Goal: Task Accomplishment & Management: Manage account settings

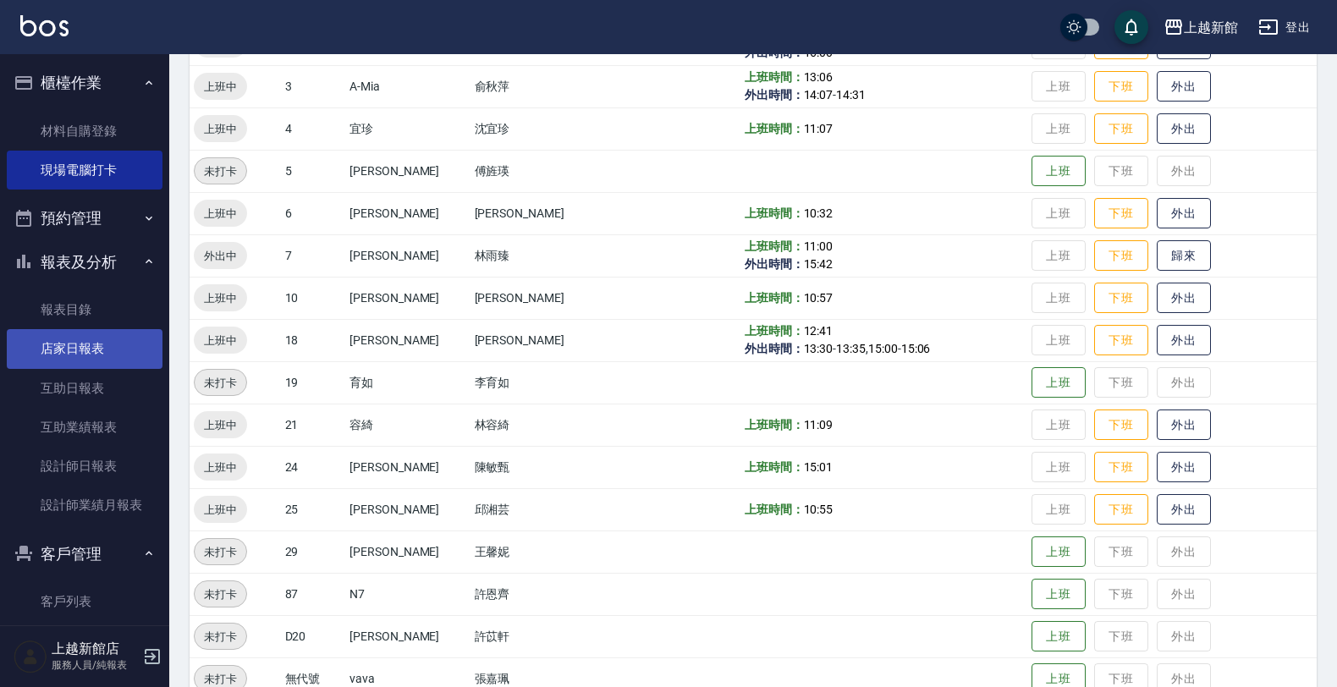
scroll to position [157, 0]
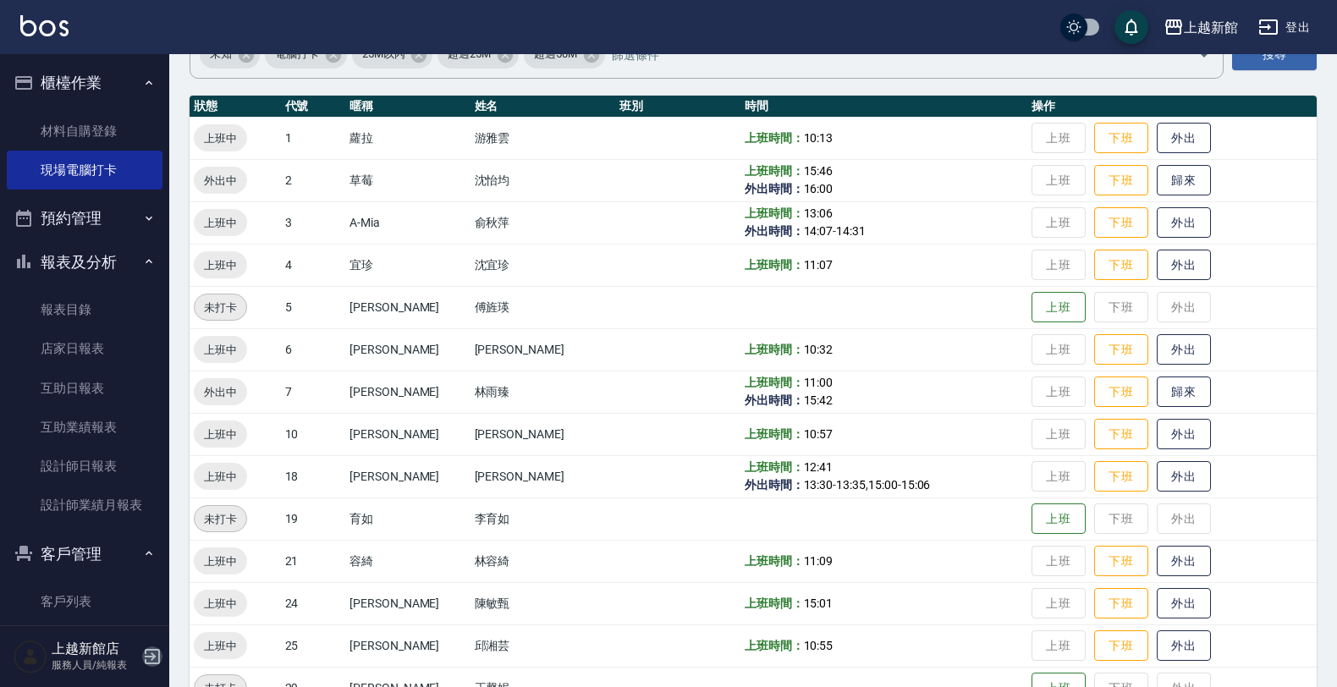
click at [155, 657] on icon "button" at bounding box center [152, 656] width 20 height 20
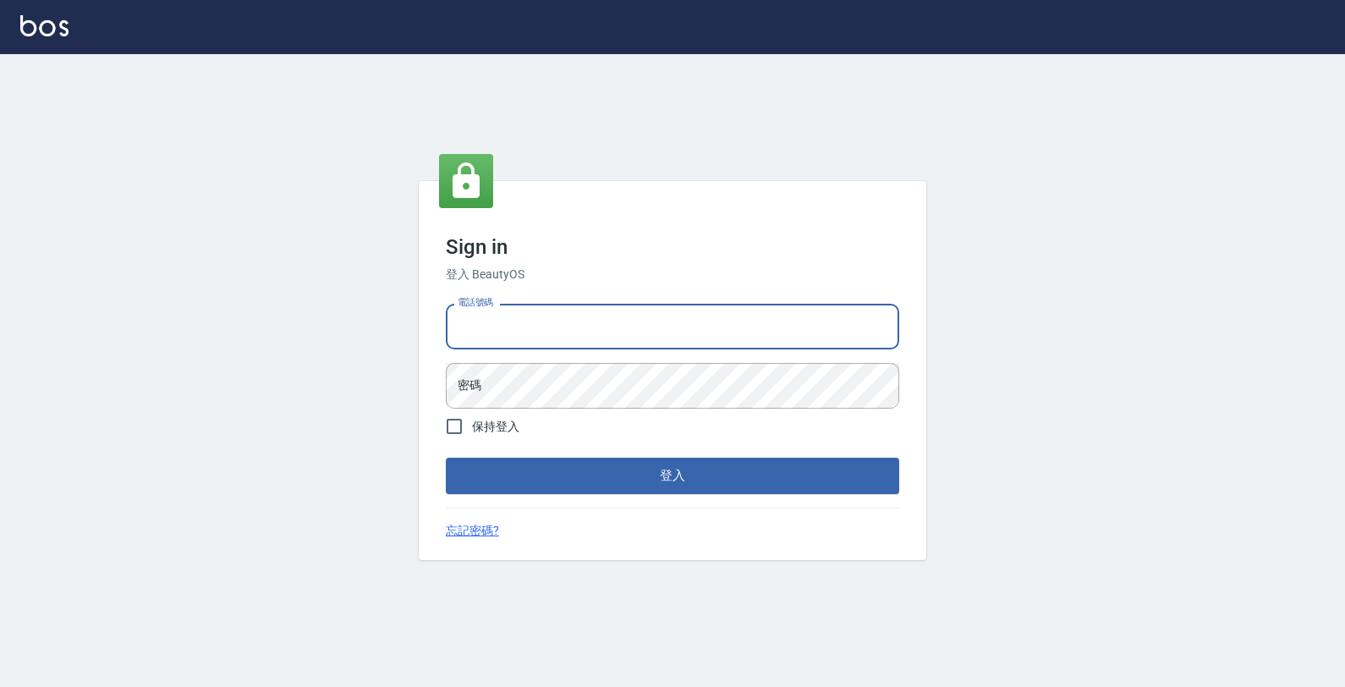
click at [665, 338] on input "電話號碼" at bounding box center [673, 327] width 454 height 46
type input "0989043922"
click at [446, 458] on button "登入" at bounding box center [673, 476] width 454 height 36
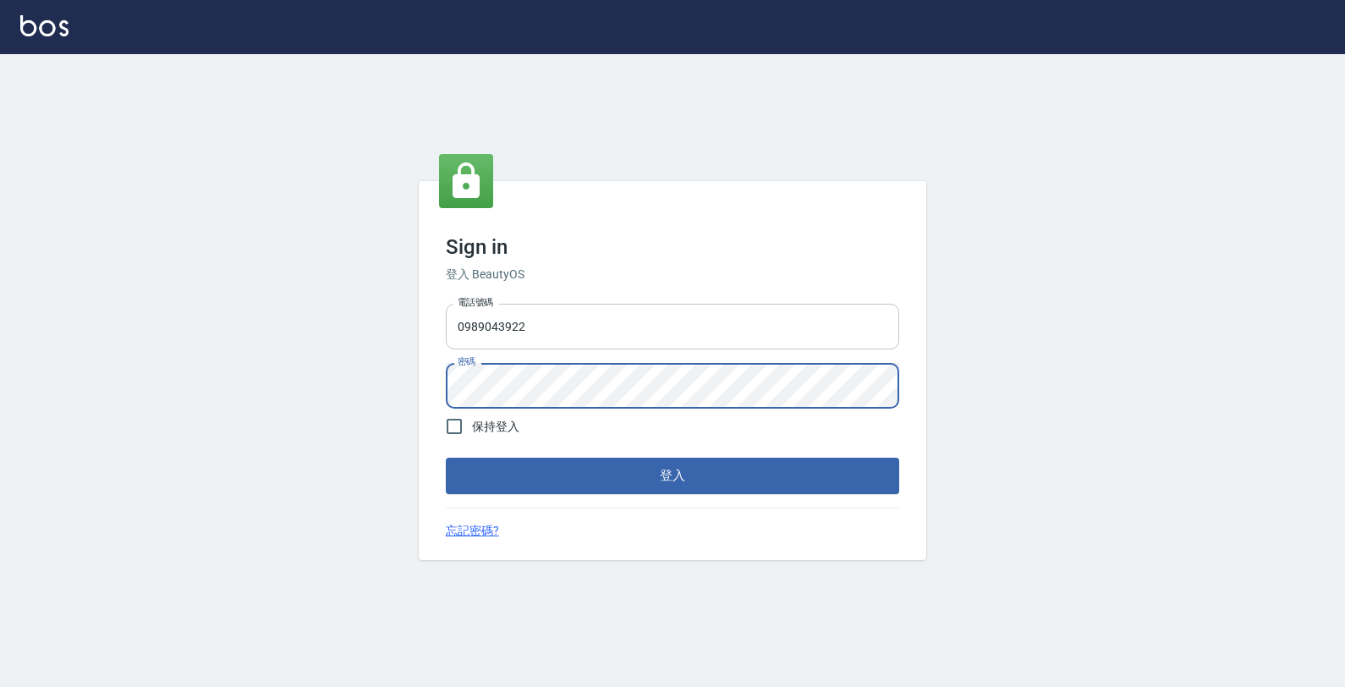
click at [446, 458] on button "登入" at bounding box center [673, 476] width 454 height 36
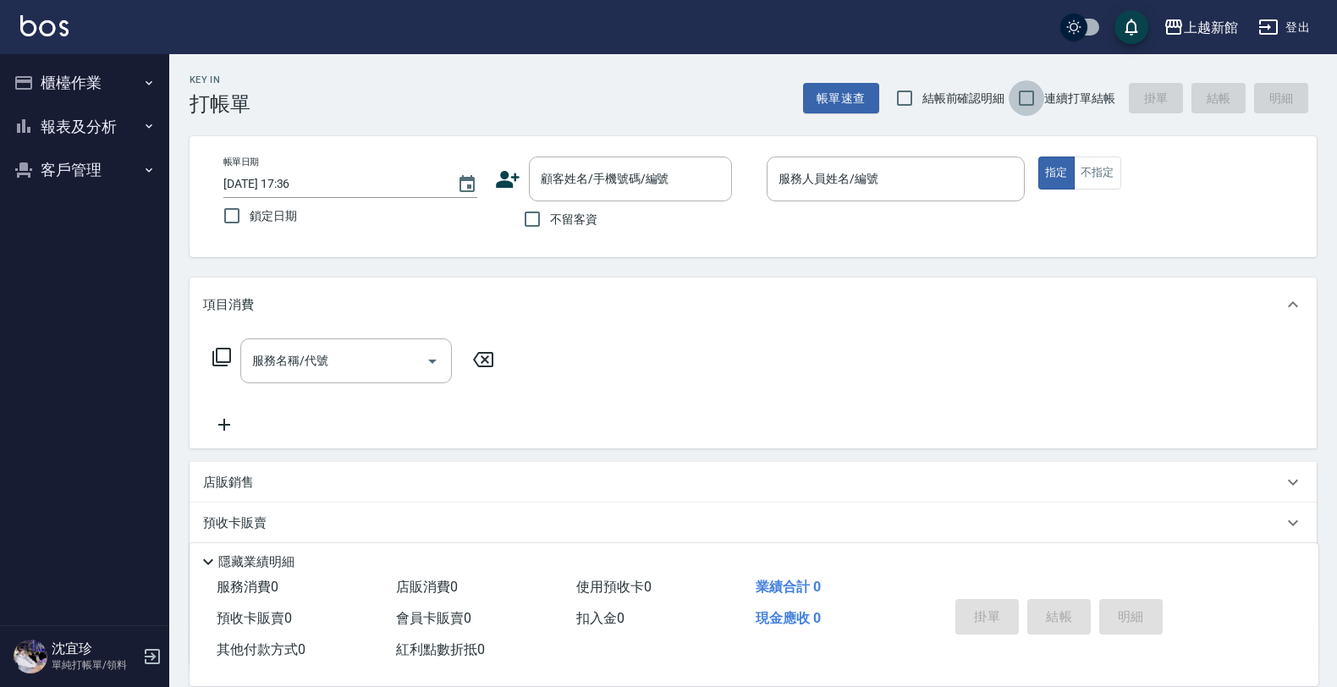
click at [1025, 99] on input "連續打單結帳" at bounding box center [1027, 98] width 36 height 36
checkbox input "true"
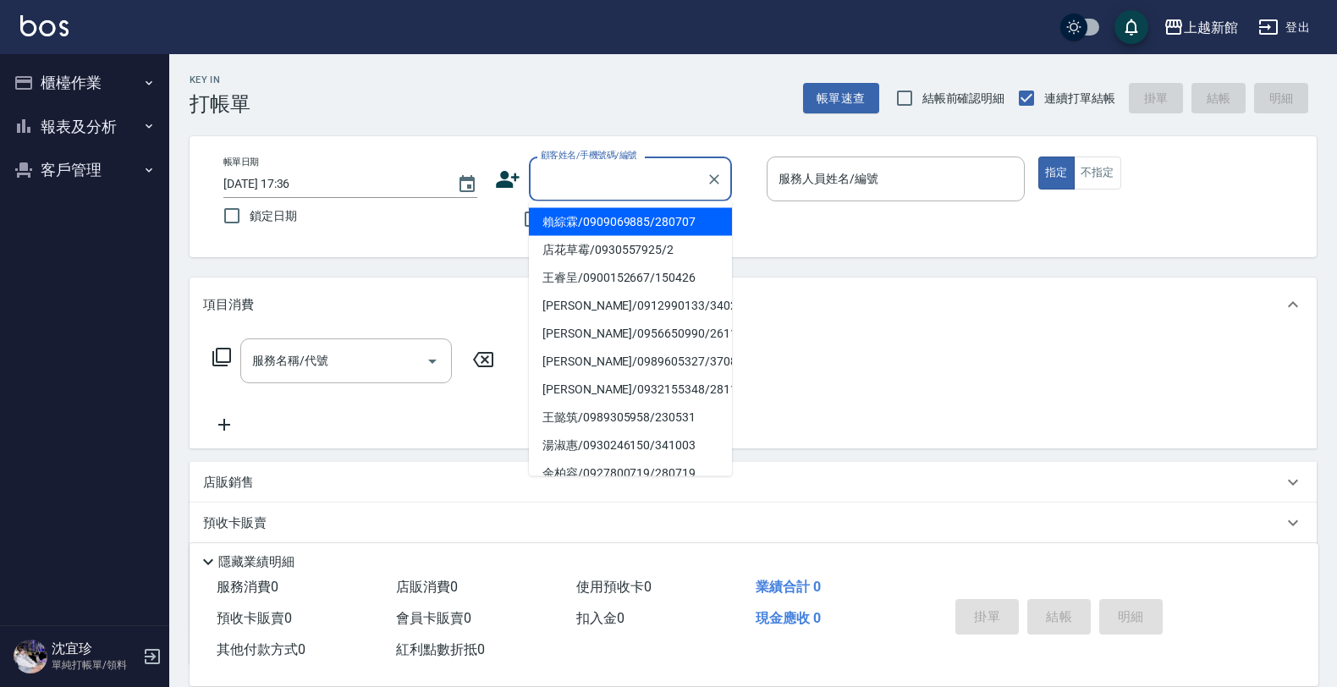
click at [607, 179] on input "顧客姓名/手機號碼/編號" at bounding box center [617, 179] width 162 height 30
type input "賴綜霖/0909069885/280707"
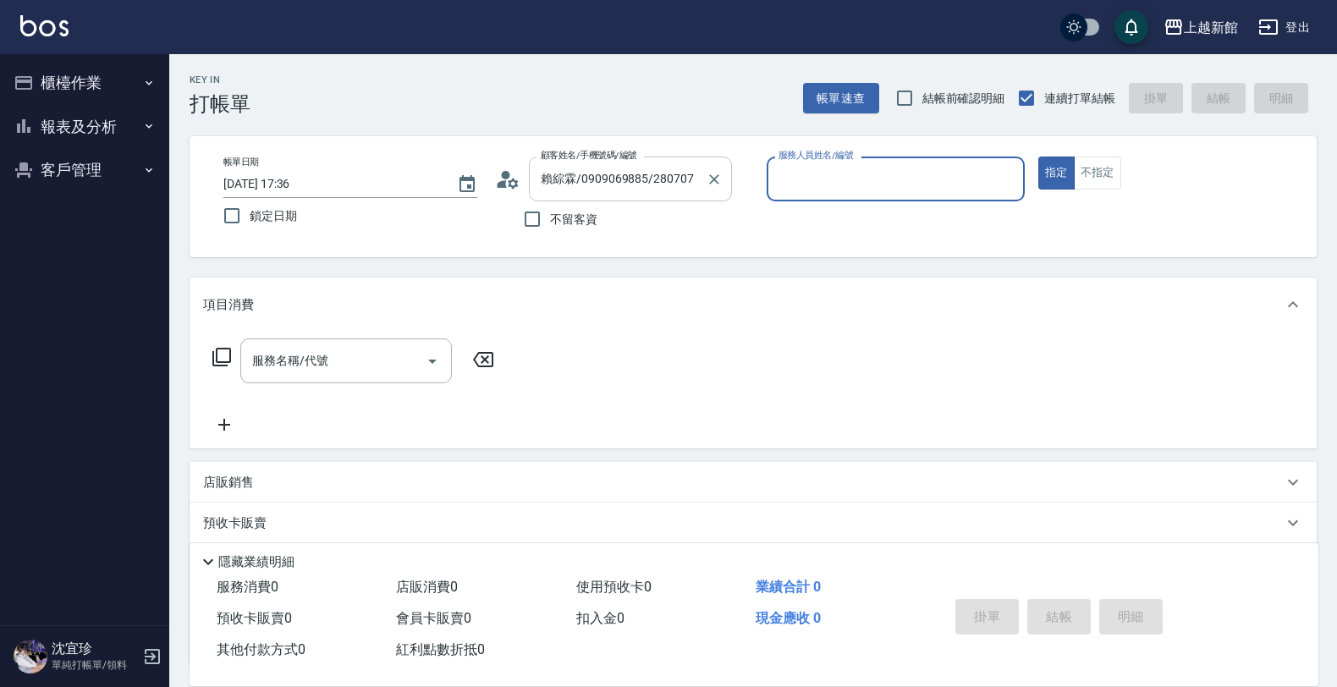
type input "黃柏森-18"
click at [1038, 157] on button "指定" at bounding box center [1056, 173] width 36 height 33
type button "true"
type input "黃婕寧/6_黃婕寧/6"
type input "黃婕寧-6"
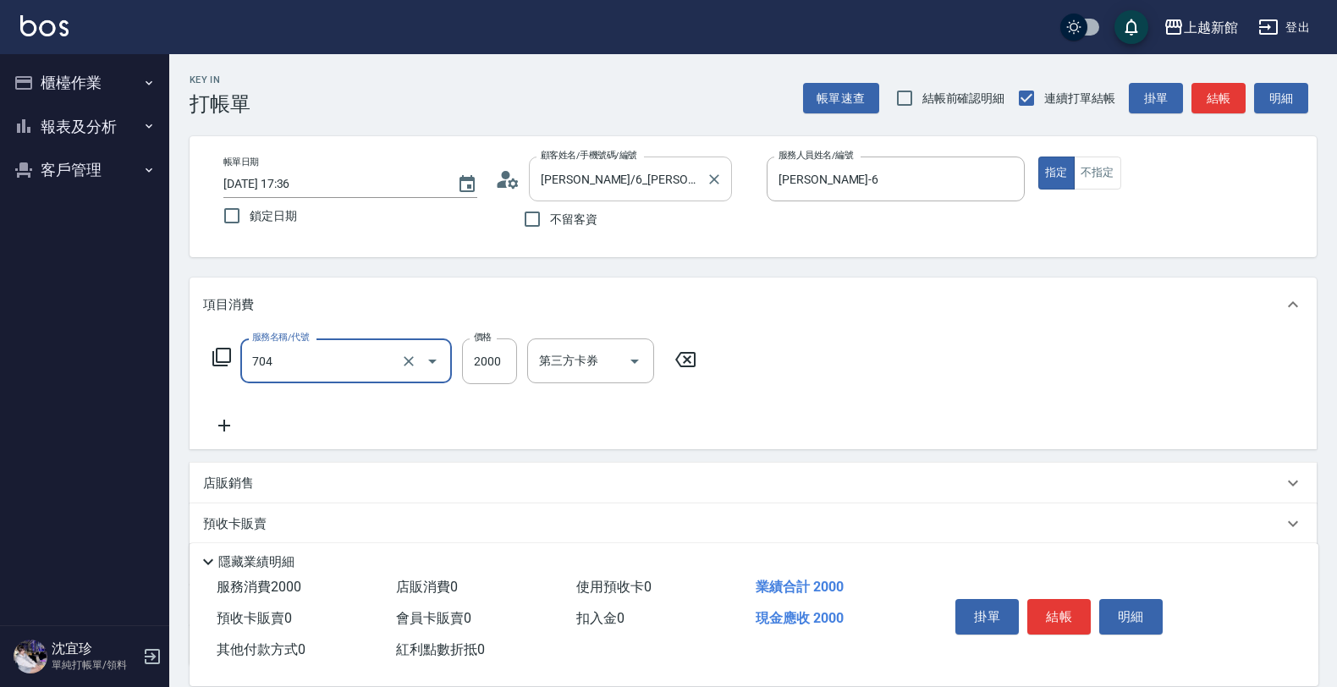
type input "髮片重整(704)"
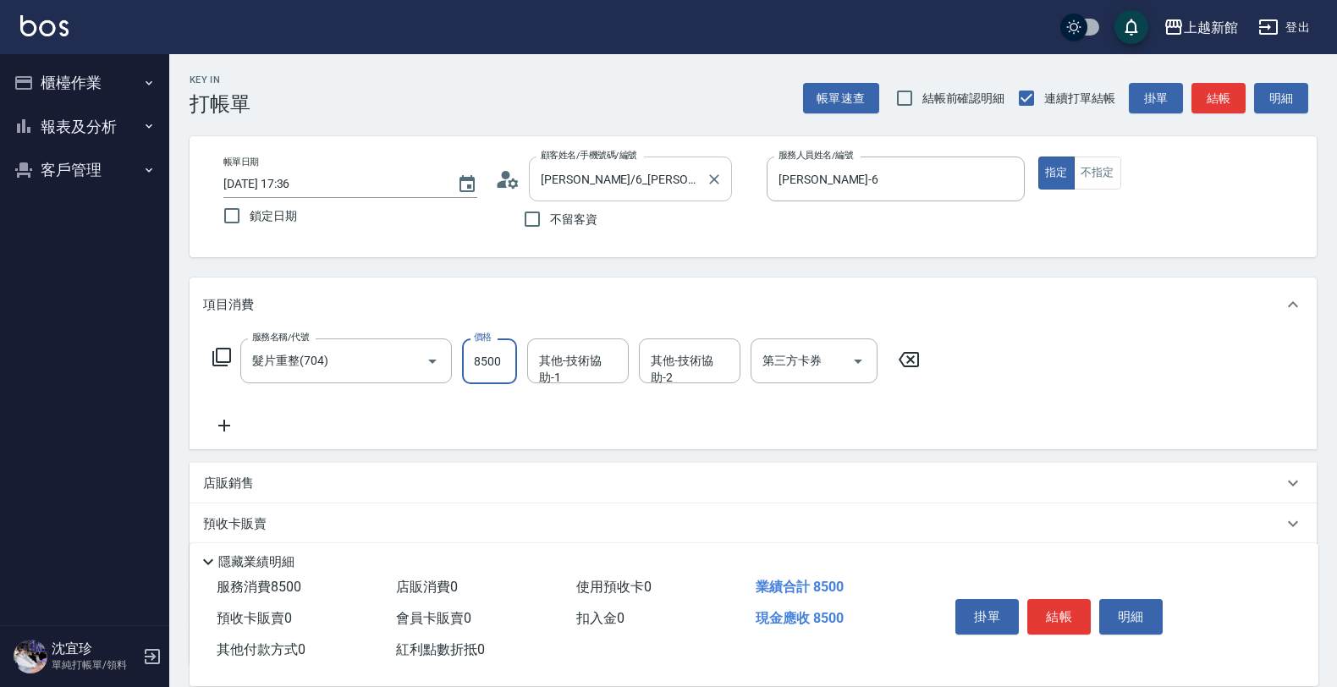
type input "8500"
type input "容綺-21"
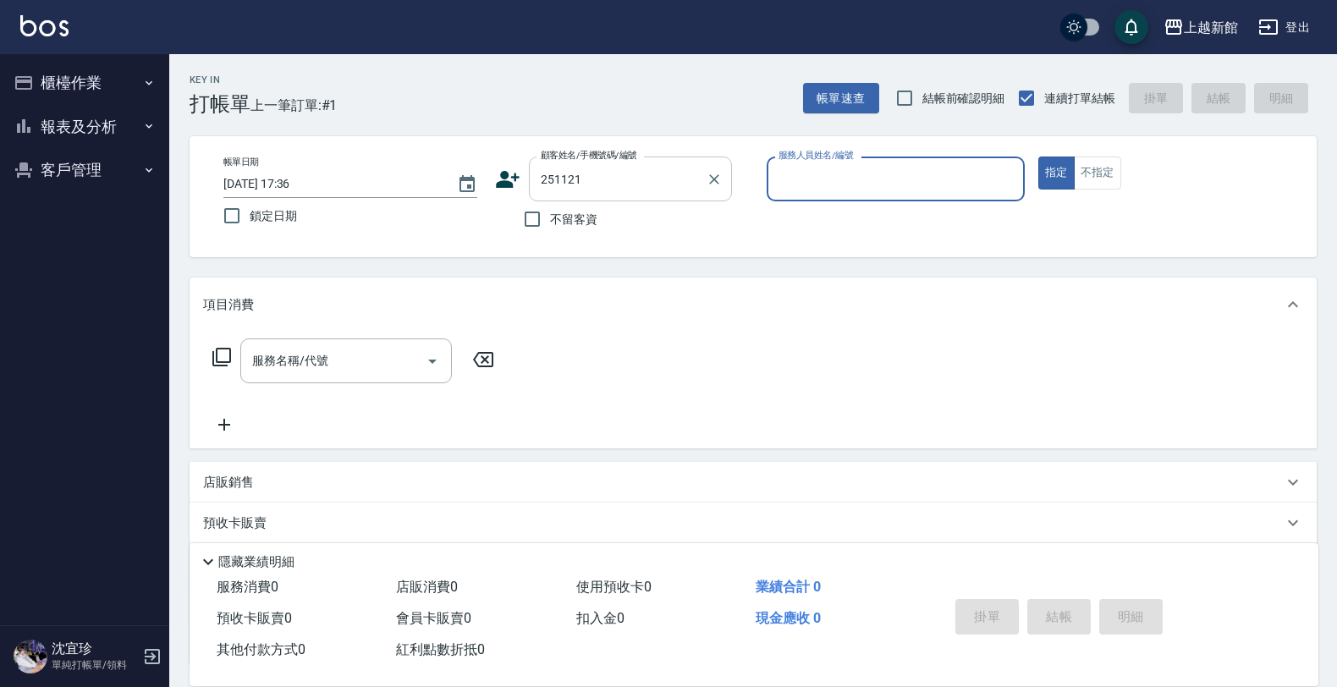
type input "龔婉婷/0903787038/251121"
type input "宜珍-4"
click at [1038, 157] on button "指定" at bounding box center [1056, 173] width 36 height 33
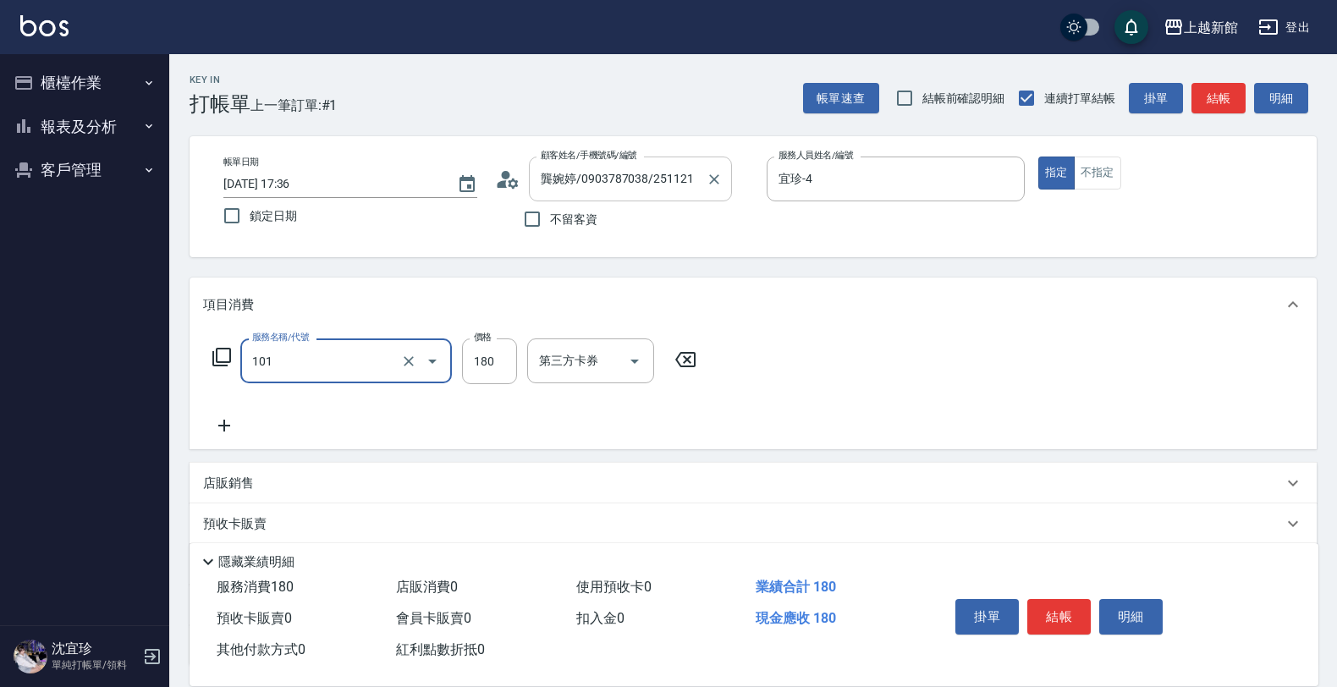
type input "洗髮250(101)"
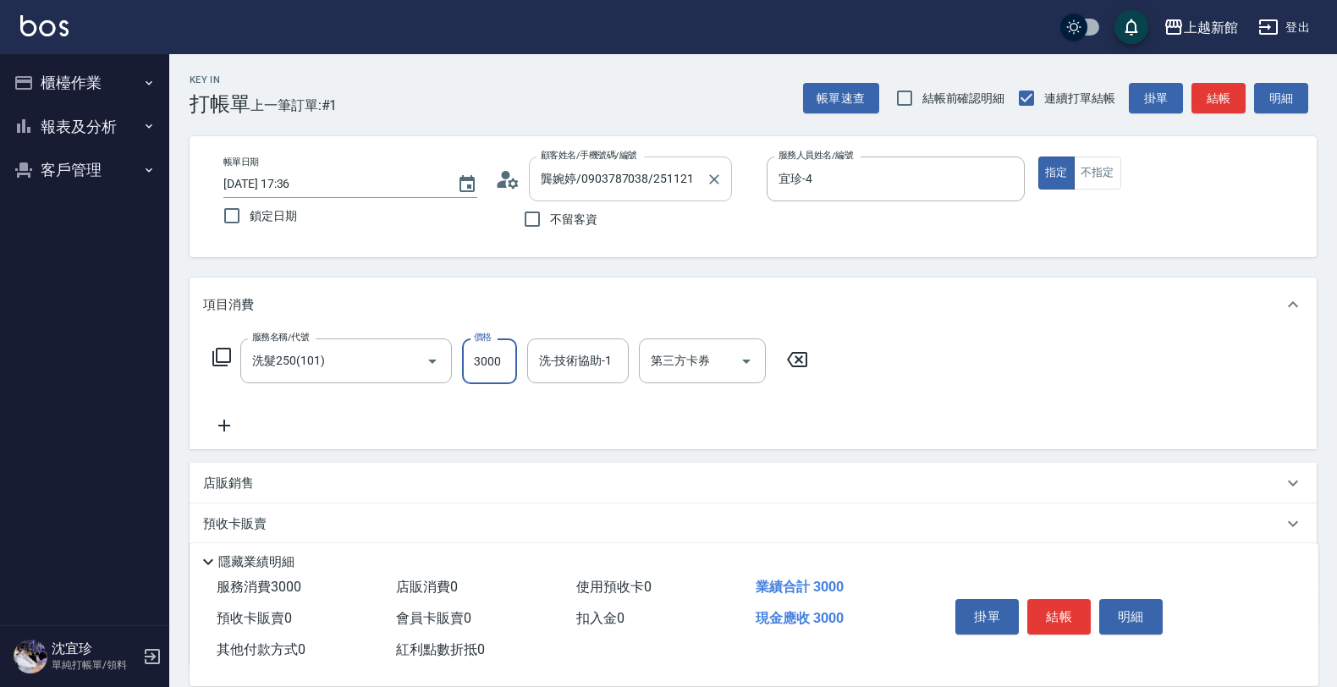
type input "3000"
type input "小敏-24"
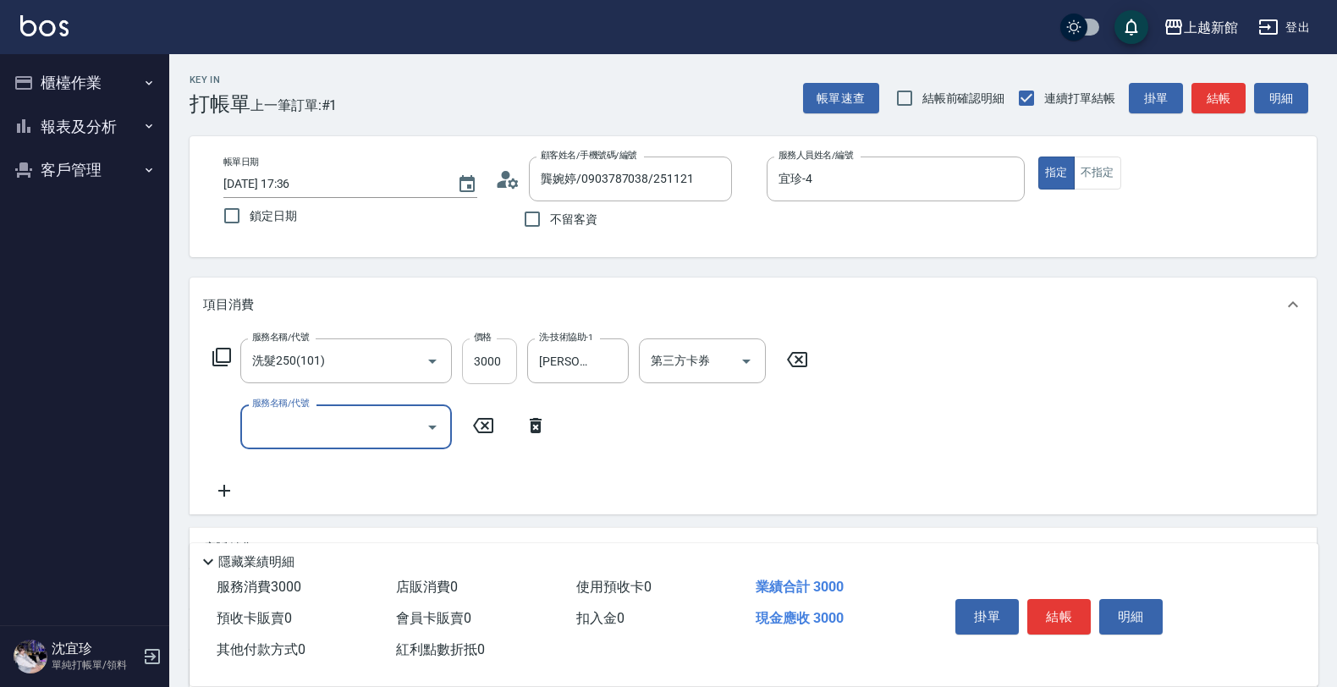
click at [506, 361] on input "3000" at bounding box center [489, 361] width 55 height 46
type input "300"
type input "指定單剪(203)"
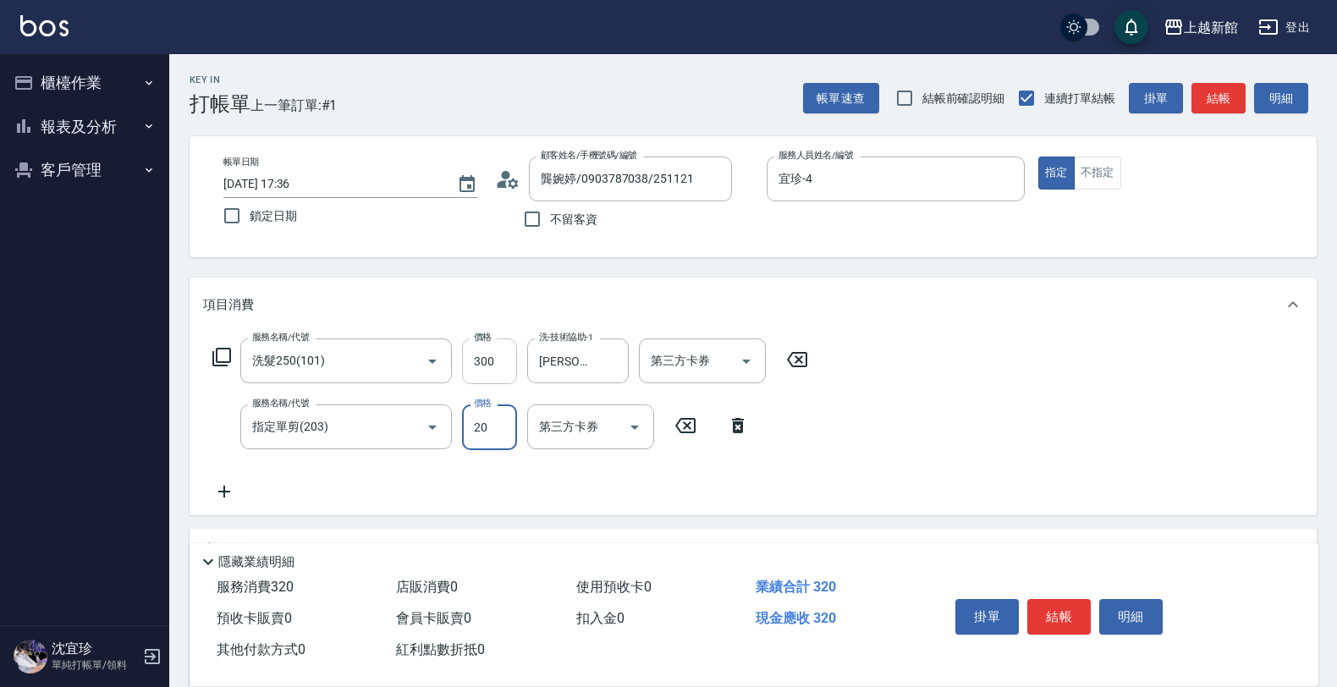
type input "200"
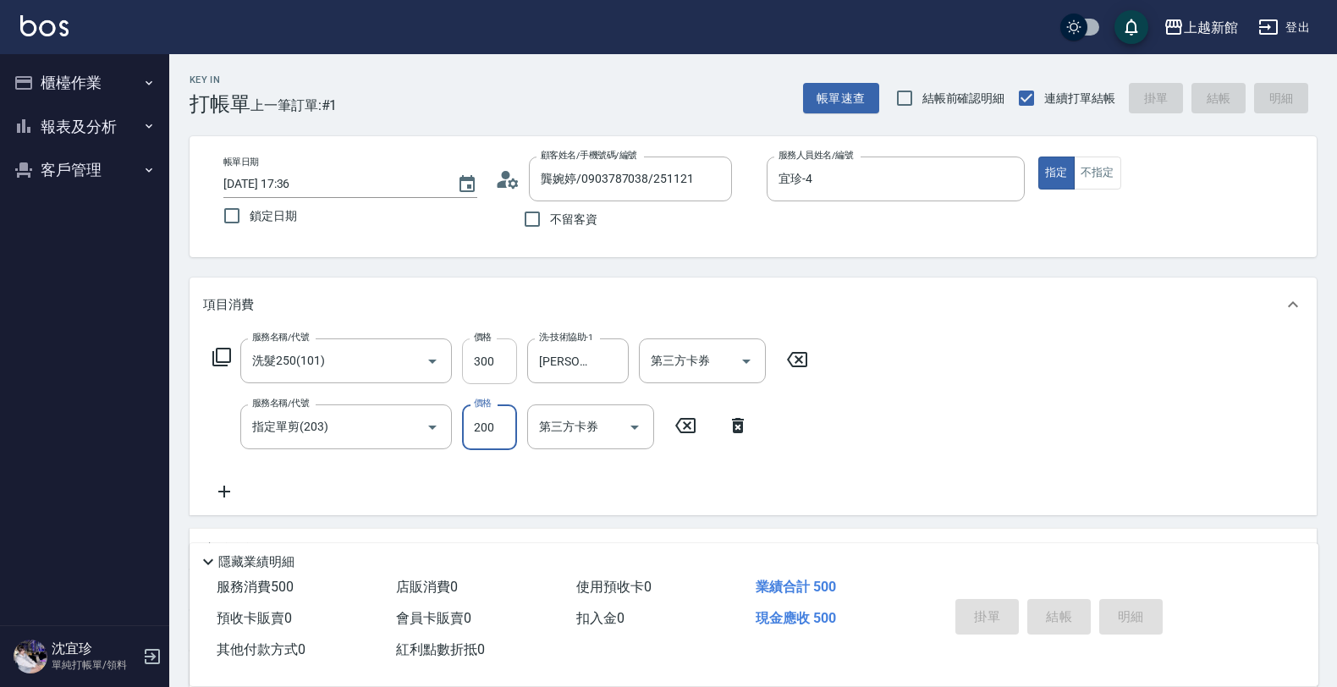
type input "2025/09/23 17:37"
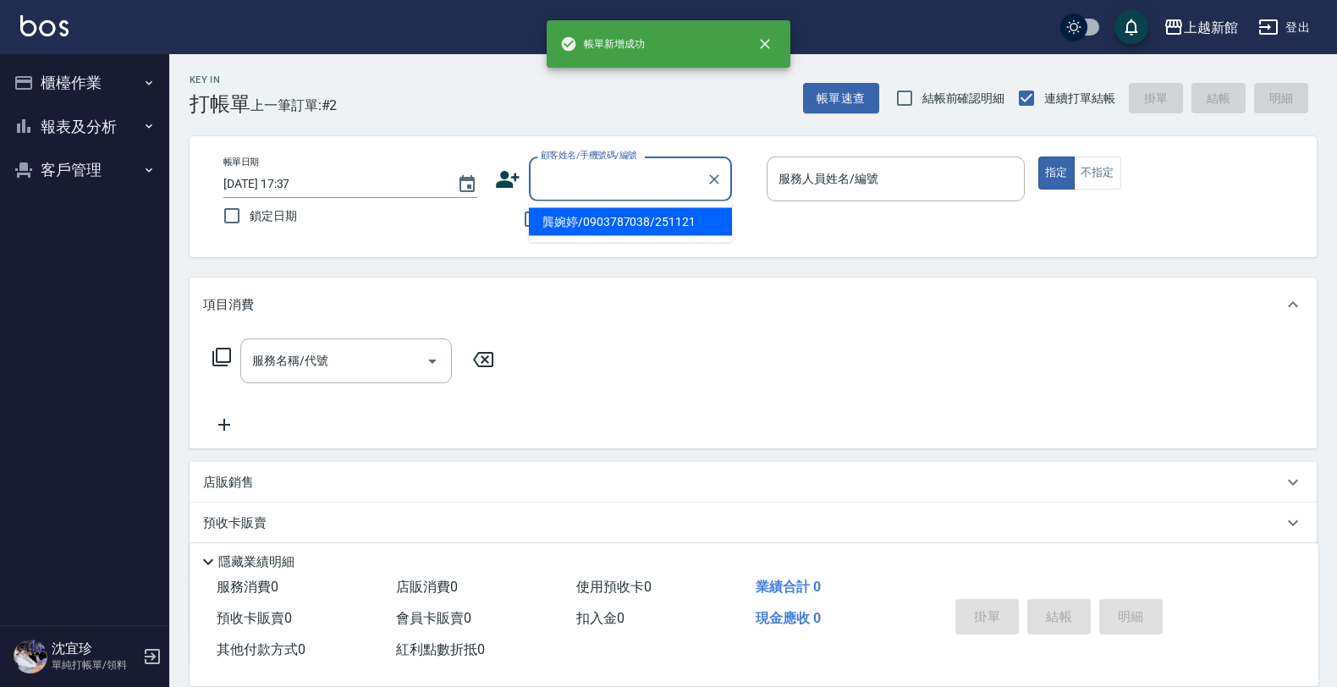
drag, startPoint x: 660, startPoint y: 179, endPoint x: 639, endPoint y: 237, distance: 62.1
click at [658, 179] on input "顧客姓名/手機號碼/編號" at bounding box center [617, 179] width 162 height 30
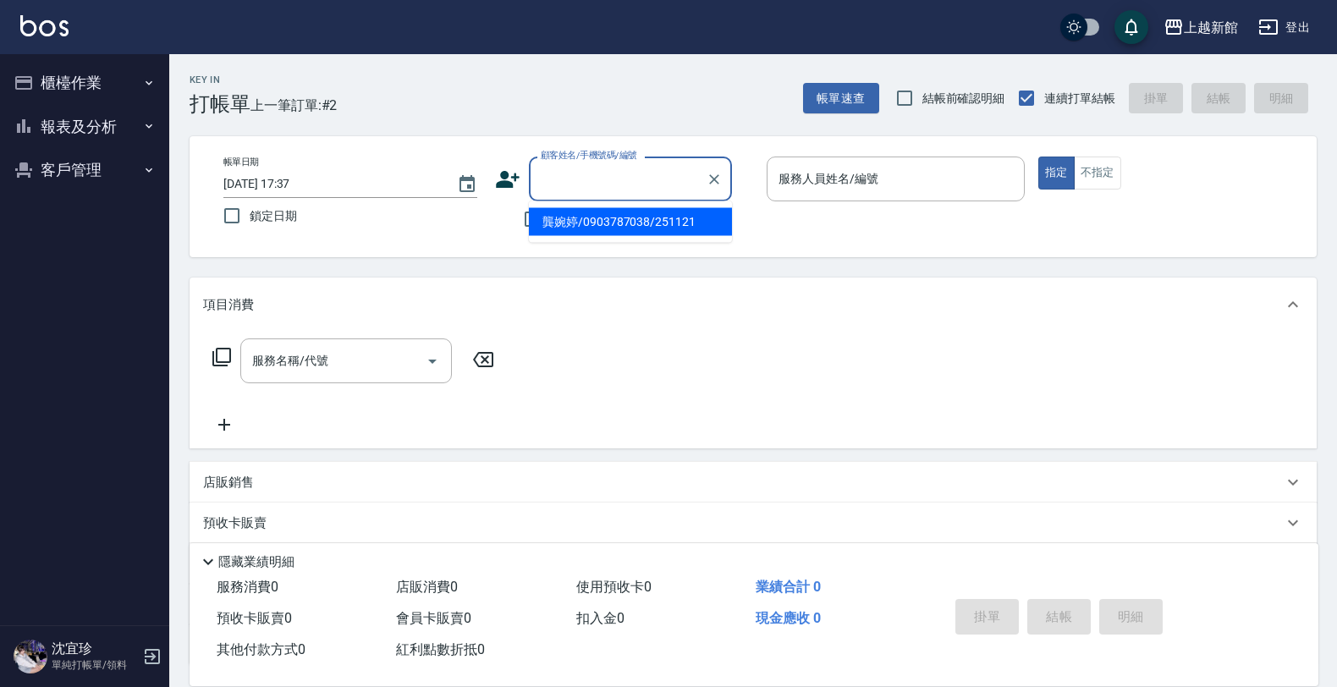
drag, startPoint x: 652, startPoint y: 225, endPoint x: 657, endPoint y: 217, distance: 9.6
click at [653, 225] on li "龔婉婷/0903787038/251121" at bounding box center [630, 222] width 203 height 28
type input "龔婉婷/0903787038/251121"
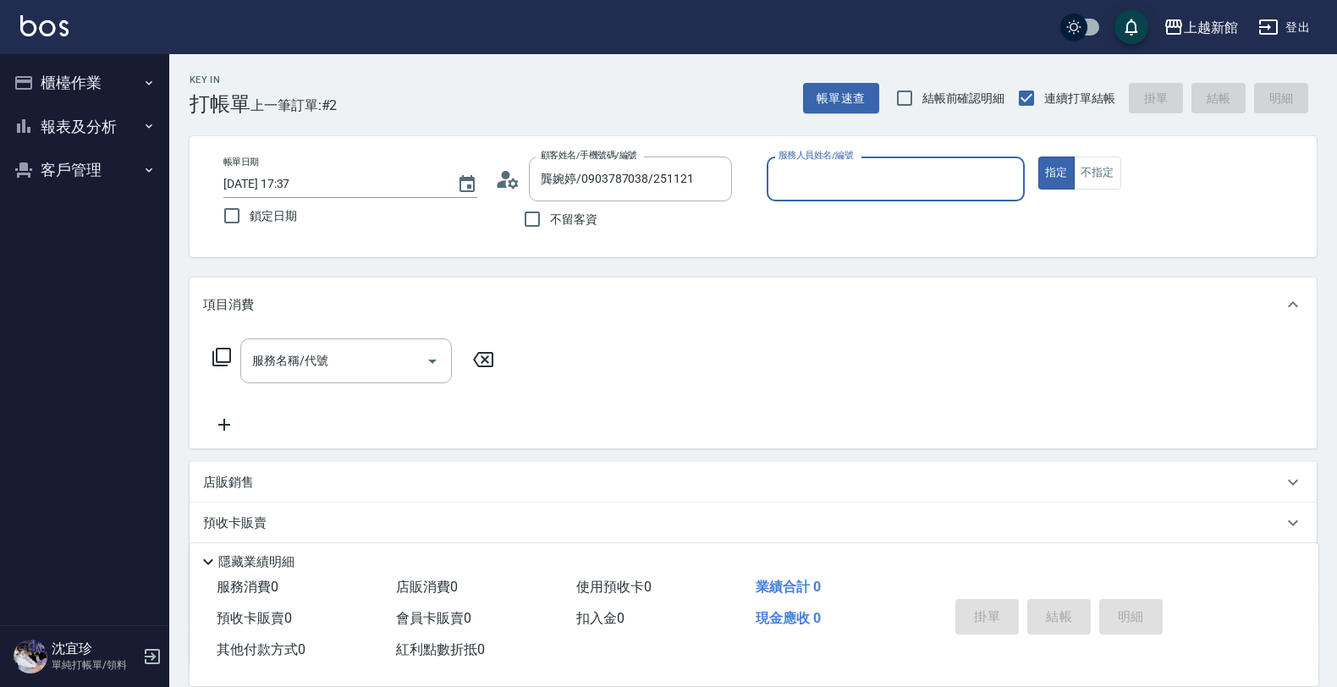
type input "宜珍-4"
click at [1038, 157] on button "指定" at bounding box center [1056, 173] width 36 height 33
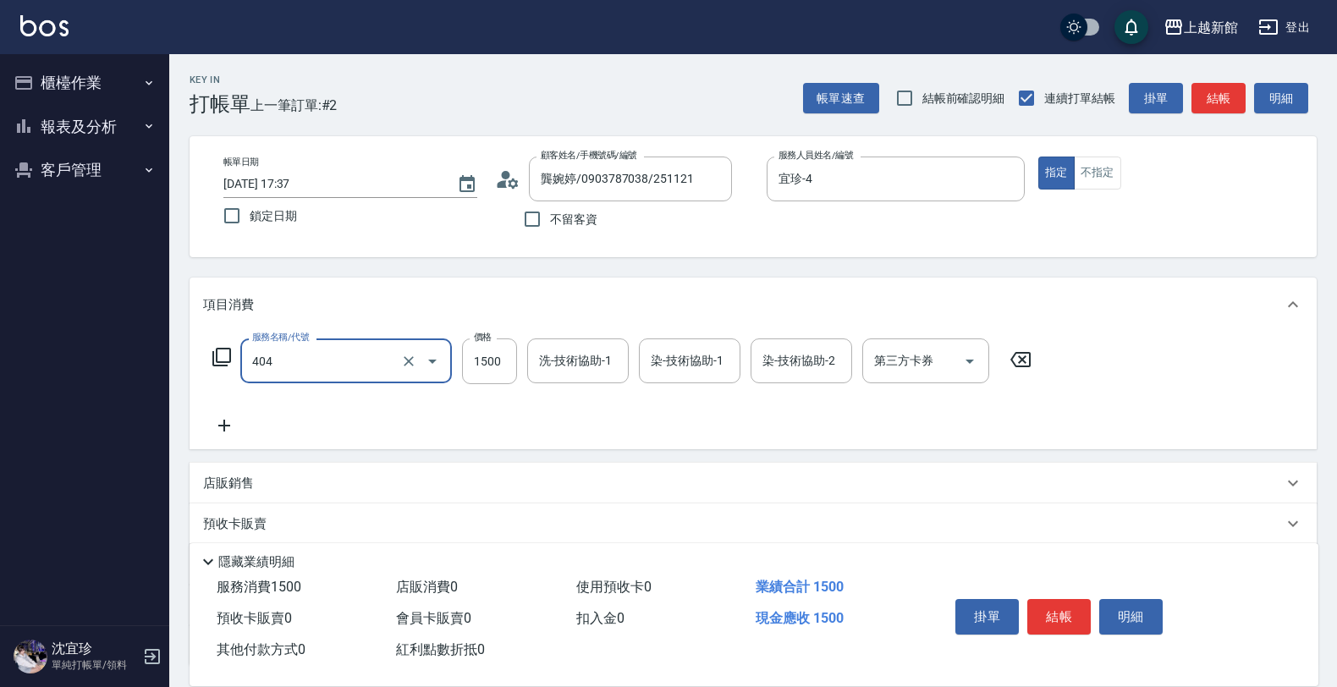
type input "設計染髮(404)"
type input "2000"
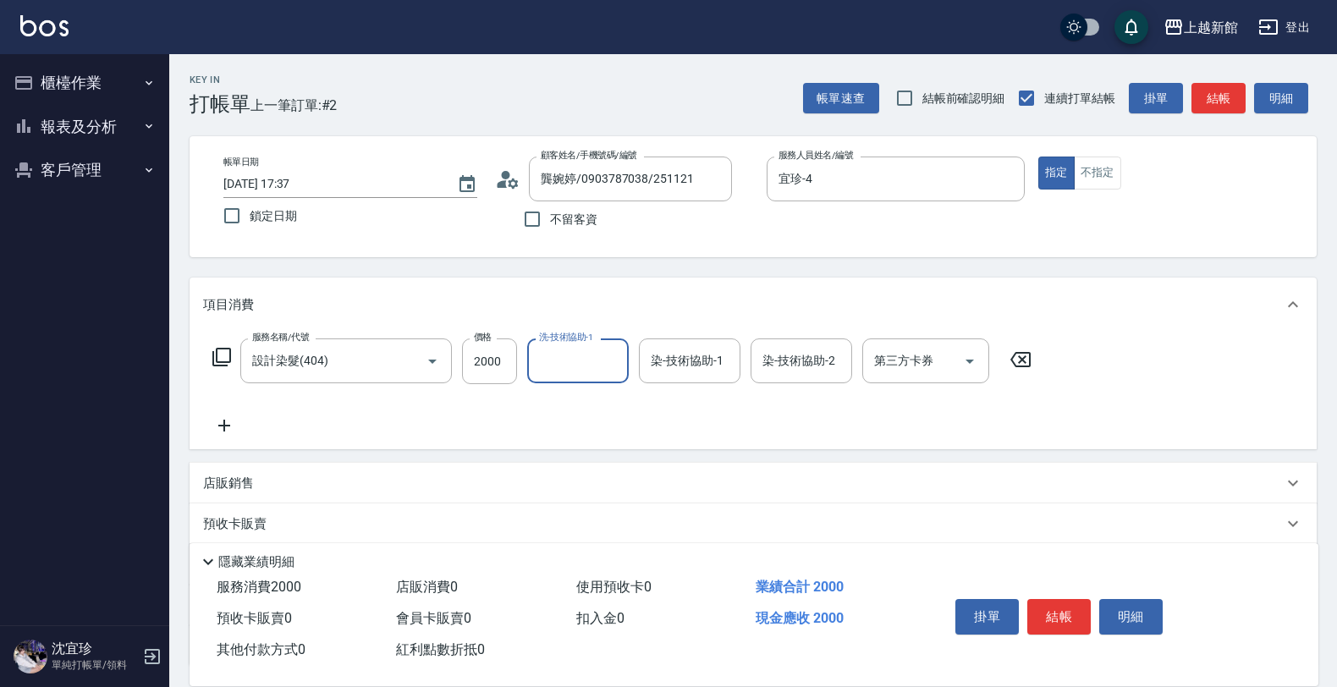
type input "2"
type input "容綺-21"
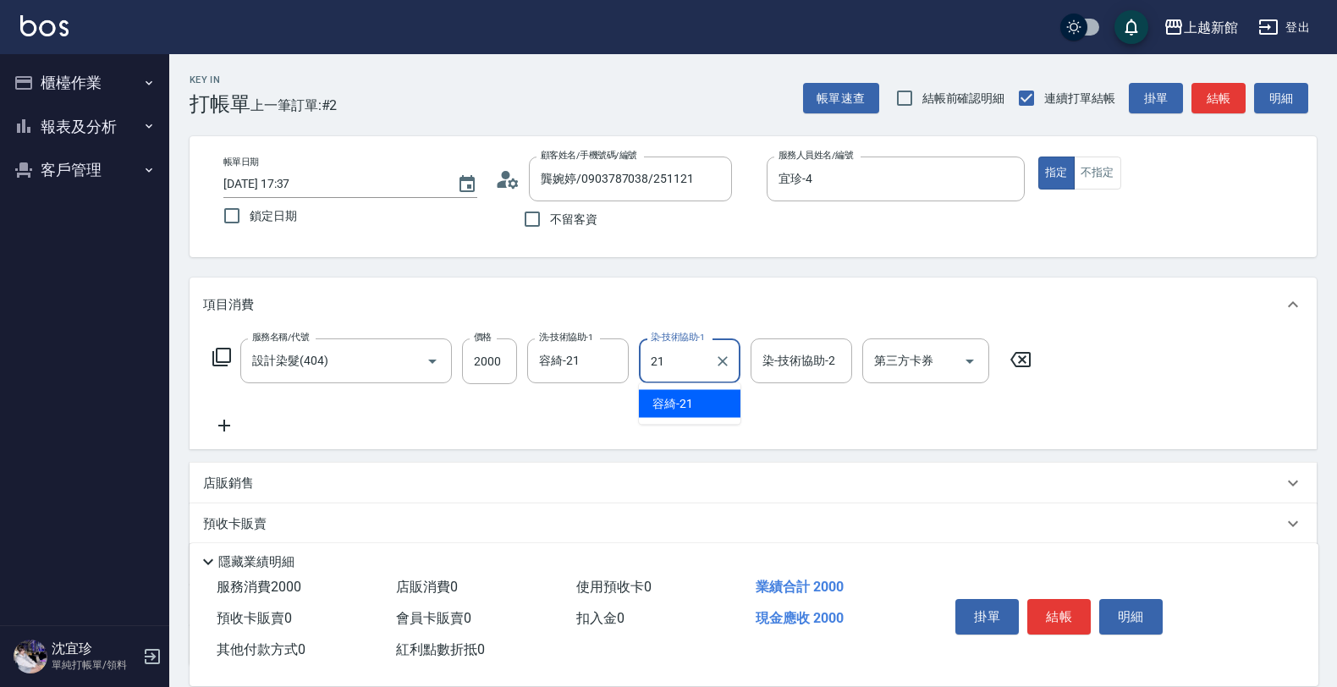
type input "容綺-21"
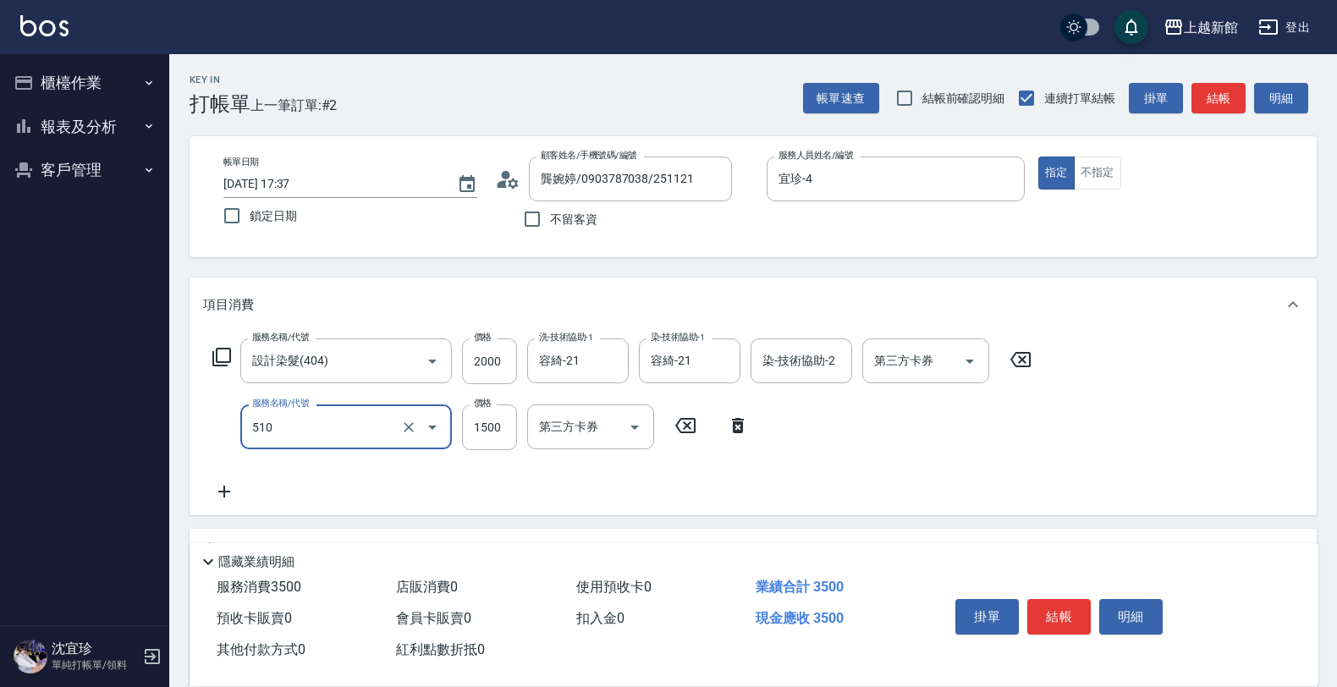
type input "5G護髮/含洗髮(510)"
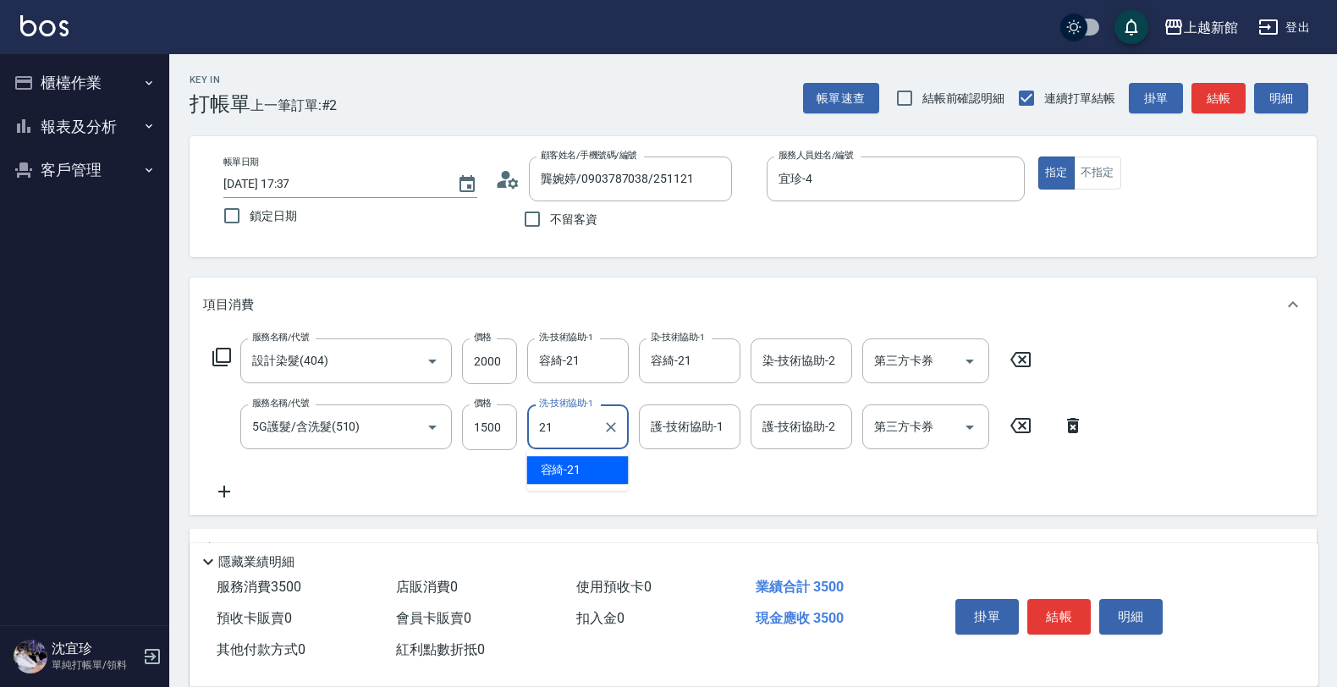
type input "容綺-21"
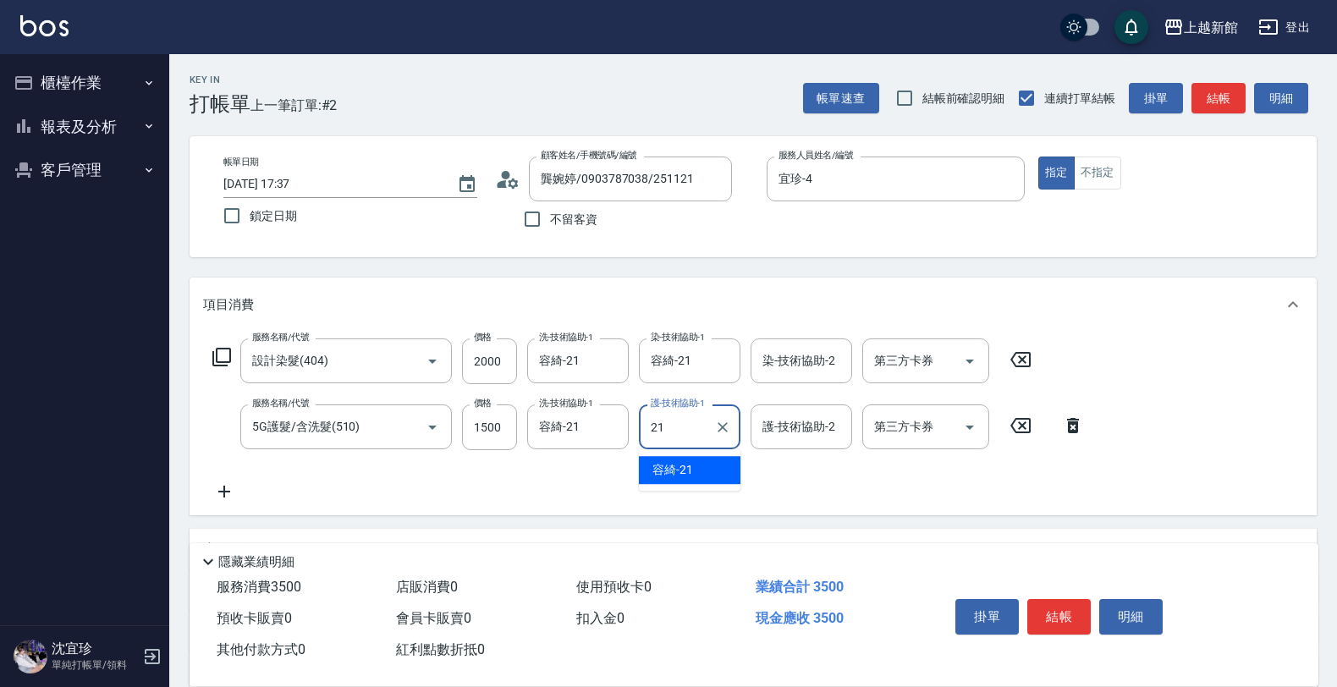
type input "容綺-21"
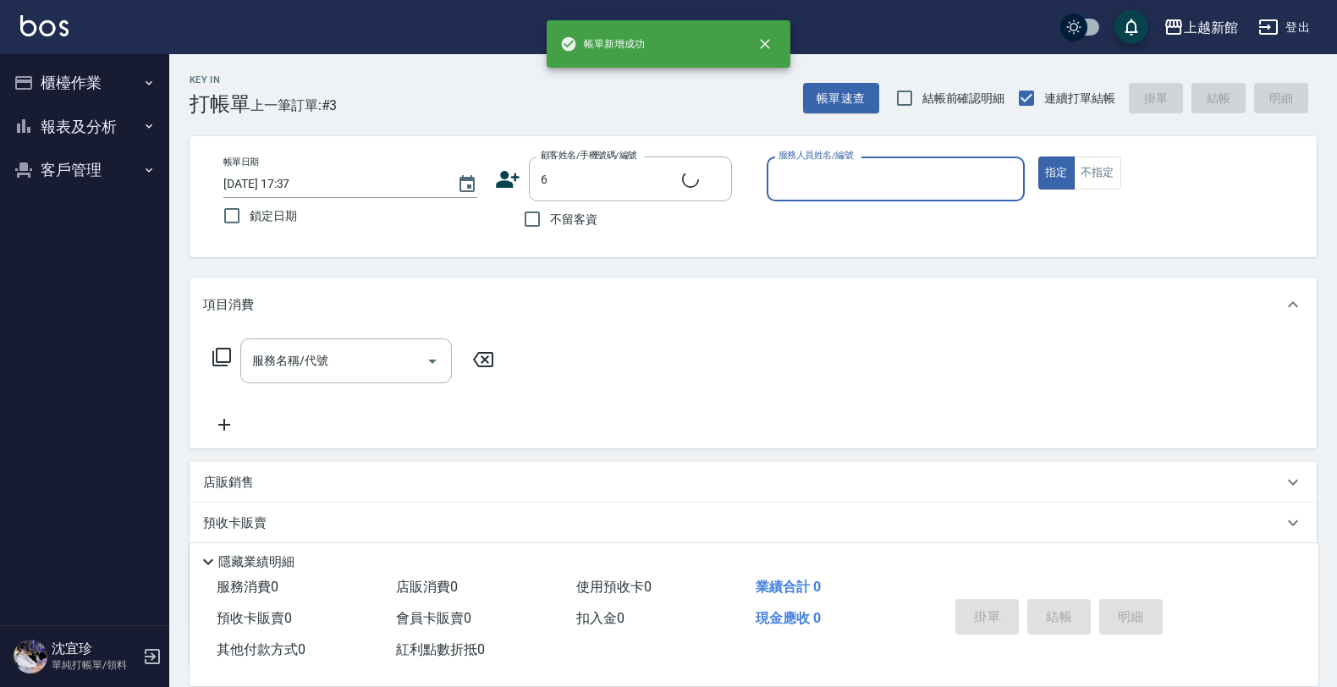
type input "黃婕寧/6_黃婕寧/6"
click at [1038, 157] on button "指定" at bounding box center [1056, 173] width 36 height 33
type input "黃婕寧-6"
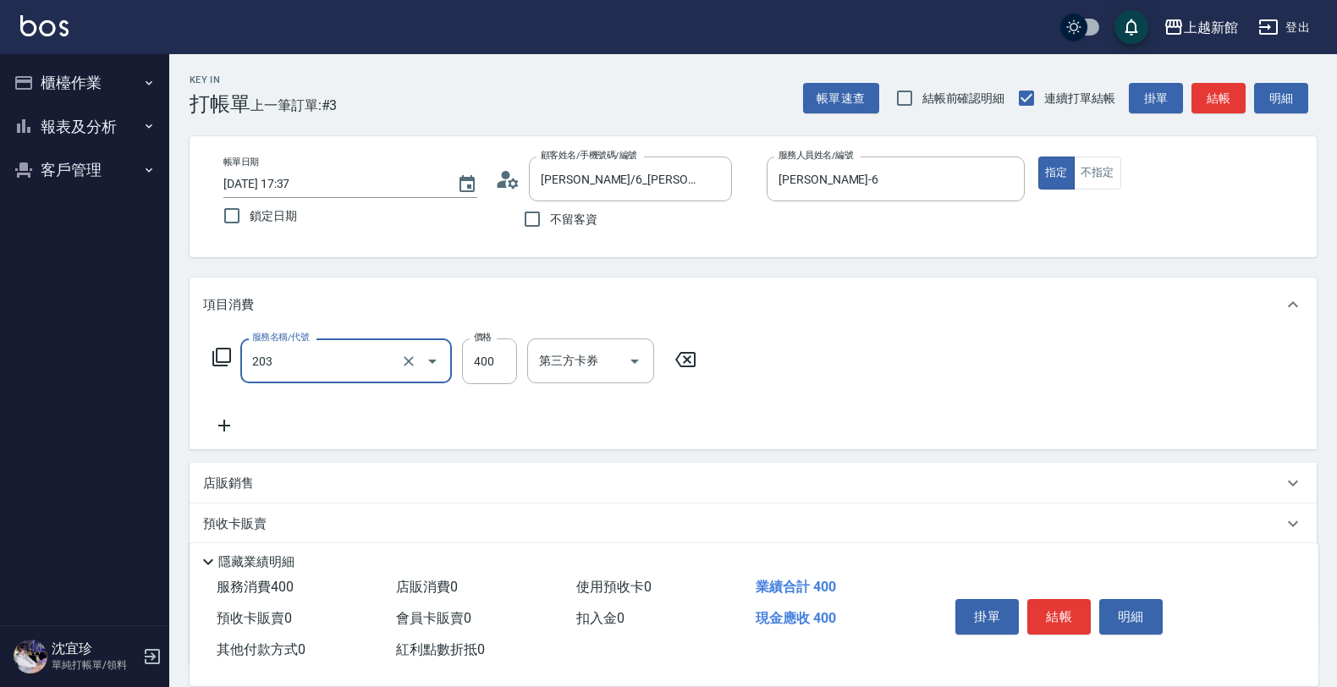
type input "指定單剪(203)"
type input "300"
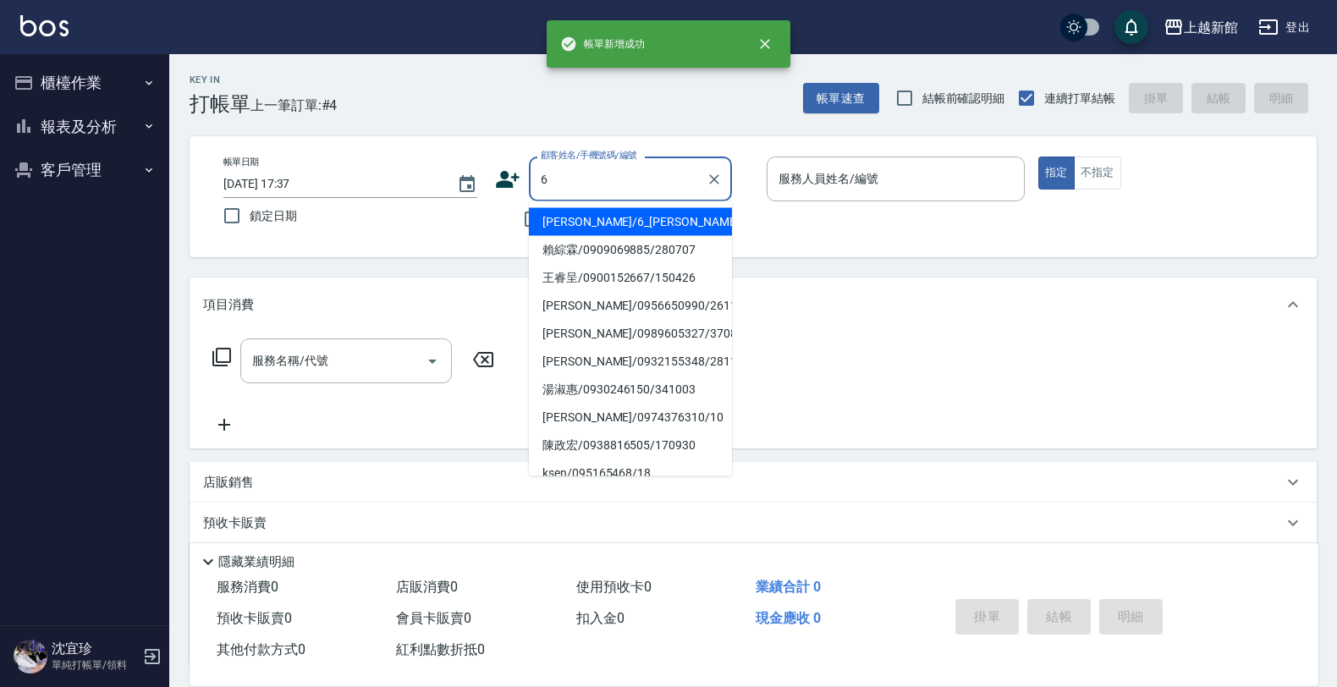
type input "黃婕寧/6_黃婕寧/6"
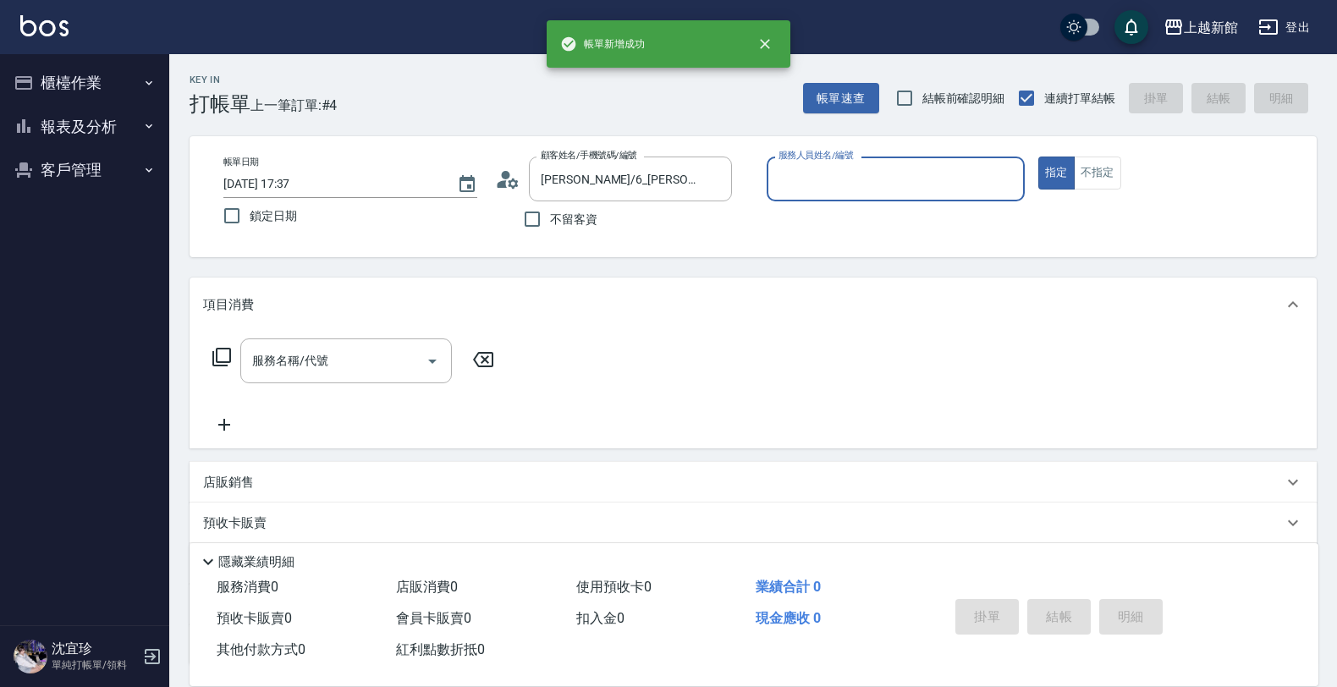
type input "黃婕寧-6"
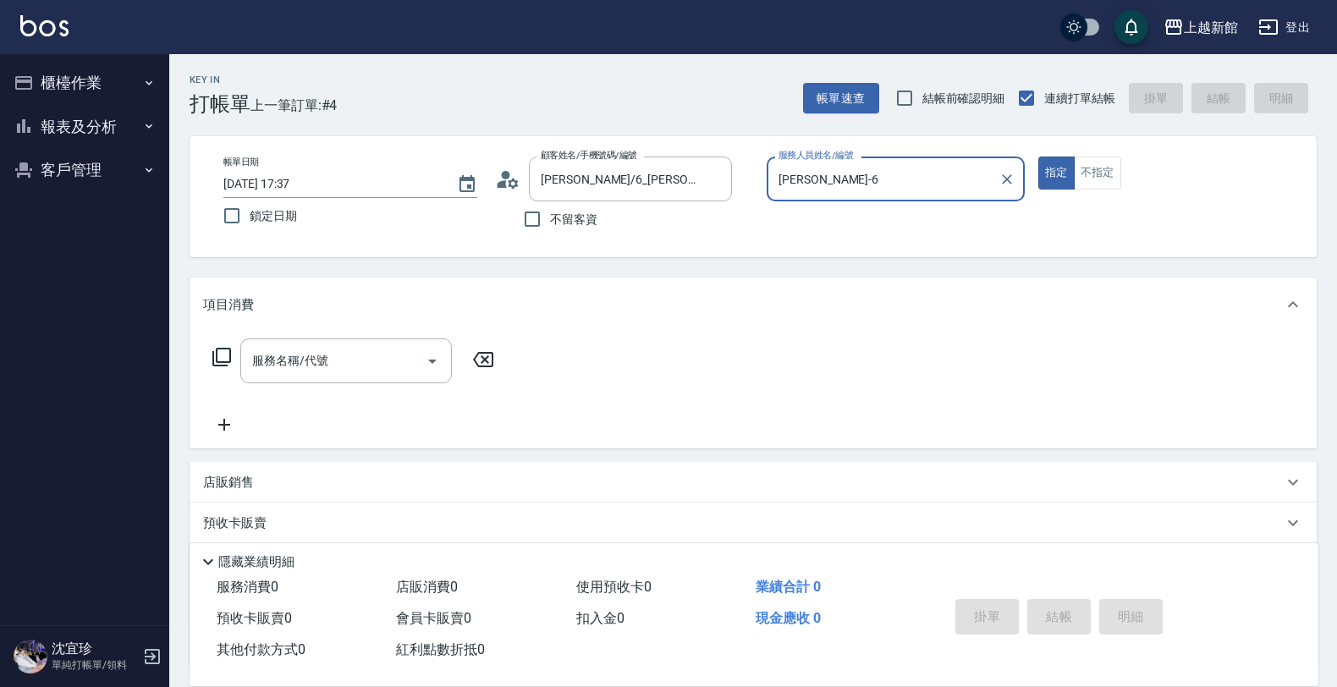
click at [1038, 157] on button "指定" at bounding box center [1056, 173] width 36 height 33
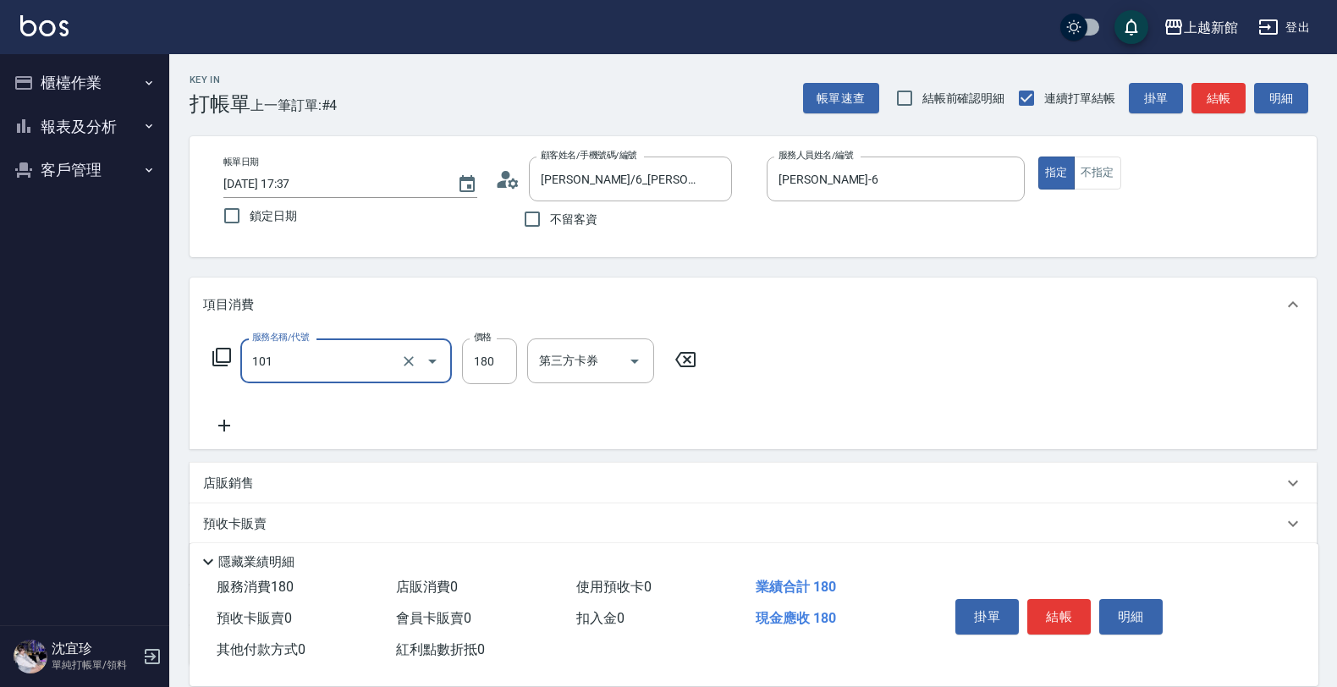
type input "洗髮250(101)"
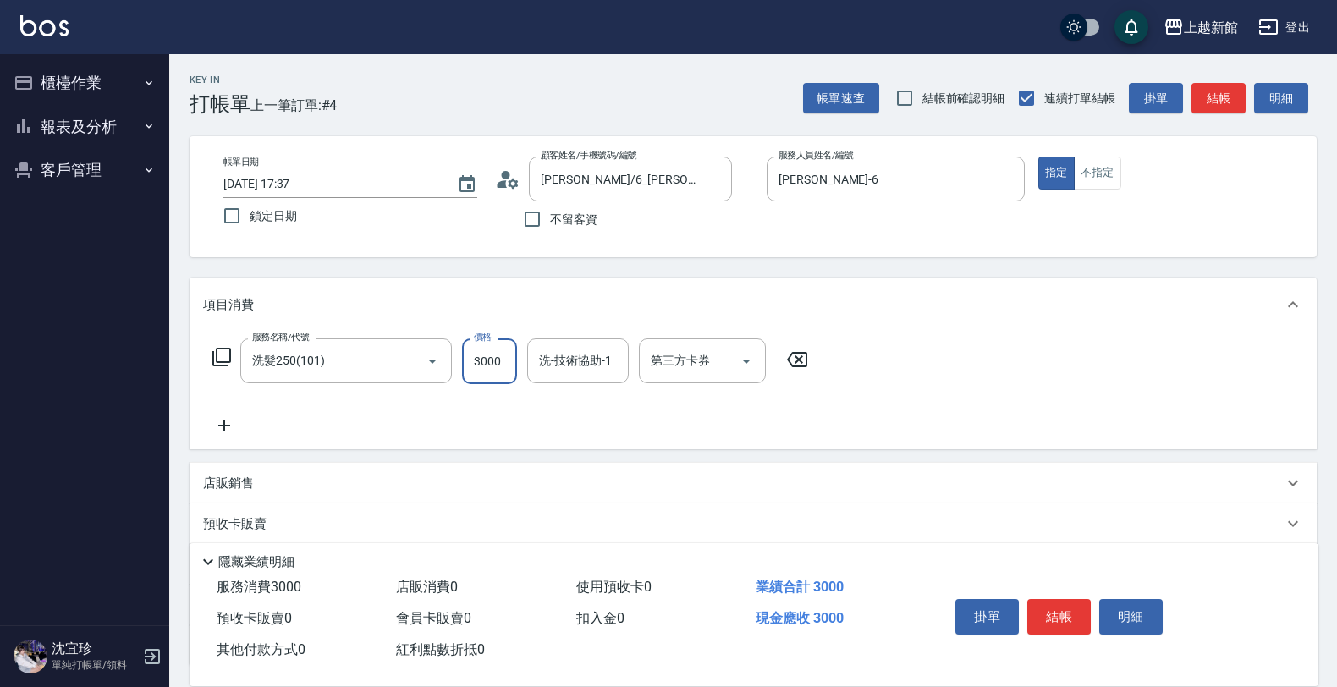
type input "3000"
type input "小敏-24"
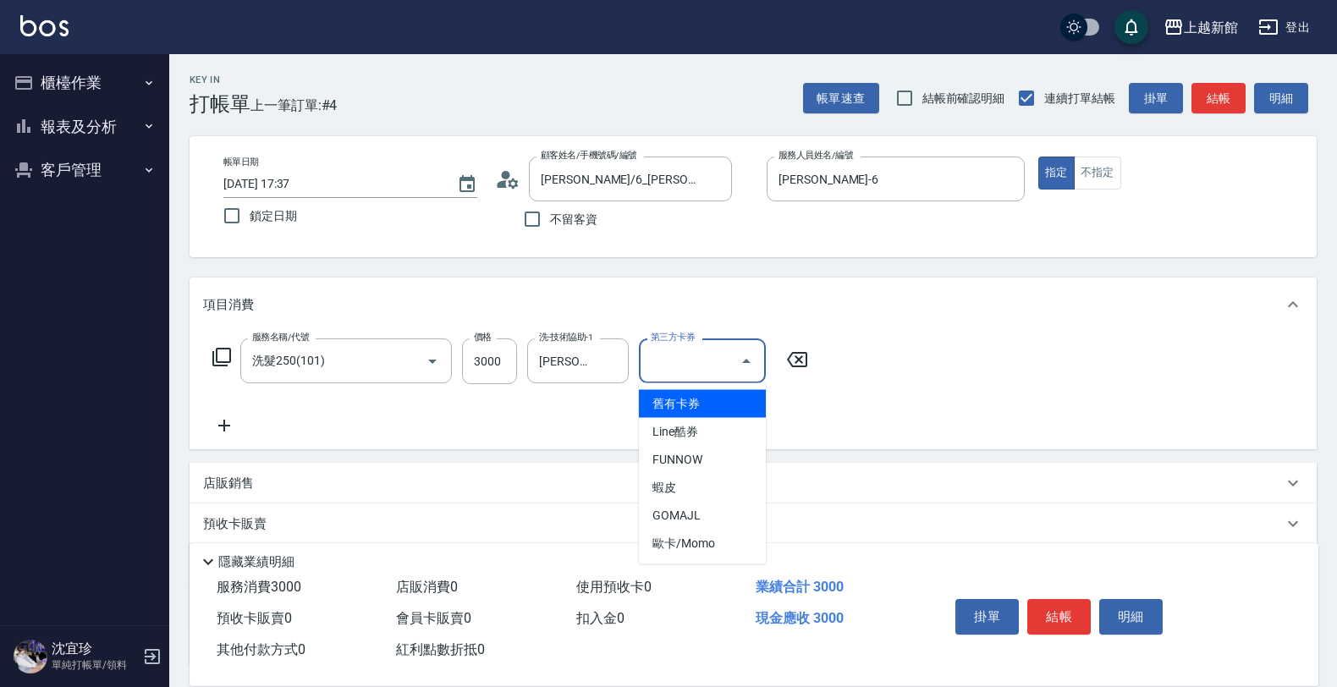
click at [652, 366] on input "第三方卡券" at bounding box center [689, 361] width 86 height 30
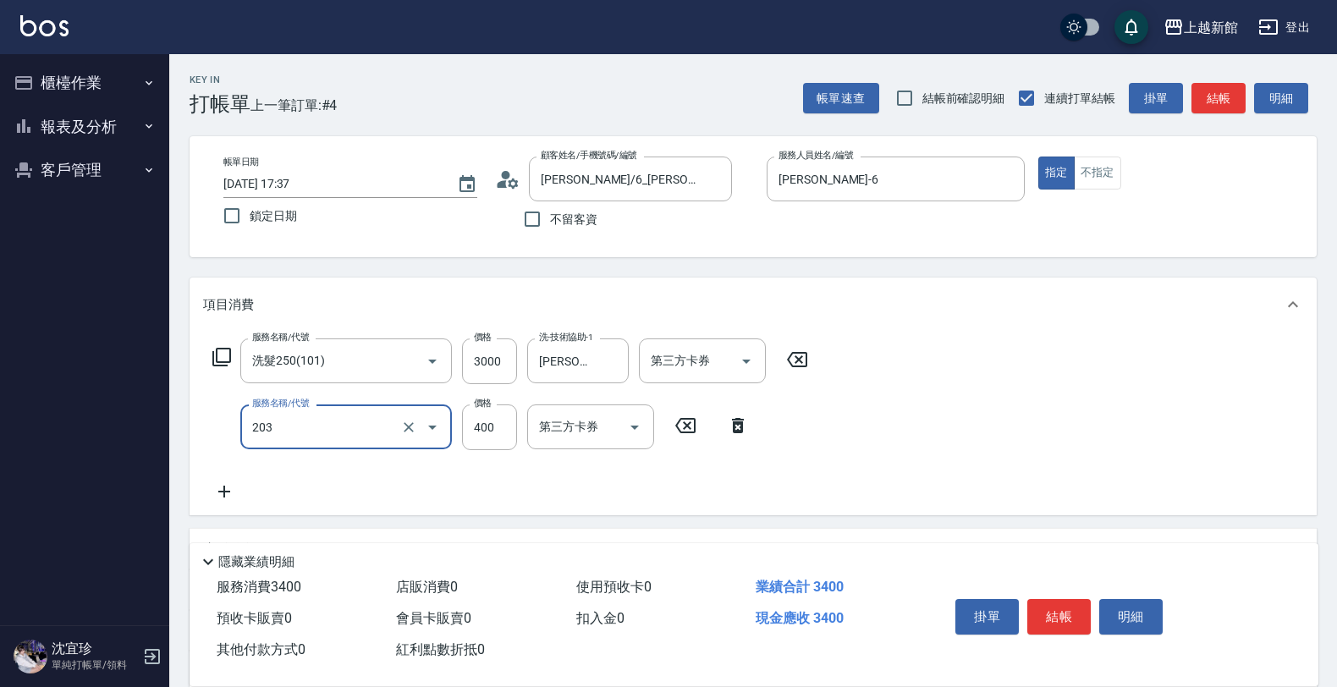
type input "指定單剪(203)"
type input "300"
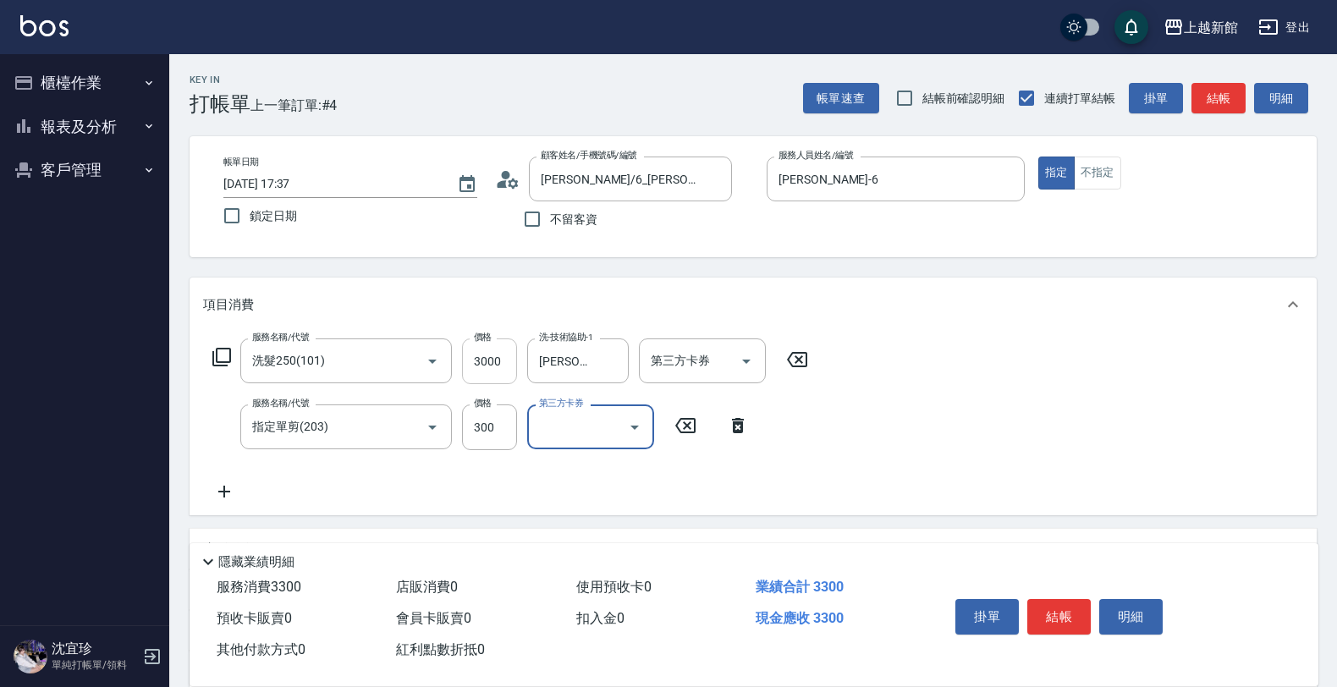
drag, startPoint x: 481, startPoint y: 365, endPoint x: 520, endPoint y: 366, distance: 39.8
click at [481, 366] on input "3000" at bounding box center [489, 361] width 55 height 46
click at [487, 360] on input "3000" at bounding box center [489, 361] width 55 height 46
type input "300"
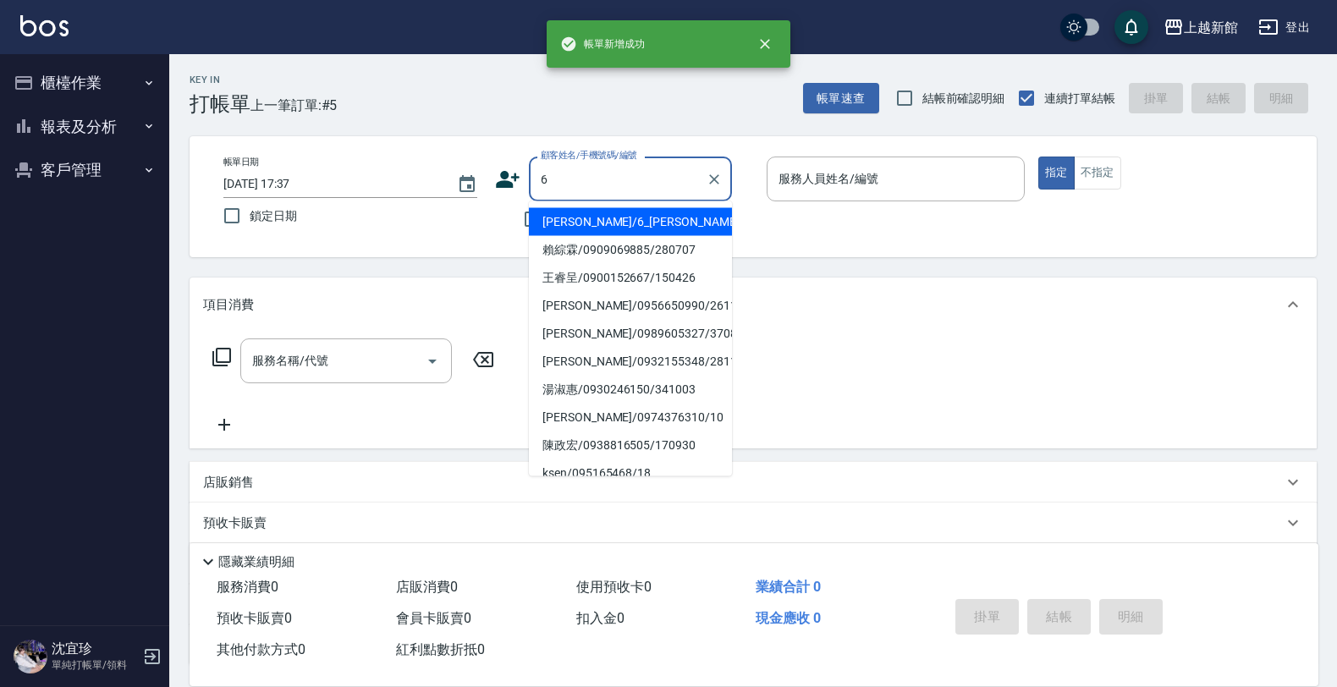
type input "黃婕寧/6_黃婕寧/6"
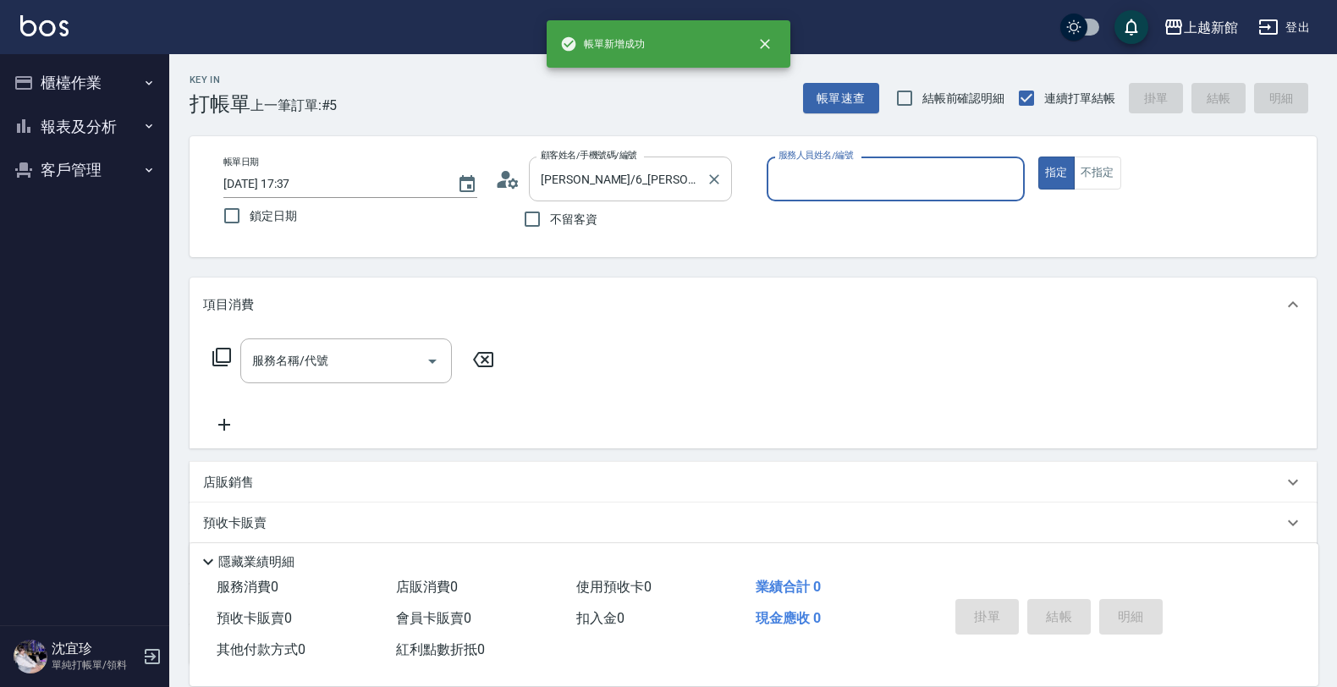
click at [1038, 157] on button "指定" at bounding box center [1056, 173] width 36 height 33
type input "黃婕寧-6"
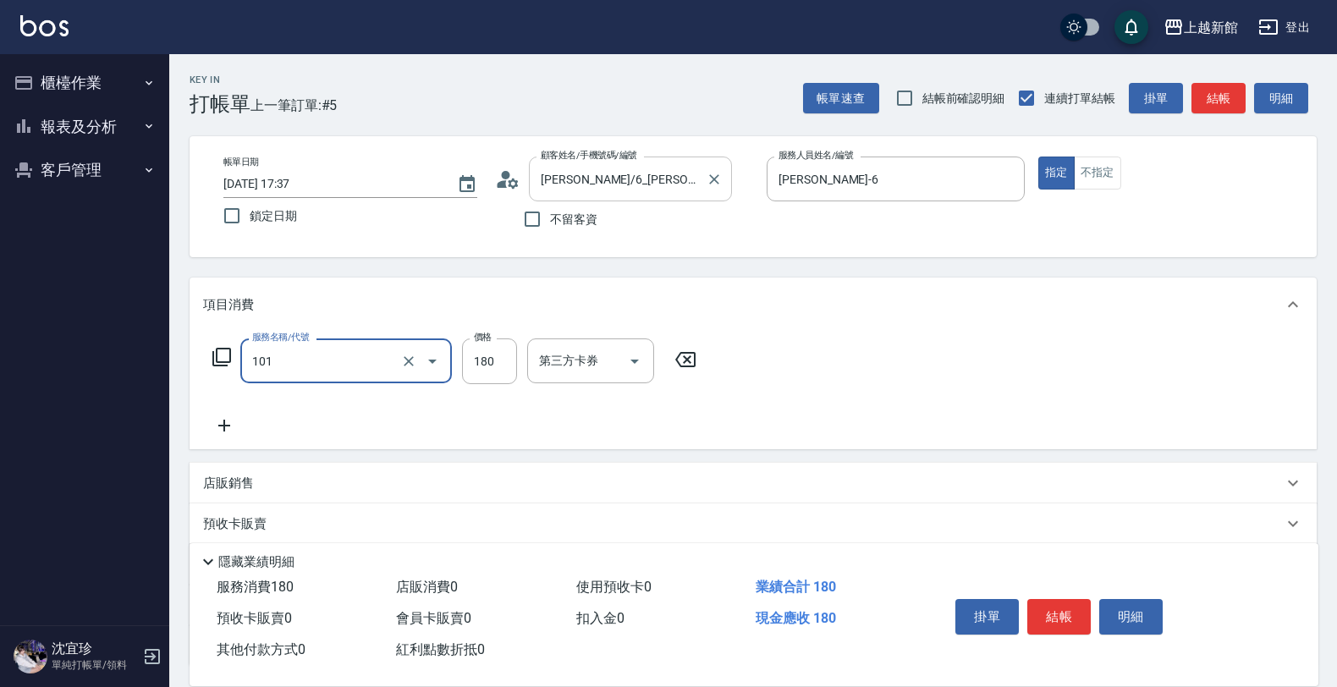
type input "洗髮250(101)"
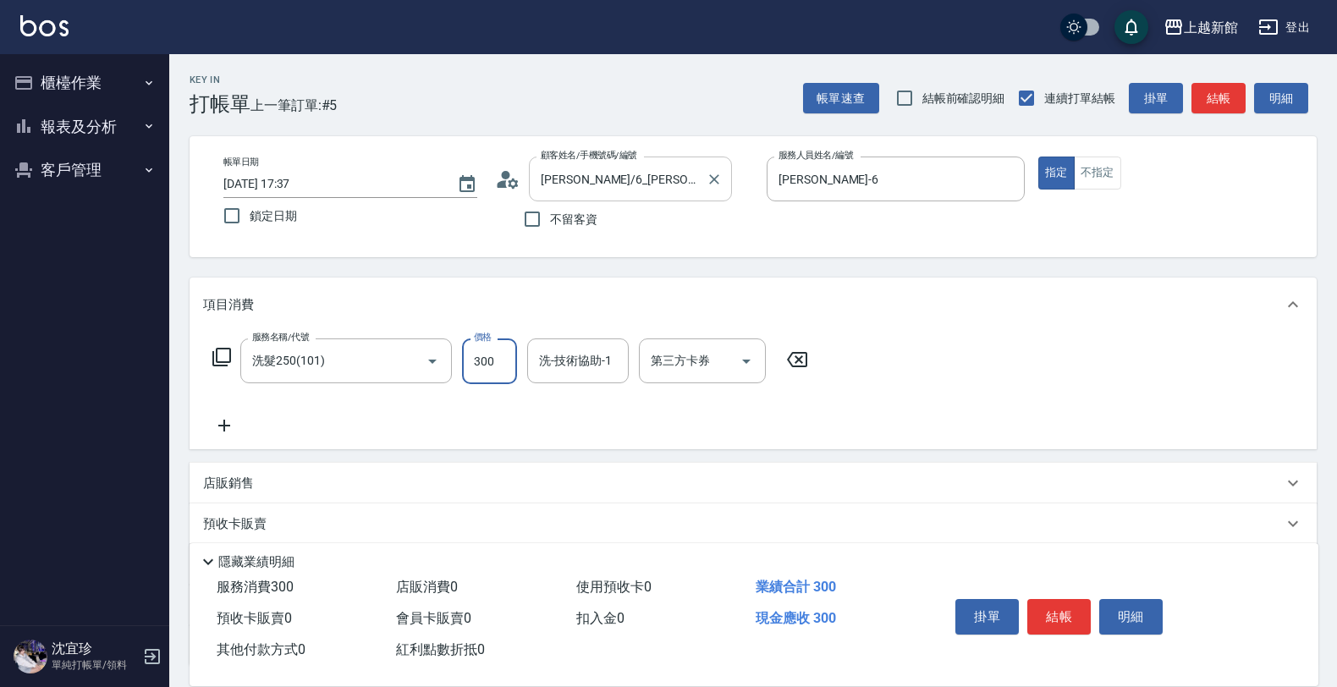
type input "300"
type input "小敏-24"
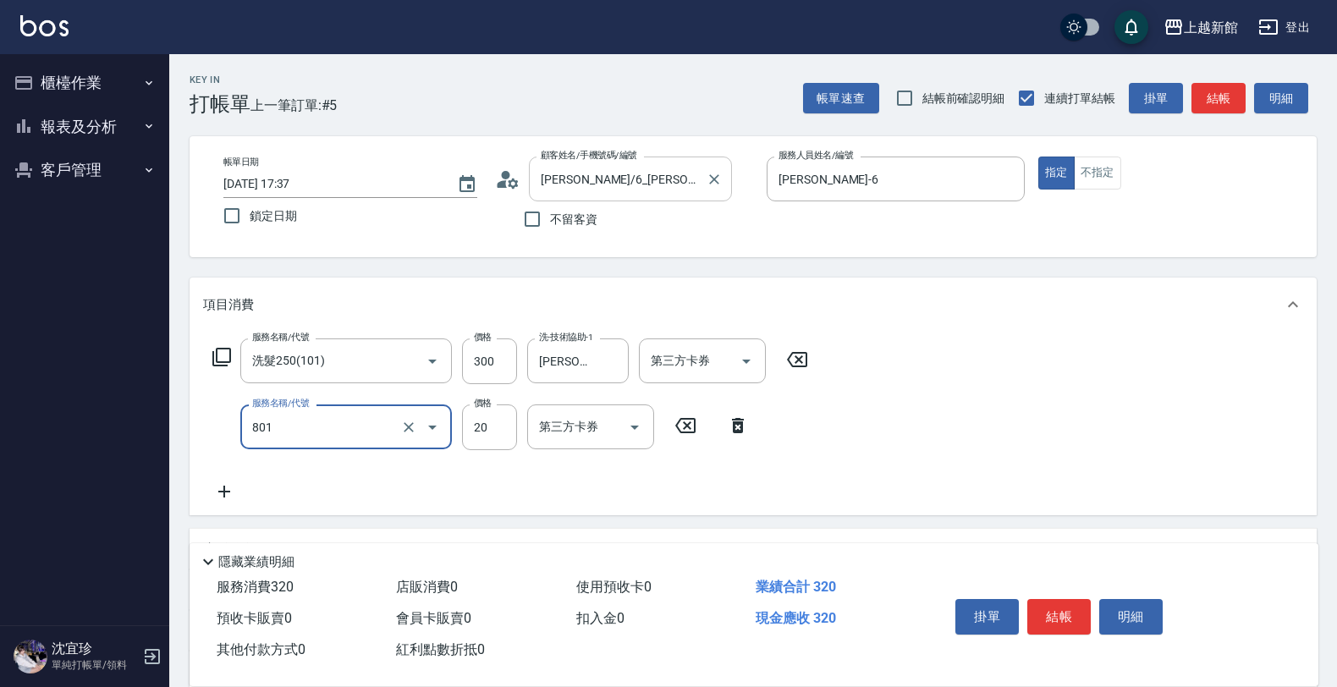
type input "潤絲(801)"
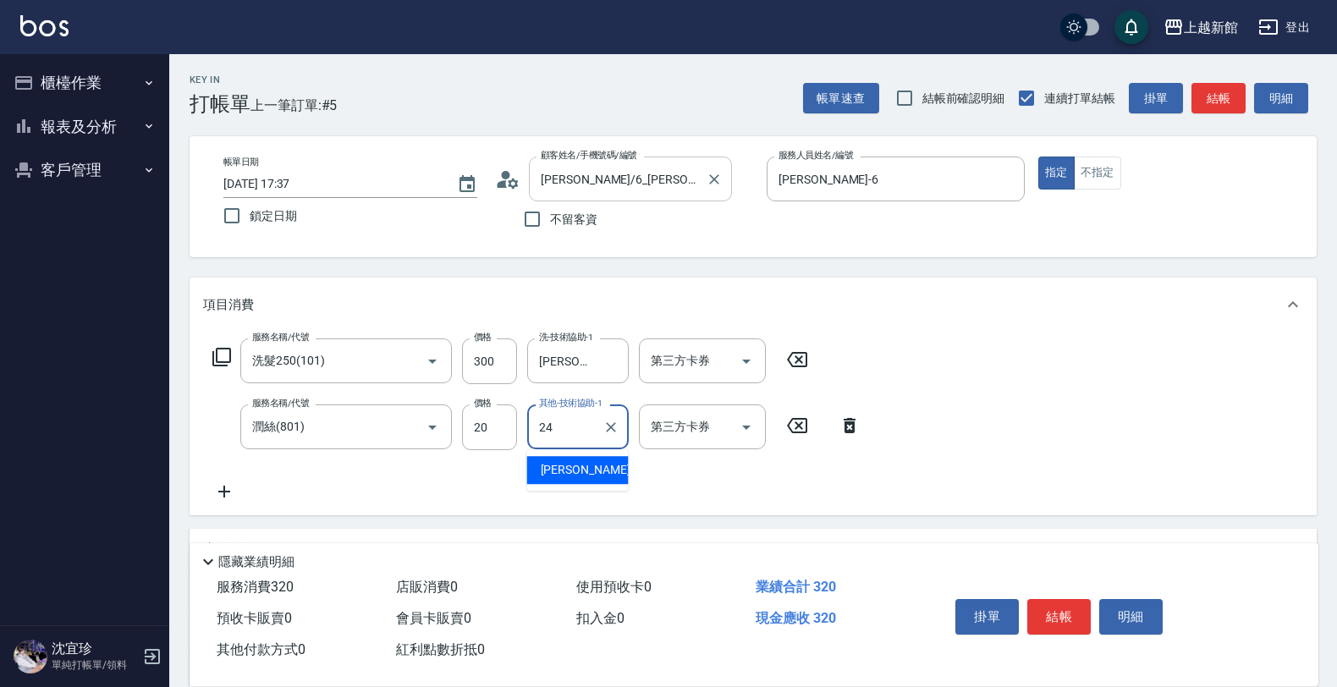
type input "小敏-24"
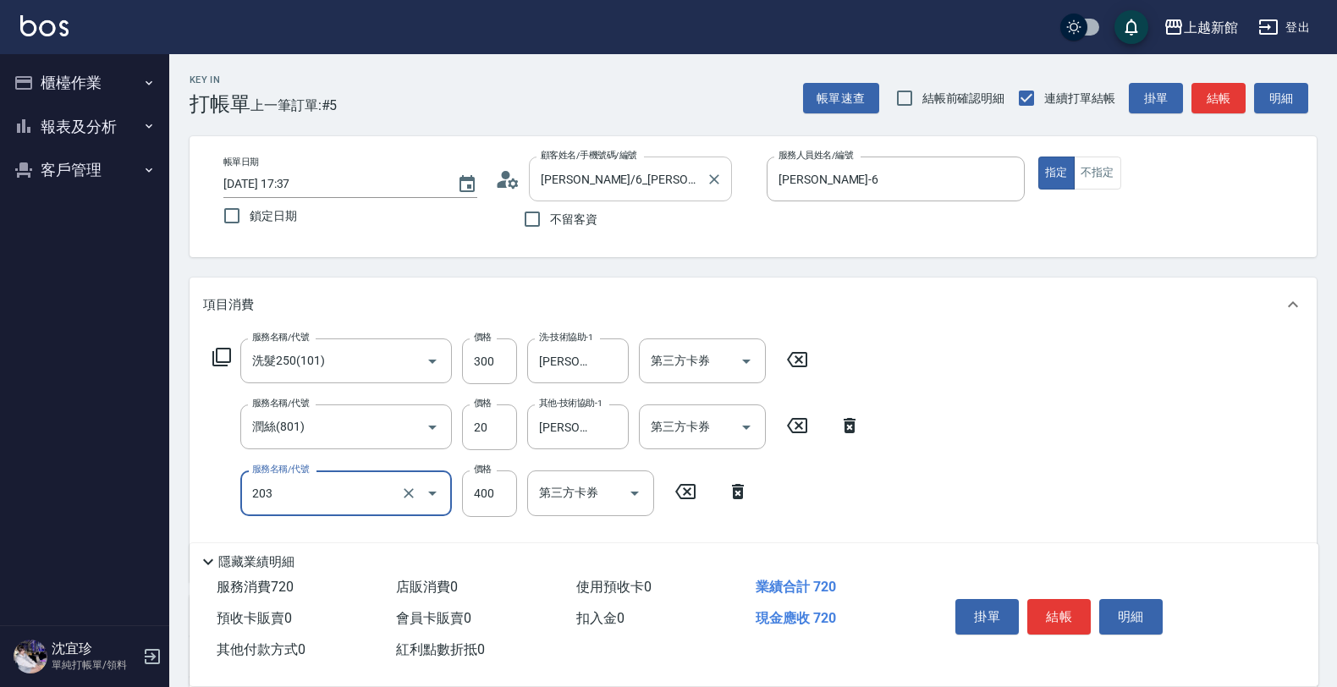
type input "指定單剪(203)"
type input "300"
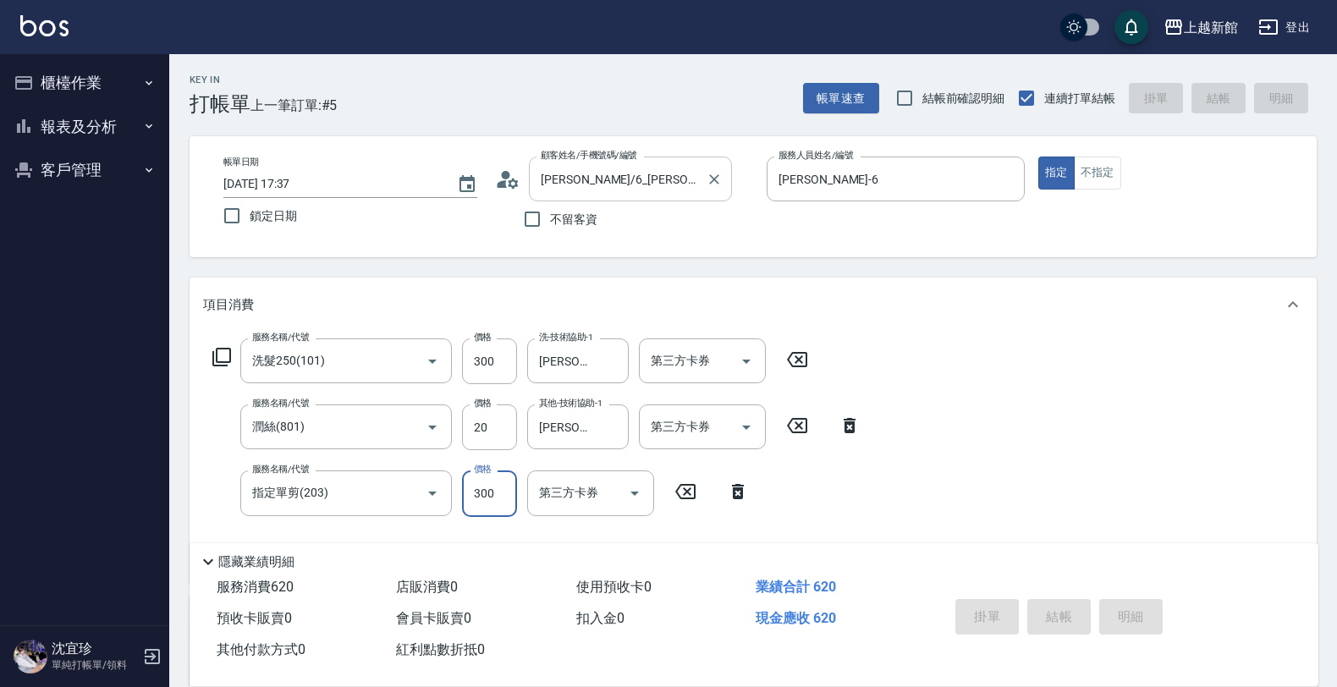
type input "2025/09/23 17:38"
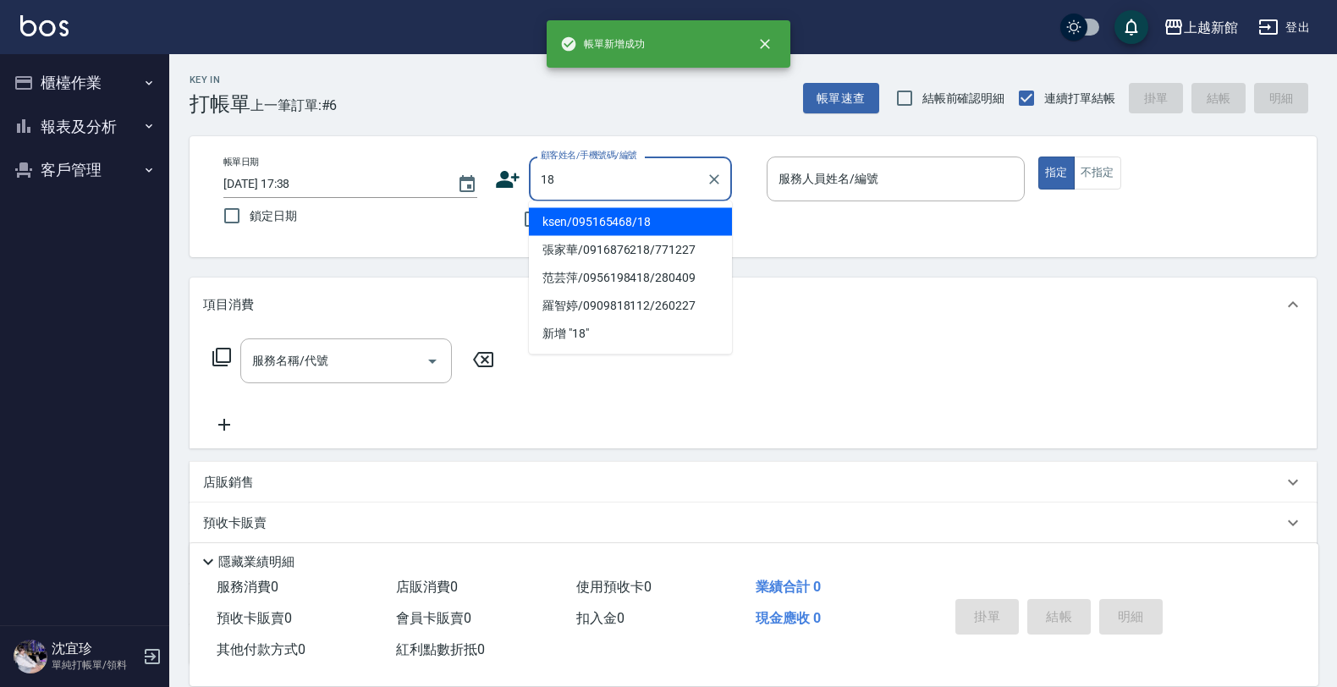
type input "ksen/095165468/18"
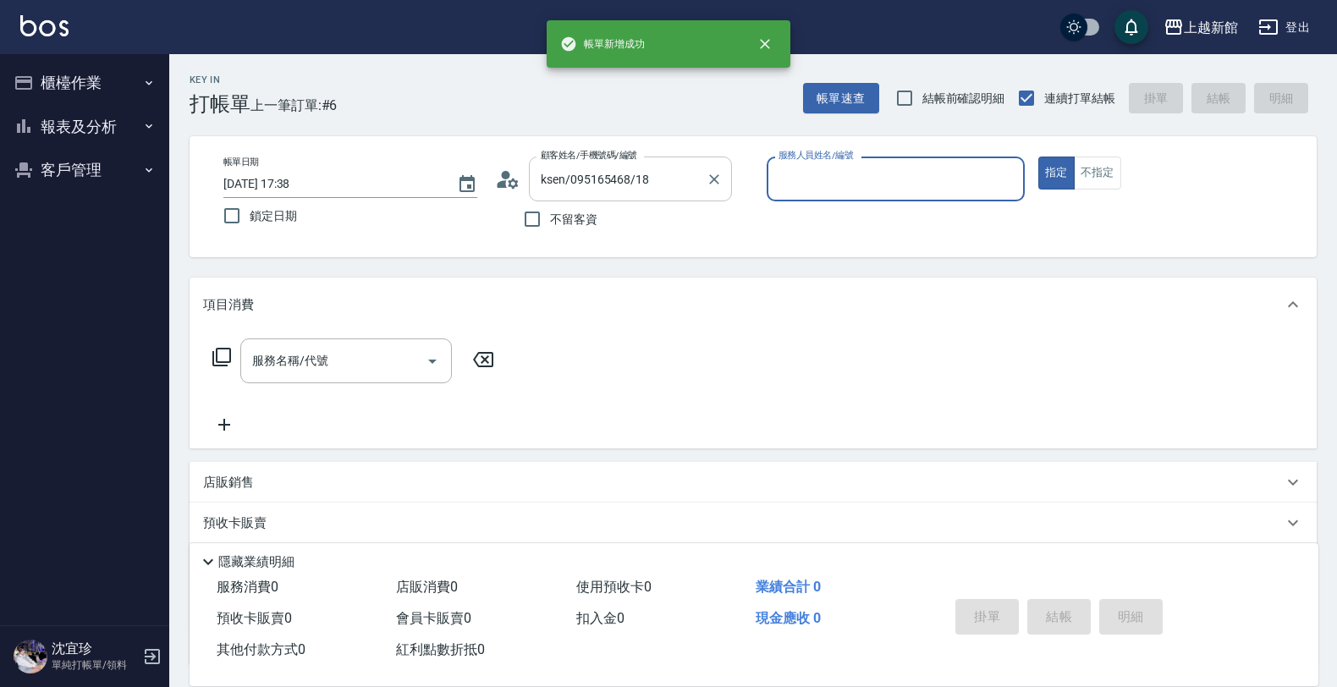
type input "黃柏森-18"
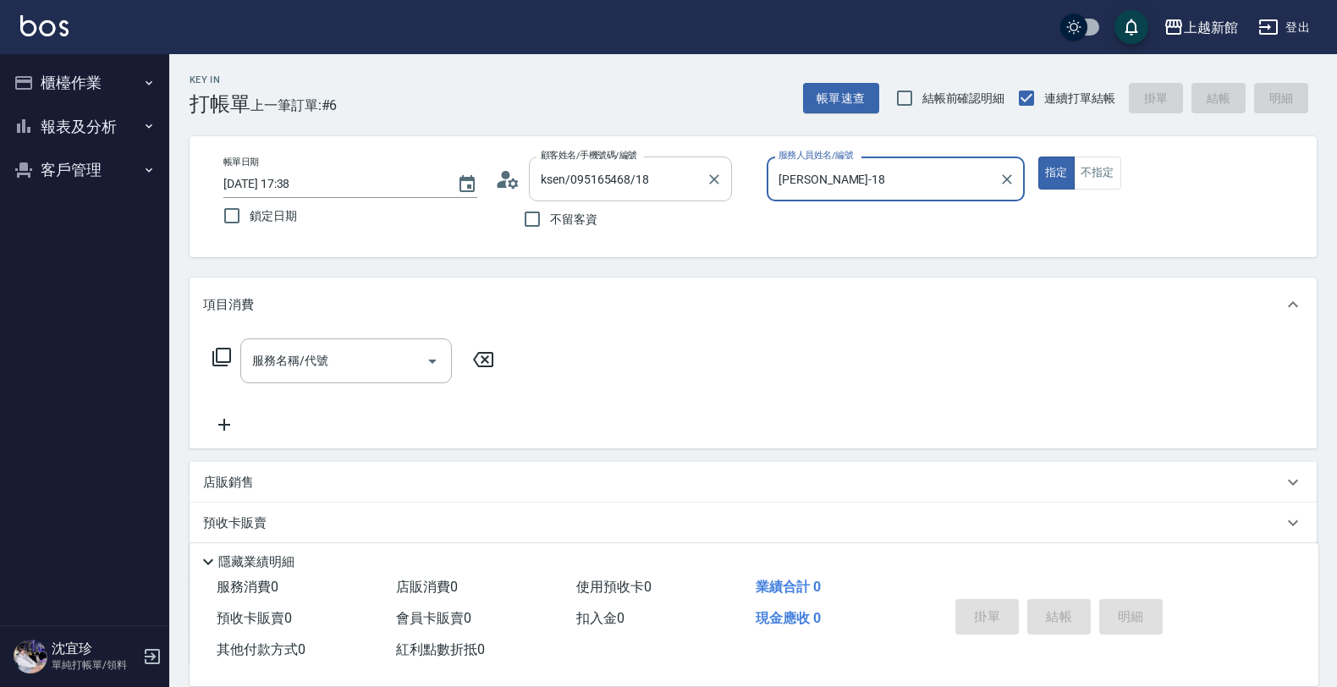
click at [1038, 157] on button "指定" at bounding box center [1056, 173] width 36 height 33
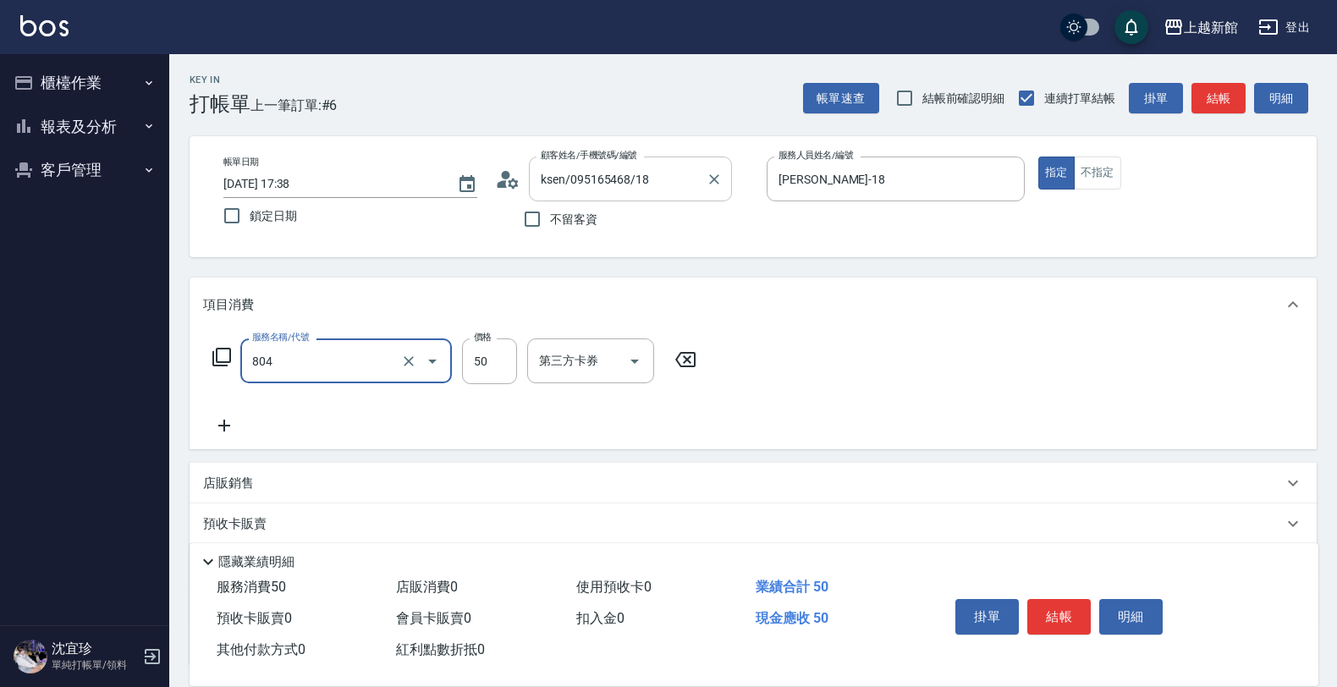
type input "吹捲/夾直/青捲/電棒/夾玉米鬚(804)"
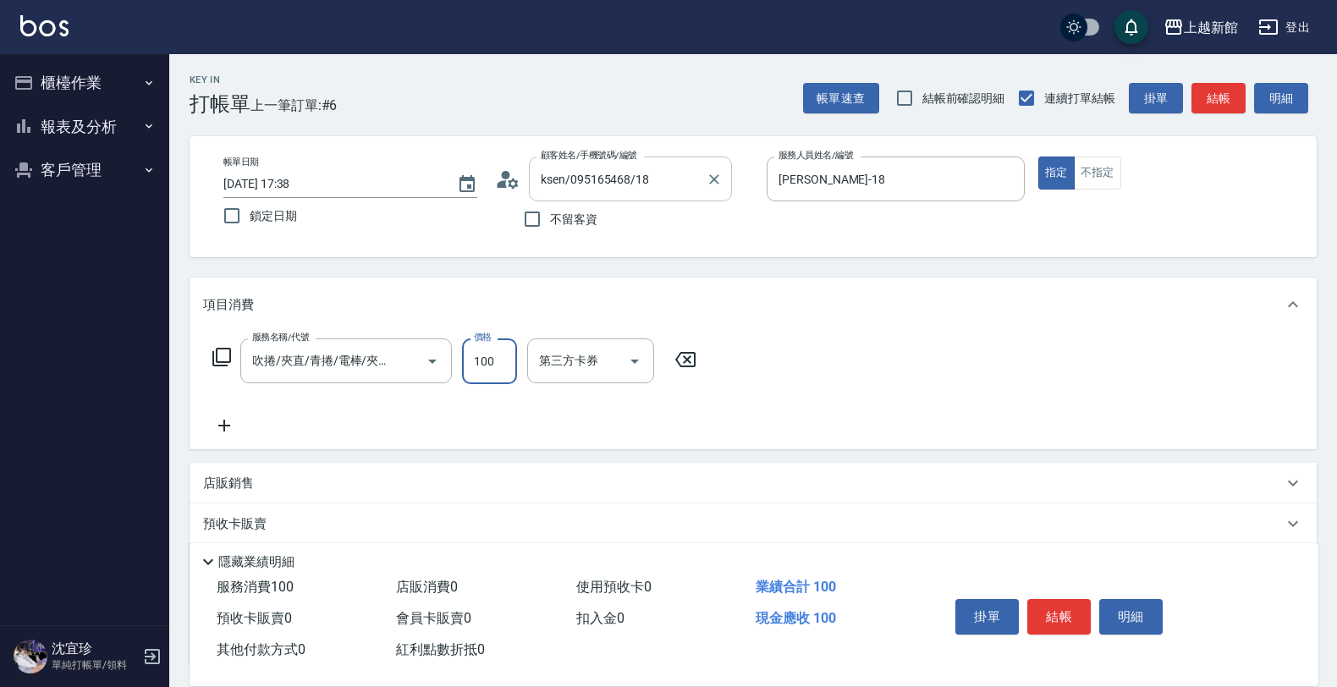
type input "1000"
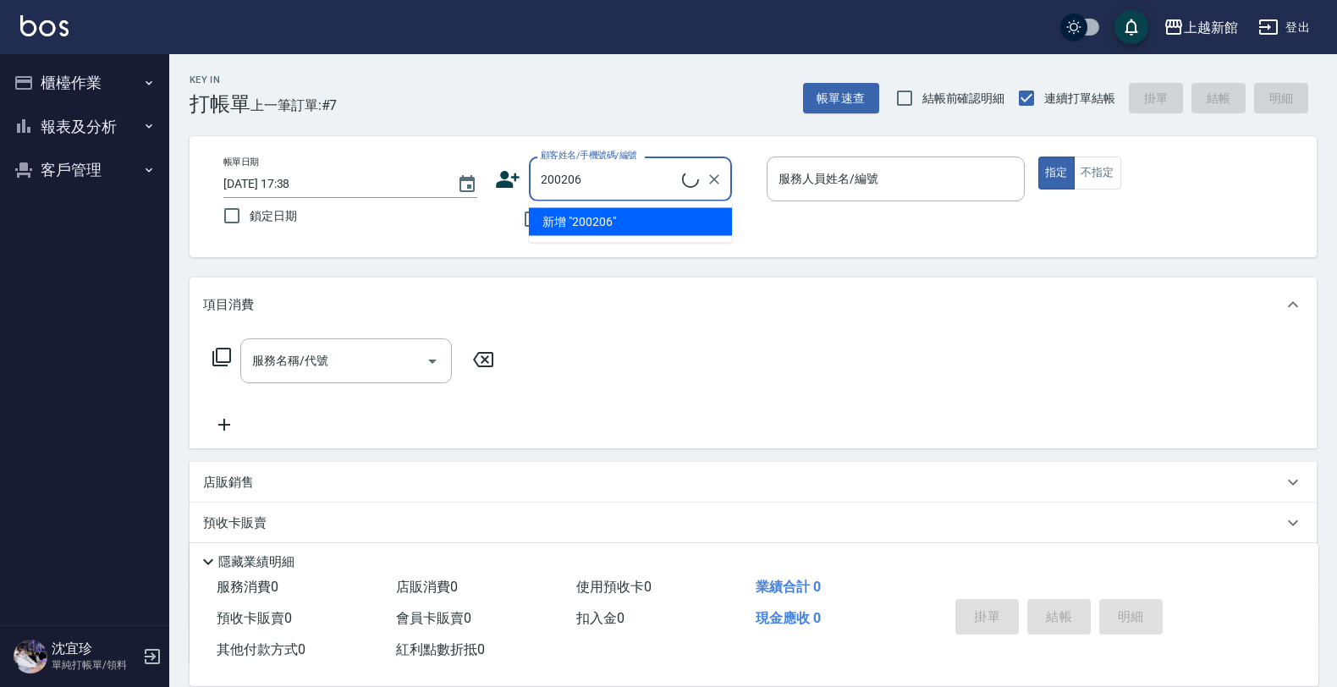
type input "傅宥瑄/0900030206/200206"
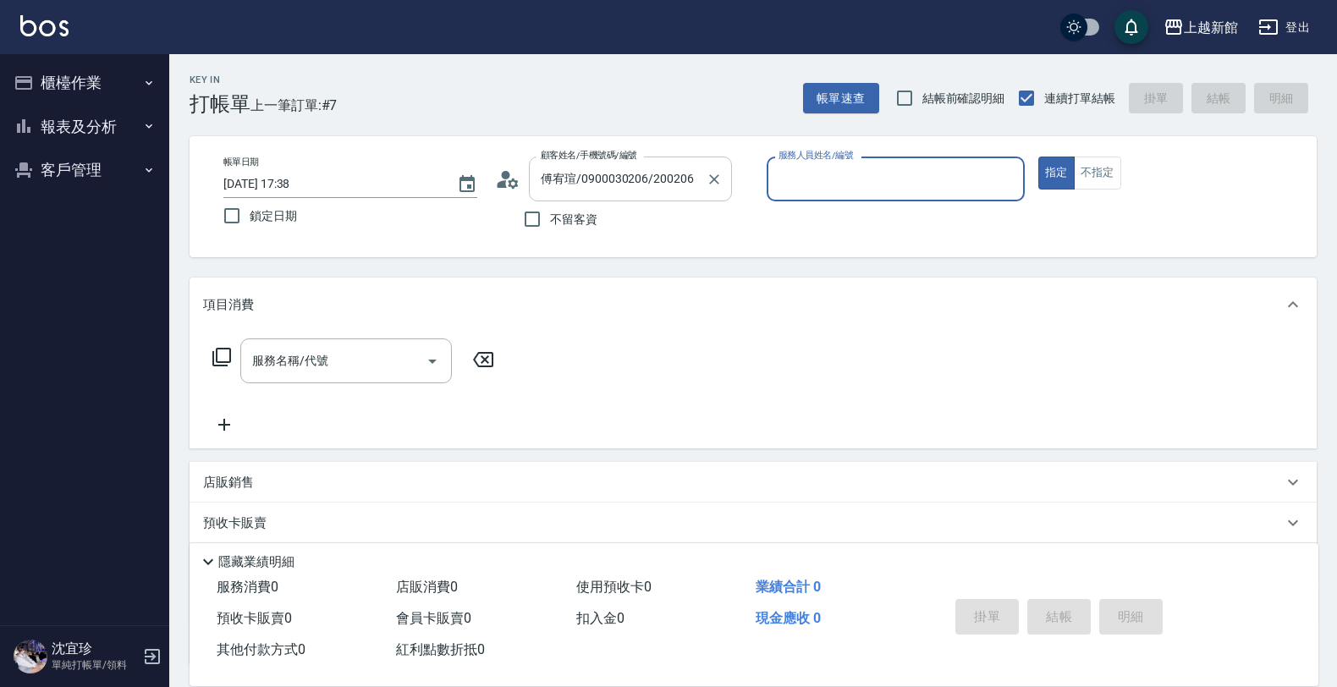
type input "黃柏森-18"
click at [1038, 157] on button "指定" at bounding box center [1056, 173] width 36 height 33
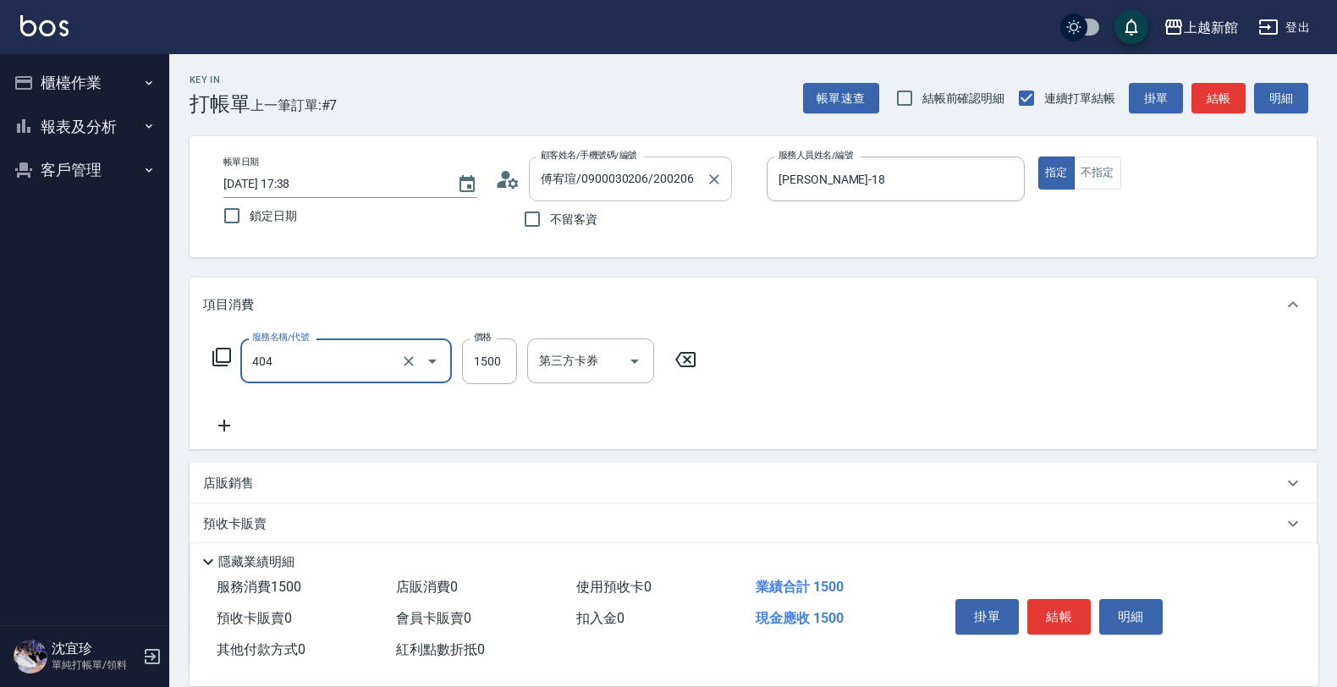
type input "設計染髮(404)"
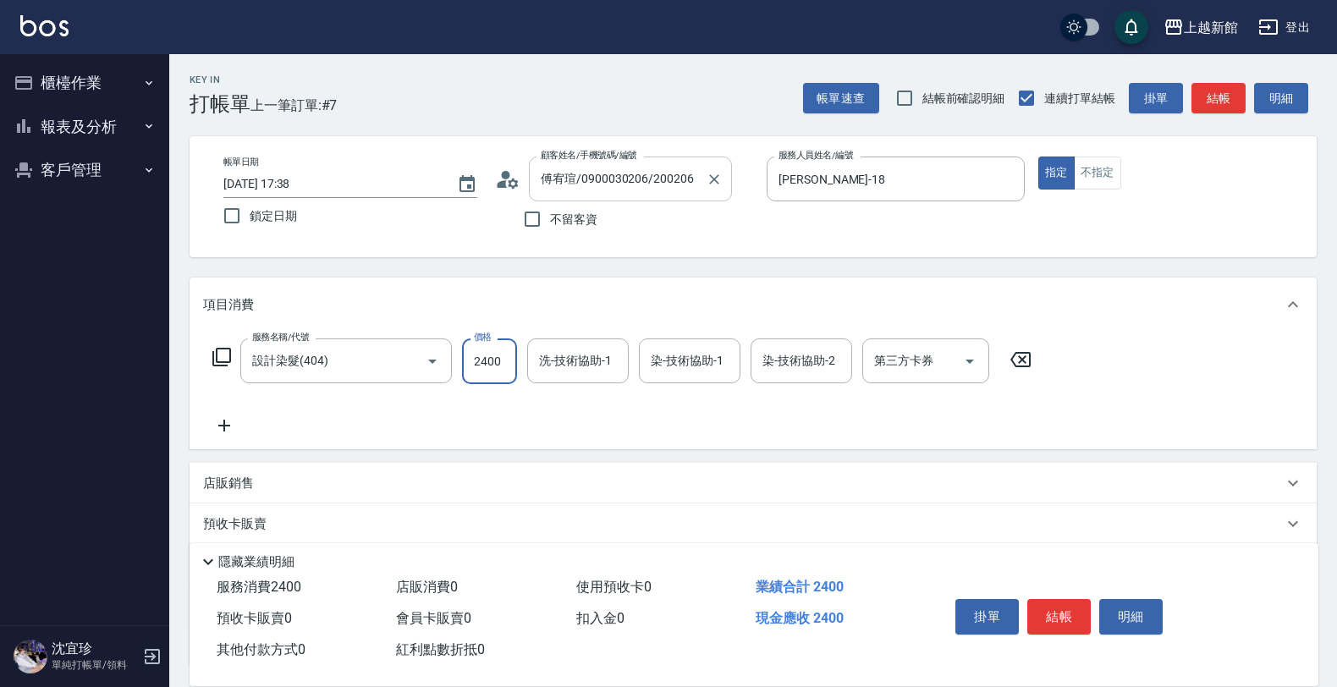
type input "2400"
type input "容綺-21"
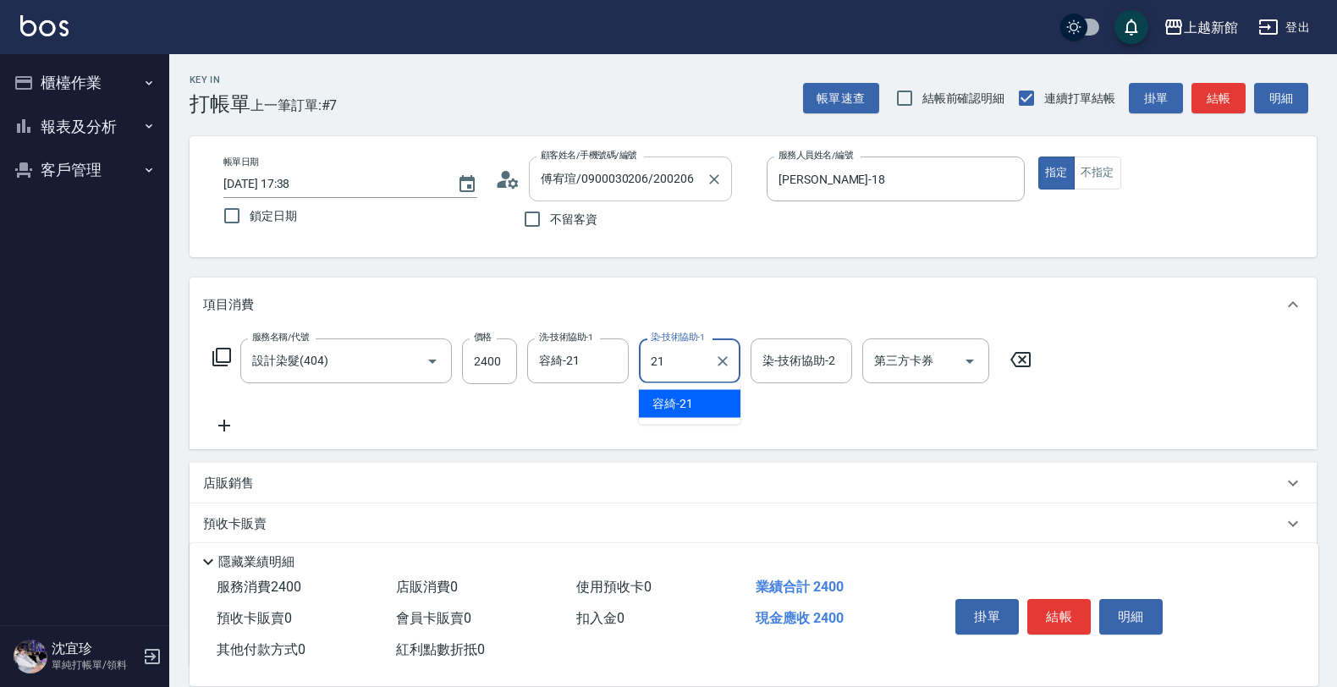
type input "容綺-21"
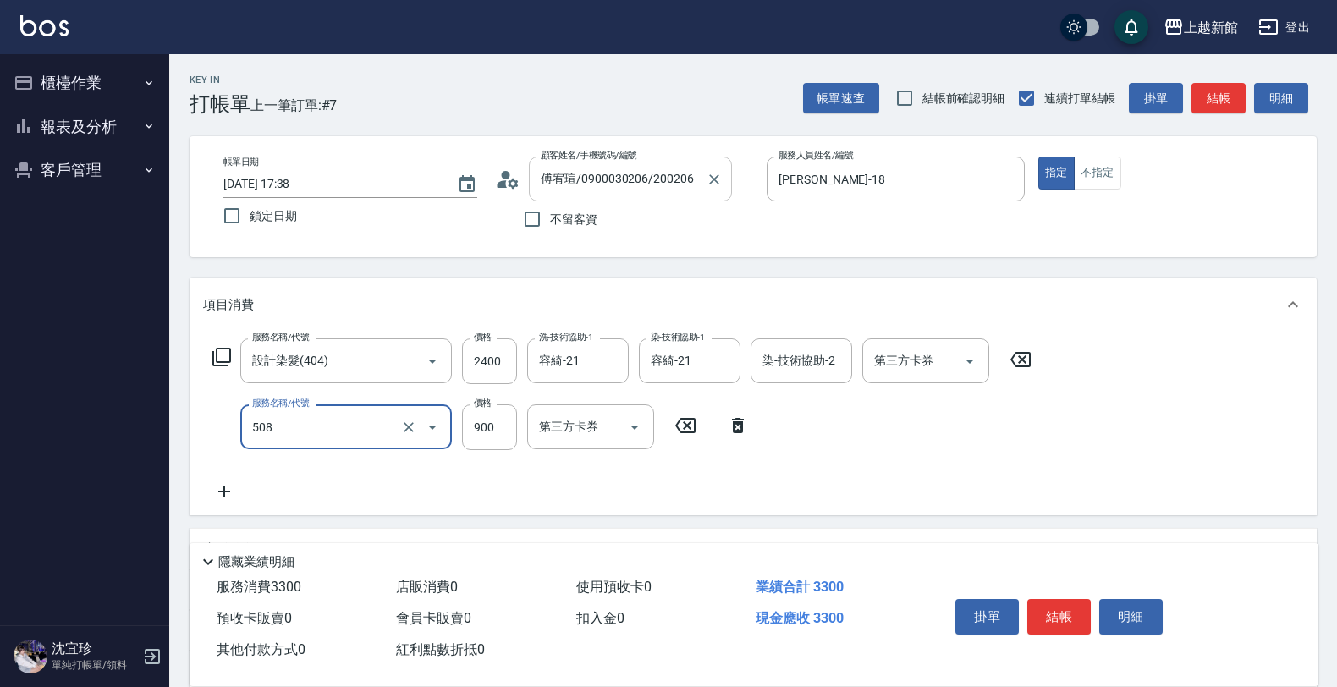
type input "松島再生髮敷護髮(508)"
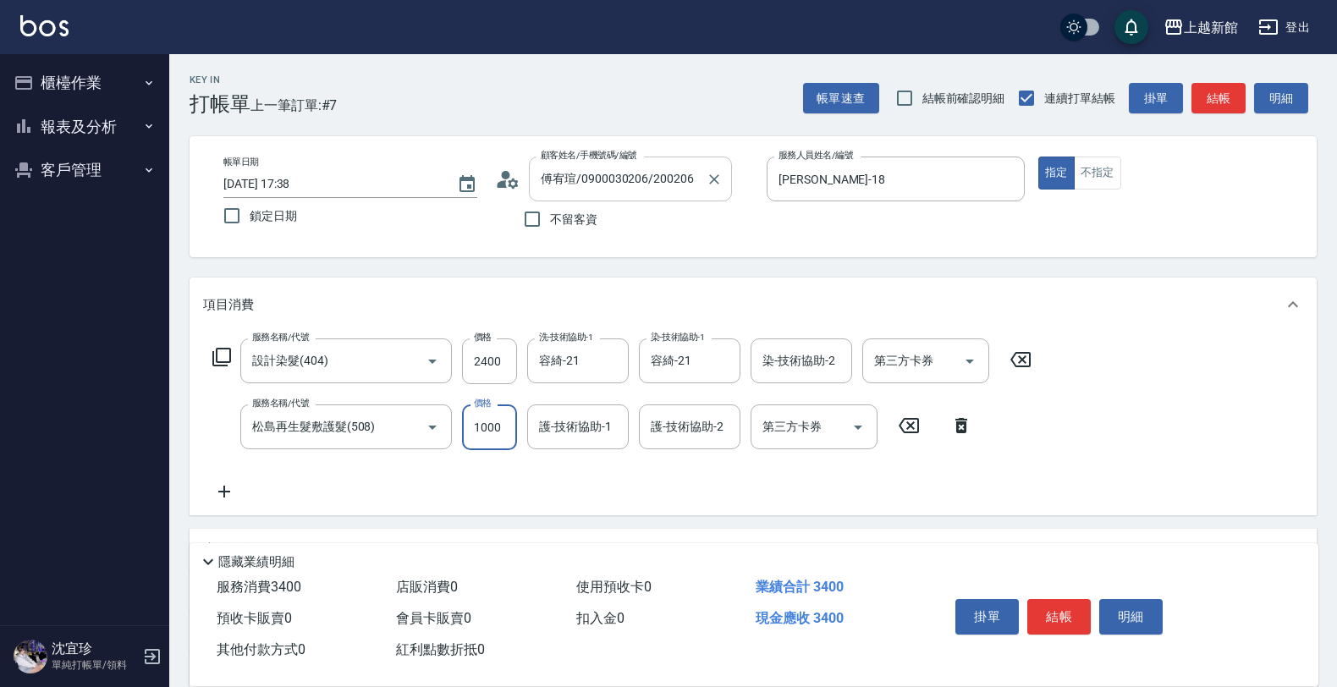
type input "1000"
type input "容綺-21"
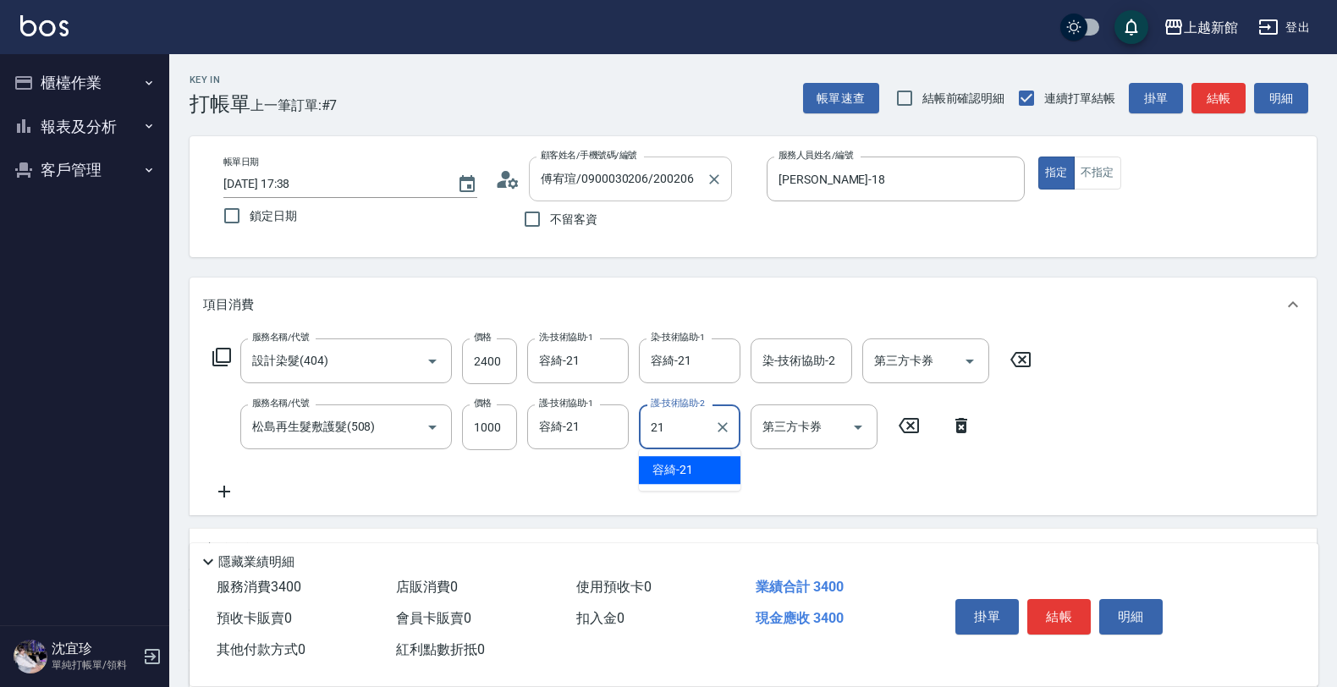
type input "容綺-21"
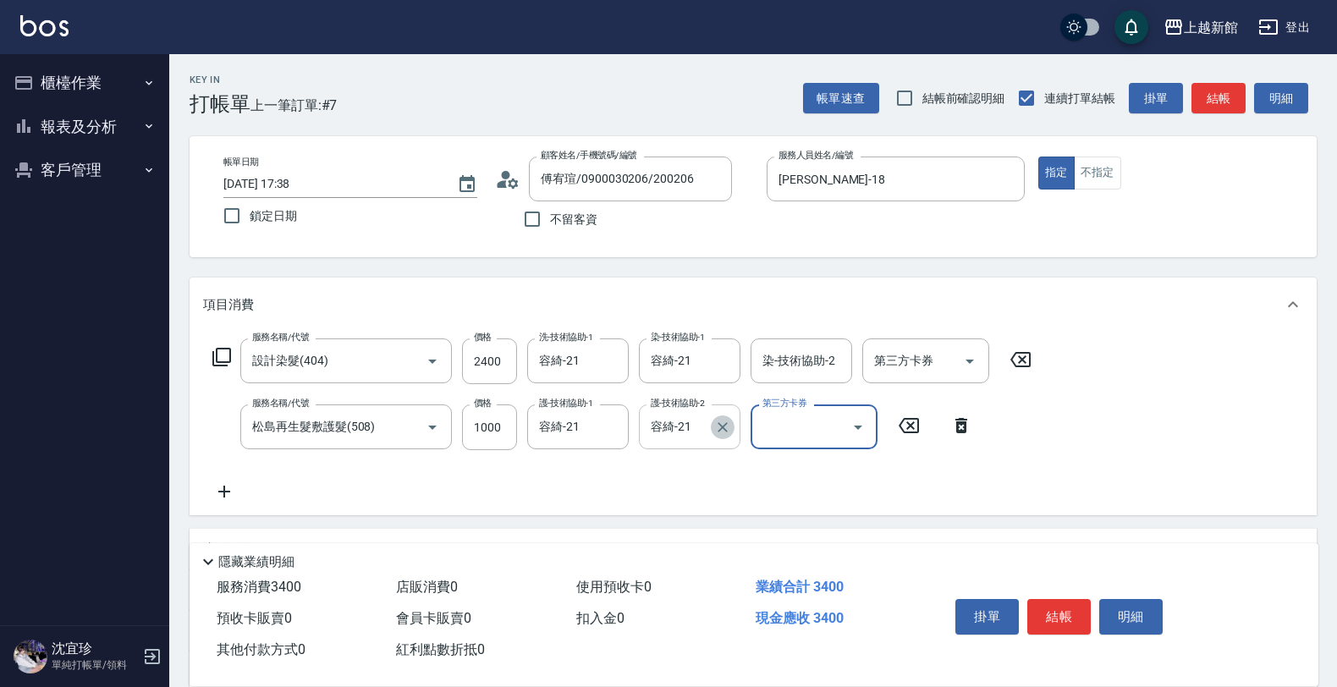
click at [716, 430] on icon "Clear" at bounding box center [722, 427] width 17 height 17
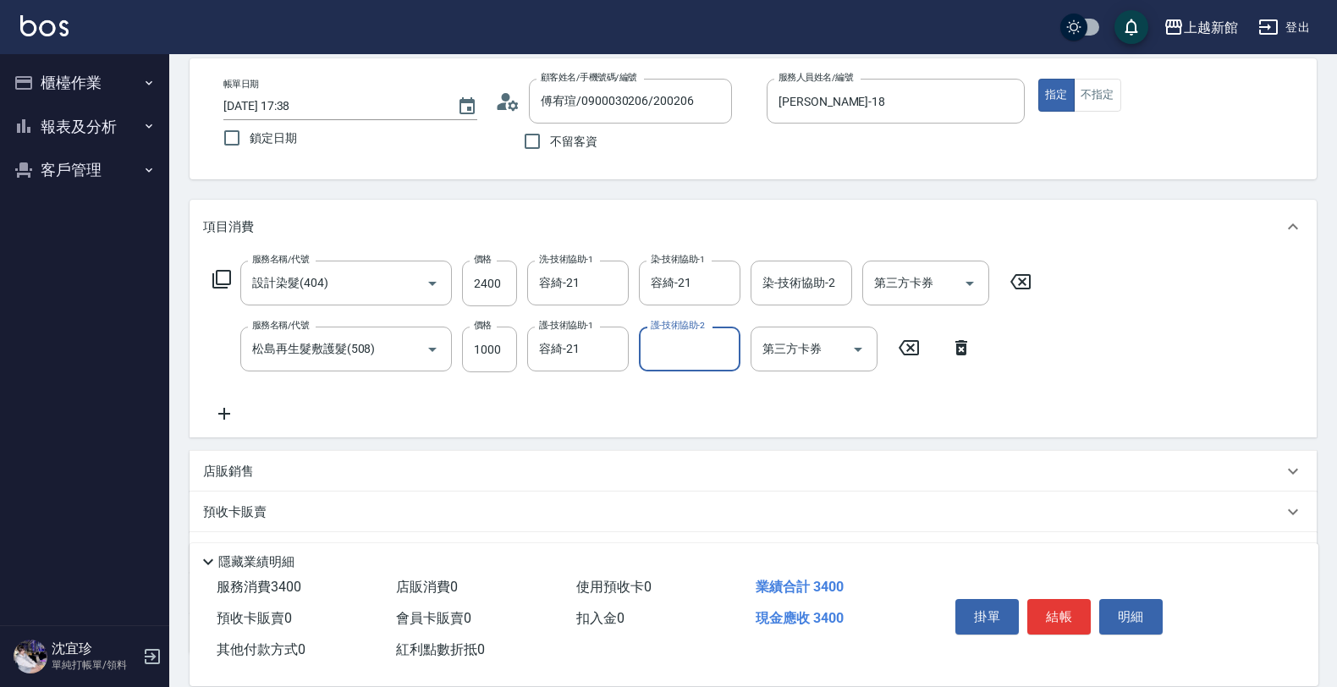
scroll to position [206, 0]
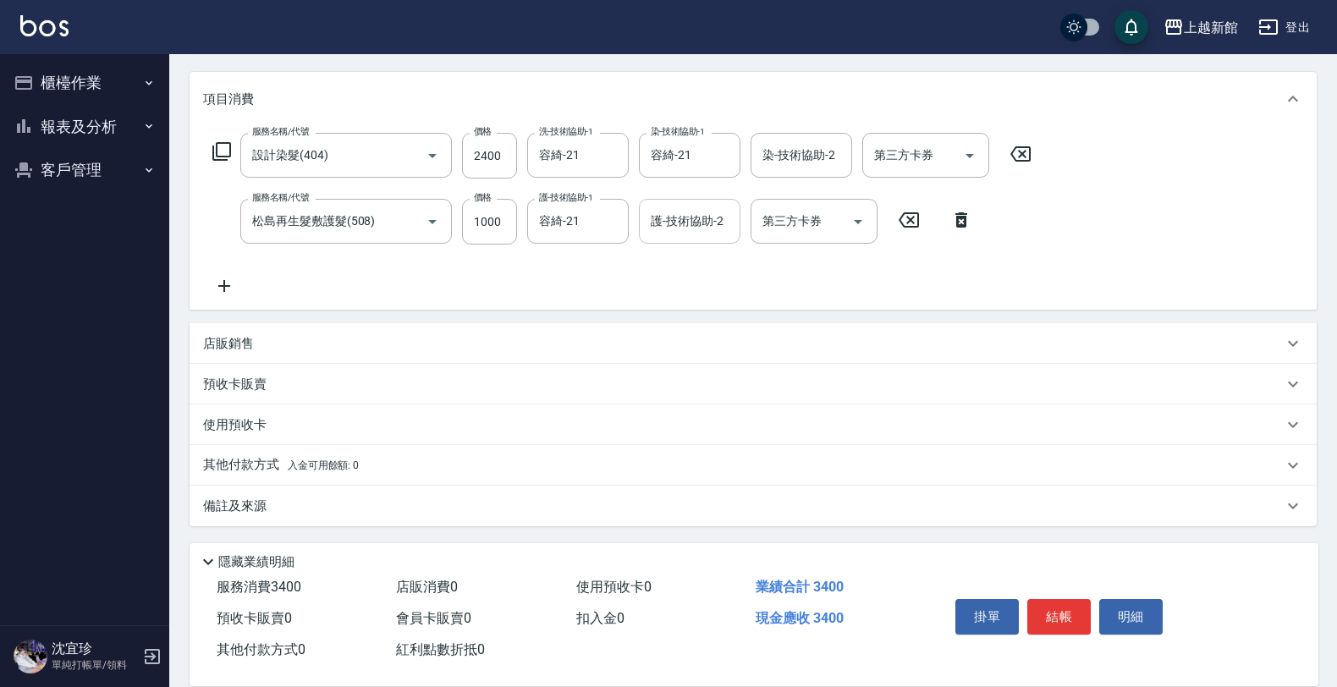
drag, startPoint x: 335, startPoint y: 338, endPoint x: 318, endPoint y: 382, distance: 47.1
click at [334, 339] on div "店販銷售" at bounding box center [743, 344] width 1080 height 18
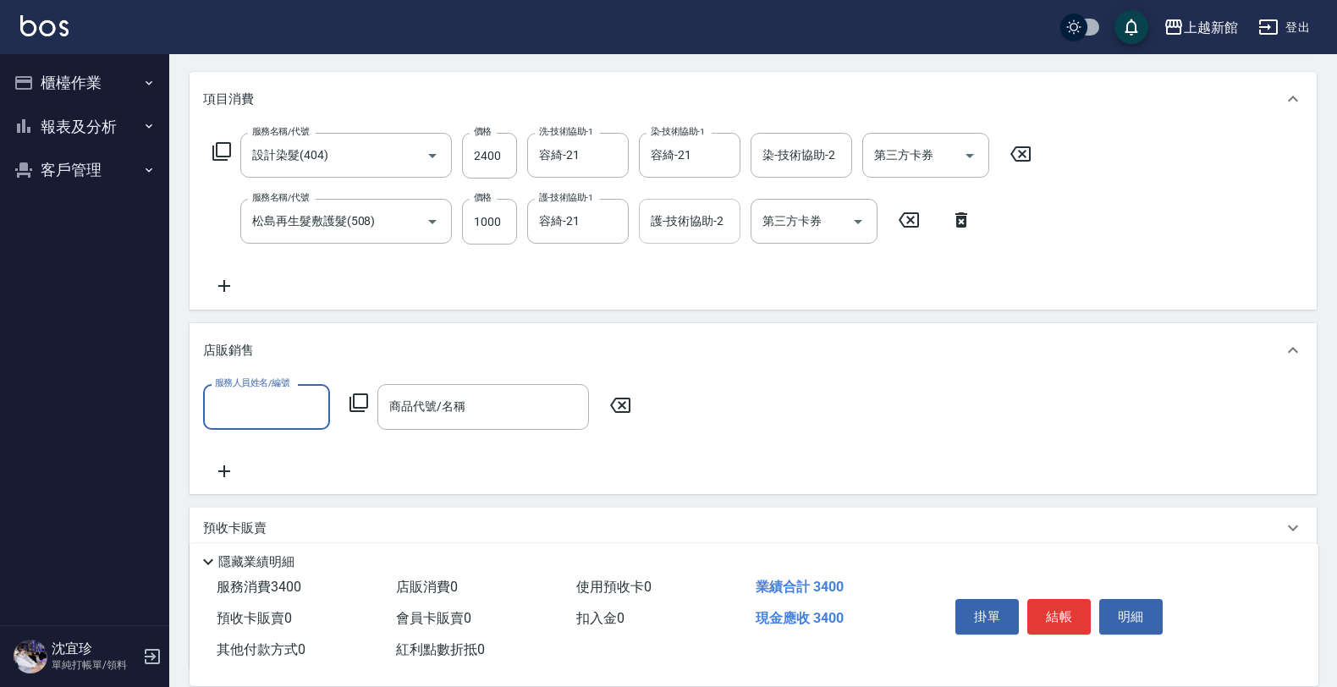
scroll to position [0, 0]
type input "黃柏森-18"
click at [355, 393] on icon at bounding box center [359, 403] width 20 height 20
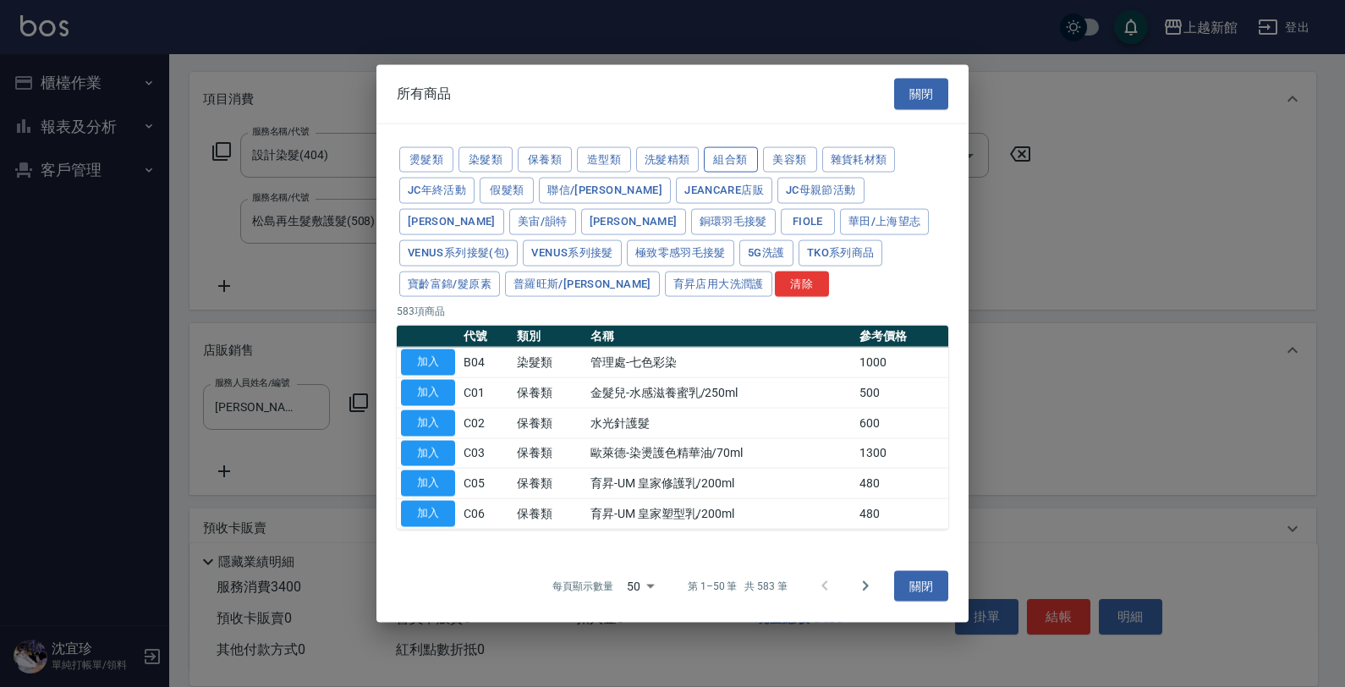
click at [736, 154] on button "組合類" at bounding box center [731, 159] width 54 height 26
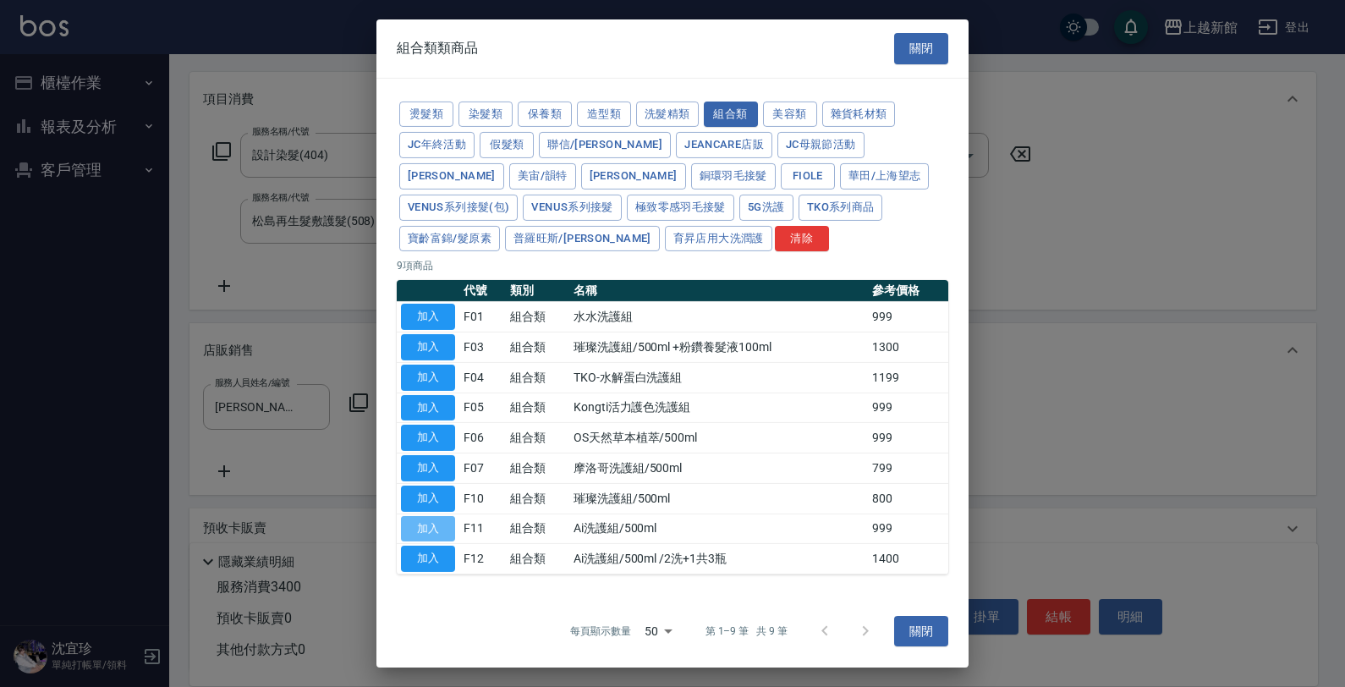
drag, startPoint x: 441, startPoint y: 529, endPoint x: 519, endPoint y: 520, distance: 78.3
click at [441, 530] on button "加入" at bounding box center [428, 528] width 54 height 26
type input "Ai洗護組/500ml"
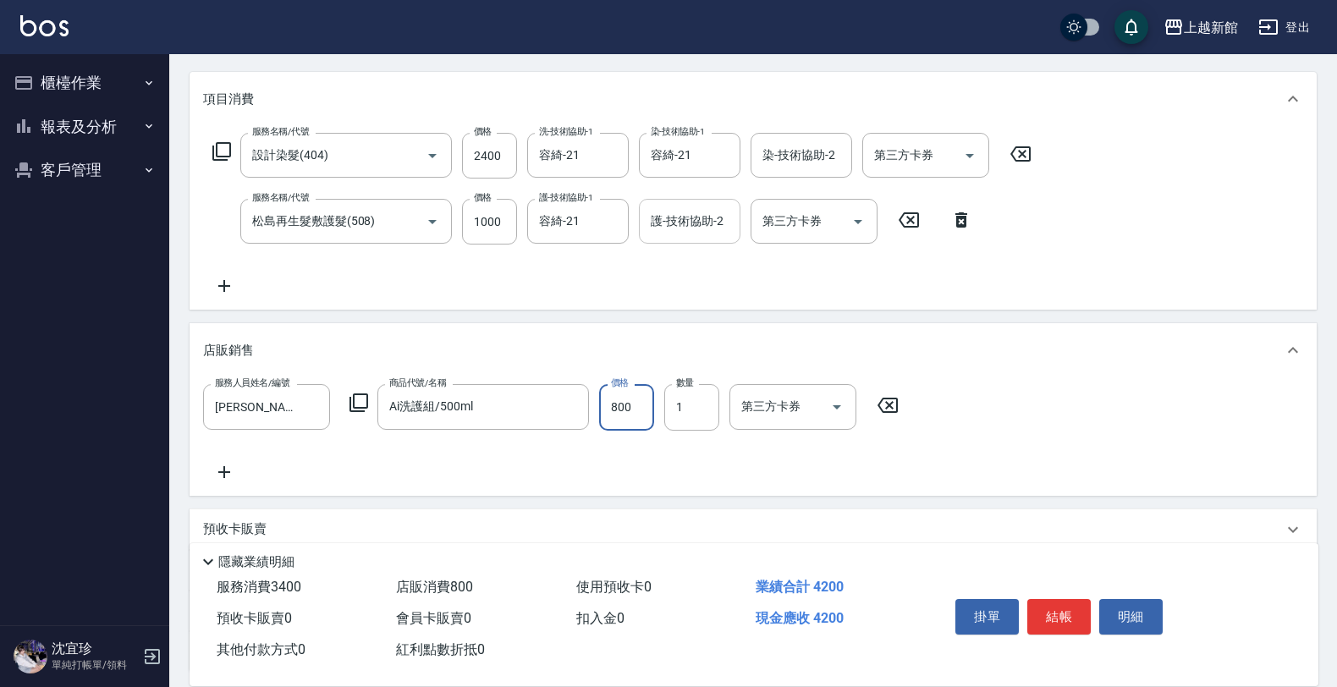
type input "800"
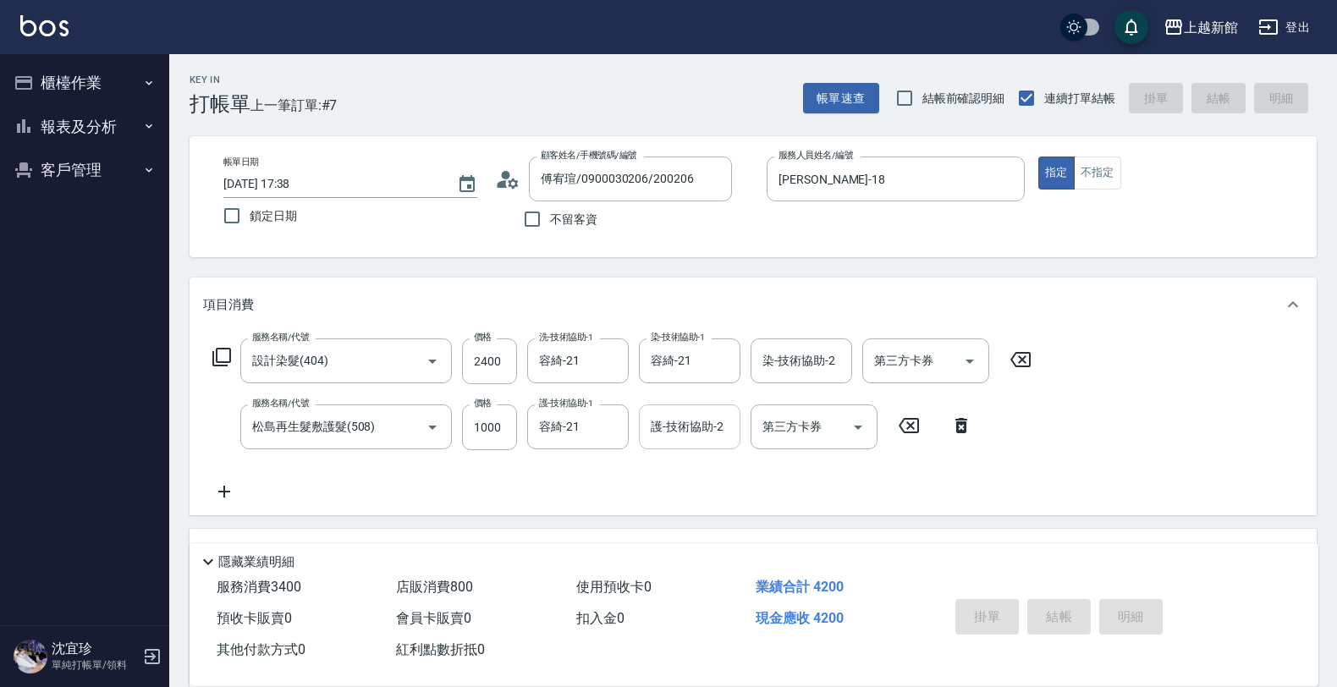
type input "2025/09/23 17:39"
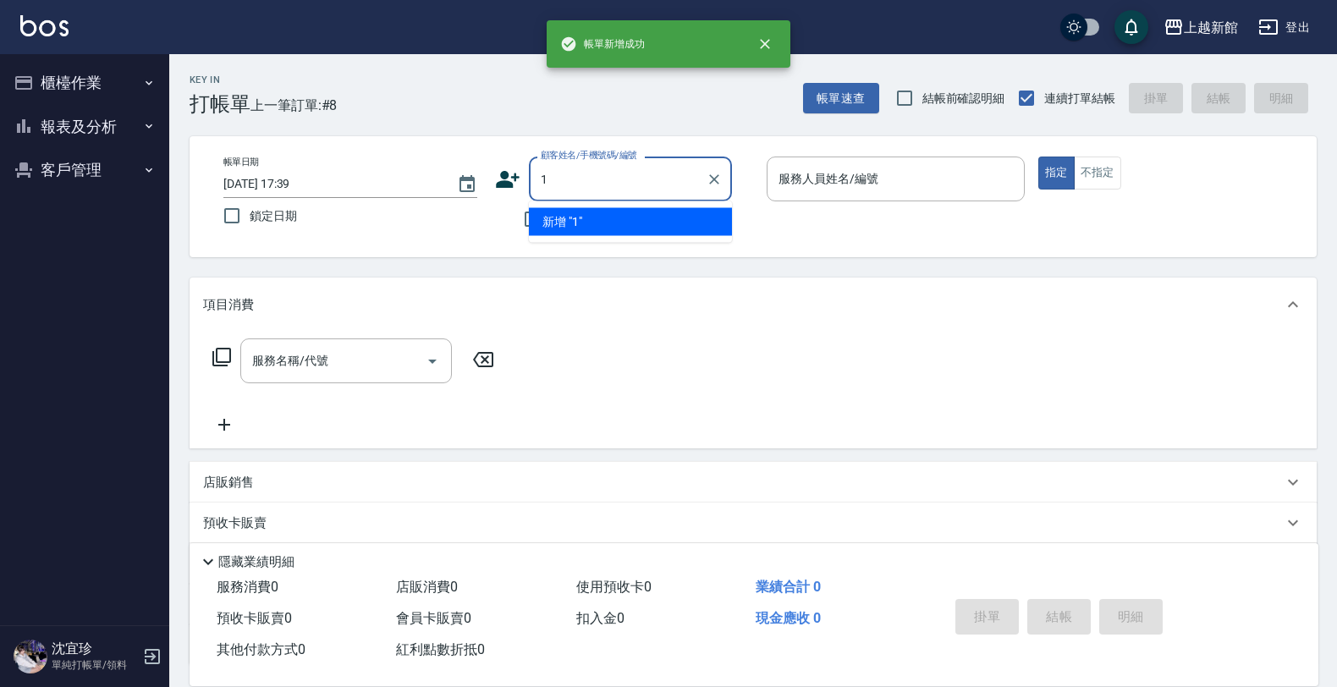
click at [1038, 157] on button "指定" at bounding box center [1056, 173] width 36 height 33
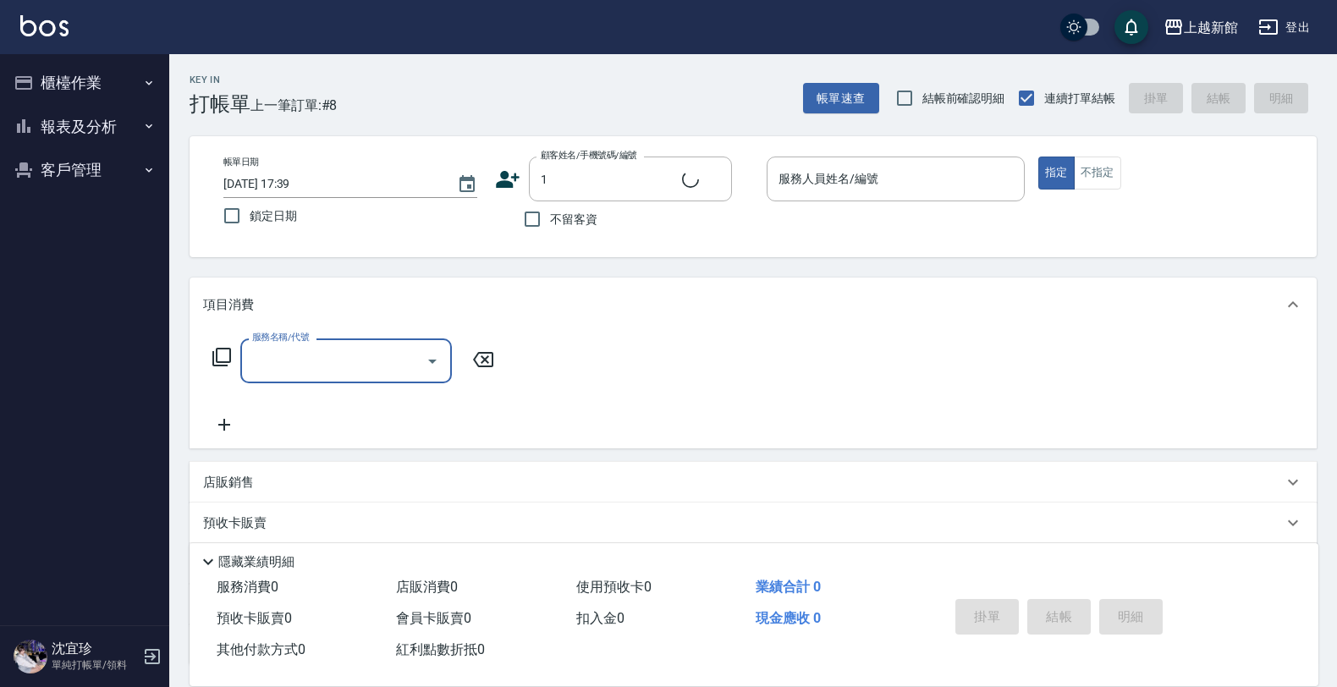
type input "Lora/0979395100/1"
type input "蘿拉-1"
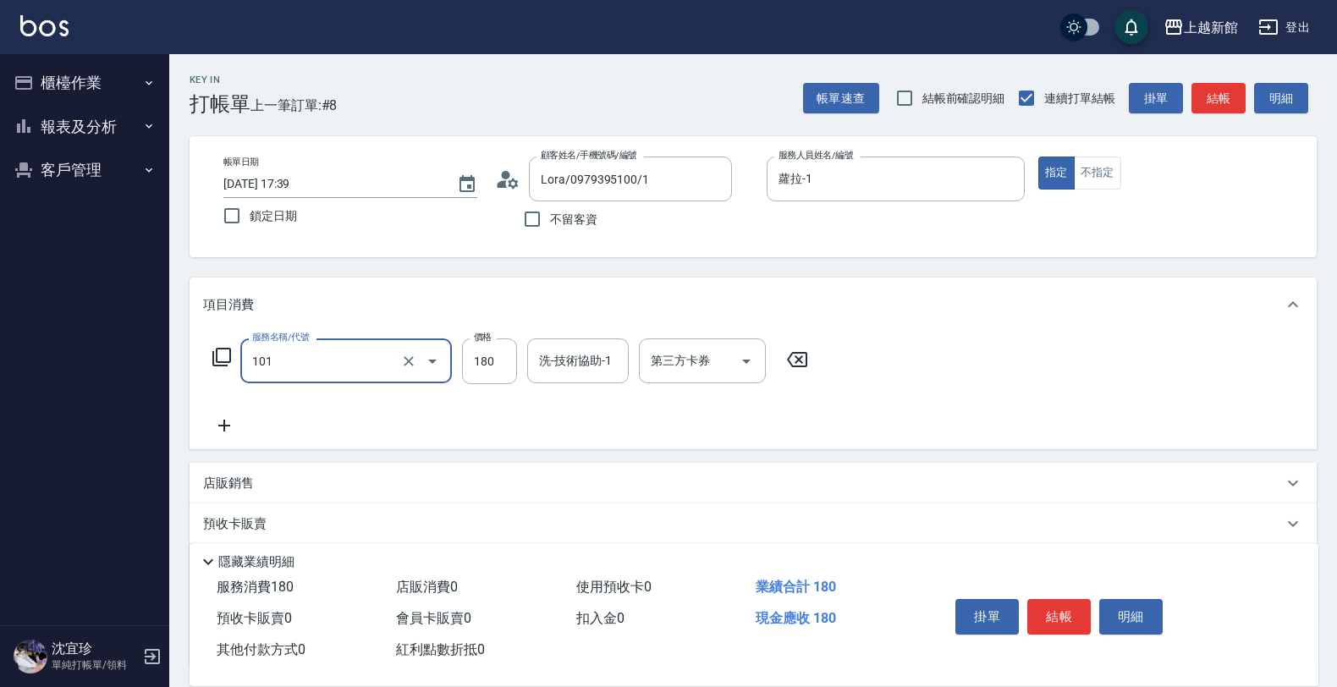
type input "洗髮250(101)"
type input "200"
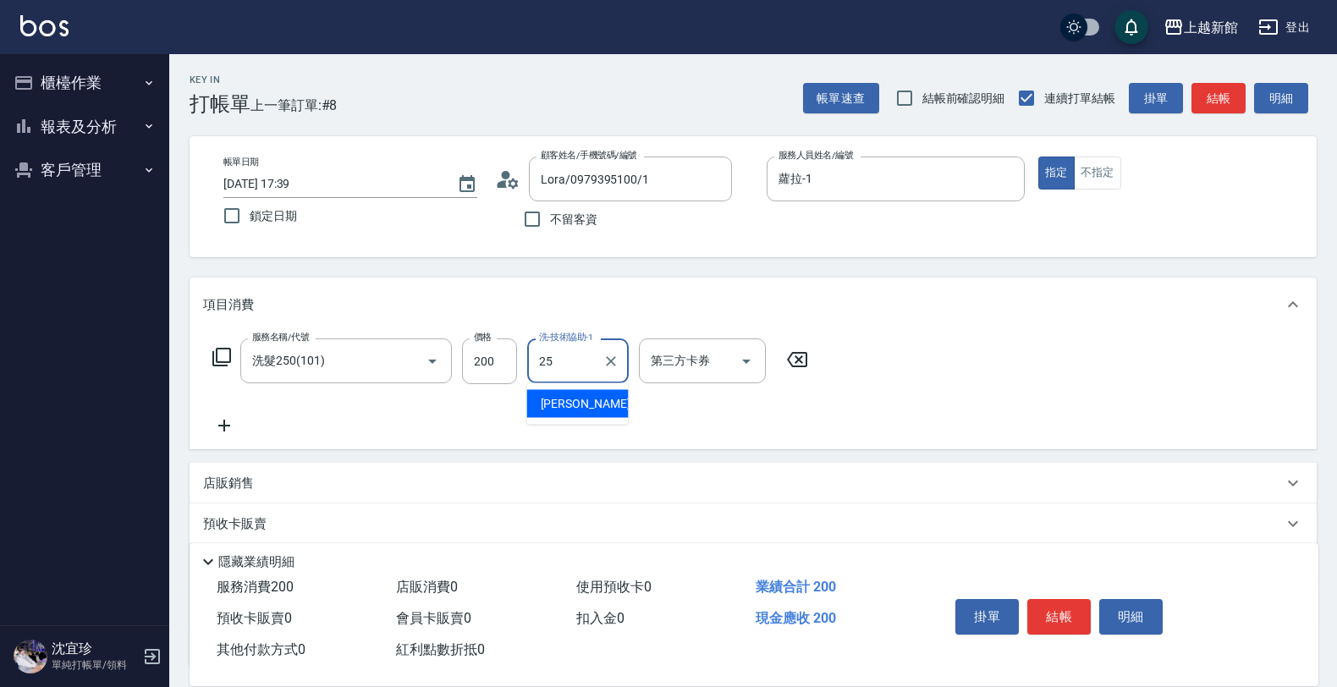
type input "小邱-25"
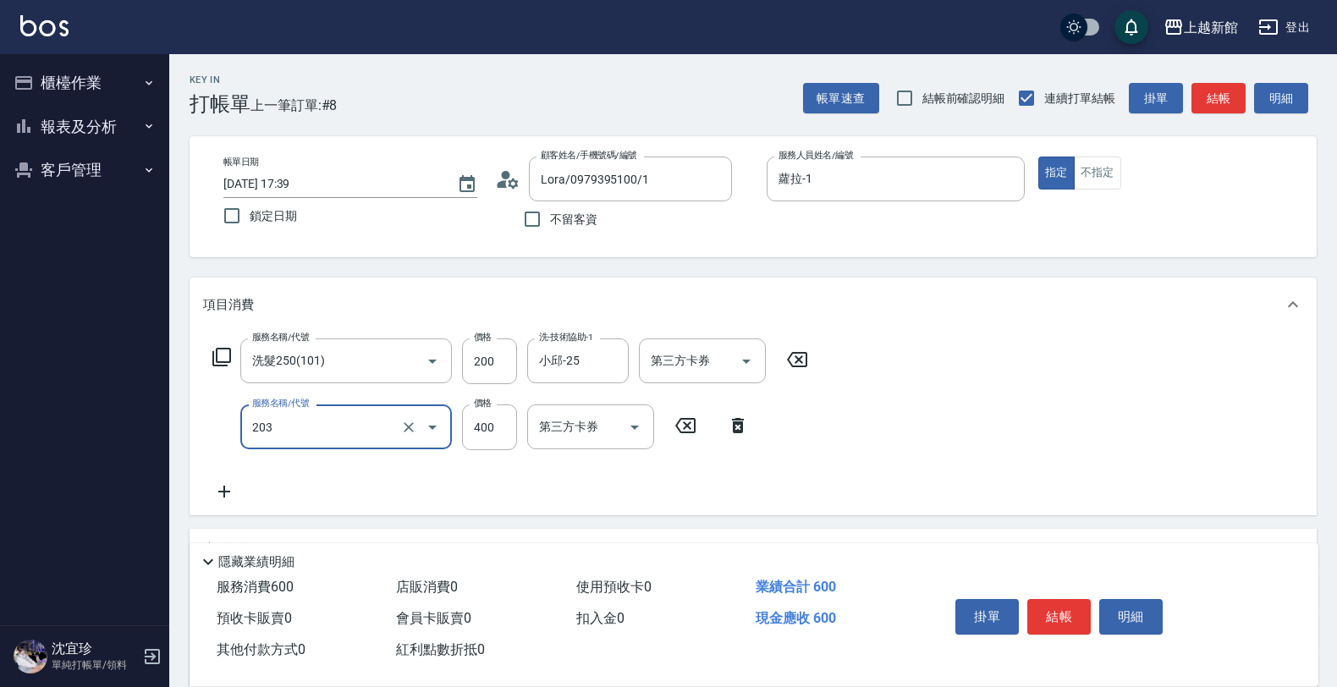
type input "指定單剪(203)"
type input "200"
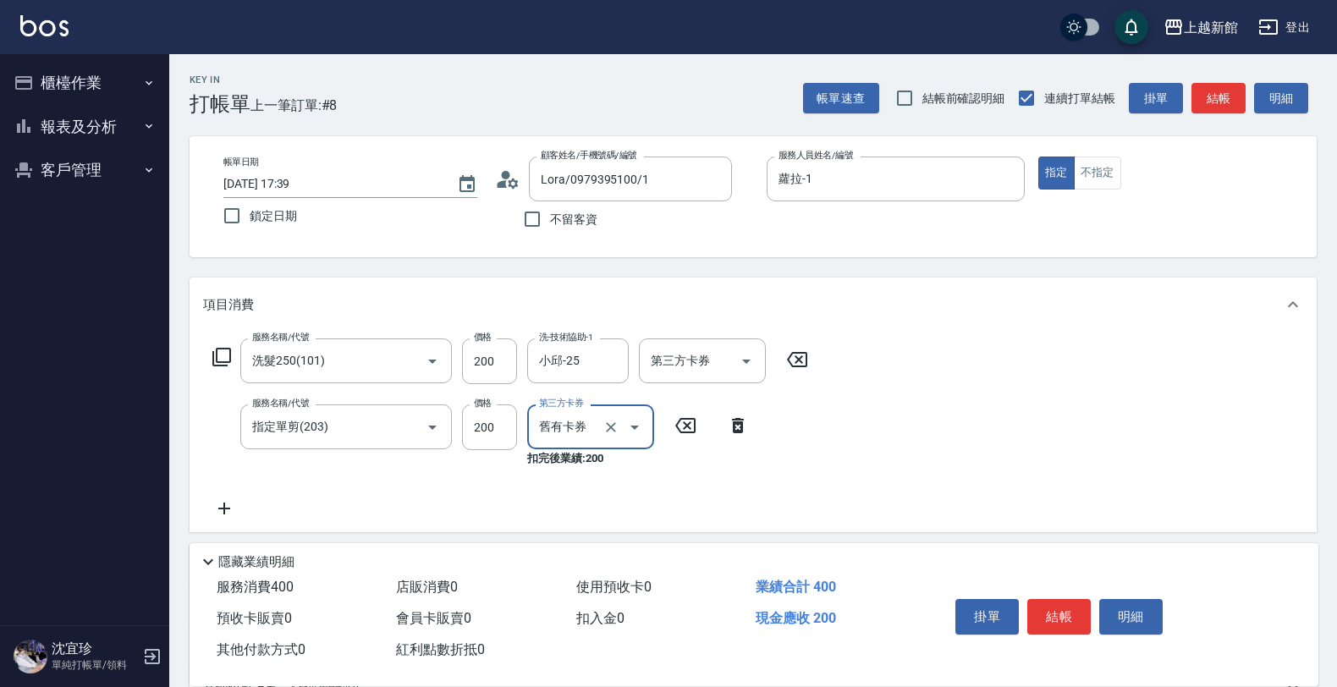
type input "舊有卡券"
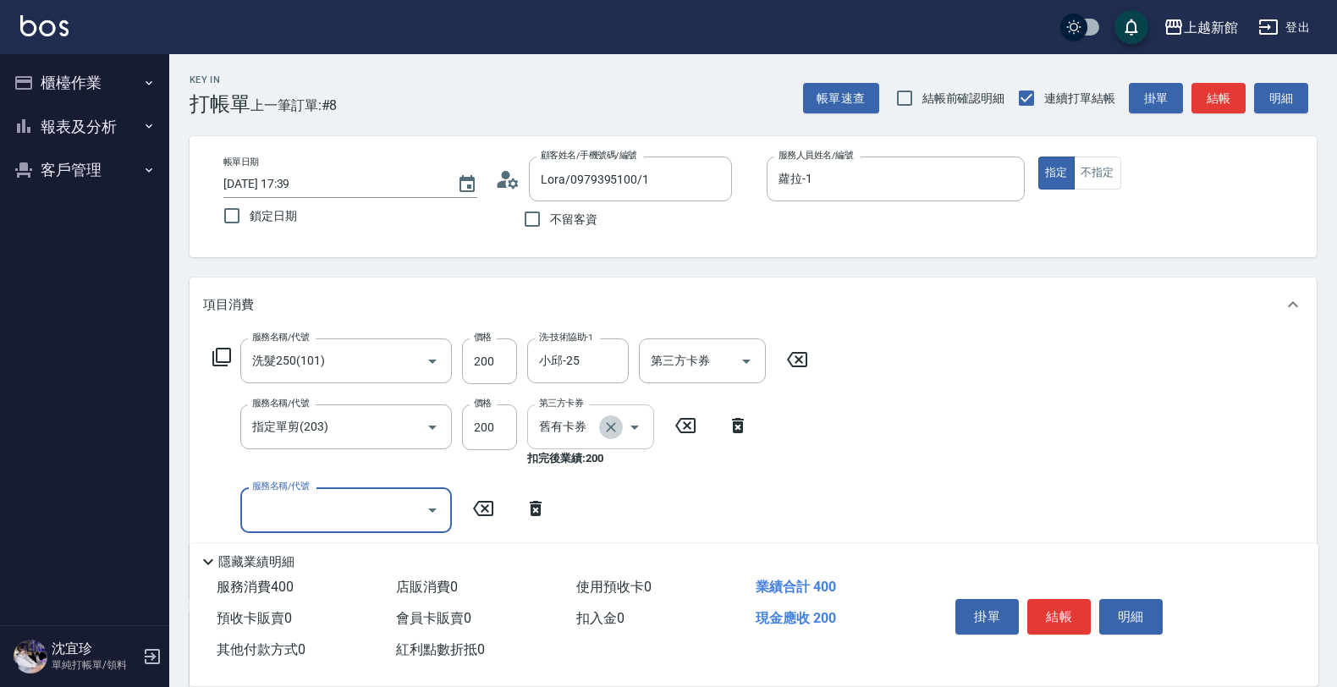
drag, startPoint x: 614, startPoint y: 437, endPoint x: 633, endPoint y: 426, distance: 21.6
click at [612, 434] on button "Clear" at bounding box center [611, 427] width 24 height 24
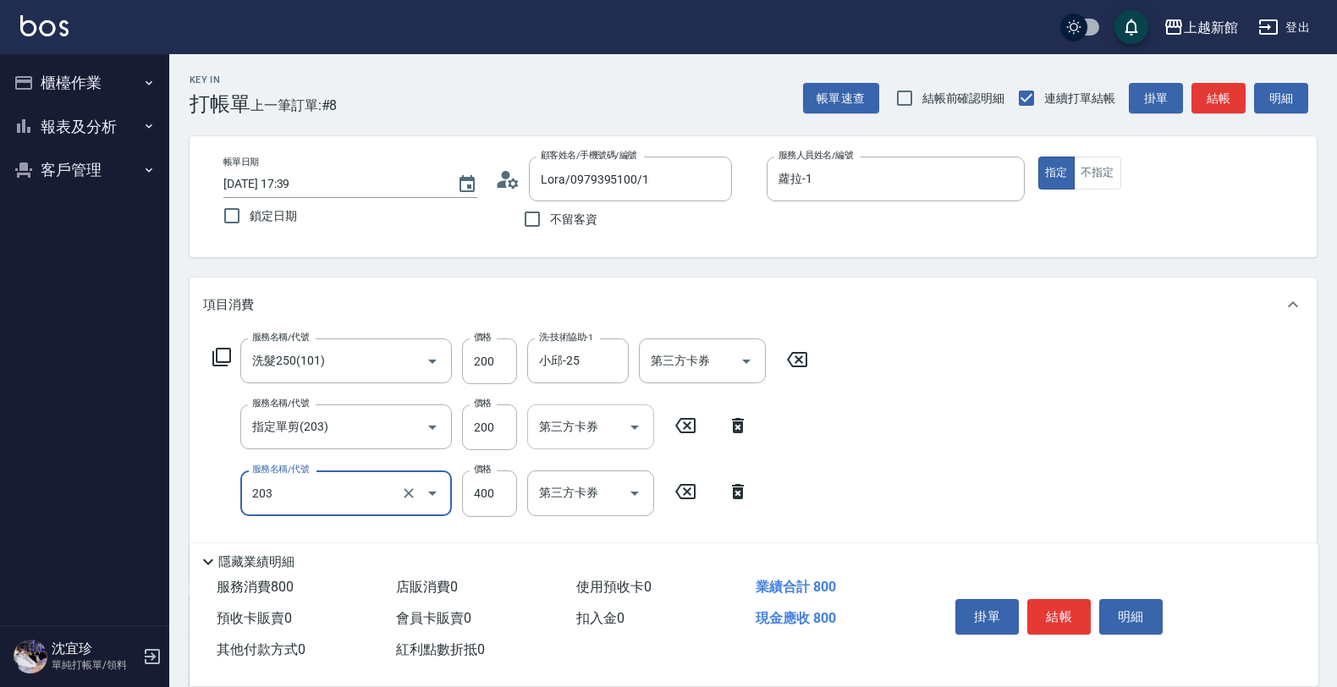
type input "指定單剪(203)"
type input "200"
click at [736, 492] on icon at bounding box center [738, 491] width 42 height 20
type input "潤絲(801)"
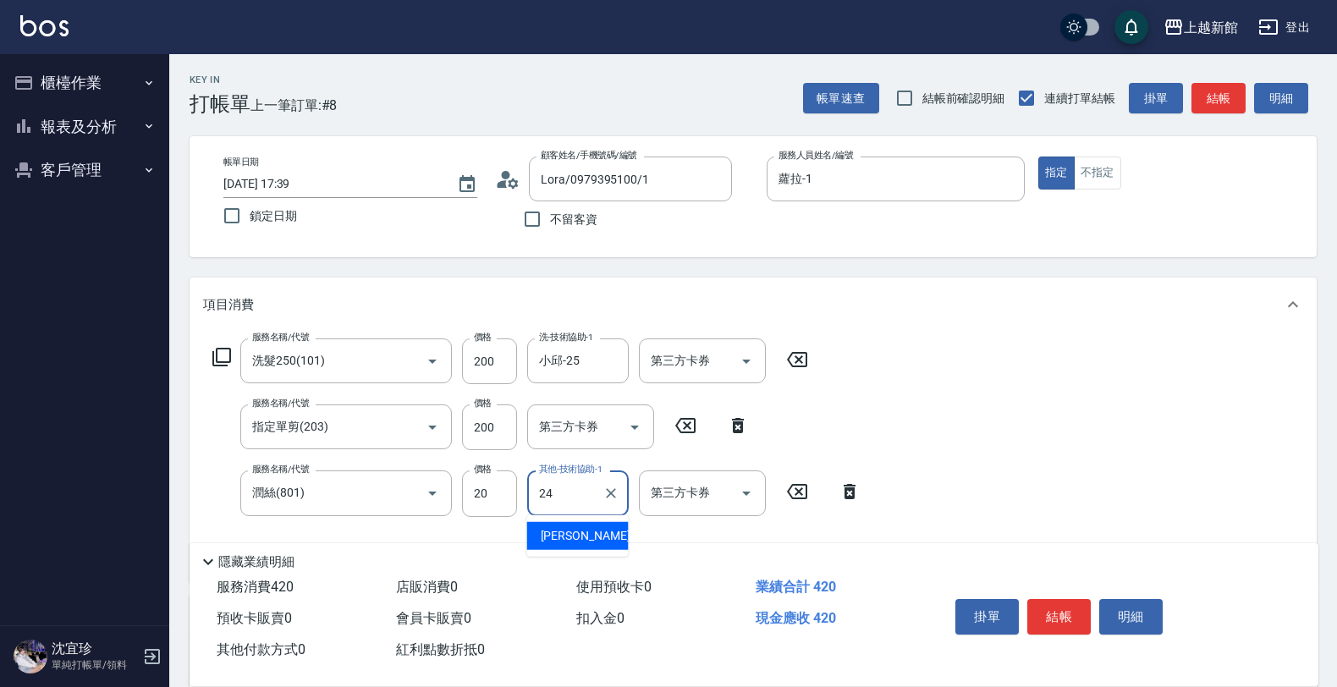
type input "小敏-24"
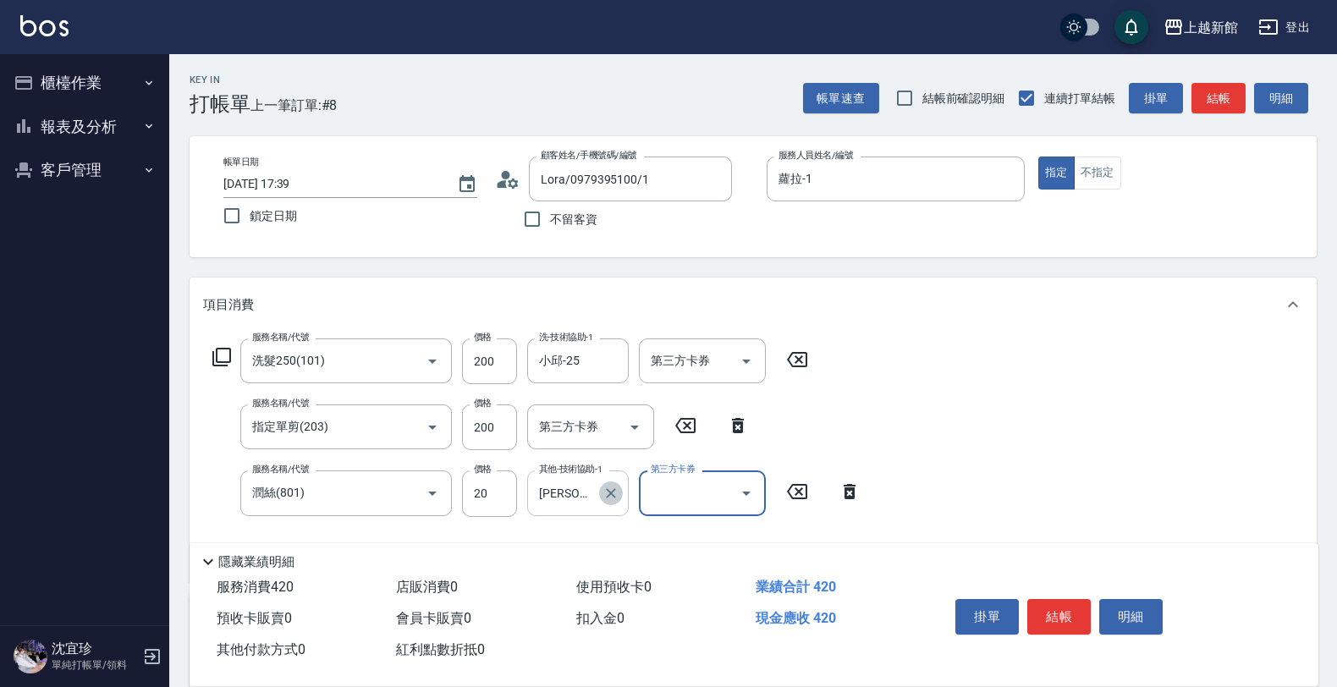
click at [610, 491] on icon "Clear" at bounding box center [610, 493] width 17 height 17
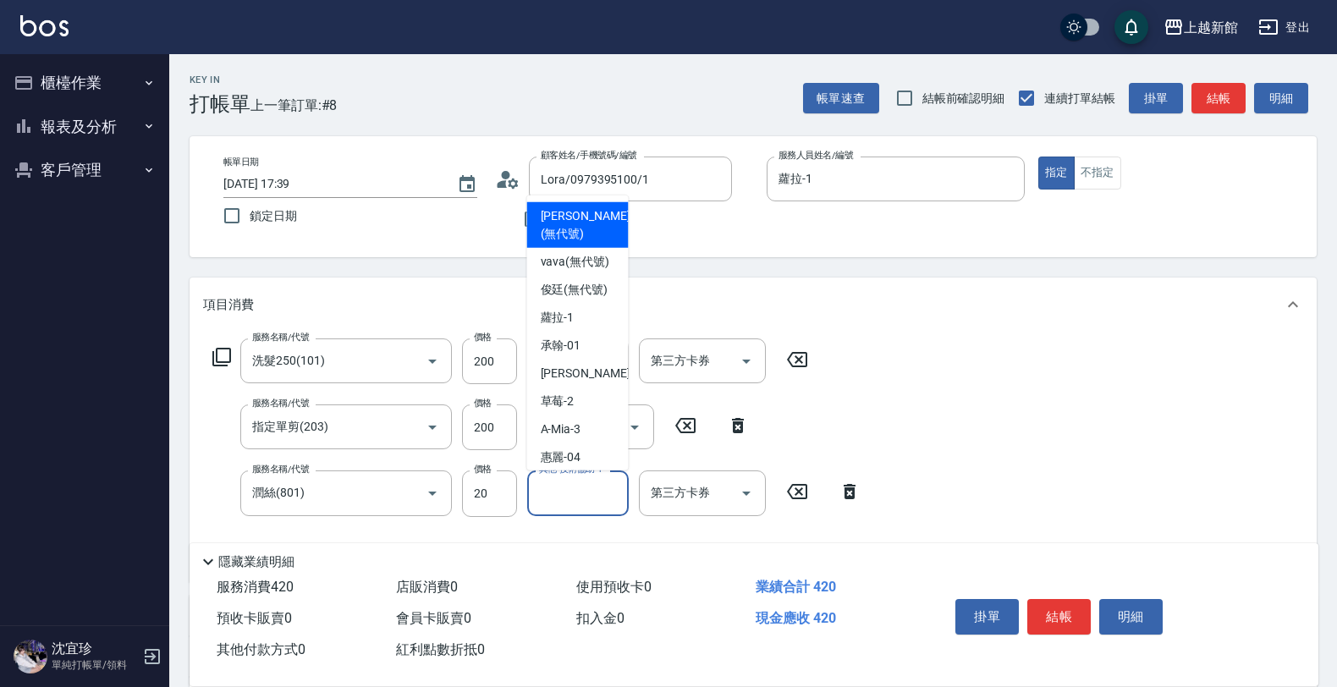
drag, startPoint x: 597, startPoint y: 497, endPoint x: 584, endPoint y: 501, distance: 13.4
click at [595, 497] on input "其他-技術協助-1" at bounding box center [578, 493] width 86 height 30
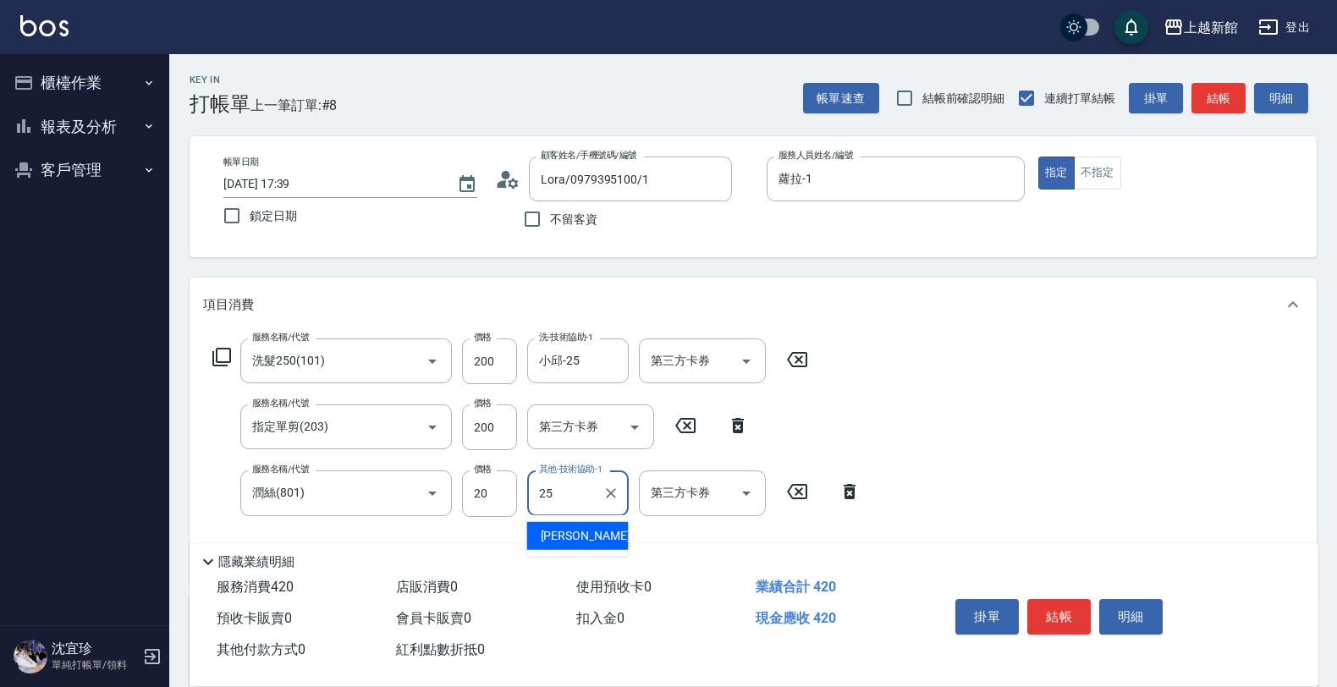
type input "小邱-25"
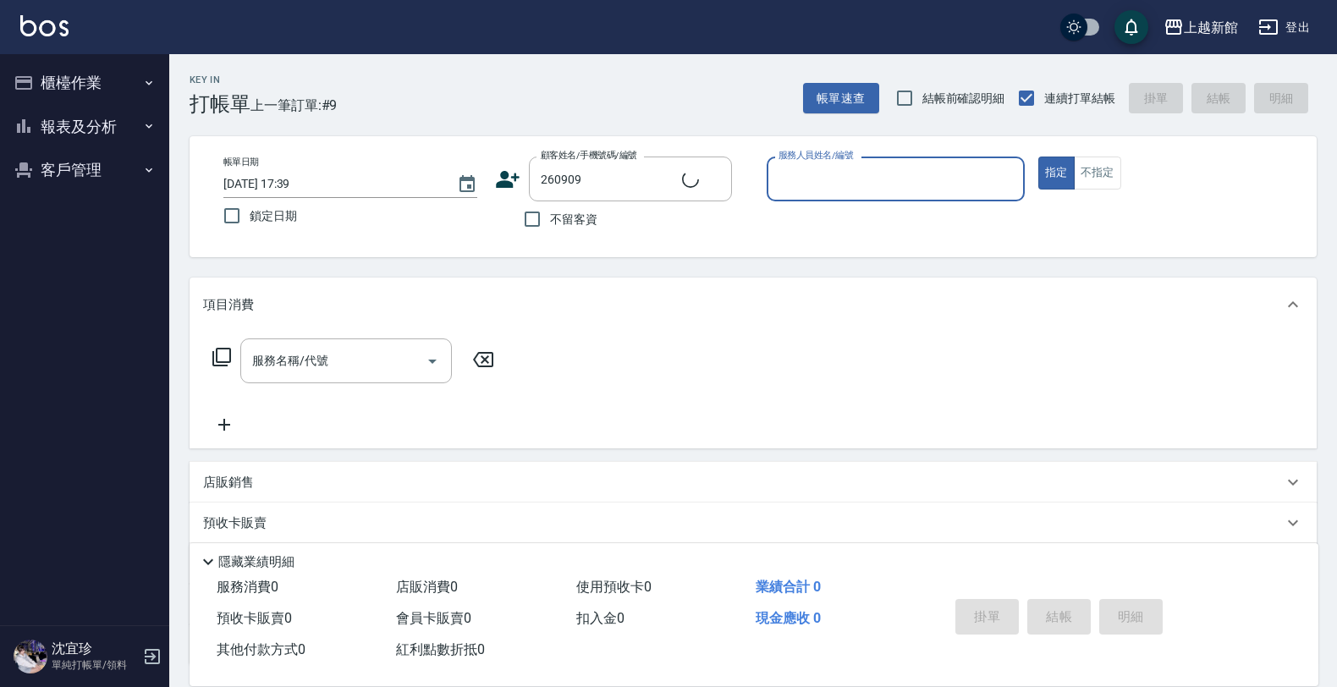
type input "吳侑昇/0989796291/260909"
type input "黃柏森-18"
click at [1038, 157] on button "指定" at bounding box center [1056, 173] width 36 height 33
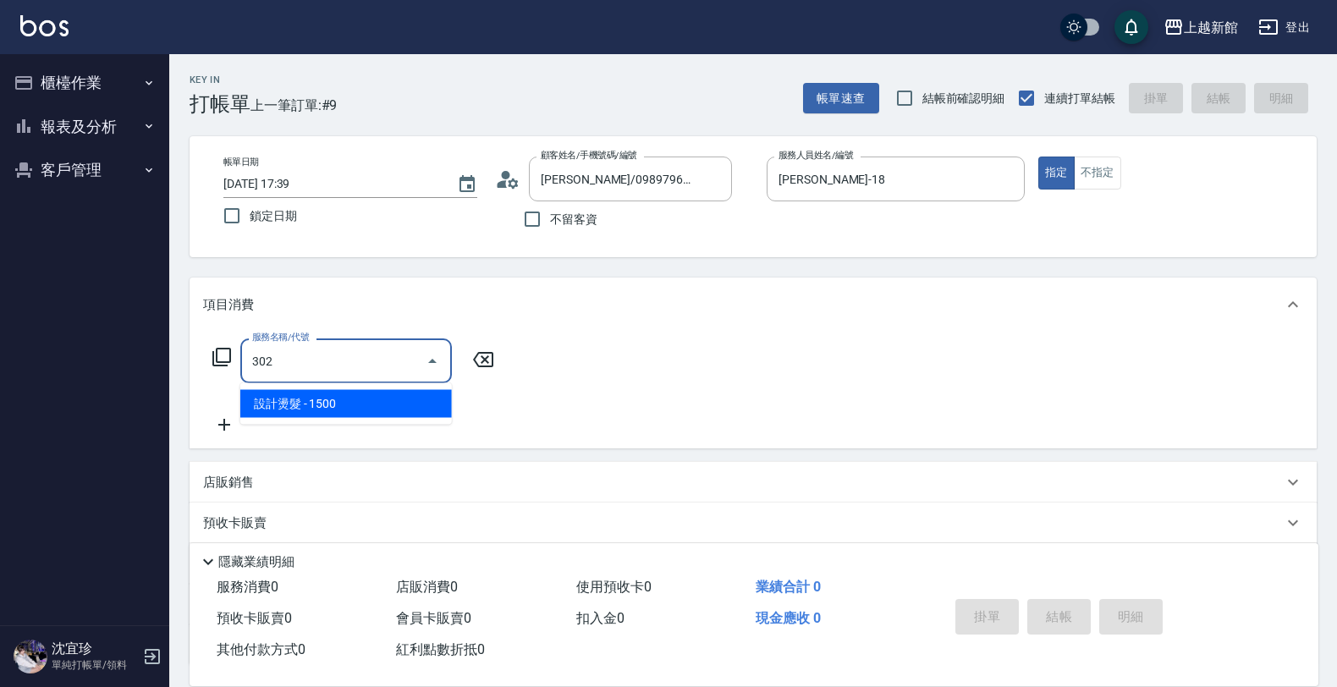
type input "設計燙髮(302)"
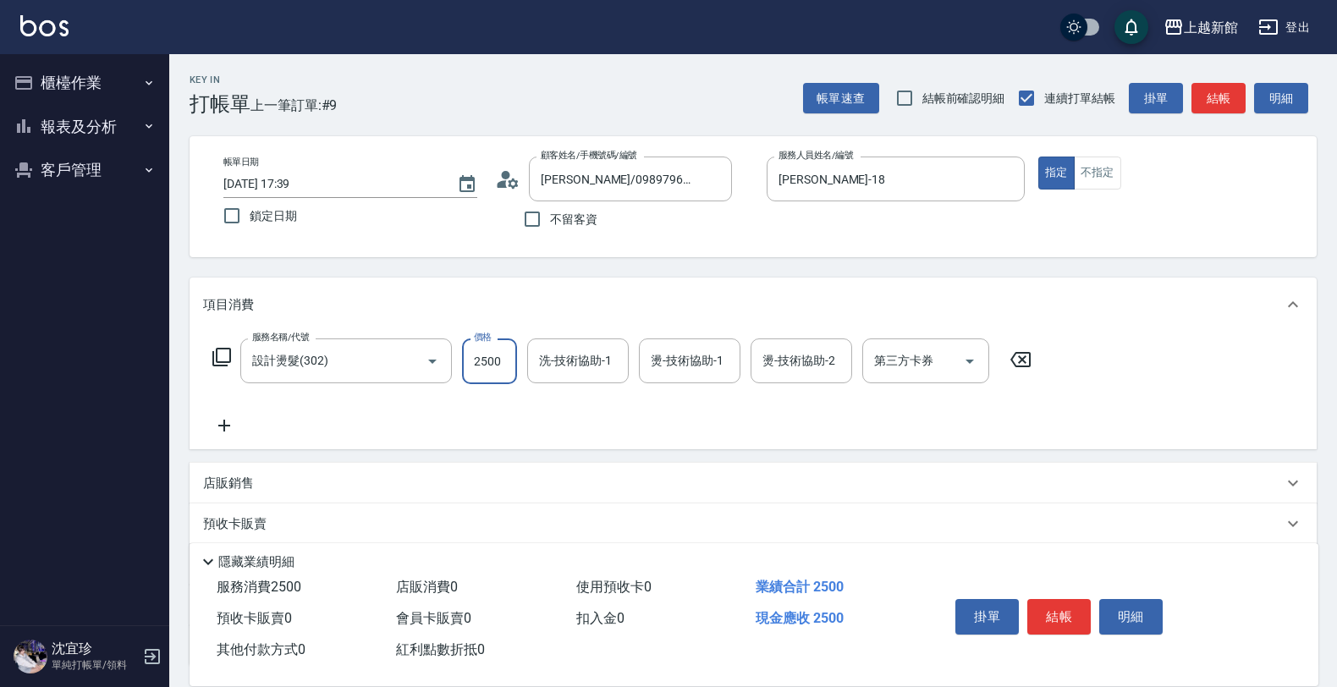
type input "2500"
type input "容綺-21"
type input "321"
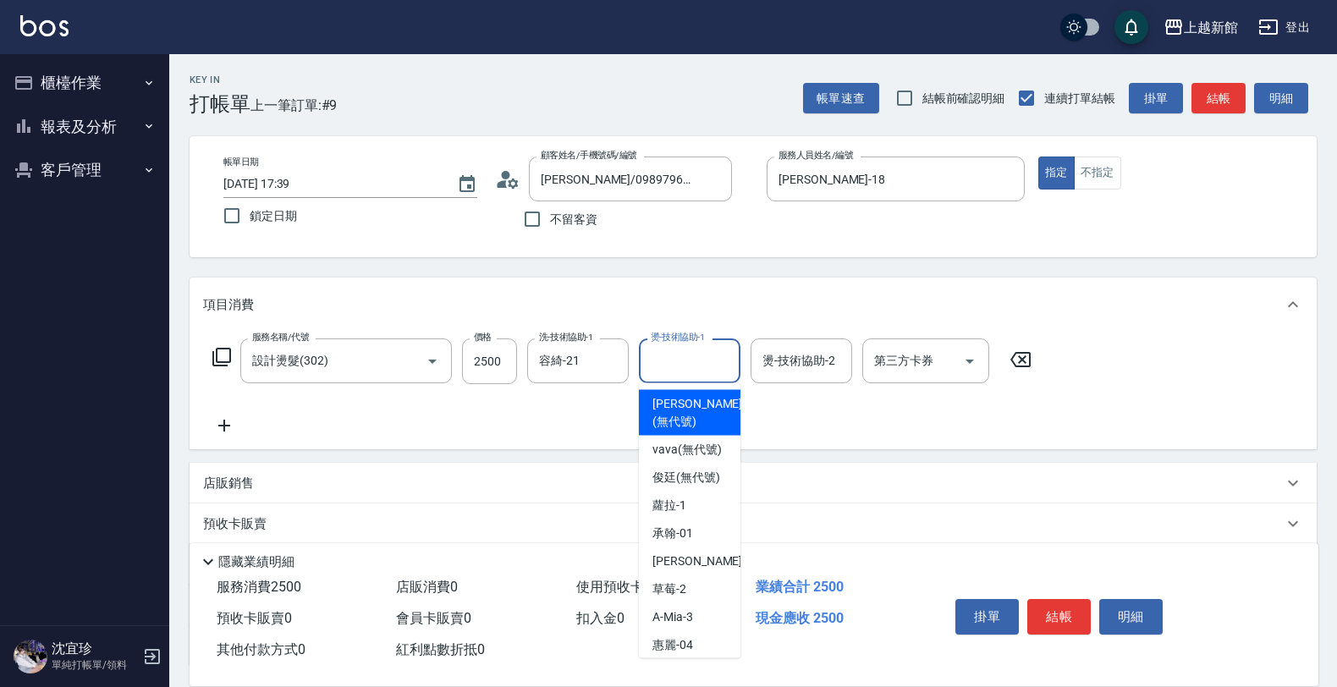
click at [684, 356] on input "燙-技術協助-1" at bounding box center [689, 361] width 86 height 30
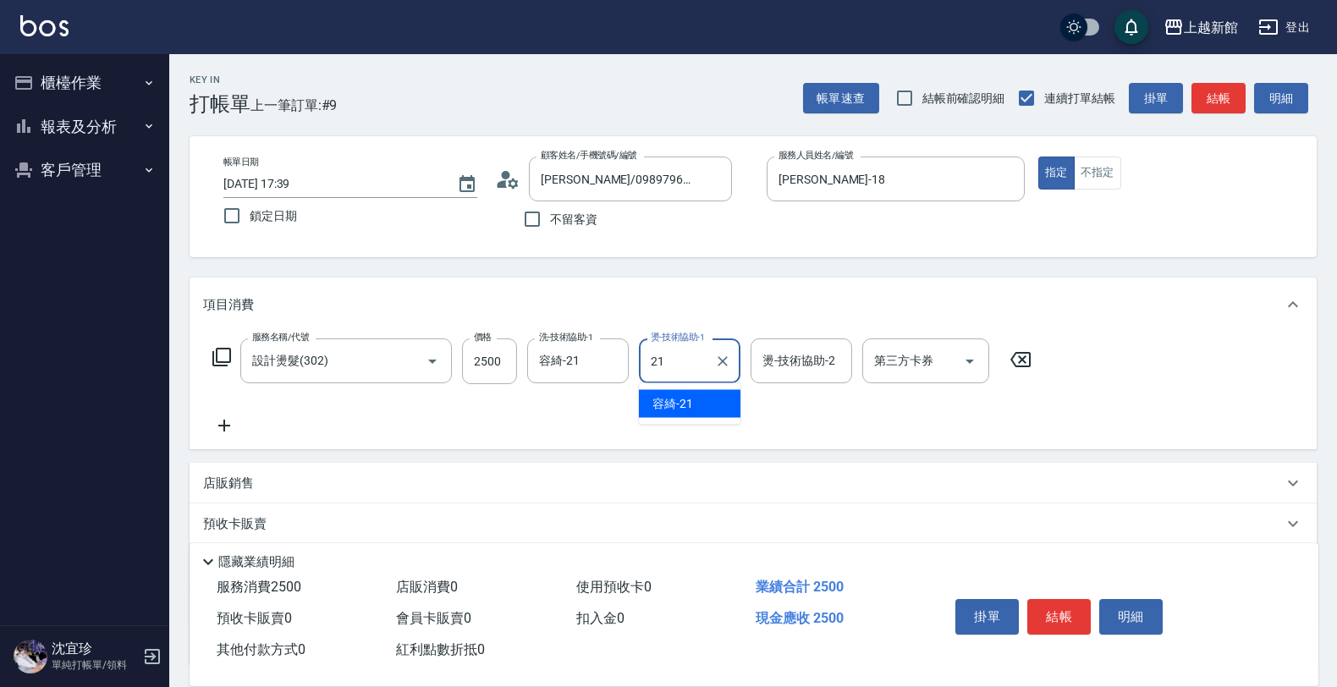
type input "容綺-21"
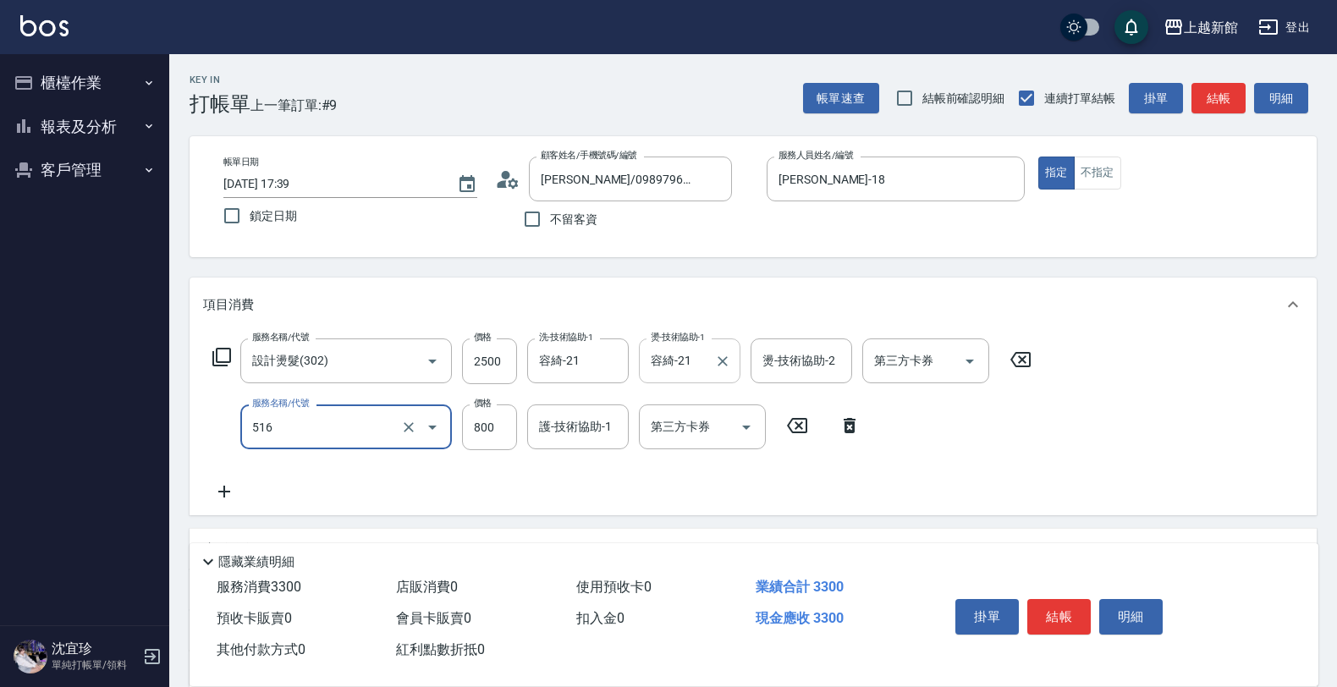
type input "C2花漾深層護髮/新(516)"
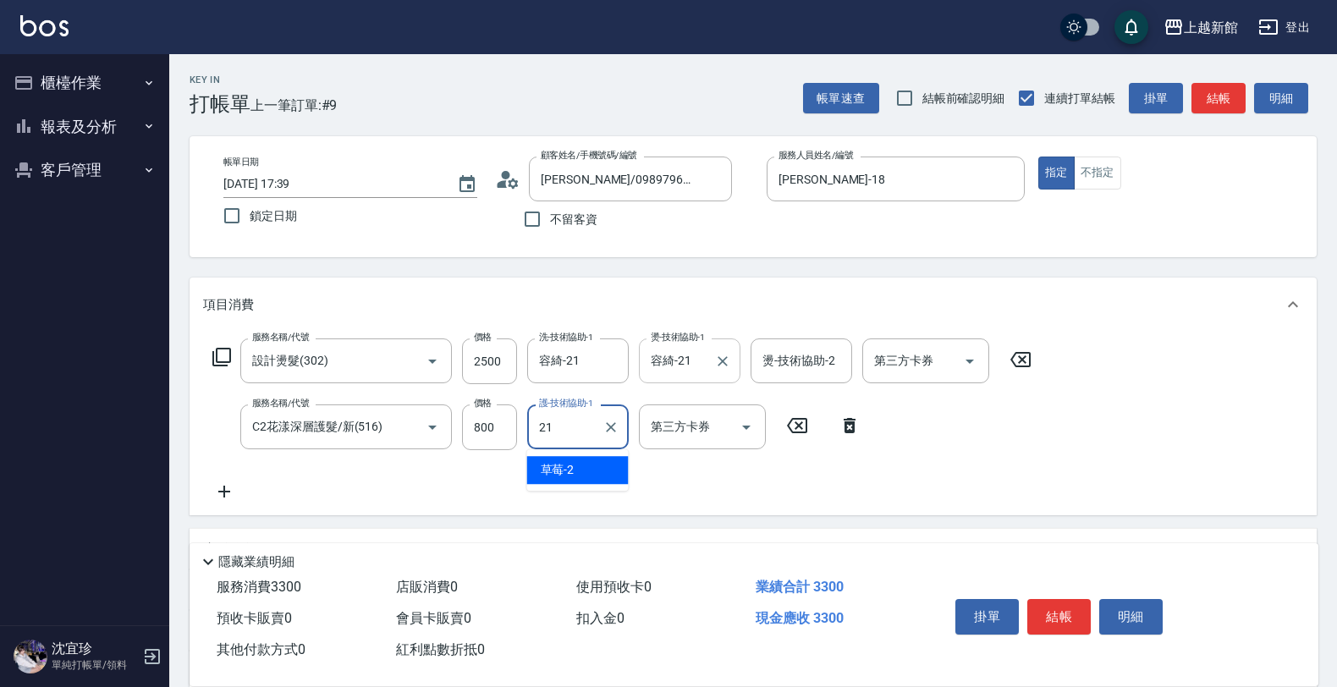
type input "容綺-21"
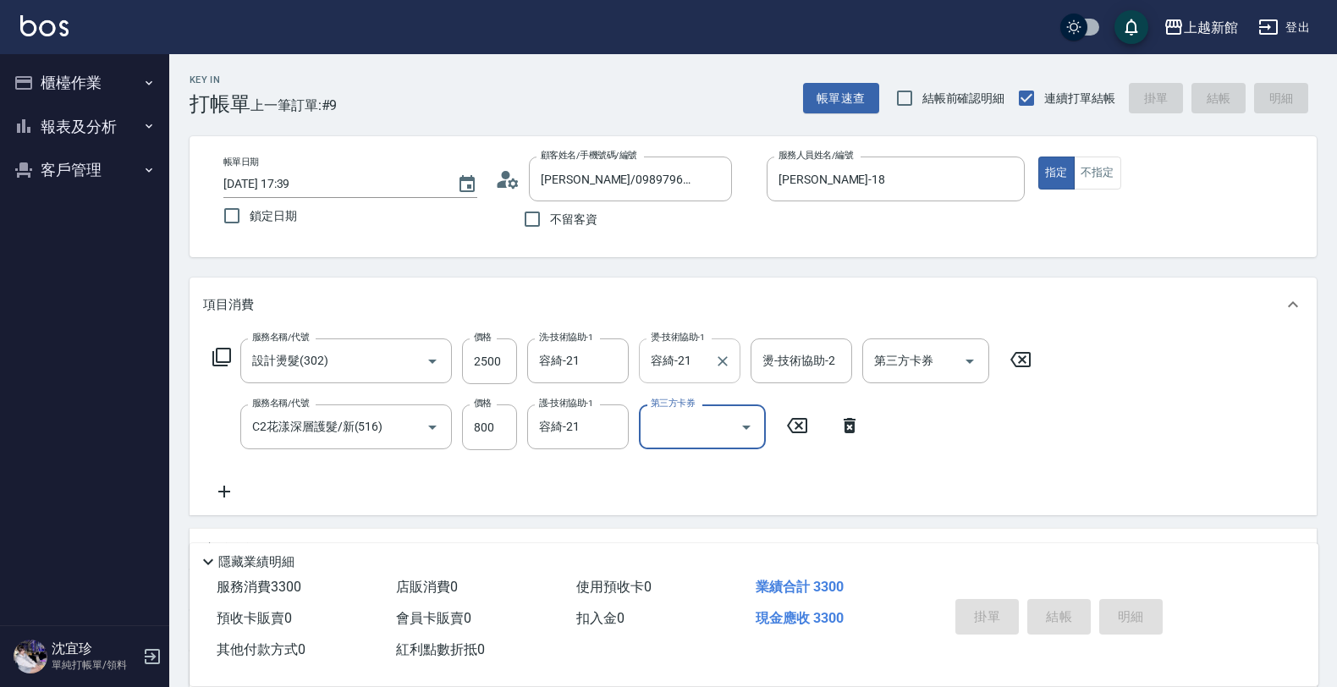
type input "2025/09/23 17:40"
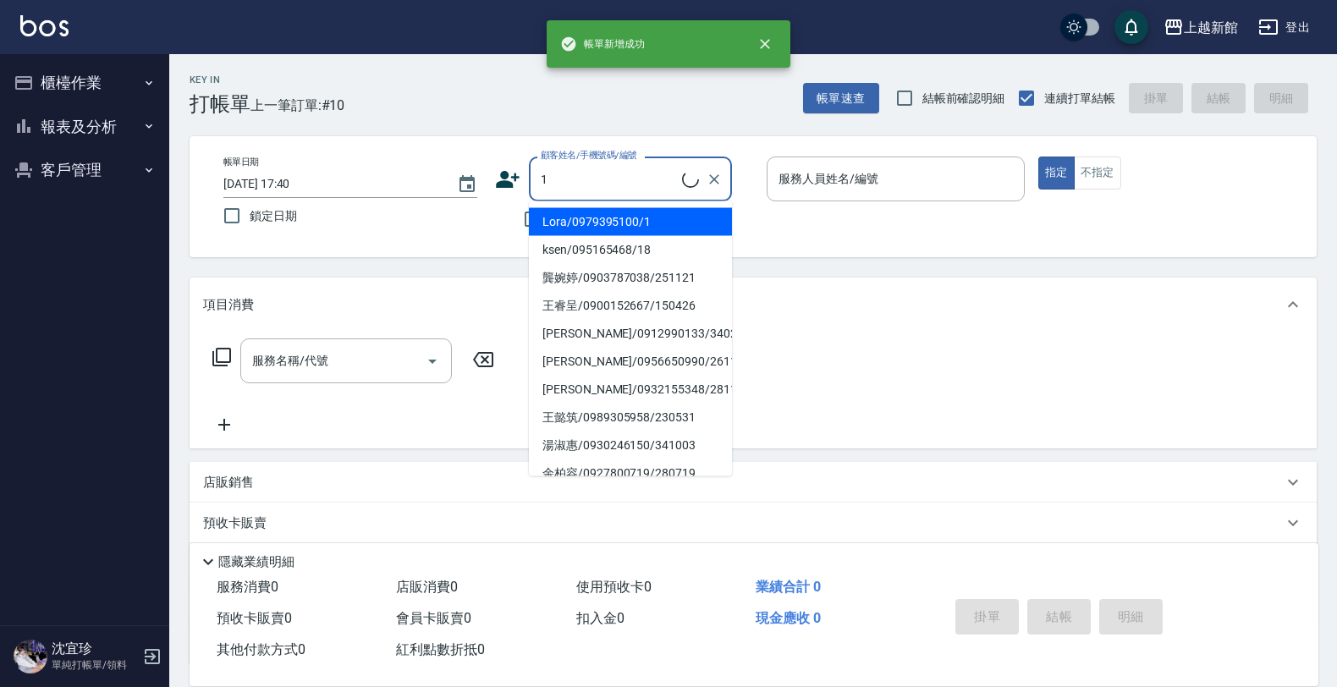
type input "Lora/0979395100/1"
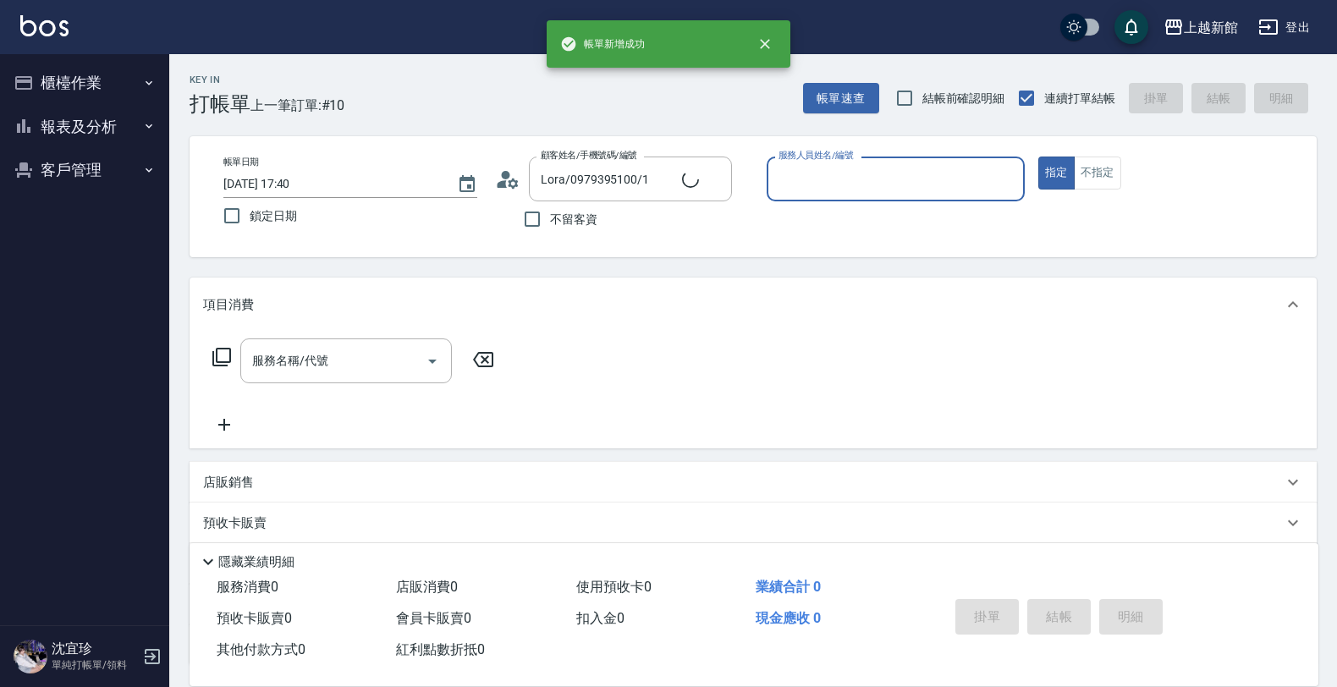
click at [1038, 157] on button "指定" at bounding box center [1056, 173] width 36 height 33
type input "蘿拉-1"
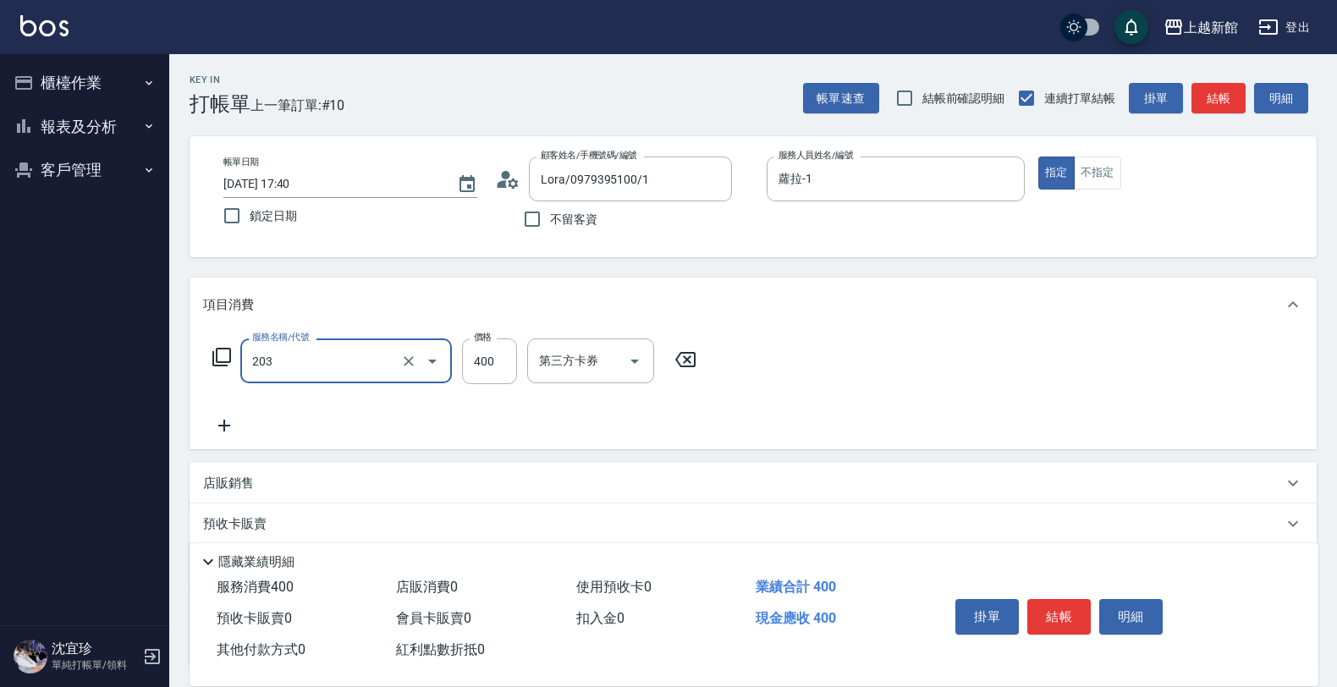
type input "指定單剪(203)"
type input "200"
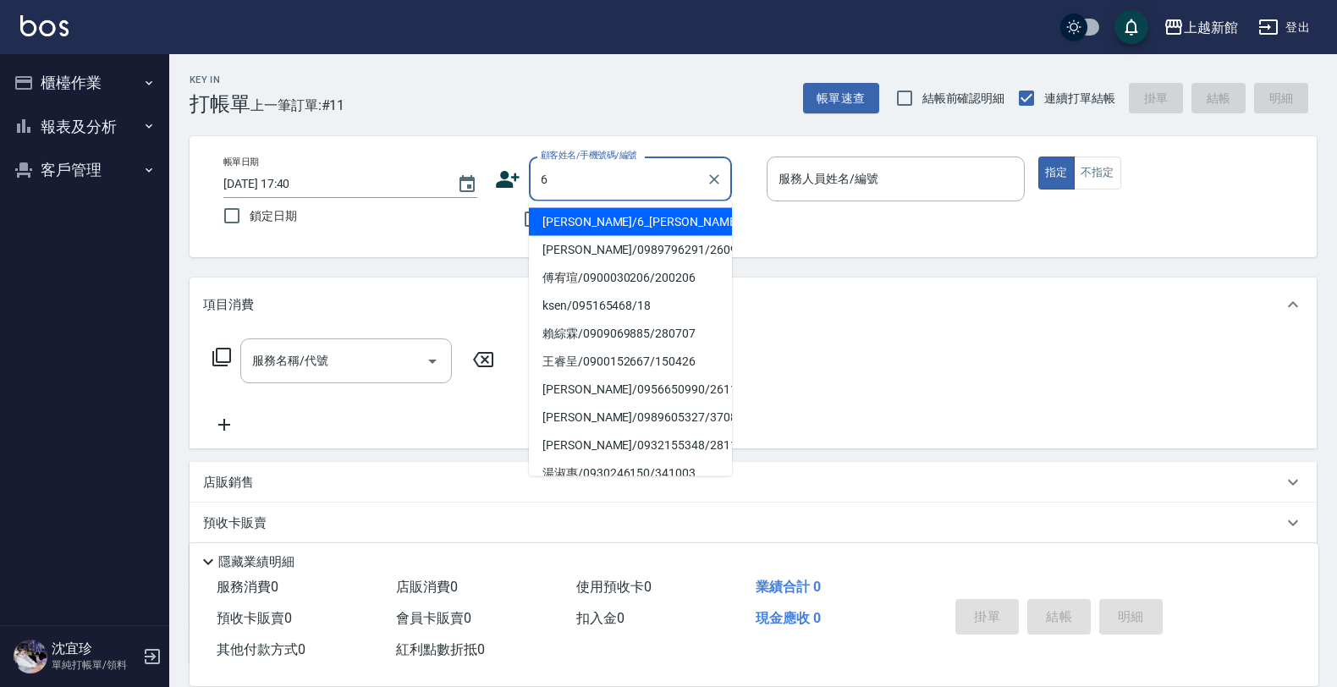
type input "[PERSON_NAME]/6_[PERSON_NAME]/6"
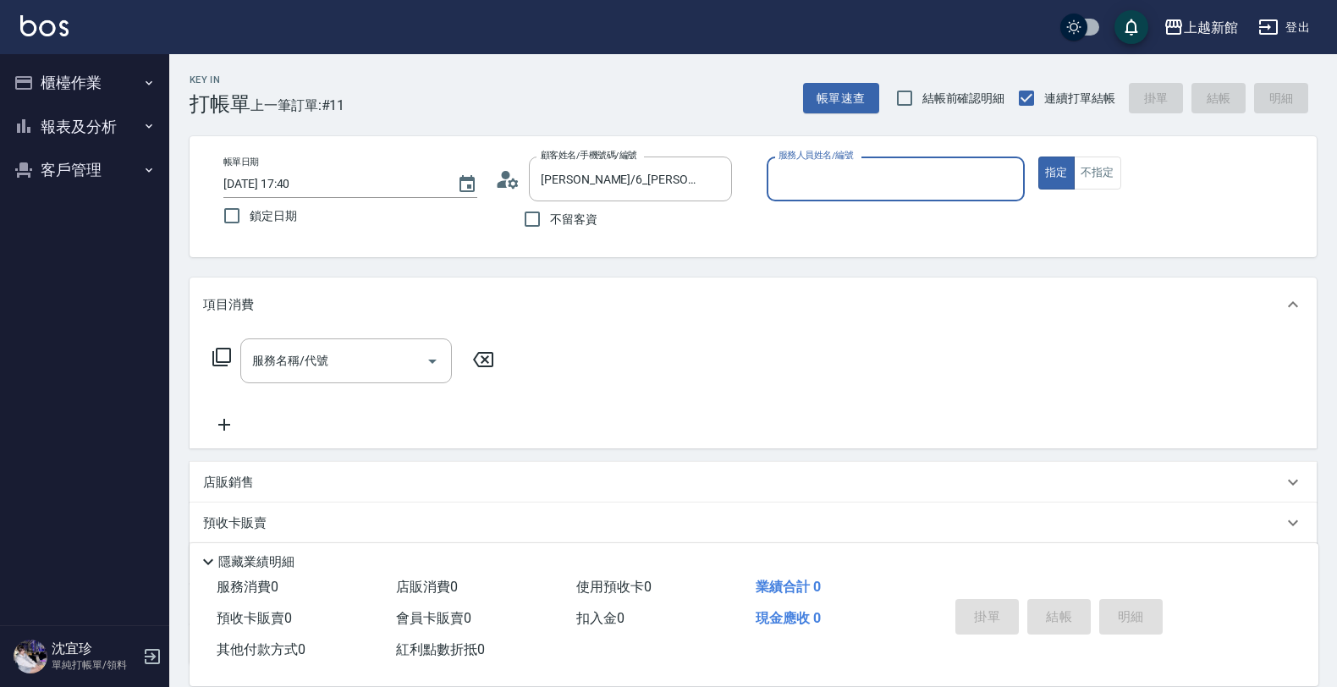
click at [1038, 157] on button "指定" at bounding box center [1056, 173] width 36 height 33
type input "黃婕寧-6"
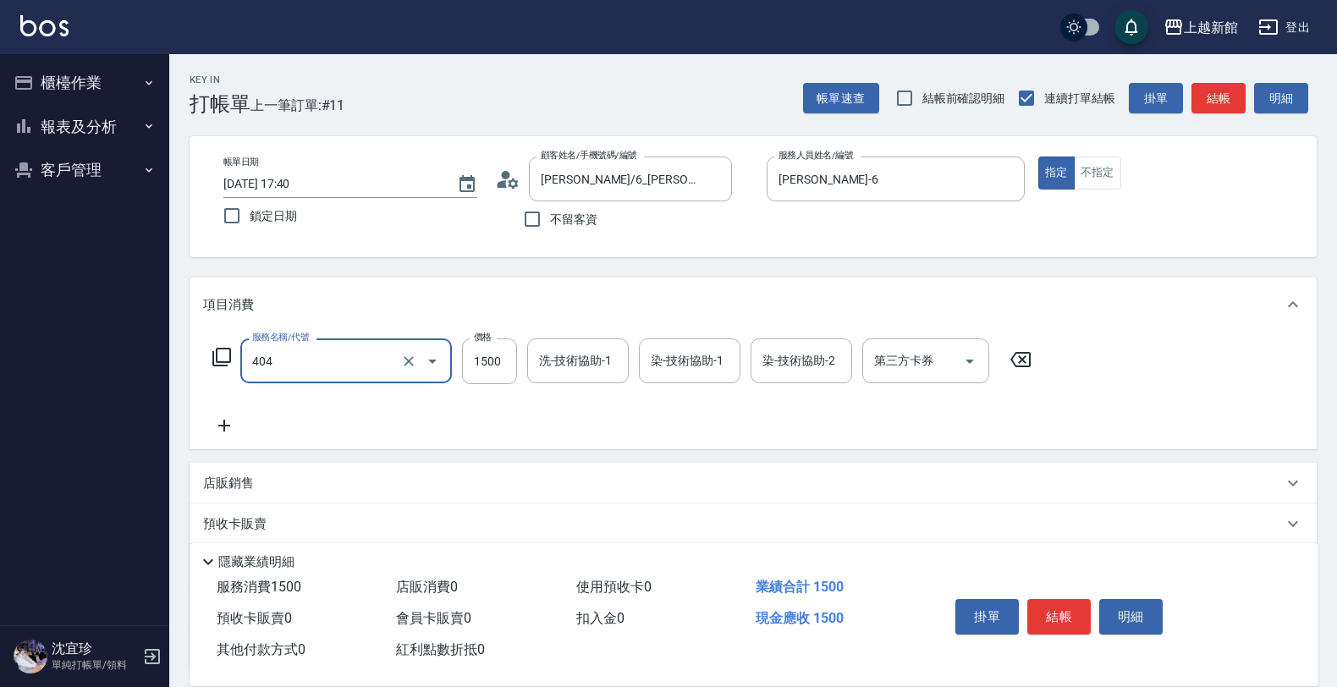
type input "設計染髮(404)"
type input "3000"
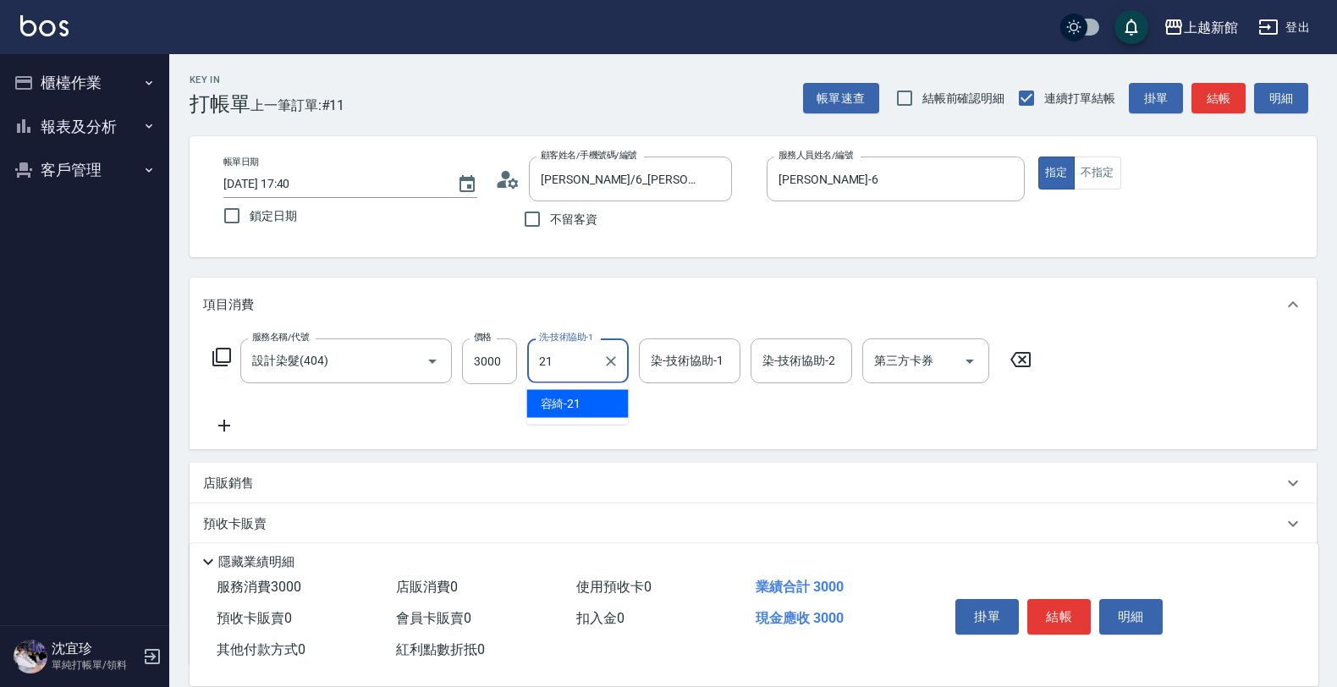
type input "容綺-21"
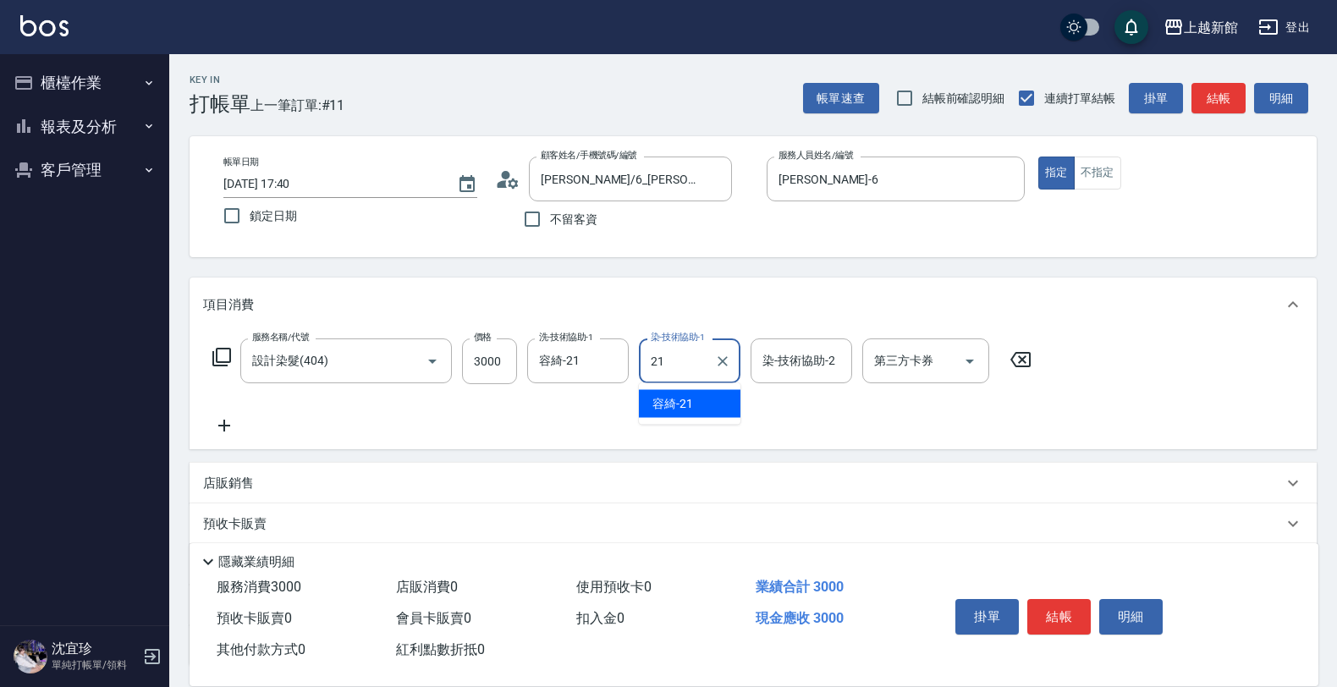
type input "容綺-21"
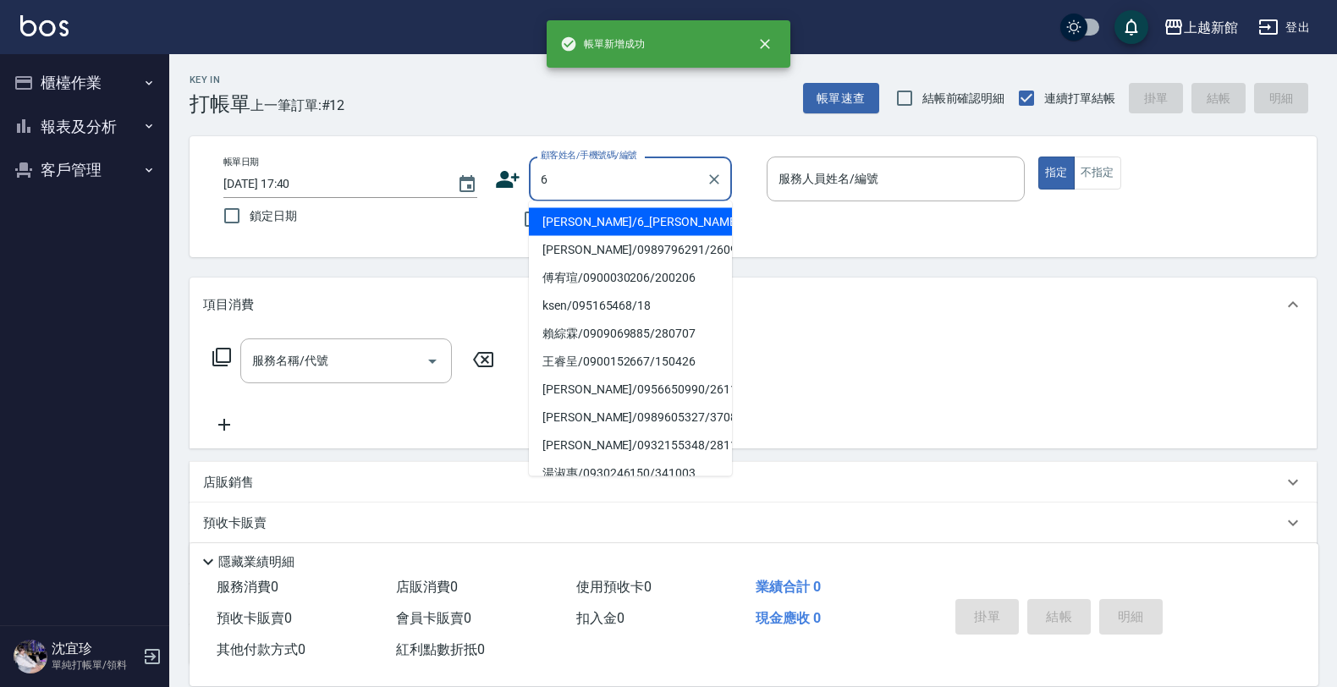
type input "[PERSON_NAME]/6_[PERSON_NAME]/6"
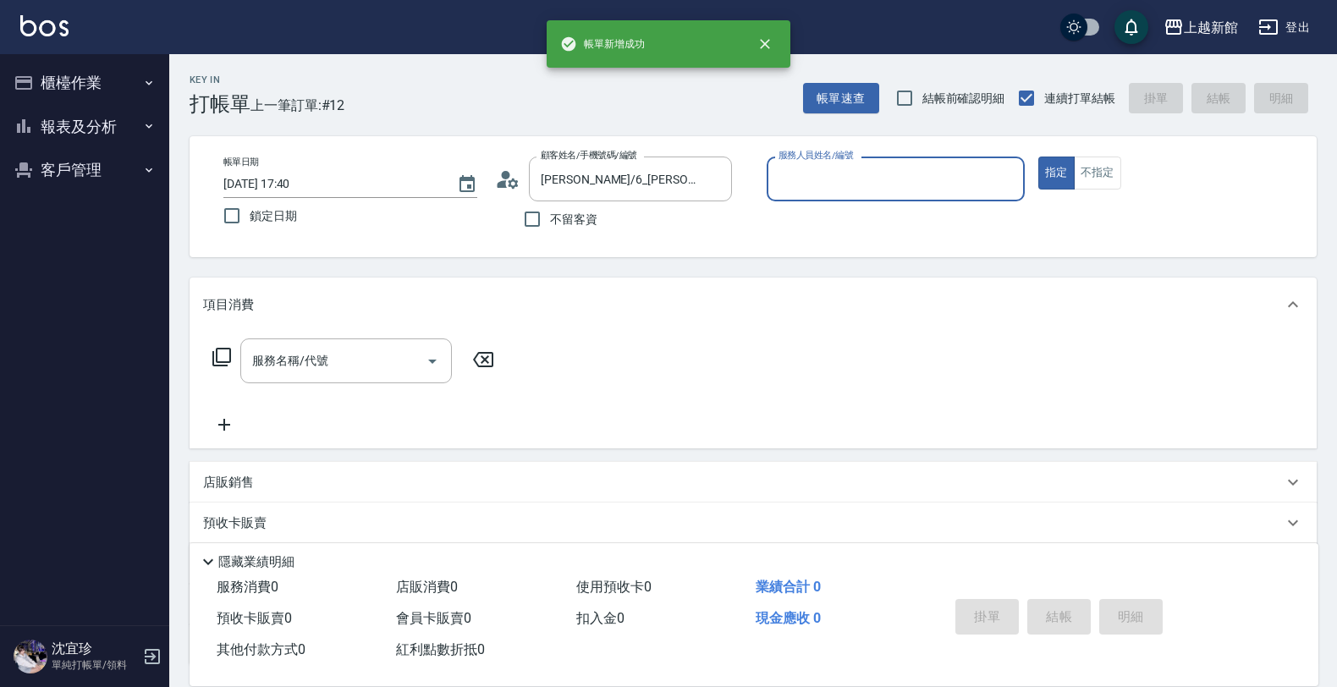
click at [1038, 157] on button "指定" at bounding box center [1056, 173] width 36 height 33
type input "黃婕寧-6"
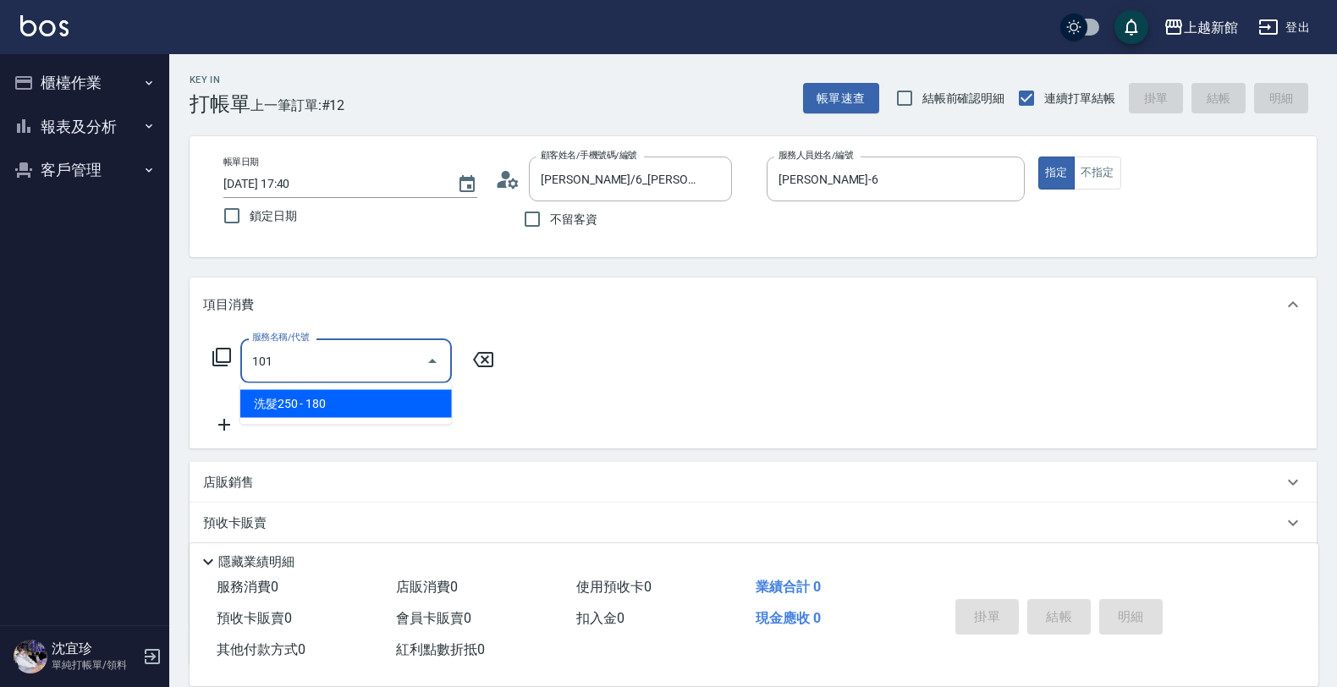
type input "洗髮250(101)"
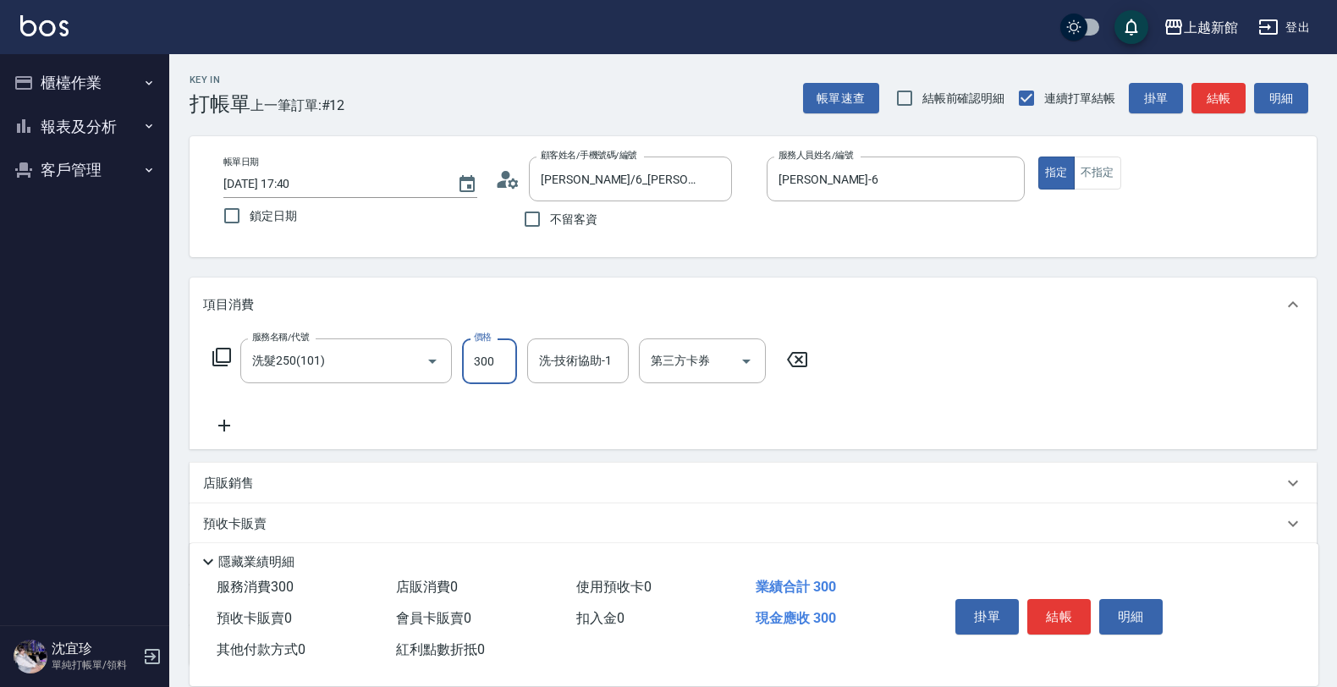
type input "300"
type input "小邱-25"
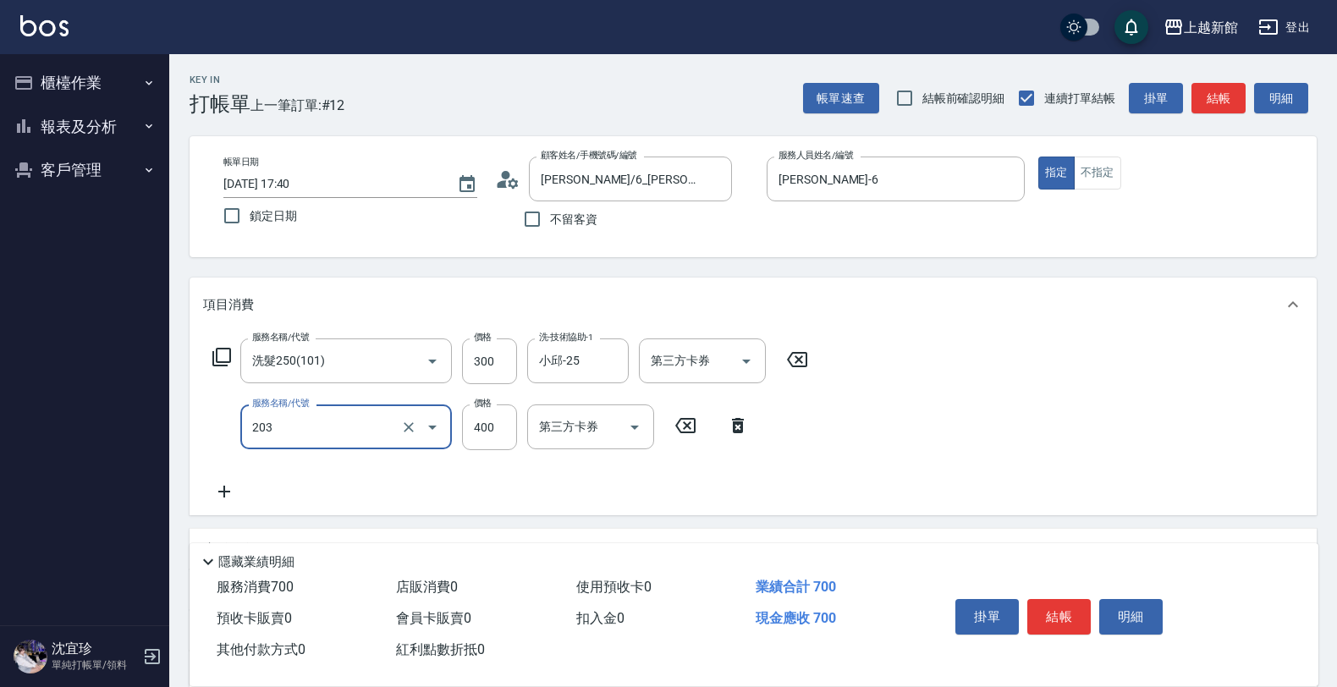
type input "指定單剪(203)"
type input "300"
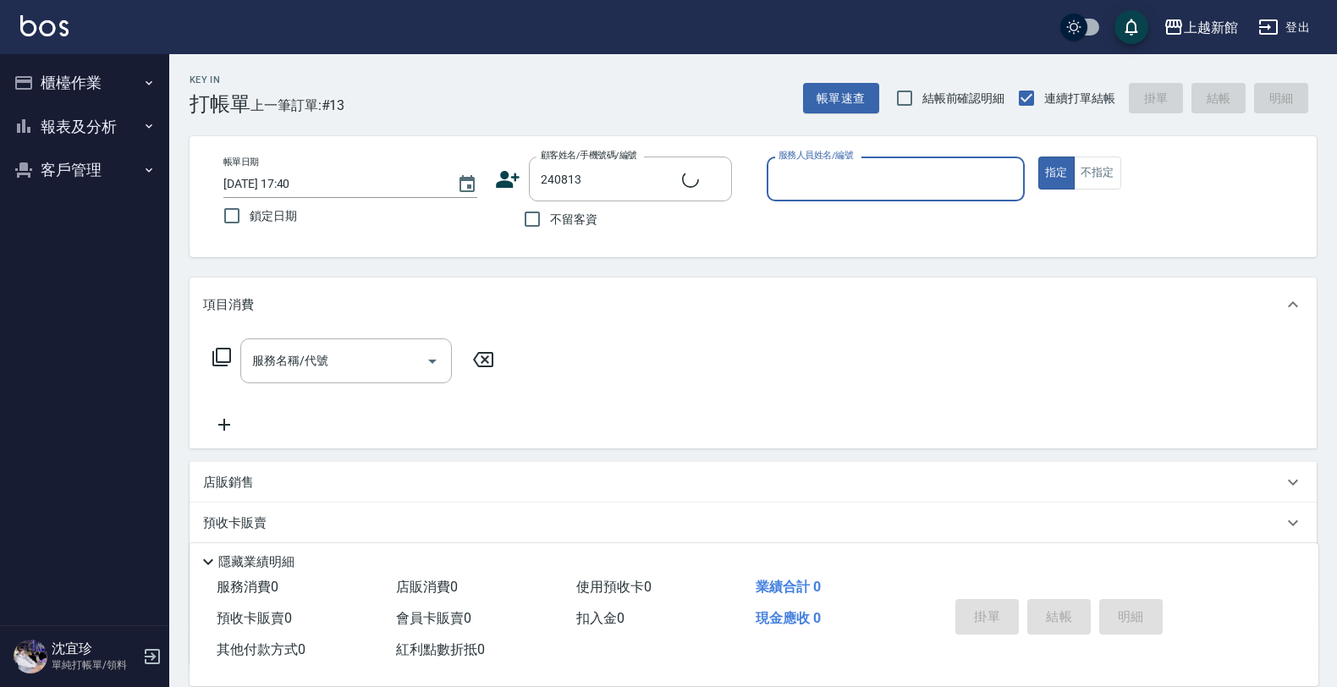
click at [1038, 157] on button "指定" at bounding box center [1056, 173] width 36 height 33
type input "呂學成/0989589005/240813"
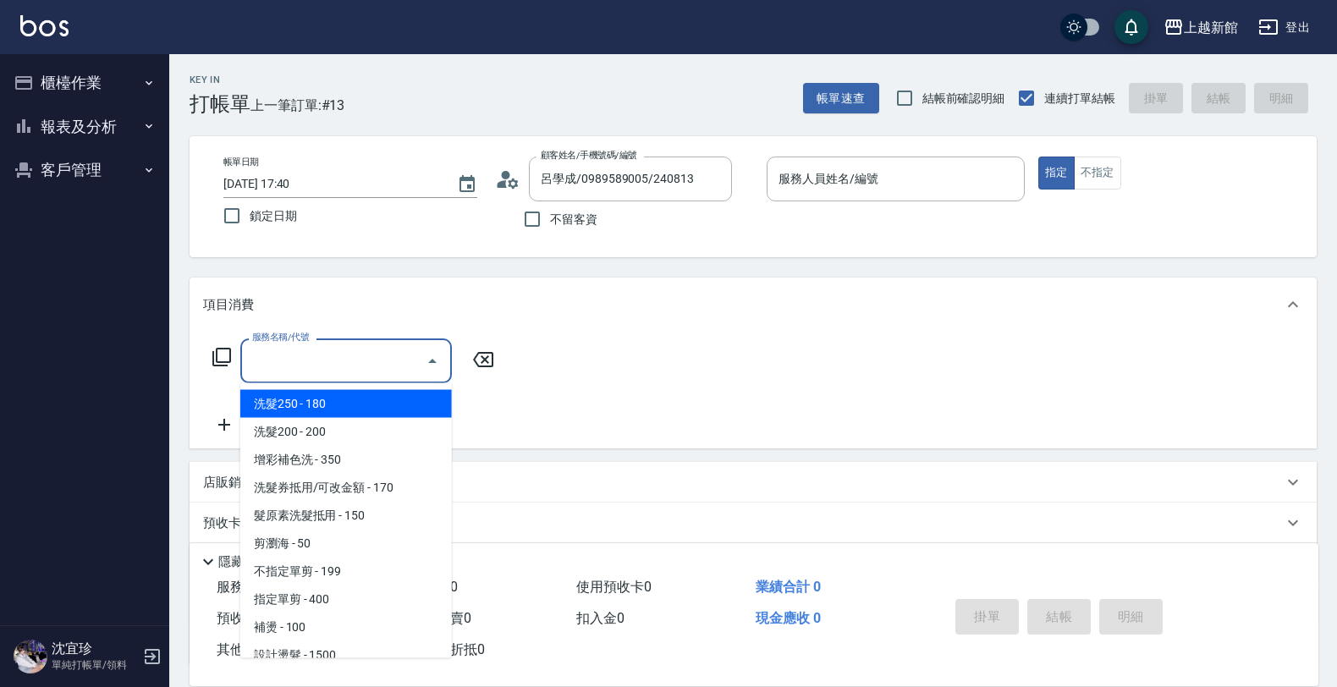
click at [268, 358] on input "服務名稱/代號" at bounding box center [333, 361] width 171 height 30
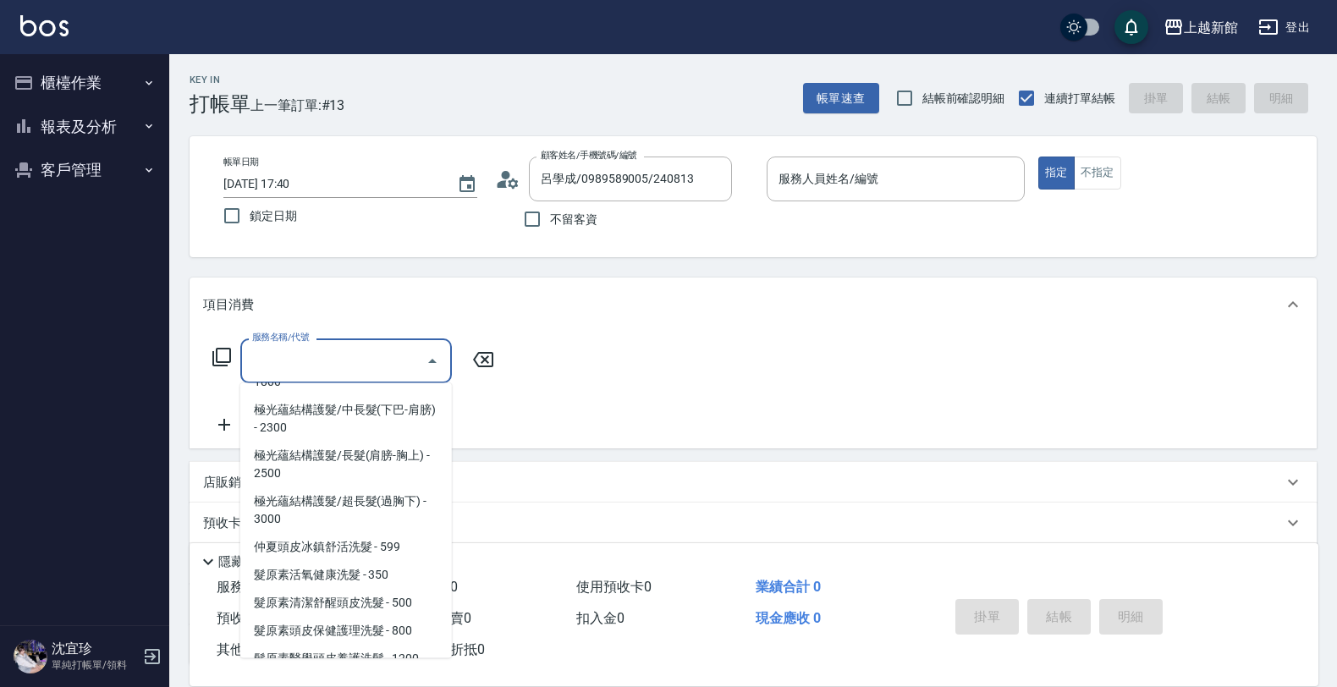
scroll to position [1058, 0]
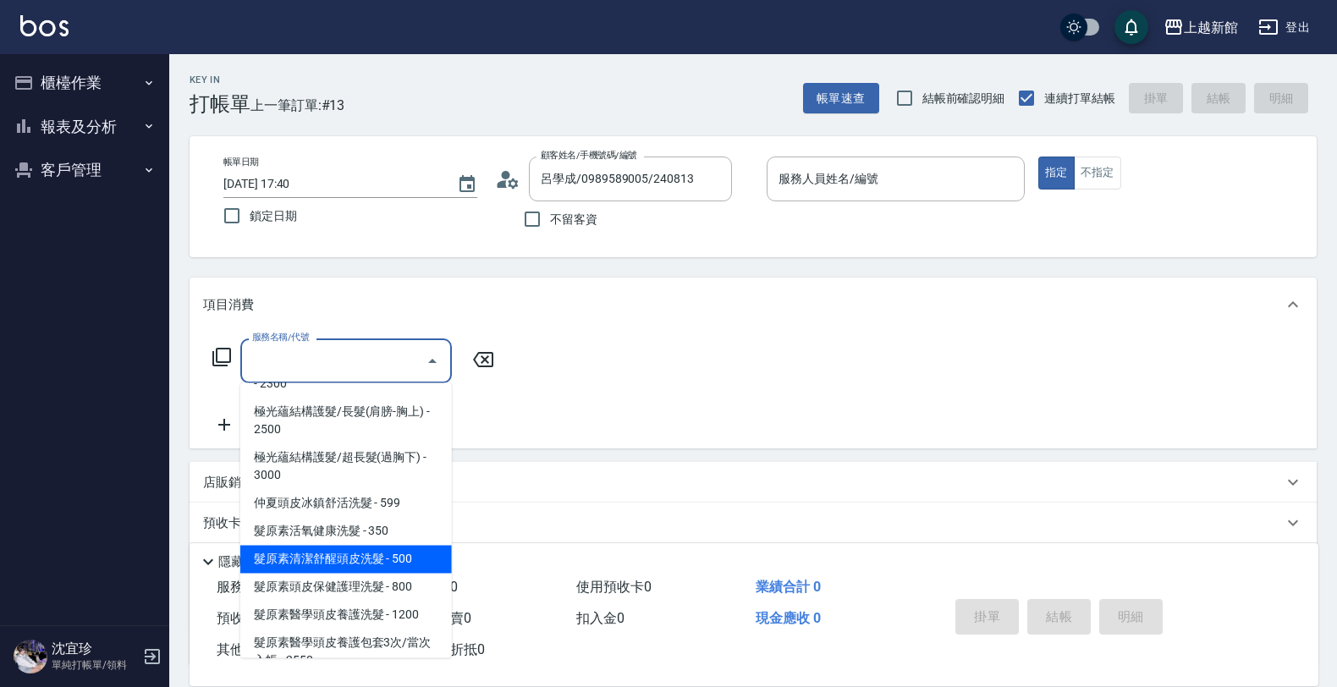
click at [377, 555] on span "髮原素清潔舒醒頭皮洗髮 - 500" at bounding box center [346, 560] width 212 height 28
type input "髮原素清潔舒醒頭皮洗髮(603)"
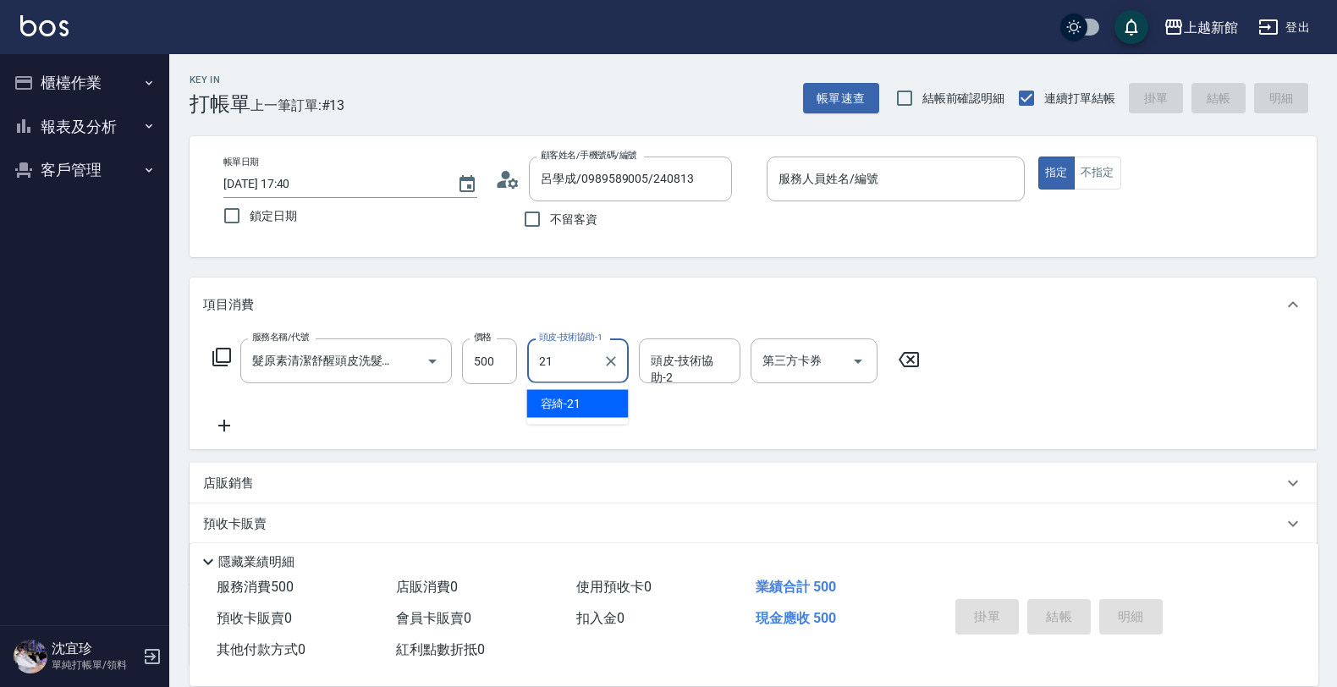
type input "容綺-21"
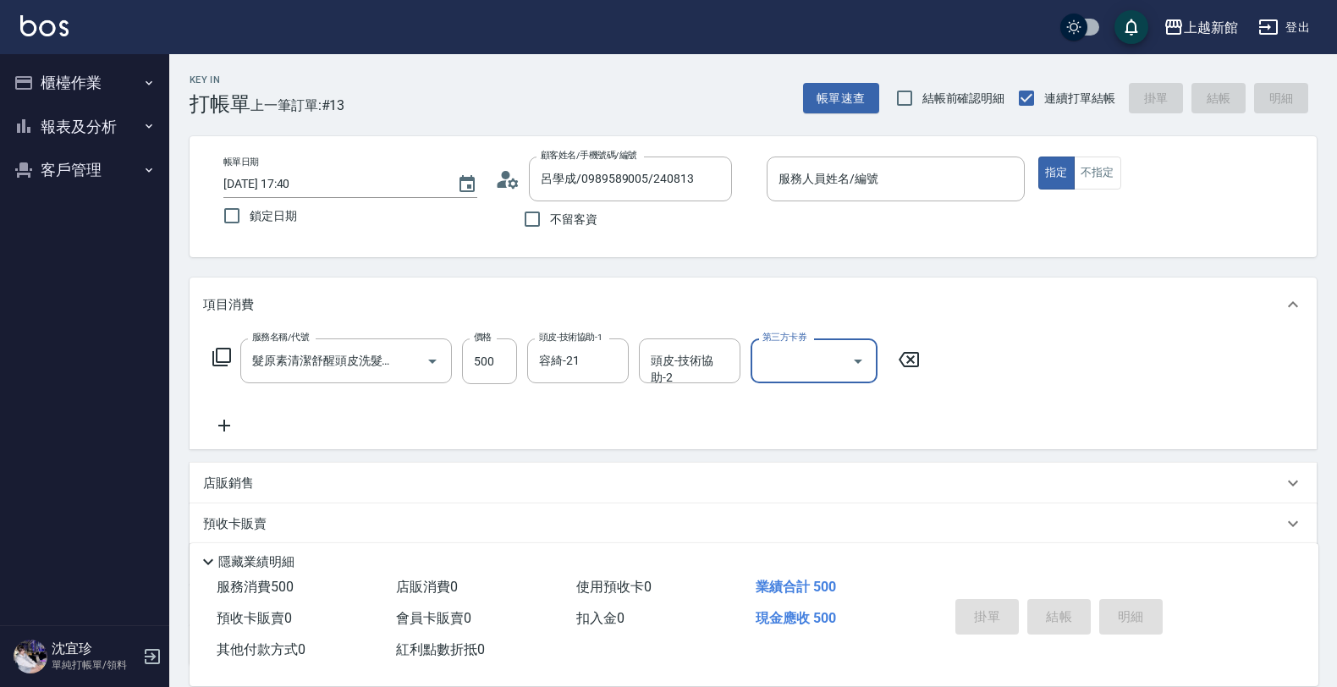
scroll to position [0, 0]
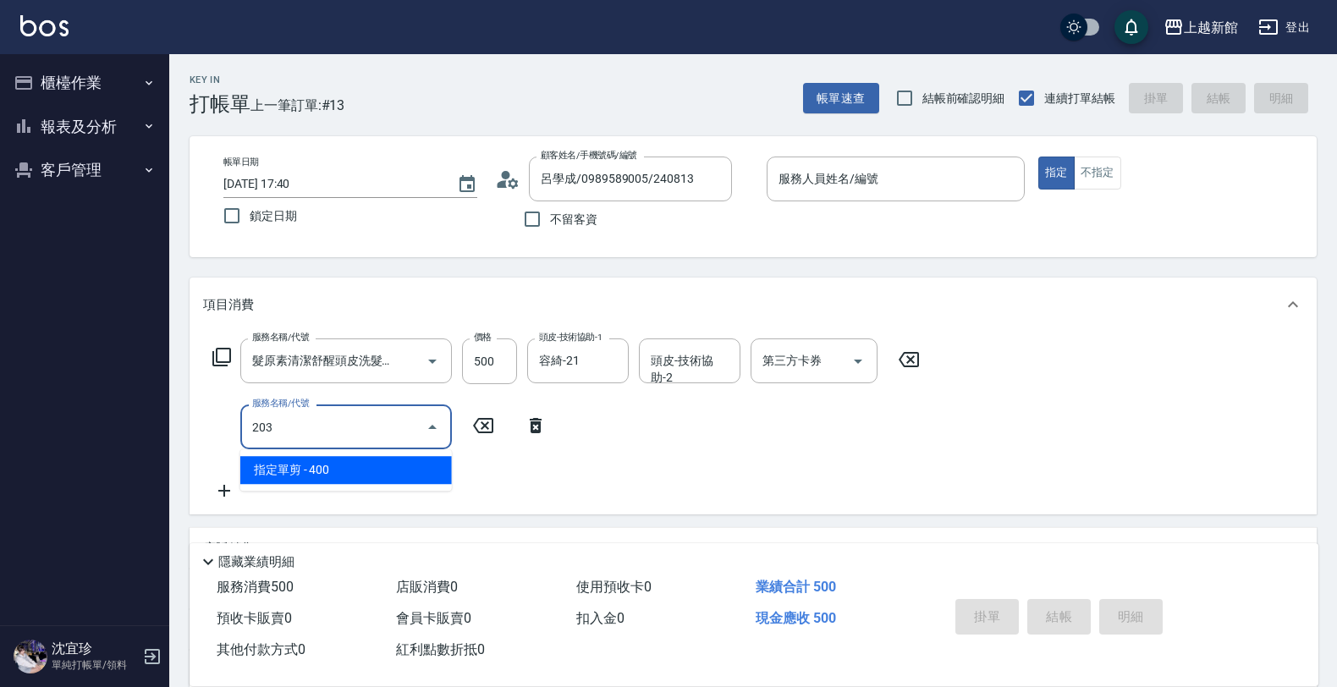
type input "指定單剪(203)"
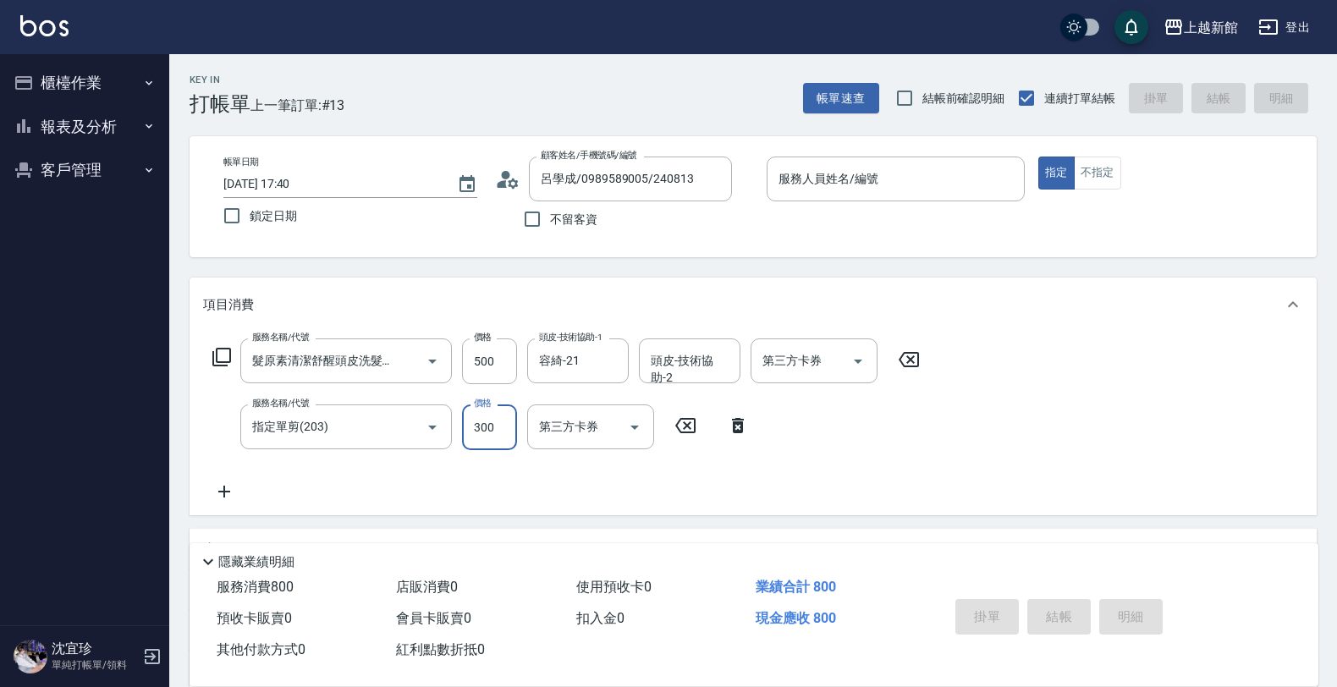
type input "300"
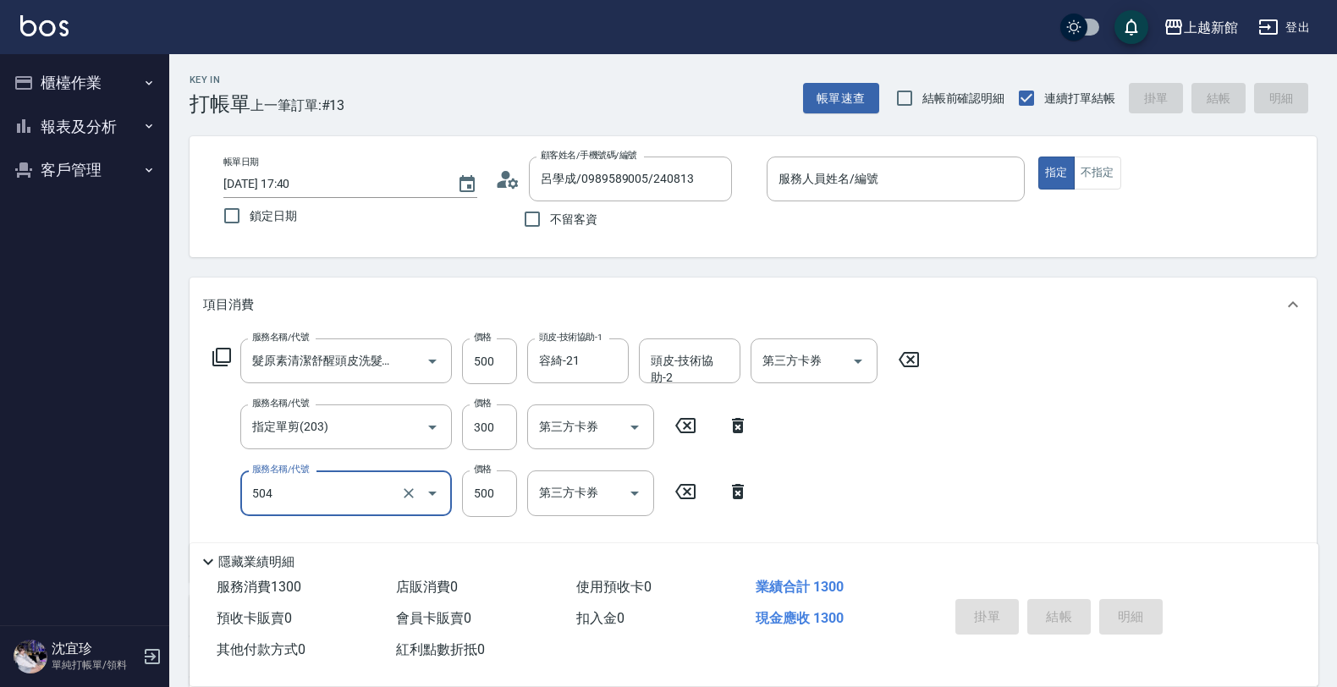
type input "順子護髮(504)"
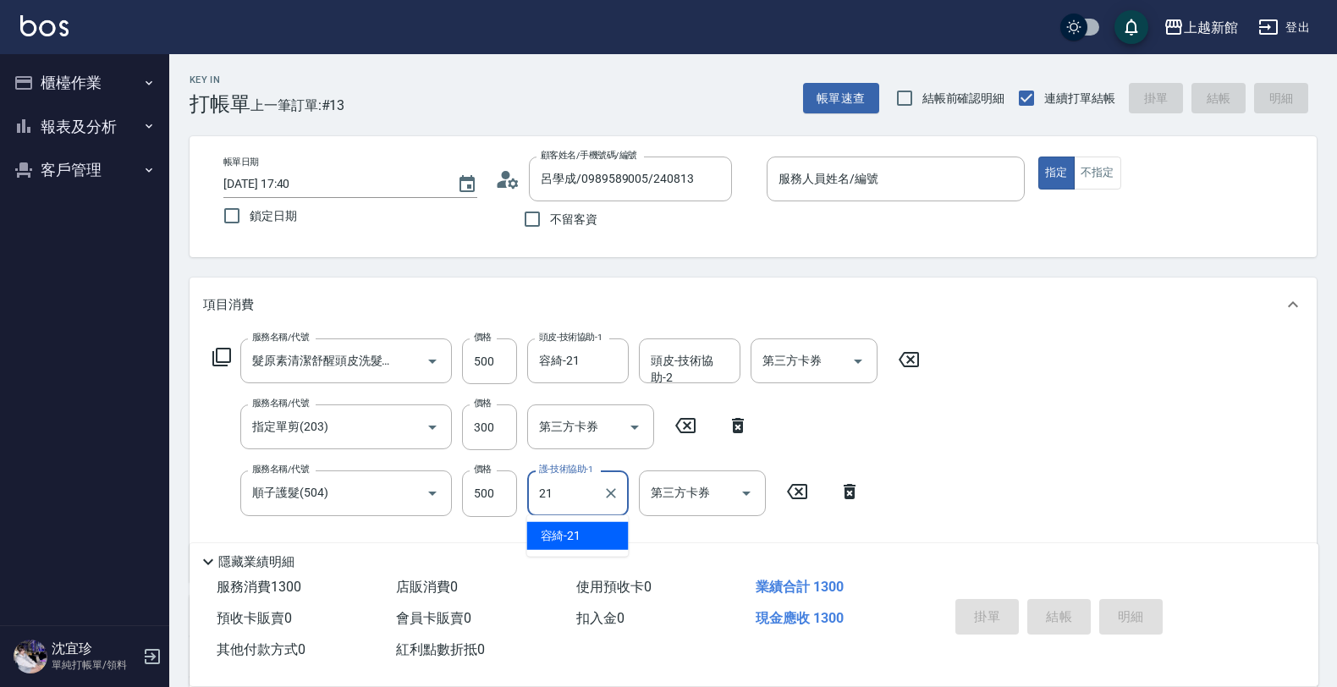
type input "容綺-21"
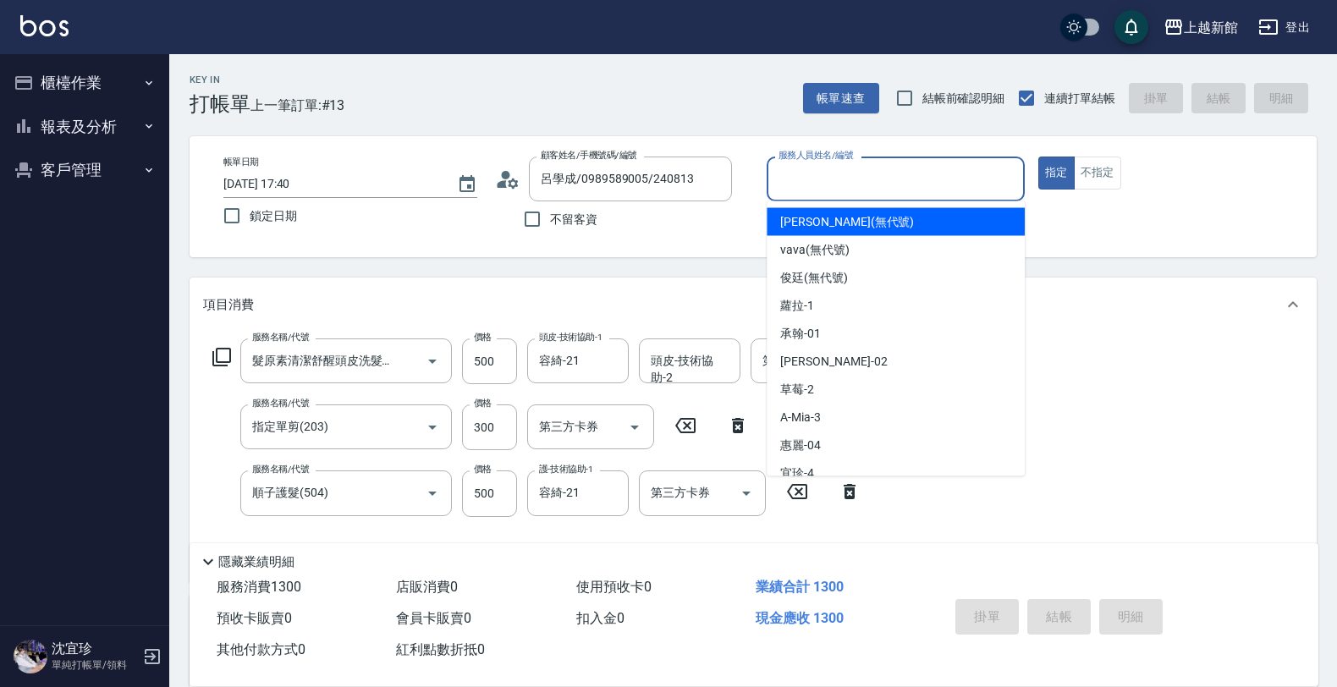
drag, startPoint x: 779, startPoint y: 175, endPoint x: 872, endPoint y: 166, distance: 93.5
click at [797, 168] on div "服務人員姓名/編號 服務人員姓名/編號" at bounding box center [896, 179] width 258 height 45
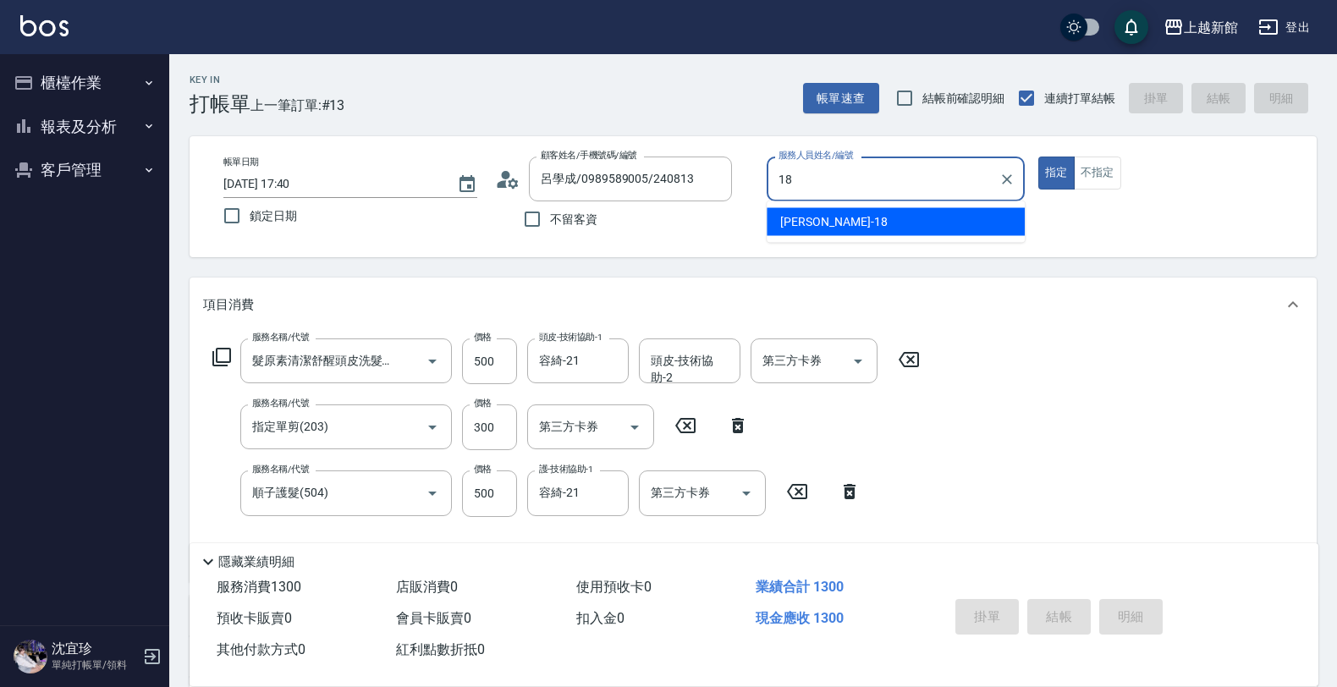
type input "黃柏森-18"
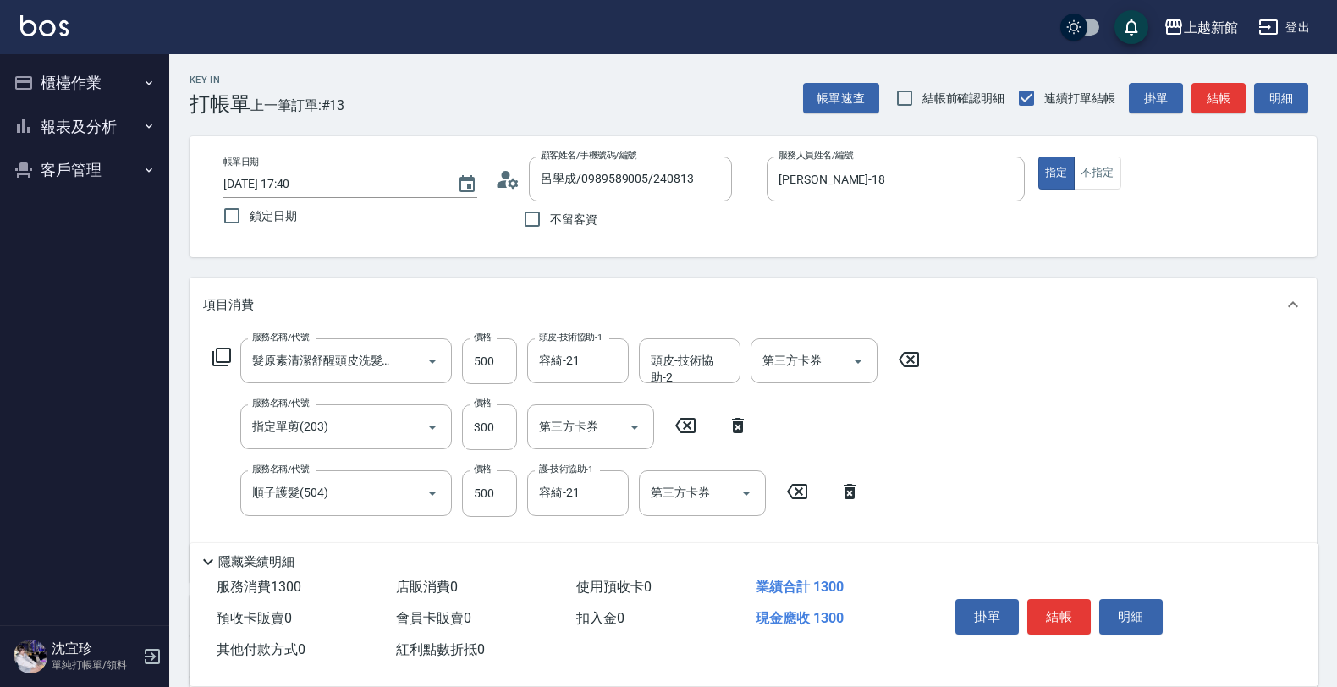
click at [513, 179] on icon at bounding box center [507, 179] width 25 height 25
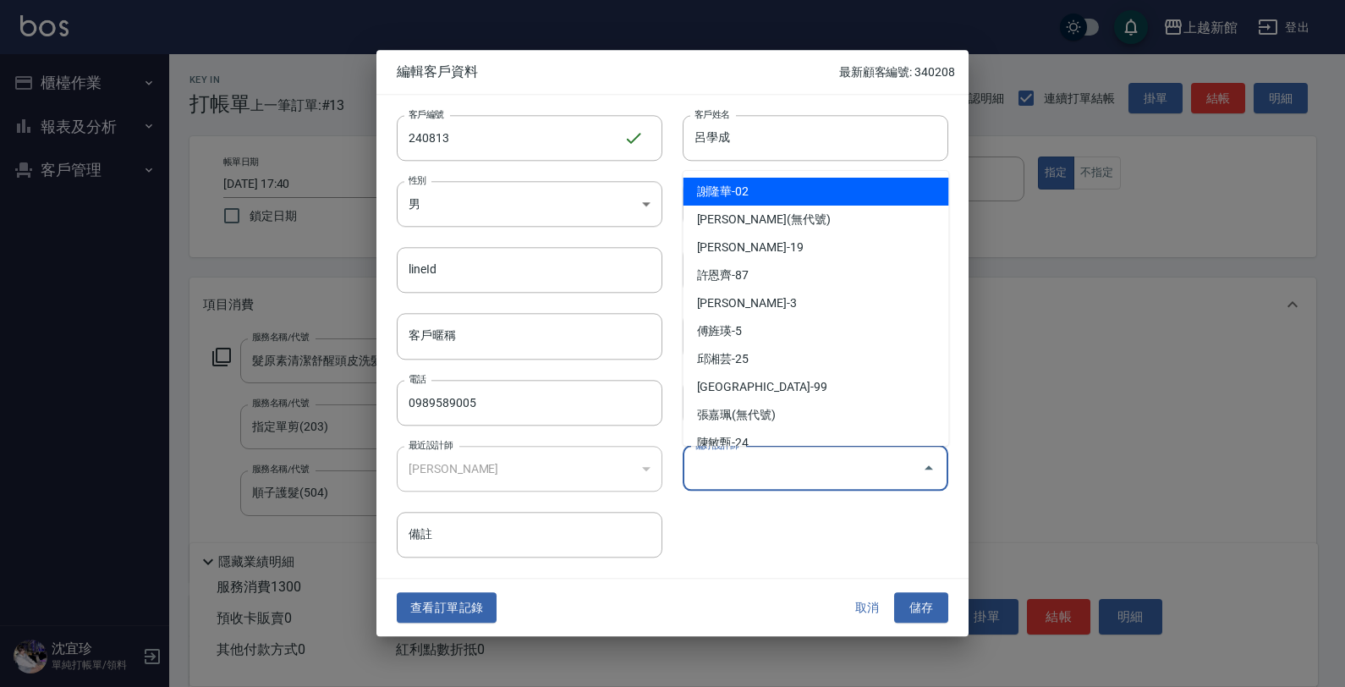
drag, startPoint x: 802, startPoint y: 462, endPoint x: 793, endPoint y: 467, distance: 10.6
click at [800, 462] on input "偏好設計師" at bounding box center [802, 469] width 225 height 30
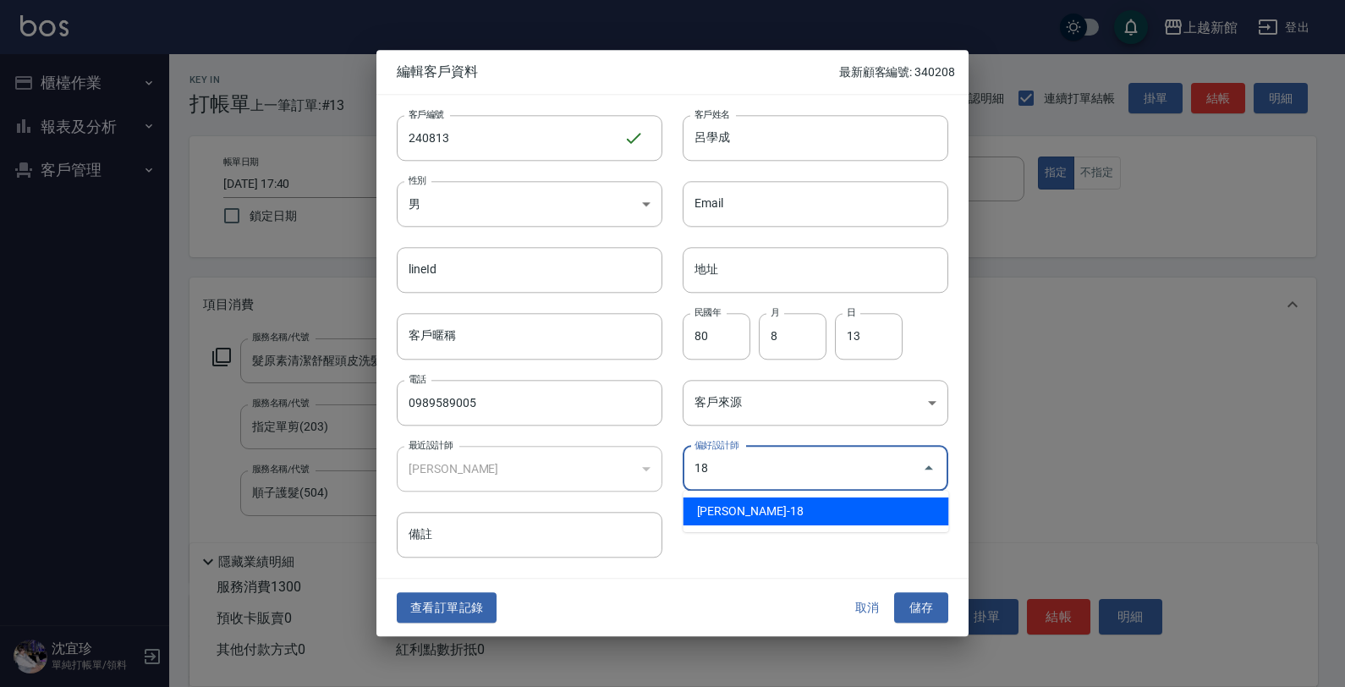
type input "黃柏森"
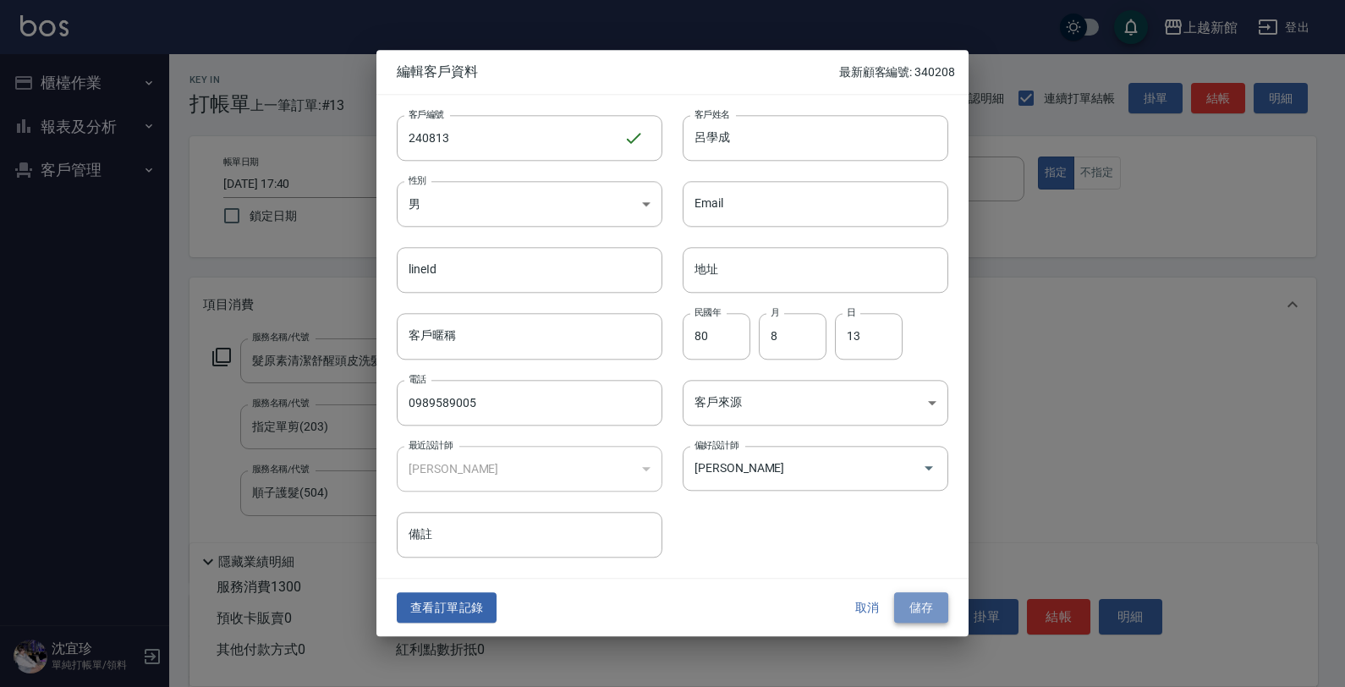
click at [915, 613] on button "儲存" at bounding box center [921, 607] width 54 height 31
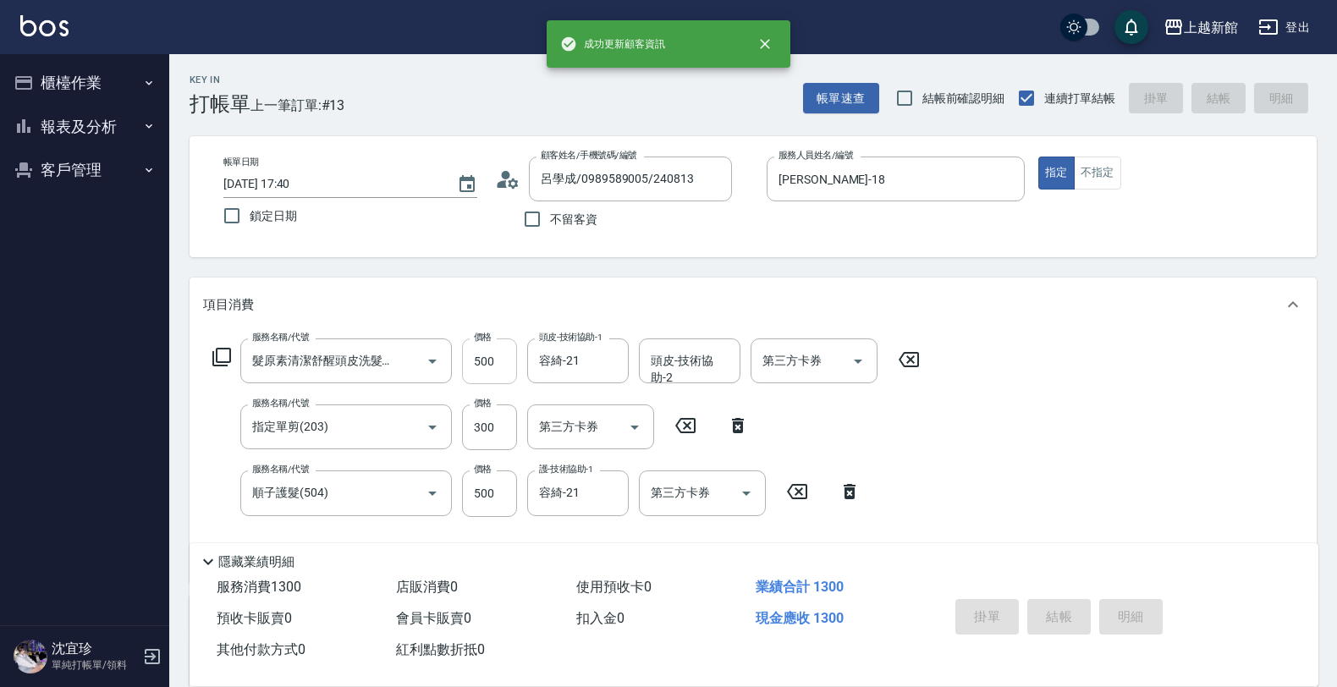
type input "2025/09/23 17:41"
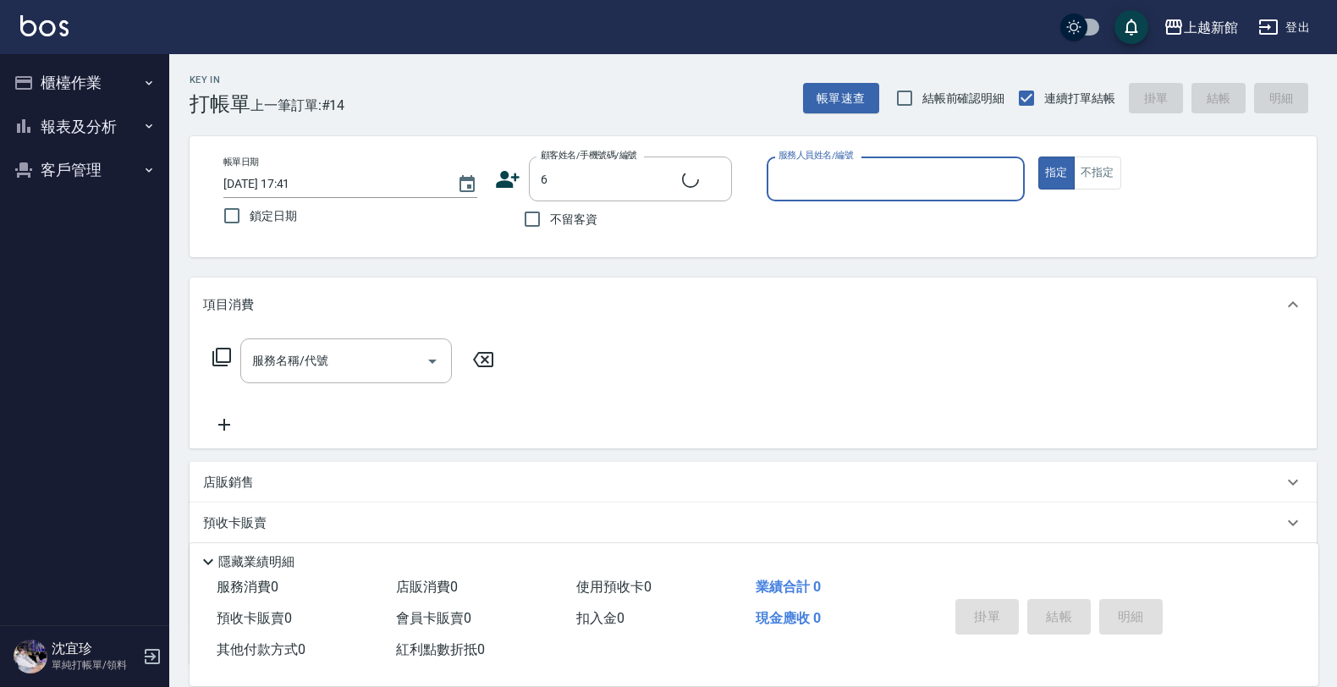
type input "黃婕寧/6_黃婕寧/6"
type input "黃婕寧-6"
click at [1038, 157] on button "指定" at bounding box center [1056, 173] width 36 height 33
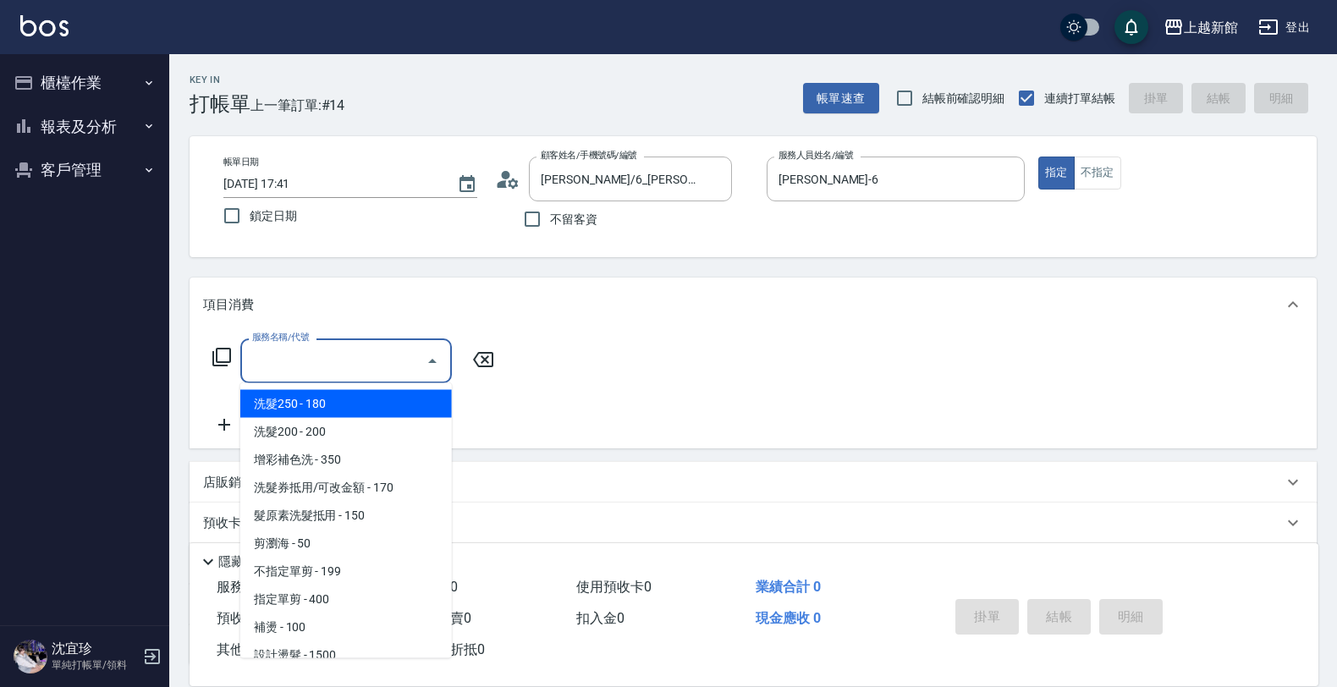
click at [283, 347] on input "服務名稱/代號" at bounding box center [333, 361] width 171 height 30
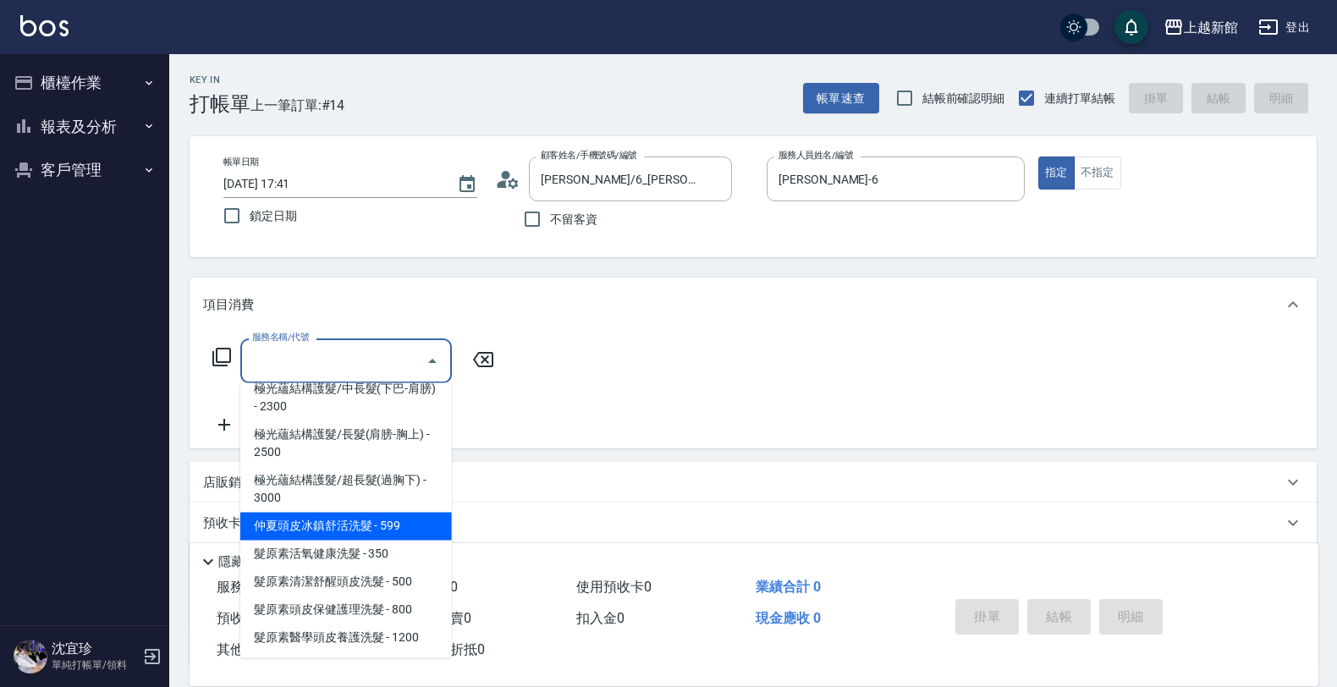
scroll to position [1058, 0]
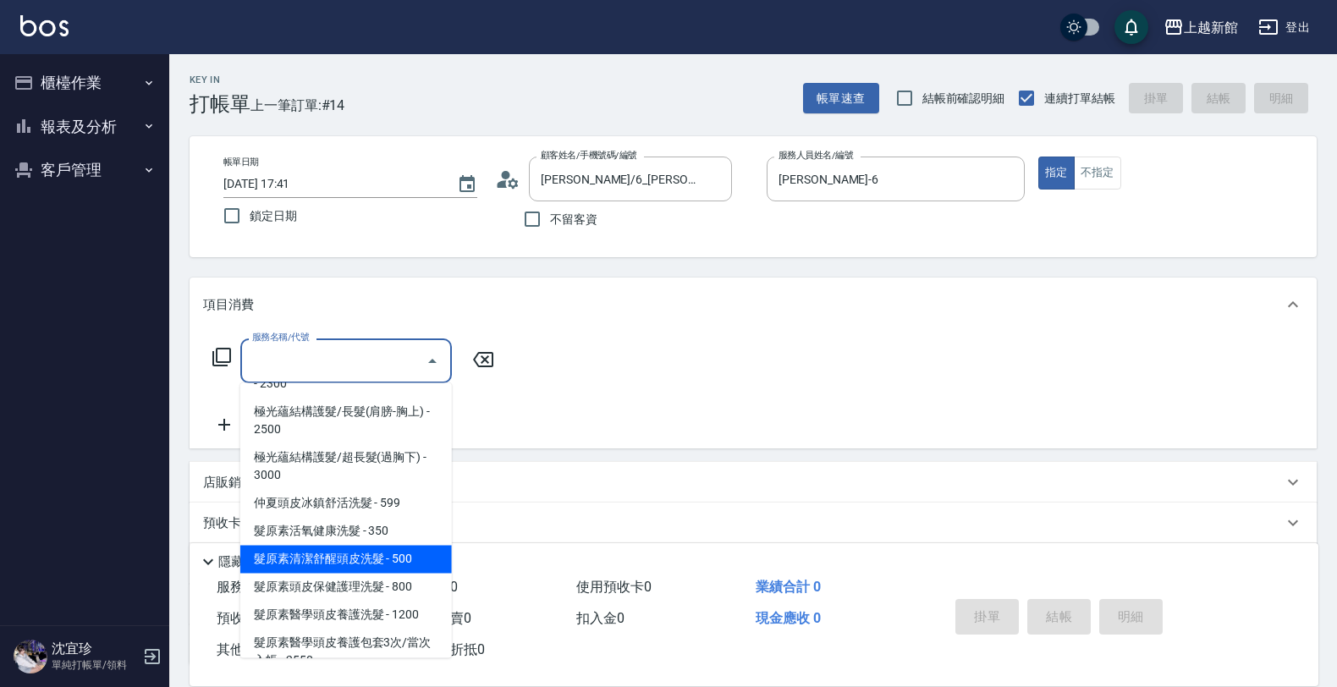
click at [386, 563] on span "髮原素清潔舒醒頭皮洗髮 - 500" at bounding box center [346, 560] width 212 height 28
type input "髮原素清潔舒醒頭皮洗髮(603)"
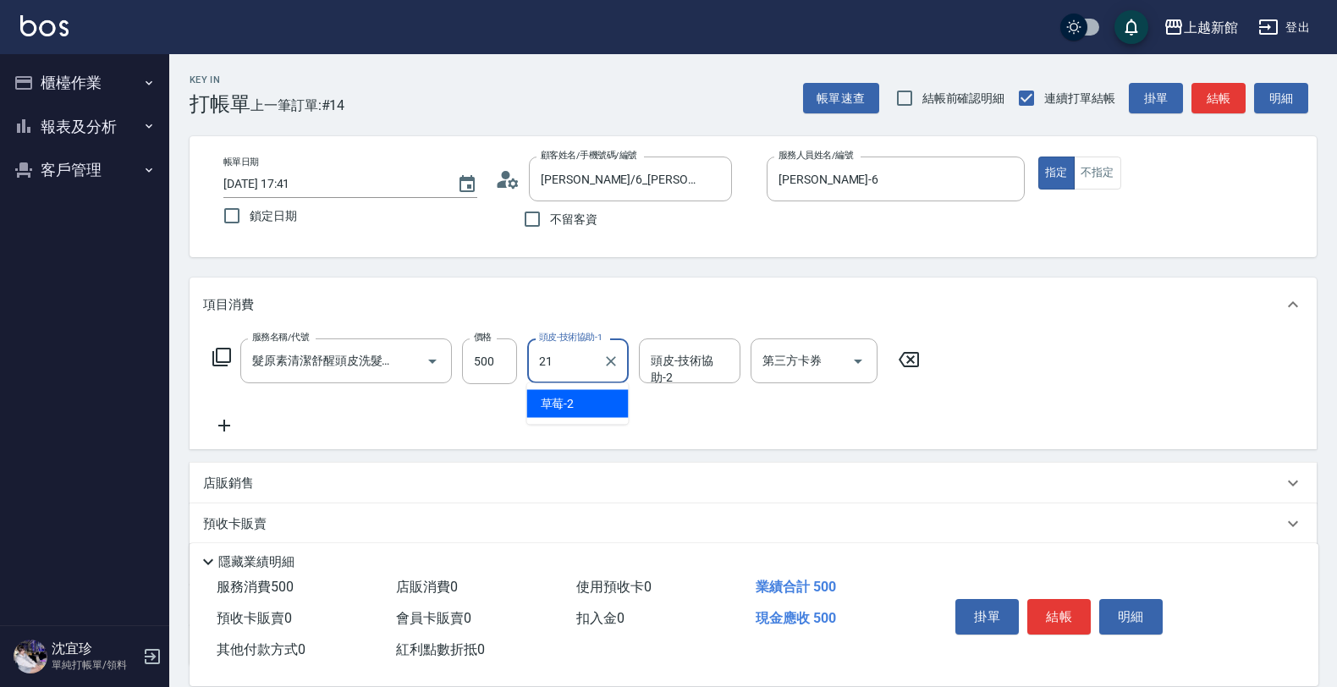
type input "容綺-21"
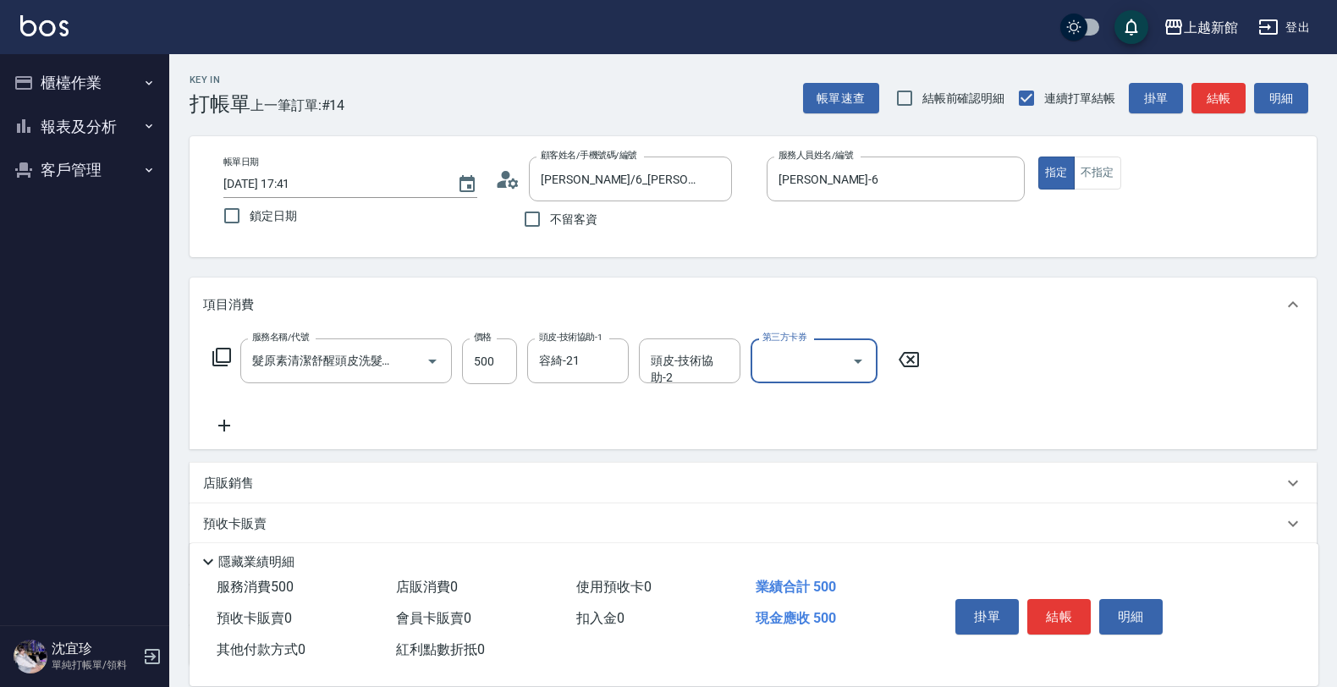
scroll to position [0, 0]
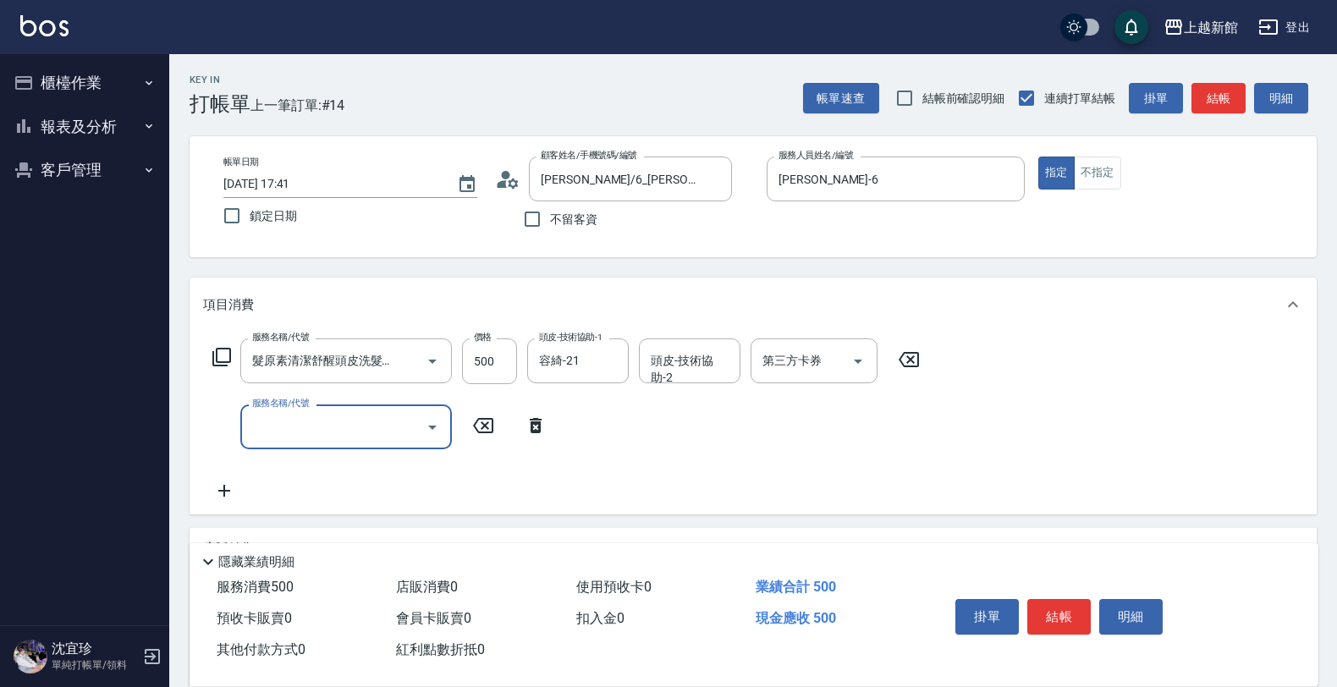
type input "8"
type input "髮片重整(704)"
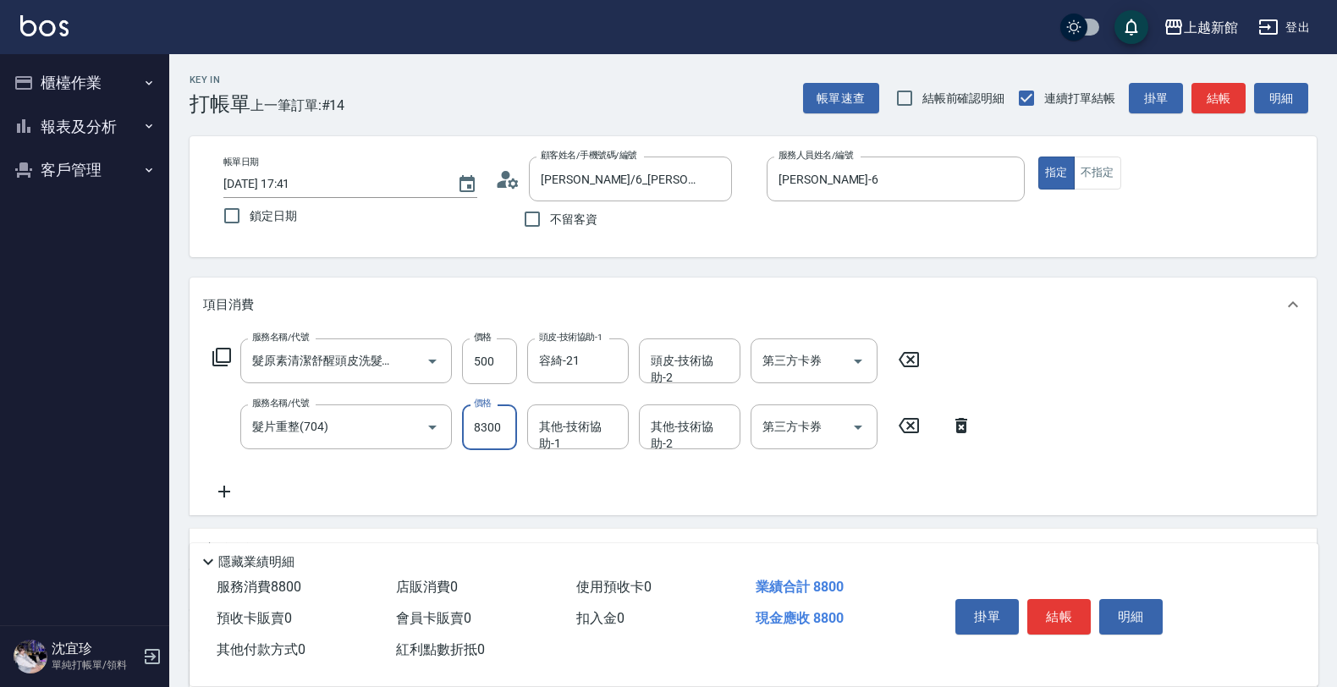
type input "8300"
type input "容綺-21"
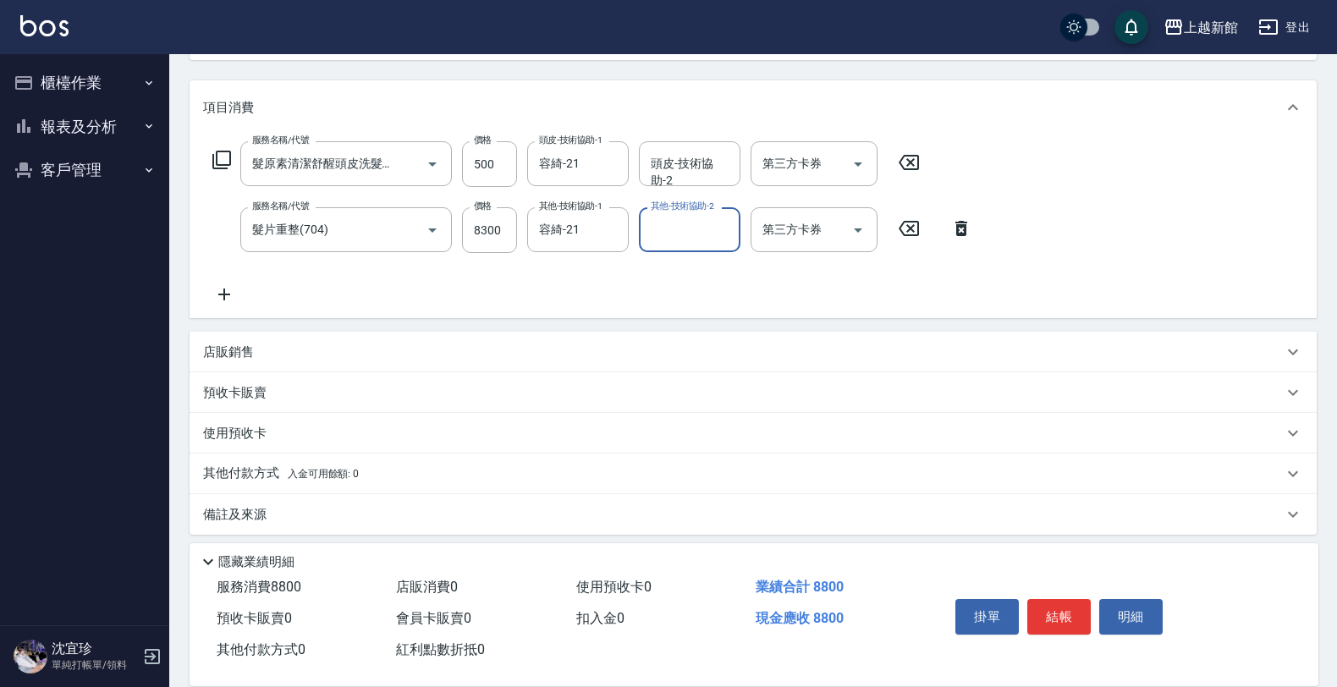
scroll to position [206, 0]
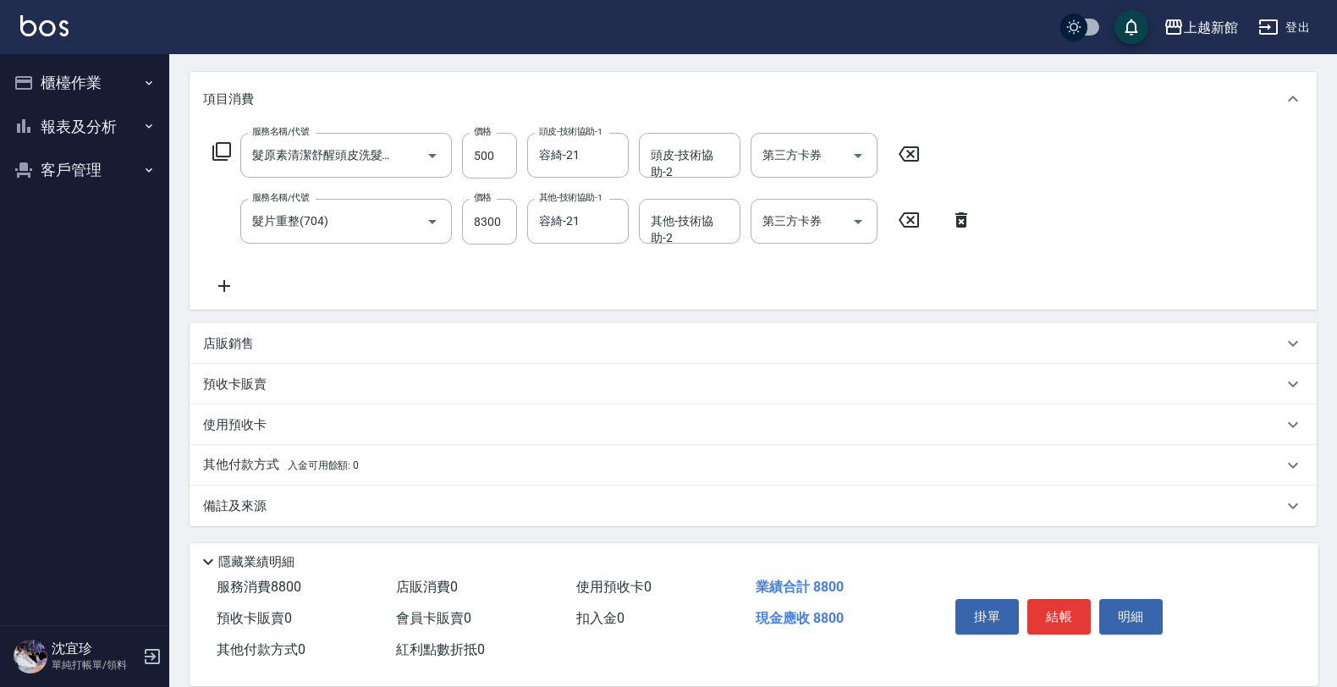
click at [222, 282] on icon at bounding box center [224, 286] width 42 height 20
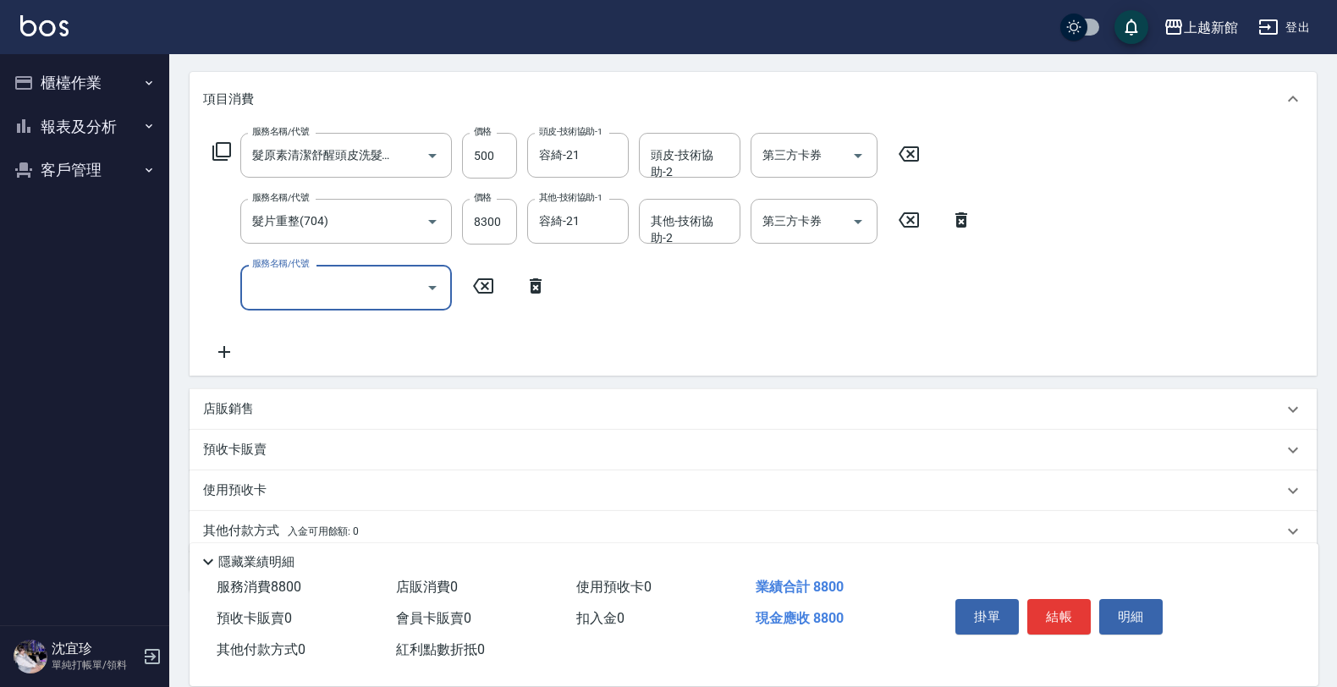
scroll to position [0, 0]
drag, startPoint x: 285, startPoint y: 303, endPoint x: 292, endPoint y: 294, distance: 10.8
click at [292, 294] on div "服務名稱/代號" at bounding box center [346, 287] width 212 height 45
type input "中租手續費(805)"
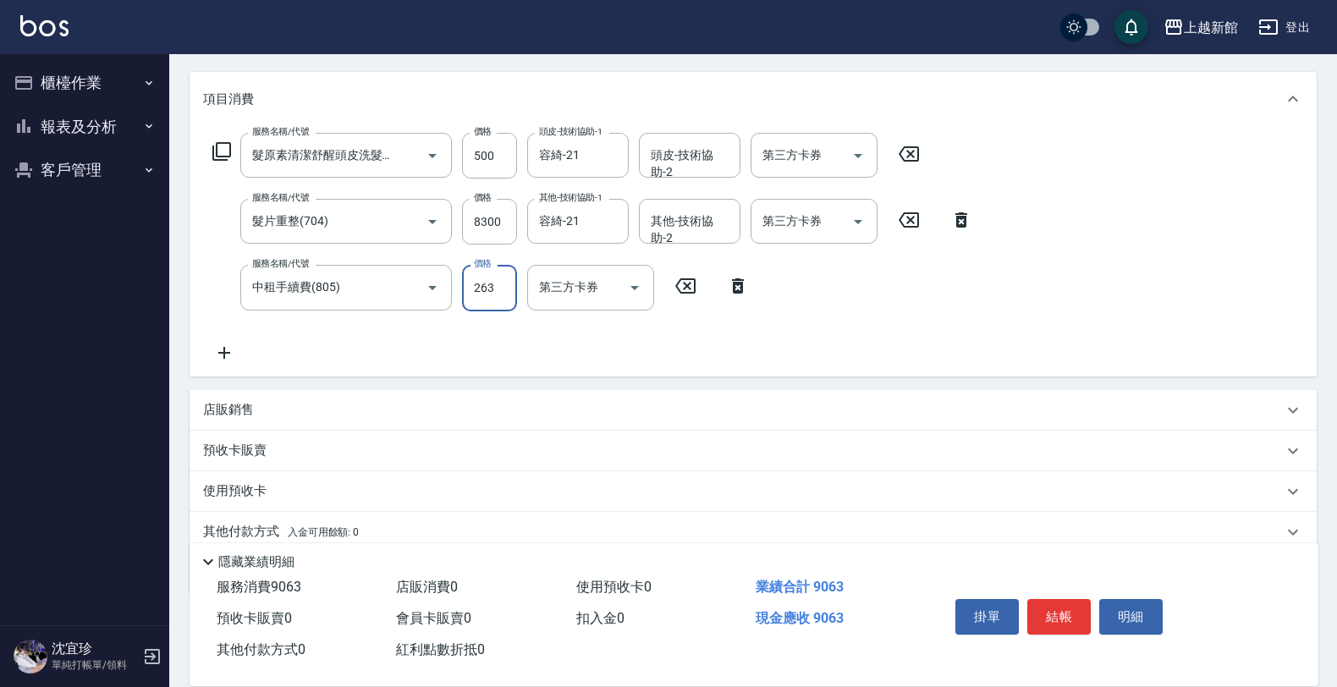
type input "263"
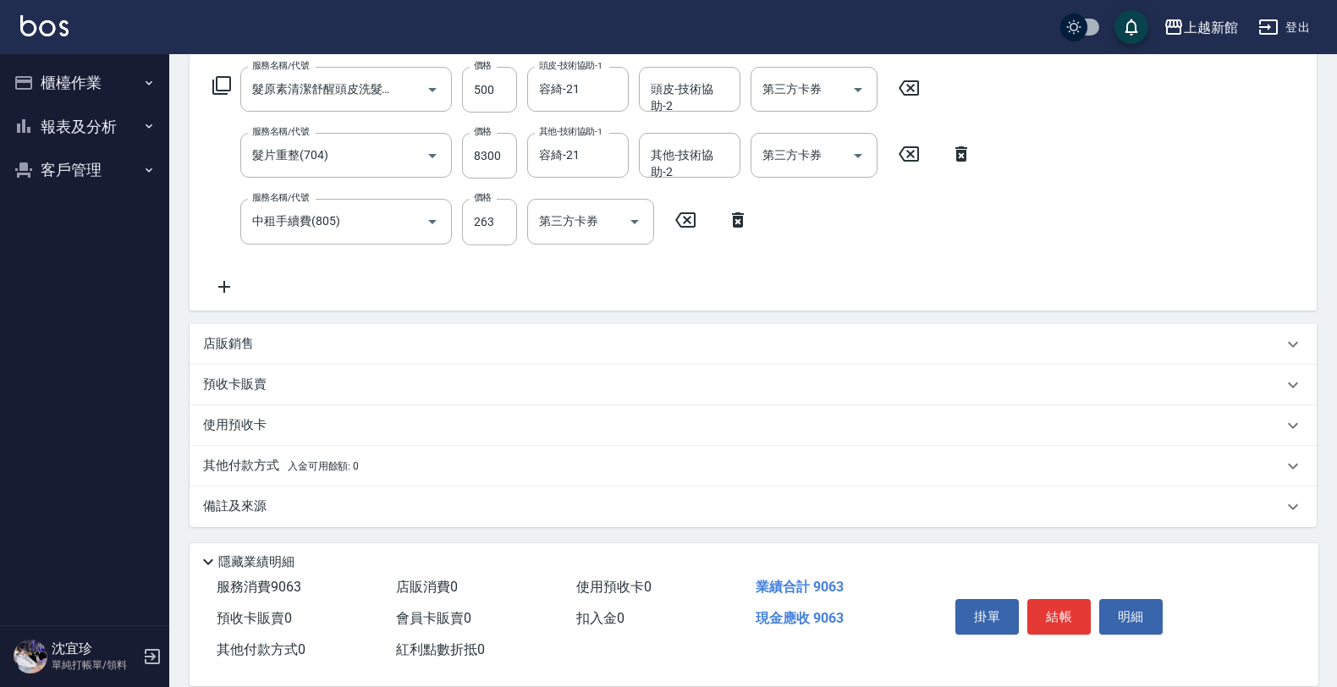
click at [260, 381] on p "預收卡販賣" at bounding box center [234, 385] width 63 height 18
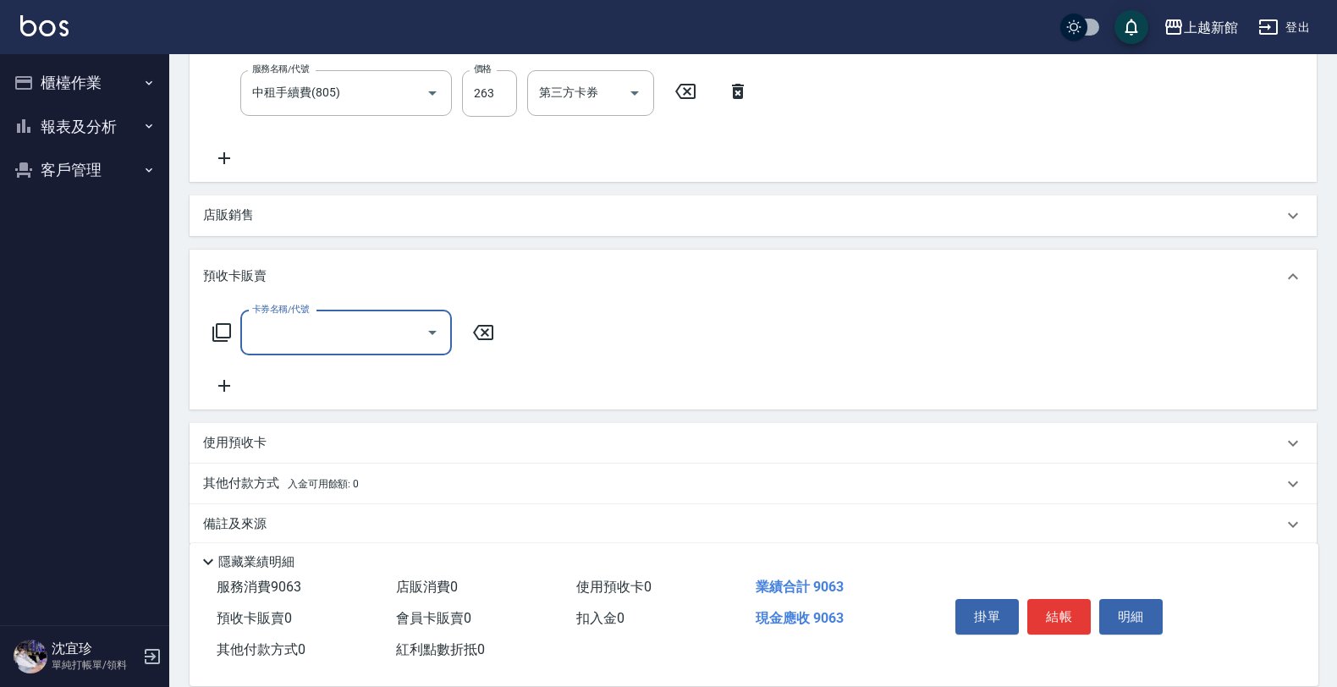
scroll to position [419, 0]
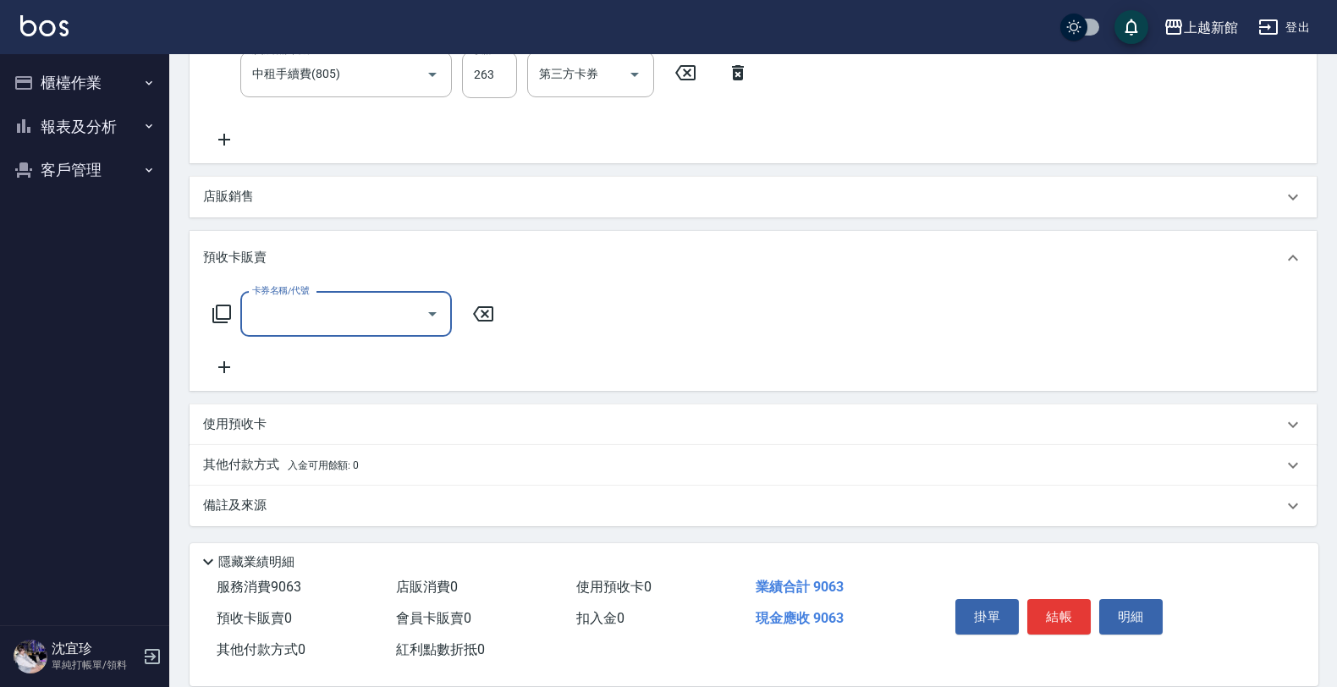
click at [256, 251] on p "預收卡販賣" at bounding box center [234, 258] width 63 height 18
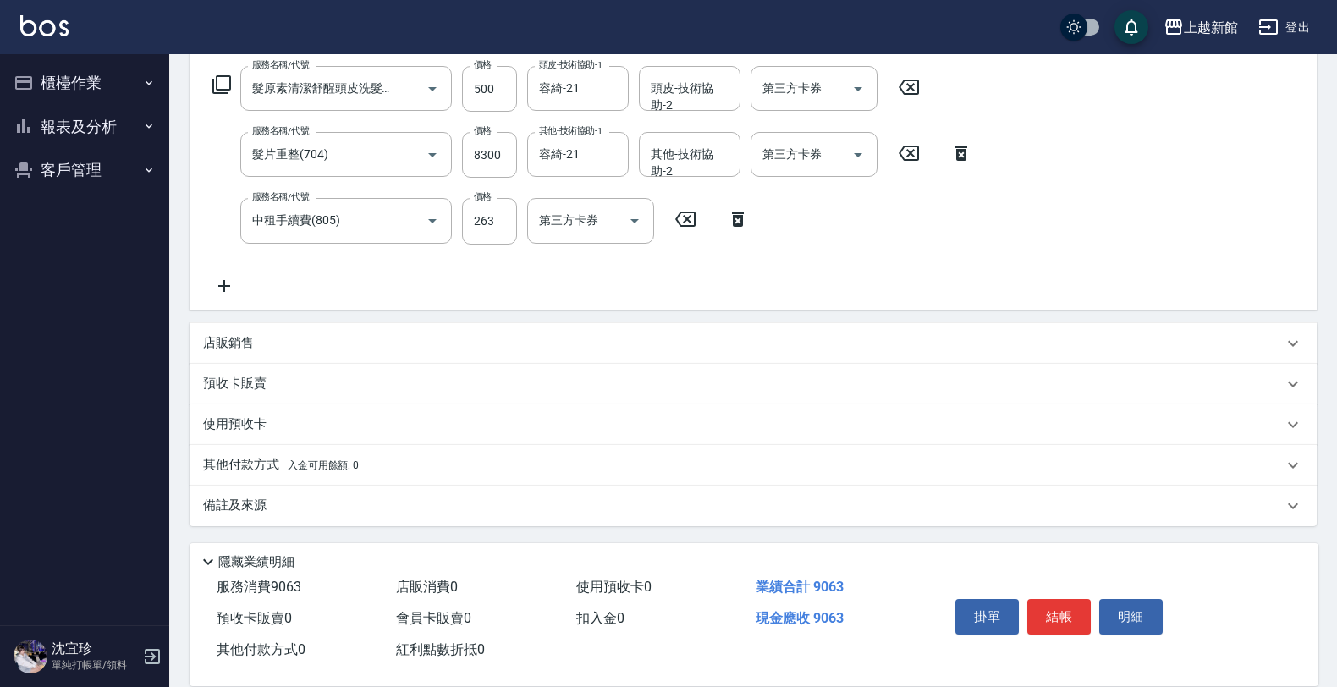
scroll to position [272, 0]
click at [288, 481] on div "其他付款方式 入金可用餘額: 0" at bounding box center [753, 466] width 1127 height 41
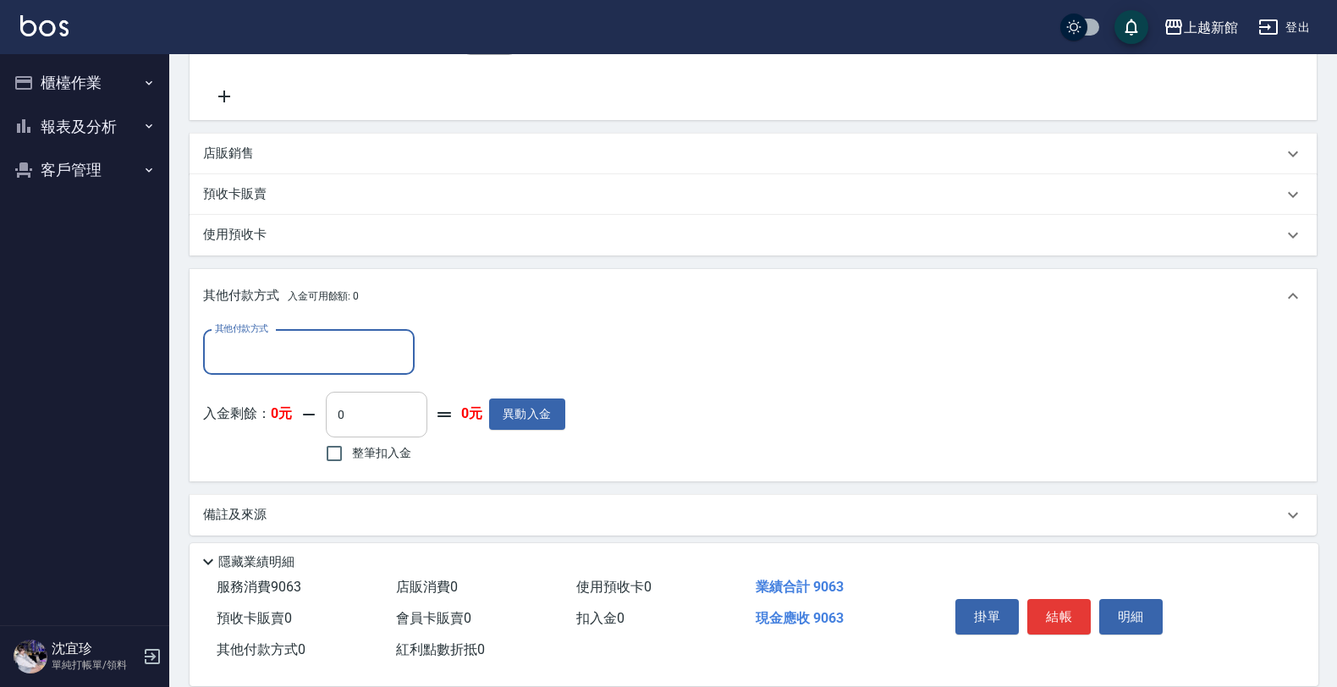
scroll to position [470, 0]
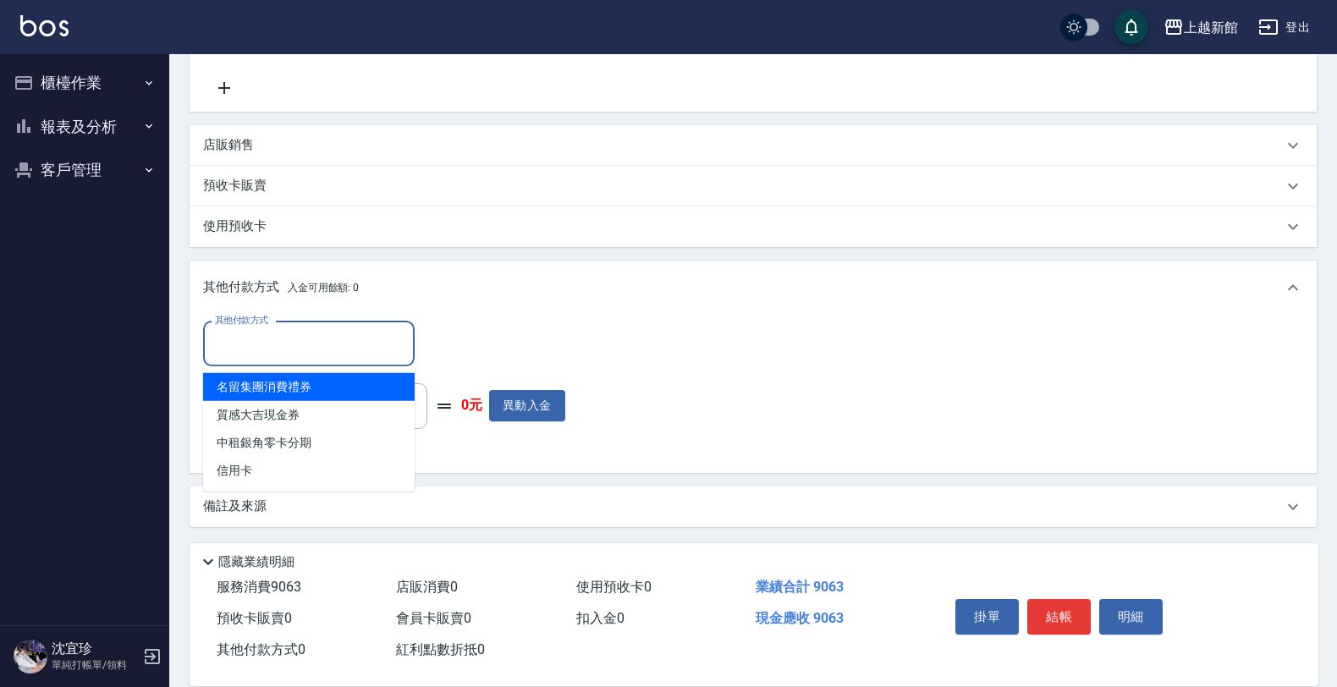
click at [361, 357] on input "其他付款方式" at bounding box center [309, 344] width 196 height 30
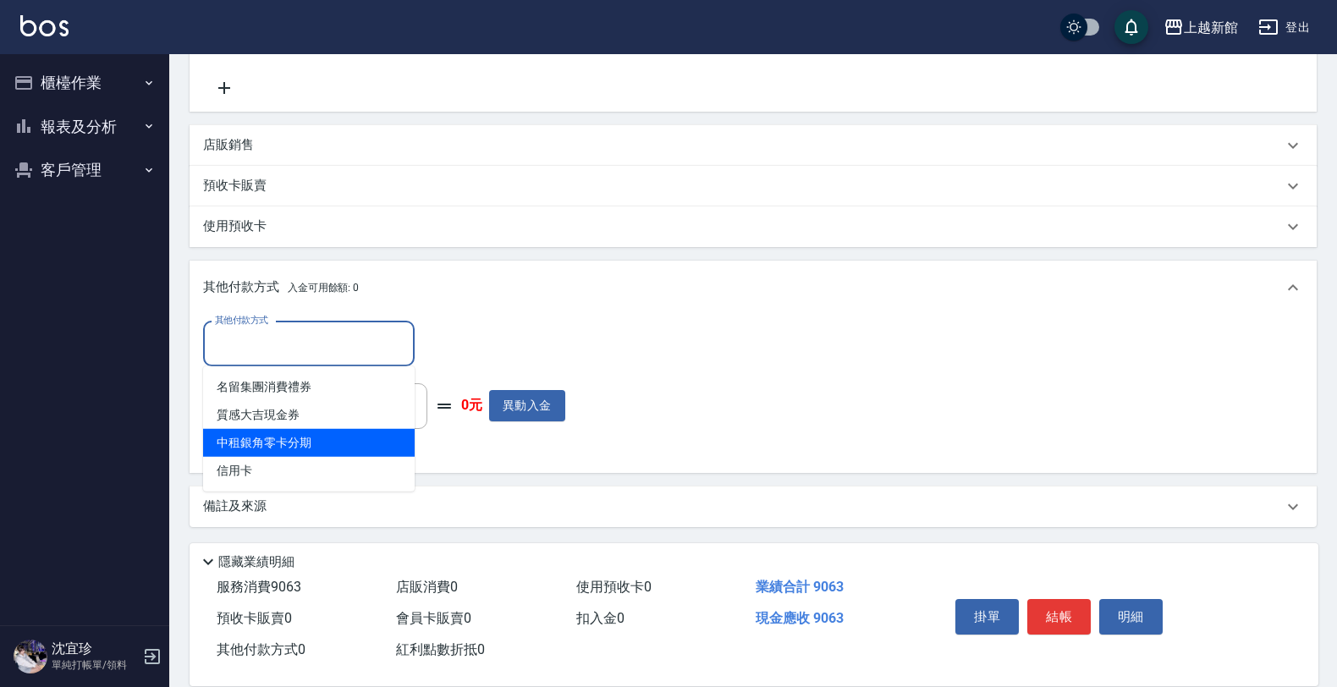
click at [331, 429] on span "中租銀角零卡分期" at bounding box center [309, 443] width 212 height 28
type input "中租銀角零卡分期"
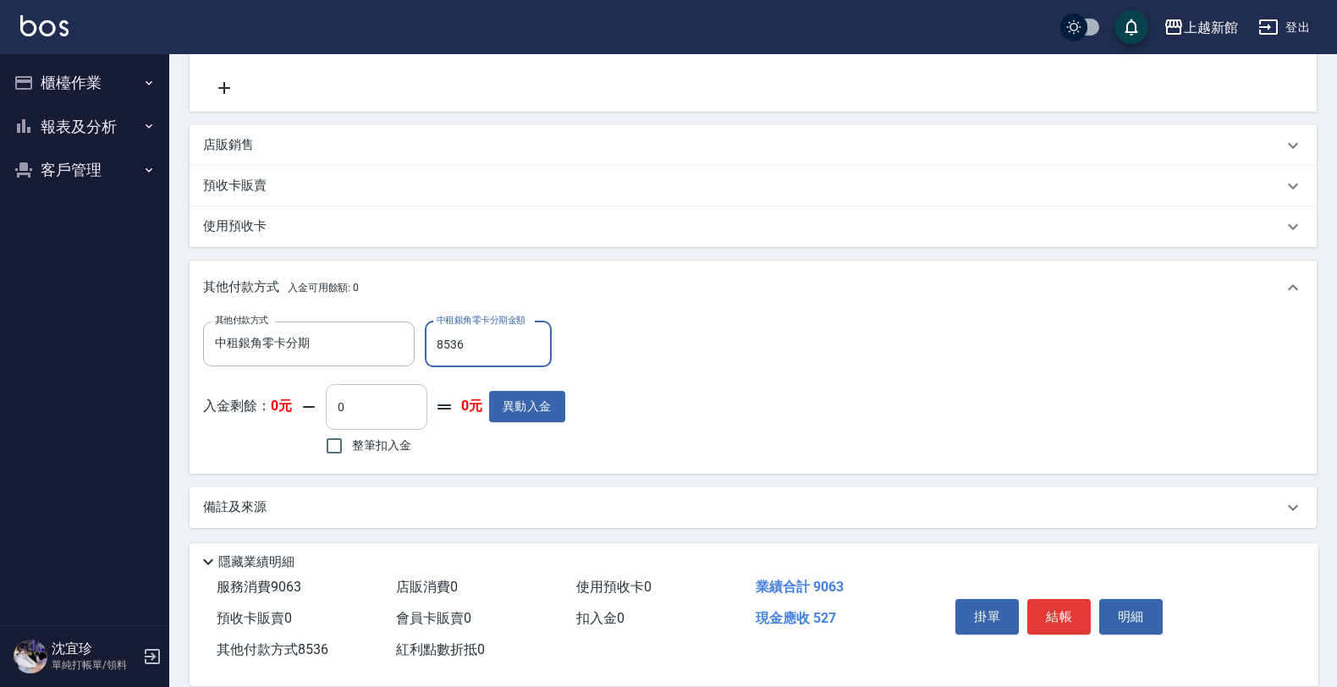
scroll to position [47, 0]
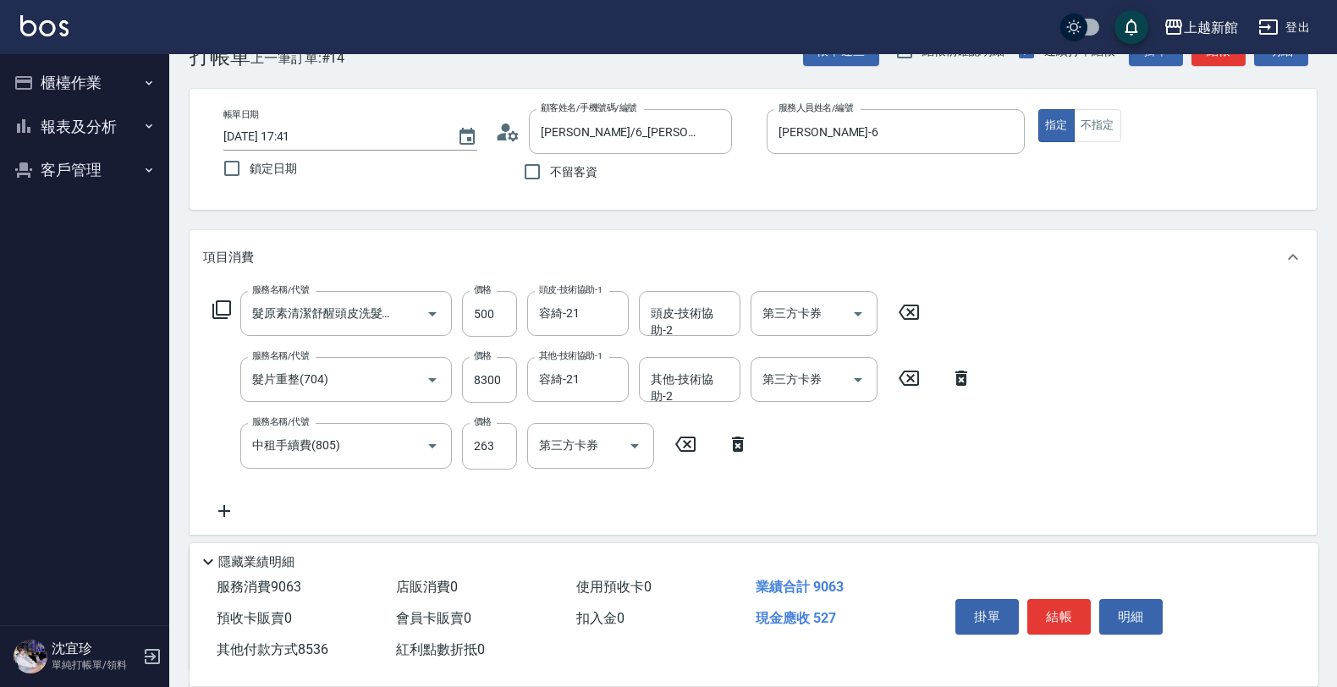
click at [728, 441] on icon at bounding box center [738, 444] width 42 height 20
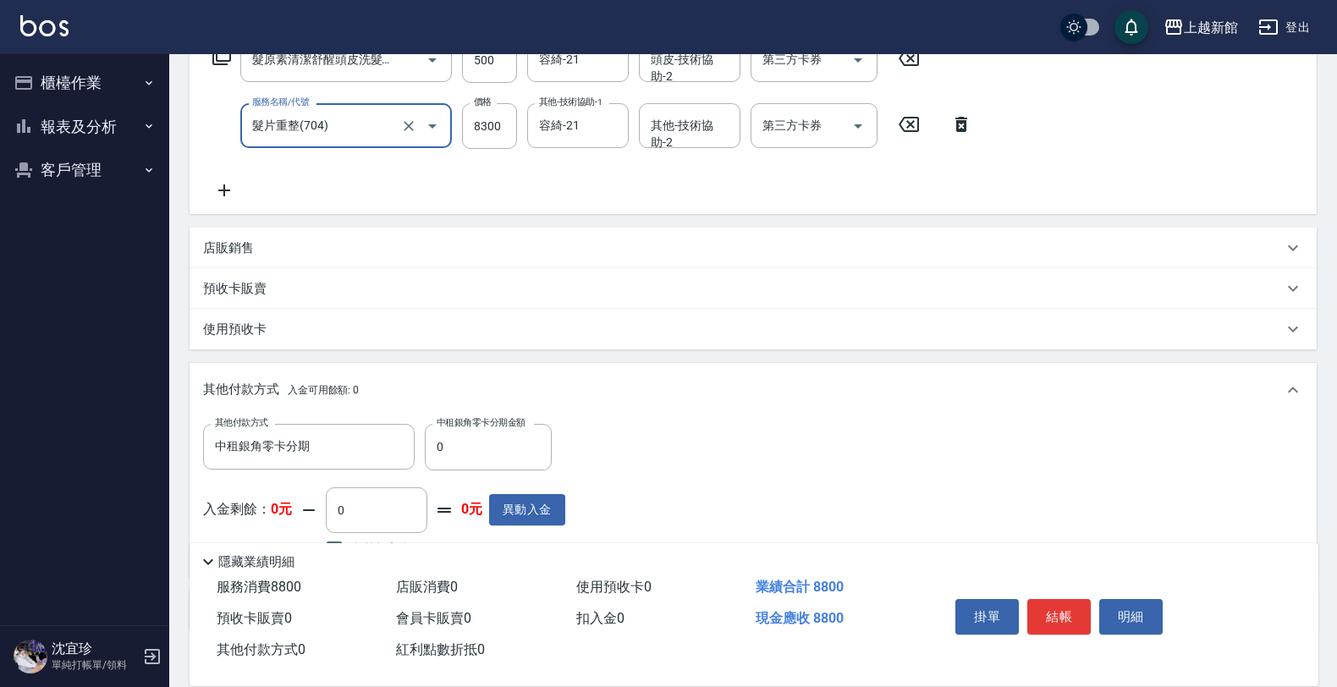
scroll to position [365, 0]
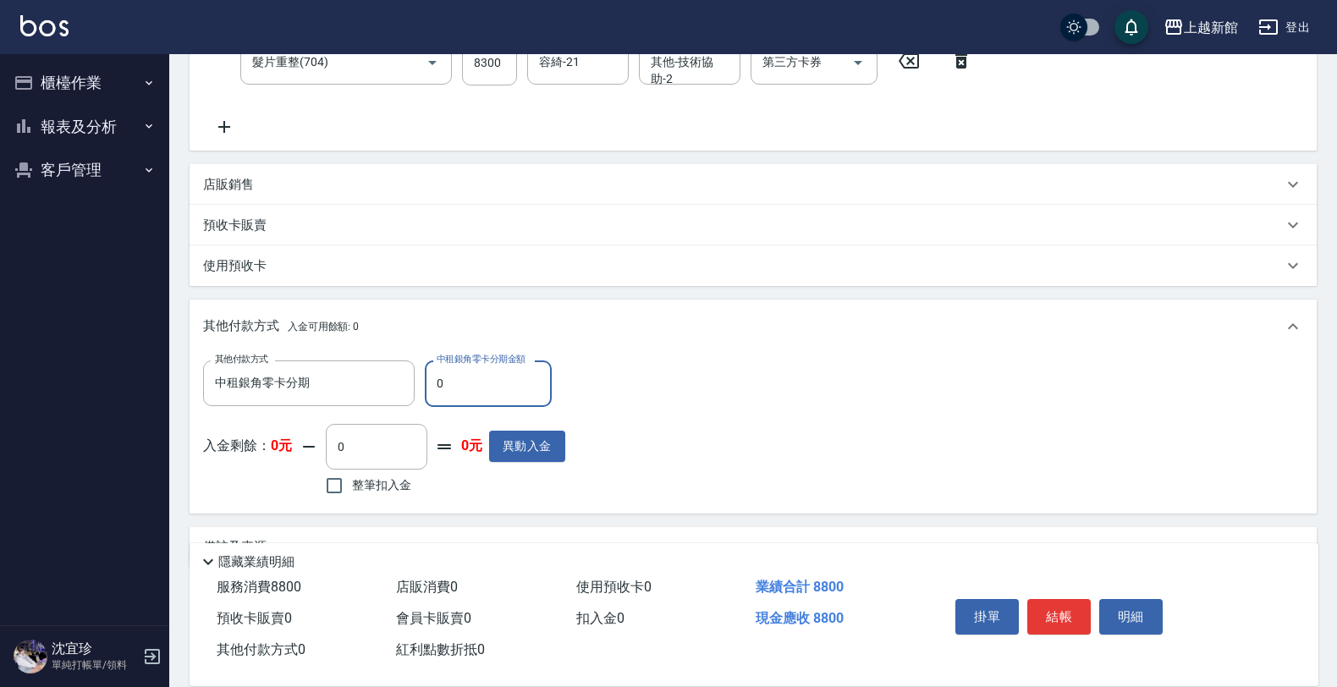
drag, startPoint x: 461, startPoint y: 387, endPoint x: 508, endPoint y: 382, distance: 46.7
click at [476, 388] on input "0" at bounding box center [488, 383] width 127 height 46
type input "8536"
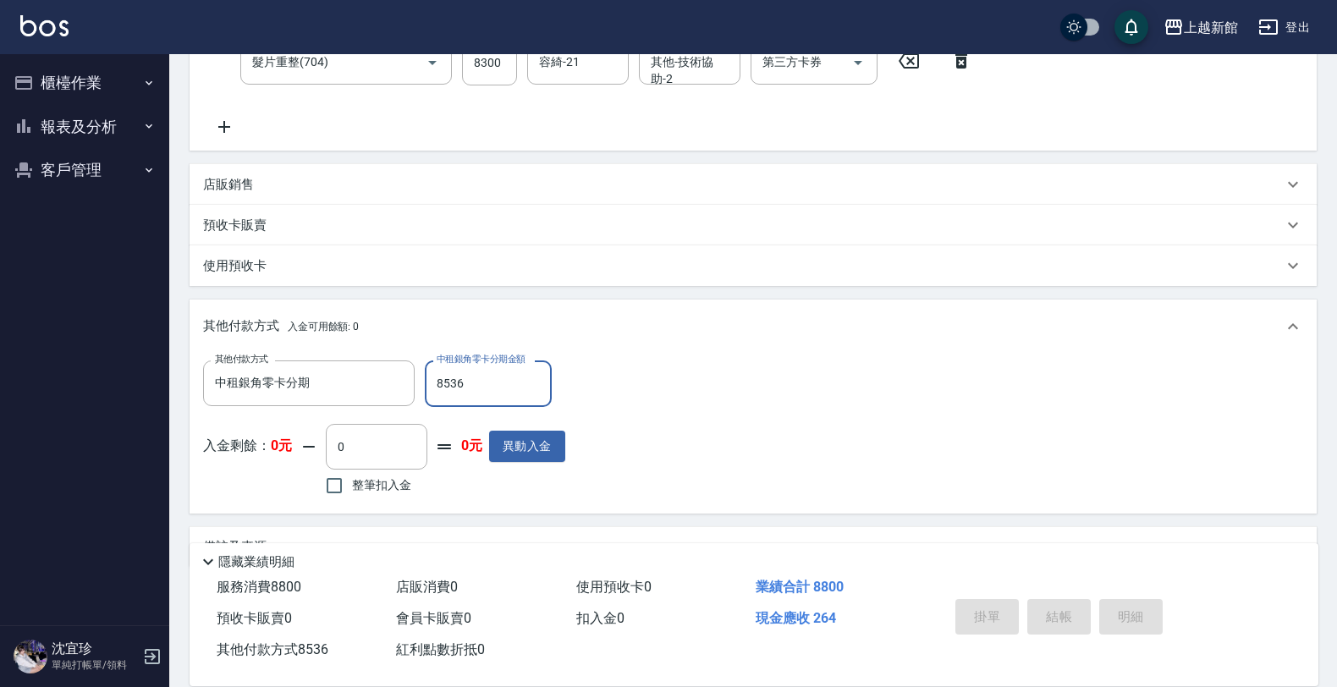
type input "2025/09/23 17:43"
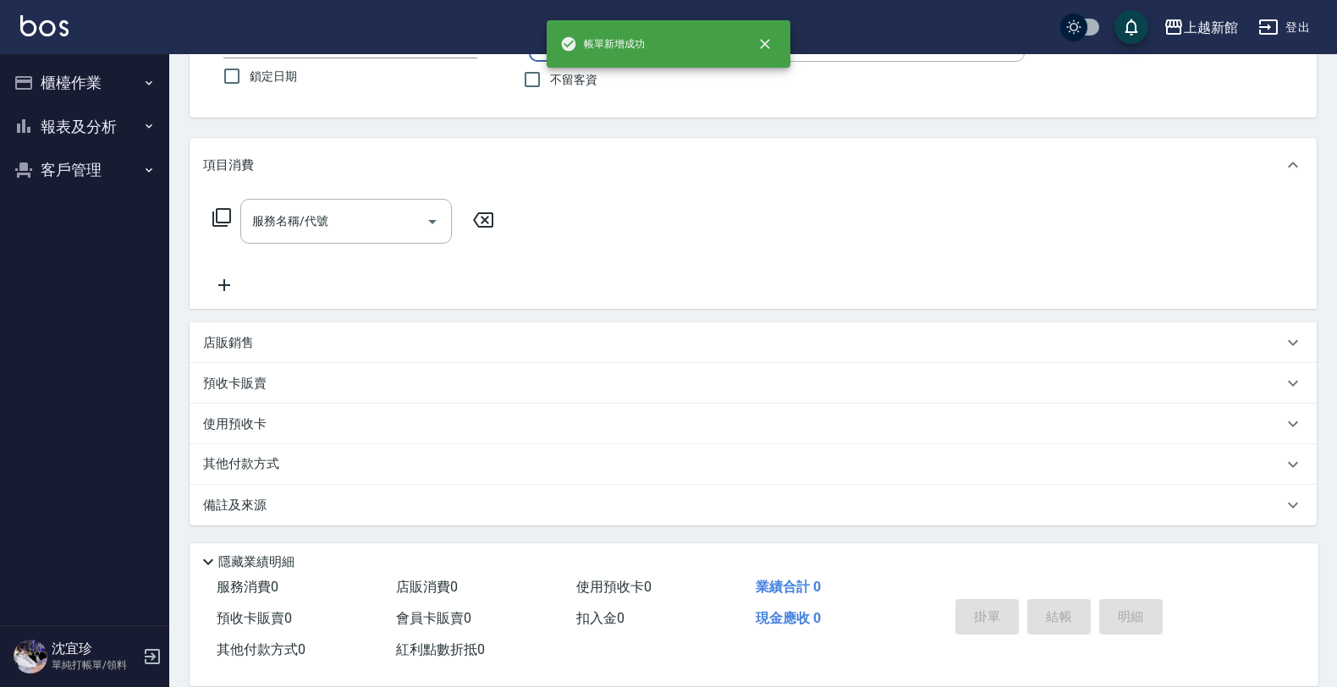
scroll to position [0, 0]
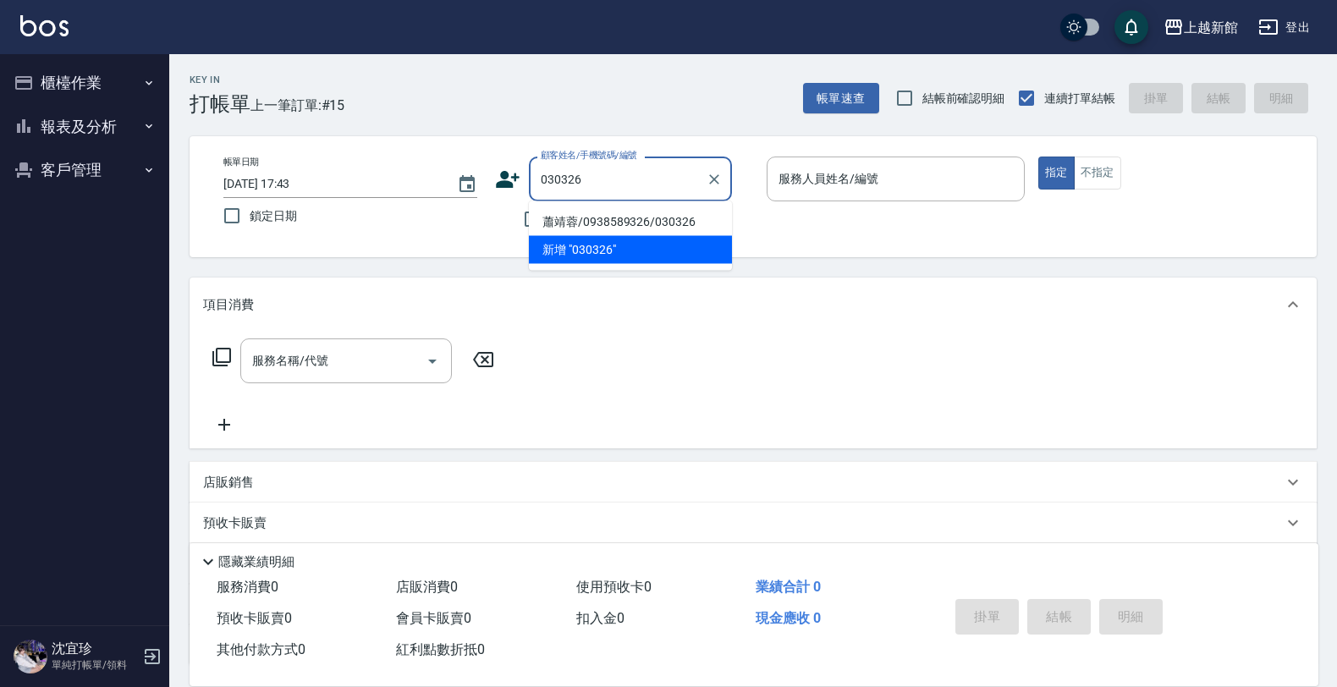
type input "蕭靖蓉/0938589326/030326"
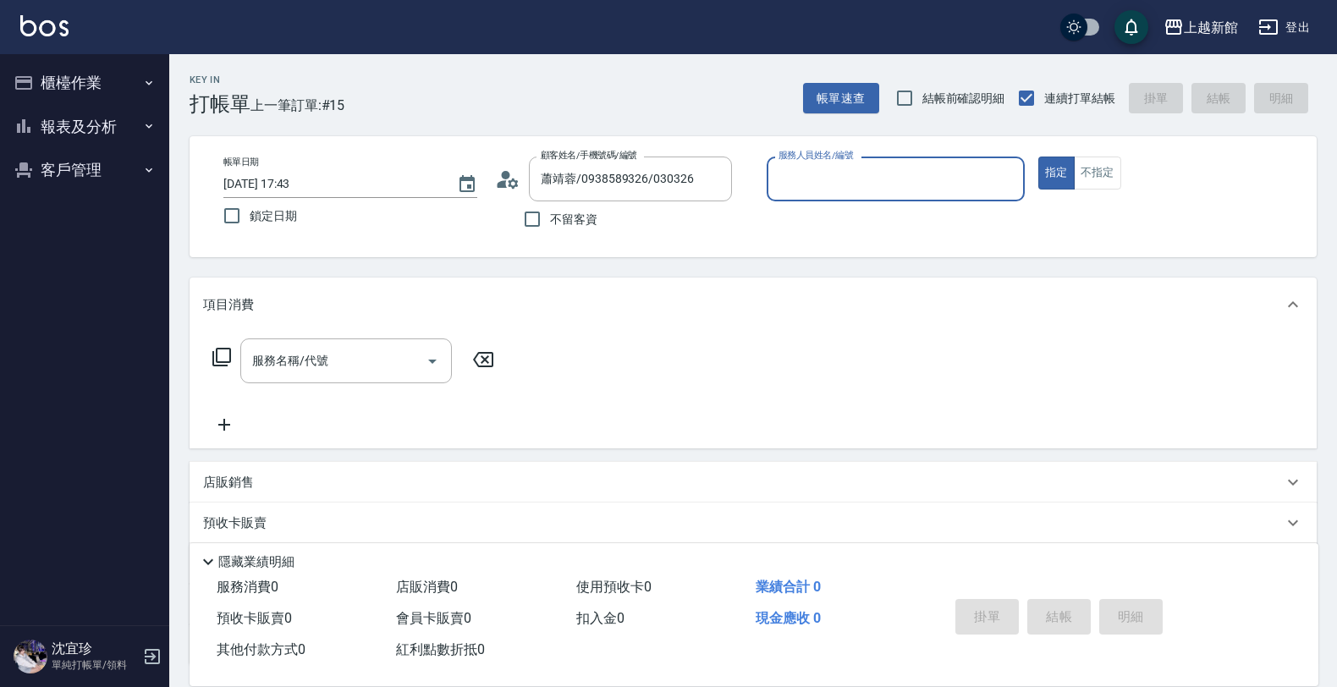
type input "蘿拉-1"
click at [1038, 157] on button "指定" at bounding box center [1056, 173] width 36 height 33
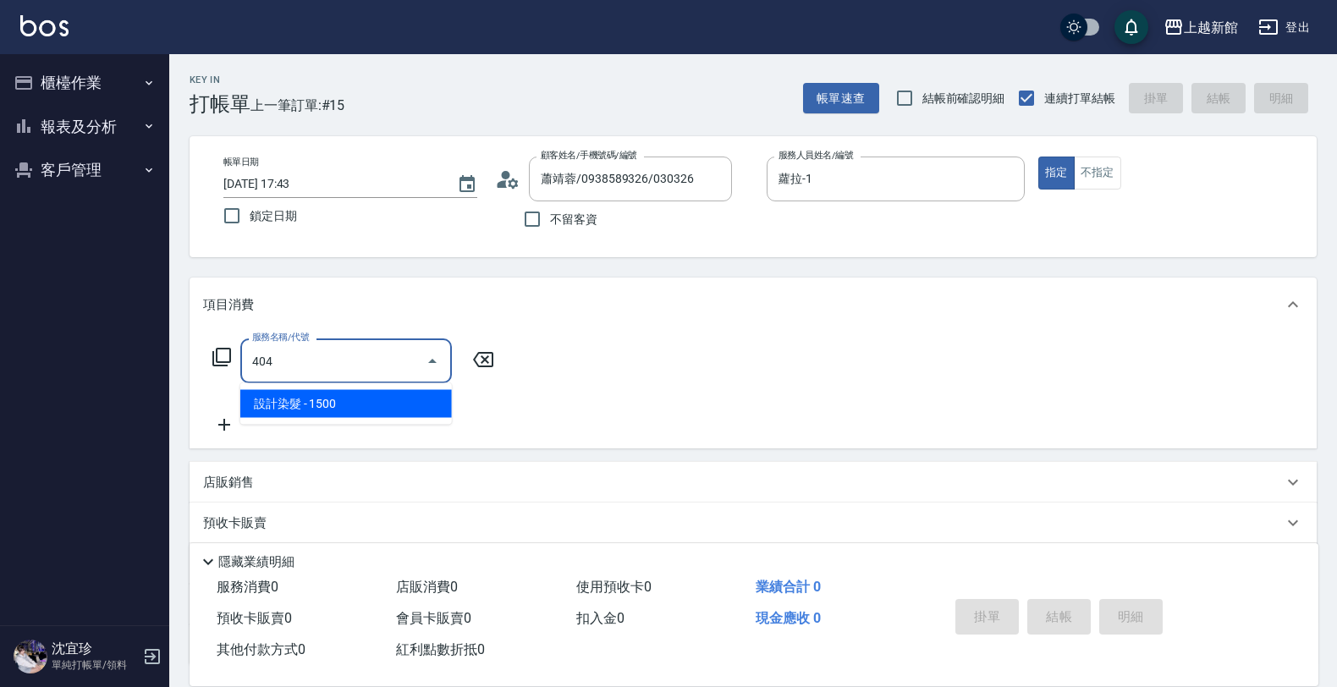
type input "設計染髮(404)"
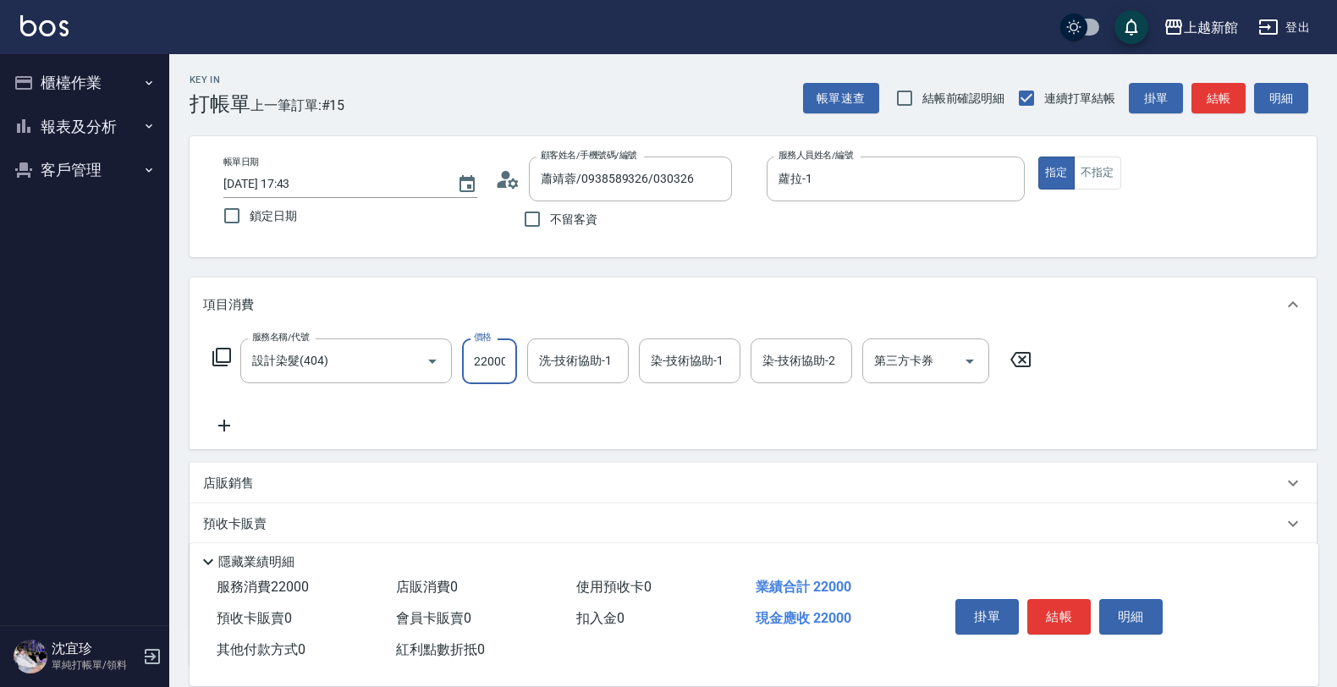
type input "22000"
type input "小邱-25"
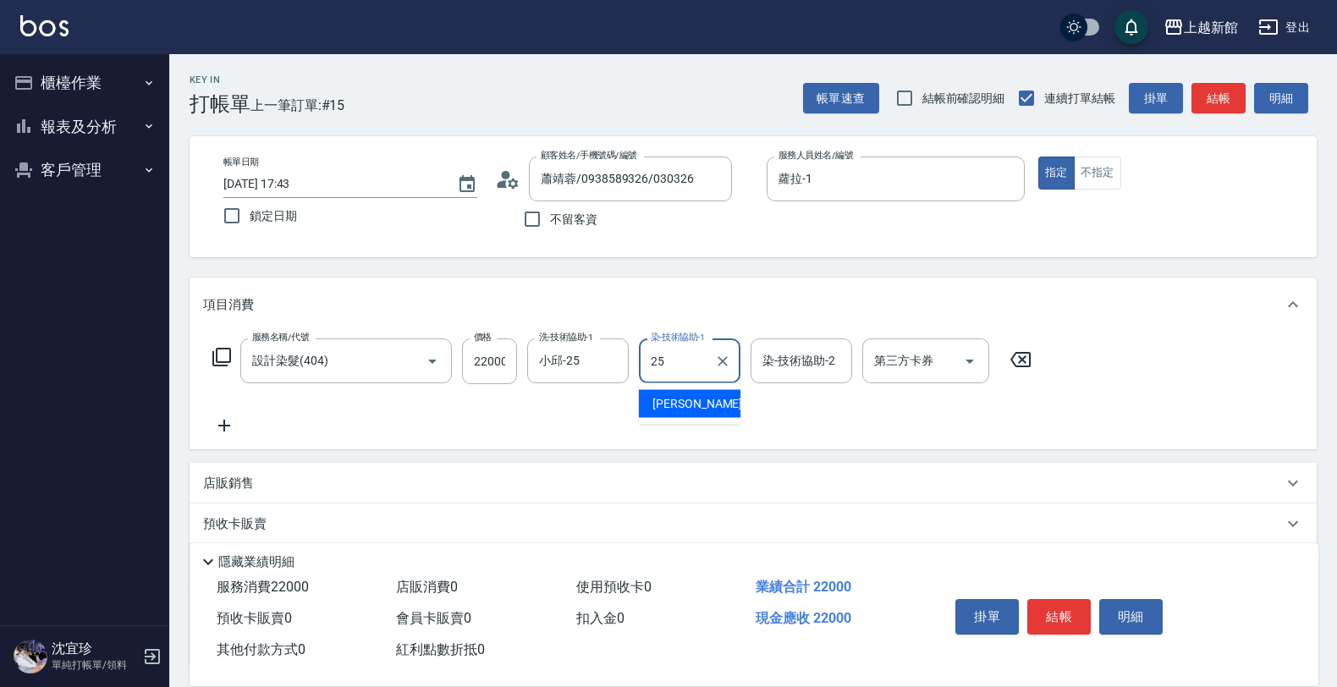
type input "小邱-25"
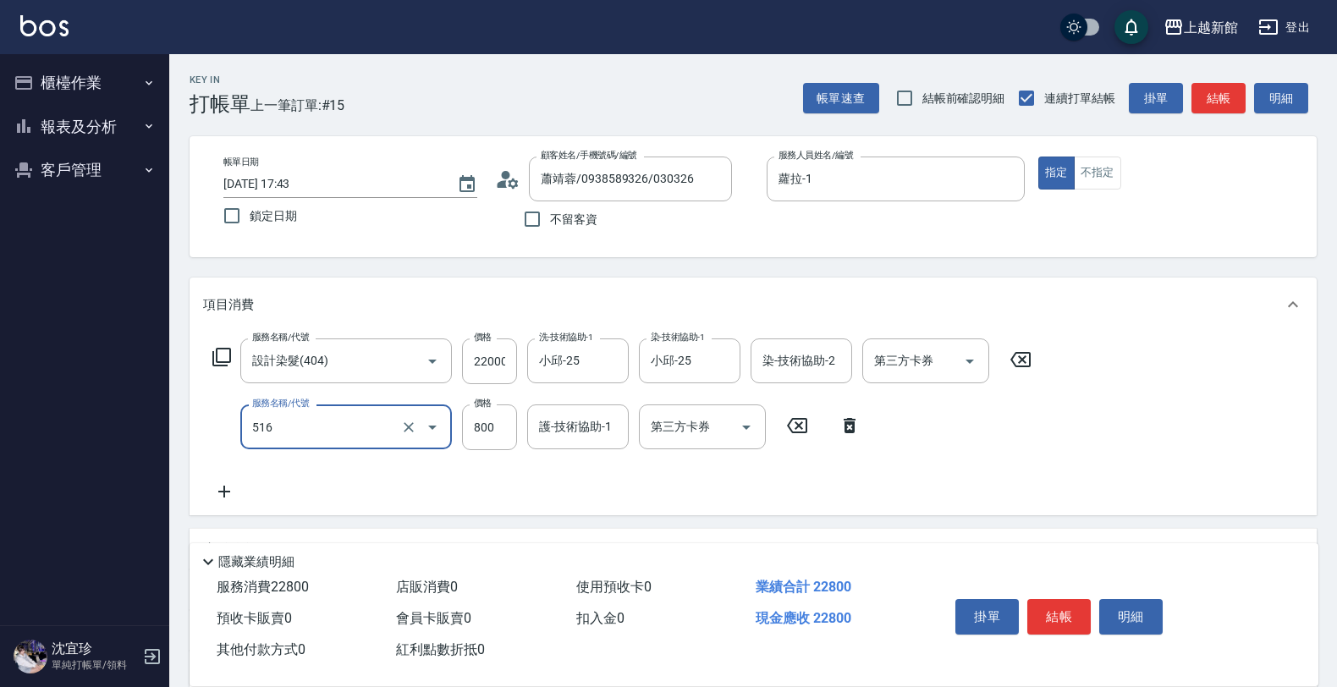
type input "C2花漾深層護髮/新(516)"
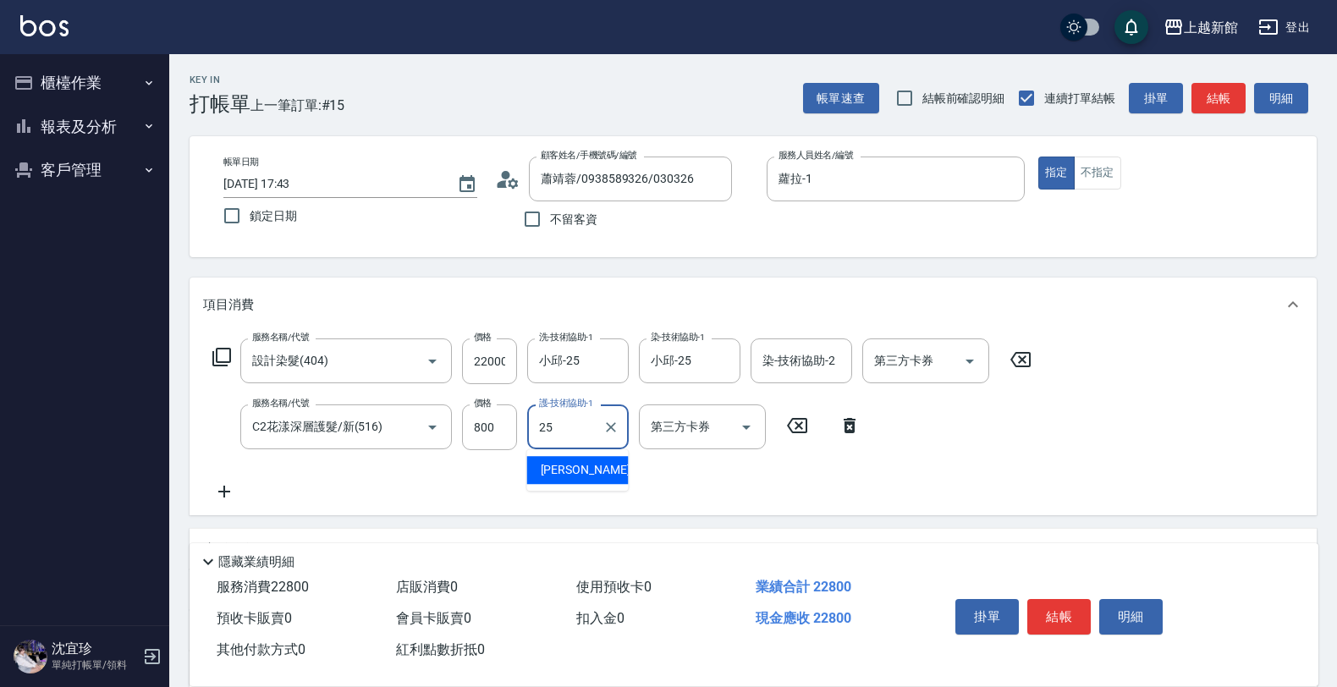
type input "小邱-25"
click at [491, 372] on input "22000" at bounding box center [489, 361] width 55 height 46
click at [497, 362] on input "22000" at bounding box center [489, 361] width 55 height 46
type input "2000"
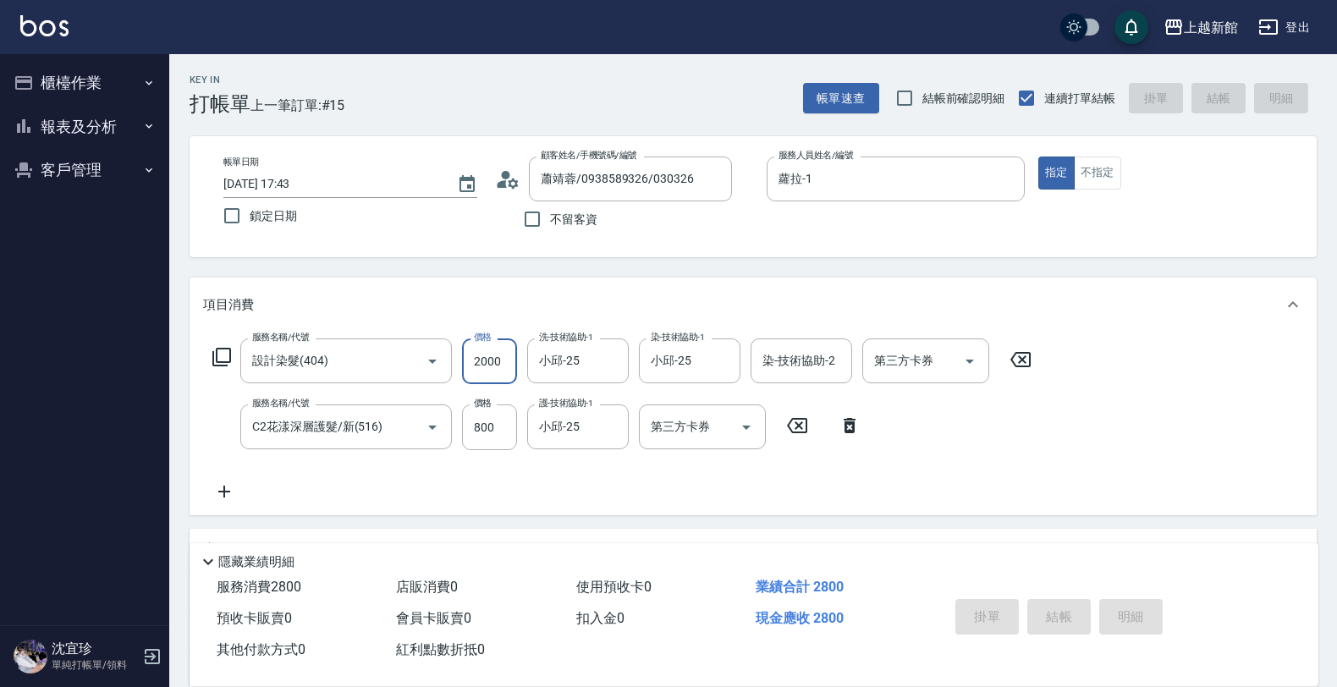
type input "2025/09/23 17:44"
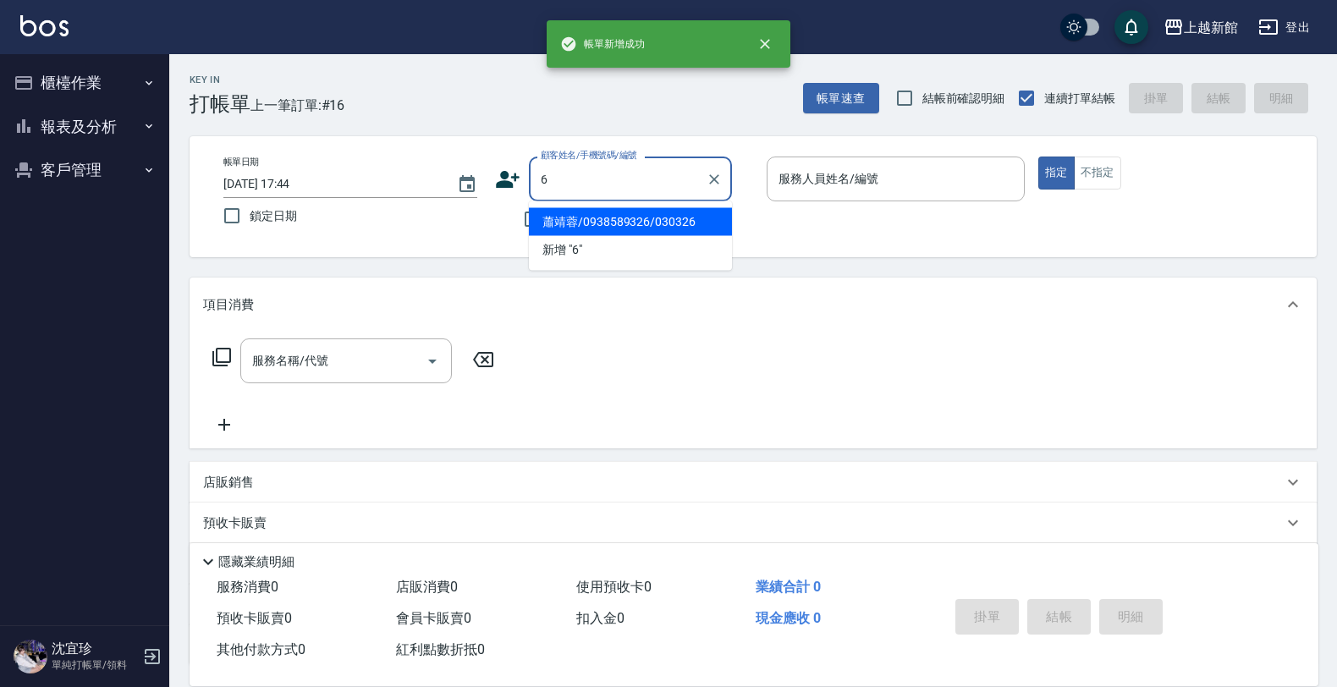
type input "蕭靖蓉/0938589326/030326"
type input "蘿拉-1"
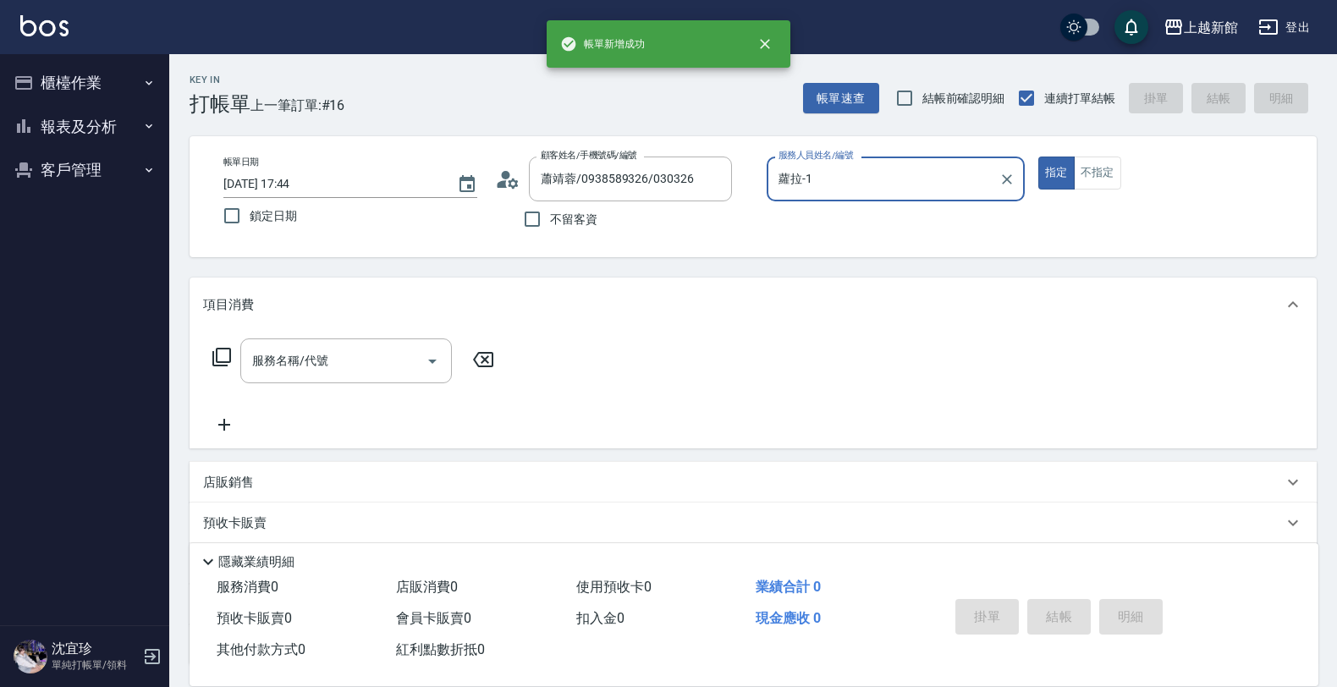
click at [1038, 157] on button "指定" at bounding box center [1056, 173] width 36 height 33
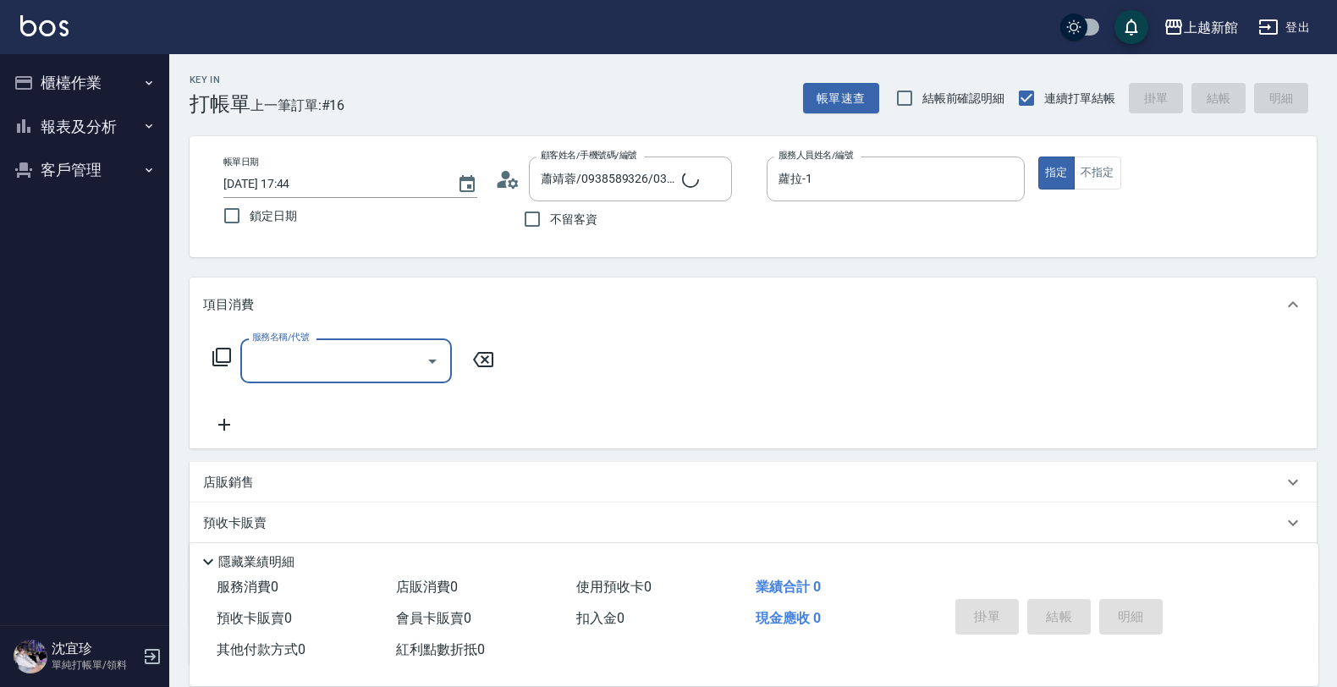
type input "黃婕寧/6_黃婕寧/6"
type input "黃婕寧-6"
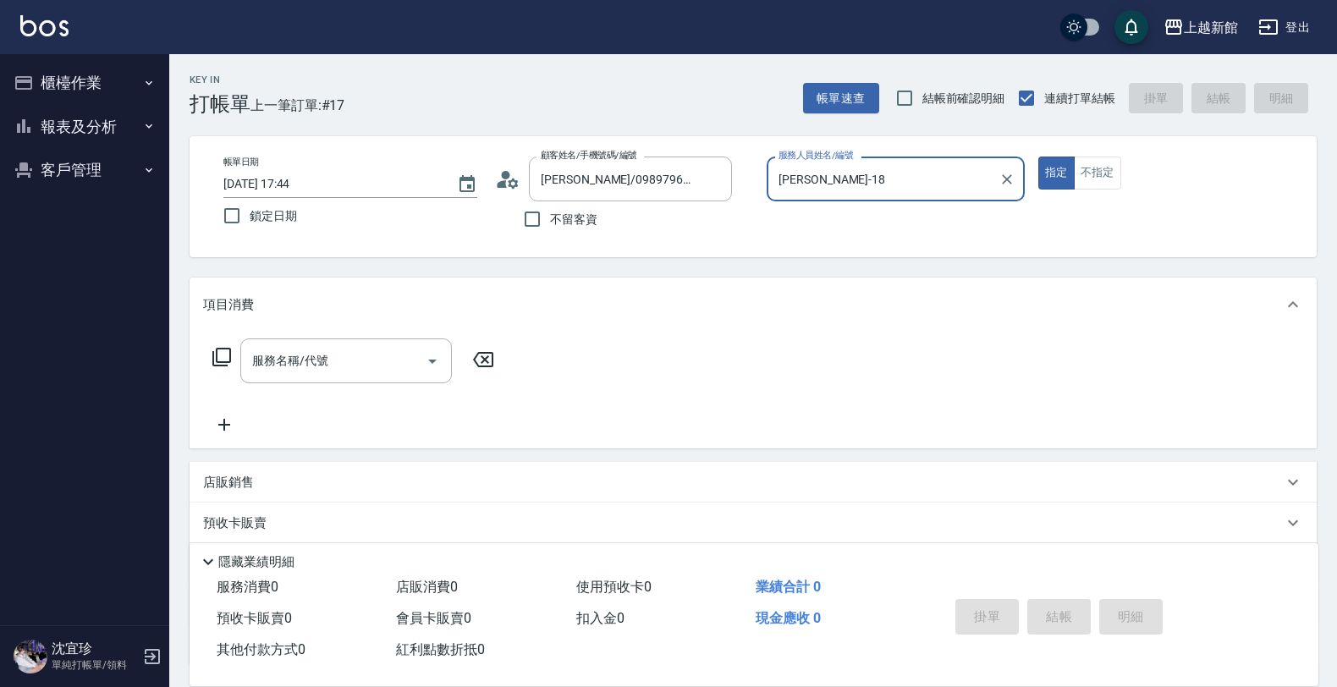
click at [1038, 157] on button "指定" at bounding box center [1056, 173] width 36 height 33
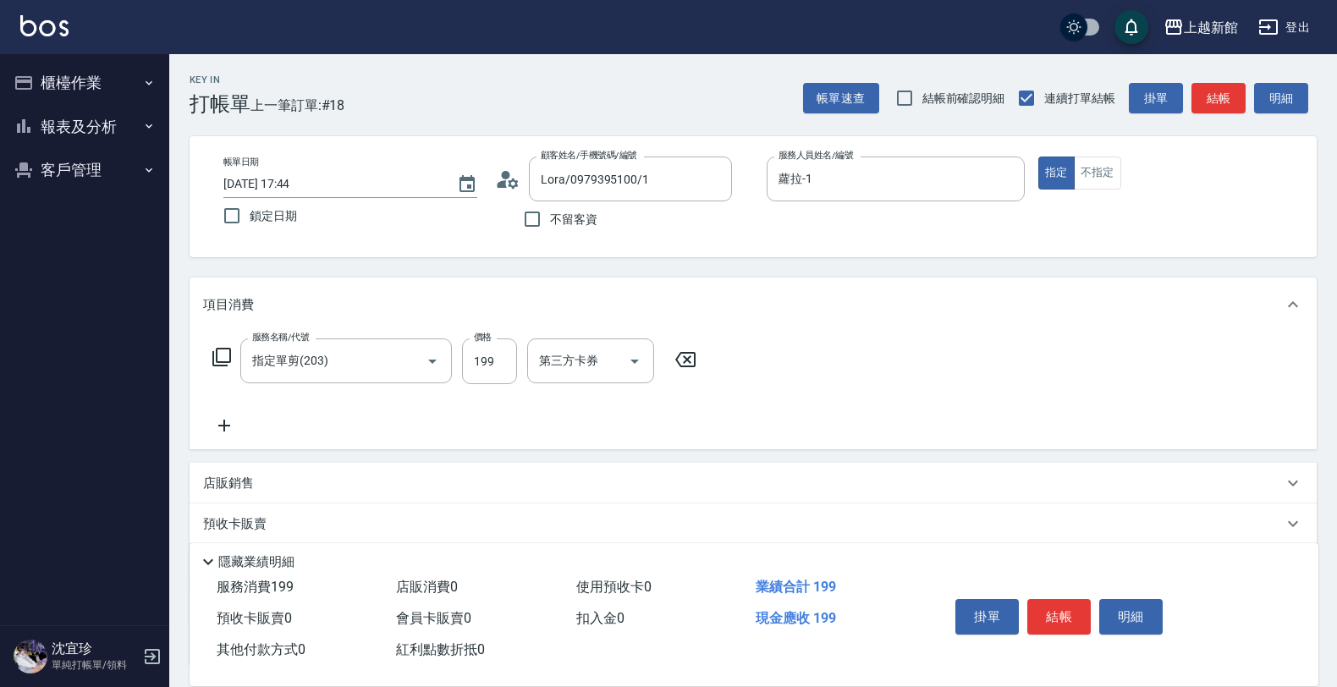
drag, startPoint x: 1041, startPoint y: 267, endPoint x: 1075, endPoint y: 243, distance: 41.8
drag, startPoint x: 1075, startPoint y: 243, endPoint x: 1113, endPoint y: 171, distance: 81.8
click at [1113, 171] on button "不指定" at bounding box center [1097, 173] width 47 height 33
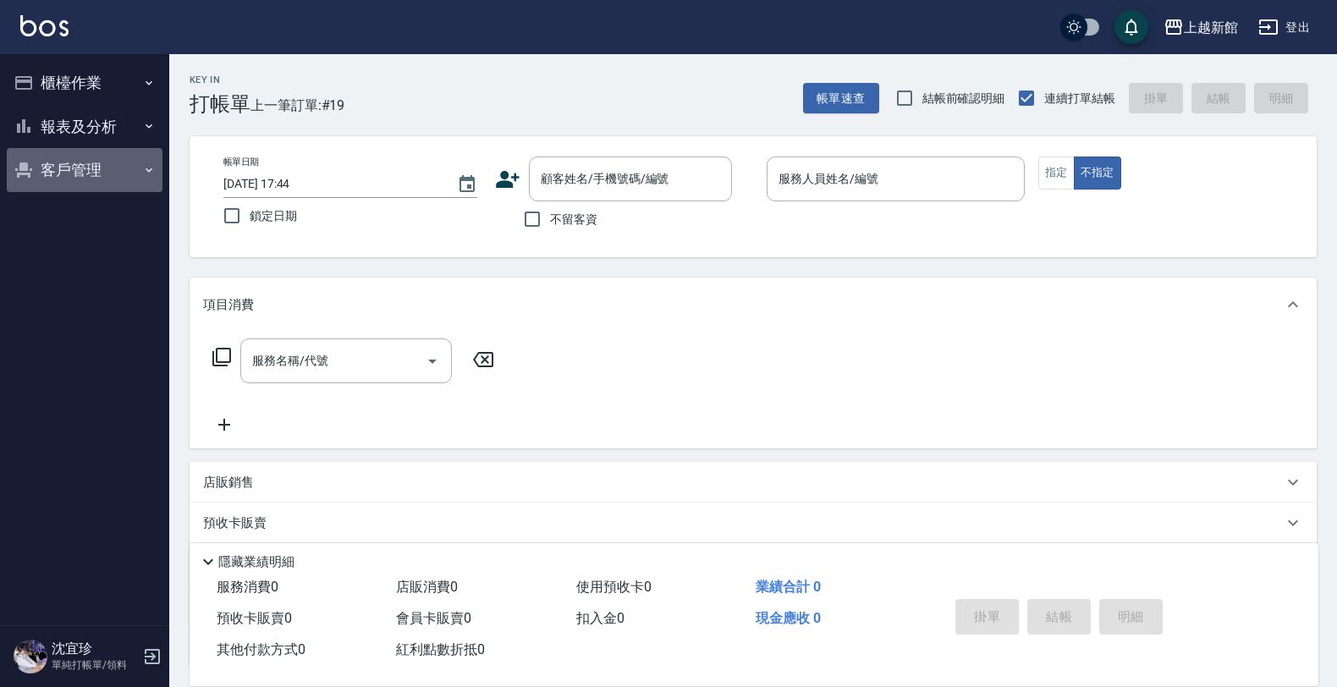
click at [86, 158] on button "客戶管理" at bounding box center [85, 170] width 156 height 44
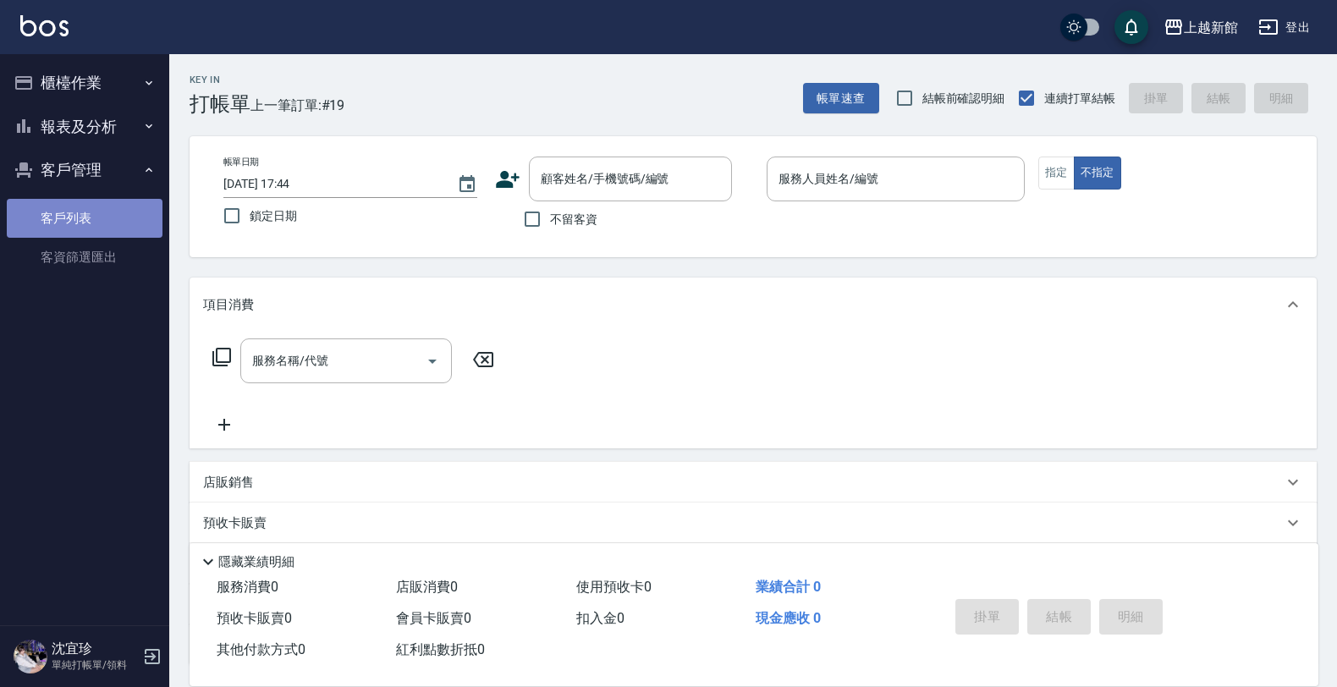
click at [85, 212] on link "客戶列表" at bounding box center [85, 218] width 156 height 39
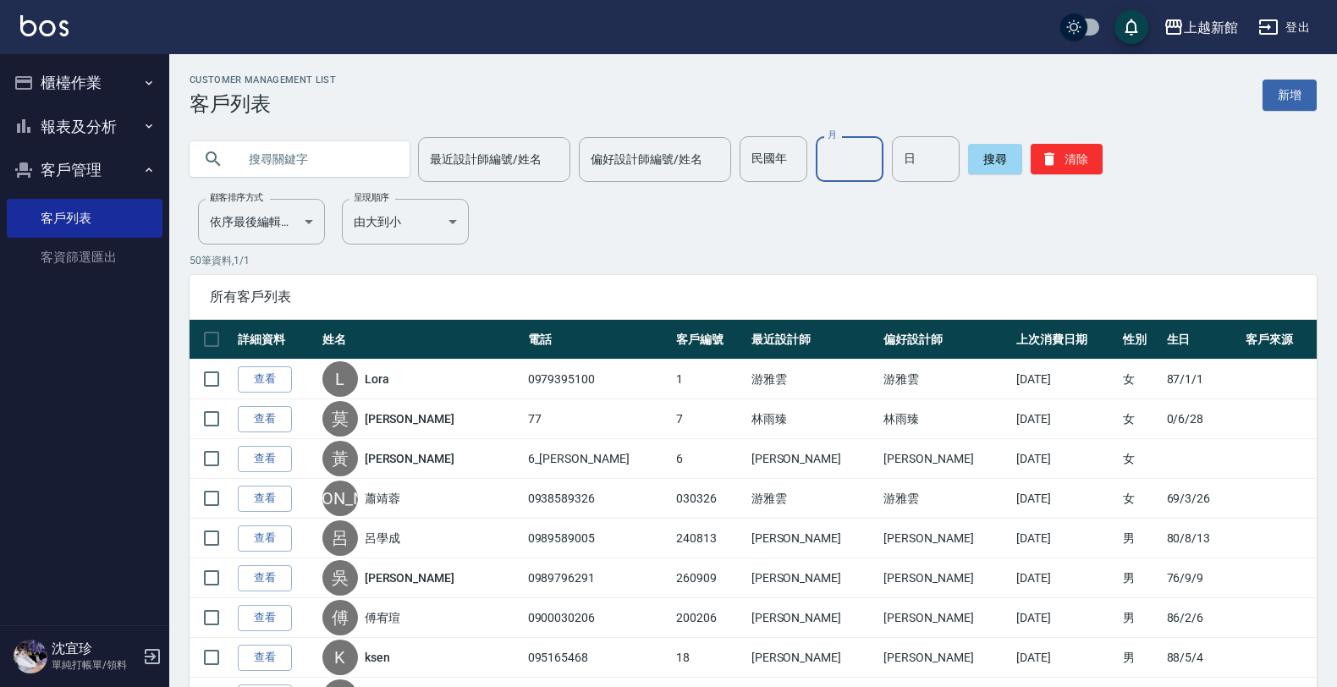
click at [816, 169] on input "月" at bounding box center [850, 159] width 68 height 46
click at [916, 158] on input "日" at bounding box center [926, 159] width 68 height 46
click at [519, 142] on div "最近設計師編號/姓名" at bounding box center [494, 159] width 152 height 45
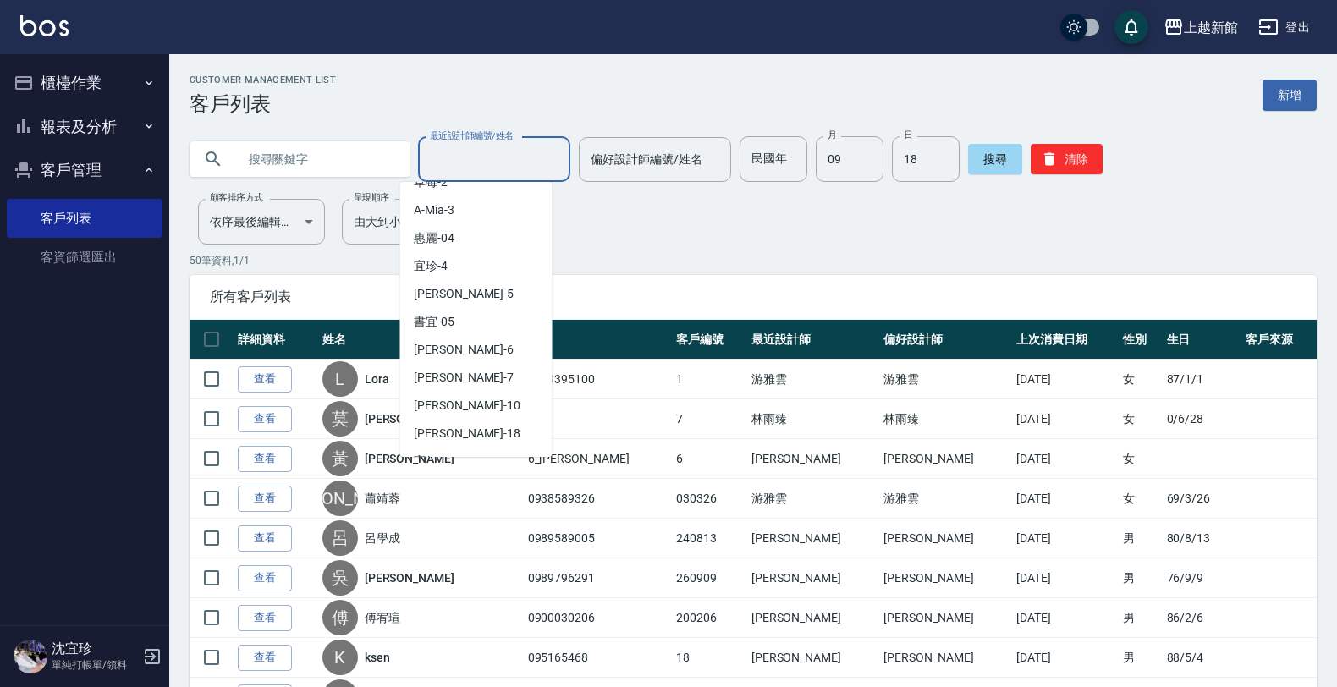
scroll to position [212, 0]
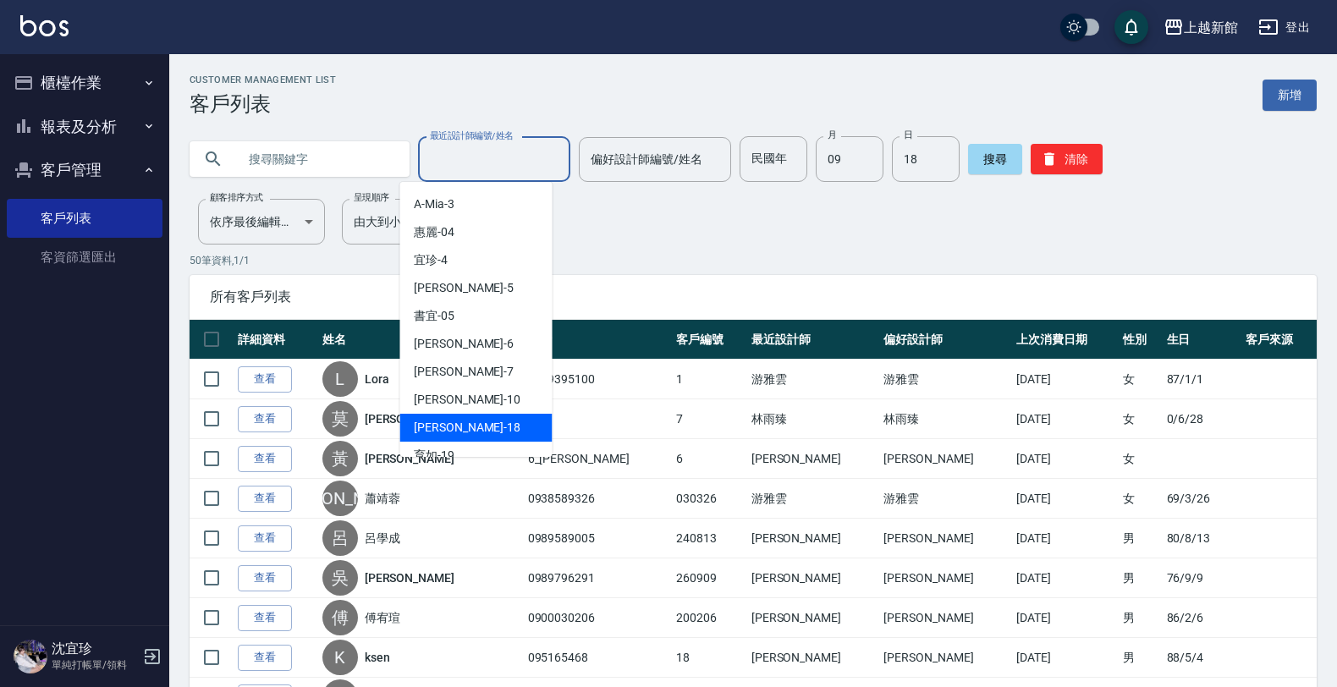
drag, startPoint x: 467, startPoint y: 408, endPoint x: 470, endPoint y: 390, distance: 17.9
click at [465, 414] on div "黃柏森 -18" at bounding box center [476, 428] width 152 height 28
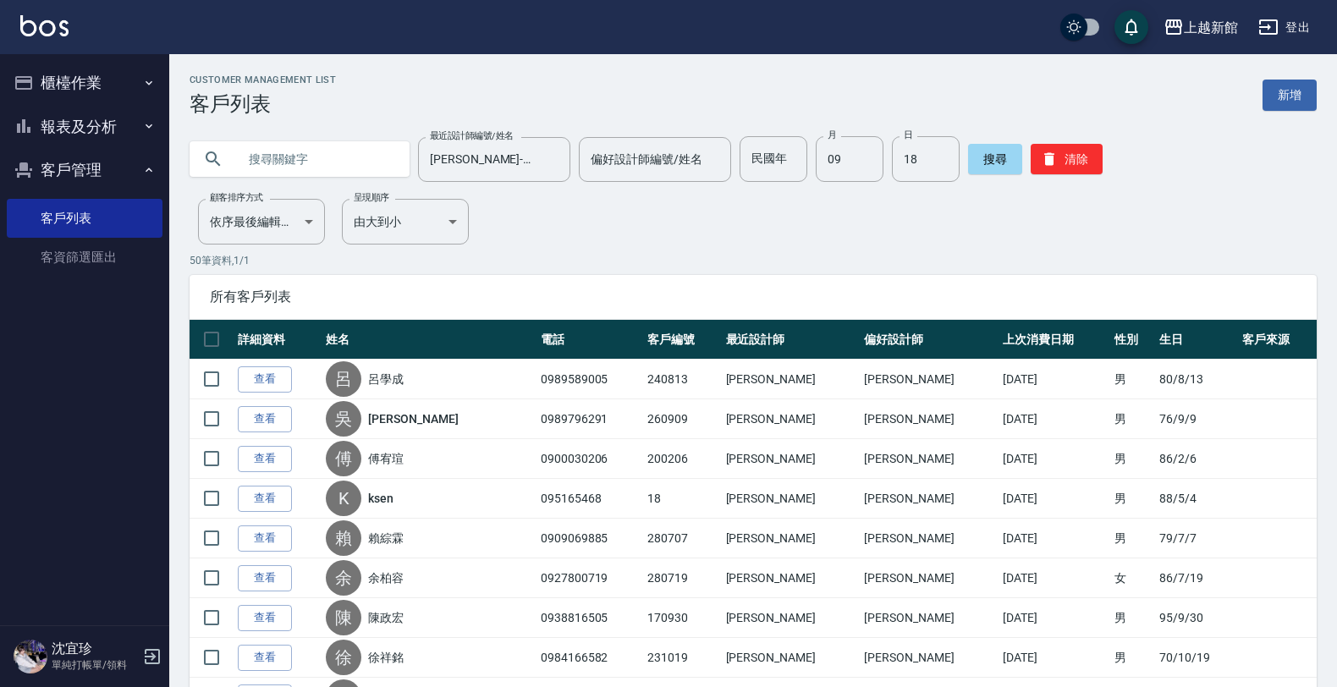
click at [309, 163] on input "text" at bounding box center [316, 159] width 159 height 46
drag, startPoint x: 305, startPoint y: 168, endPoint x: 320, endPoint y: 148, distance: 24.7
drag, startPoint x: 320, startPoint y: 148, endPoint x: 967, endPoint y: 157, distance: 647.3
click at [968, 157] on button "搜尋" at bounding box center [995, 159] width 54 height 30
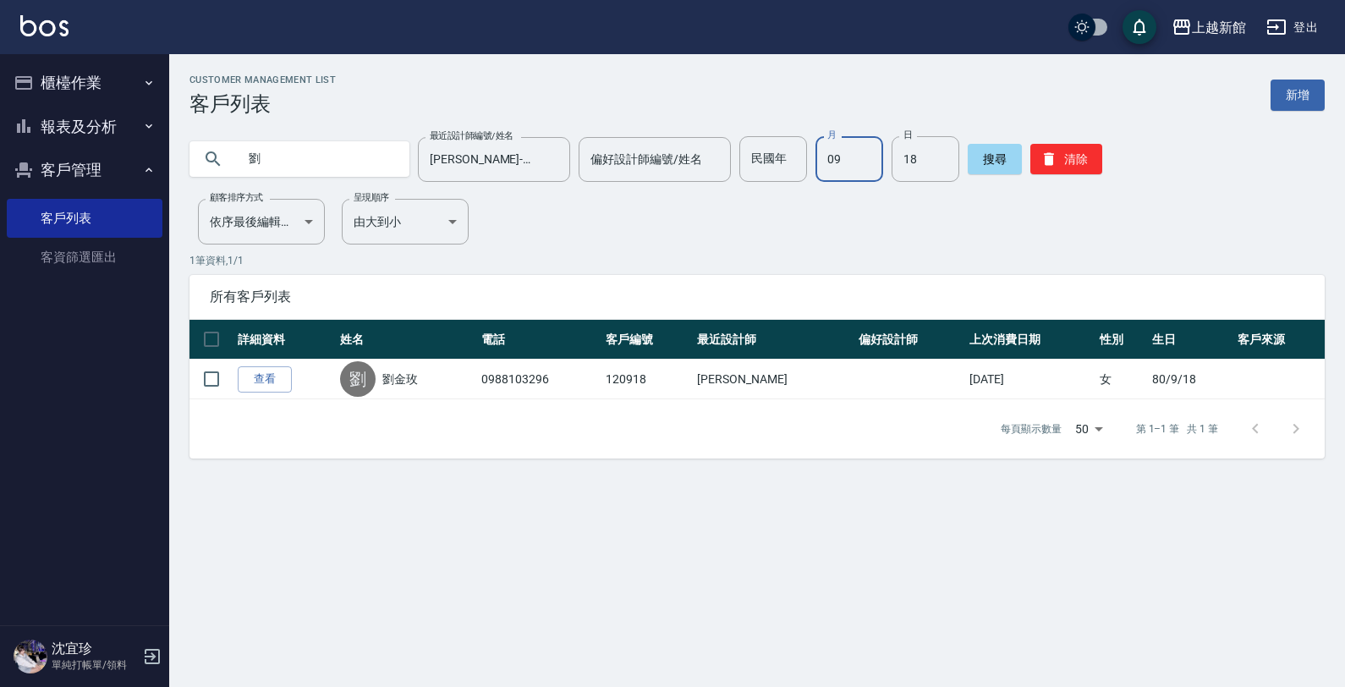
click at [832, 166] on input "09" at bounding box center [850, 159] width 68 height 46
click at [979, 162] on button "搜尋" at bounding box center [995, 159] width 54 height 30
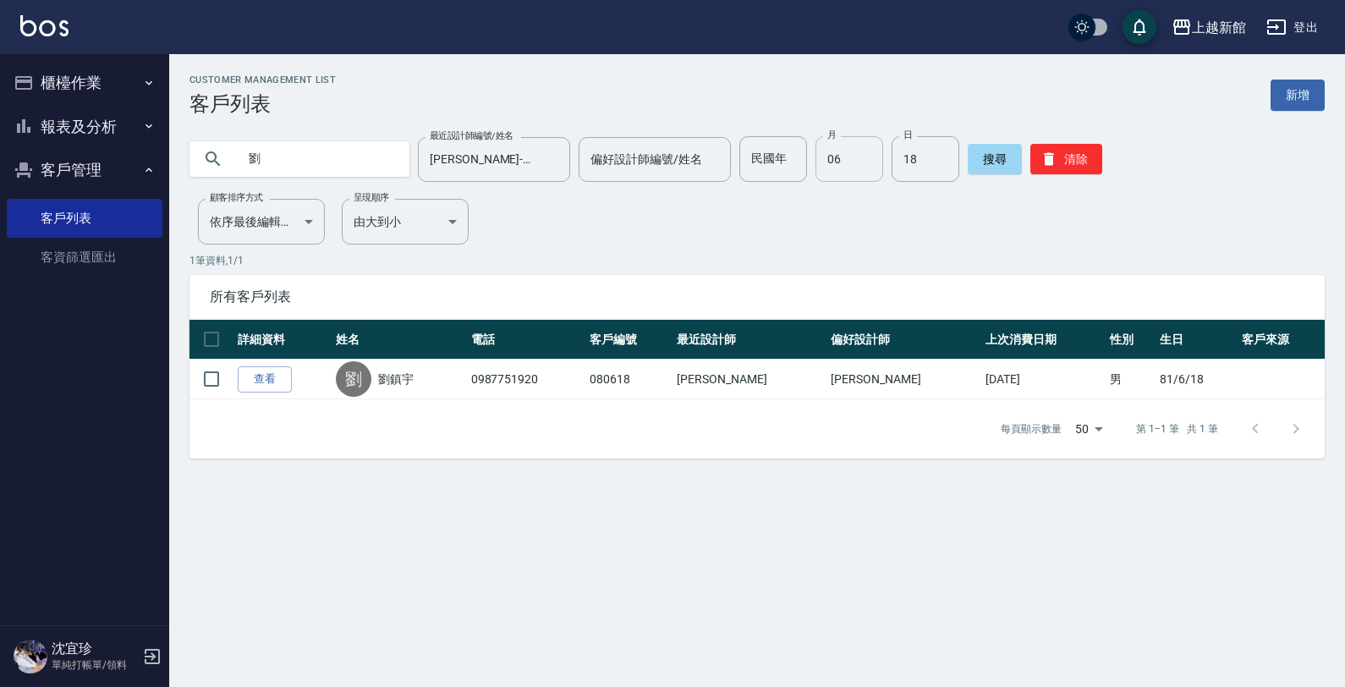
click at [848, 159] on input "06" at bounding box center [850, 159] width 68 height 46
click at [968, 148] on button "搜尋" at bounding box center [995, 159] width 54 height 30
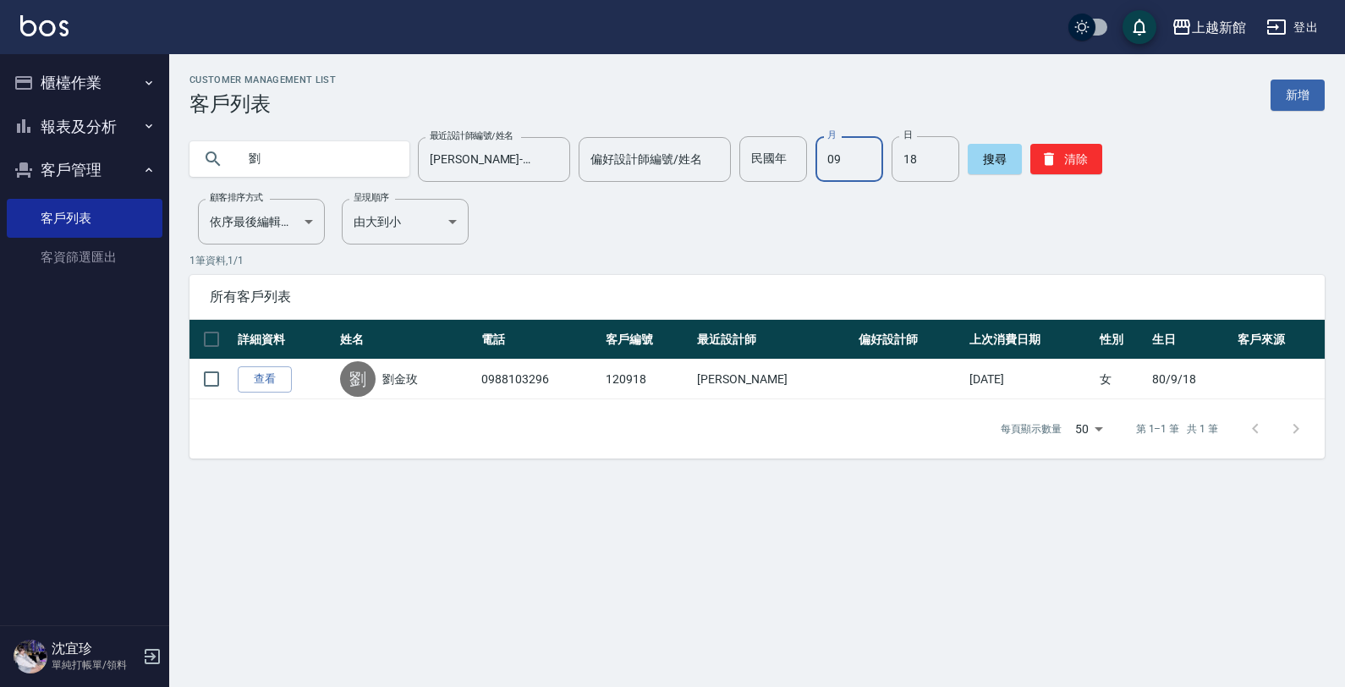
click at [822, 154] on input "09" at bounding box center [850, 159] width 68 height 46
click at [975, 144] on div "搜尋 清除" at bounding box center [1035, 159] width 135 height 46
click at [975, 148] on button "搜尋" at bounding box center [995, 159] width 54 height 30
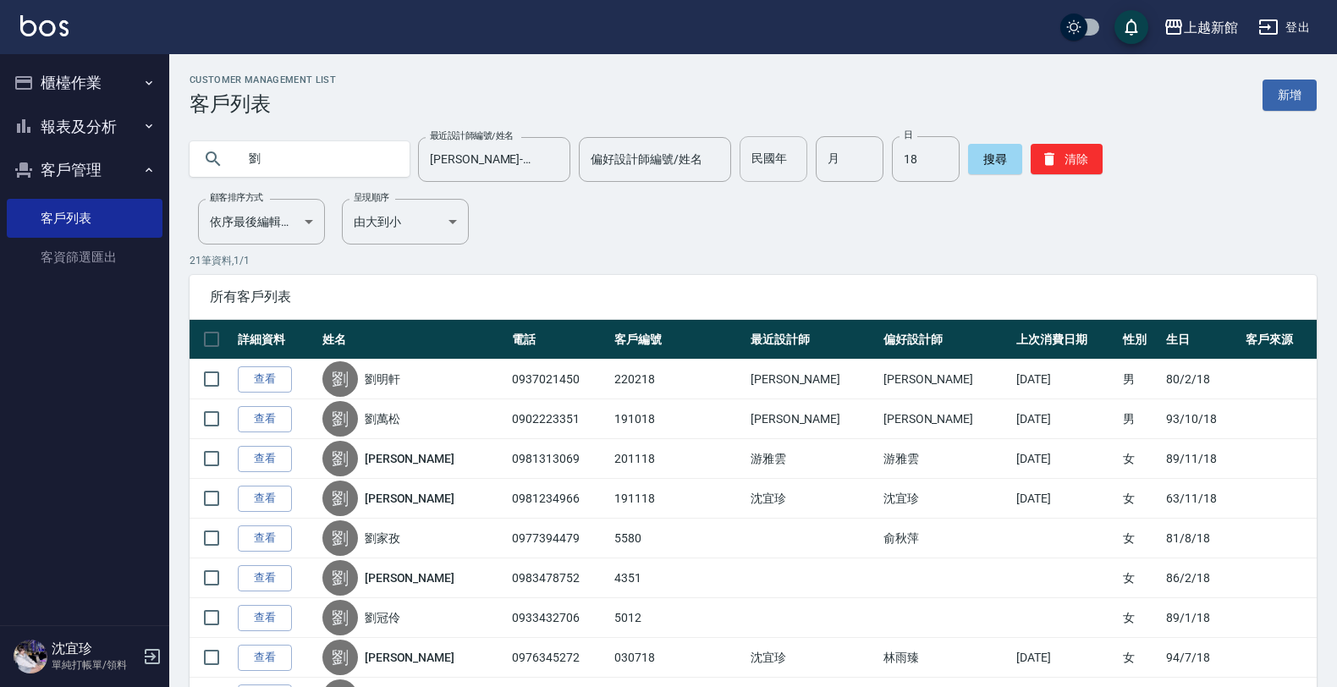
click at [774, 175] on input "民國年" at bounding box center [773, 159] width 68 height 46
drag, startPoint x: 915, startPoint y: 153, endPoint x: 901, endPoint y: 134, distance: 23.7
click at [915, 154] on input "18" at bounding box center [926, 159] width 68 height 46
click at [272, 170] on input "劉" at bounding box center [316, 159] width 159 height 46
click at [978, 157] on button "搜尋" at bounding box center [995, 159] width 54 height 30
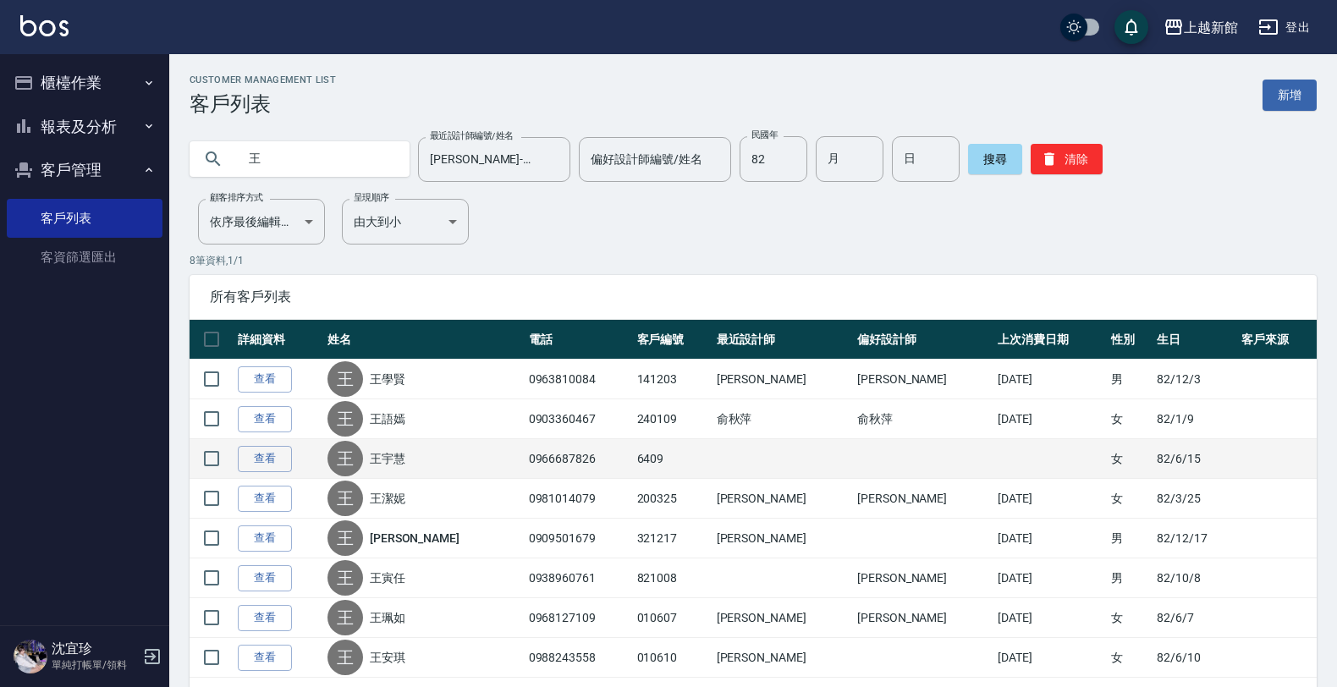
scroll to position [72, 0]
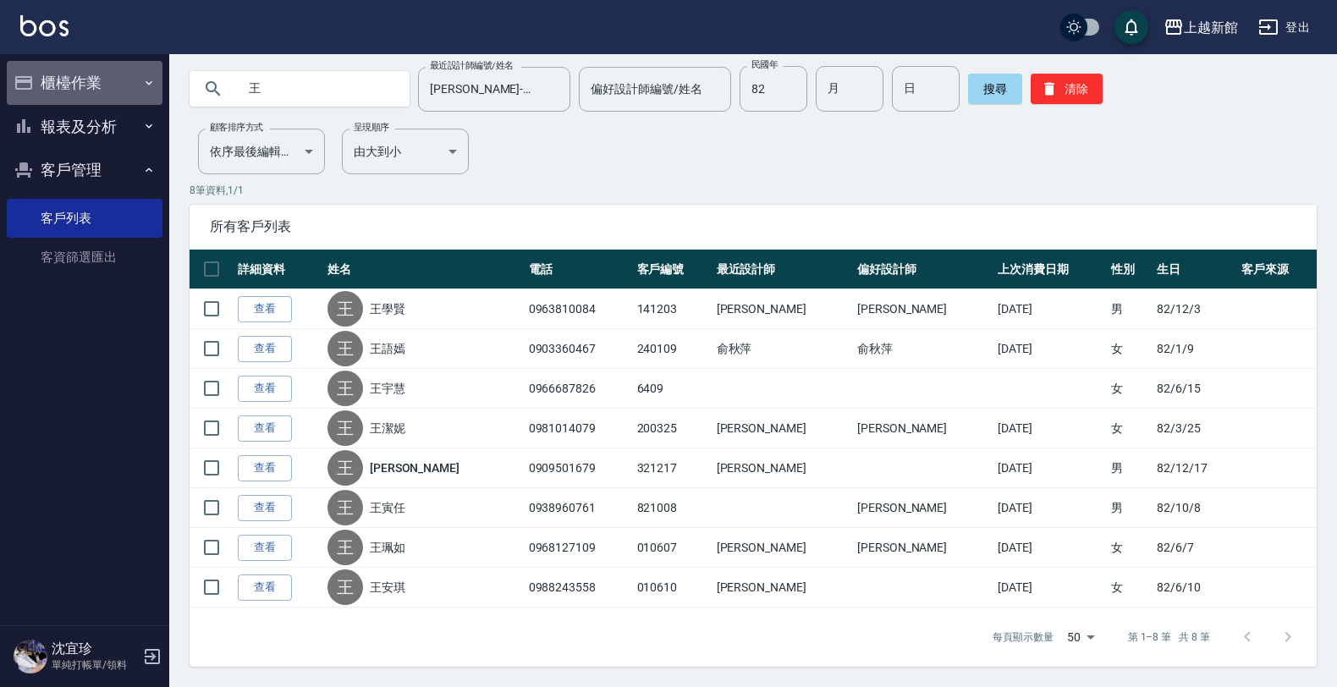
drag, startPoint x: 128, startPoint y: 76, endPoint x: 68, endPoint y: 106, distance: 67.0
click at [124, 77] on button "櫃檯作業" at bounding box center [85, 83] width 156 height 44
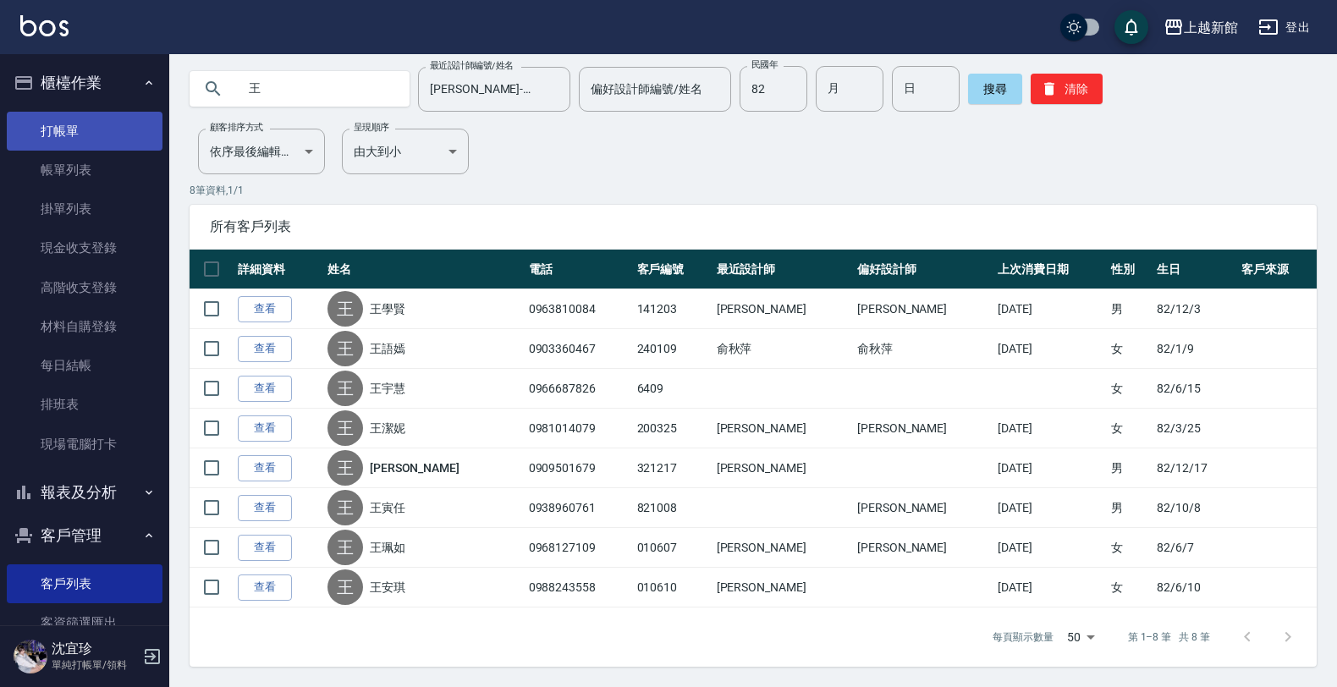
click at [76, 137] on link "打帳單" at bounding box center [85, 131] width 156 height 39
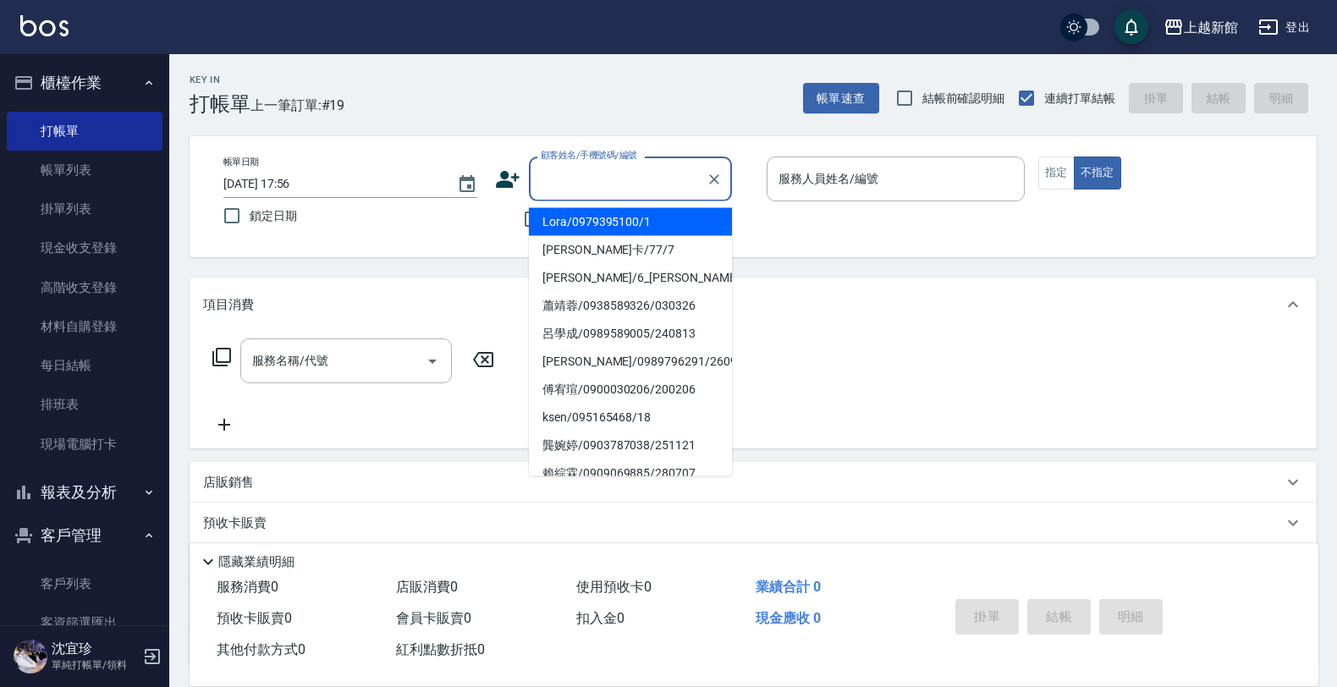
click at [611, 180] on input "顧客姓名/手機號碼/編號" at bounding box center [617, 179] width 162 height 30
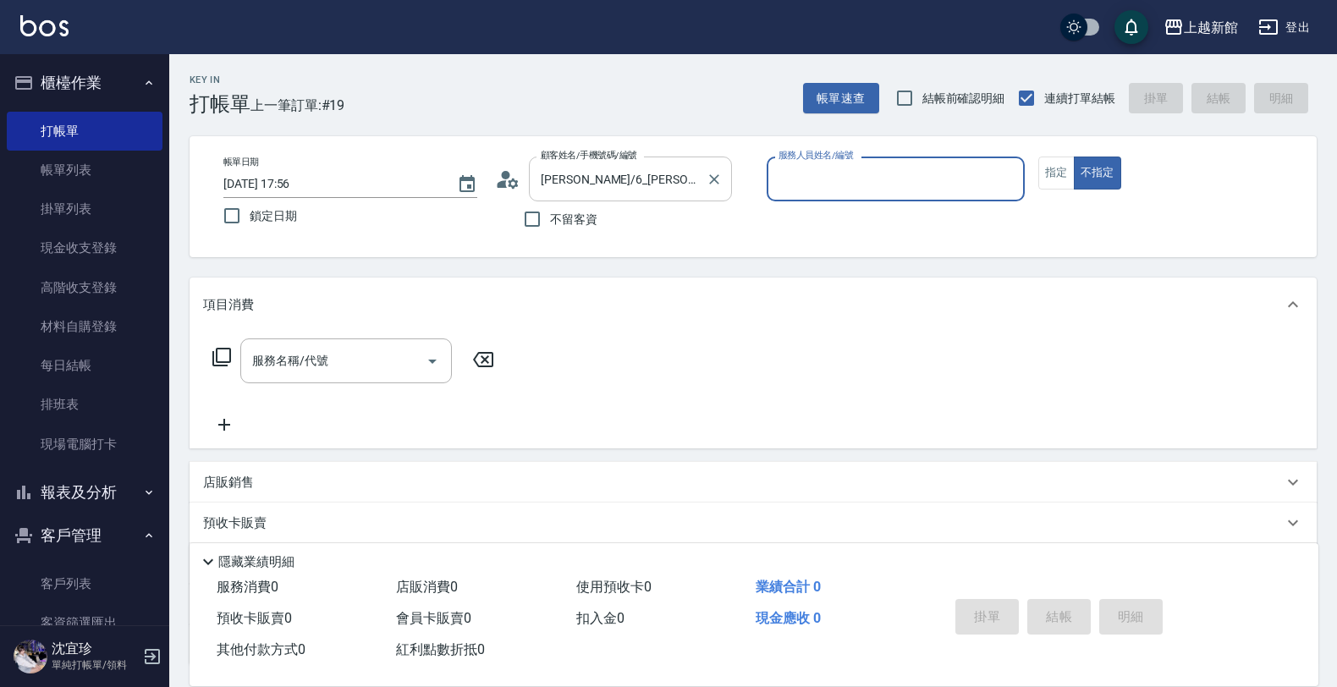
click at [1074, 157] on button "不指定" at bounding box center [1097, 173] width 47 height 33
click at [1067, 158] on button "指定" at bounding box center [1056, 173] width 36 height 33
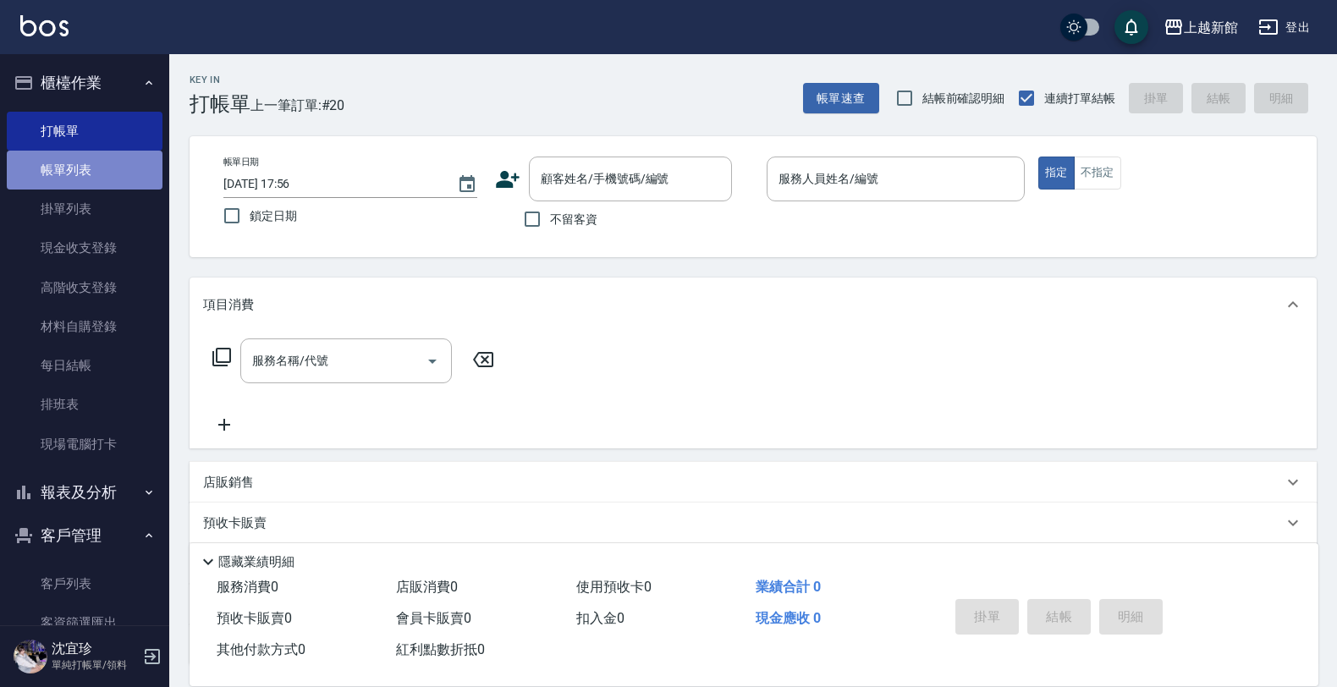
click at [102, 187] on link "帳單列表" at bounding box center [85, 170] width 156 height 39
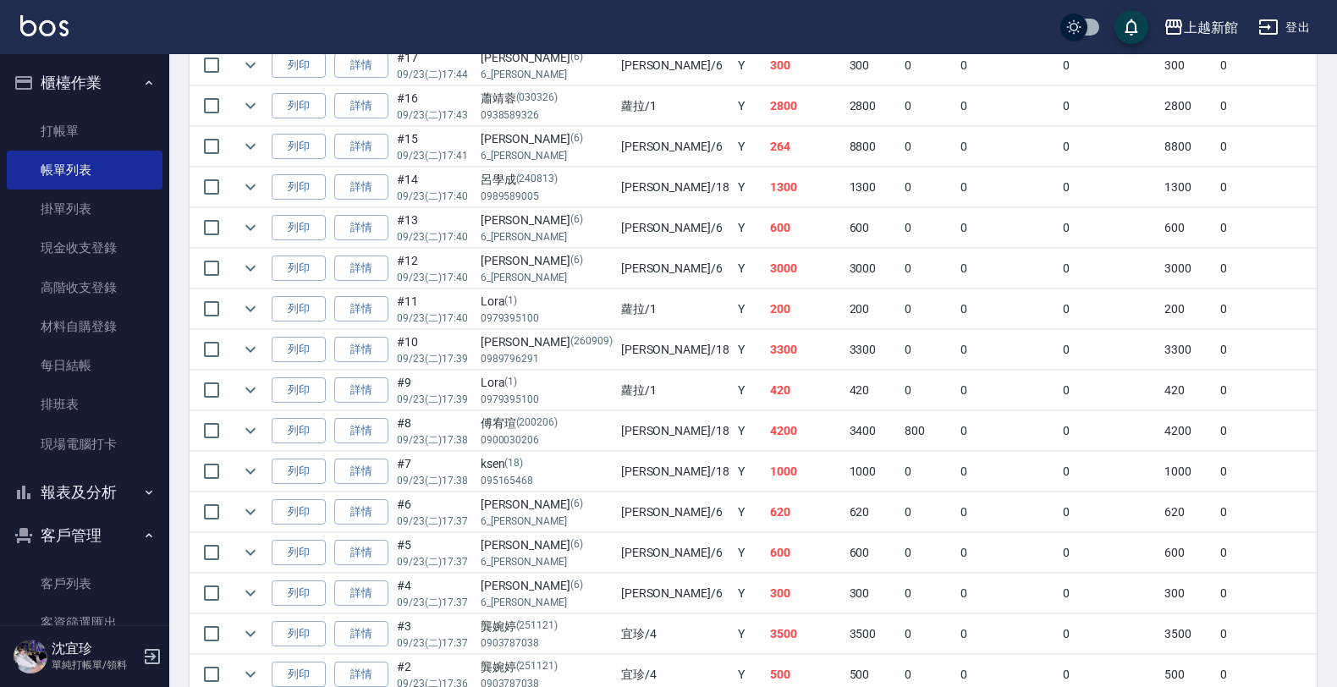
scroll to position [723, 0]
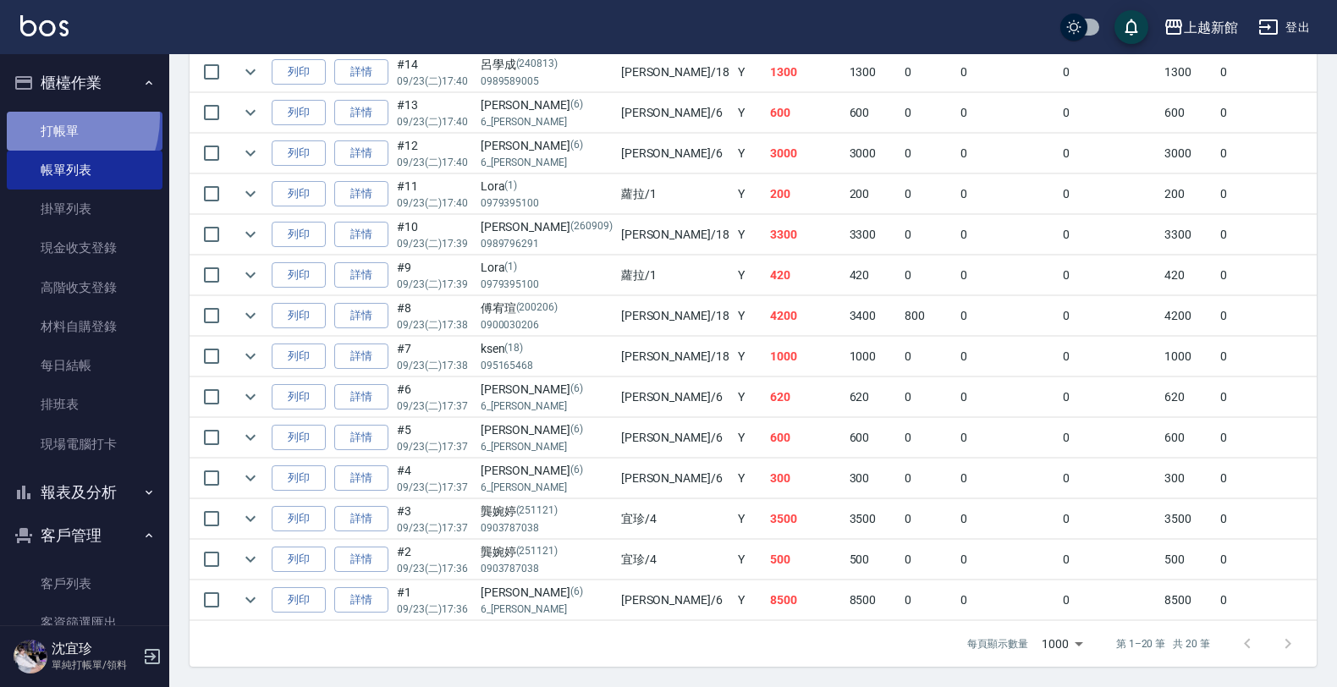
click at [43, 117] on link "打帳單" at bounding box center [85, 131] width 156 height 39
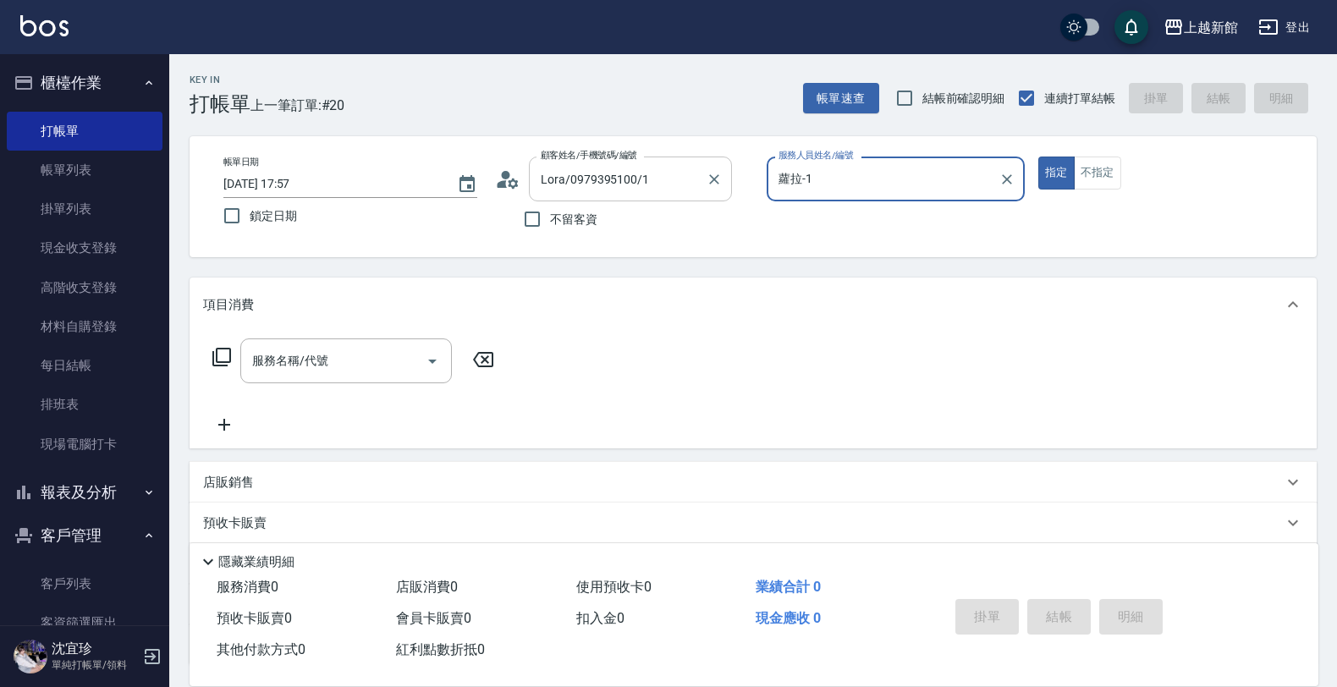
click at [1038, 157] on button "指定" at bounding box center [1056, 173] width 36 height 33
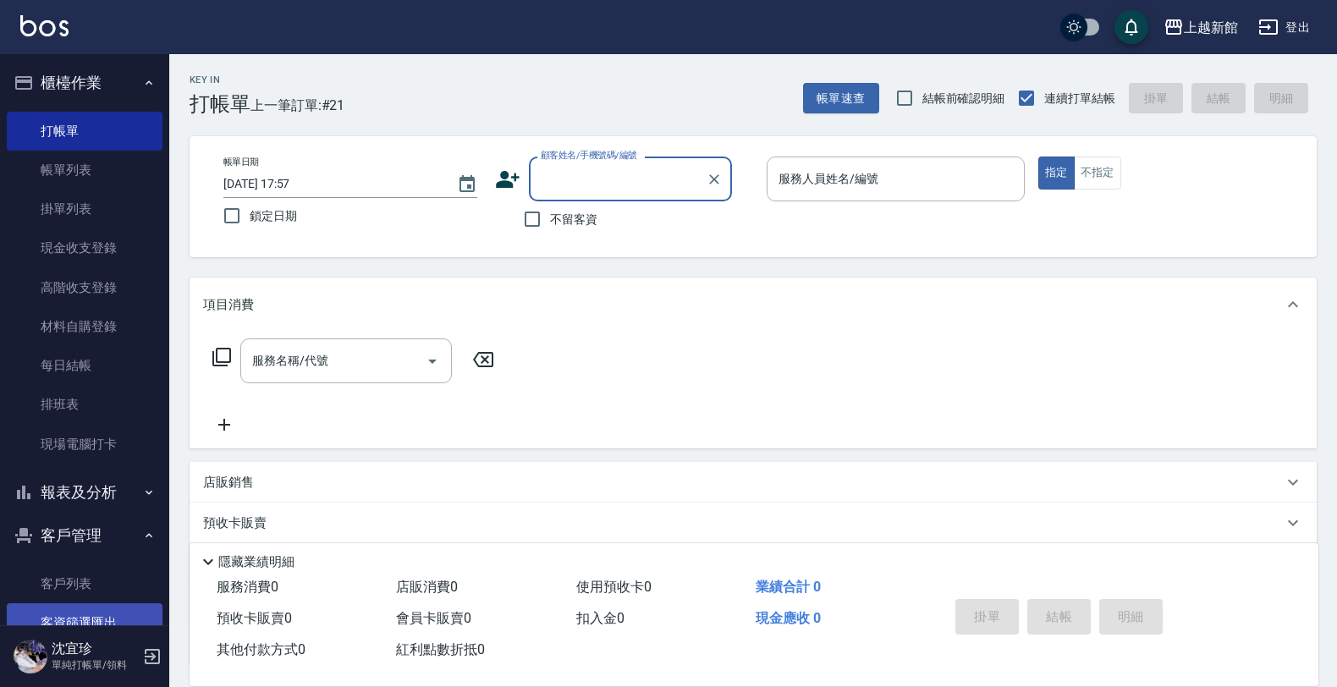
scroll to position [44, 0]
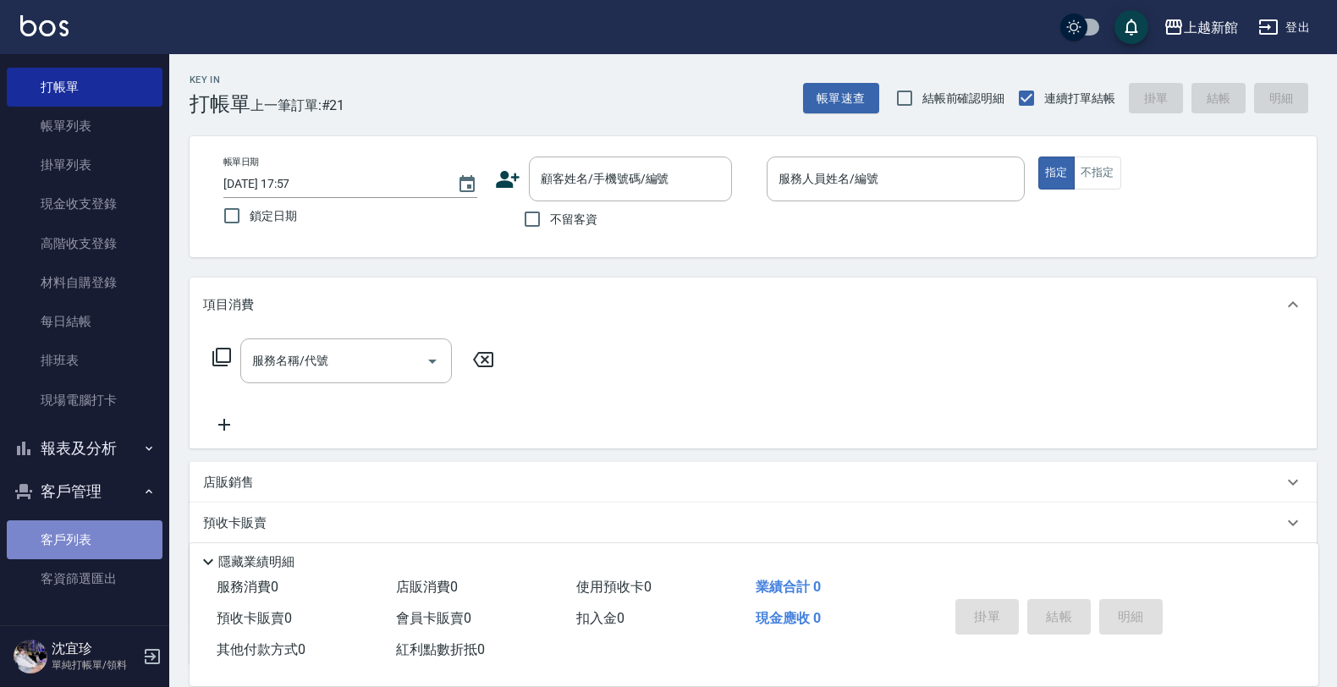
click at [120, 542] on link "客戶列表" at bounding box center [85, 539] width 156 height 39
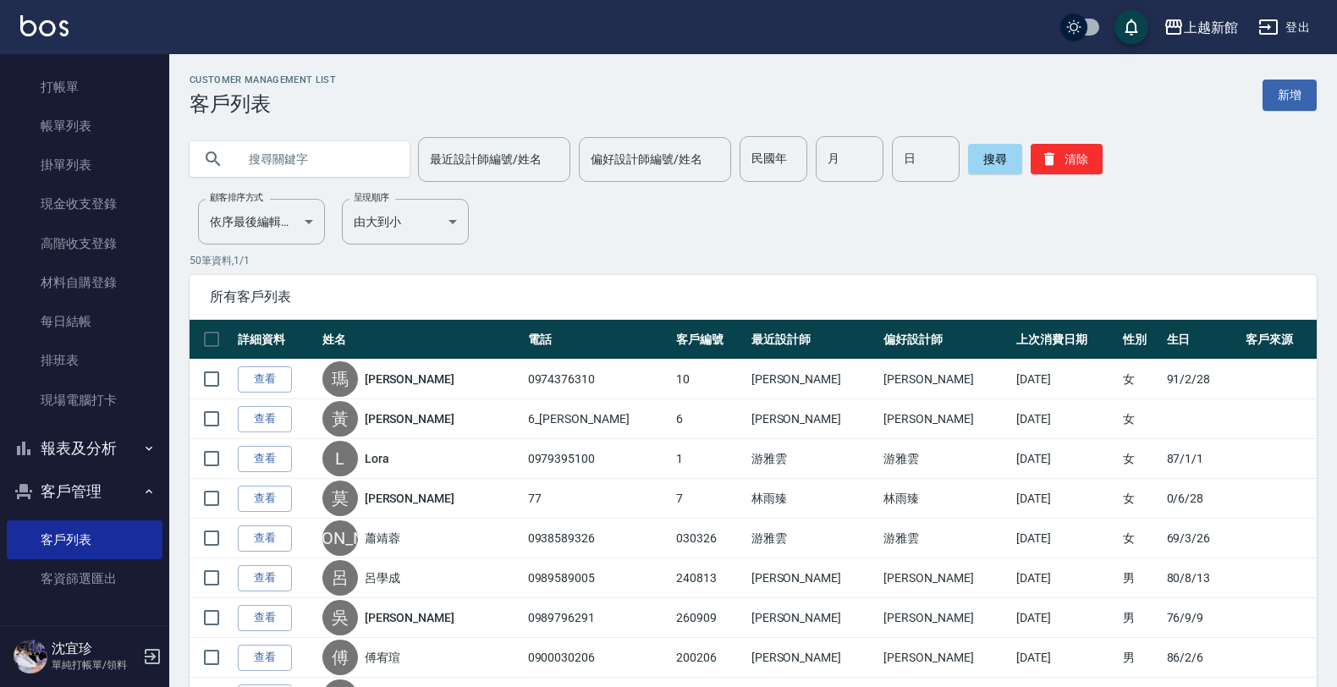
click at [279, 153] on input "text" at bounding box center [316, 159] width 159 height 46
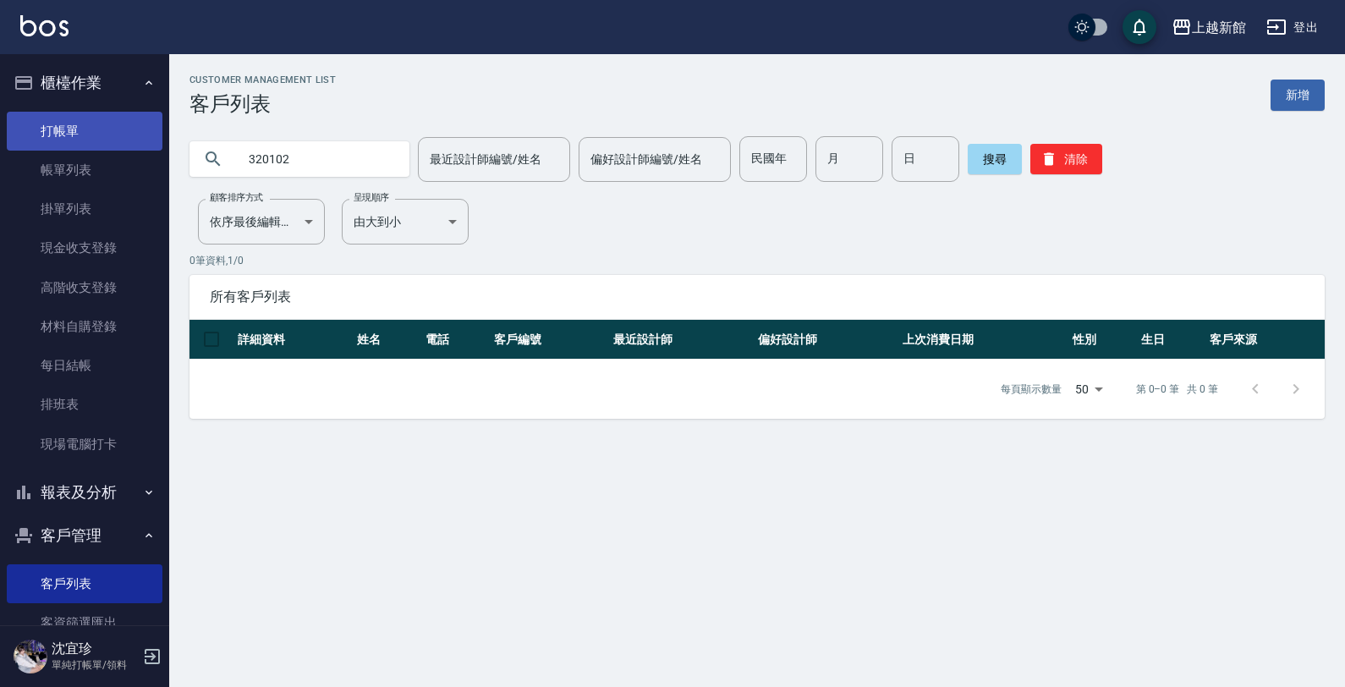
click at [93, 137] on link "打帳單" at bounding box center [85, 131] width 156 height 39
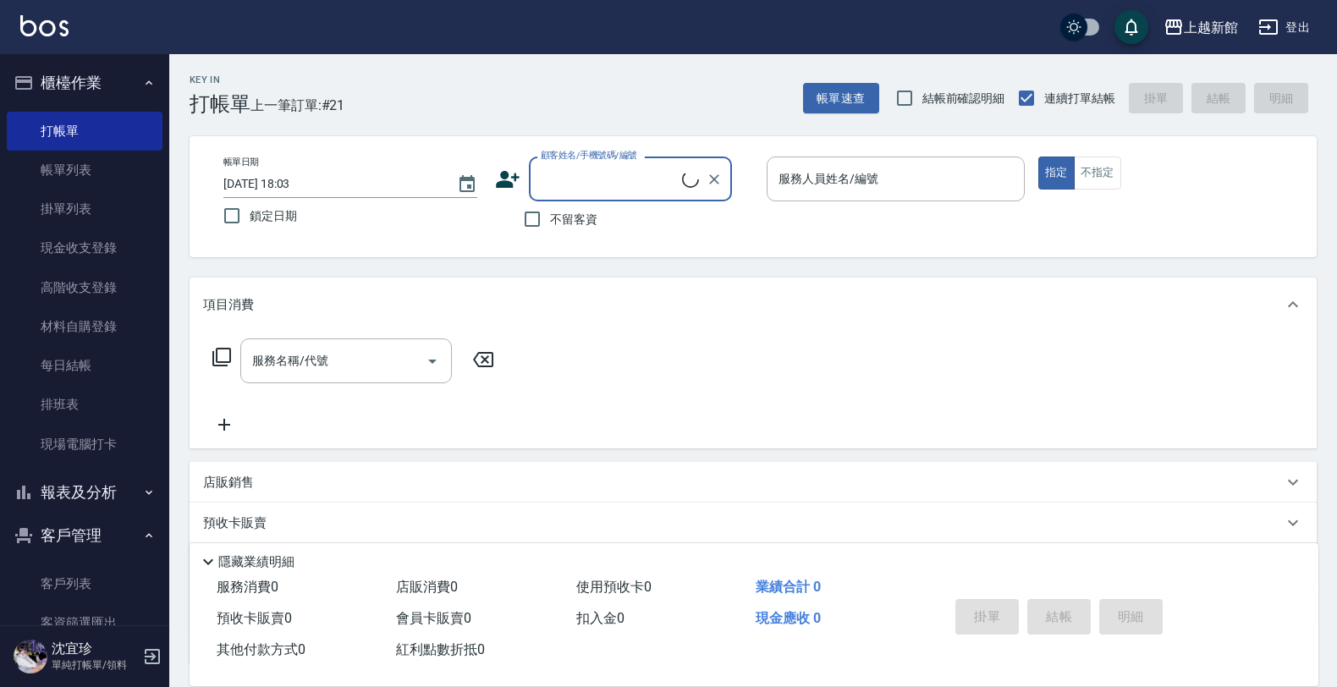
click at [577, 186] on input "顧客姓名/手機號碼/編號" at bounding box center [609, 179] width 146 height 30
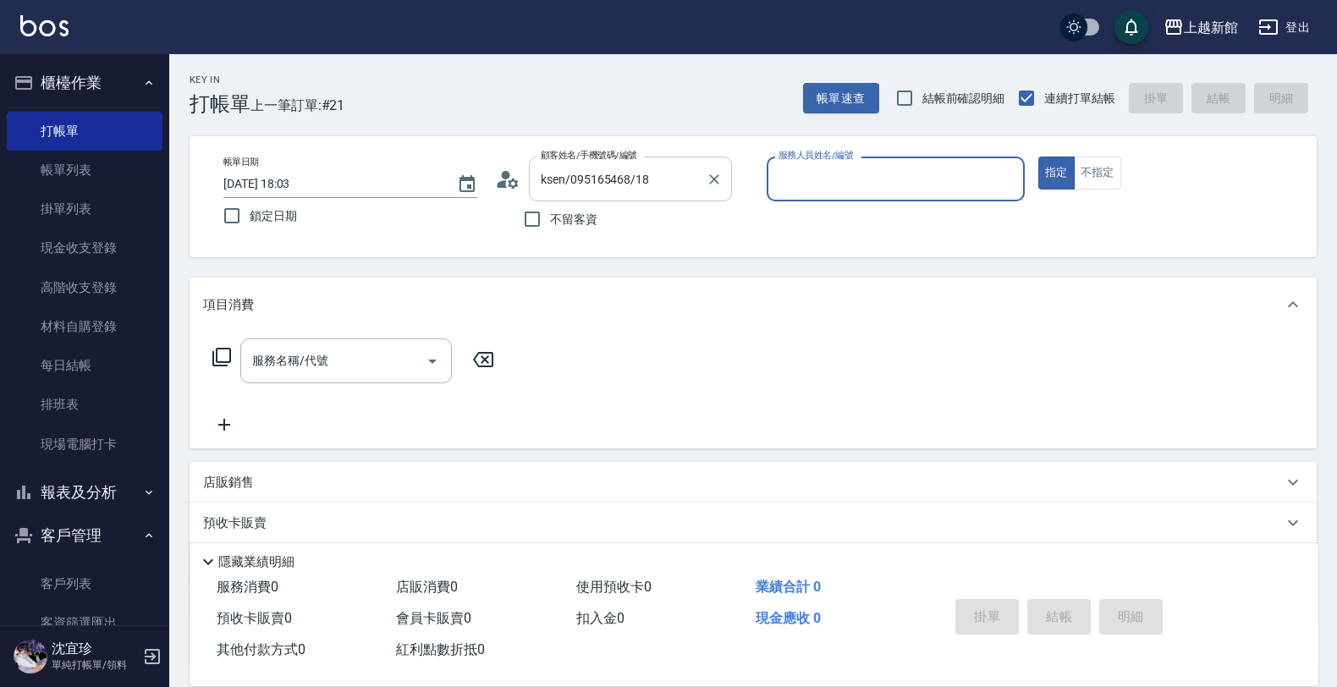
click at [1038, 157] on button "指定" at bounding box center [1056, 173] width 36 height 33
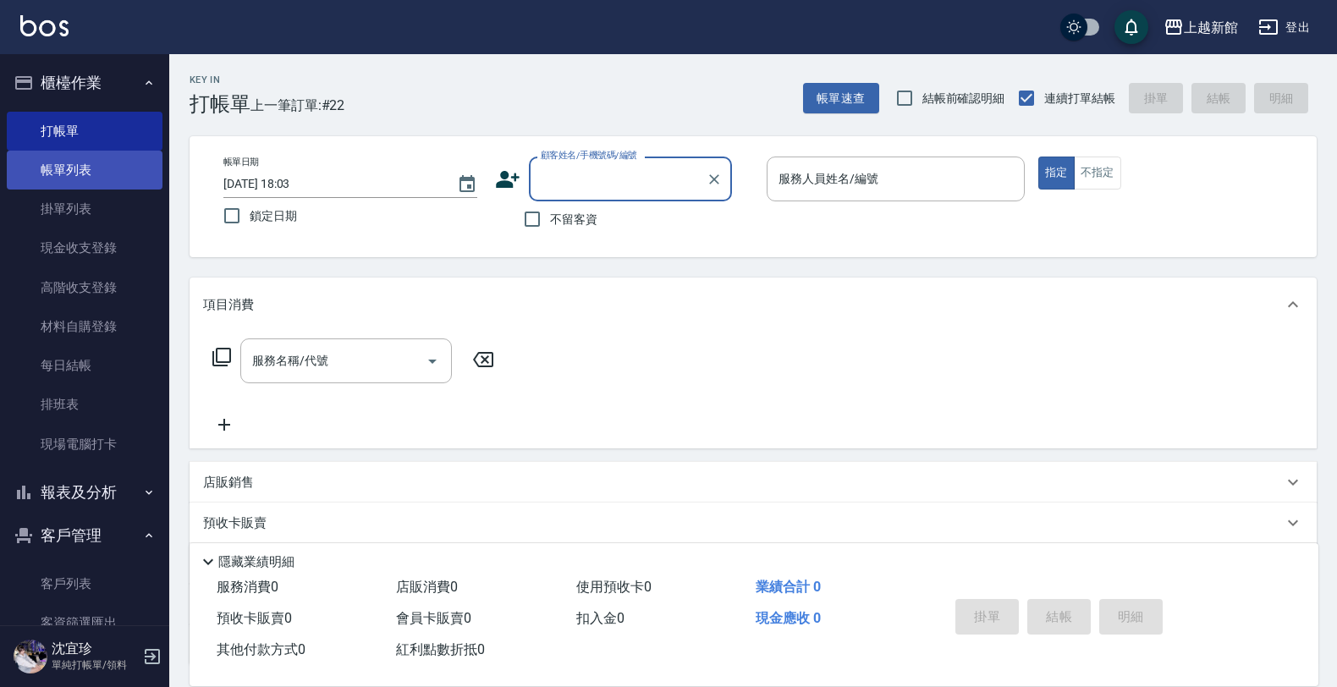
drag, startPoint x: 97, startPoint y: 170, endPoint x: 461, endPoint y: 344, distance: 403.1
click at [98, 170] on link "帳單列表" at bounding box center [85, 170] width 156 height 39
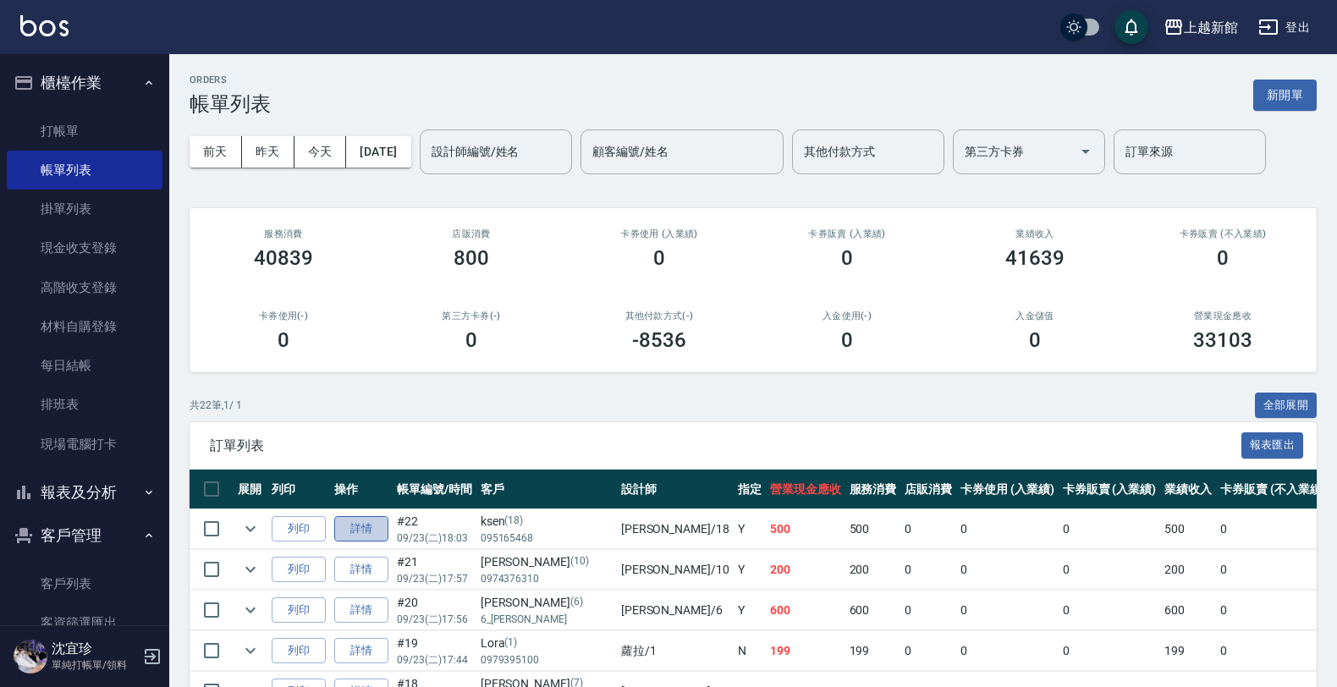
click at [385, 529] on link "詳情" at bounding box center [361, 529] width 54 height 26
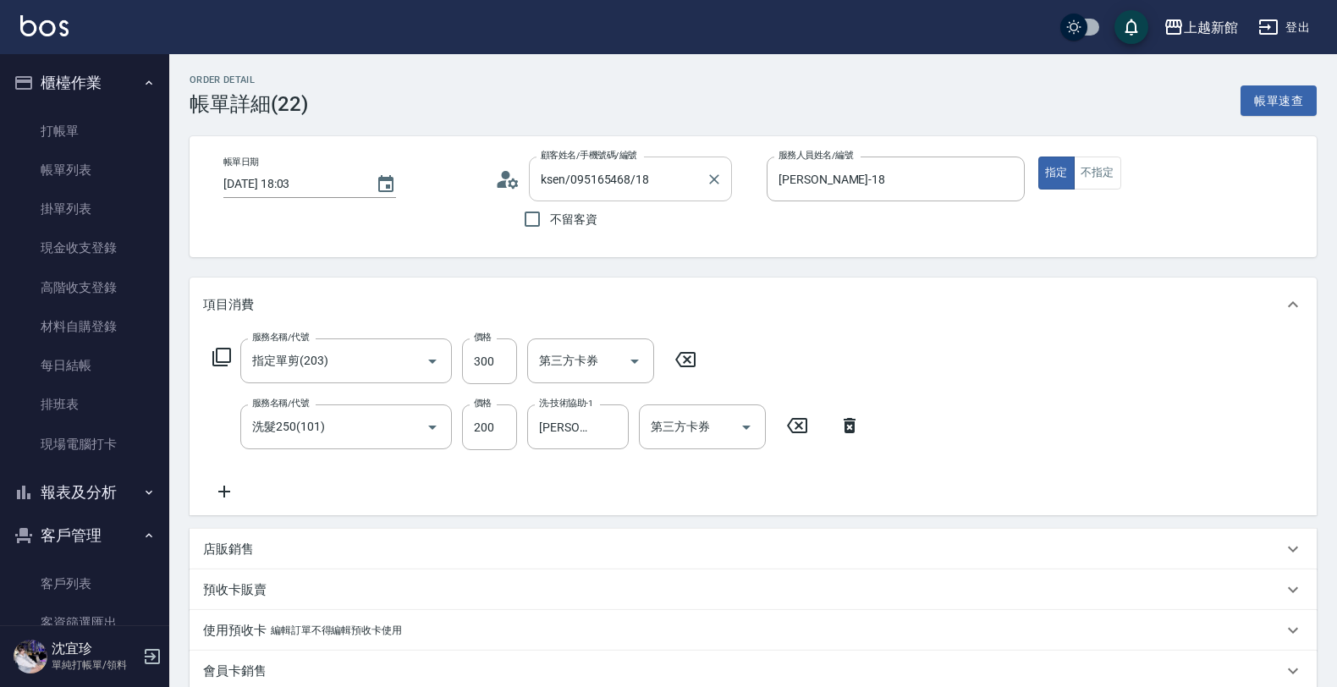
drag, startPoint x: 711, startPoint y: 183, endPoint x: 648, endPoint y: 168, distance: 64.4
click at [701, 179] on div "ksen/095165468/18 顧客姓名/手機號碼/編號" at bounding box center [630, 179] width 203 height 45
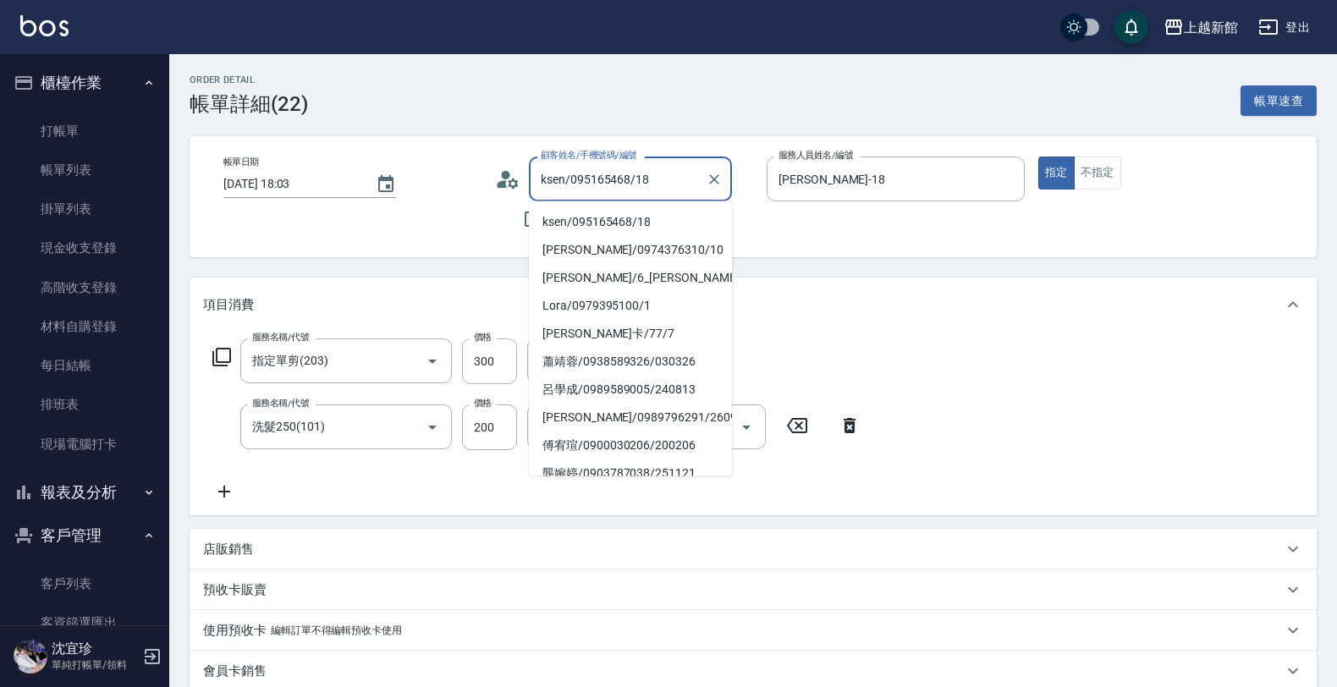
drag, startPoint x: 610, startPoint y: 182, endPoint x: 674, endPoint y: 182, distance: 64.3
click at [611, 182] on input "ksen/095165468/18" at bounding box center [617, 179] width 162 height 30
click at [712, 180] on icon "Clear" at bounding box center [714, 179] width 10 height 10
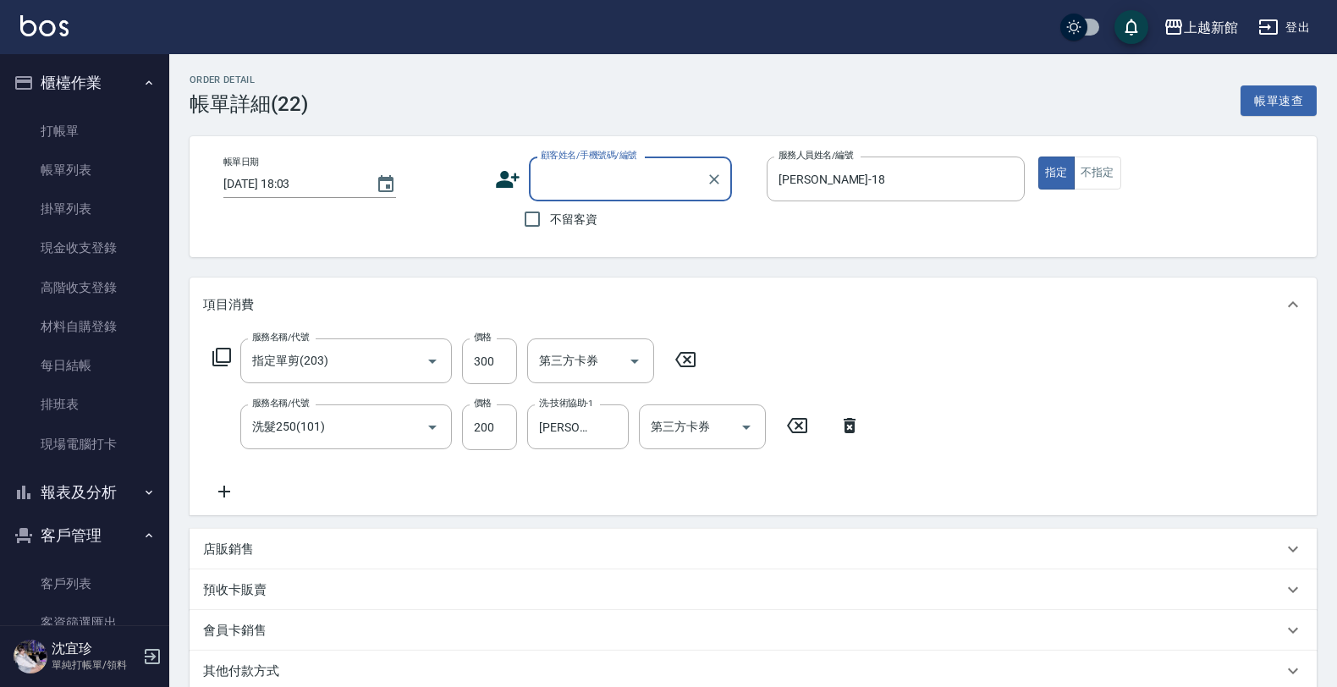
click at [653, 180] on input "顧客姓名/手機號碼/編號" at bounding box center [617, 179] width 162 height 30
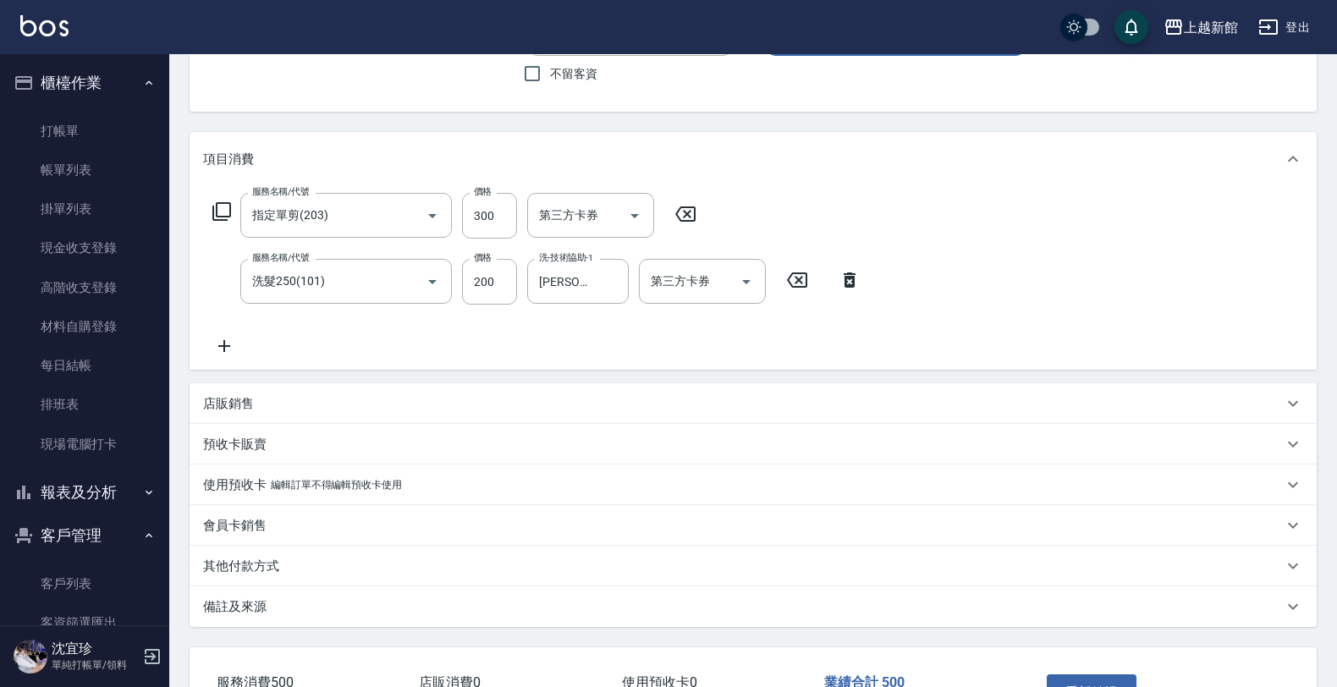
scroll to position [267, 0]
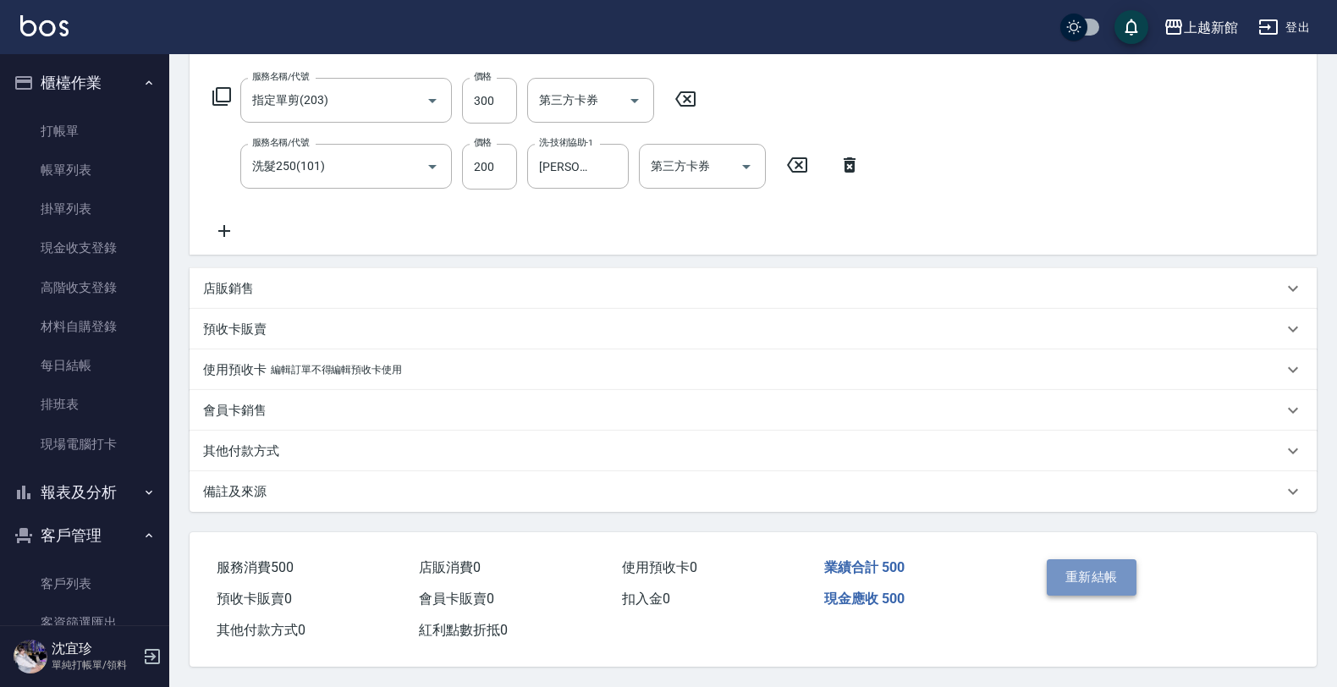
click at [1075, 581] on button "重新結帳" at bounding box center [1092, 577] width 90 height 36
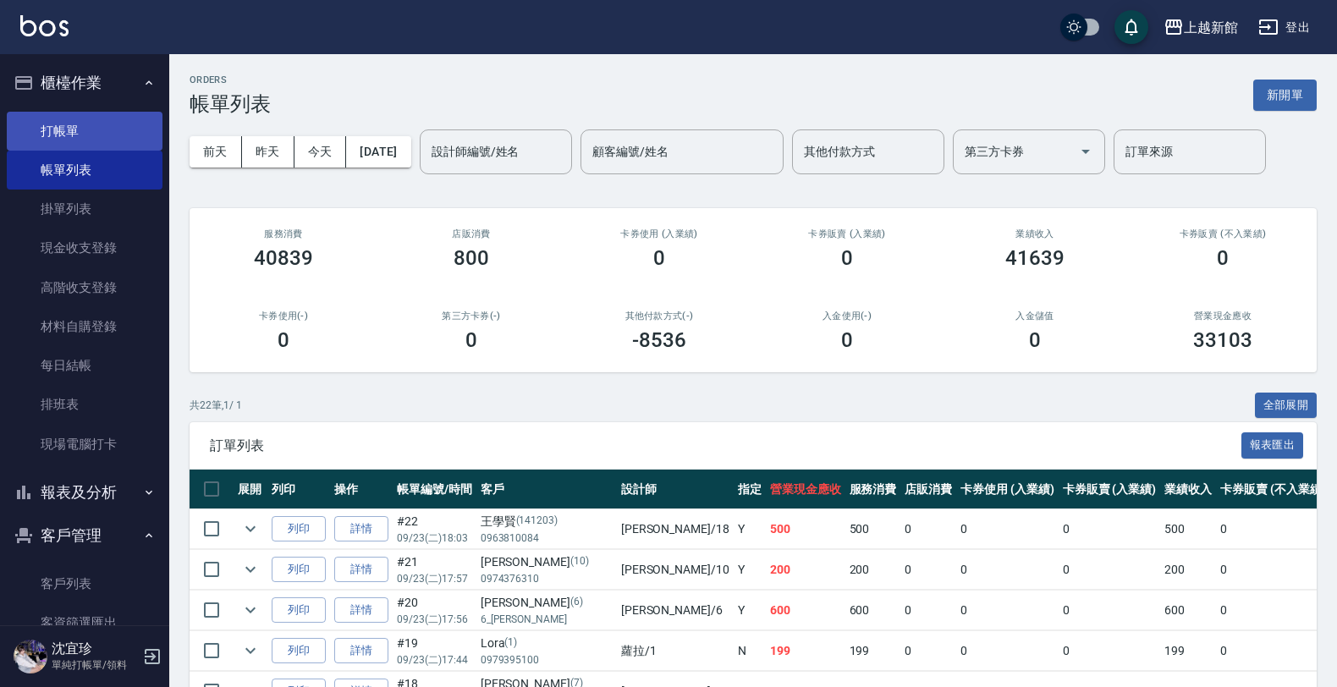
click at [102, 137] on link "打帳單" at bounding box center [85, 131] width 156 height 39
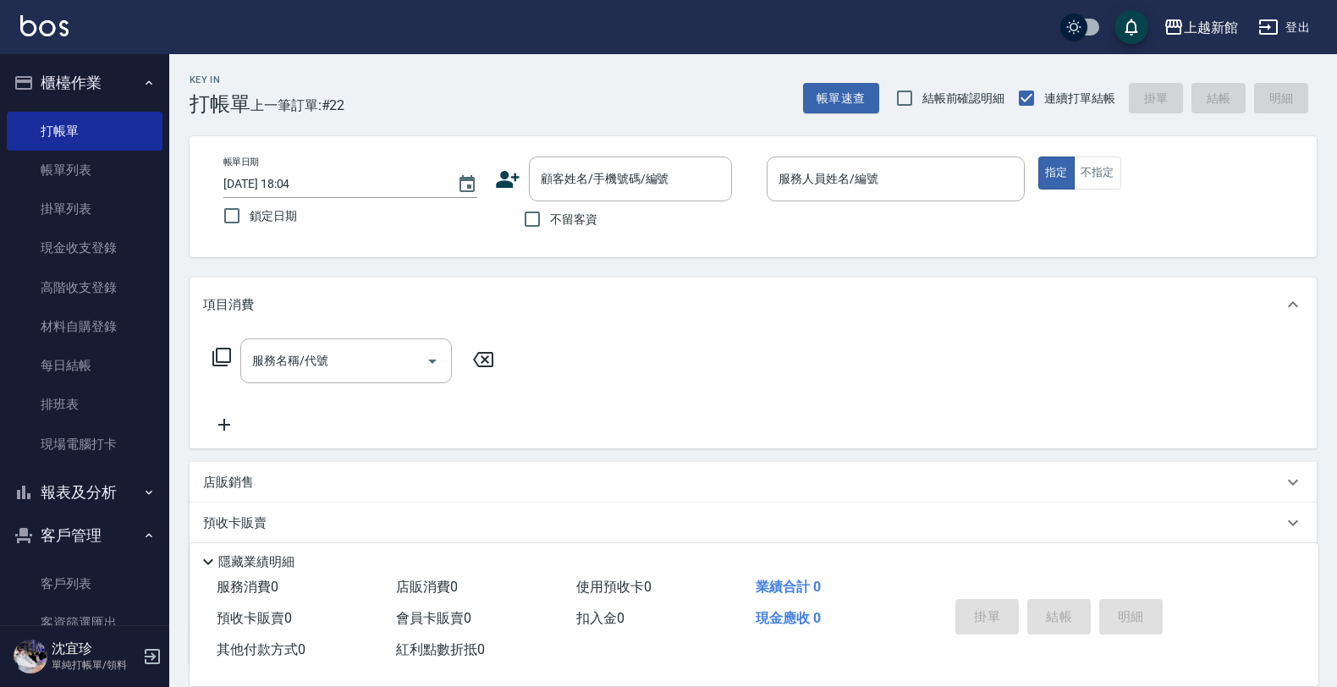
click at [516, 178] on icon at bounding box center [508, 179] width 24 height 17
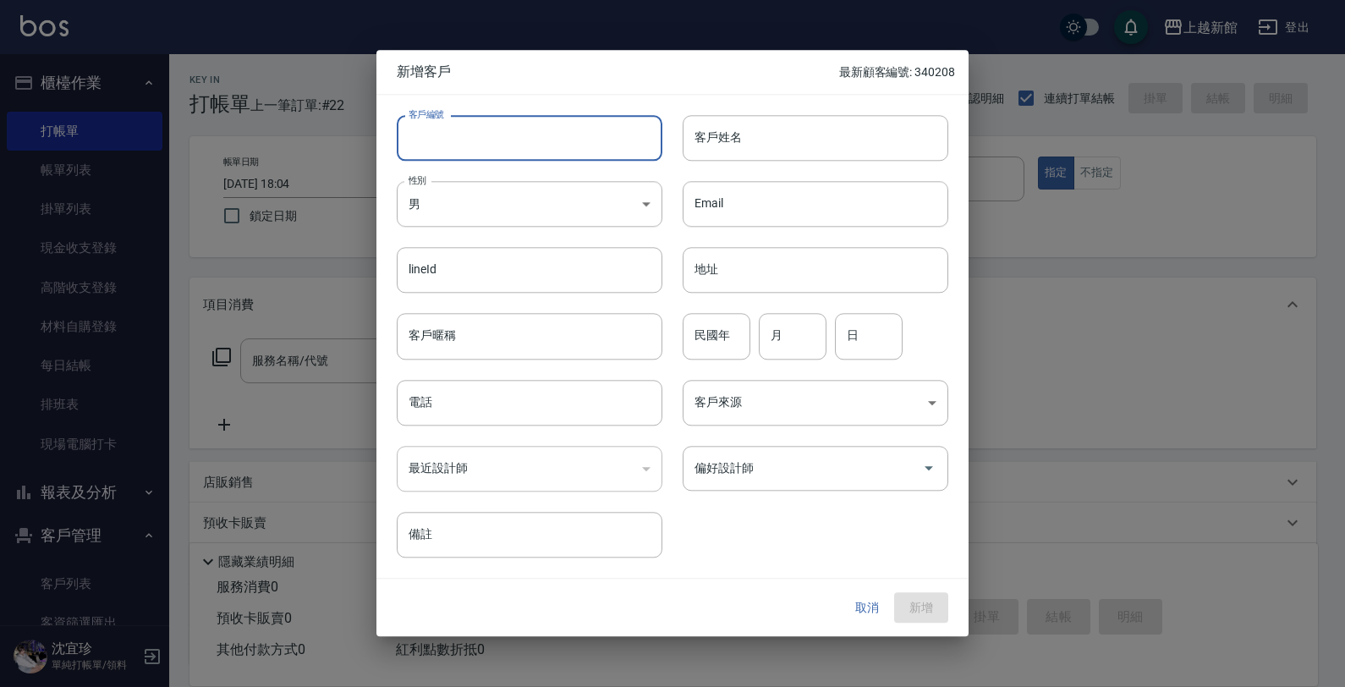
drag, startPoint x: 535, startPoint y: 133, endPoint x: 544, endPoint y: 131, distance: 9.5
click at [544, 131] on input "客戶編號" at bounding box center [530, 138] width 266 height 46
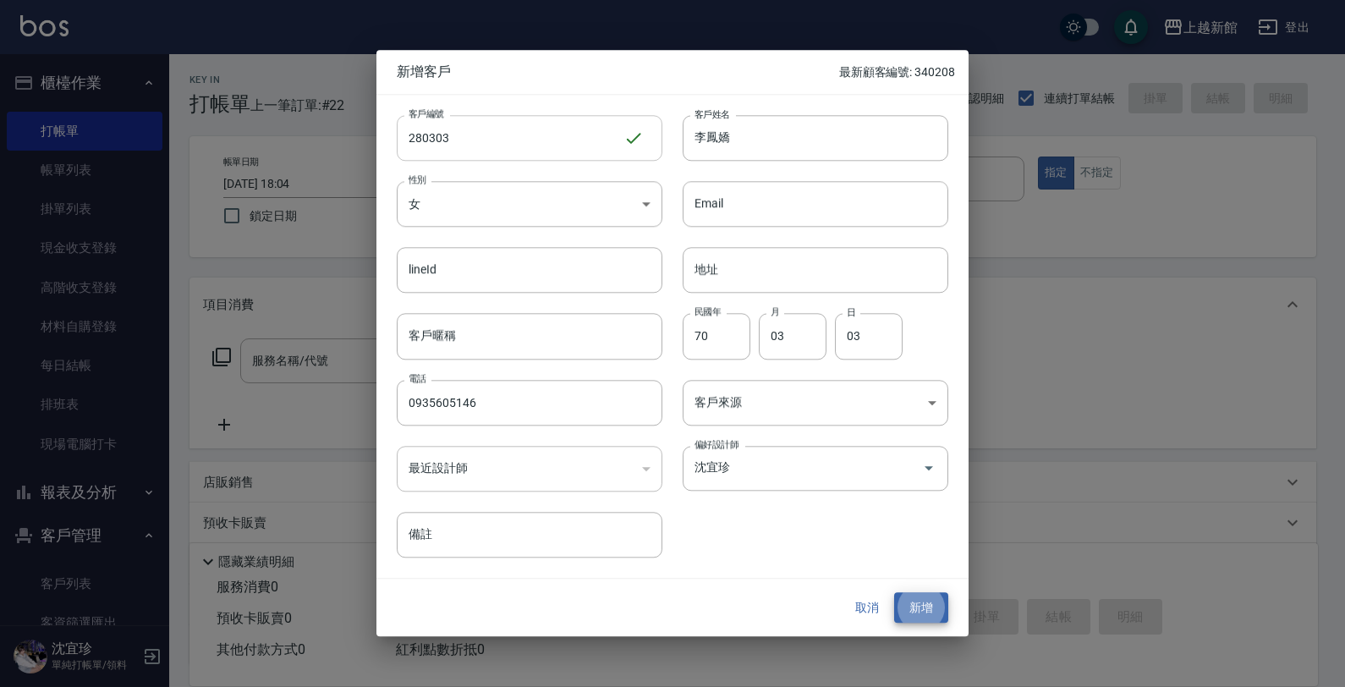
click at [894, 592] on button "新增" at bounding box center [921, 607] width 54 height 31
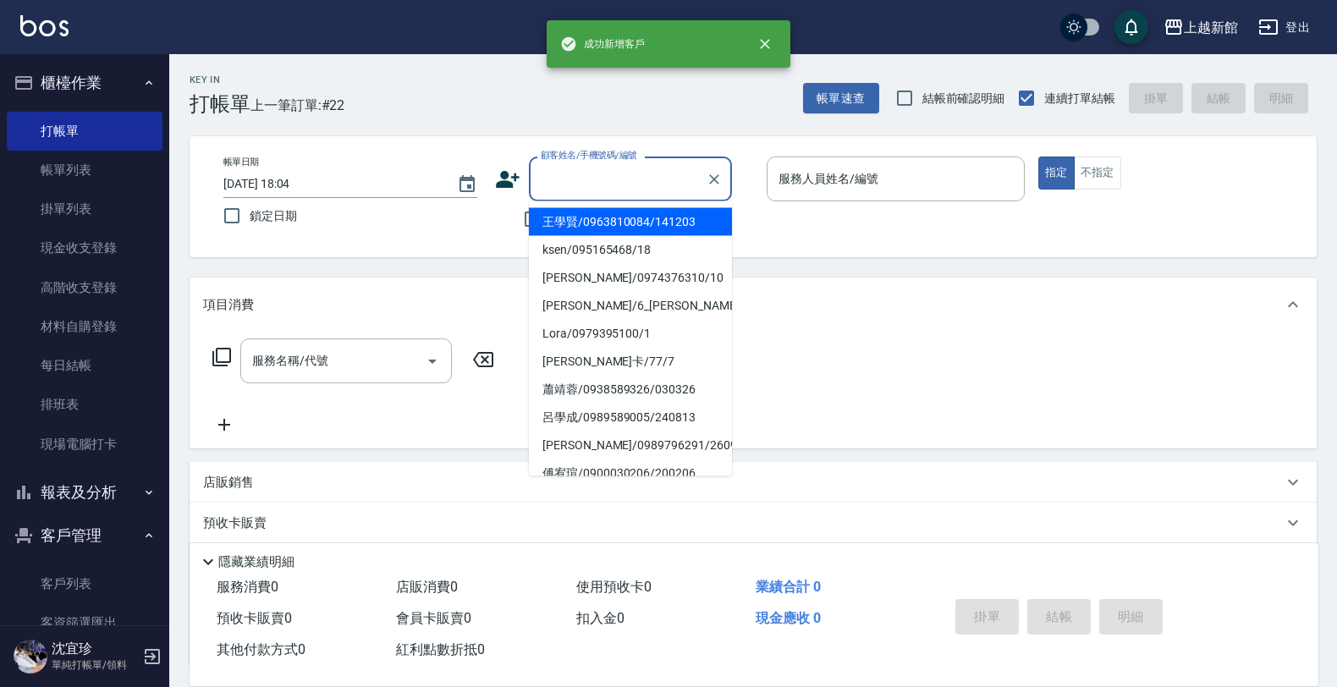
drag, startPoint x: 569, startPoint y: 174, endPoint x: 602, endPoint y: 192, distance: 37.5
click at [577, 176] on input "顧客姓名/手機號碼/編號" at bounding box center [617, 179] width 162 height 30
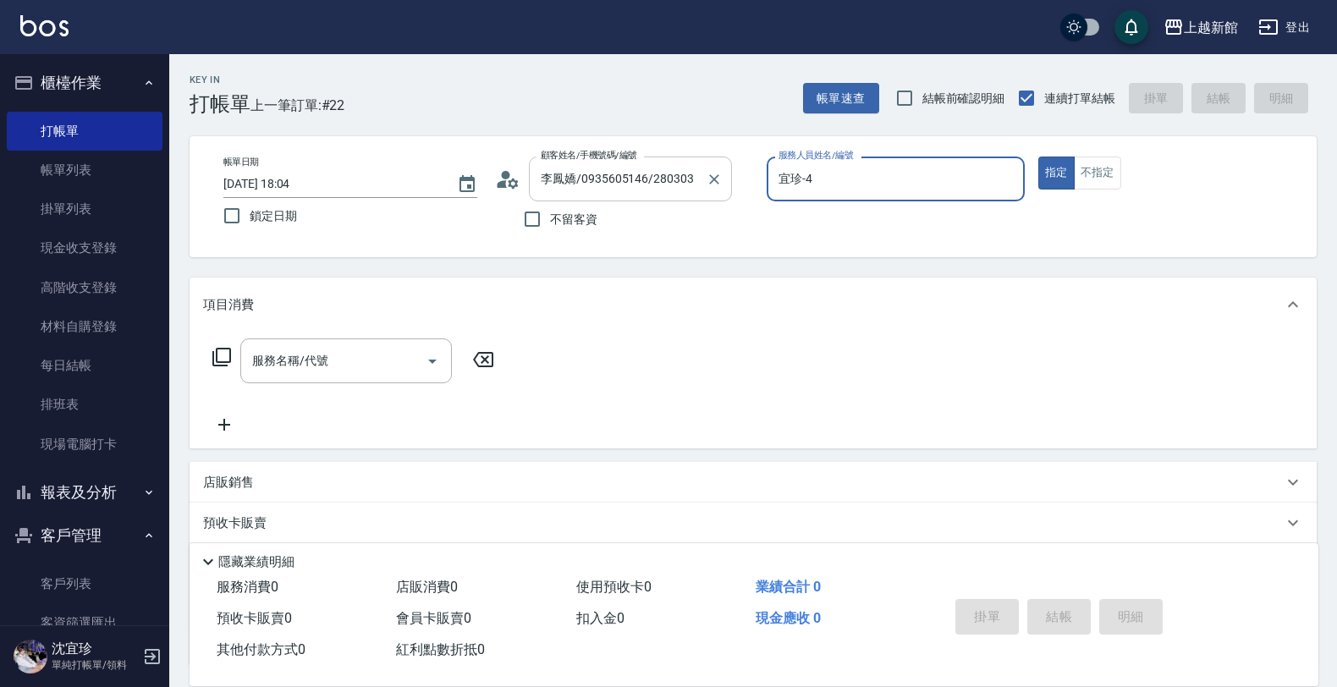
click at [1038, 157] on button "指定" at bounding box center [1056, 173] width 36 height 33
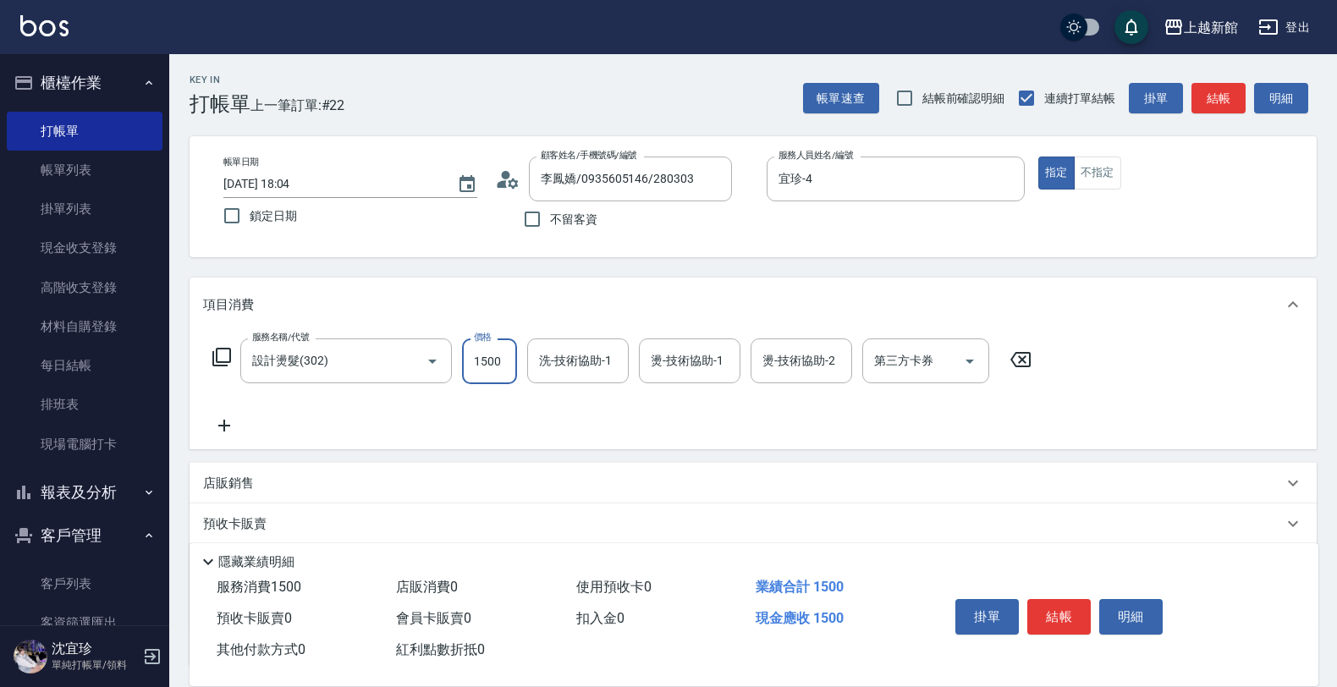
click at [476, 352] on input "1500" at bounding box center [489, 361] width 55 height 46
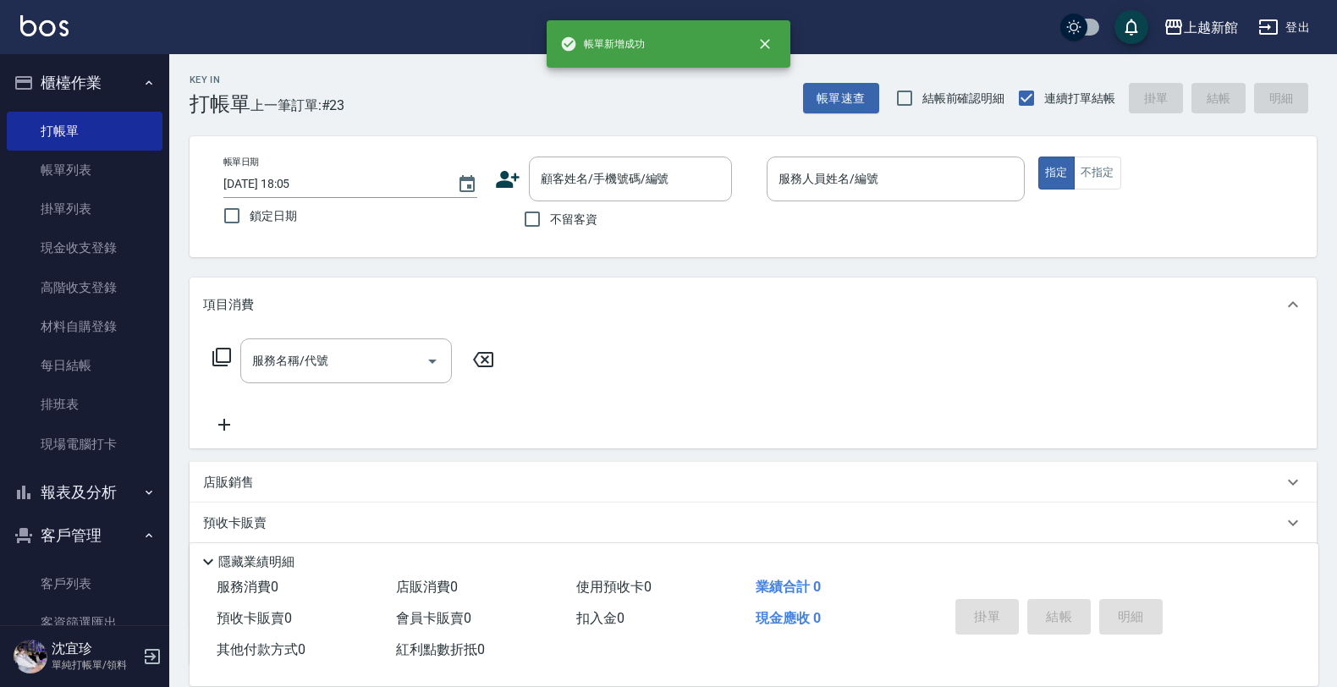
click at [508, 174] on icon at bounding box center [507, 179] width 25 height 25
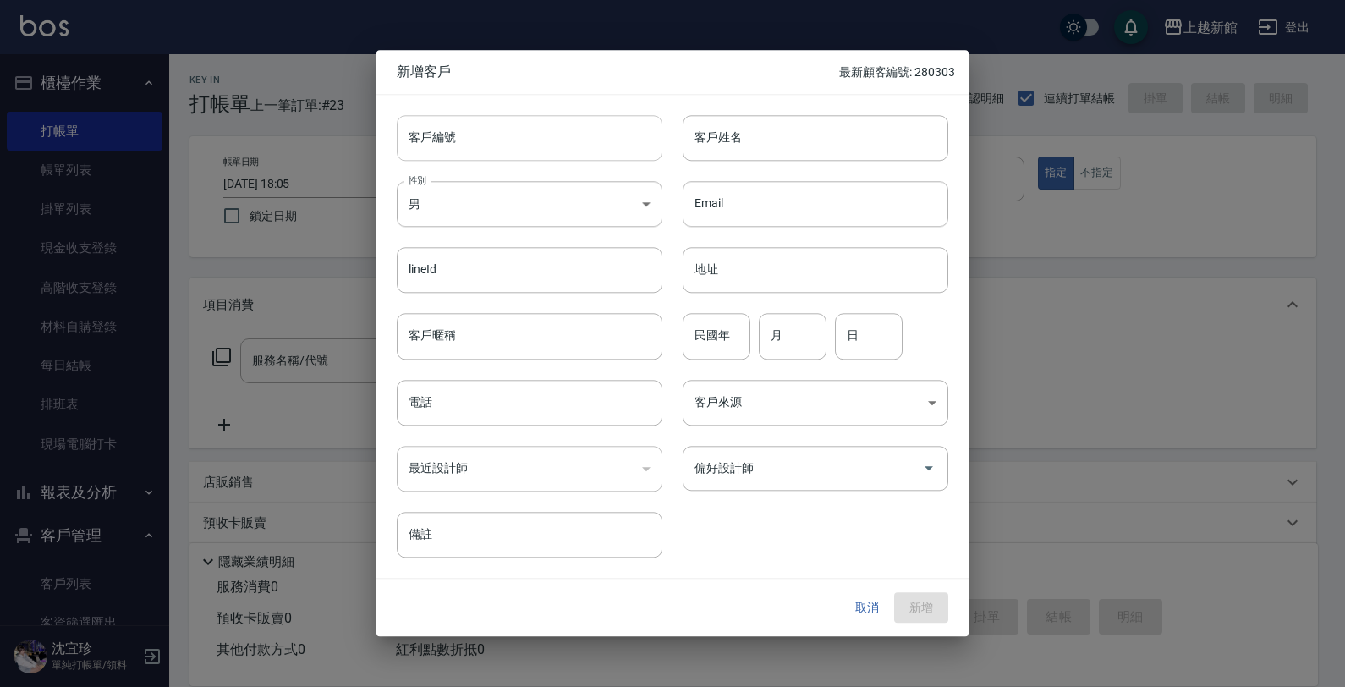
drag, startPoint x: 508, startPoint y: 153, endPoint x: 552, endPoint y: 141, distance: 45.6
click at [516, 149] on input "客戶編號" at bounding box center [530, 138] width 266 height 46
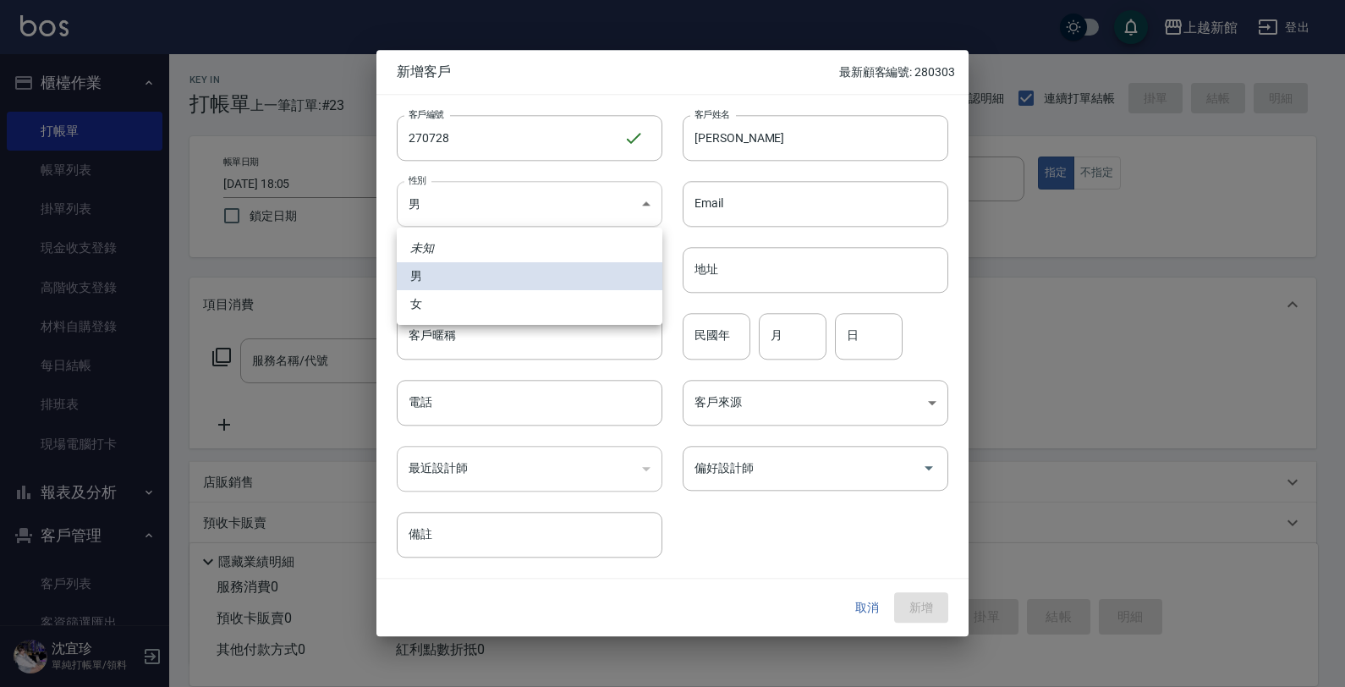
drag, startPoint x: 491, startPoint y: 205, endPoint x: 504, endPoint y: 298, distance: 94.1
click at [493, 217] on body "上越新館 登出 櫃檯作業 打帳單 帳單列表 掛單列表 現金收支登錄 高階收支登錄 材料自購登錄 每日結帳 排班表 現場電腦打卡 報表及分析 報表目錄 店家日報…" at bounding box center [672, 413] width 1345 height 827
click at [514, 307] on li "女" at bounding box center [530, 304] width 266 height 28
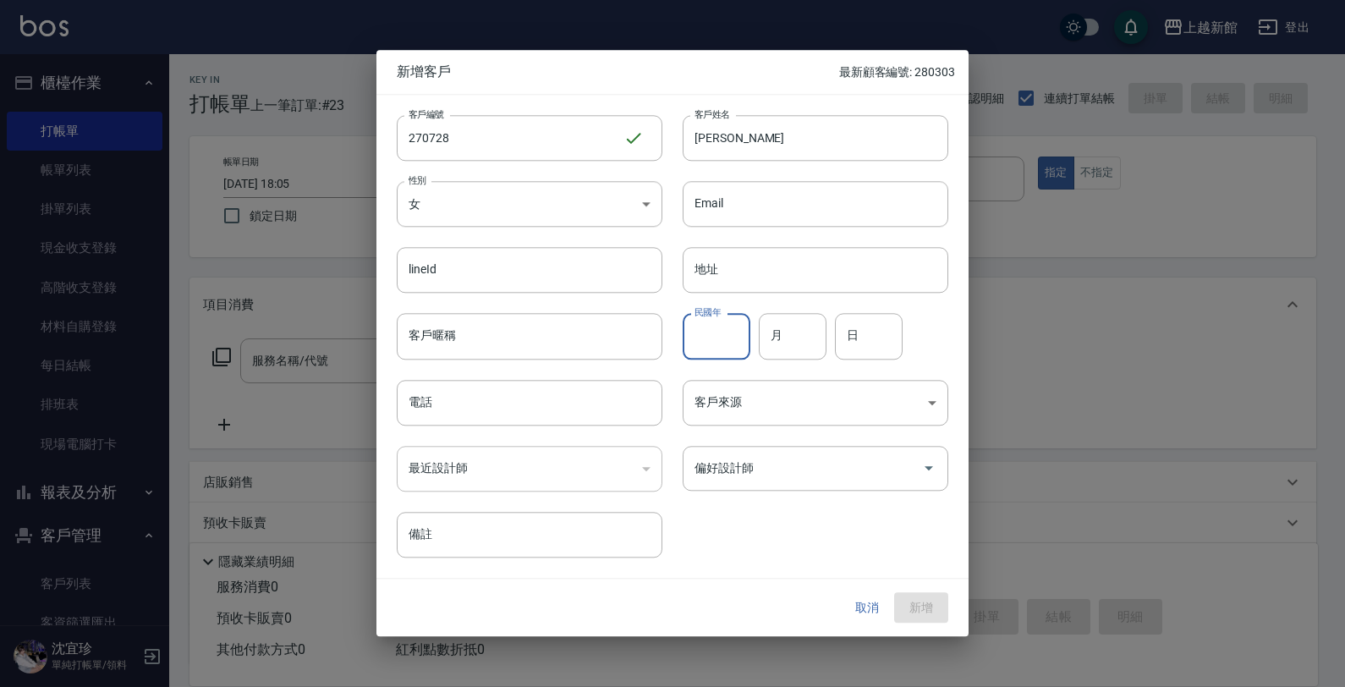
click at [726, 348] on input "民國年" at bounding box center [717, 337] width 68 height 46
click at [894, 592] on button "新增" at bounding box center [921, 607] width 54 height 31
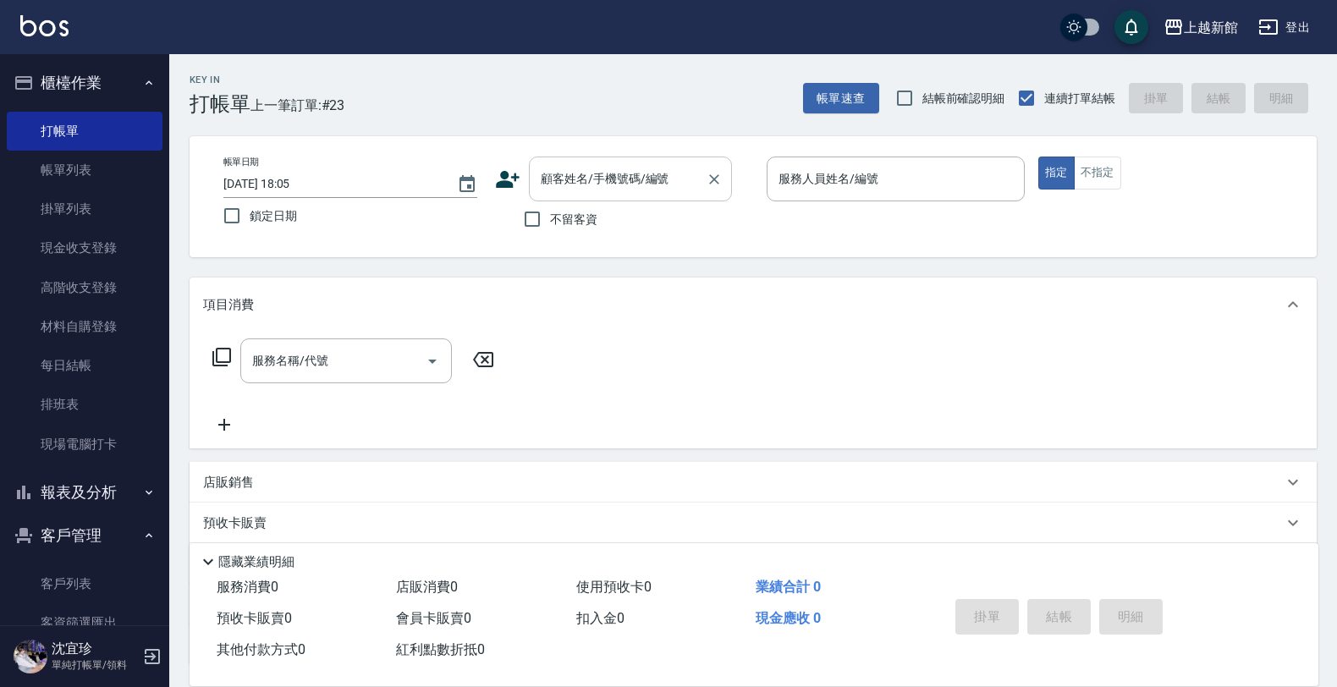
click at [653, 178] on input "顧客姓名/手機號碼/編號" at bounding box center [617, 179] width 162 height 30
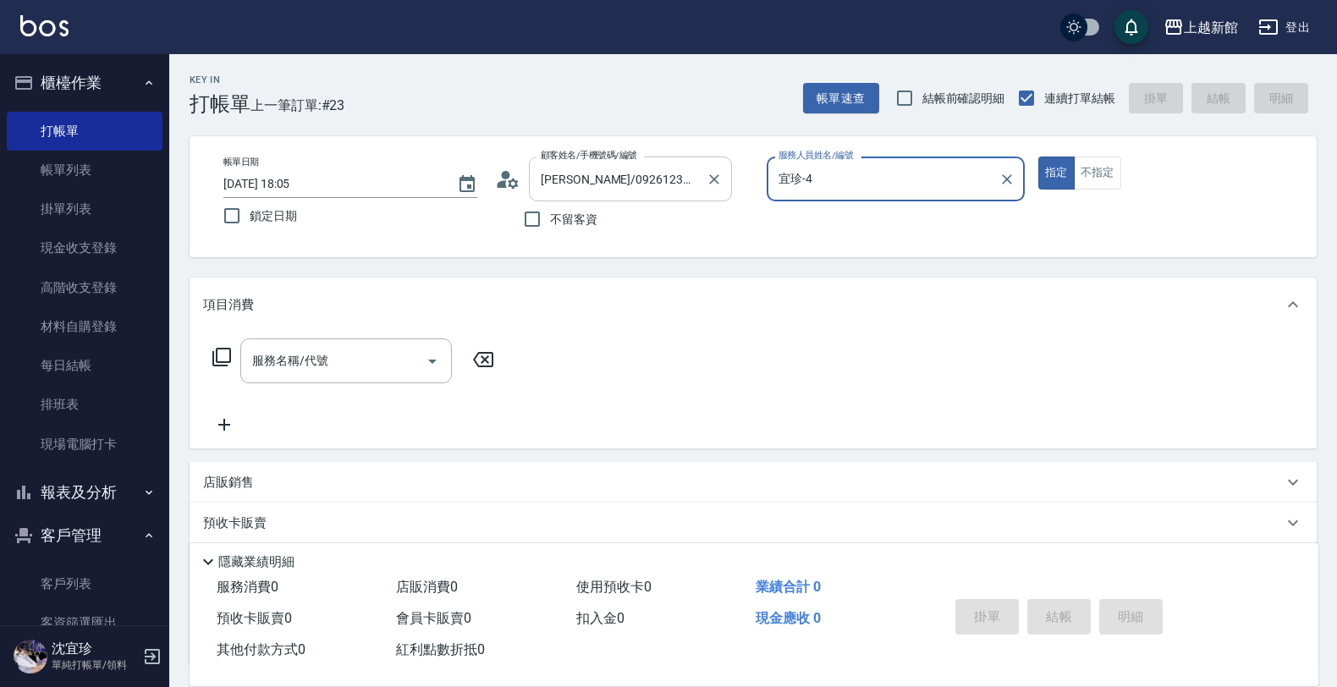
click at [1038, 157] on button "指定" at bounding box center [1056, 173] width 36 height 33
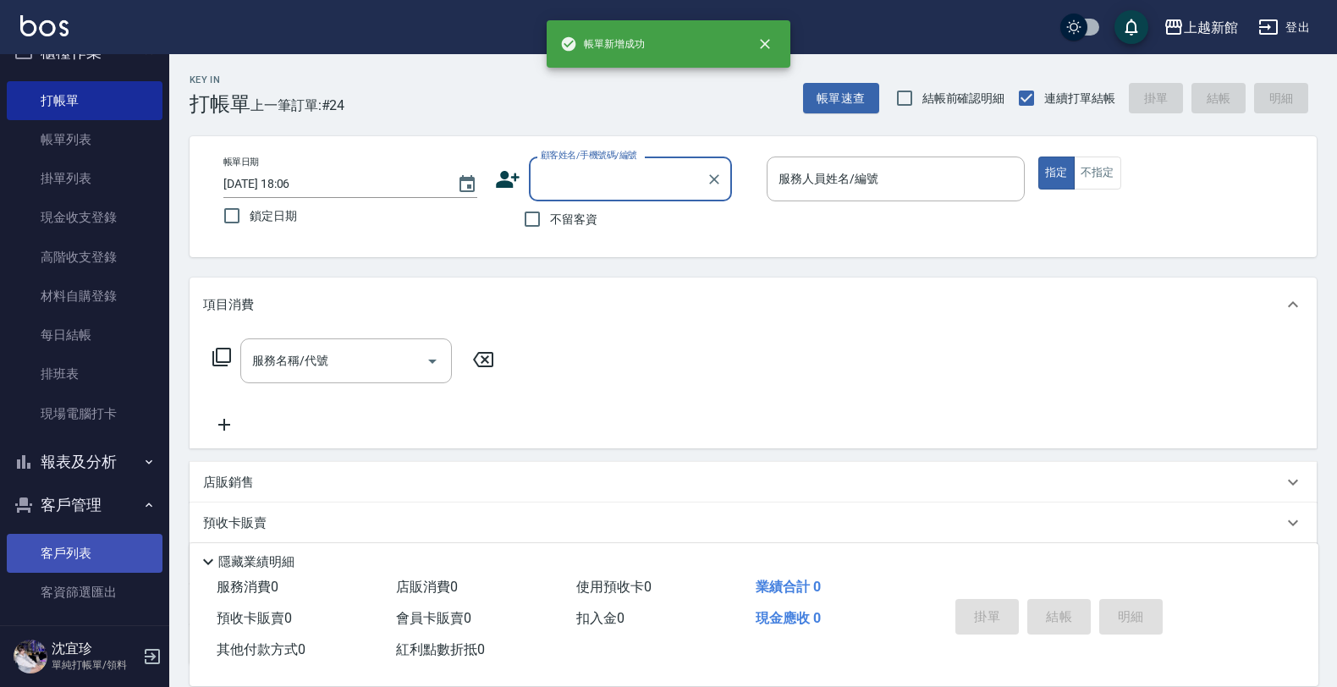
scroll to position [44, 0]
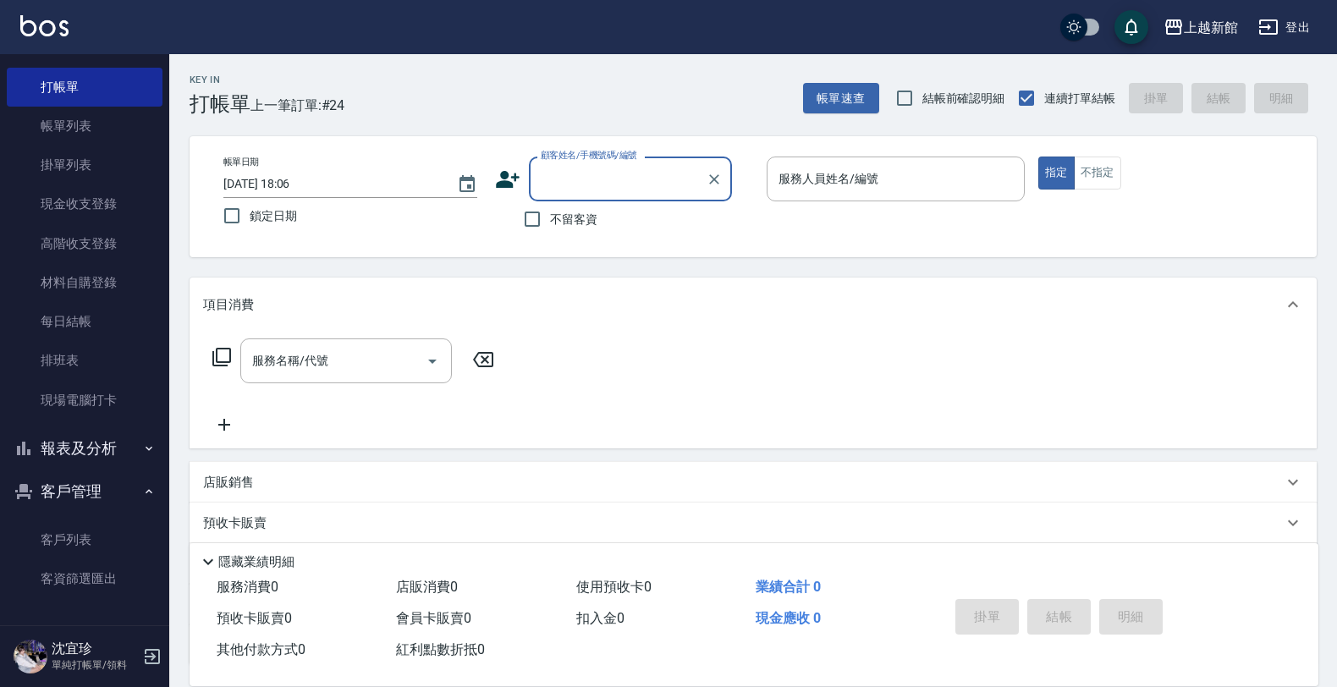
click at [98, 453] on button "報表及分析" at bounding box center [85, 448] width 156 height 44
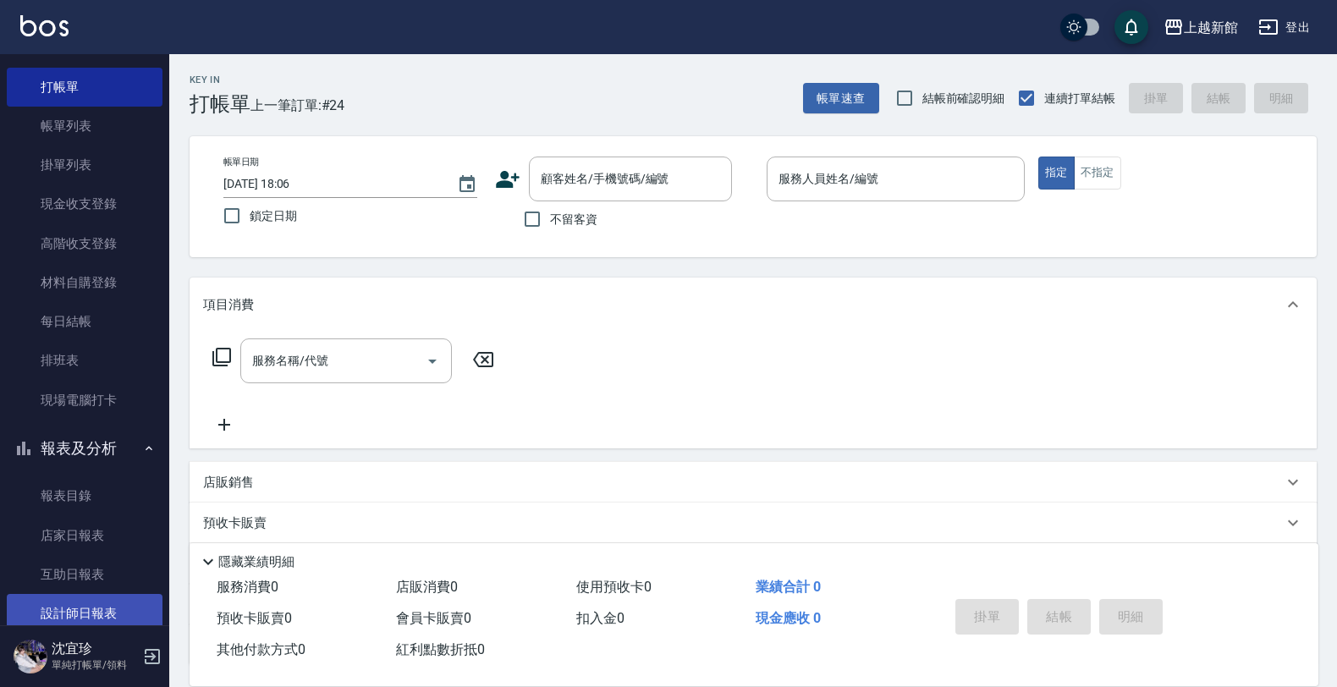
scroll to position [150, 0]
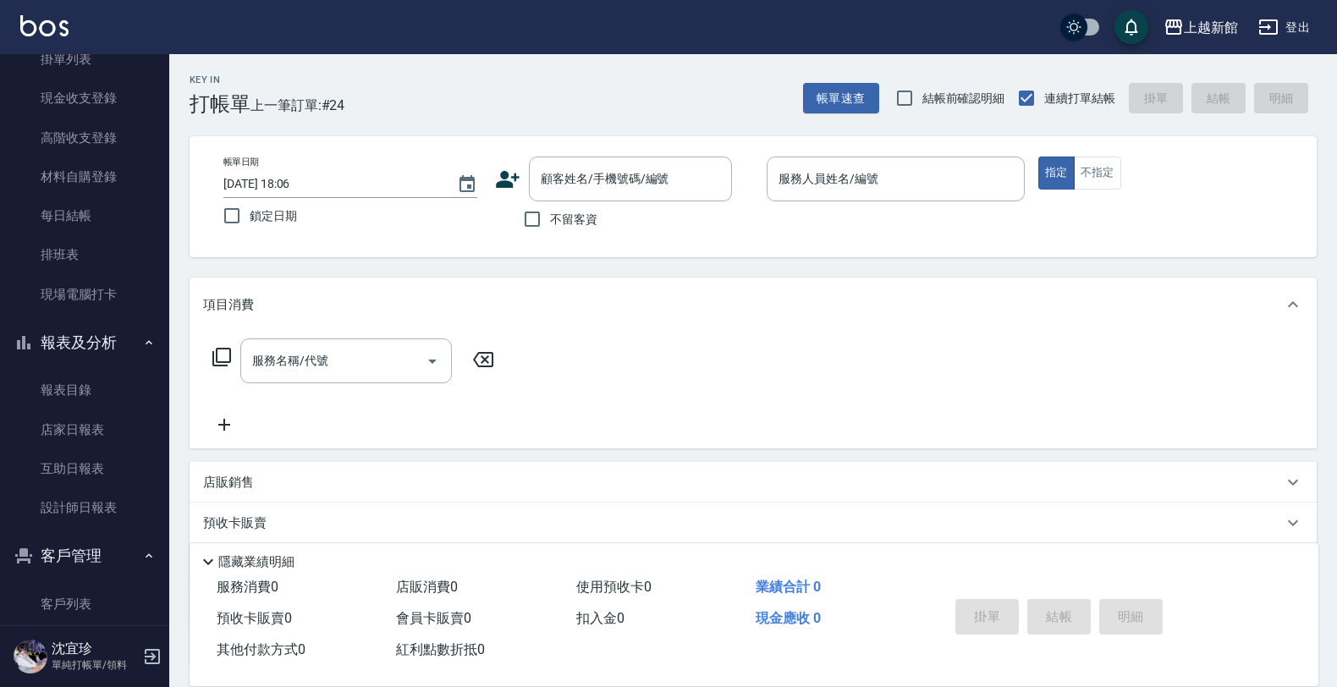
click at [119, 530] on ul "報表目錄 店家日報表 互助日報表 設計師日報表" at bounding box center [85, 449] width 156 height 170
click at [123, 518] on link "設計師日報表" at bounding box center [85, 507] width 156 height 39
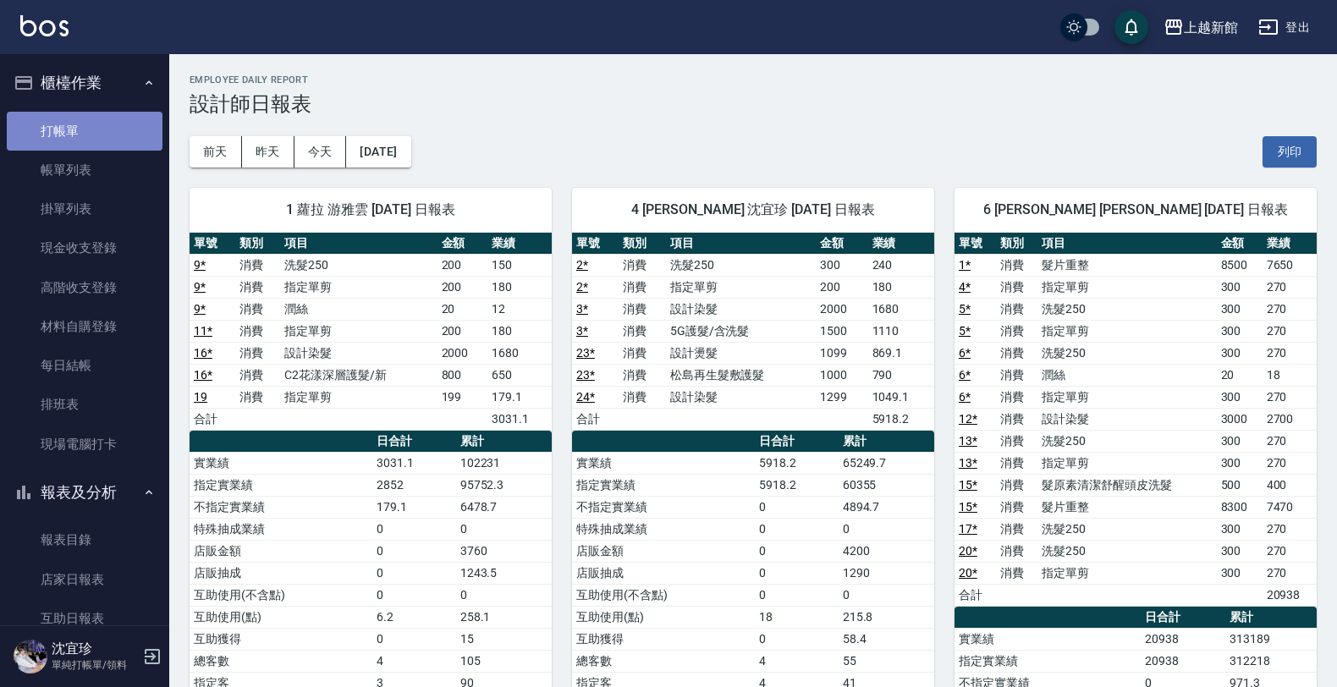
click at [85, 131] on link "打帳單" at bounding box center [85, 131] width 156 height 39
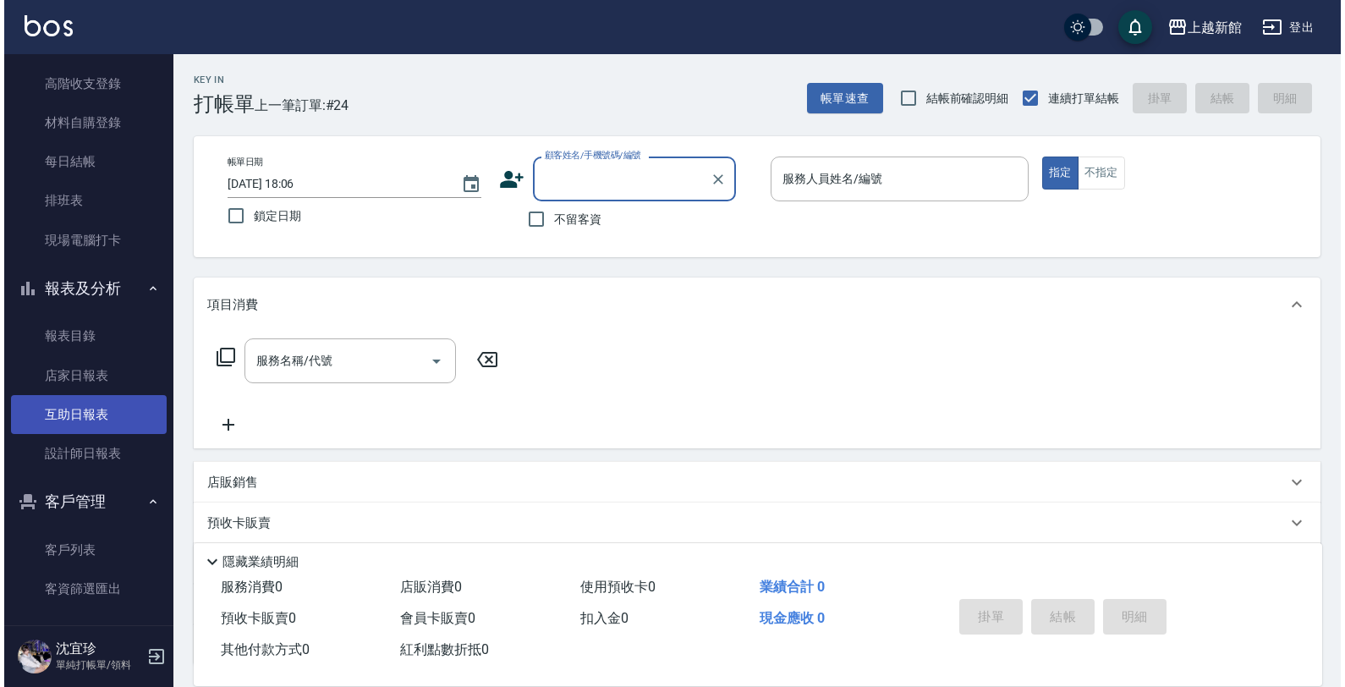
scroll to position [214, 0]
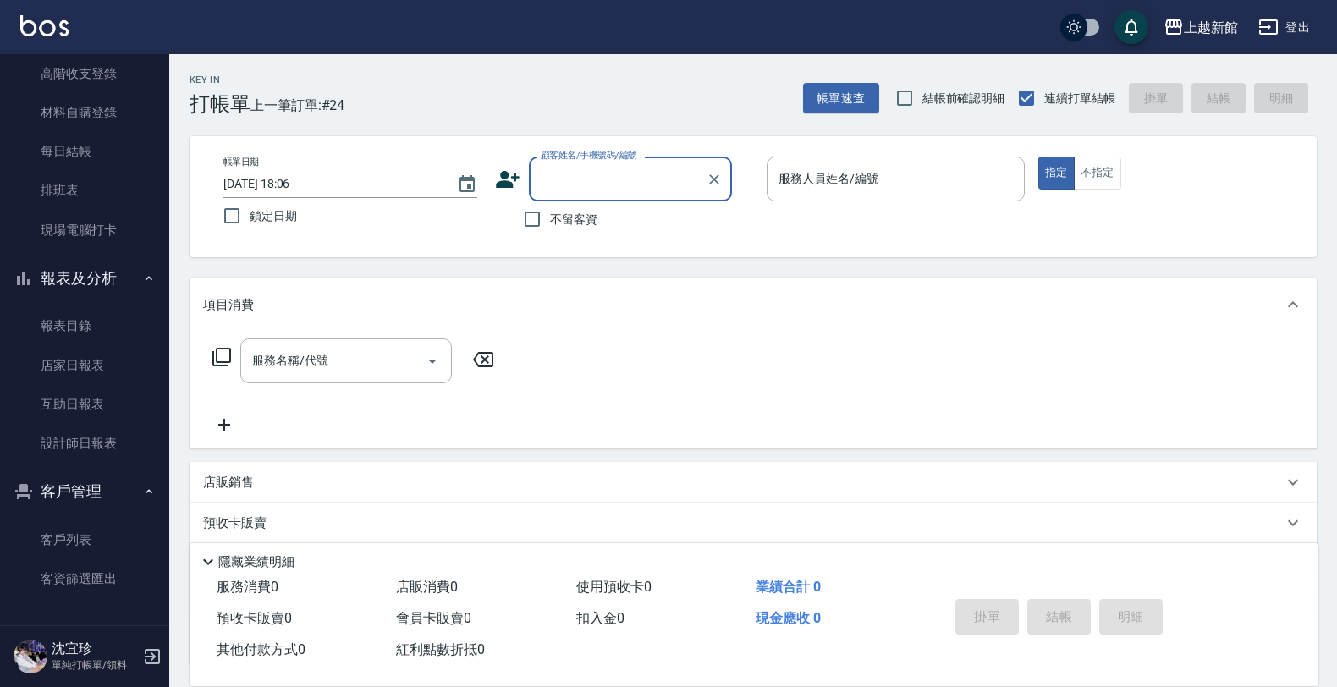
click at [492, 180] on div "帳單日期 2025/09/23 18:06 鎖定日期 顧客姓名/手機號碼/編號 顧客姓名/手機號碼/編號 不留客資 服務人員姓名/編號 服務人員姓名/編號 指…" at bounding box center [753, 197] width 1086 height 80
click at [510, 179] on icon at bounding box center [507, 179] width 25 height 25
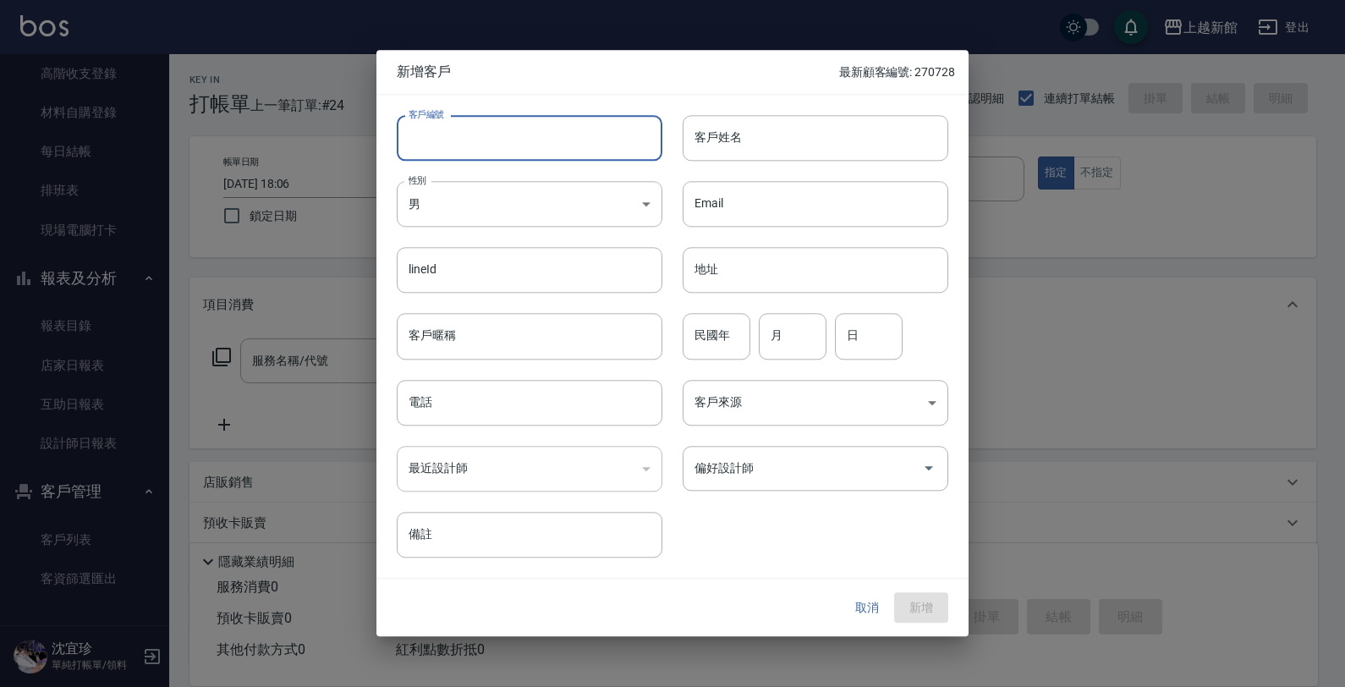
click at [512, 146] on input "客戶編號" at bounding box center [530, 138] width 266 height 46
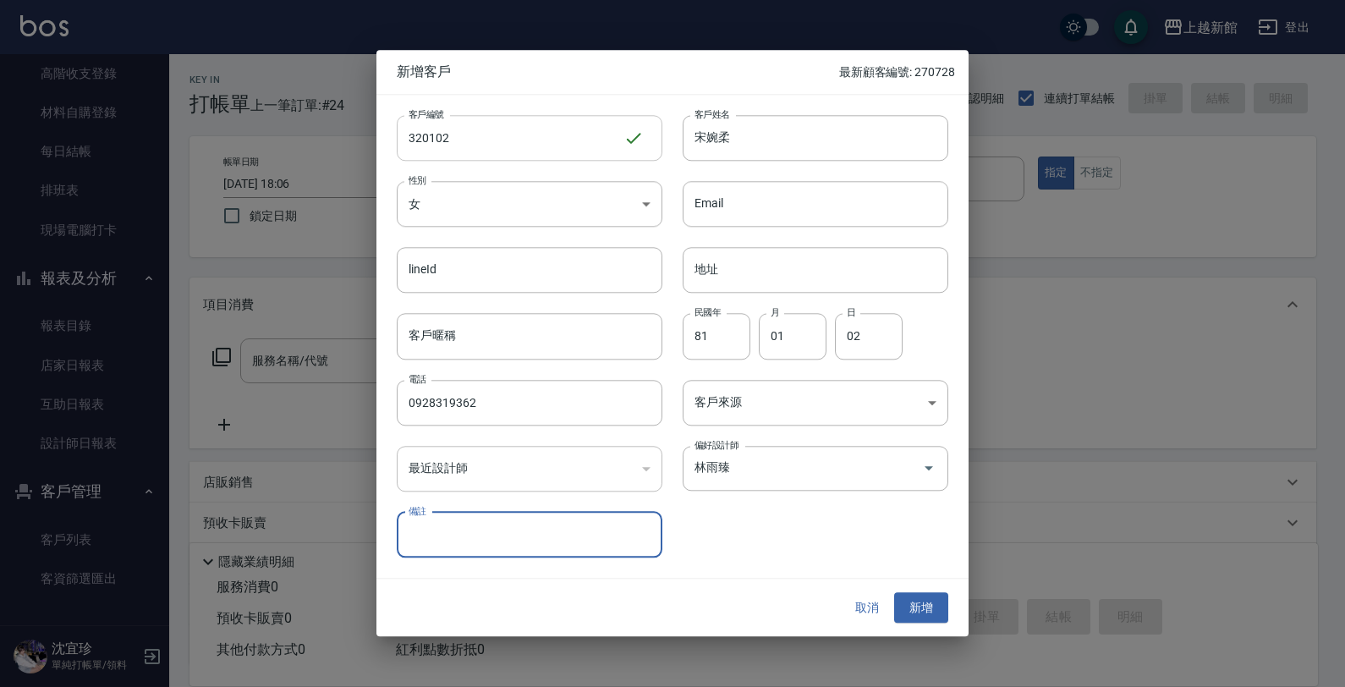
click at [894, 592] on button "新增" at bounding box center [921, 607] width 54 height 31
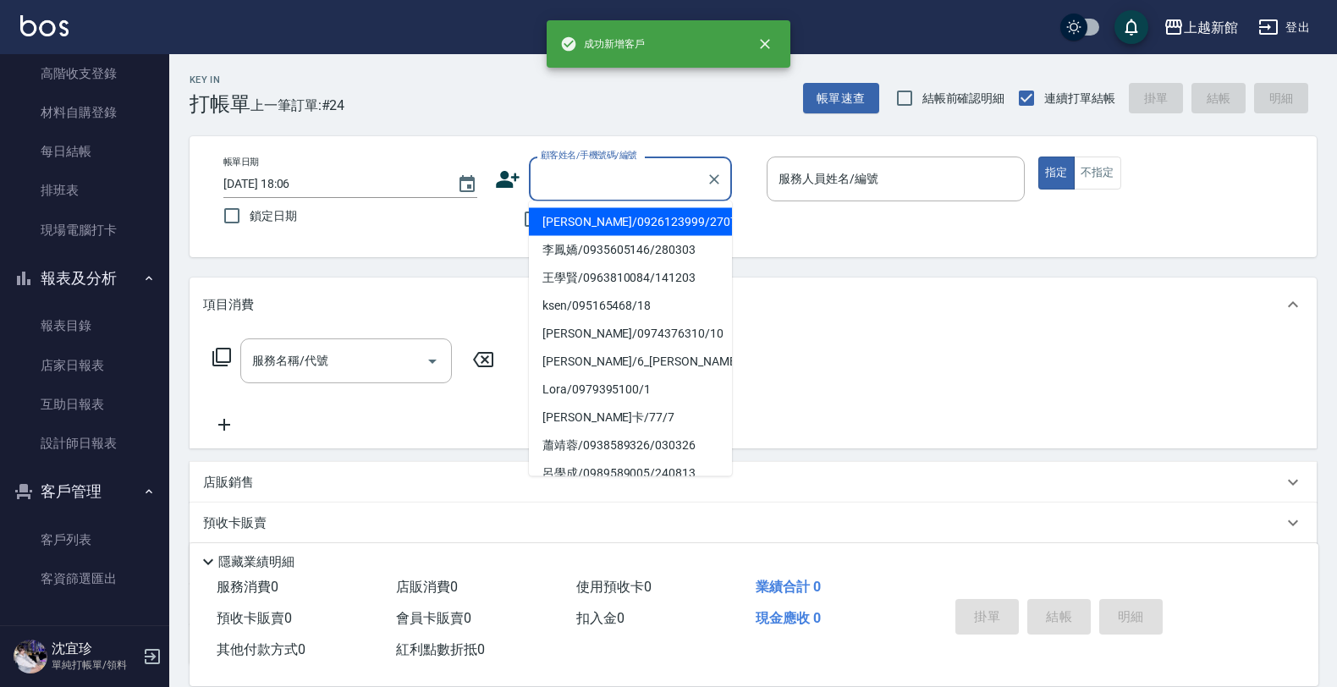
click at [599, 184] on input "顧客姓名/手機號碼/編號" at bounding box center [617, 179] width 162 height 30
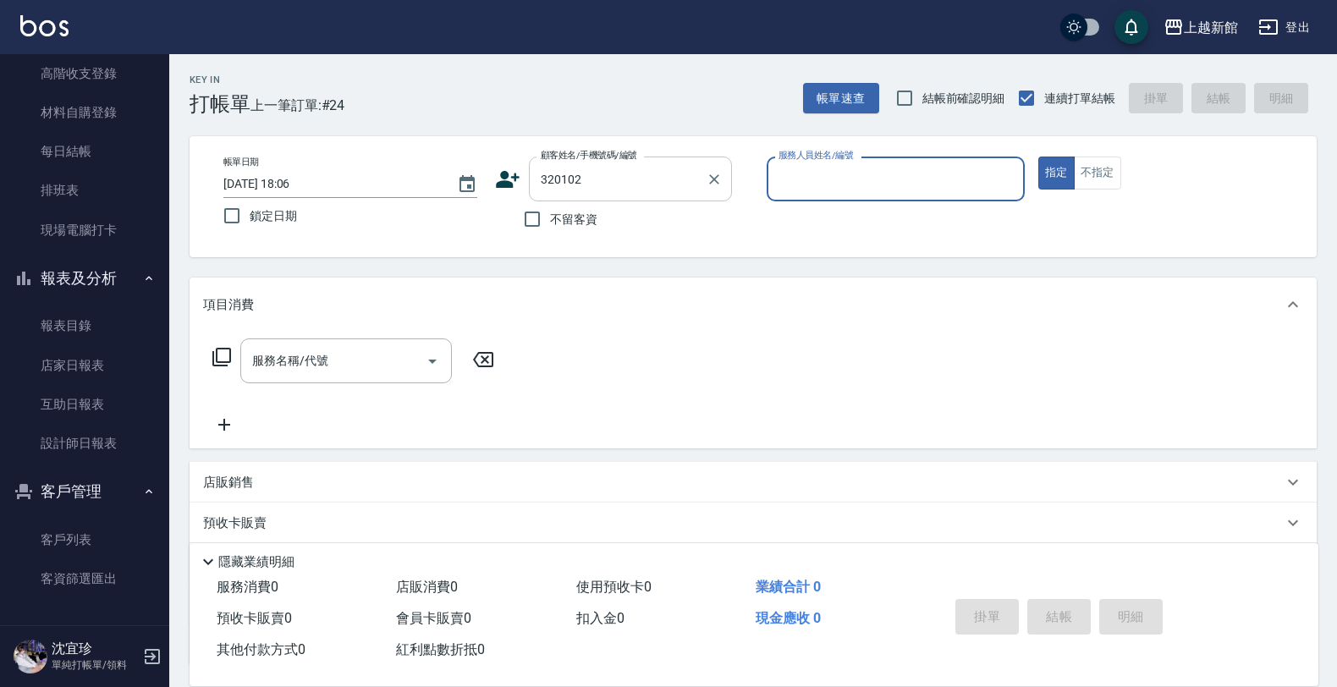
click at [1038, 157] on button "指定" at bounding box center [1056, 173] width 36 height 33
click at [212, 360] on icon at bounding box center [222, 357] width 20 height 20
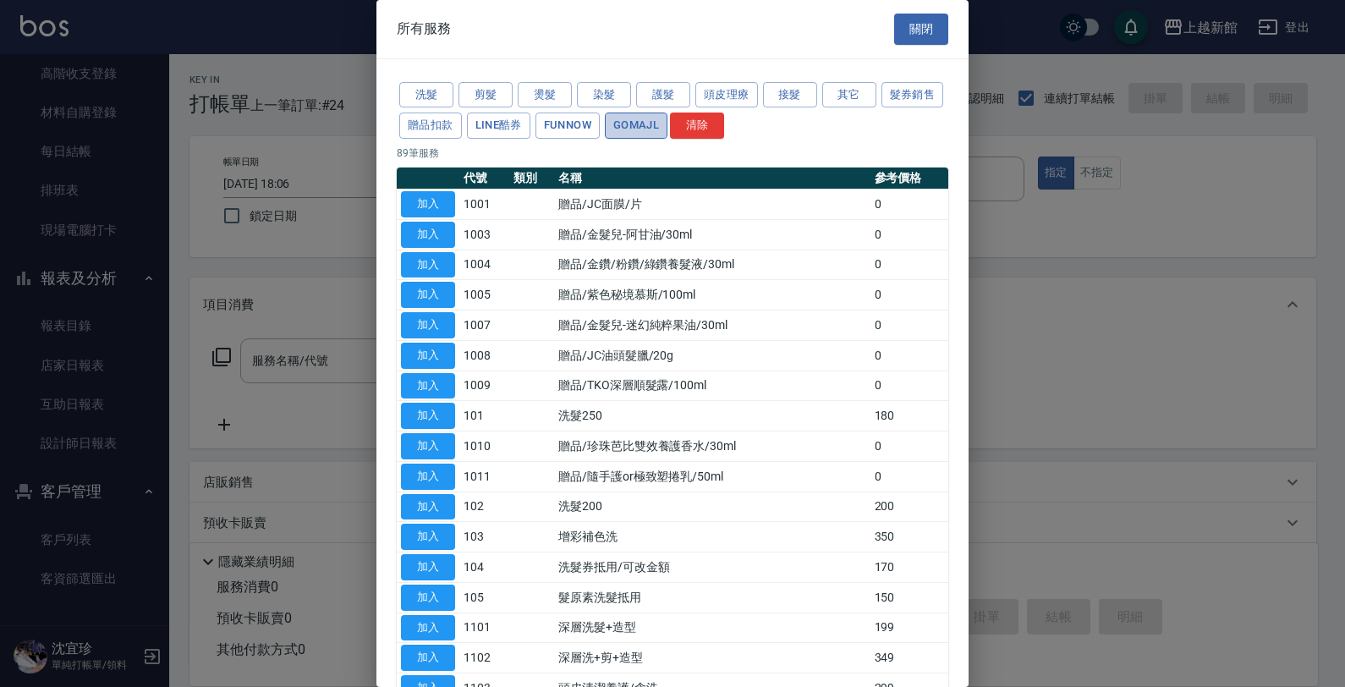
click at [668, 132] on button "GOMAJL" at bounding box center [636, 126] width 63 height 26
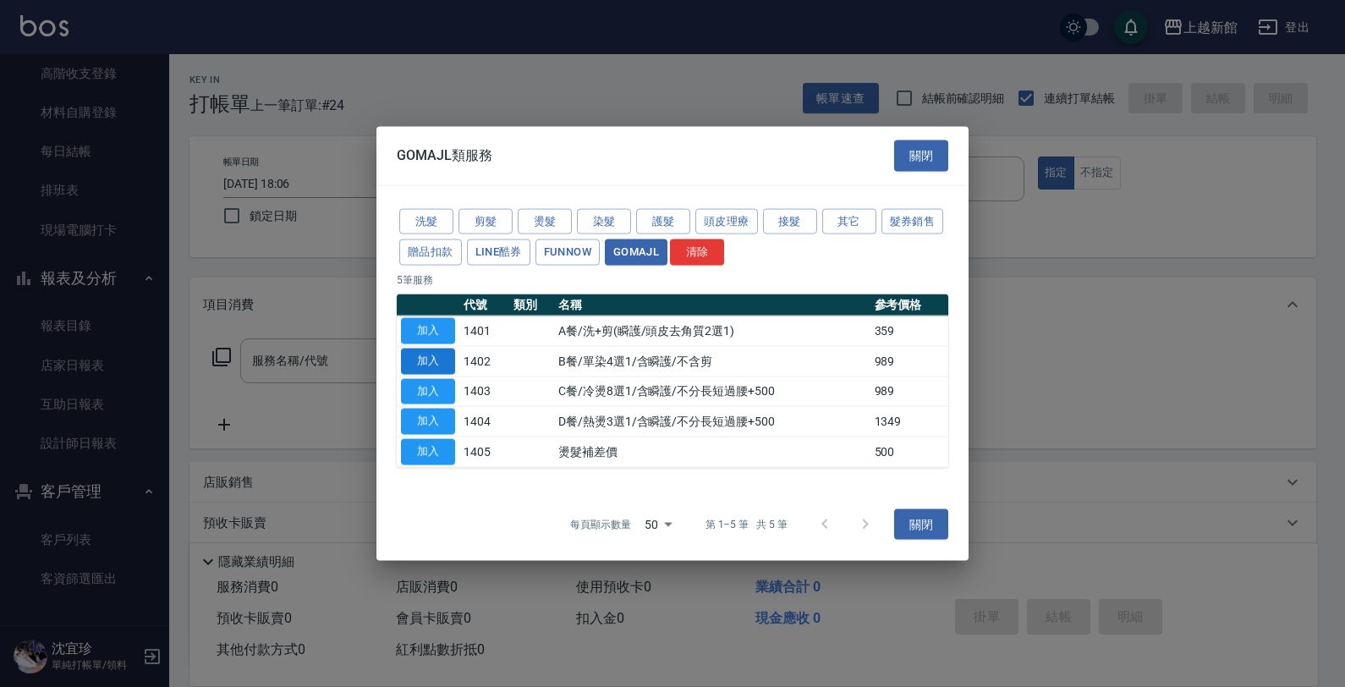
click at [425, 360] on button "加入" at bounding box center [428, 361] width 54 height 26
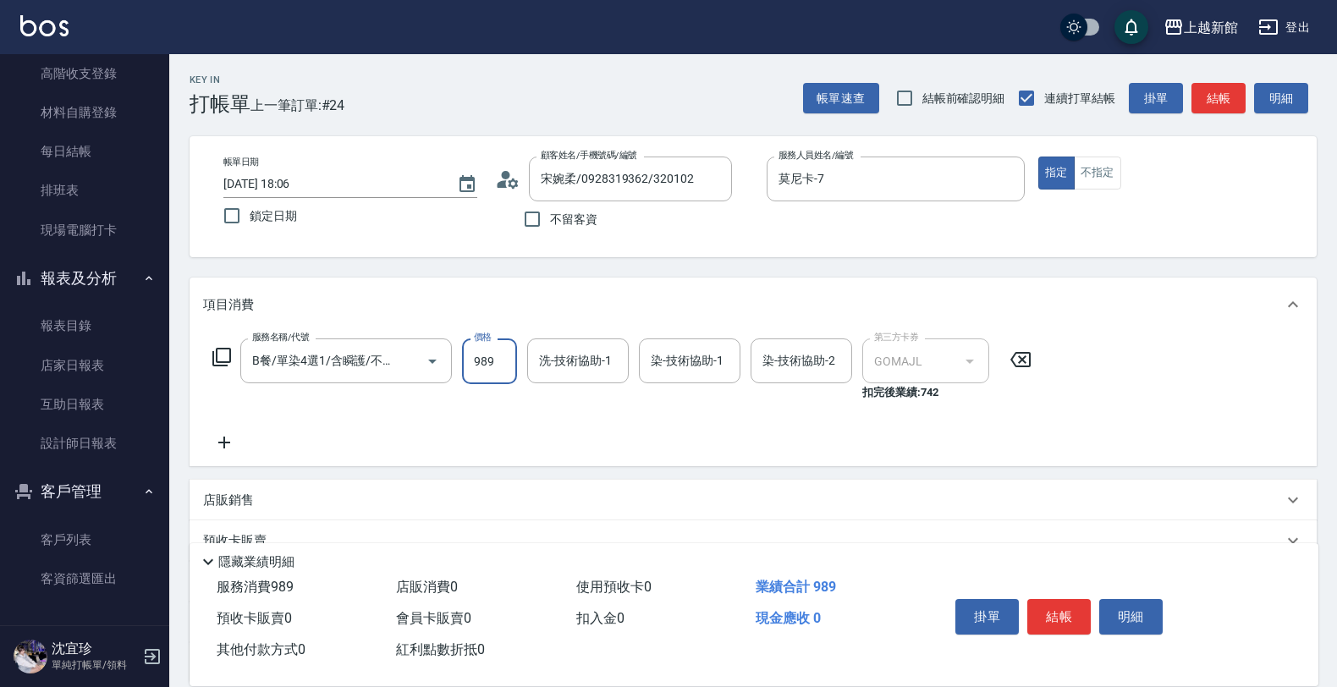
click at [510, 374] on input "989" at bounding box center [489, 361] width 55 height 46
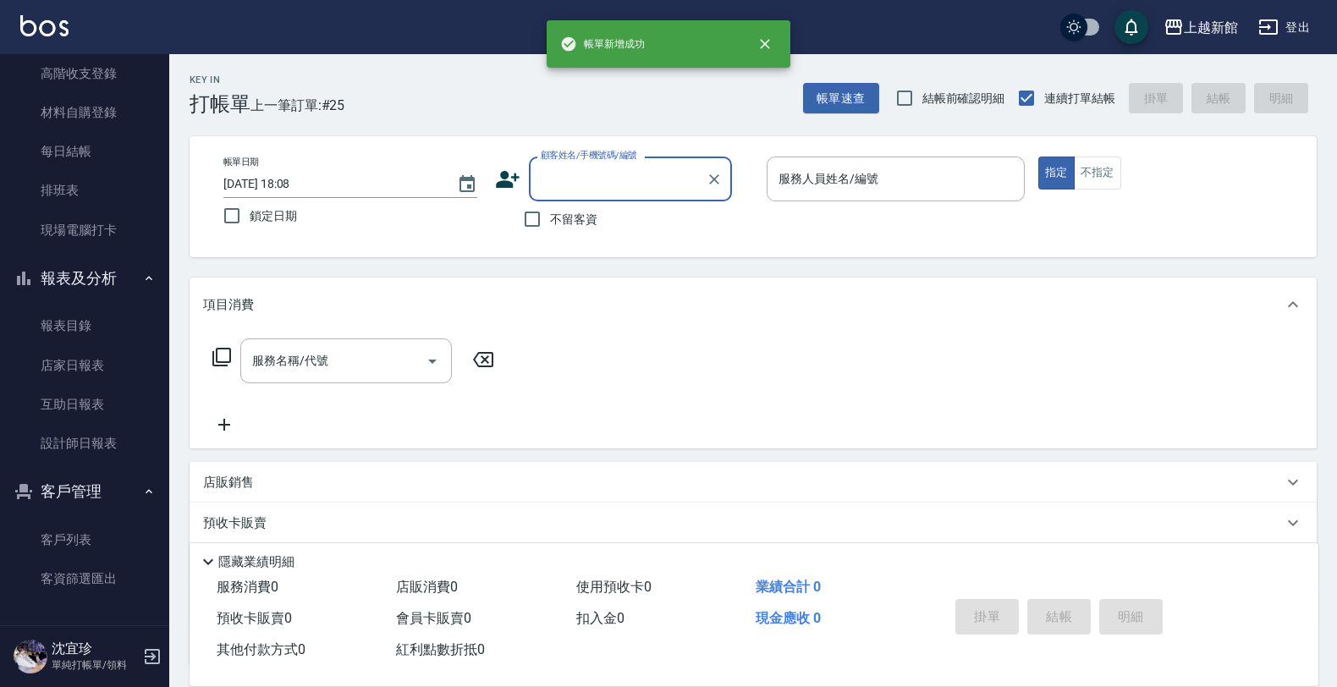
click at [569, 169] on input "顧客姓名/手機號碼/編號" at bounding box center [617, 179] width 162 height 30
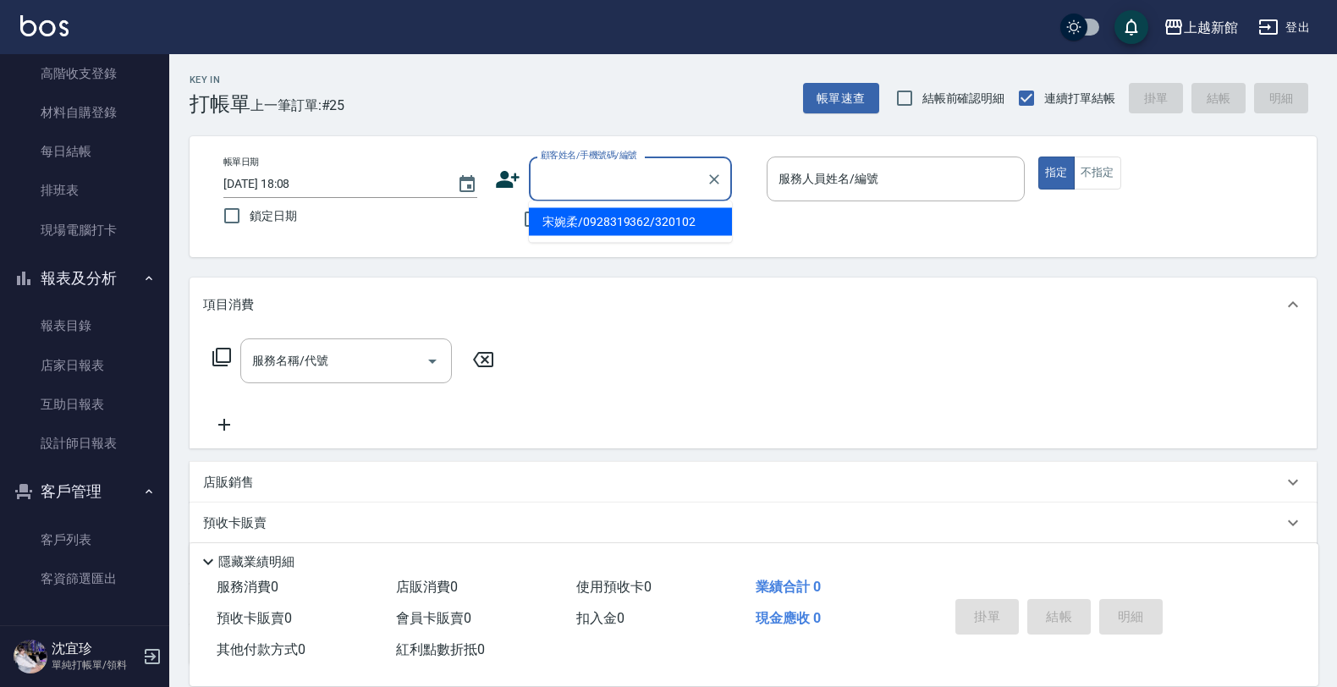
click at [577, 224] on li "宋婉柔/0928319362/320102" at bounding box center [630, 222] width 203 height 28
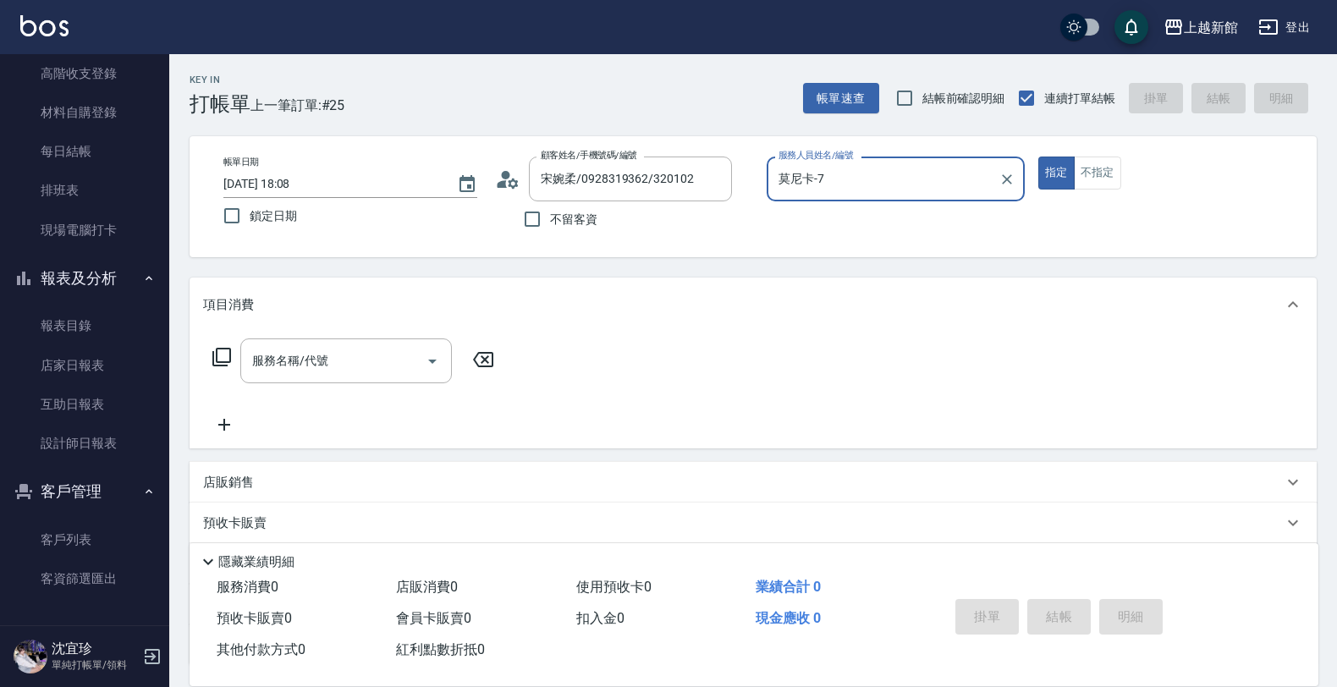
click at [1038, 157] on button "指定" at bounding box center [1056, 173] width 36 height 33
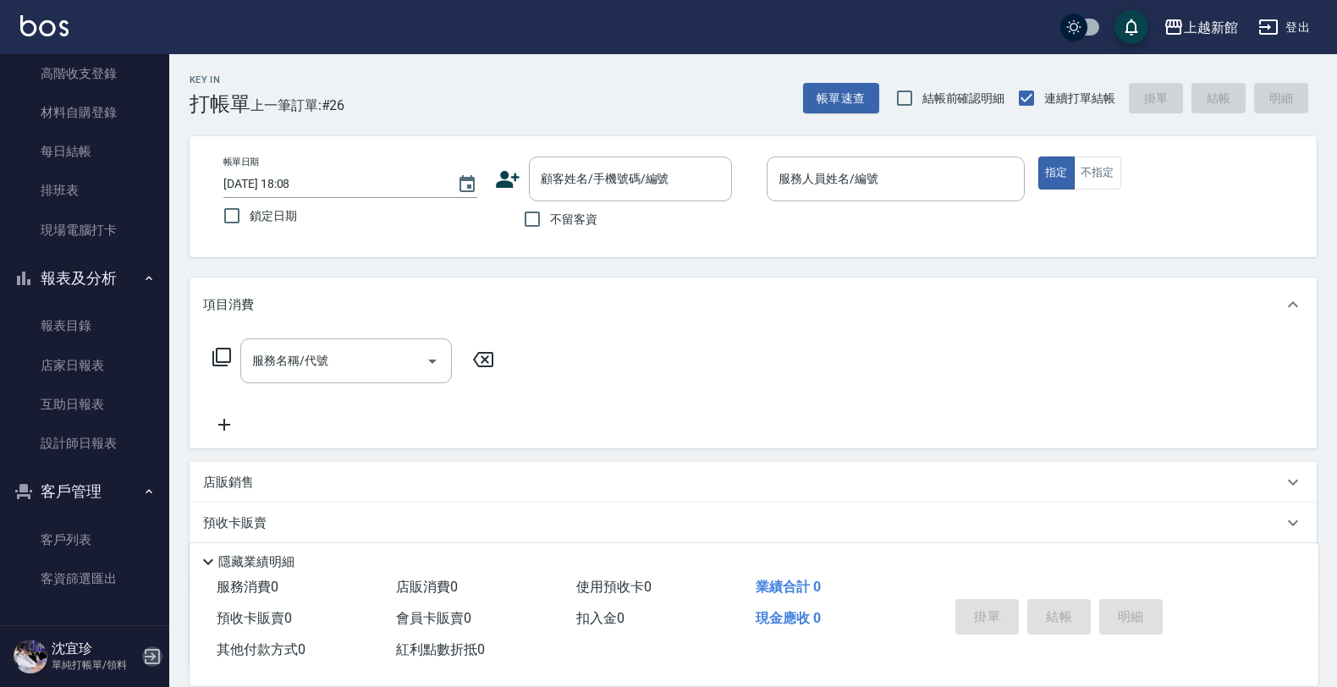
click at [149, 666] on icon "button" at bounding box center [152, 656] width 20 height 20
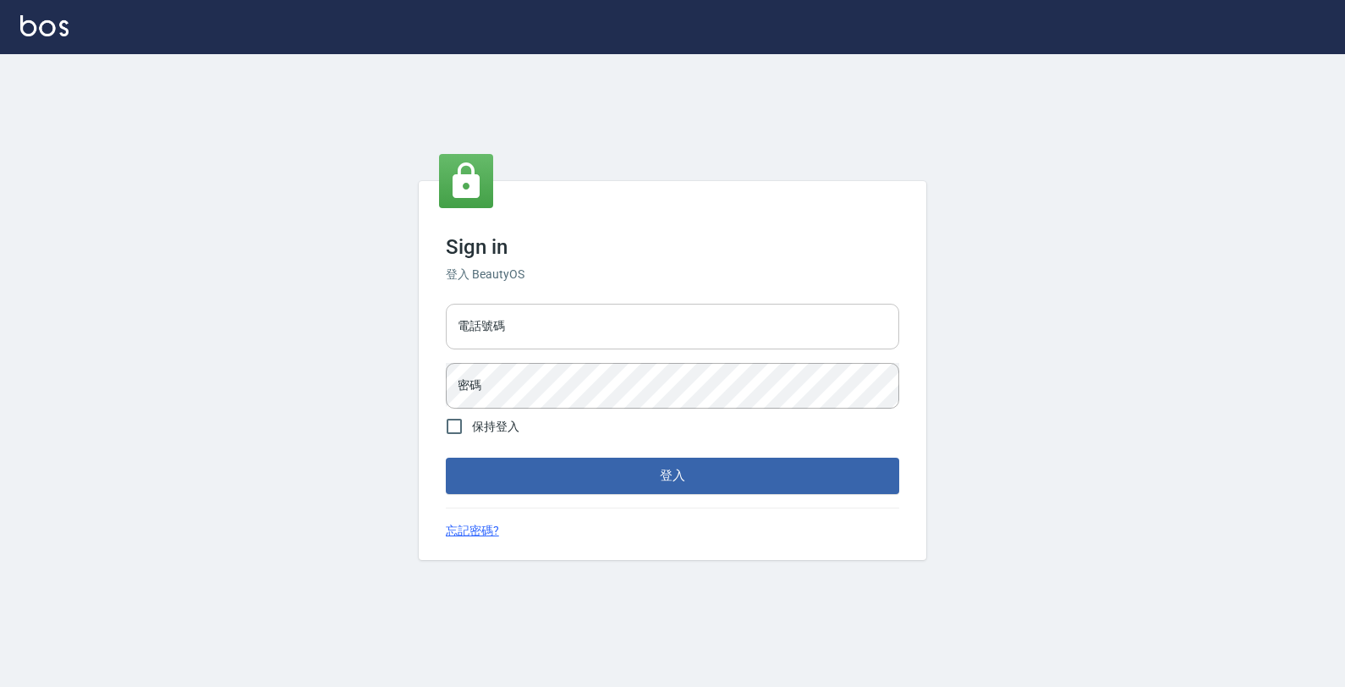
drag, startPoint x: 652, startPoint y: 348, endPoint x: 664, endPoint y: 335, distance: 17.9
click at [664, 335] on input "電話號碼" at bounding box center [673, 327] width 454 height 46
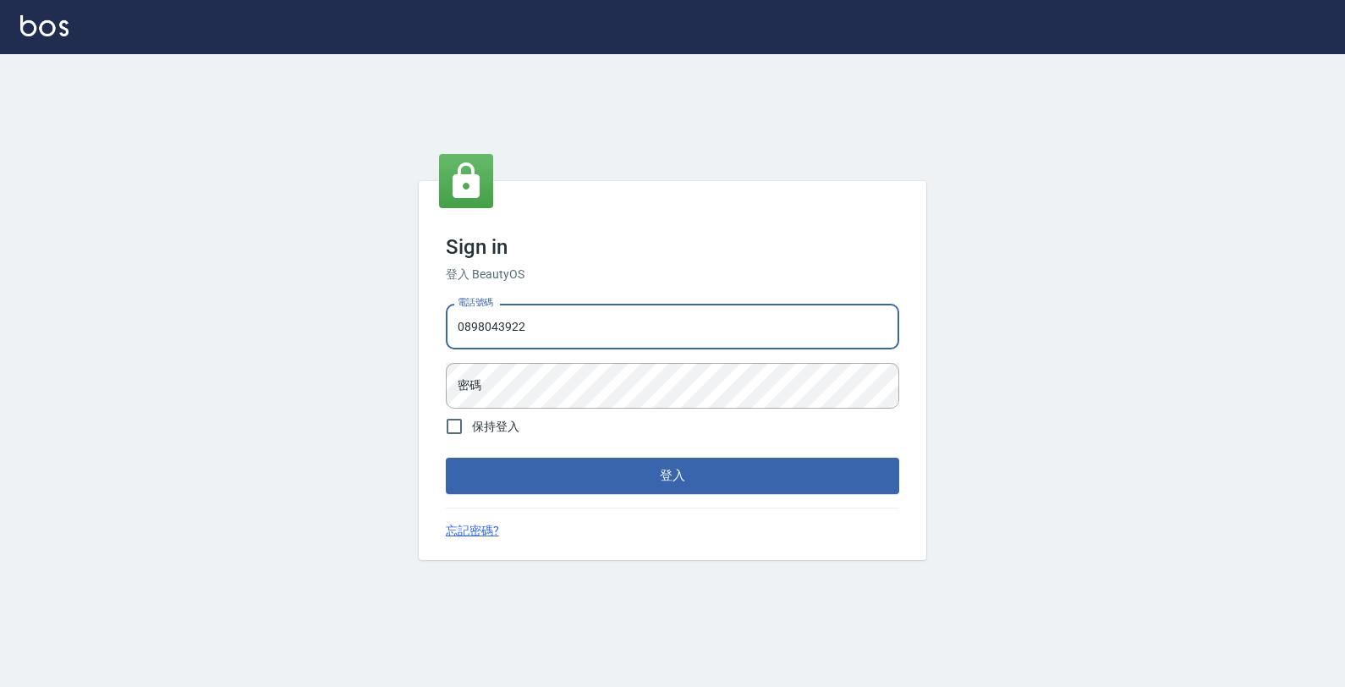
click at [446, 458] on button "登入" at bounding box center [673, 476] width 454 height 36
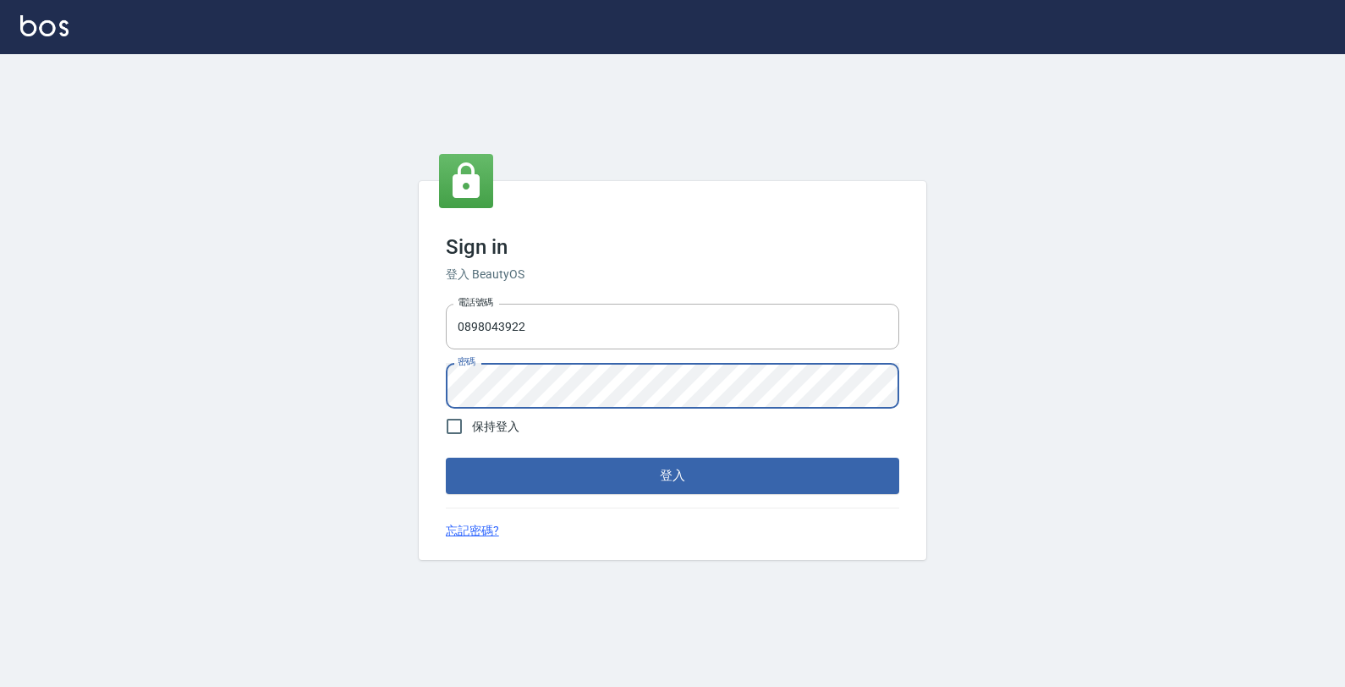
click at [446, 458] on button "登入" at bounding box center [673, 476] width 454 height 36
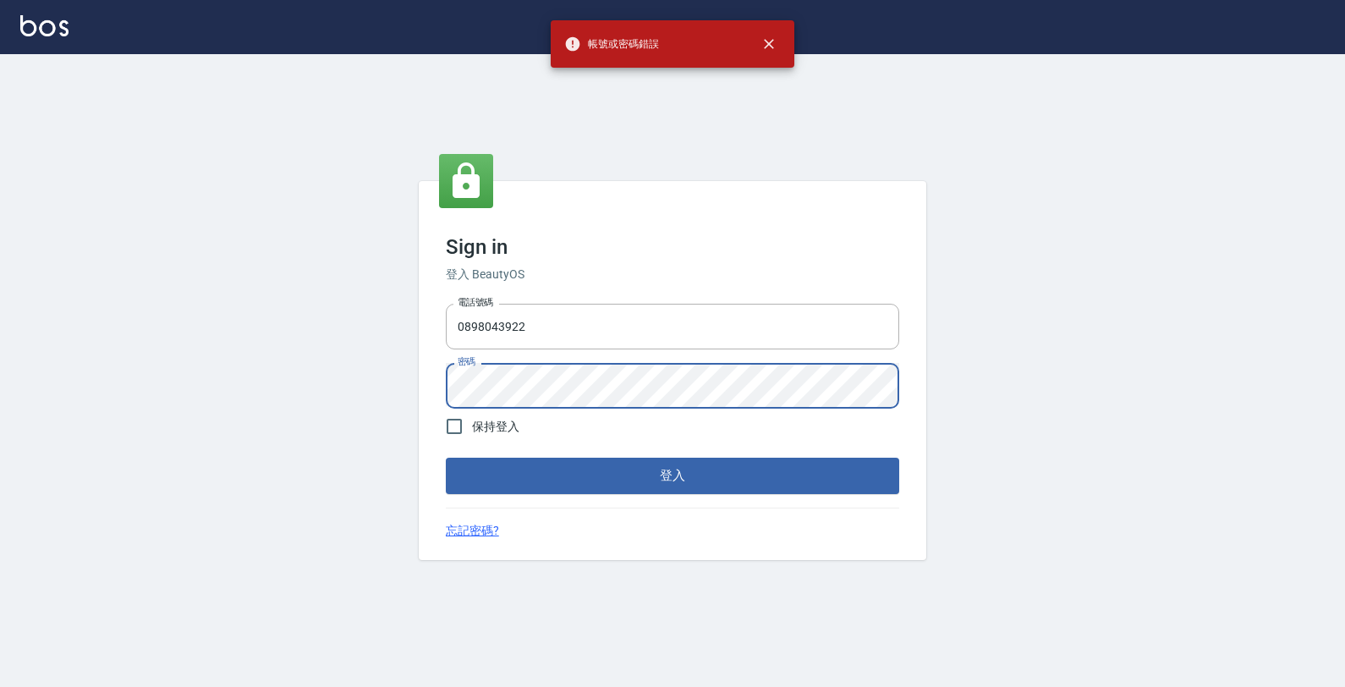
click at [446, 458] on button "登入" at bounding box center [673, 476] width 454 height 36
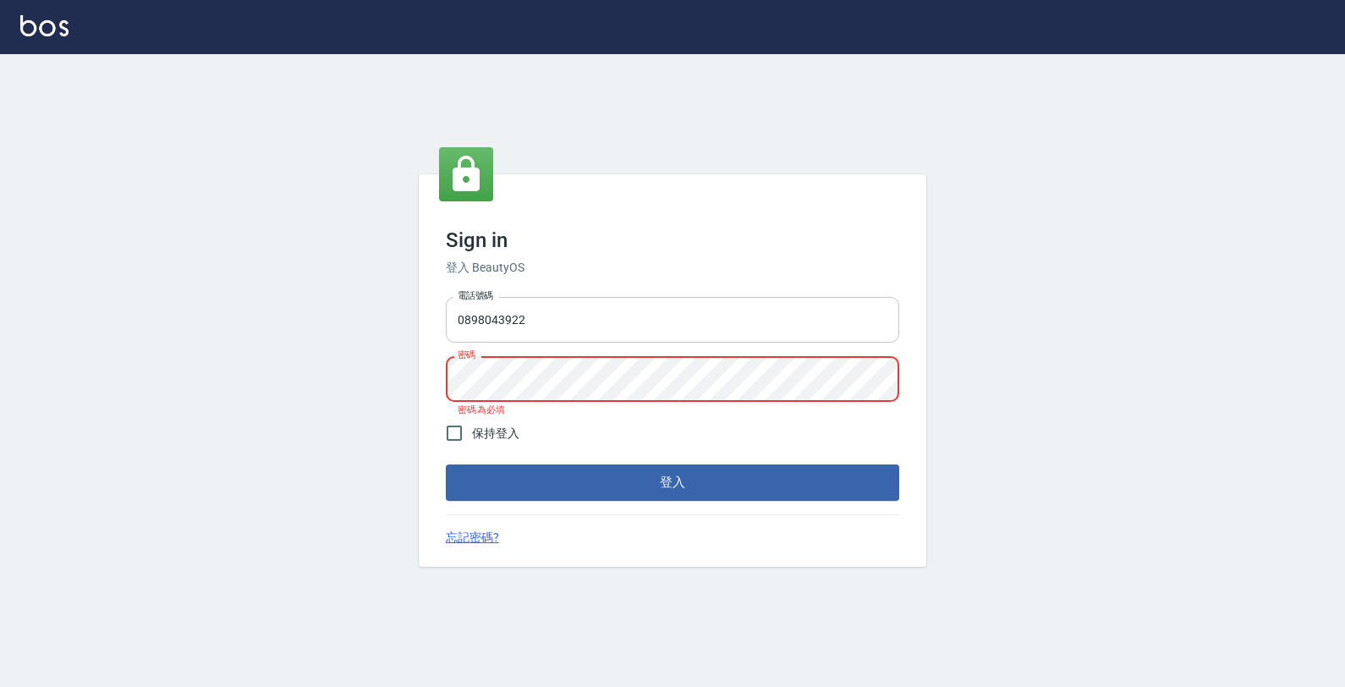
click at [481, 322] on input "0898043922" at bounding box center [673, 320] width 454 height 46
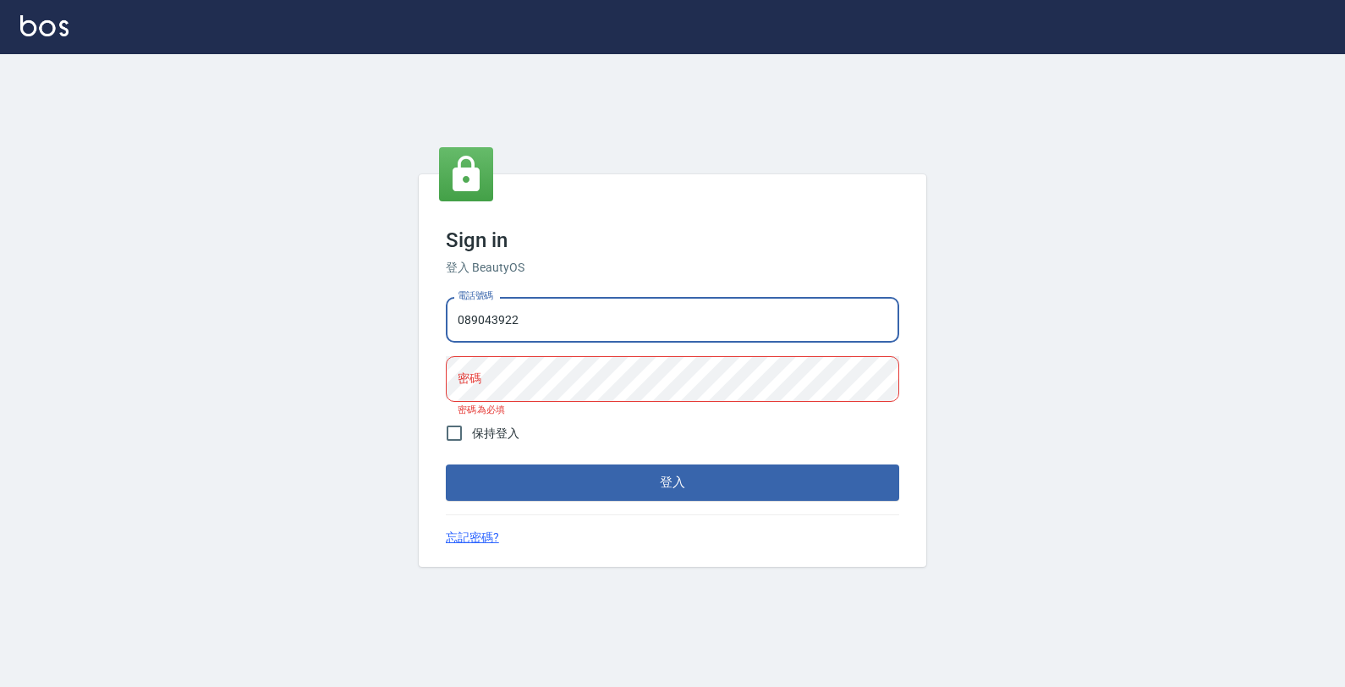
drag, startPoint x: 463, startPoint y: 319, endPoint x: 470, endPoint y: 311, distance: 10.8
click at [466, 323] on input "089043922" at bounding box center [673, 320] width 454 height 46
type input "0989043922"
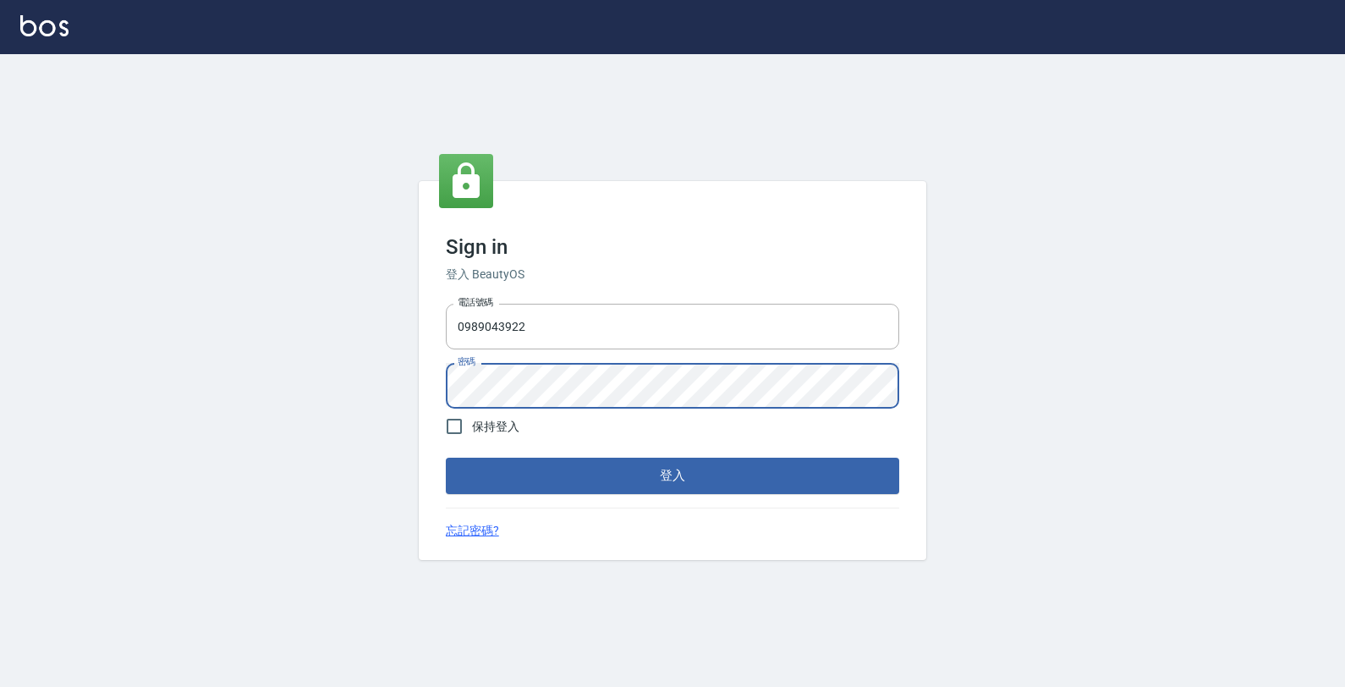
click at [446, 458] on button "登入" at bounding box center [673, 476] width 454 height 36
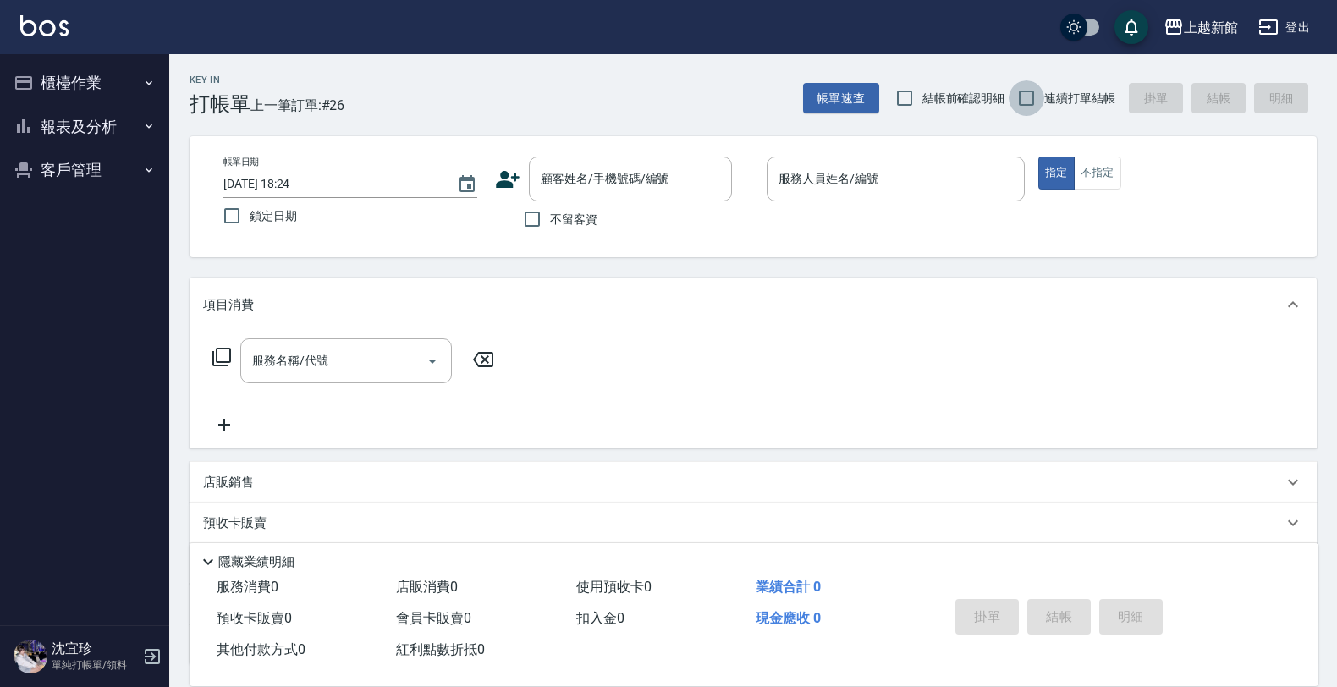
click at [1035, 93] on input "連續打單結帳" at bounding box center [1027, 98] width 36 height 36
checkbox input "true"
click at [501, 173] on icon at bounding box center [508, 179] width 24 height 17
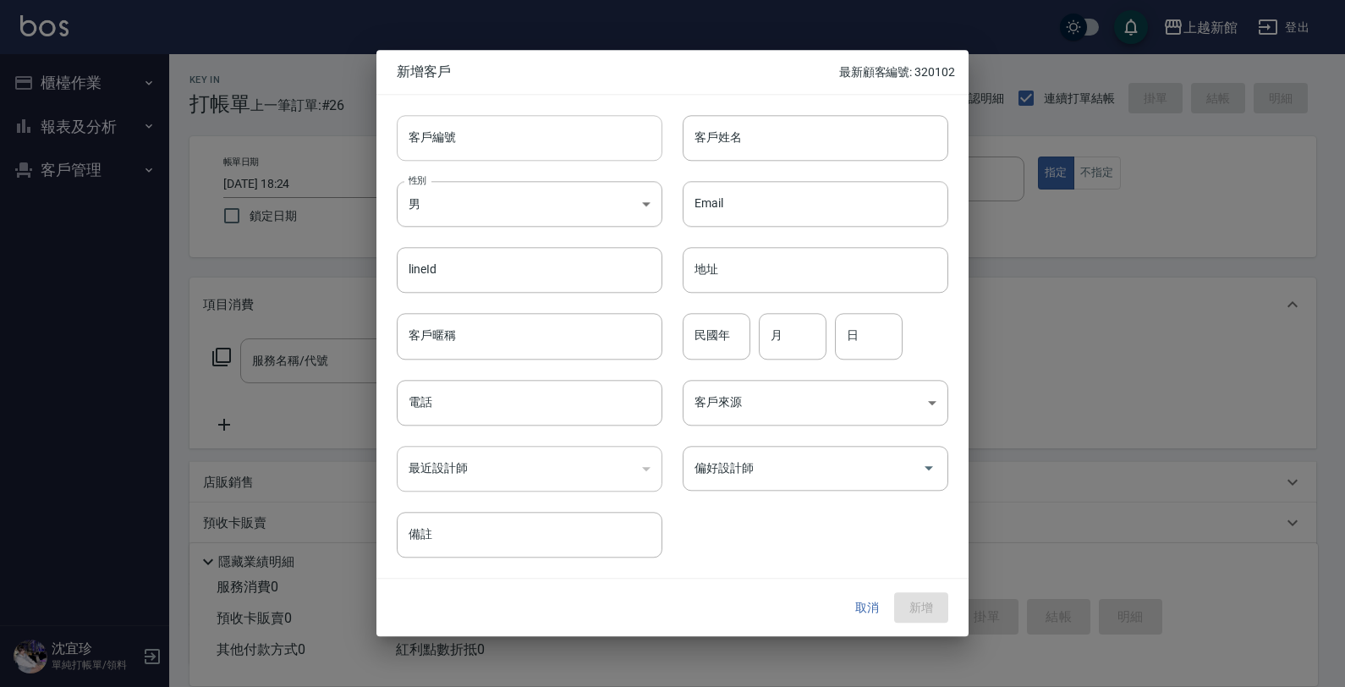
click at [556, 146] on input "客戶編號" at bounding box center [530, 138] width 266 height 46
type input "270227"
type input "蔣宜倫"
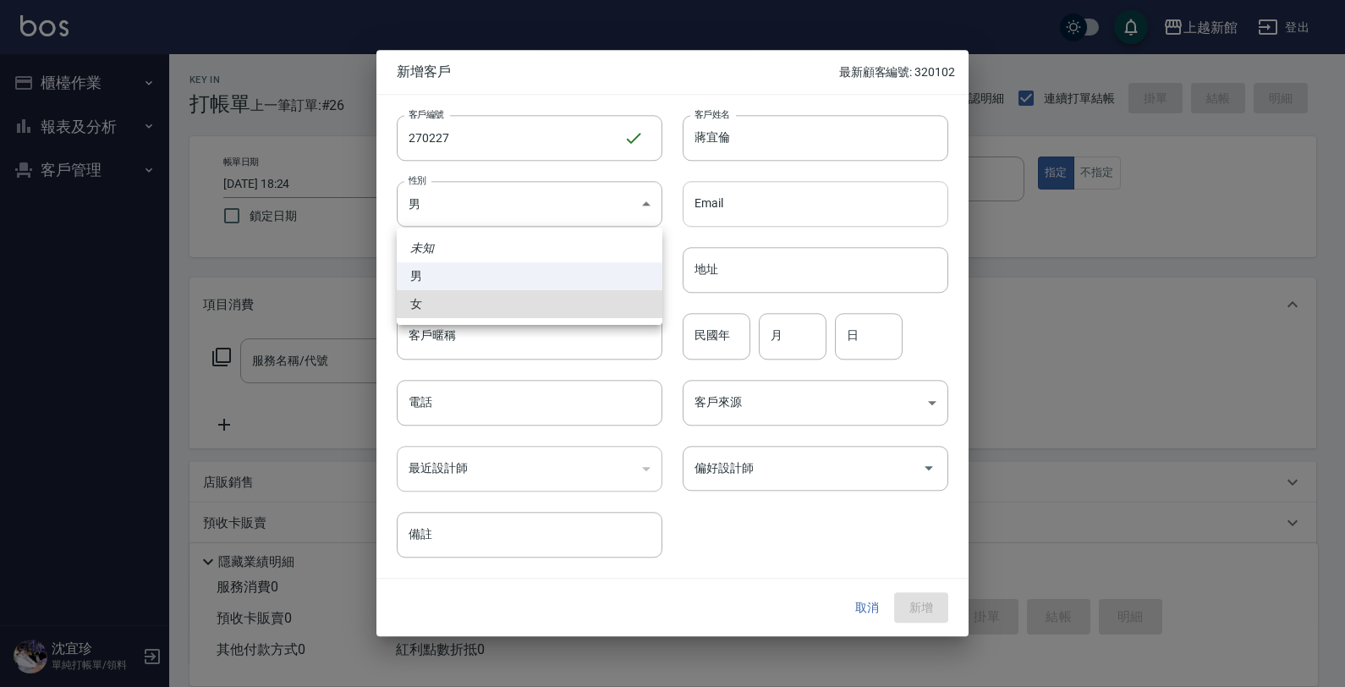
type input "FEMALE"
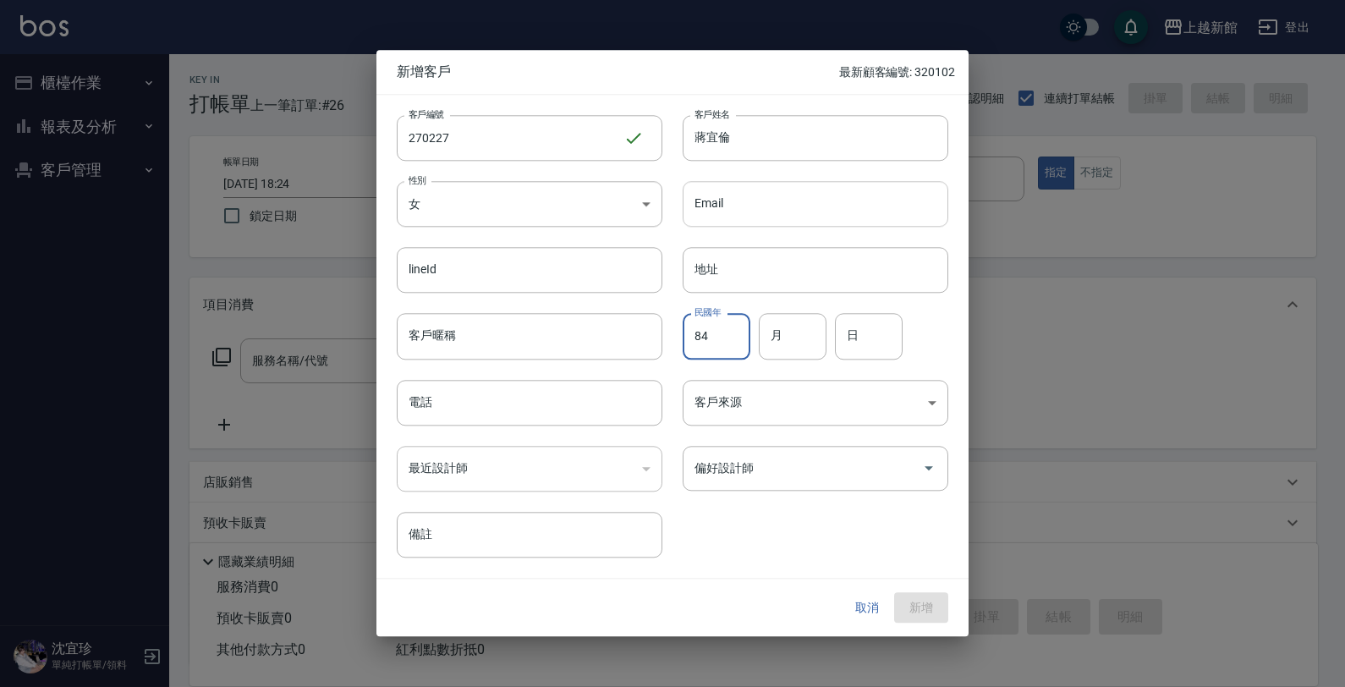
type input "84"
type input "02"
type input "27"
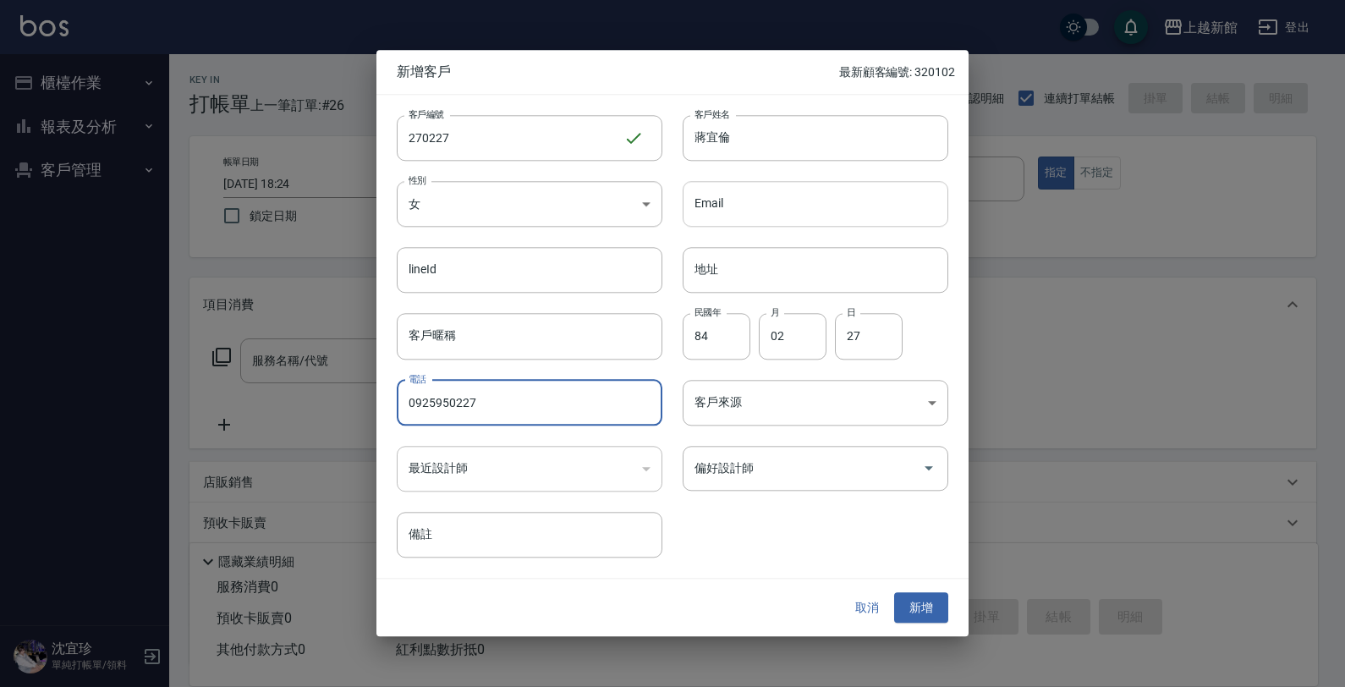
type input "0925950227"
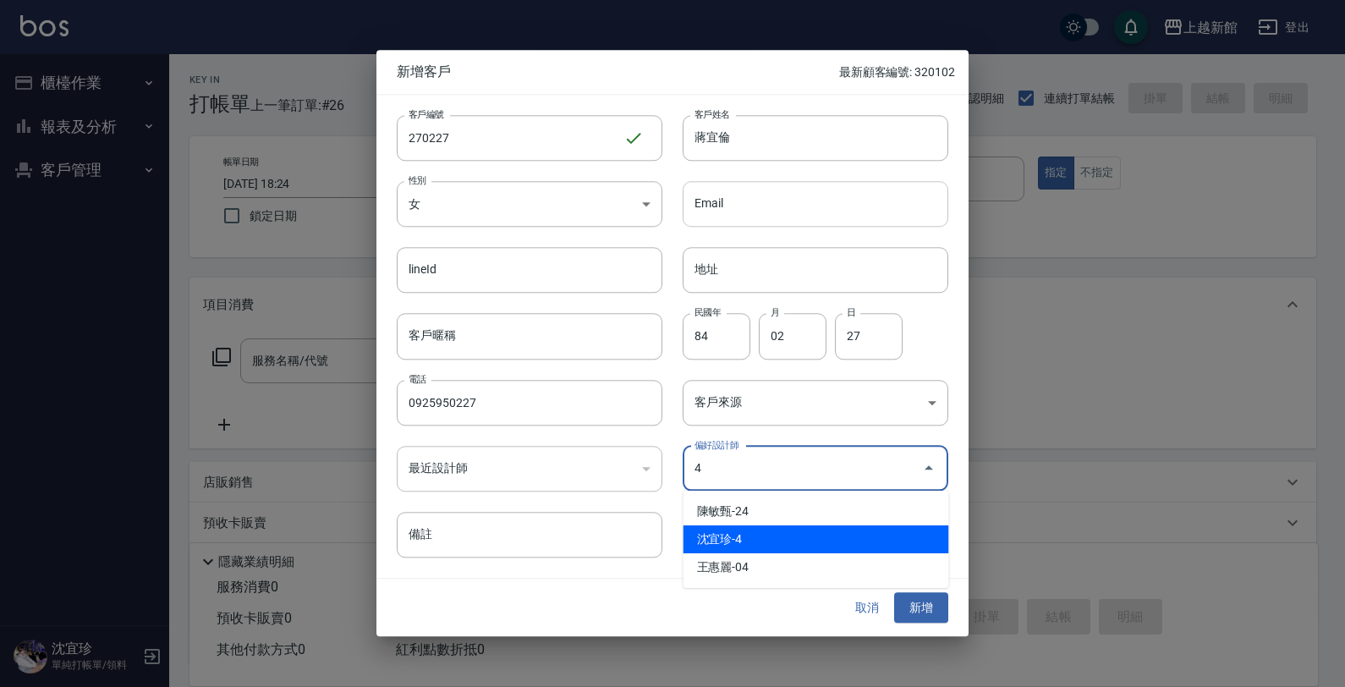
type input "沈宜珍"
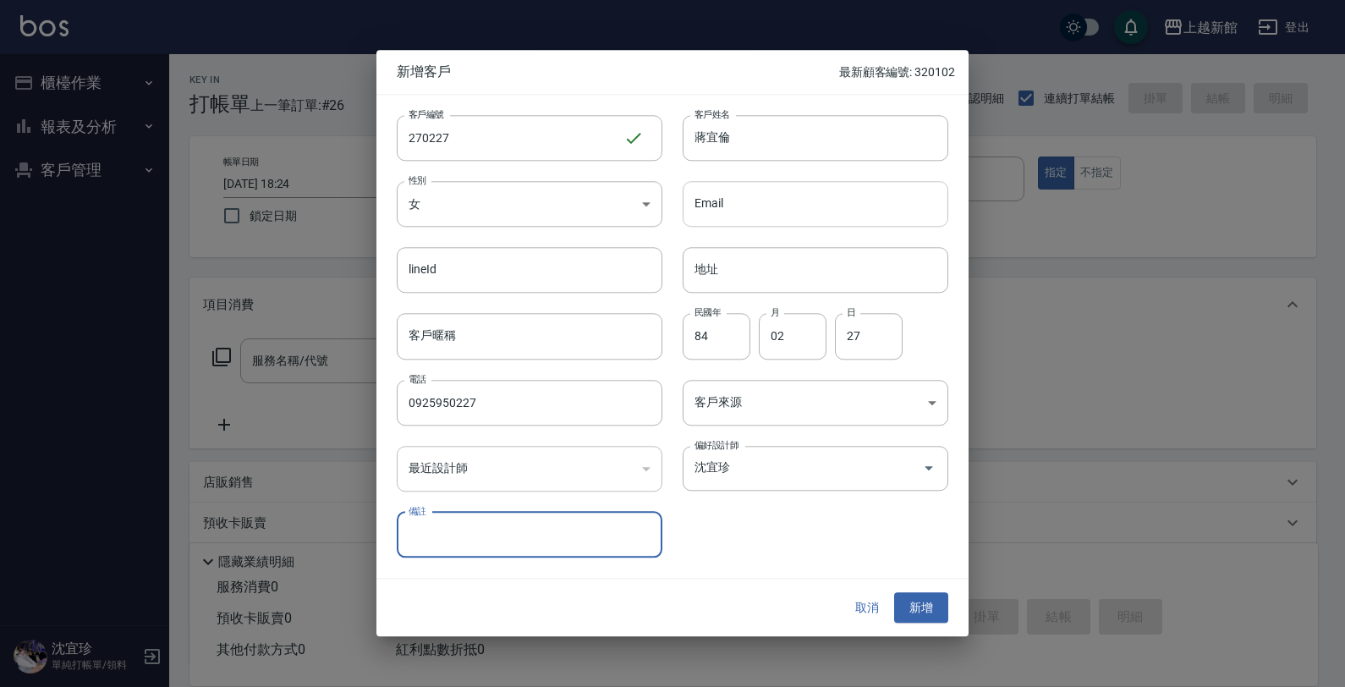
click at [894, 592] on button "新增" at bounding box center [921, 607] width 54 height 31
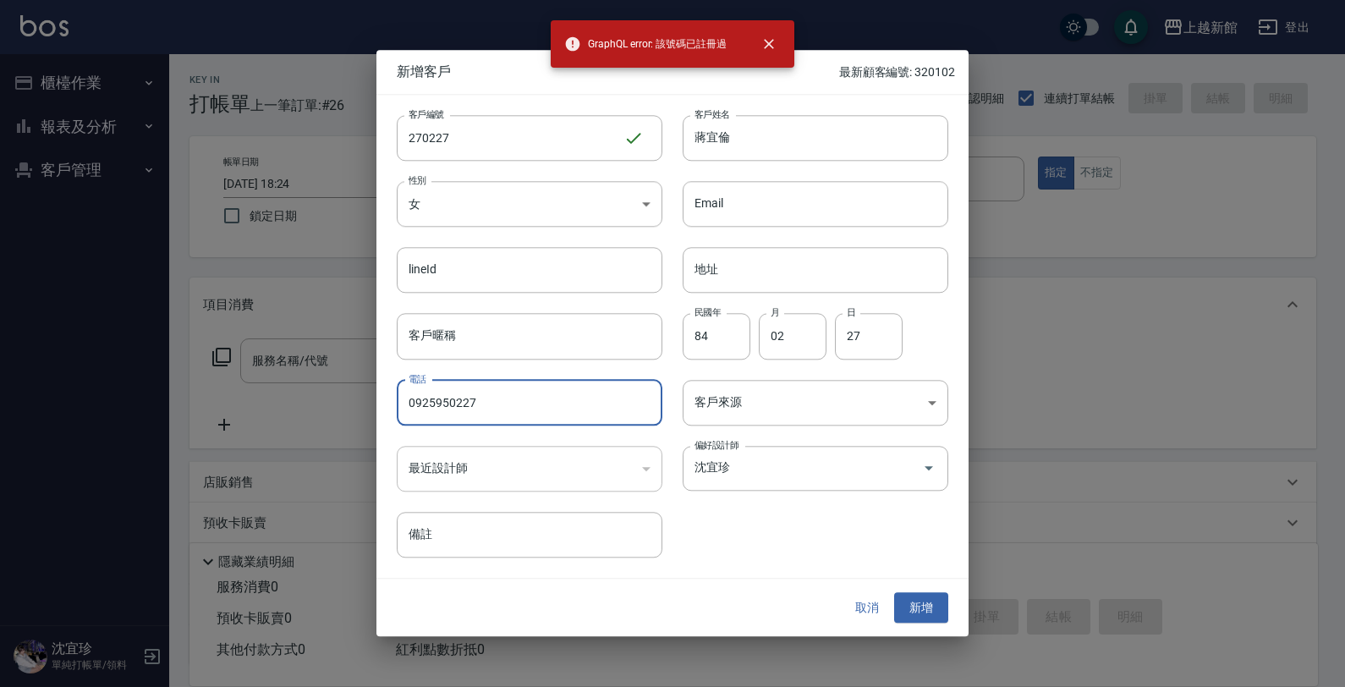
drag, startPoint x: 489, startPoint y: 408, endPoint x: 393, endPoint y: 419, distance: 96.2
click at [393, 419] on div "電話 0925950227 電話" at bounding box center [520, 393] width 286 height 66
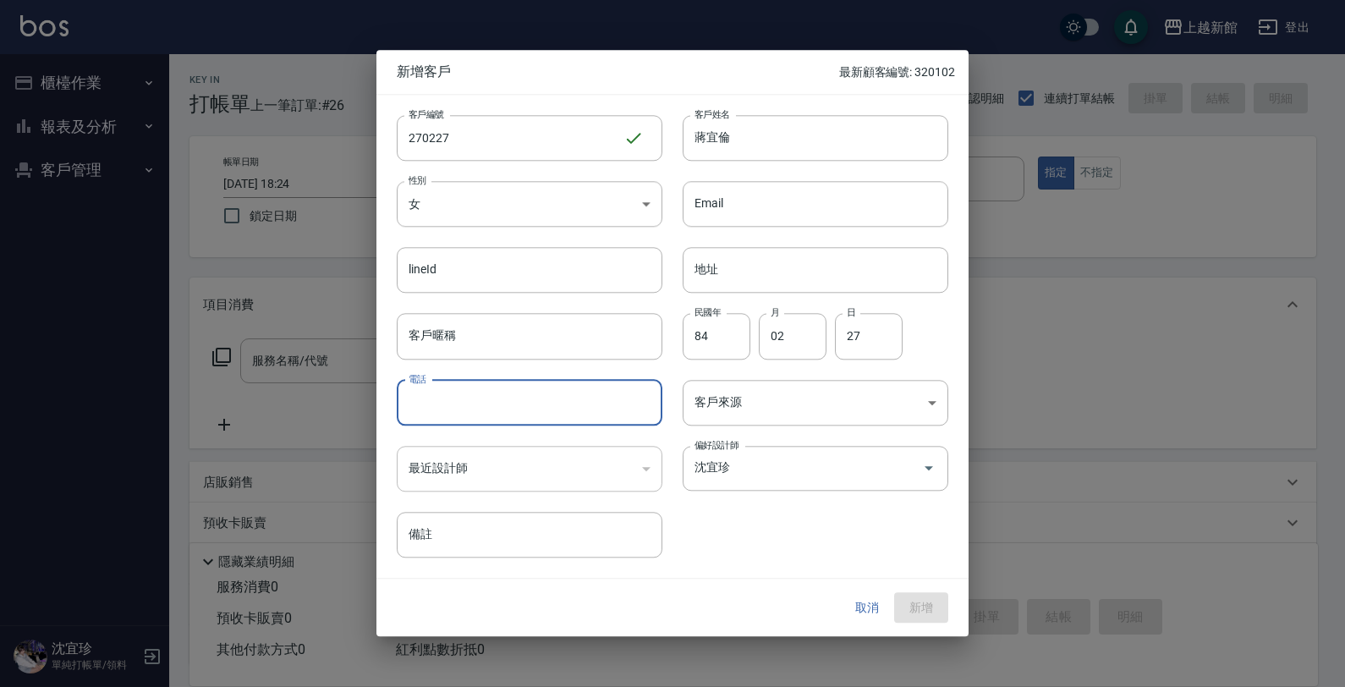
click at [865, 618] on button "取消" at bounding box center [867, 607] width 54 height 31
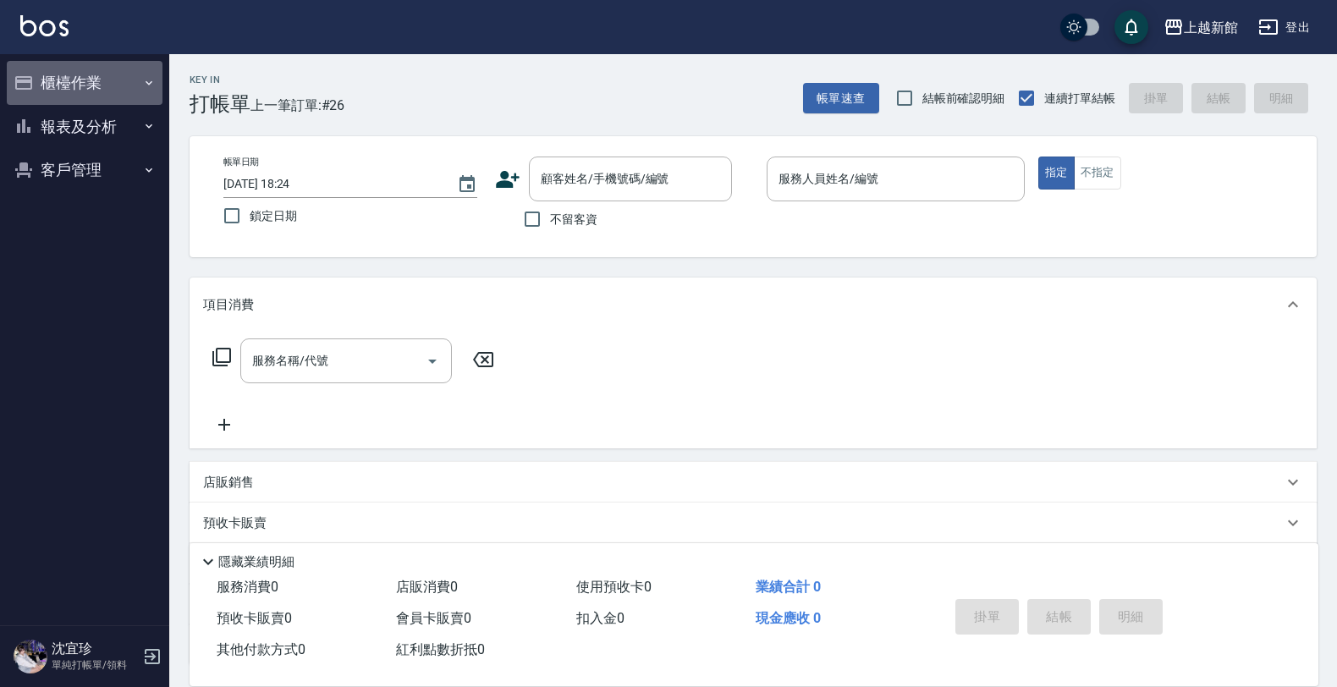
click at [85, 81] on button "櫃檯作業" at bounding box center [85, 83] width 156 height 44
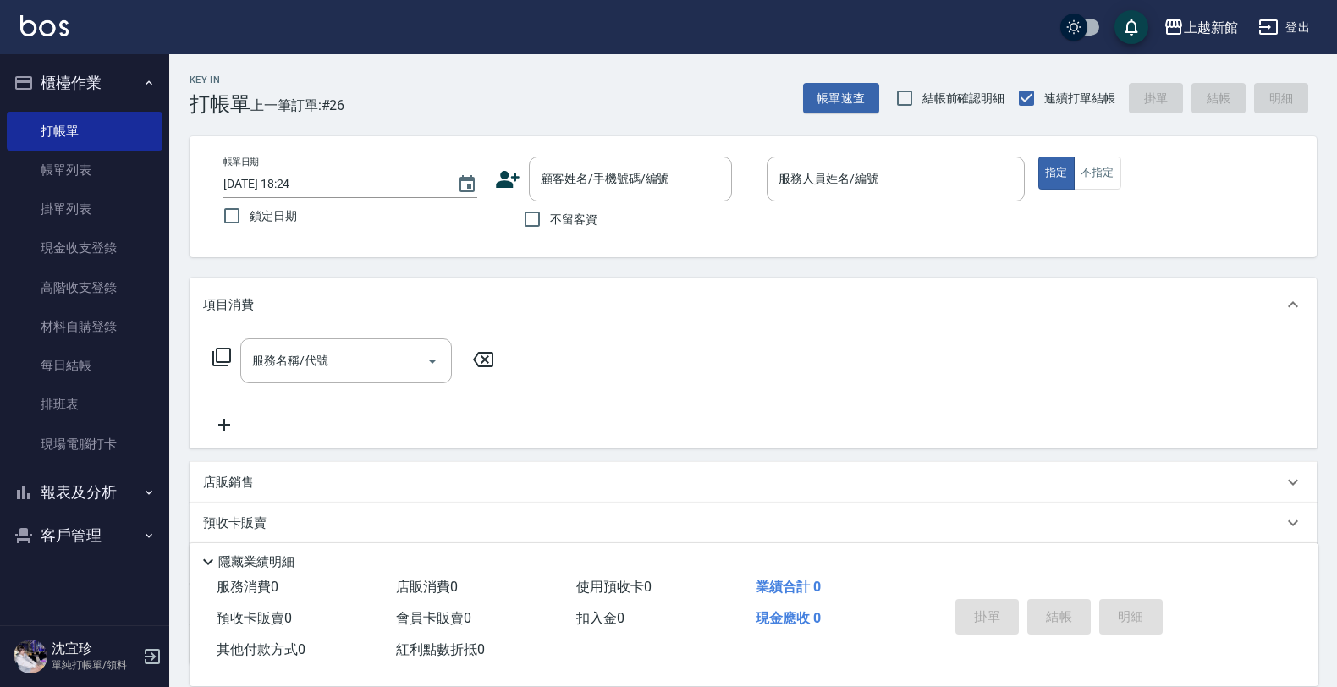
click at [113, 478] on button "報表及分析" at bounding box center [85, 492] width 156 height 44
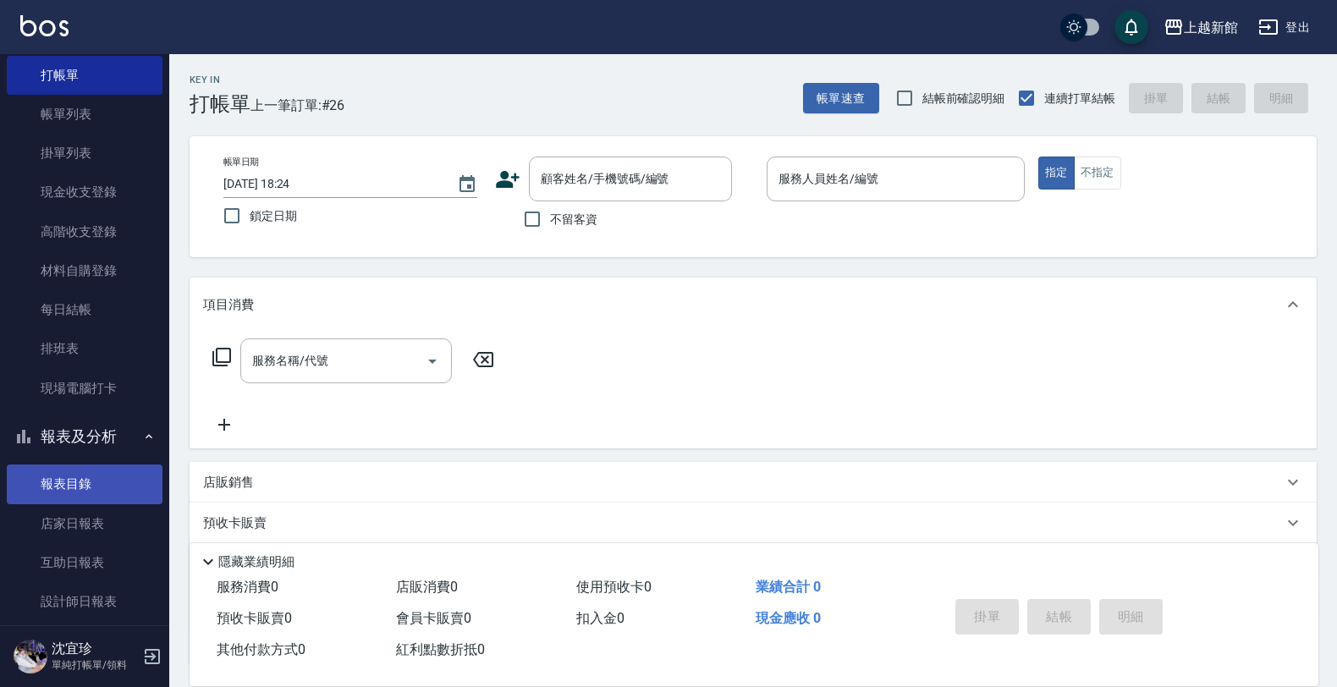
scroll to position [106, 0]
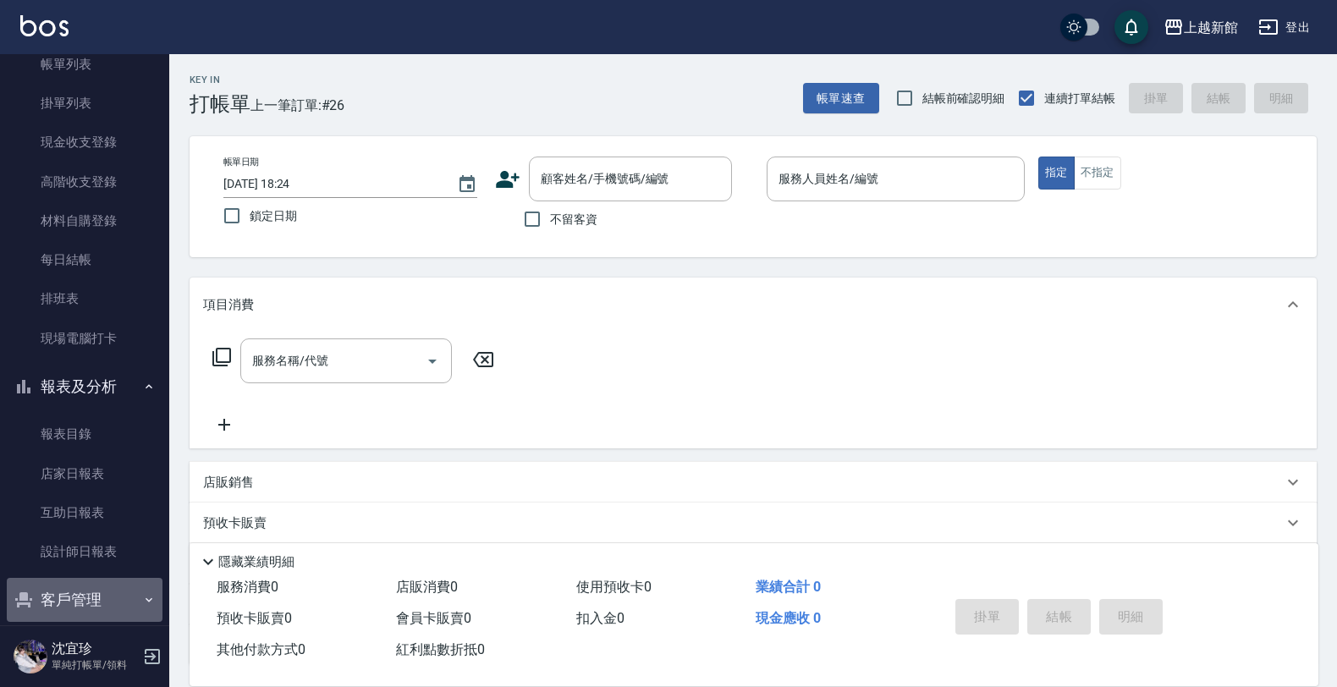
click at [94, 592] on button "客戶管理" at bounding box center [85, 600] width 156 height 44
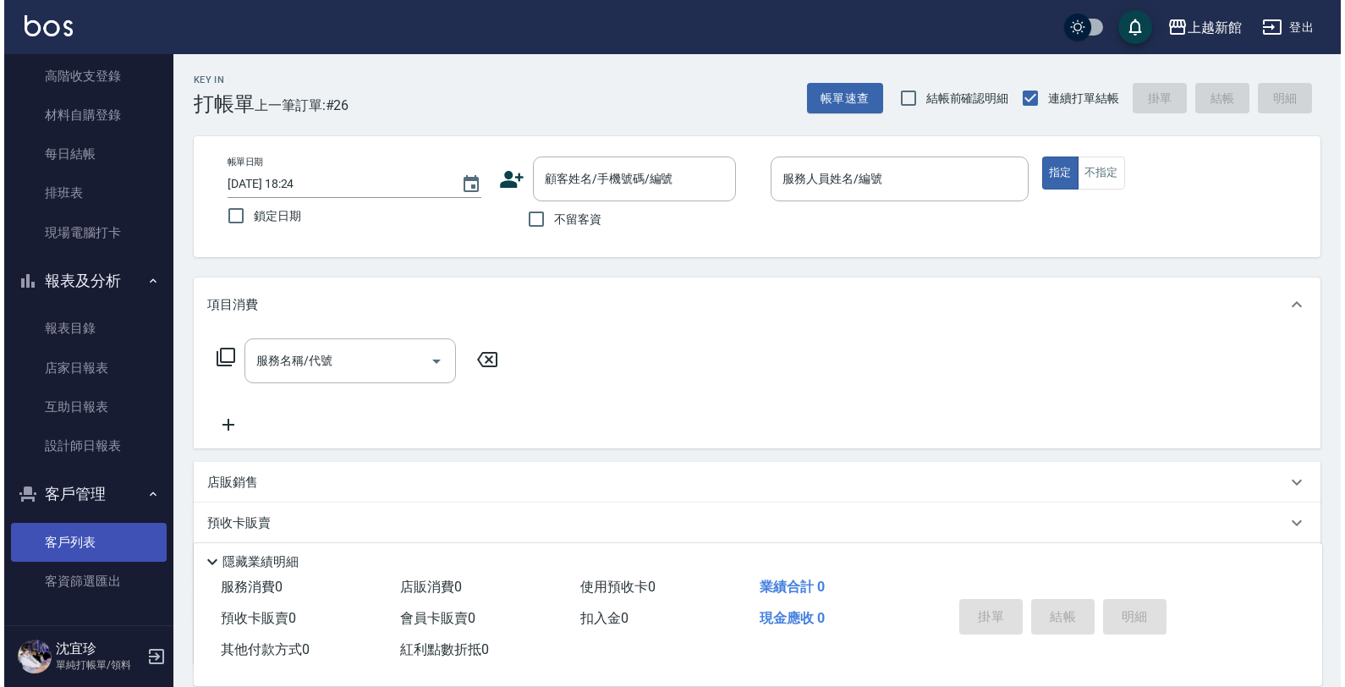
scroll to position [213, 0]
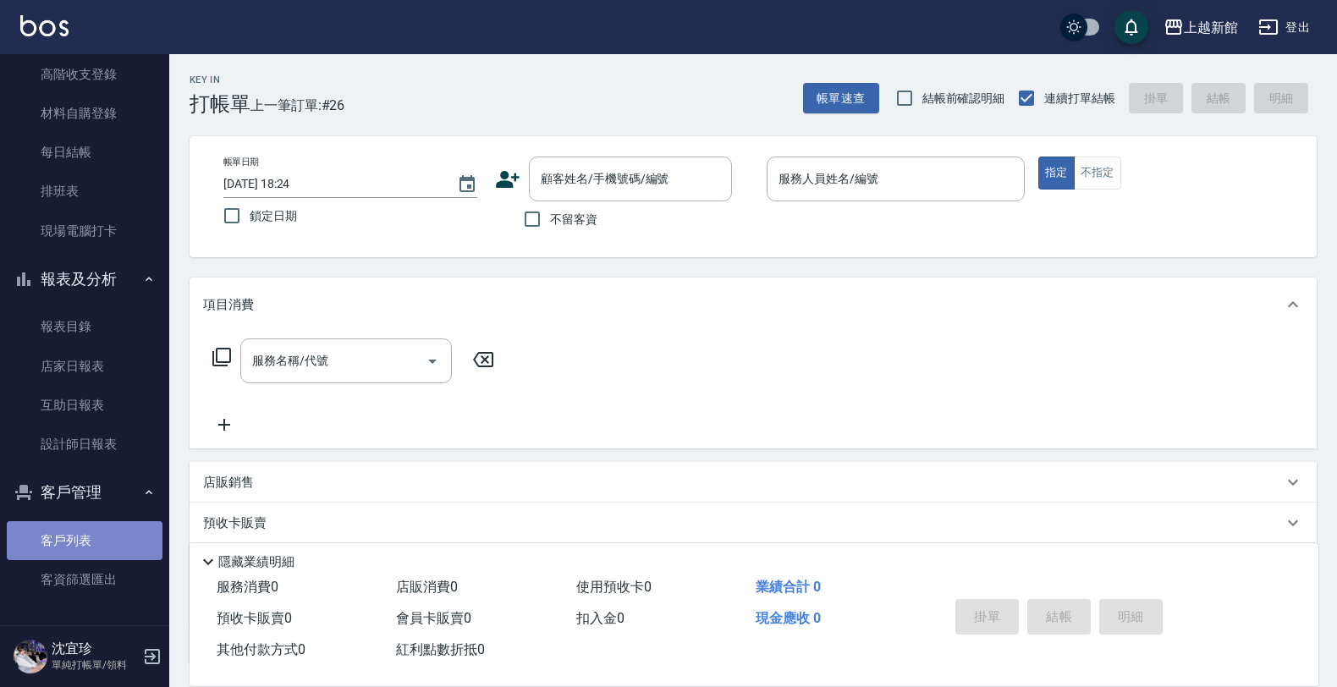
click at [99, 539] on link "客戶列表" at bounding box center [85, 540] width 156 height 39
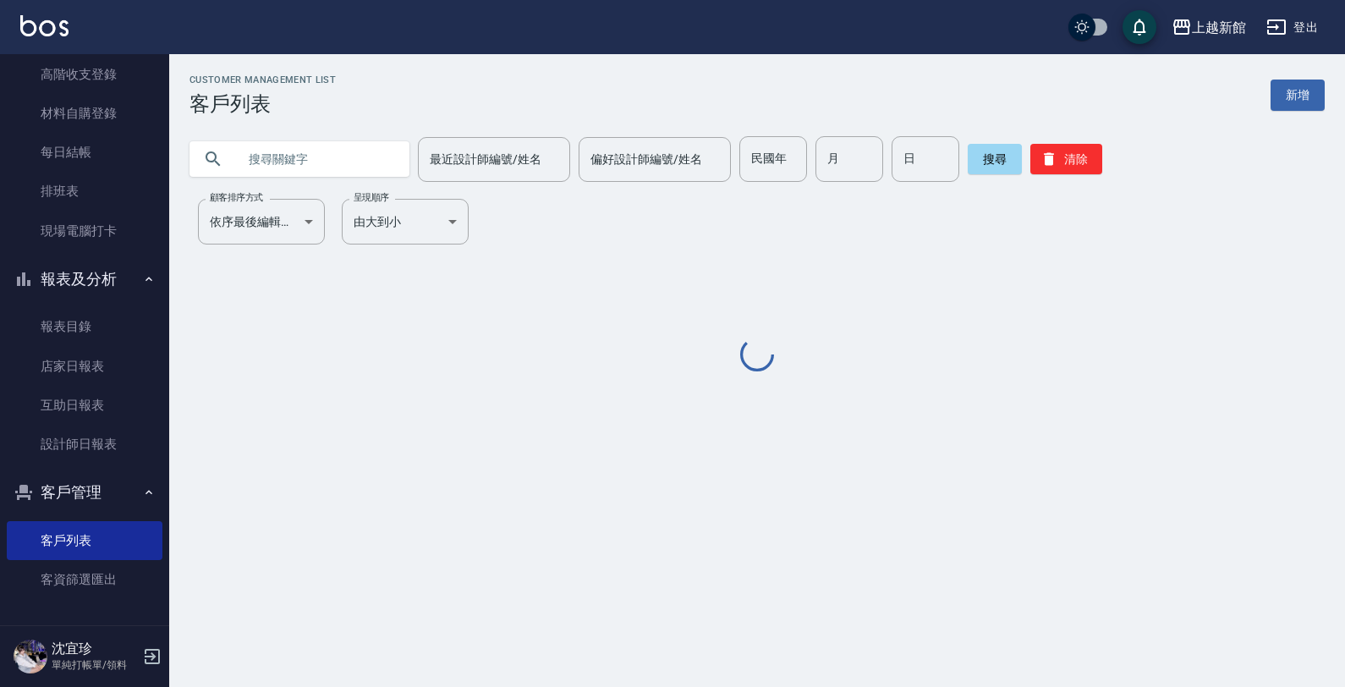
click at [331, 166] on input "text" at bounding box center [316, 159] width 159 height 46
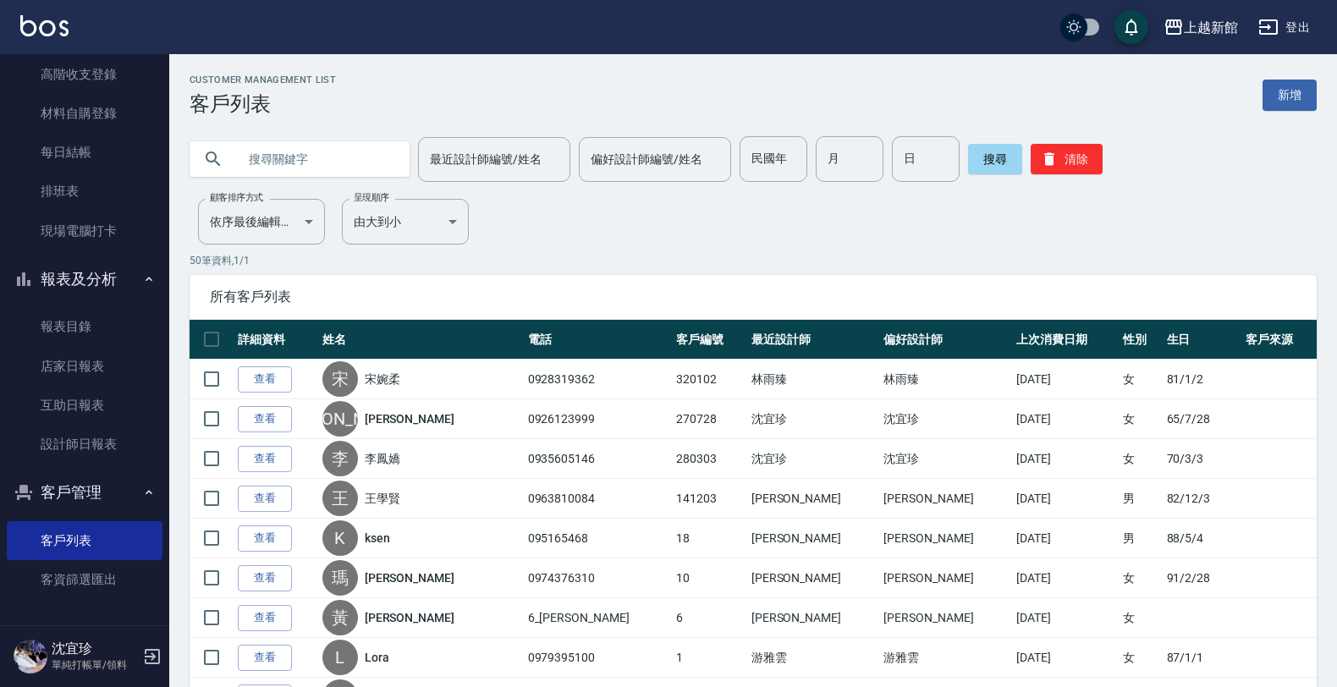
paste input "0925950227"
type input "0925950227"
click at [968, 162] on button "搜尋" at bounding box center [995, 159] width 54 height 30
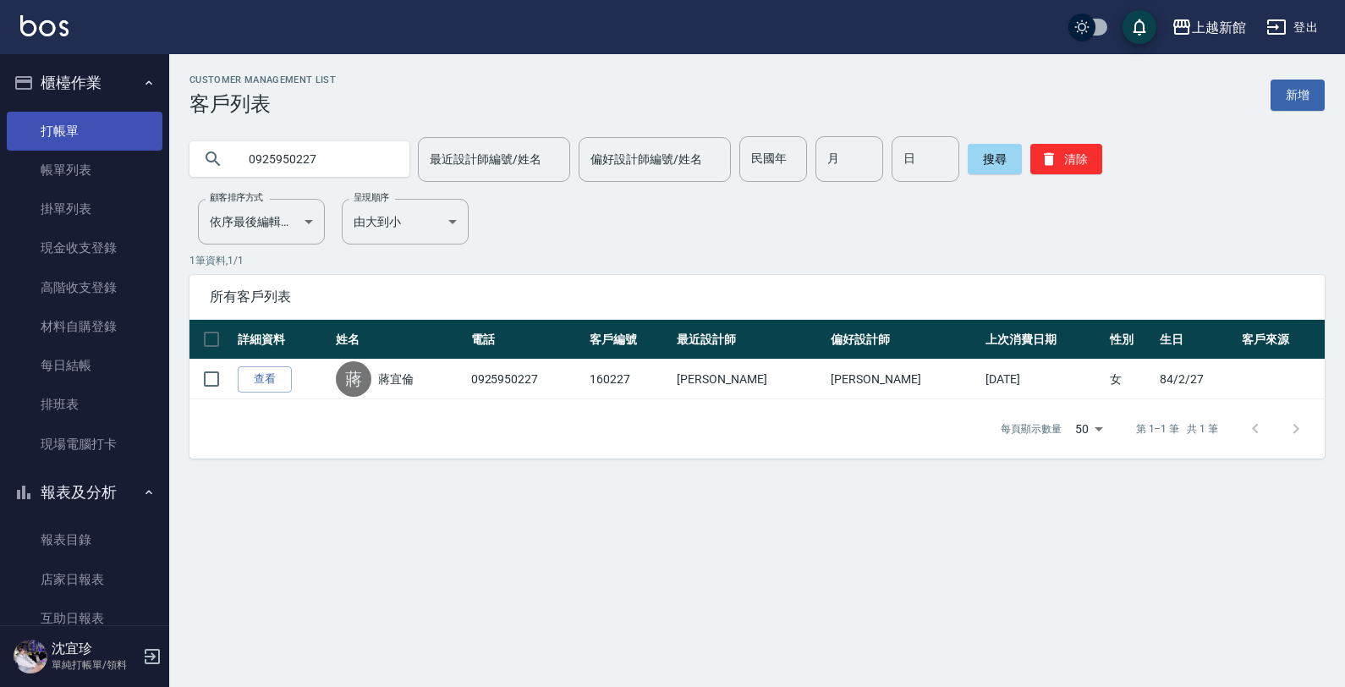
click at [97, 124] on link "打帳單" at bounding box center [85, 131] width 156 height 39
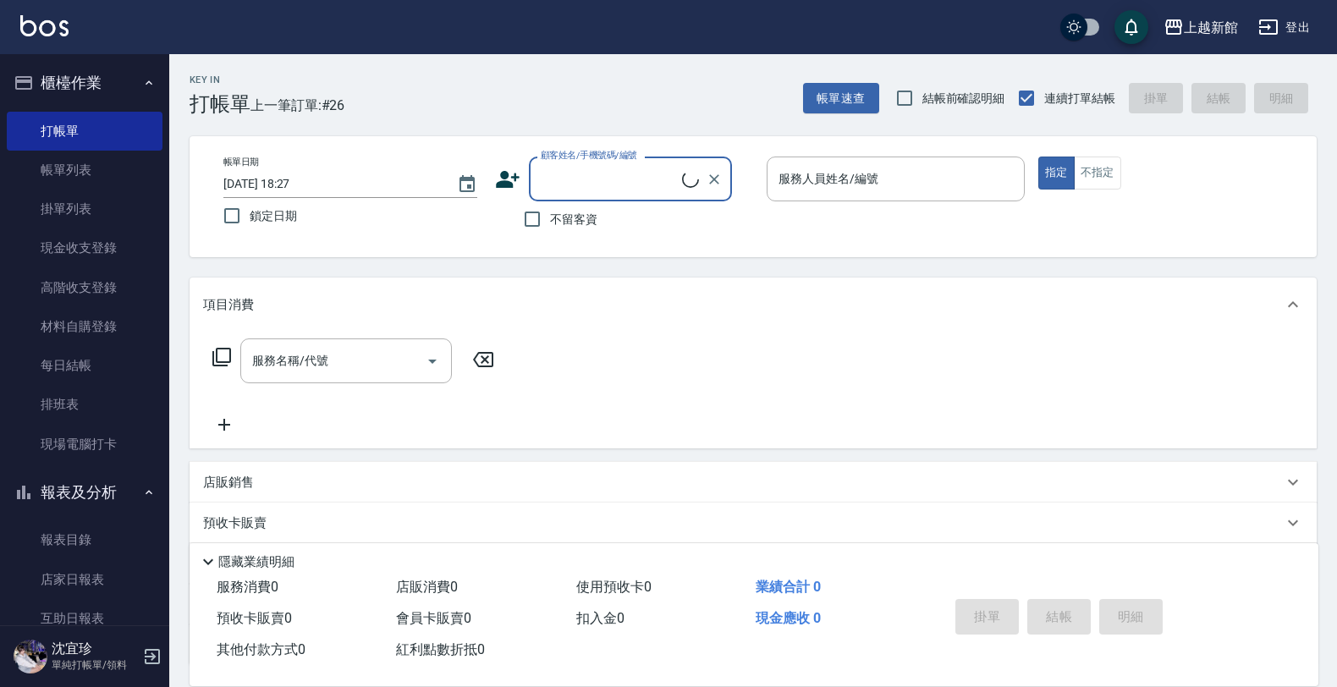
click at [602, 180] on input "顧客姓名/手機號碼/編號" at bounding box center [609, 179] width 146 height 30
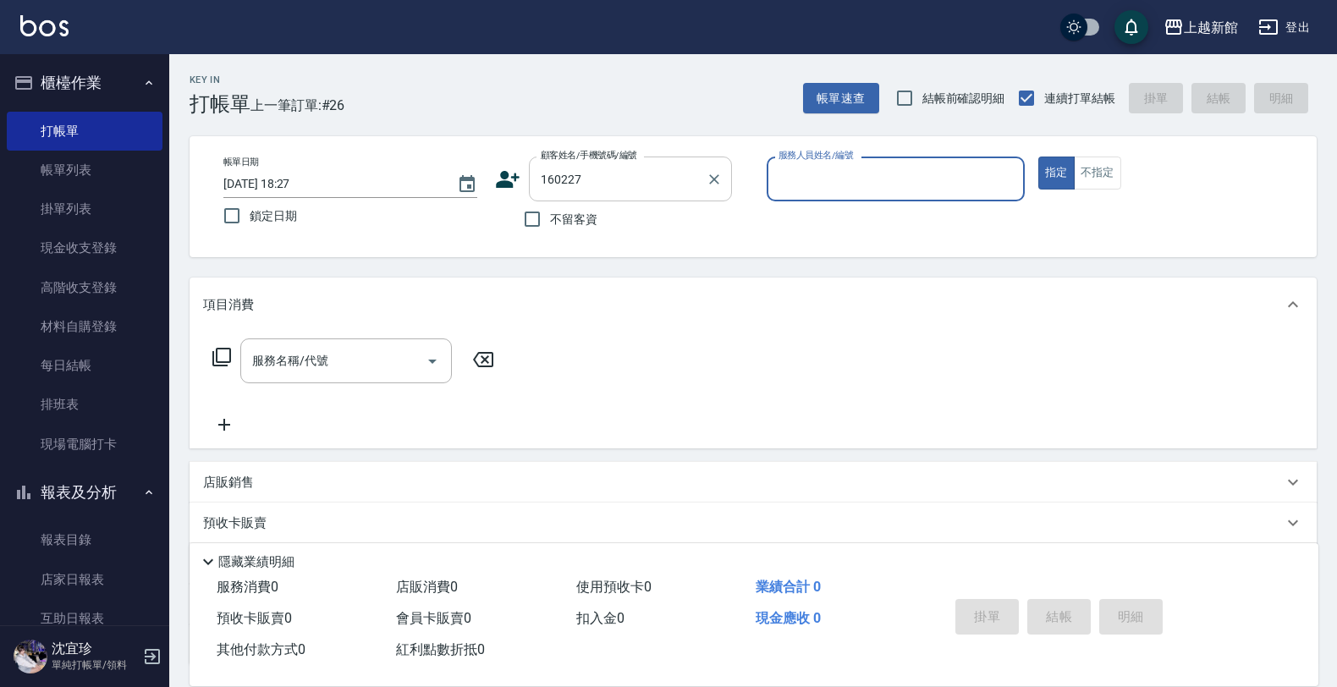
type input "蔣宜倫/0925950227/160227"
type input "黃婕寧-6"
drag, startPoint x: 1020, startPoint y: 170, endPoint x: 1009, endPoint y: 179, distance: 14.4
click at [1018, 171] on div "黃婕寧-6 服務人員姓名/編號" at bounding box center [896, 179] width 258 height 45
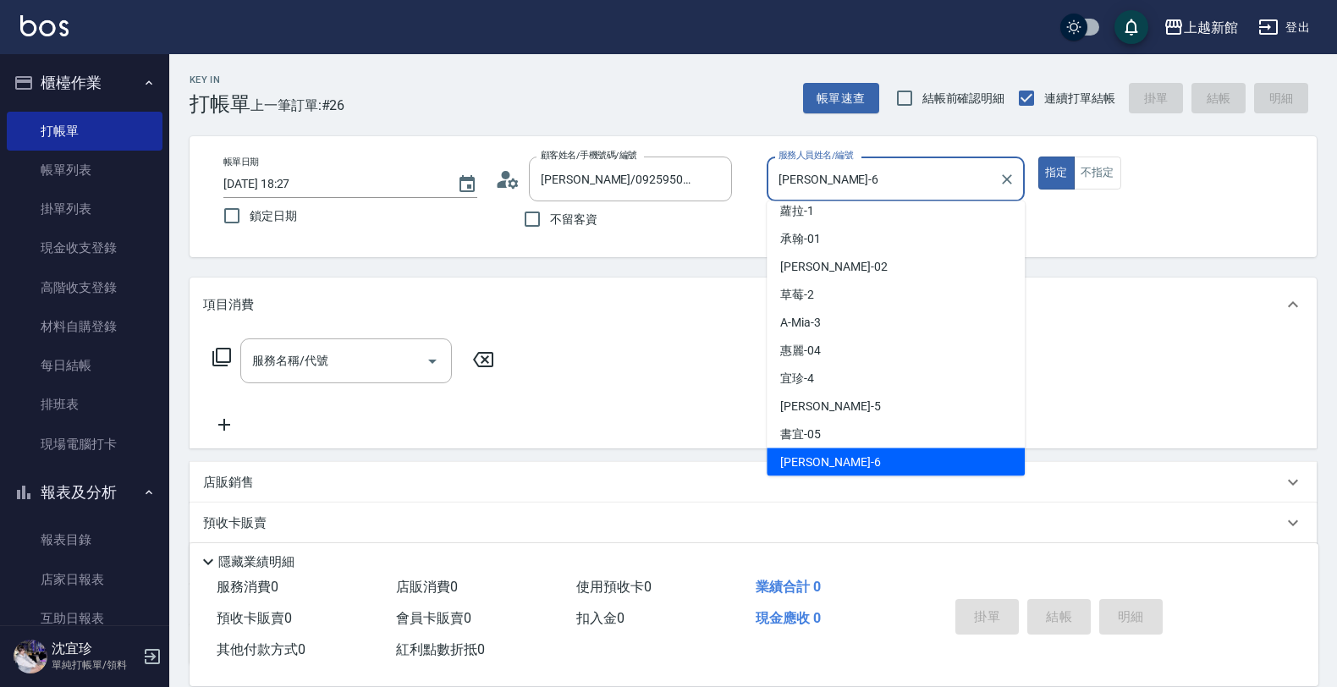
drag, startPoint x: 1009, startPoint y: 180, endPoint x: 953, endPoint y: 192, distance: 57.1
click at [1000, 184] on icon "Clear" at bounding box center [1006, 179] width 17 height 17
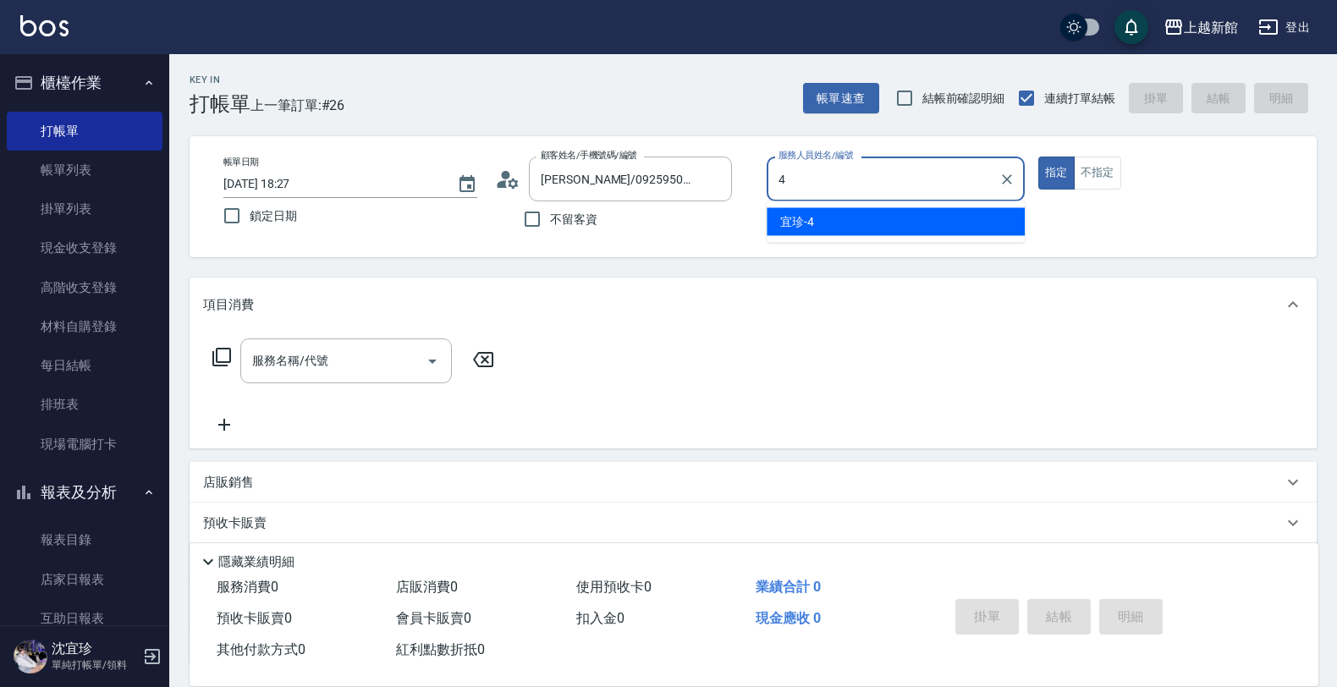
type input "宜珍-4"
type button "true"
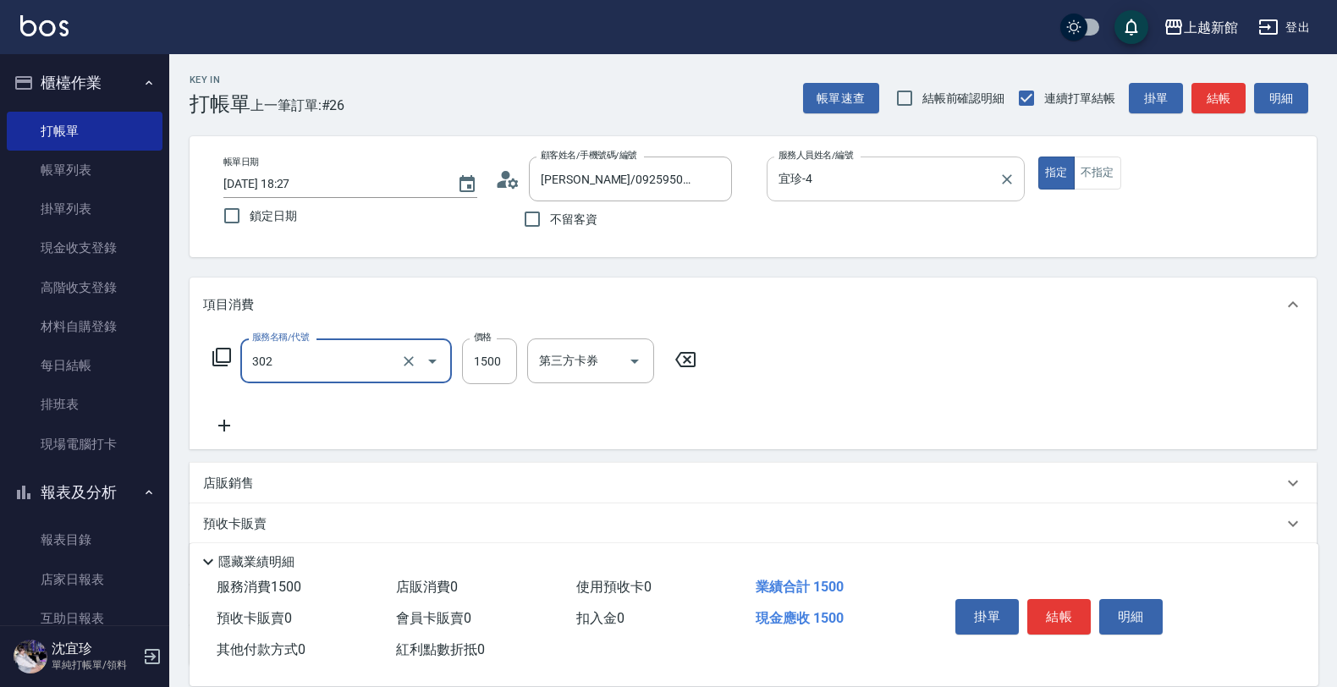
type input "設計燙髮(302)"
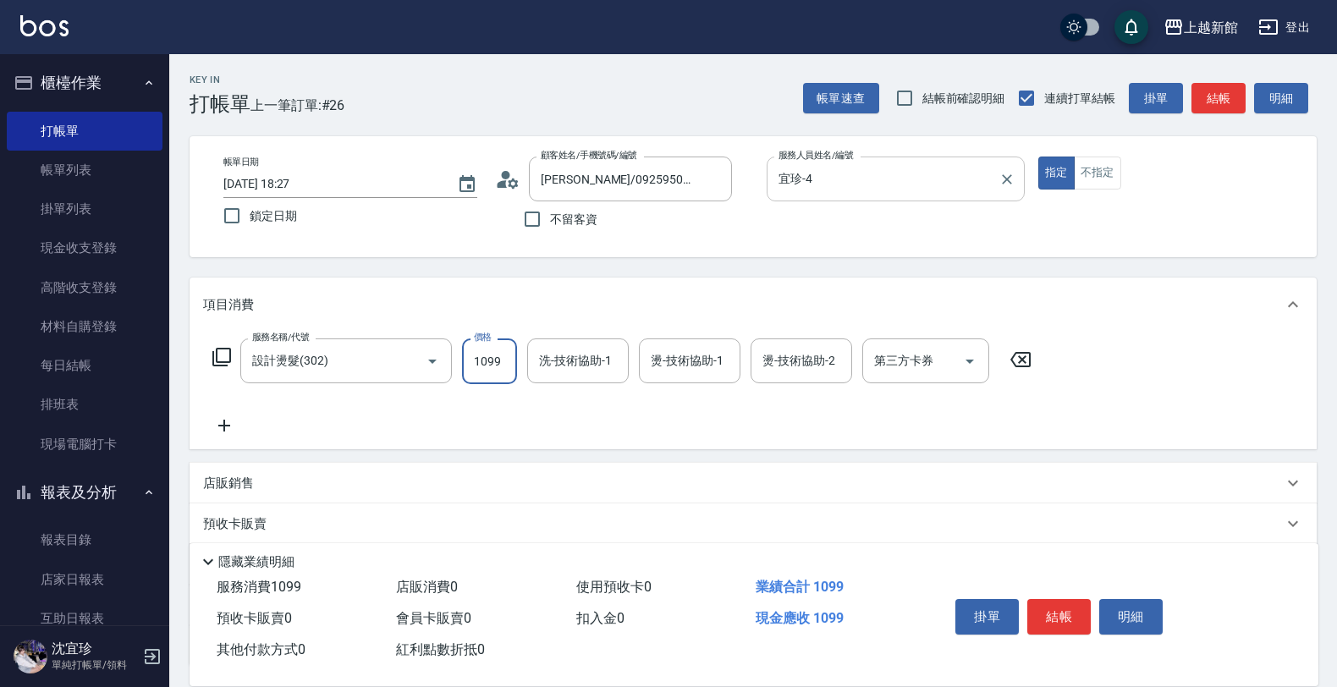
type input "1099"
type input "容綺-21"
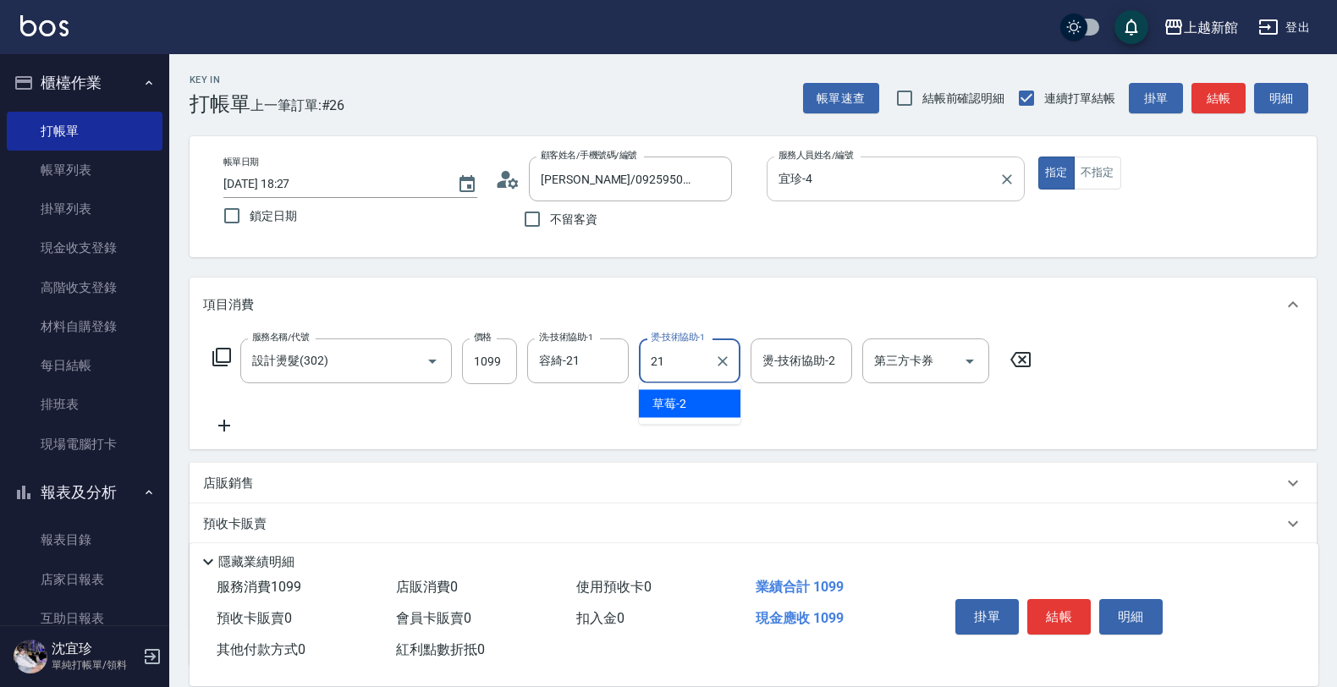
type input "容綺-21"
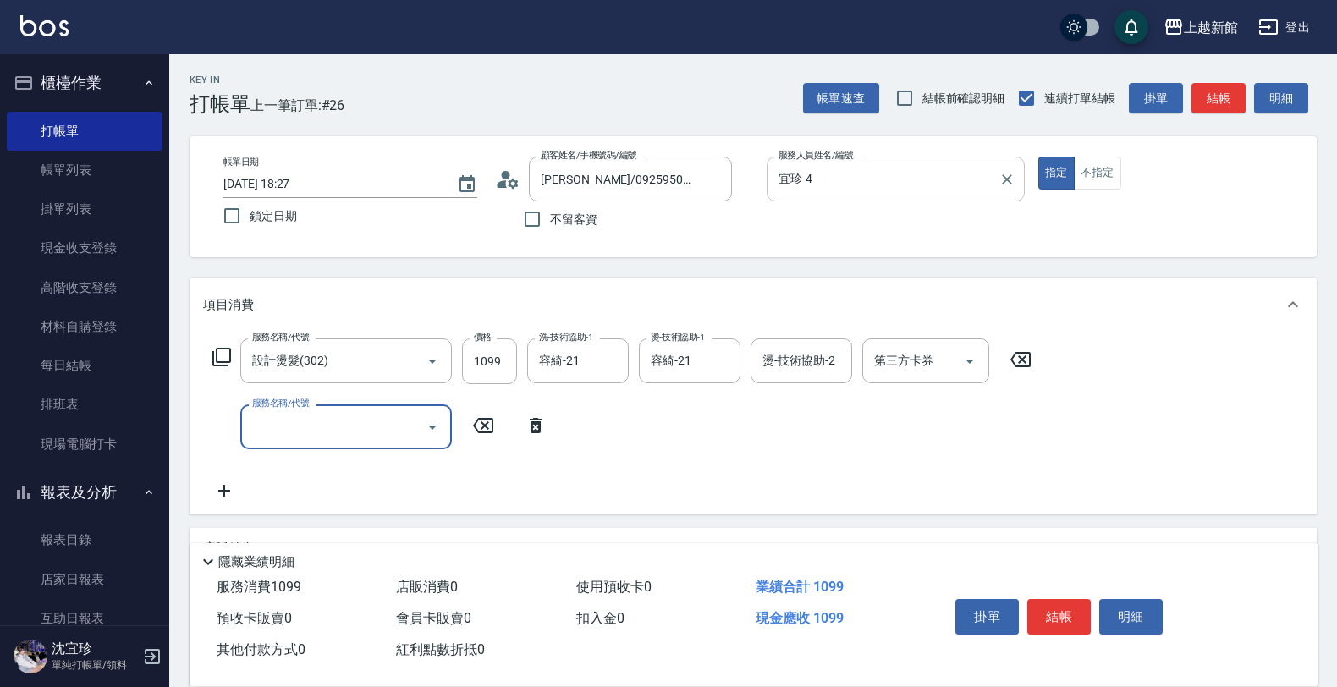
type input "2"
type input "設計染髮(404)"
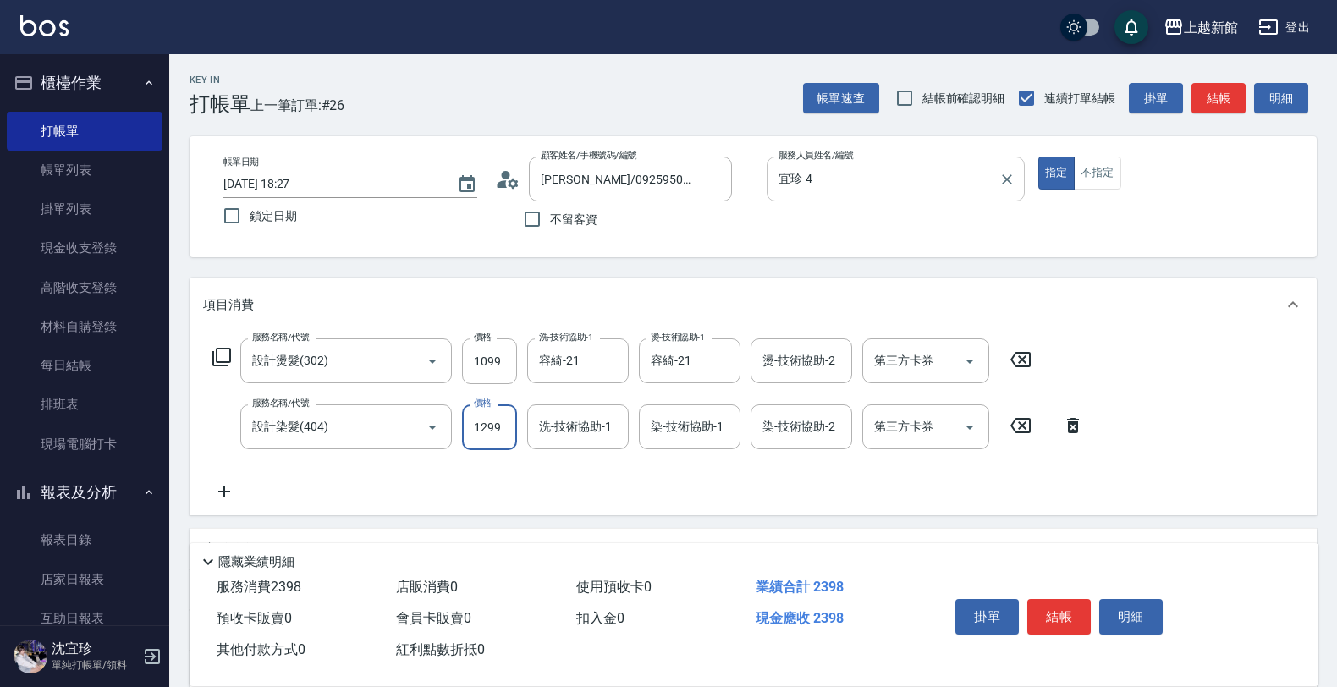
type input "1299"
type input "容綺-21"
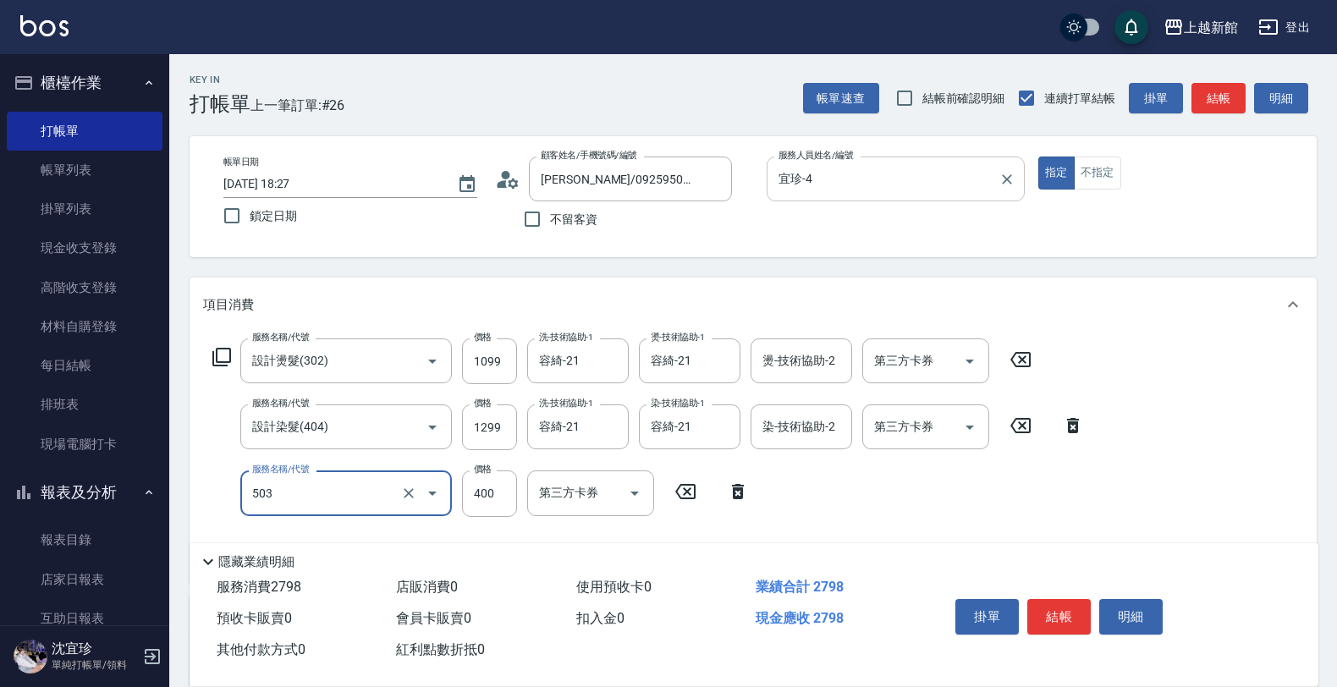
type input "天天護髮(503)"
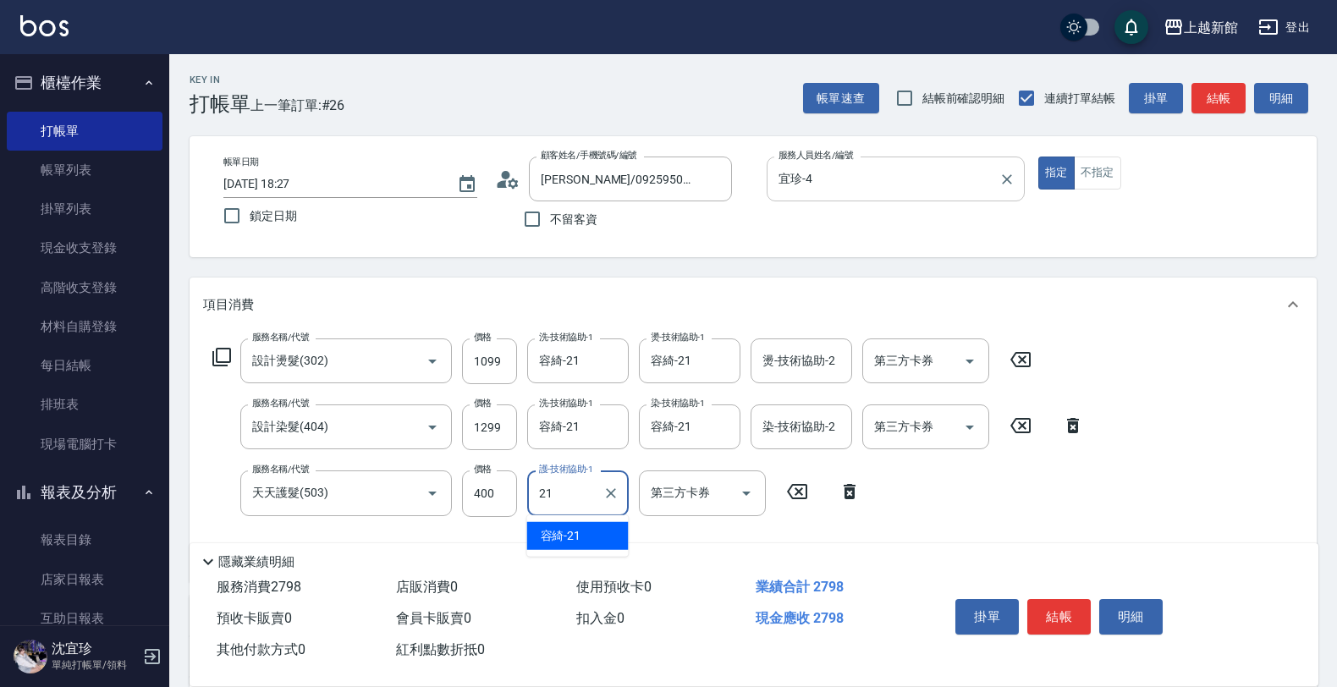
type input "容綺-21"
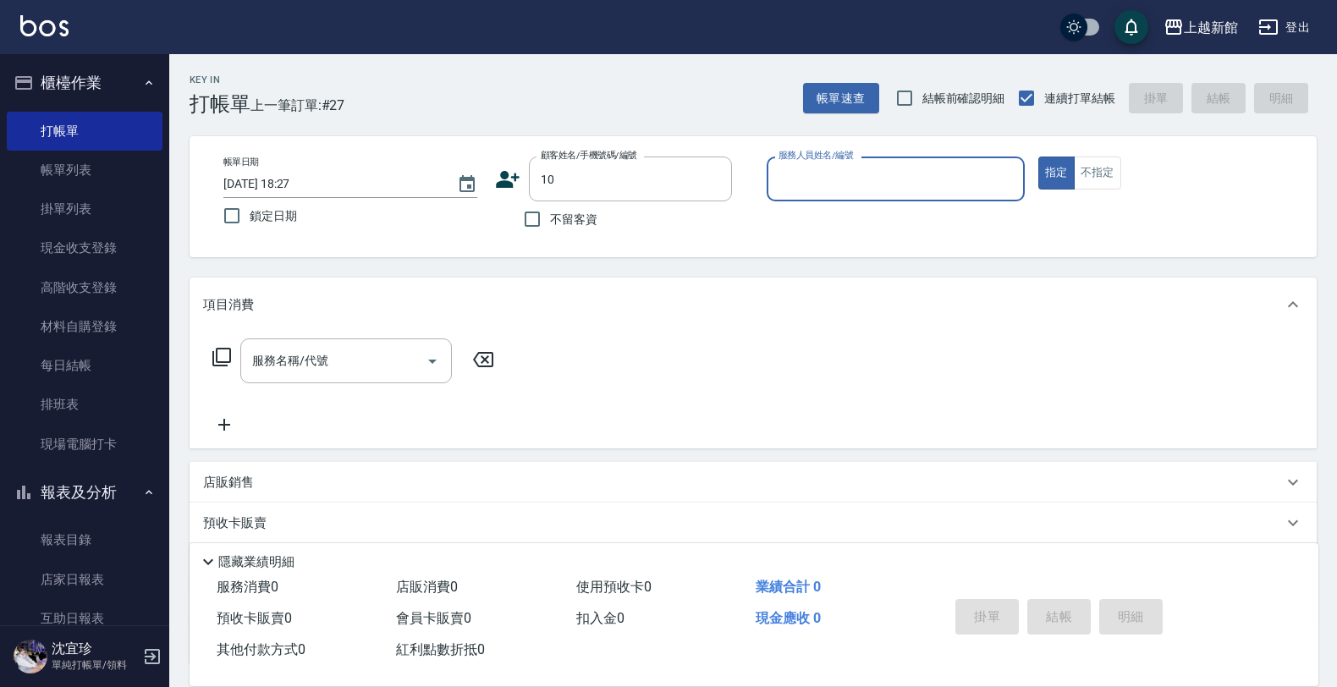
click at [1038, 157] on button "指定" at bounding box center [1056, 173] width 36 height 33
type input "瑪莎/0974376310/10"
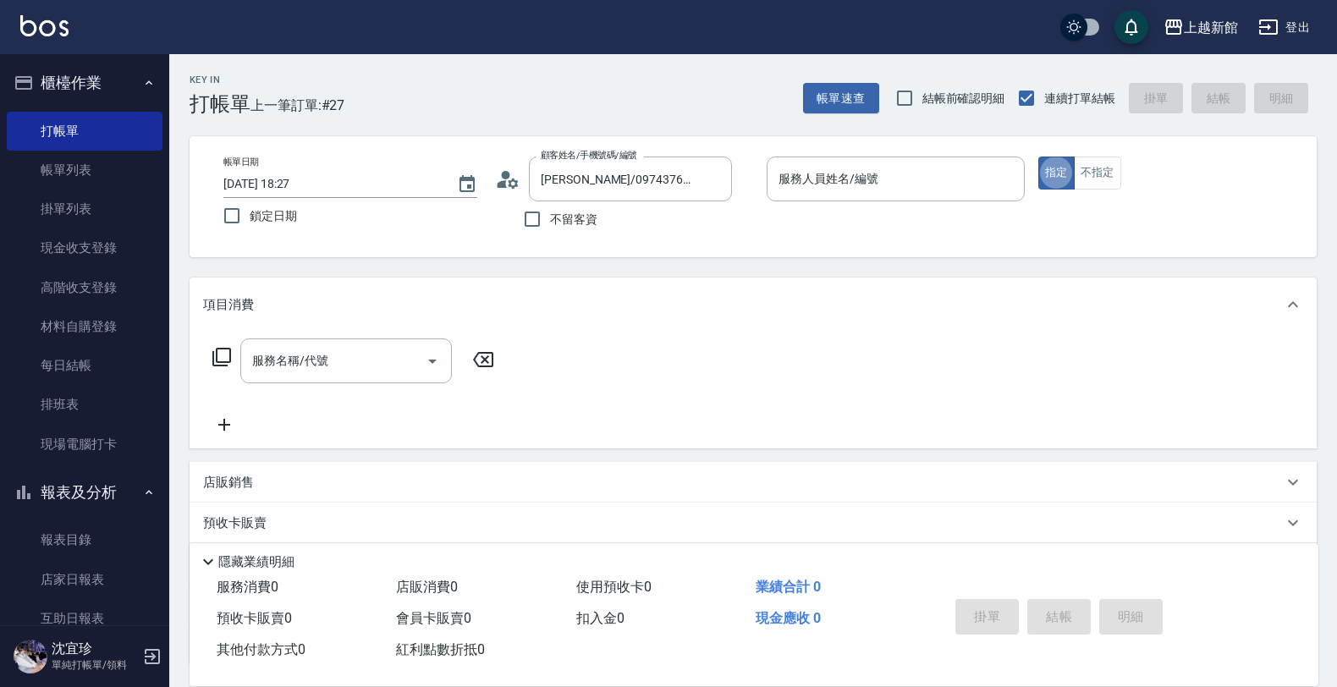
type input "瑪沙-10"
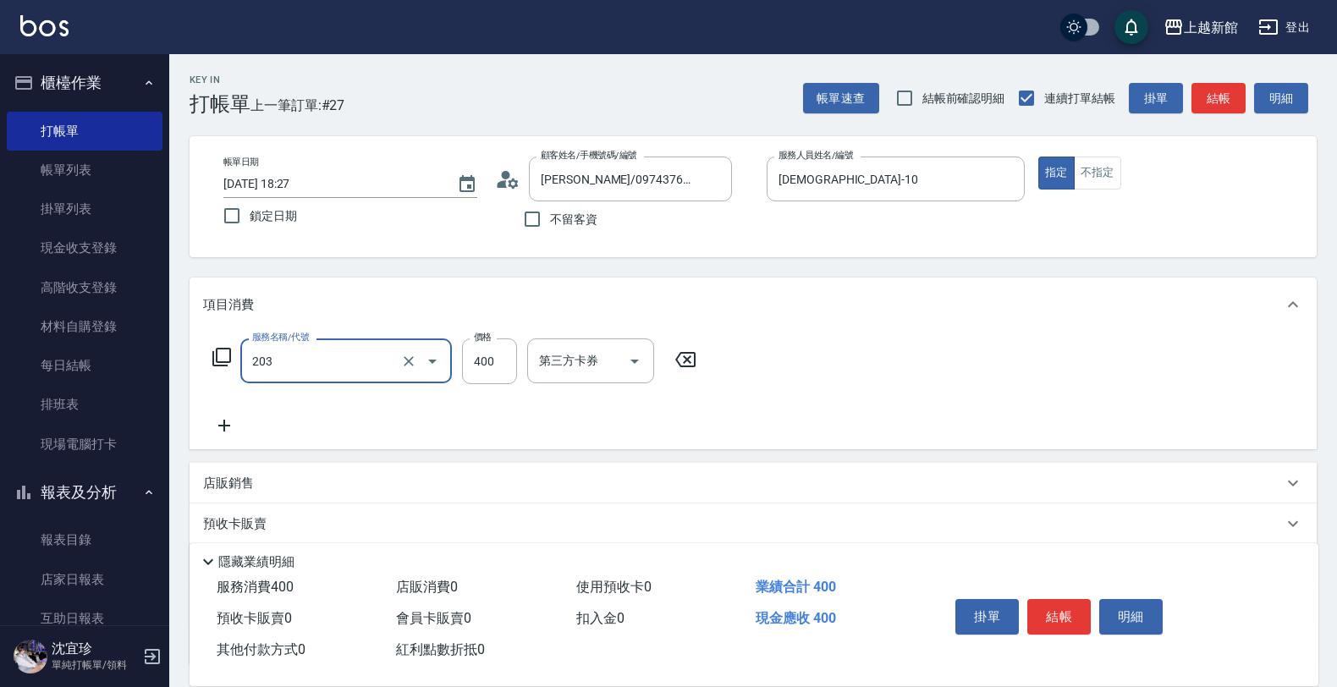
type input "指定單剪(203)"
type input "200"
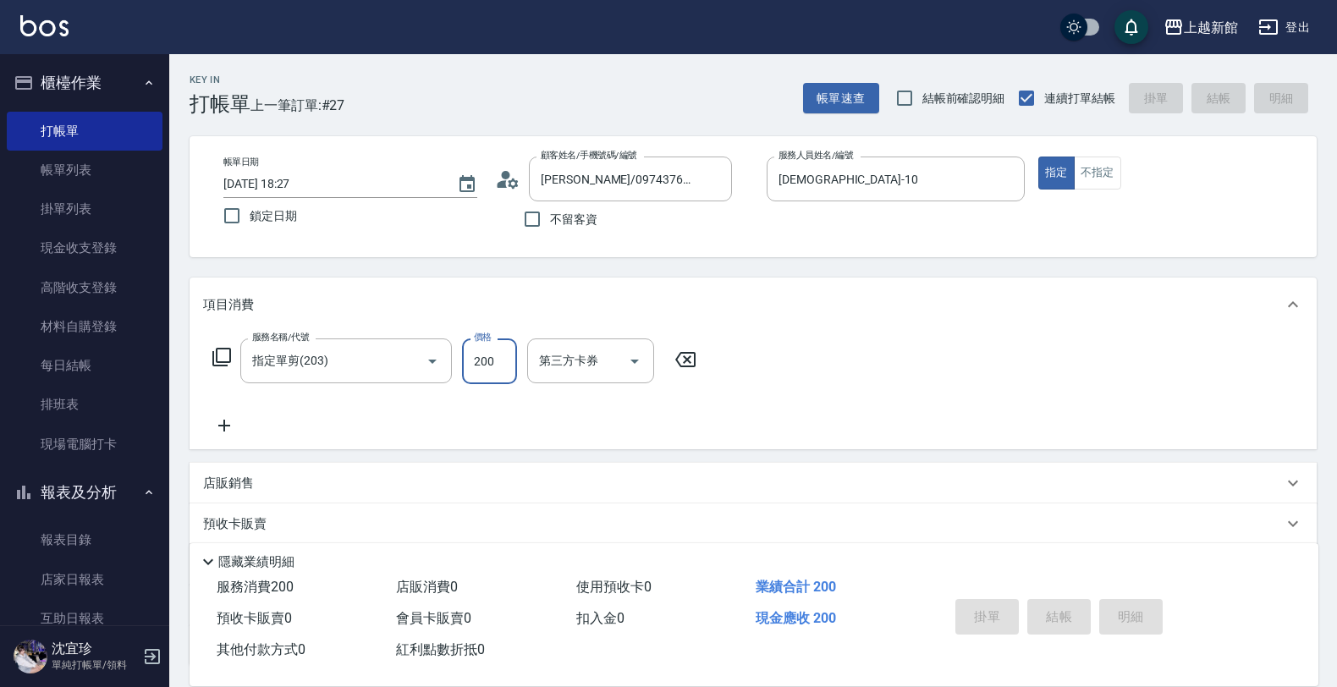
type input "2025/09/23 18:28"
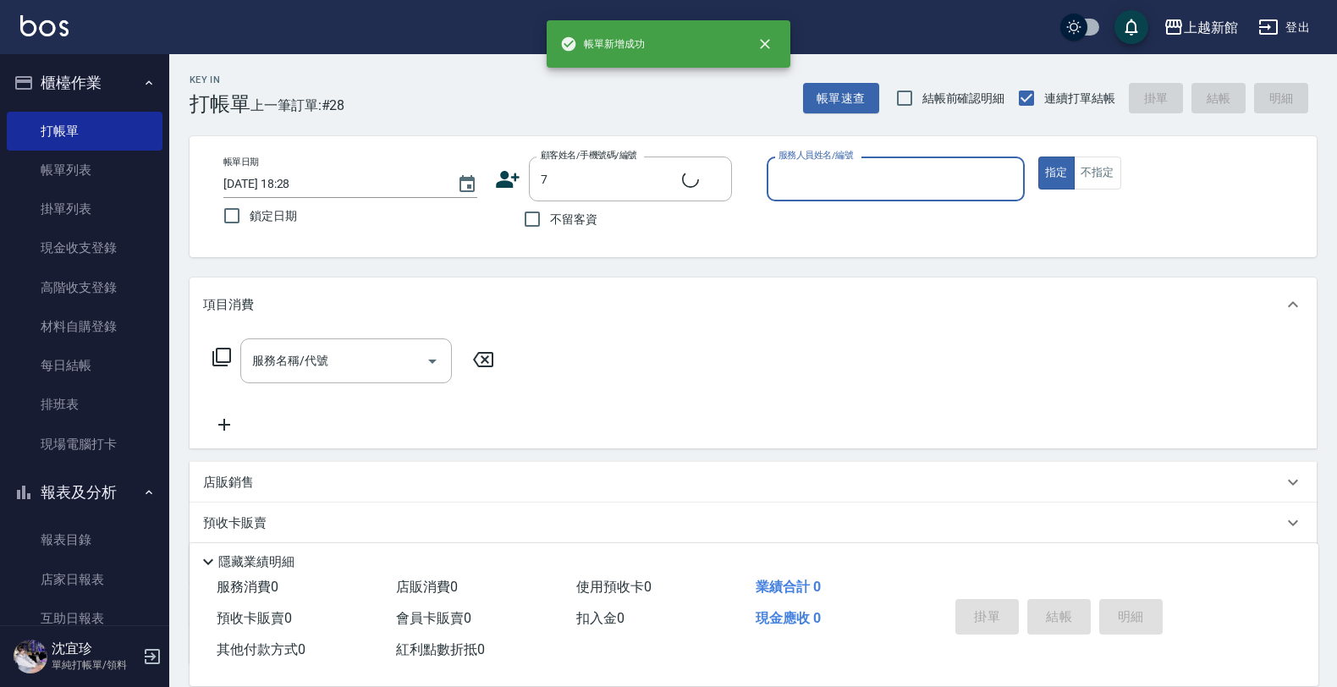
type input "莫尼卡/77/7"
type input "莫尼卡-7"
click at [1038, 157] on button "指定" at bounding box center [1056, 173] width 36 height 33
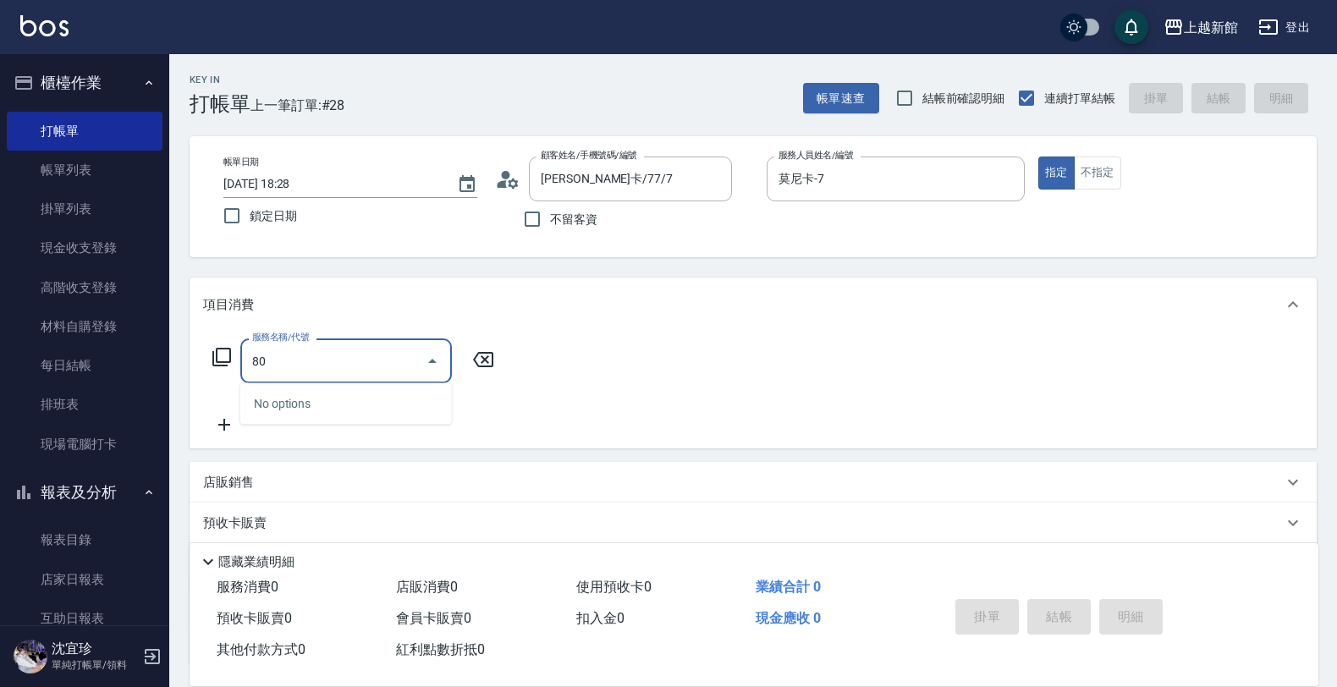
type input "8"
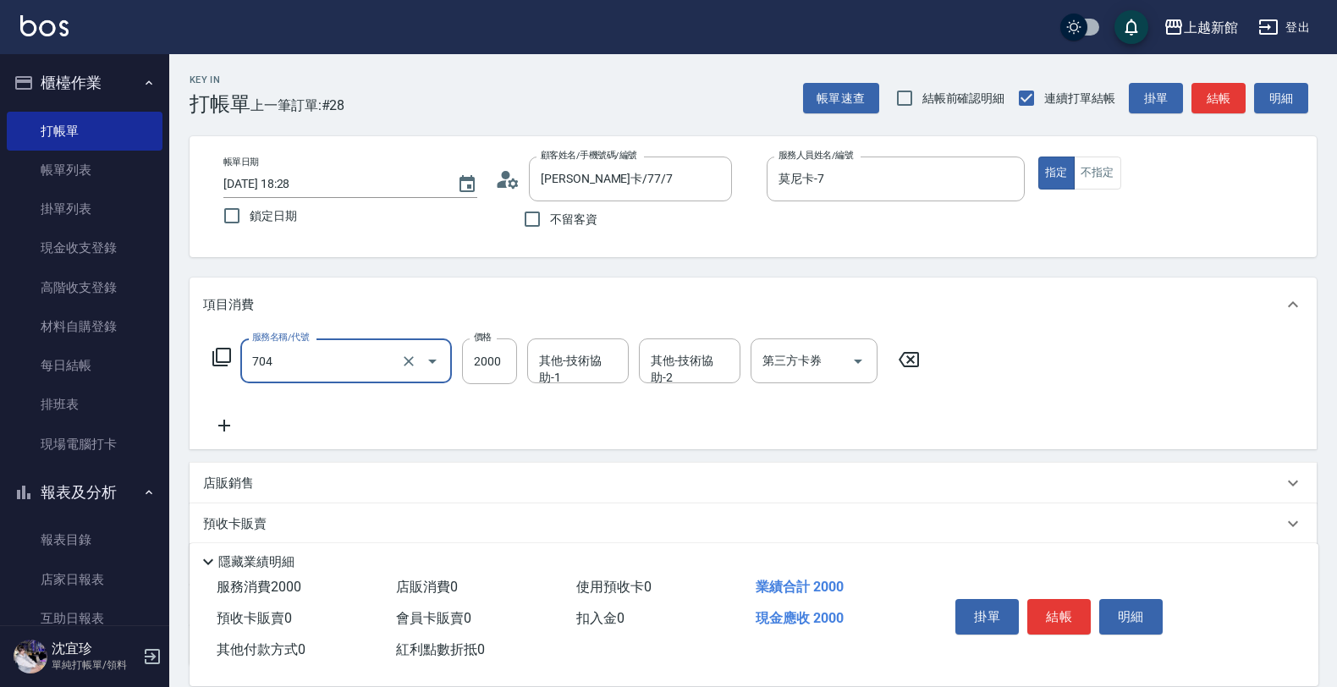
type input "髮片重整(704)"
type input "2000"
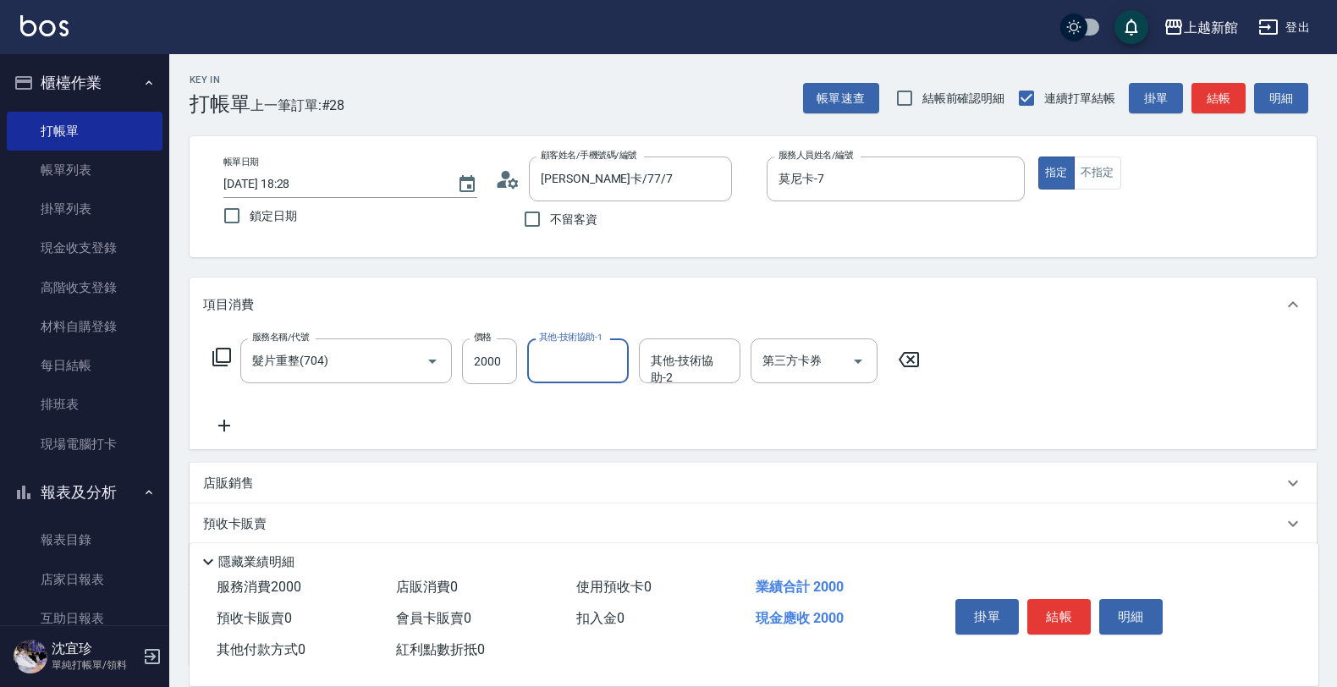
type input "4"
type input "小邱-25"
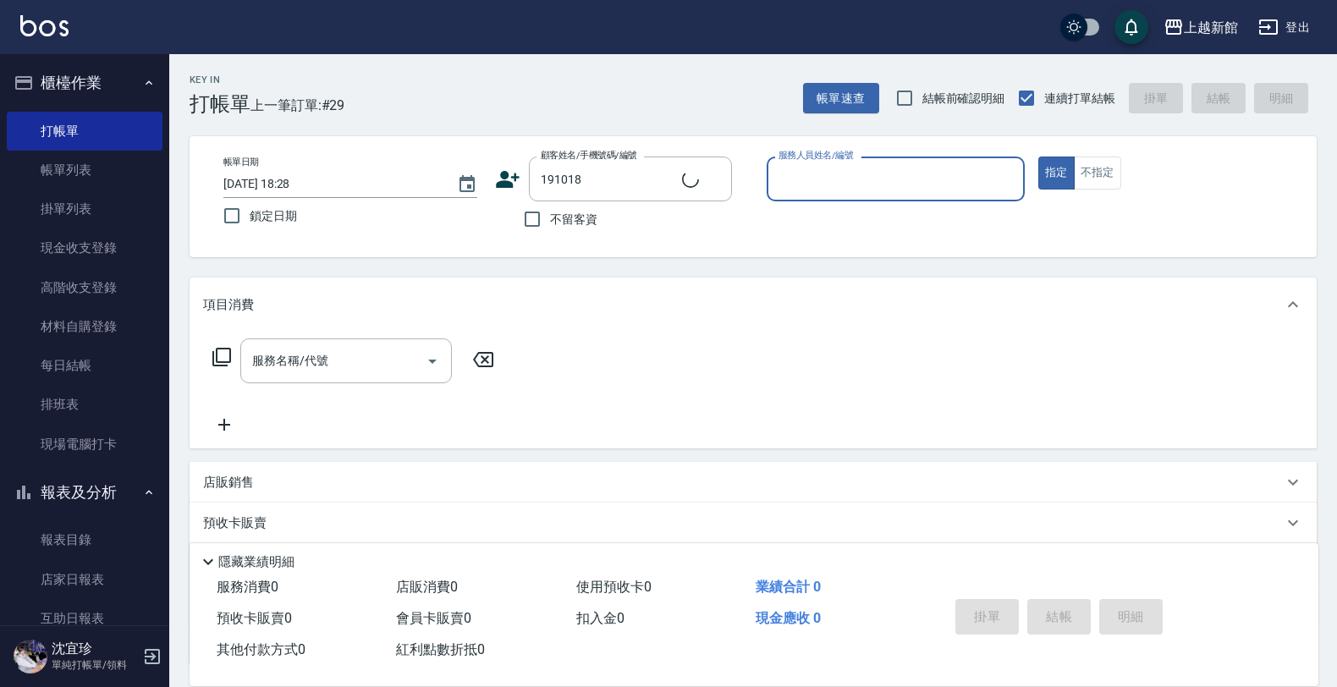
type input "劉萬松/0902223351/191018"
click at [1038, 157] on button "指定" at bounding box center [1056, 173] width 36 height 33
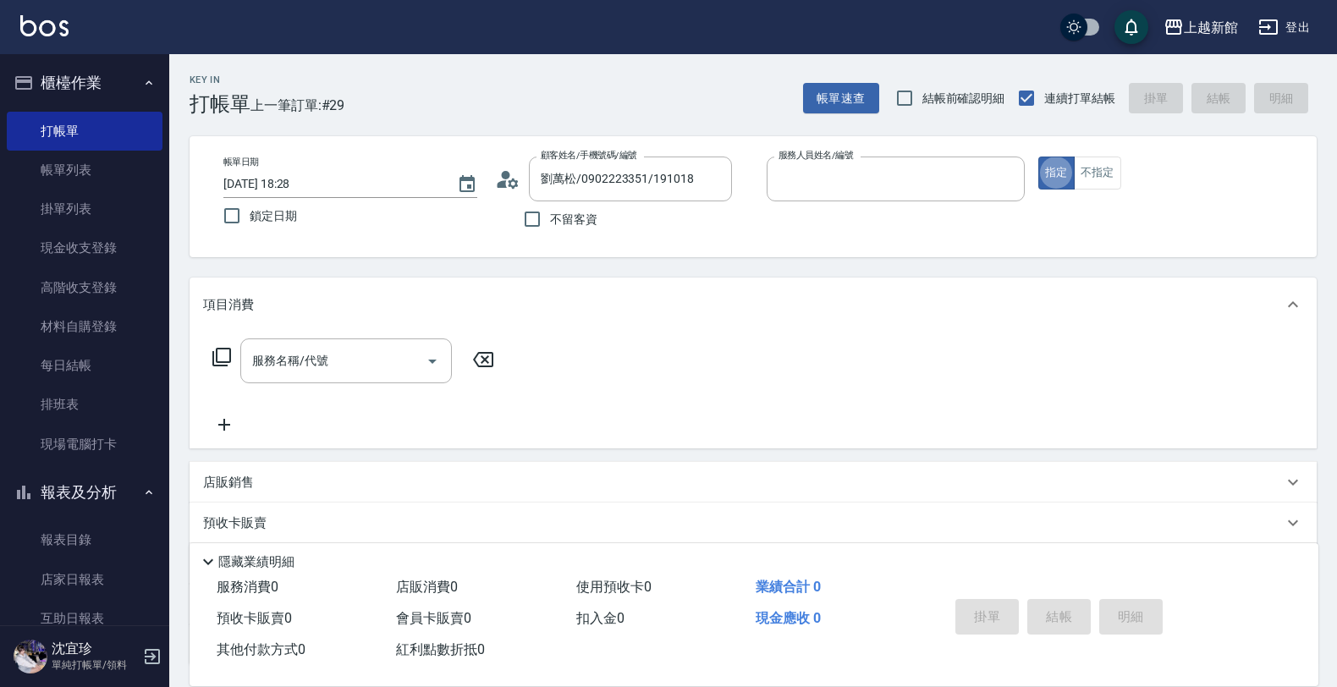
type input "黃柏森-18"
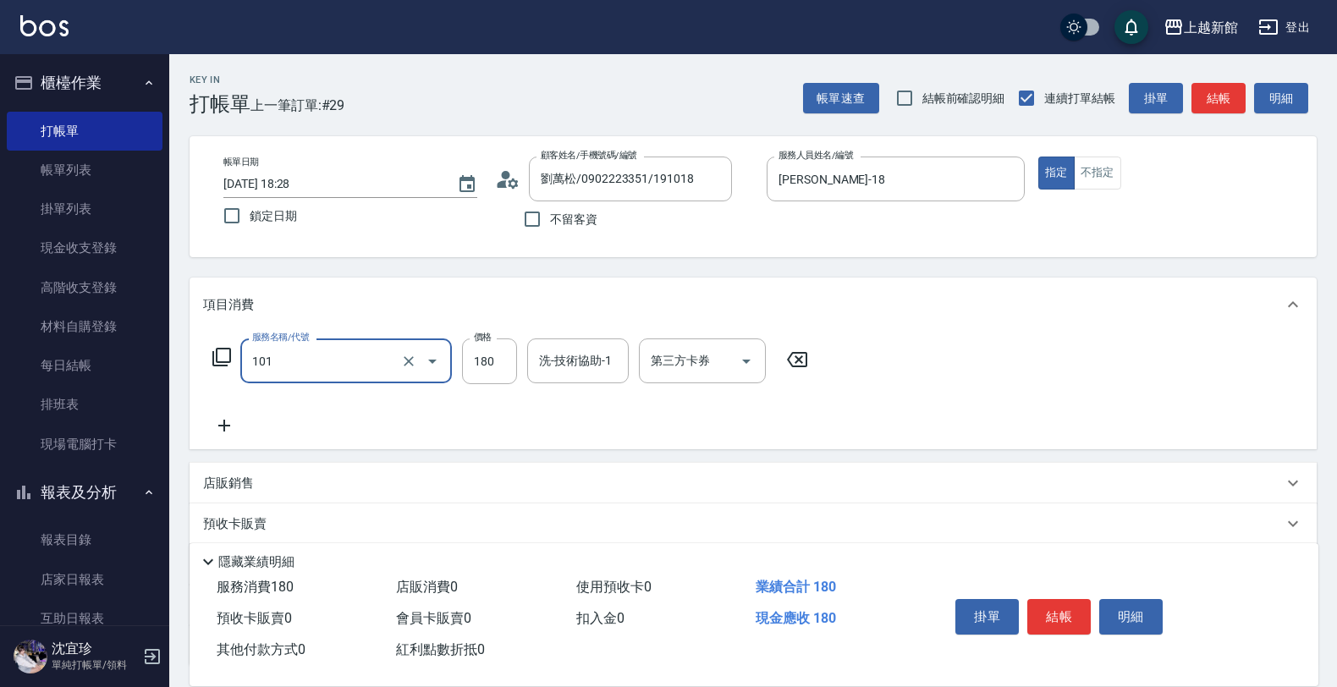
type input "洗髮250(101)"
type input "200"
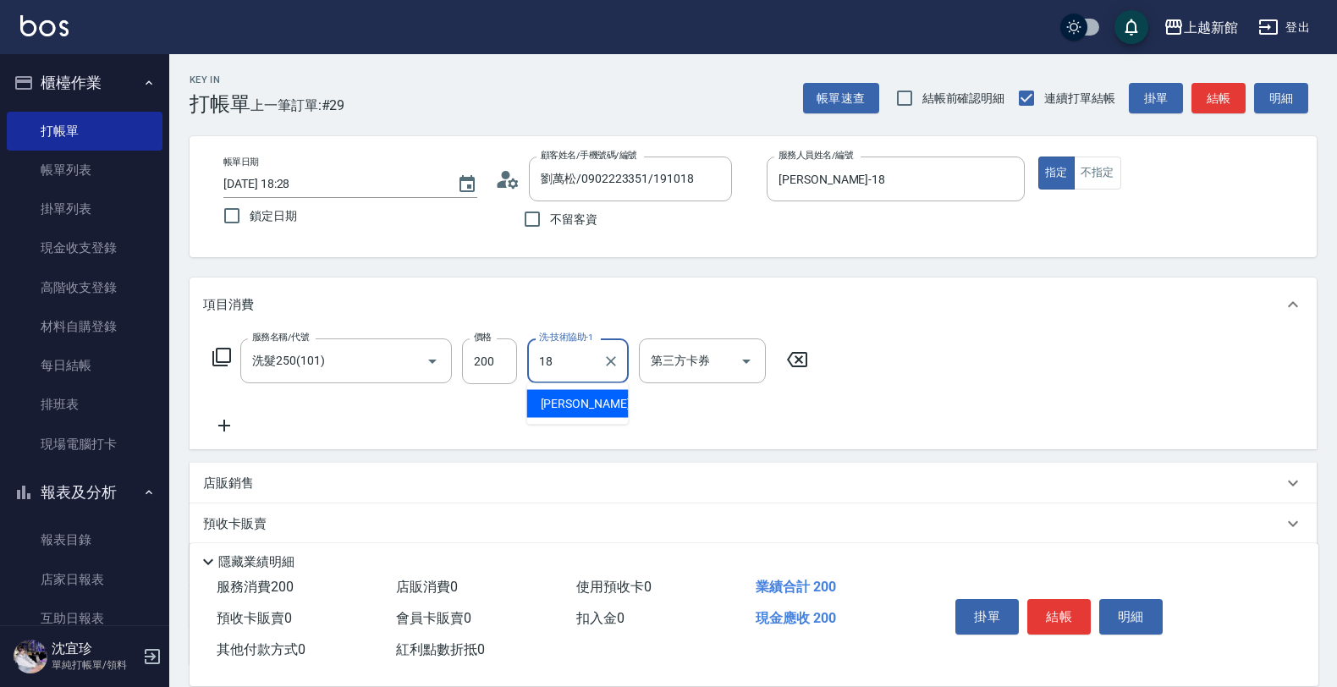
type input "黃柏森-18"
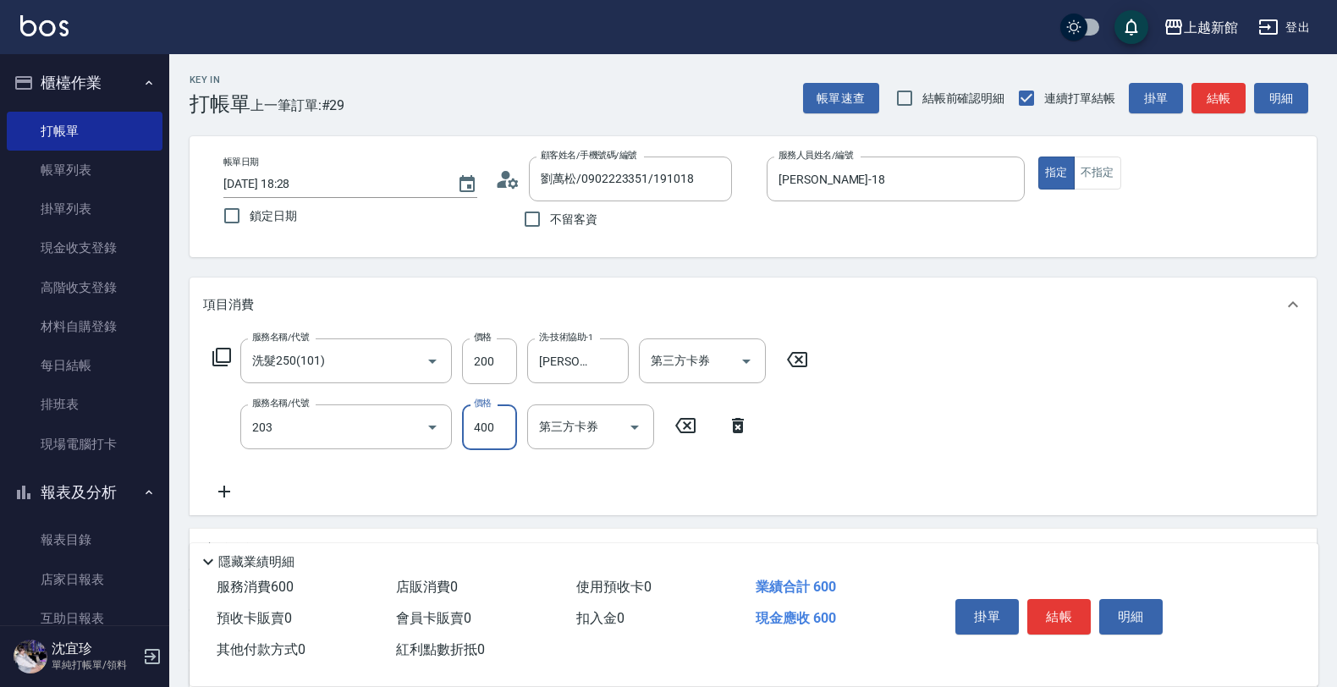
type input "指定單剪(203)"
type input "300"
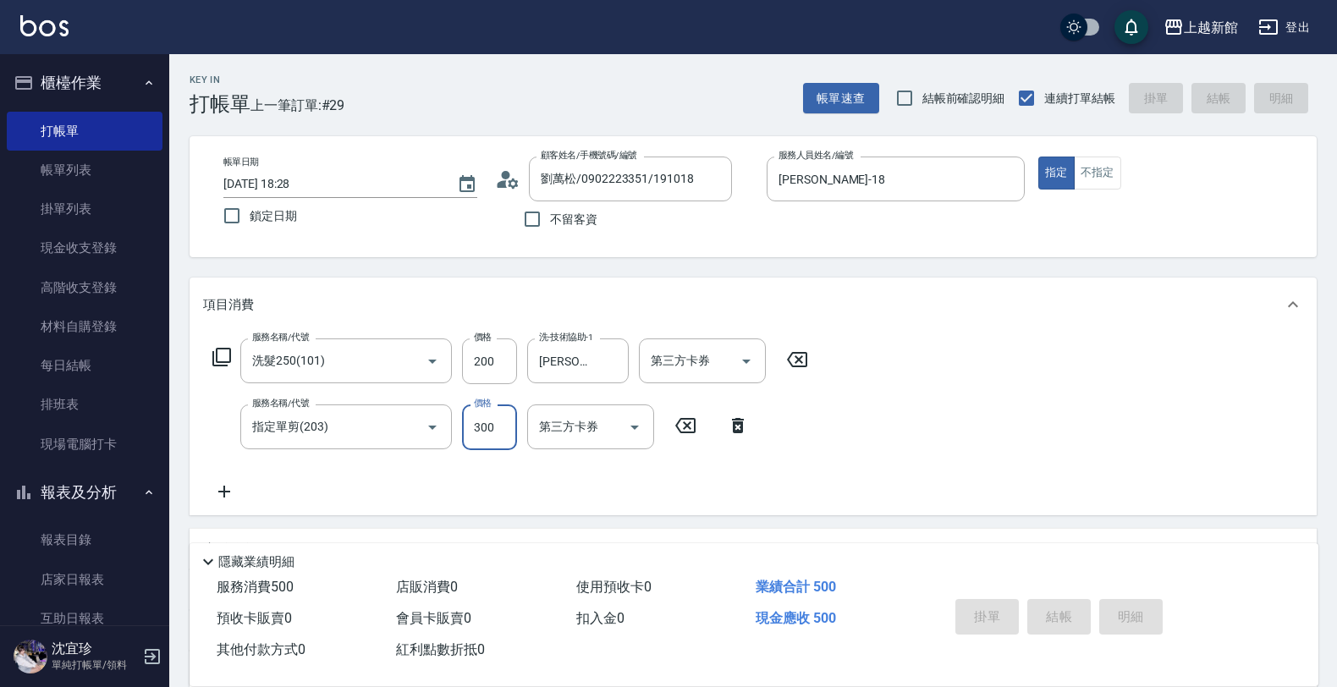
type input "2025/09/23 18:29"
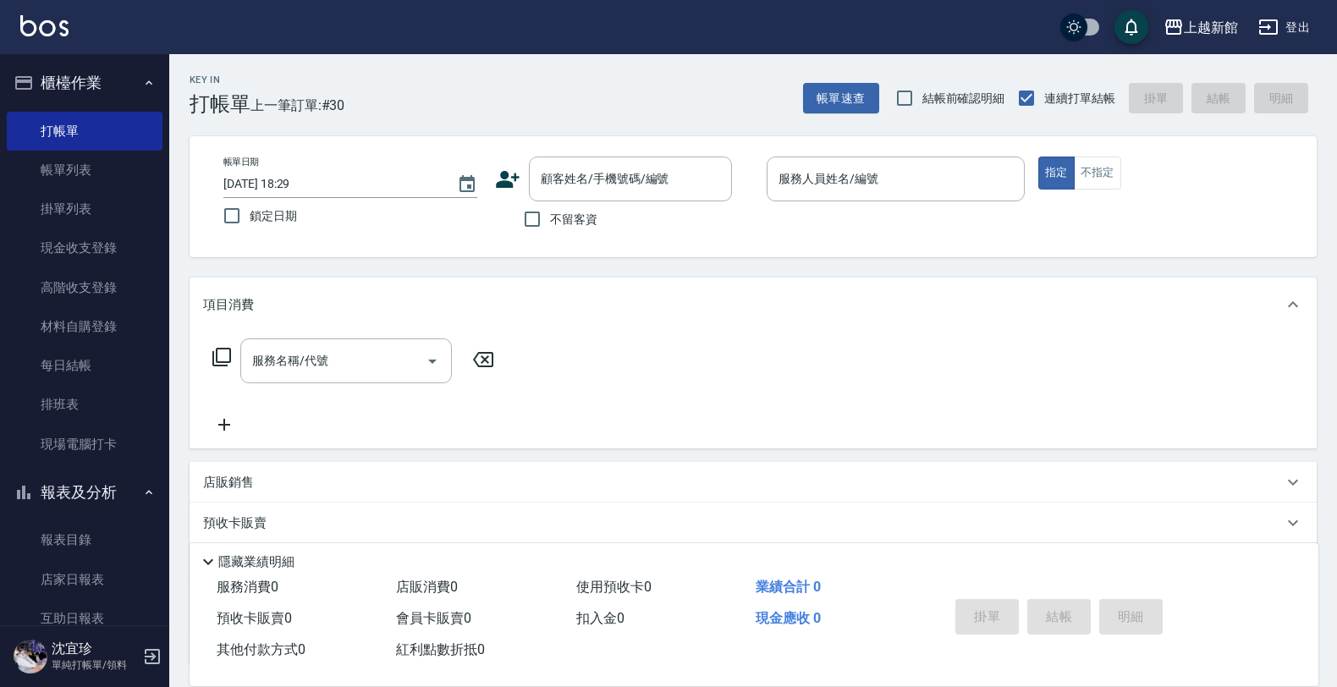
click at [505, 183] on icon at bounding box center [508, 179] width 24 height 17
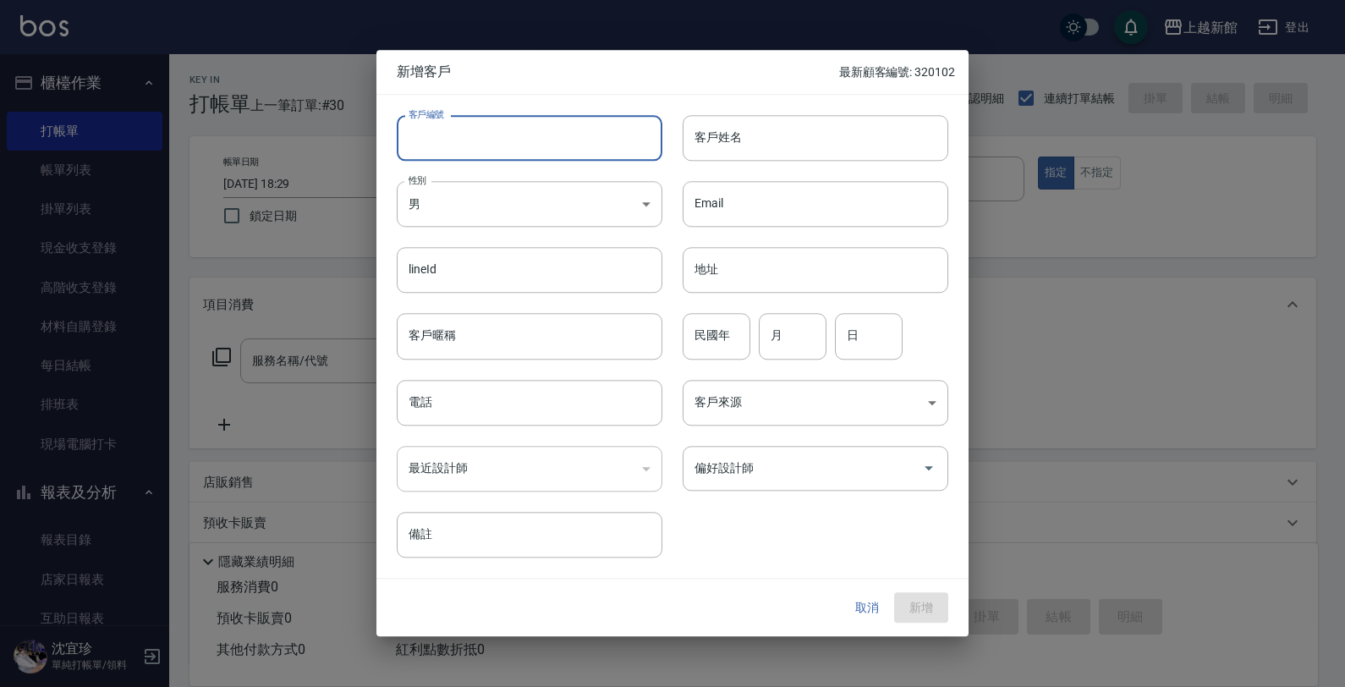
click at [606, 142] on input "客戶編號" at bounding box center [530, 138] width 266 height 46
type input "260507"
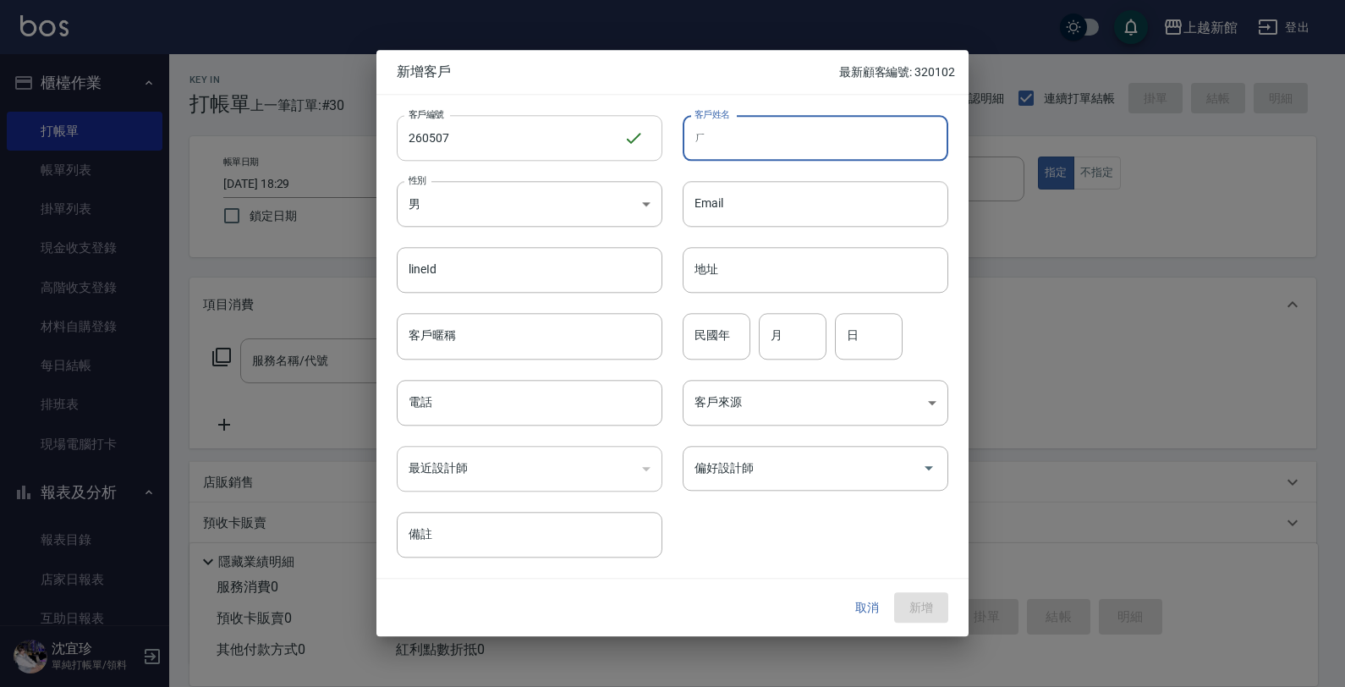
type input "ㄘ"
type input "黃淑秋"
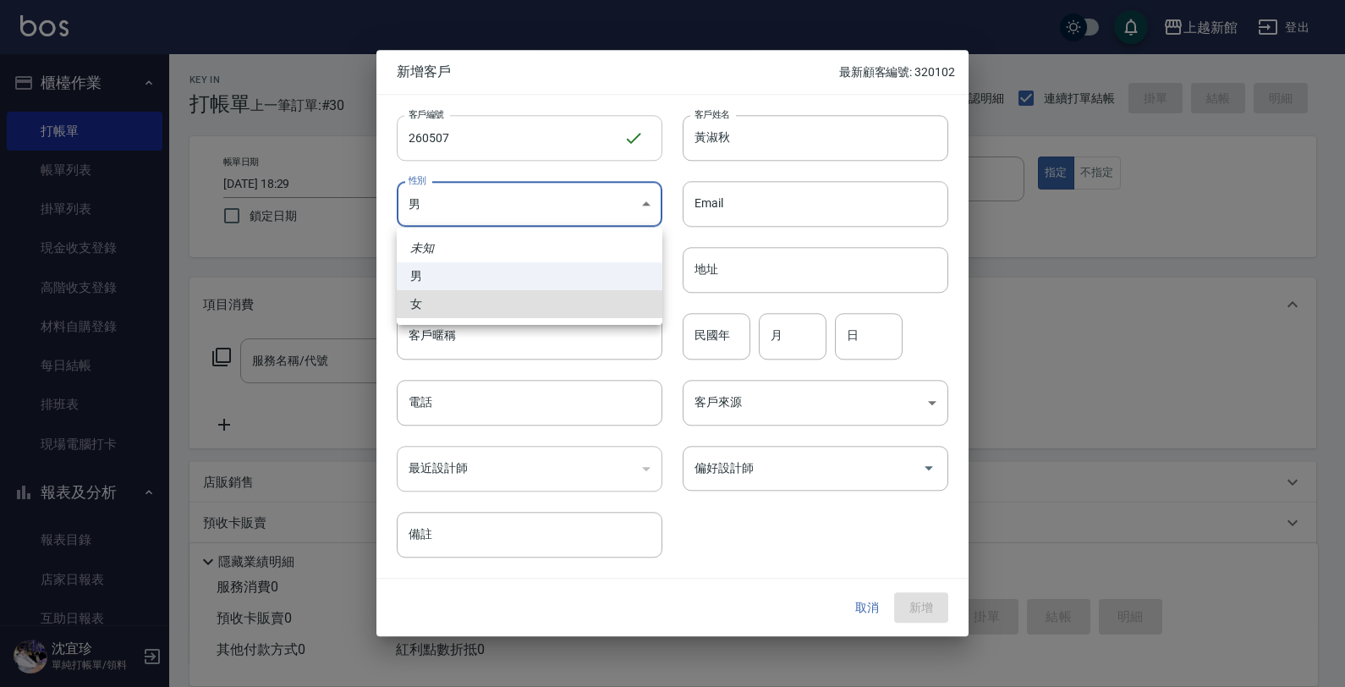
type input "[DEMOGRAPHIC_DATA]"
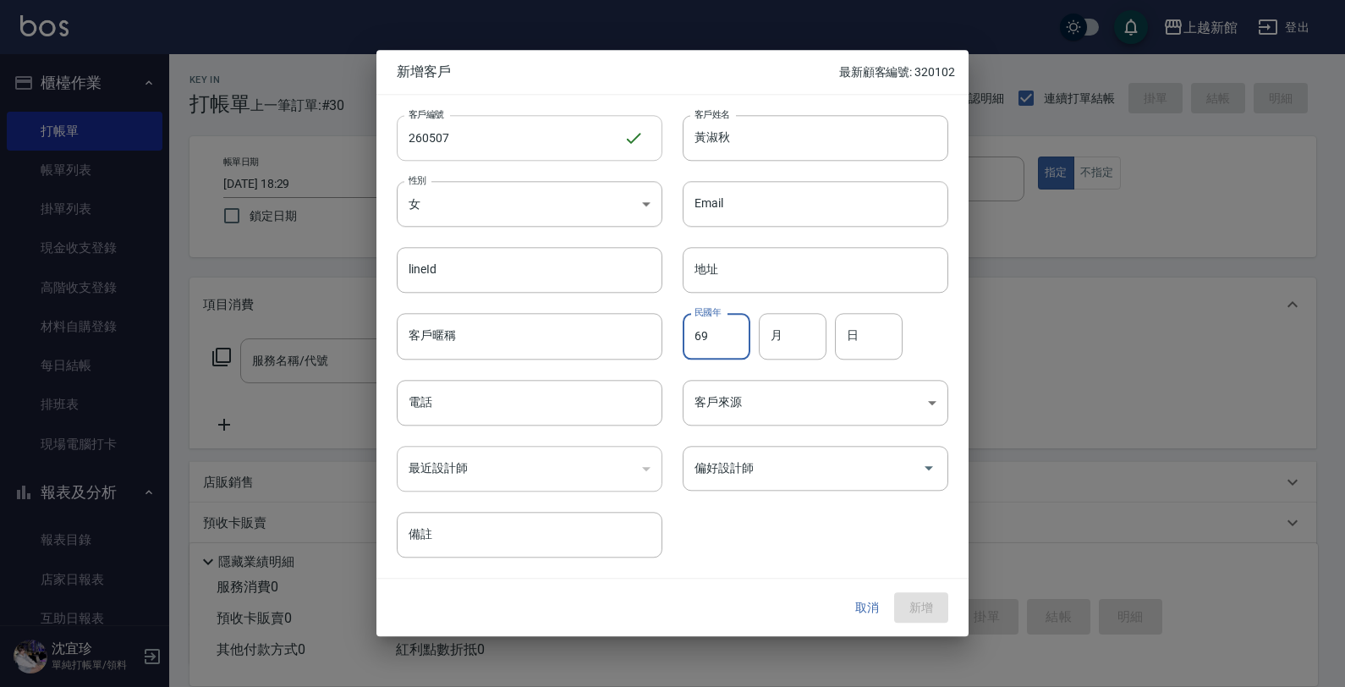
type input "69"
type input "05"
type input "07"
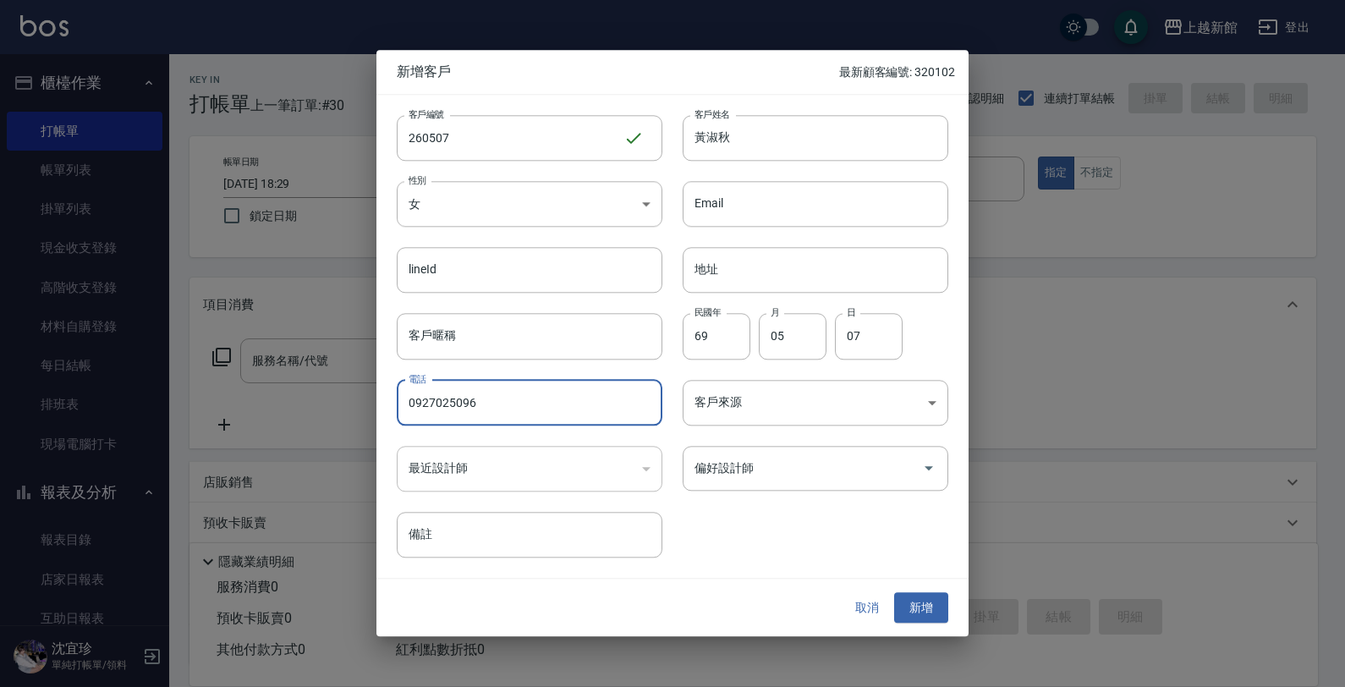
type input "0927025096"
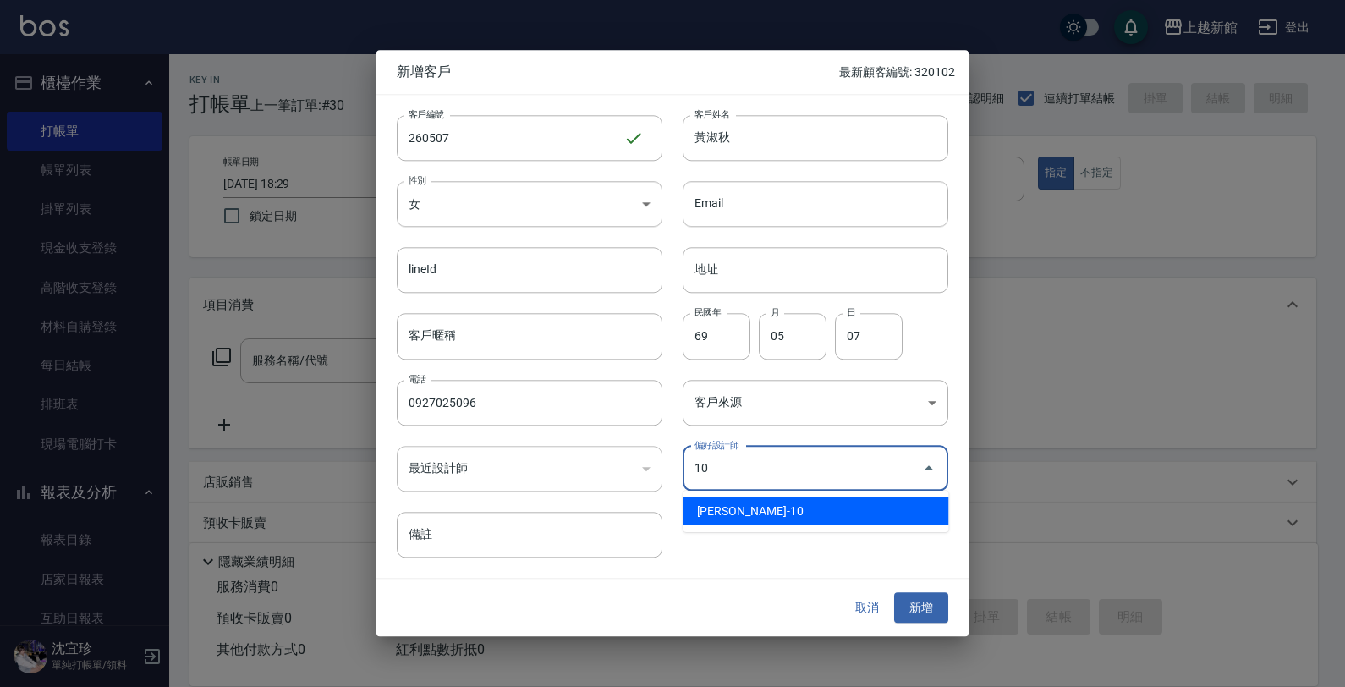
type input "[PERSON_NAME]"
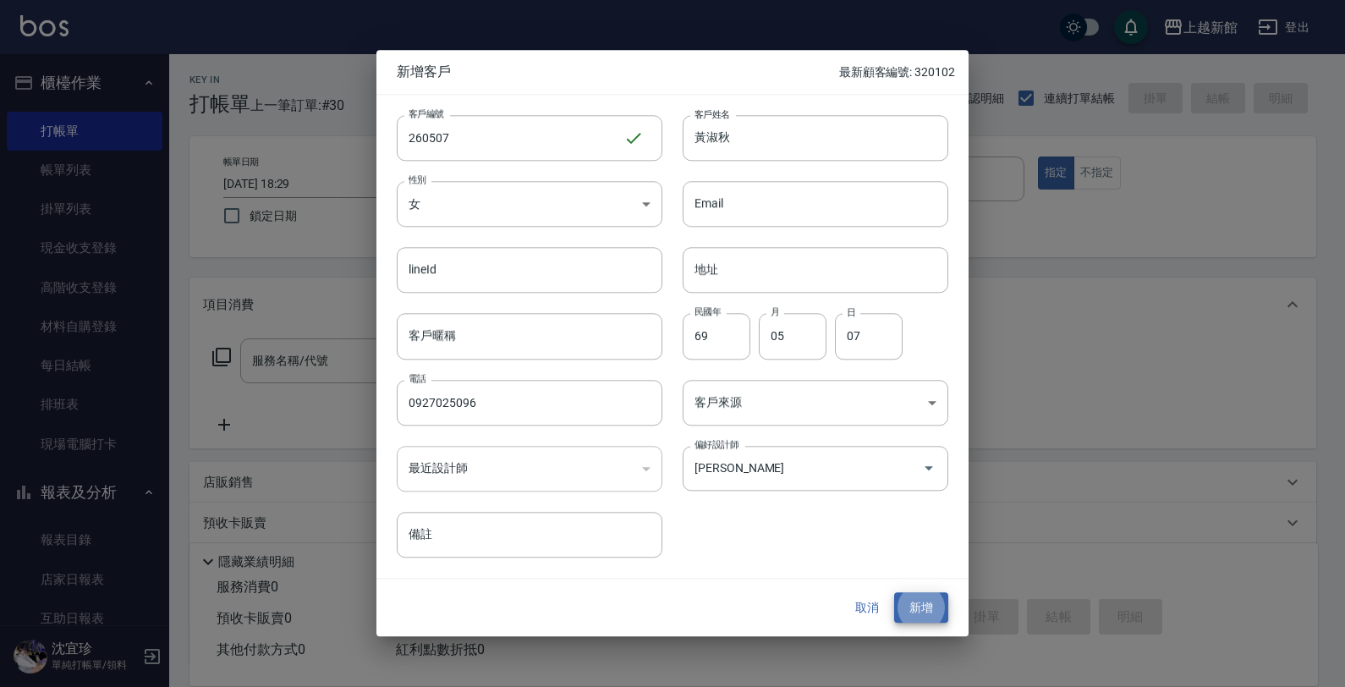
click at [894, 592] on button "新增" at bounding box center [921, 607] width 54 height 31
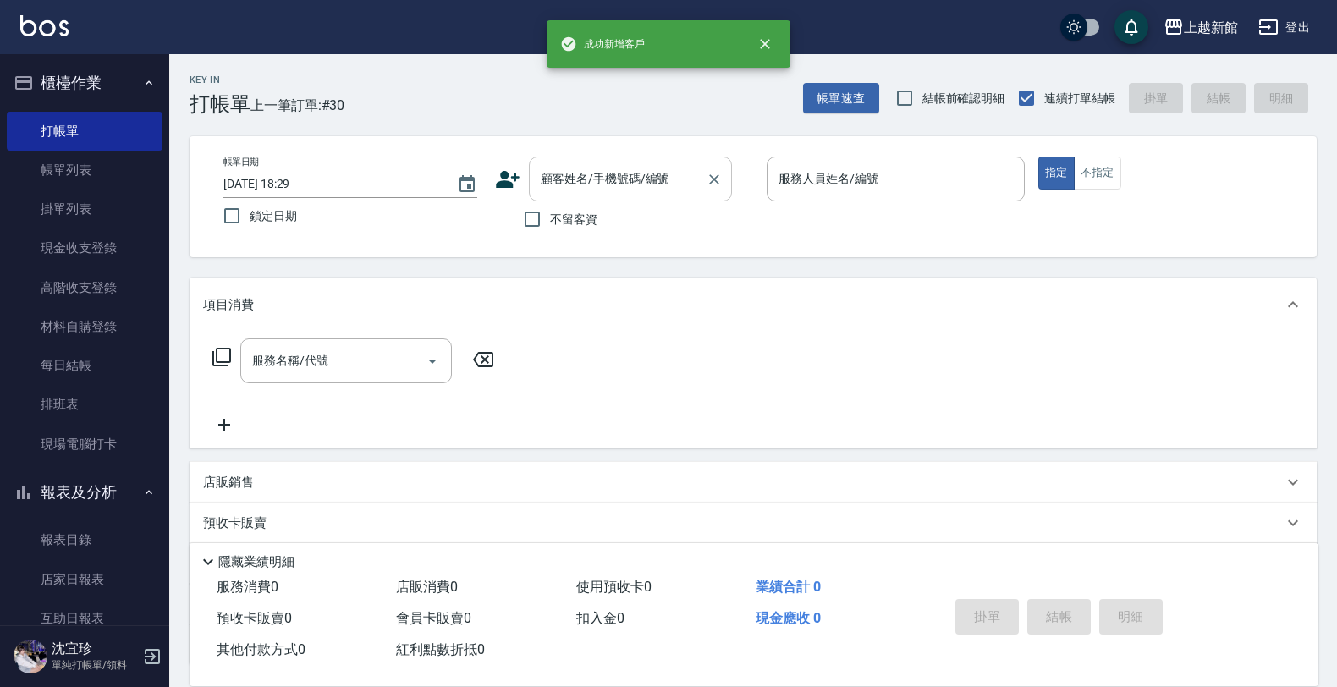
click at [641, 175] on input "顧客姓名/手機號碼/編號" at bounding box center [617, 179] width 162 height 30
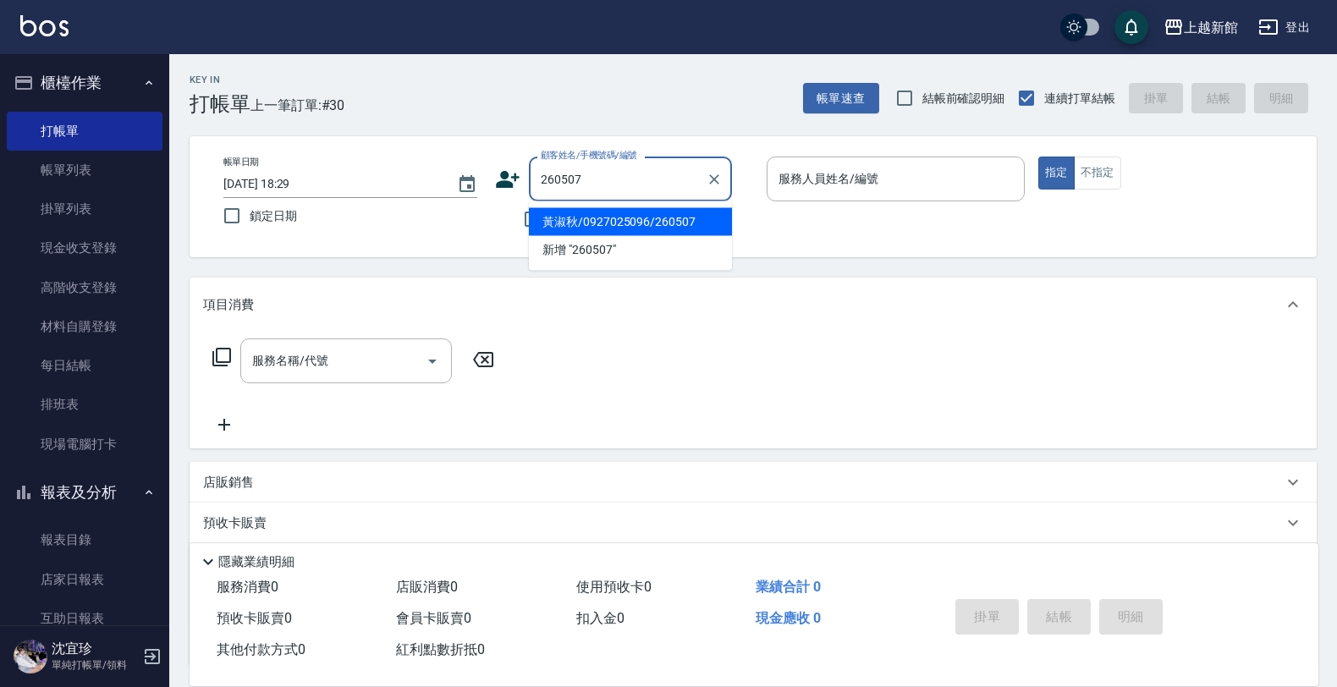
type input "黃淑秋/0927025096/260507"
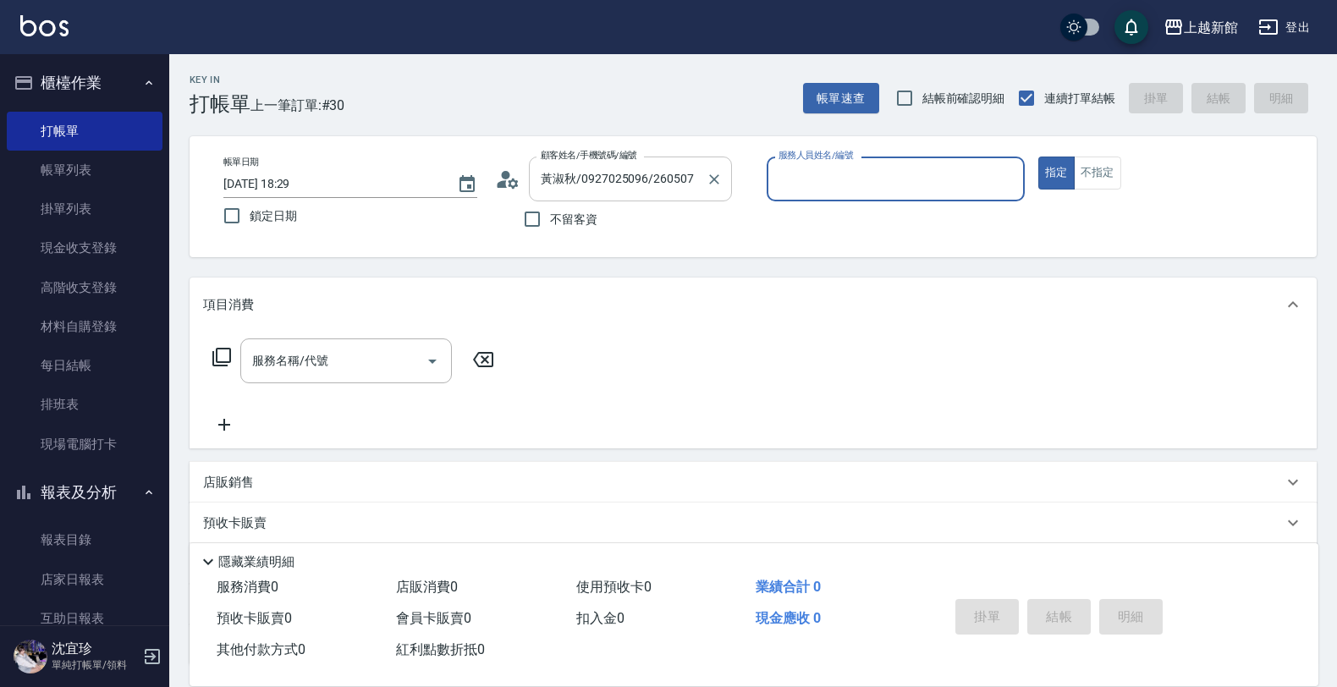
type input "瑪沙-10"
click at [1038, 157] on button "指定" at bounding box center [1056, 173] width 36 height 33
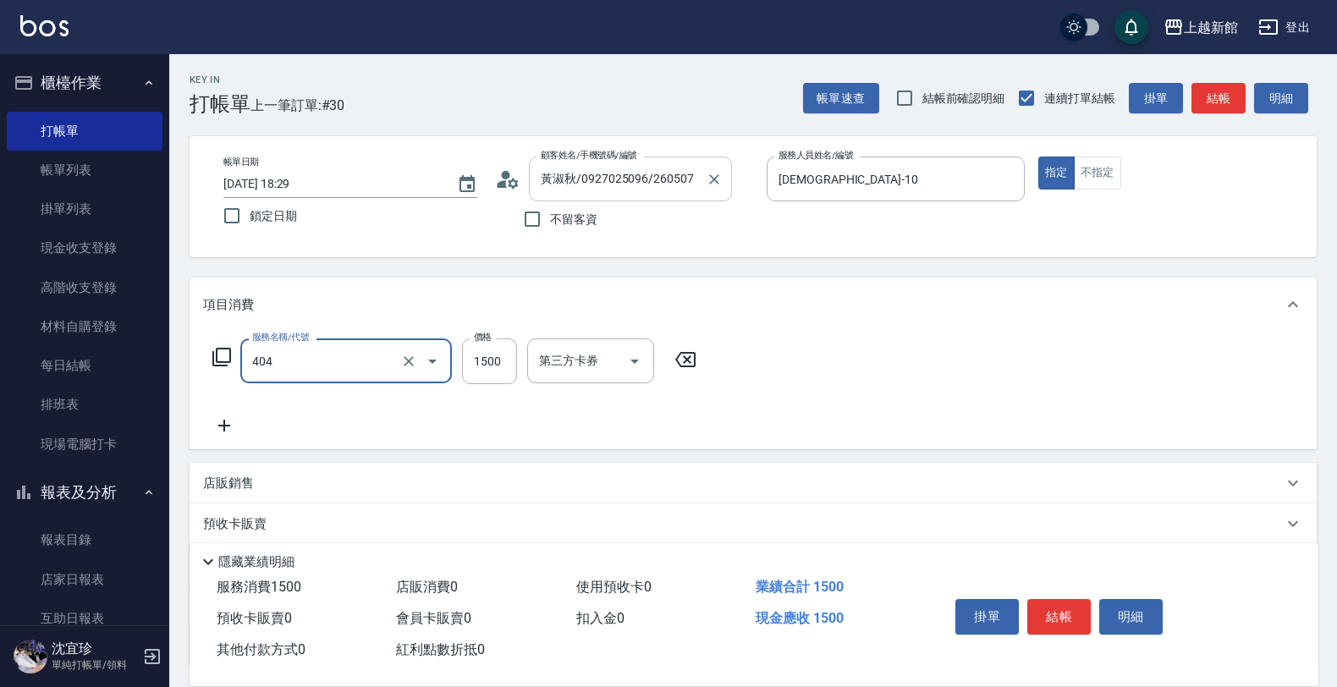
type input "設計染髮(404)"
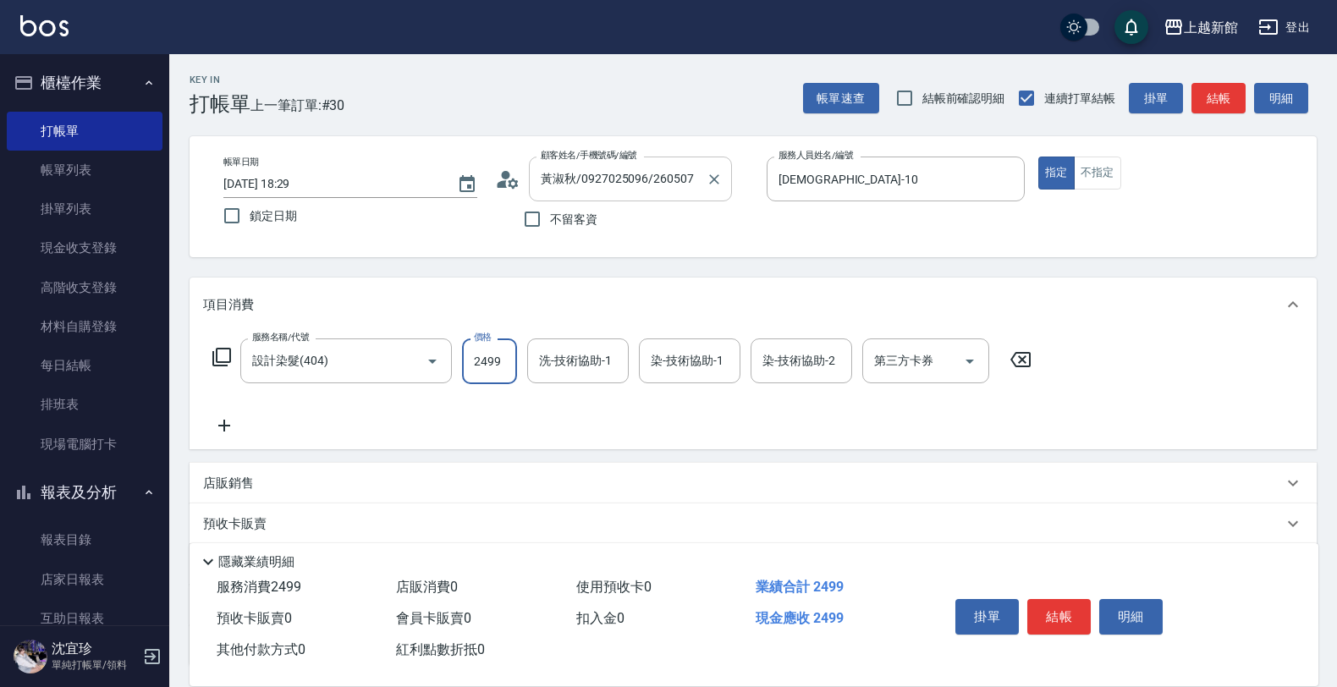
type input "2499"
type input "容綺-21"
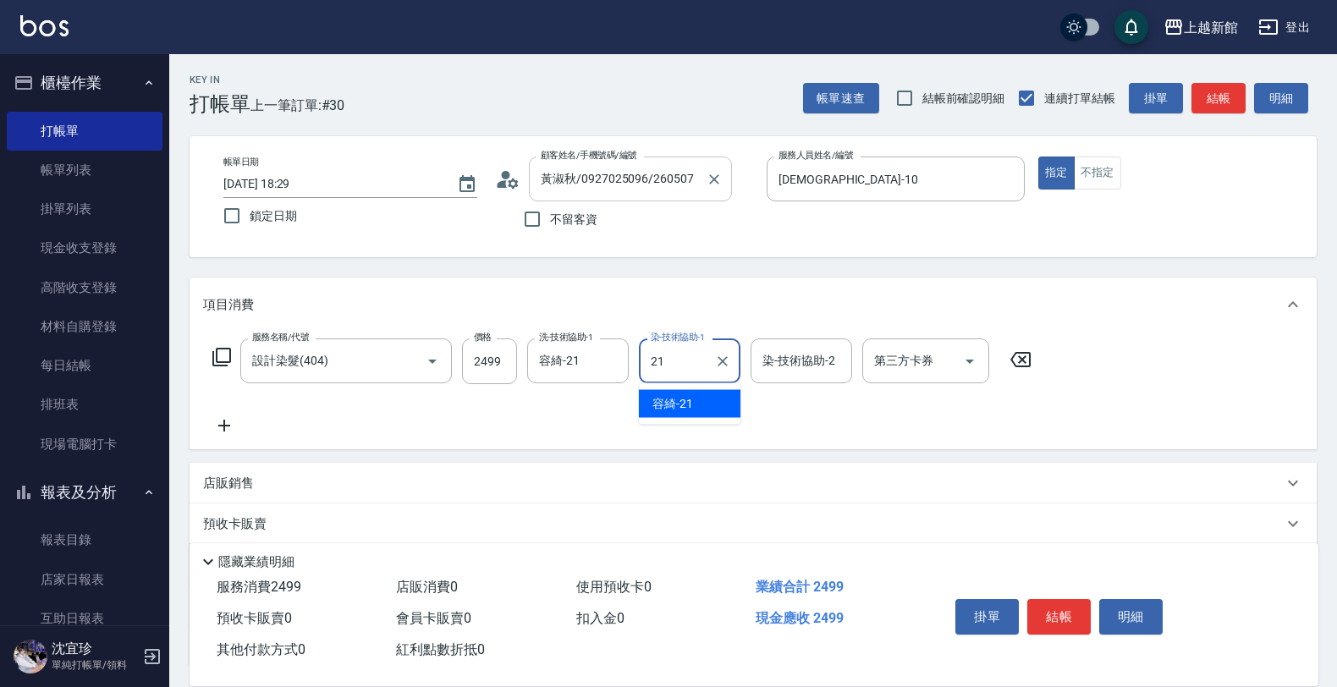
type input "容綺-21"
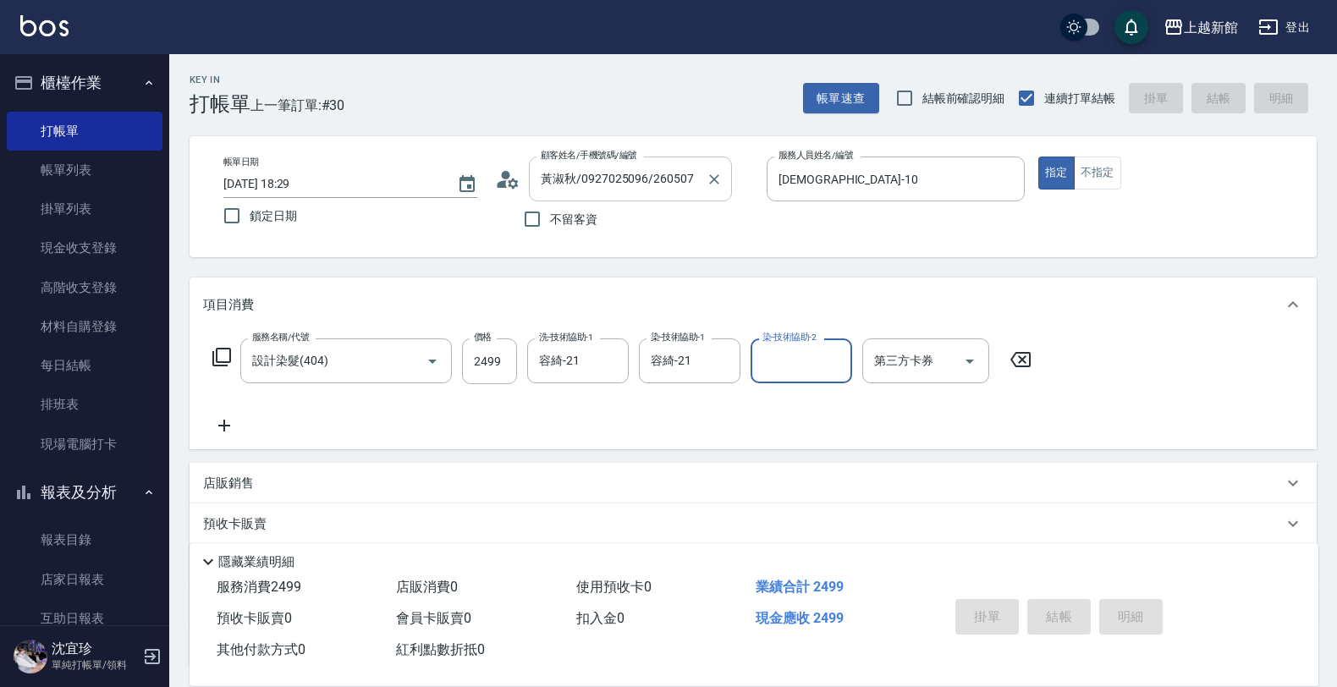
type input "2025/09/23 18:30"
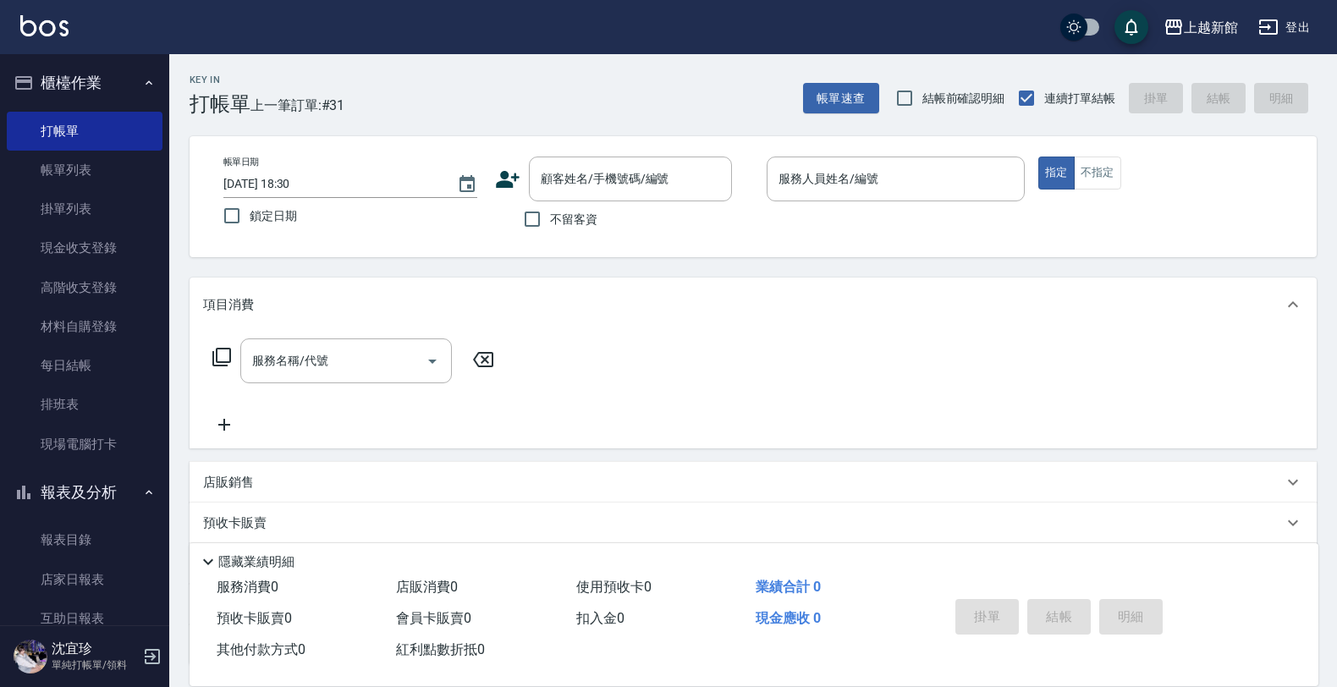
click at [500, 183] on icon at bounding box center [508, 179] width 24 height 17
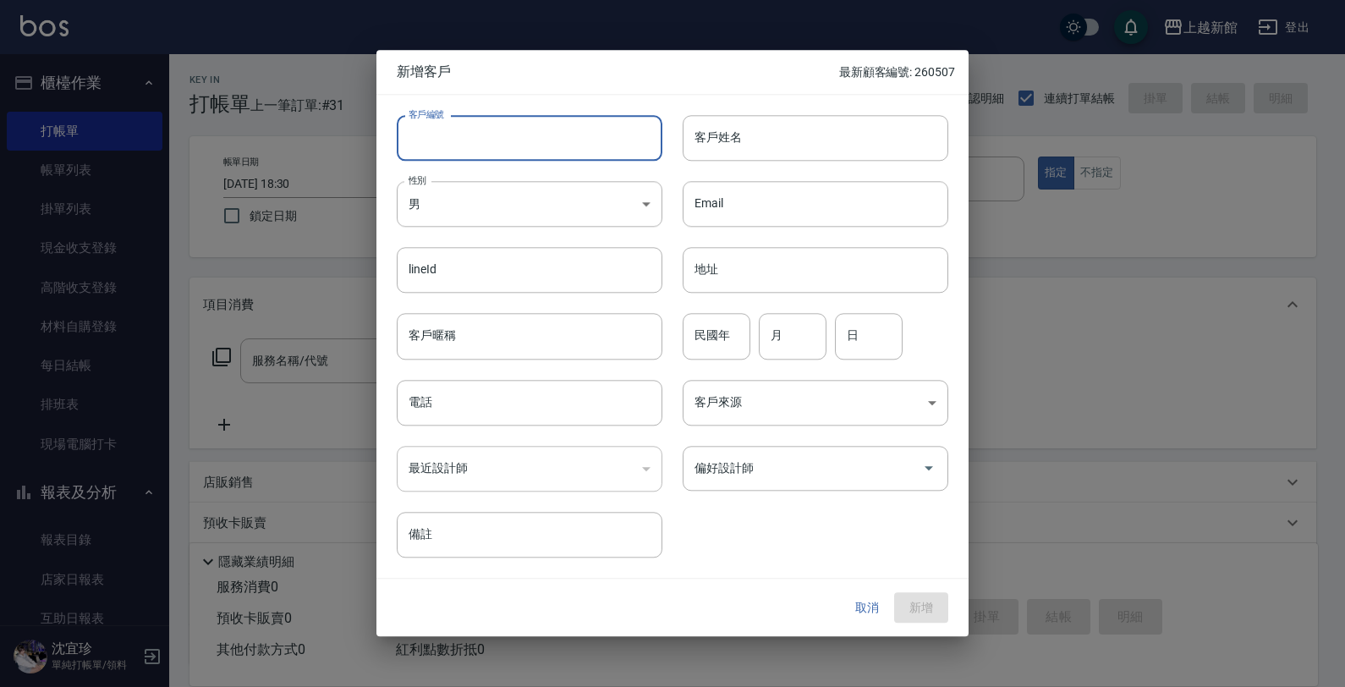
click at [588, 157] on input "客戶編號" at bounding box center [530, 138] width 266 height 46
type input "351219"
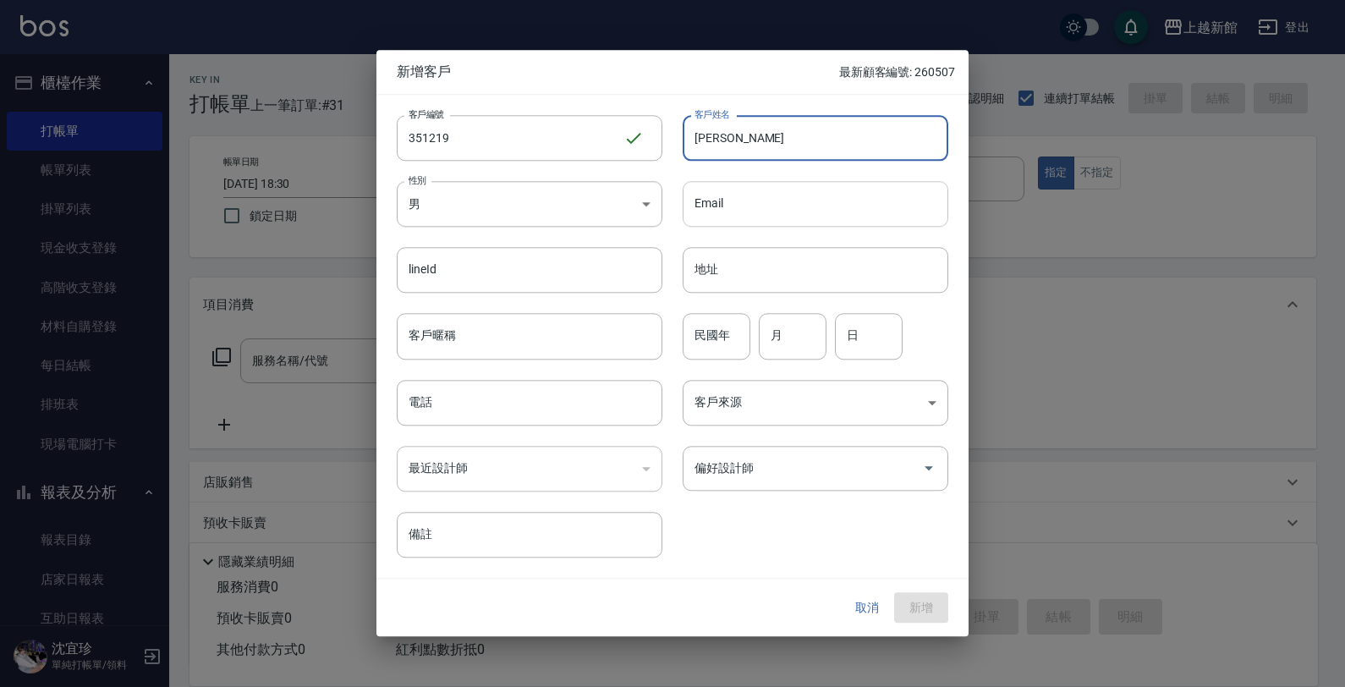
type input "陳羽"
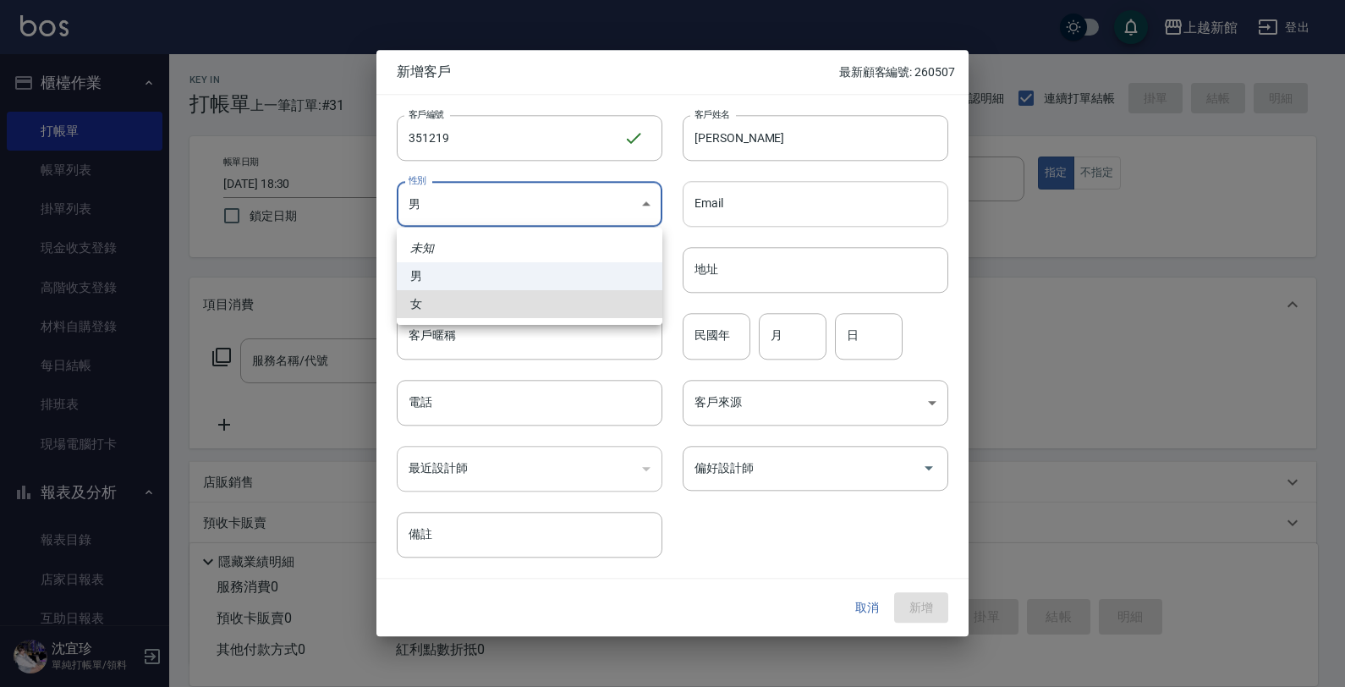
type input "[DEMOGRAPHIC_DATA]"
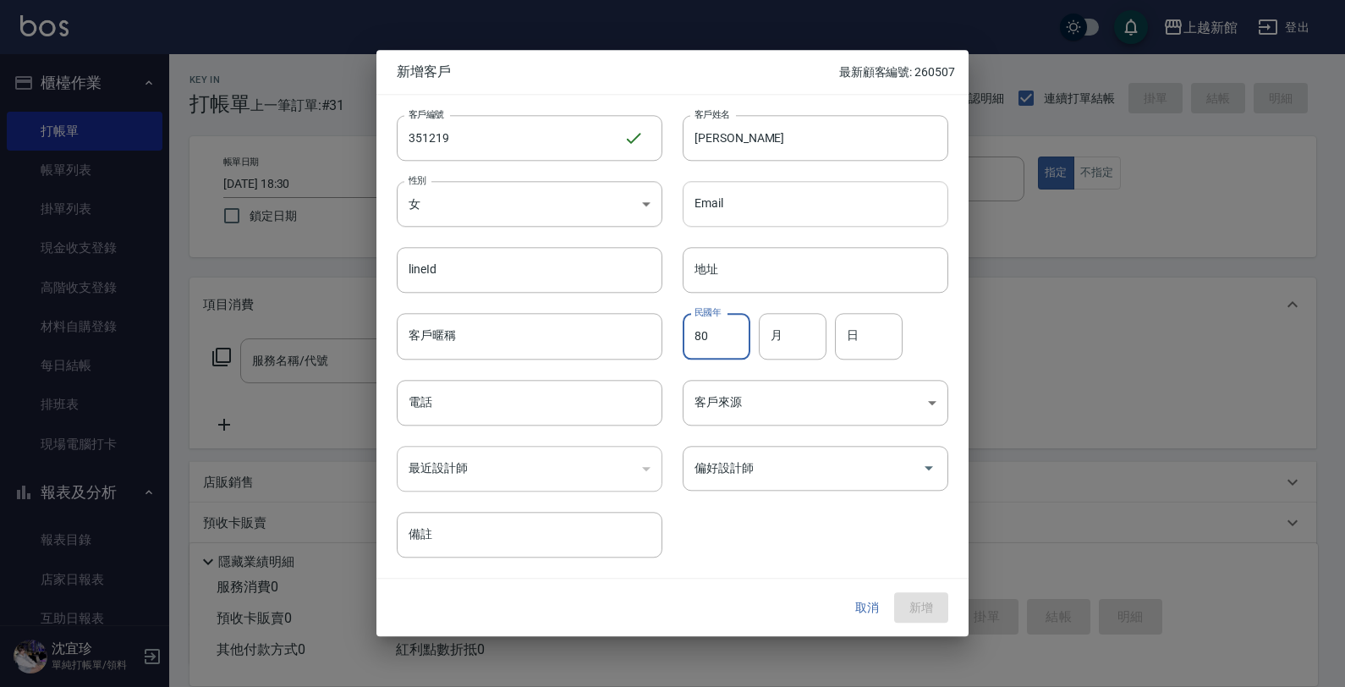
type input "80"
type input "12"
type input "19"
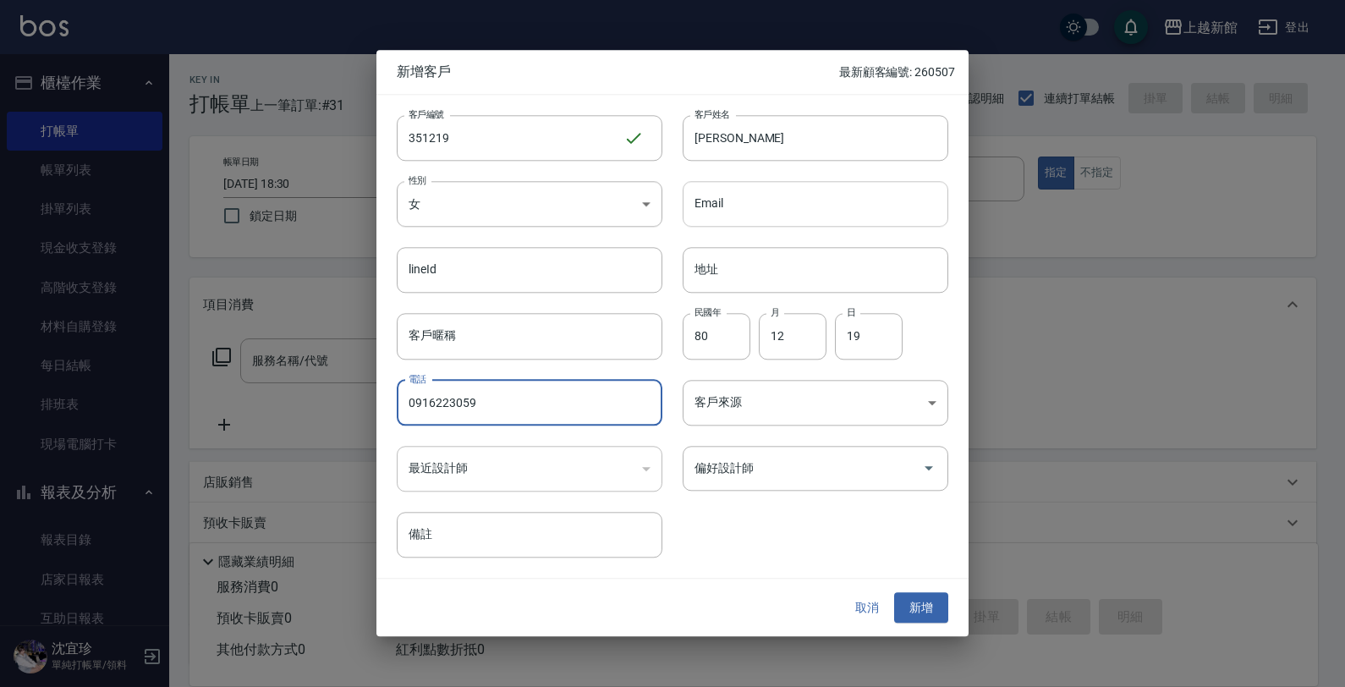
type input "0916223059"
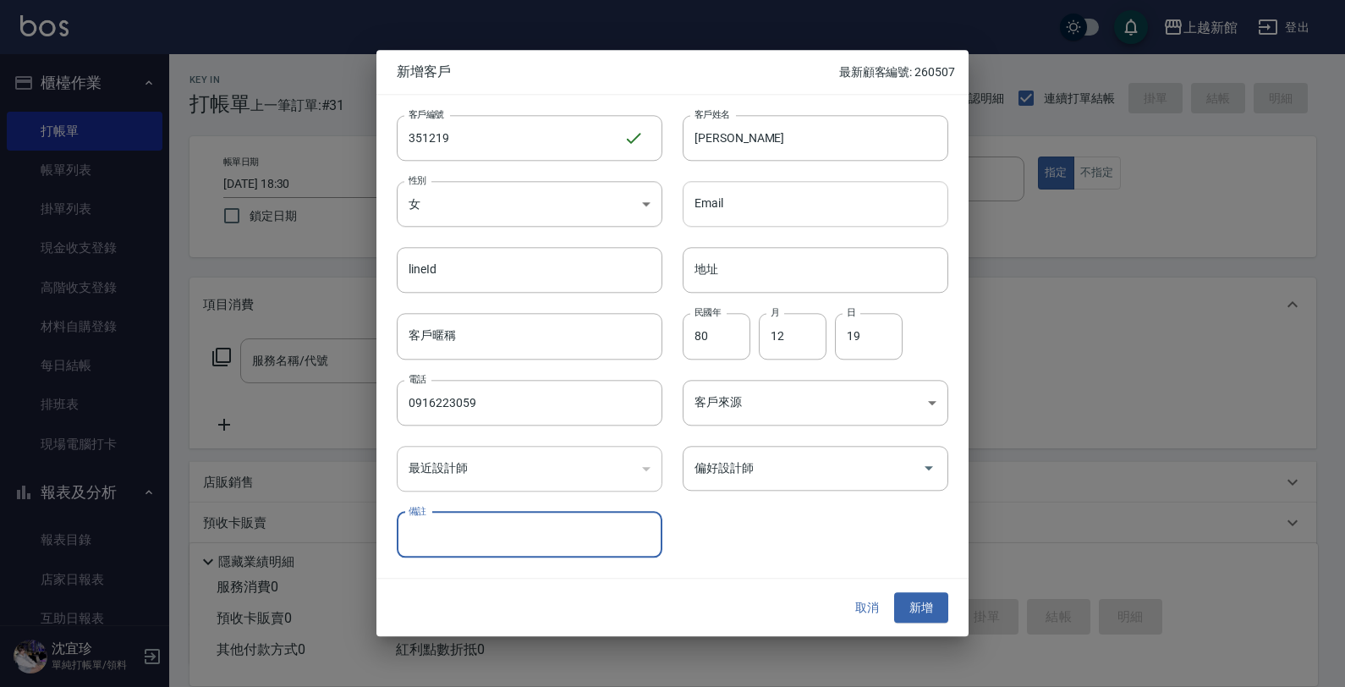
click at [894, 592] on button "新增" at bounding box center [921, 607] width 54 height 31
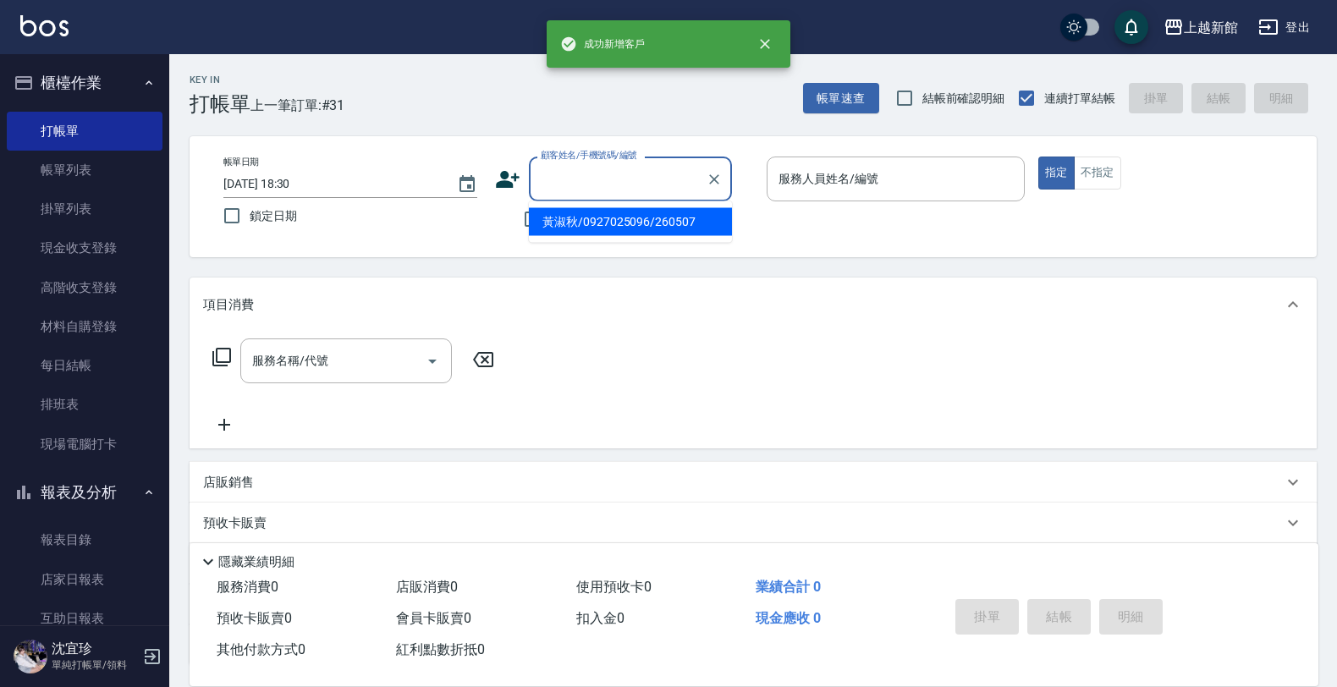
click at [595, 179] on input "顧客姓名/手機號碼/編號" at bounding box center [617, 179] width 162 height 30
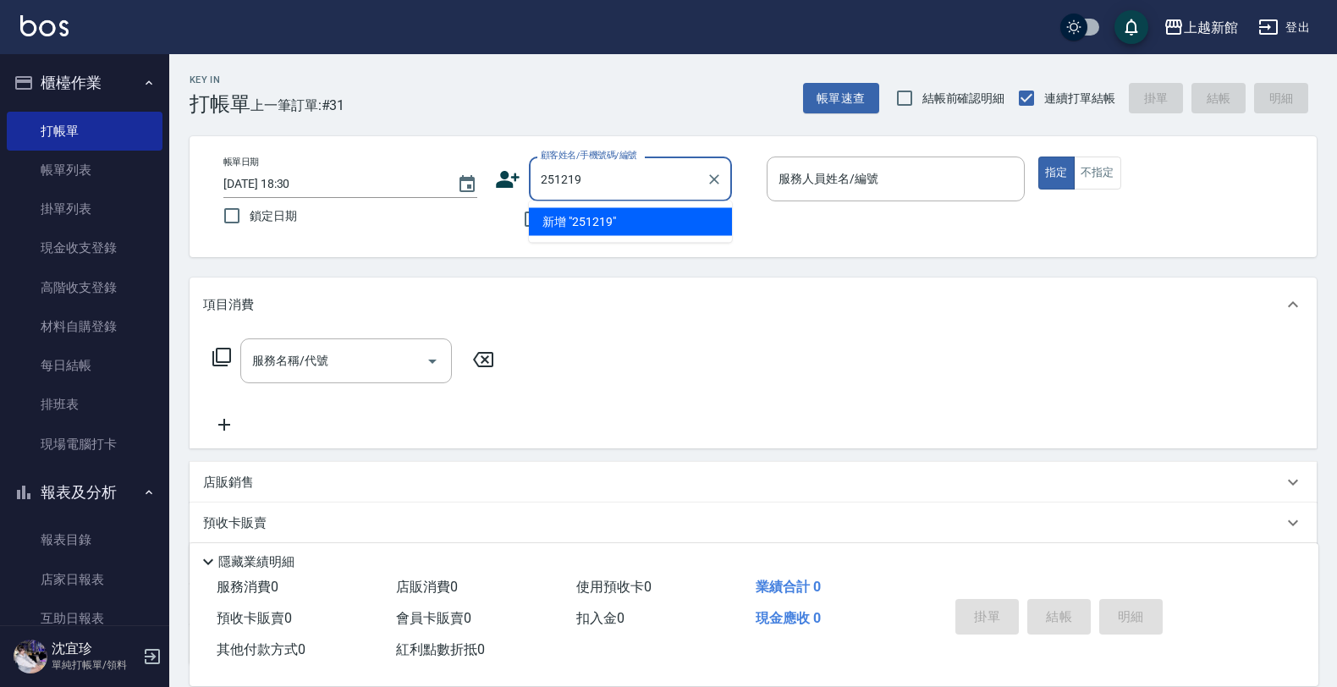
type input "251219"
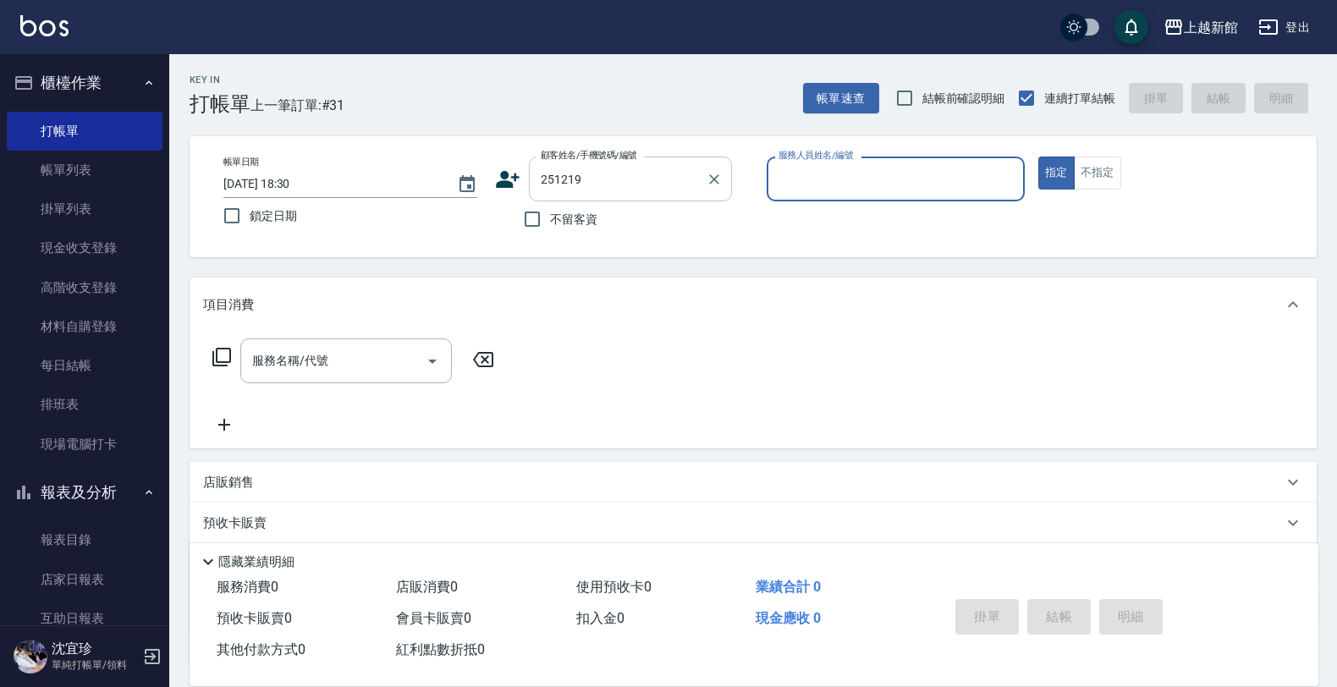
click at [1038, 157] on button "指定" at bounding box center [1056, 173] width 36 height 33
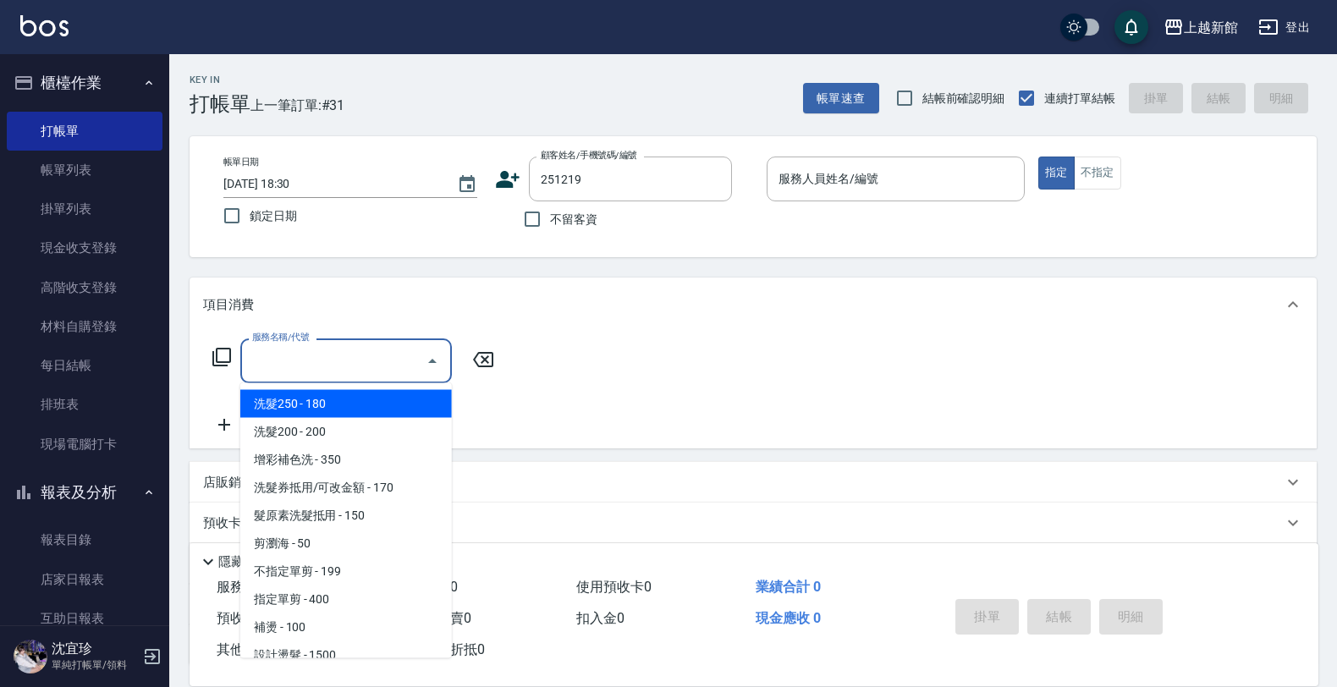
drag, startPoint x: 354, startPoint y: 360, endPoint x: 326, endPoint y: 432, distance: 76.4
click at [353, 360] on input "服務名稱/代號" at bounding box center [333, 361] width 171 height 30
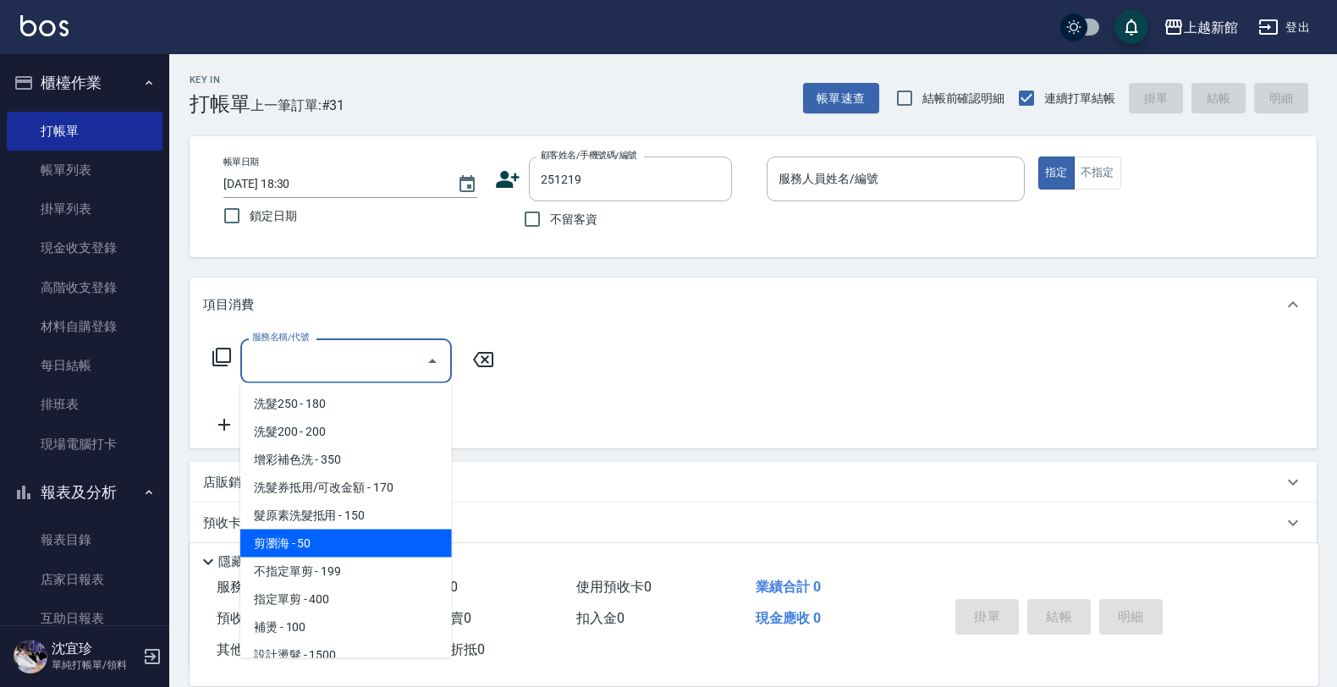
click at [294, 539] on span "剪瀏海 - 50" at bounding box center [346, 544] width 212 height 28
type input "剪瀏海(201)"
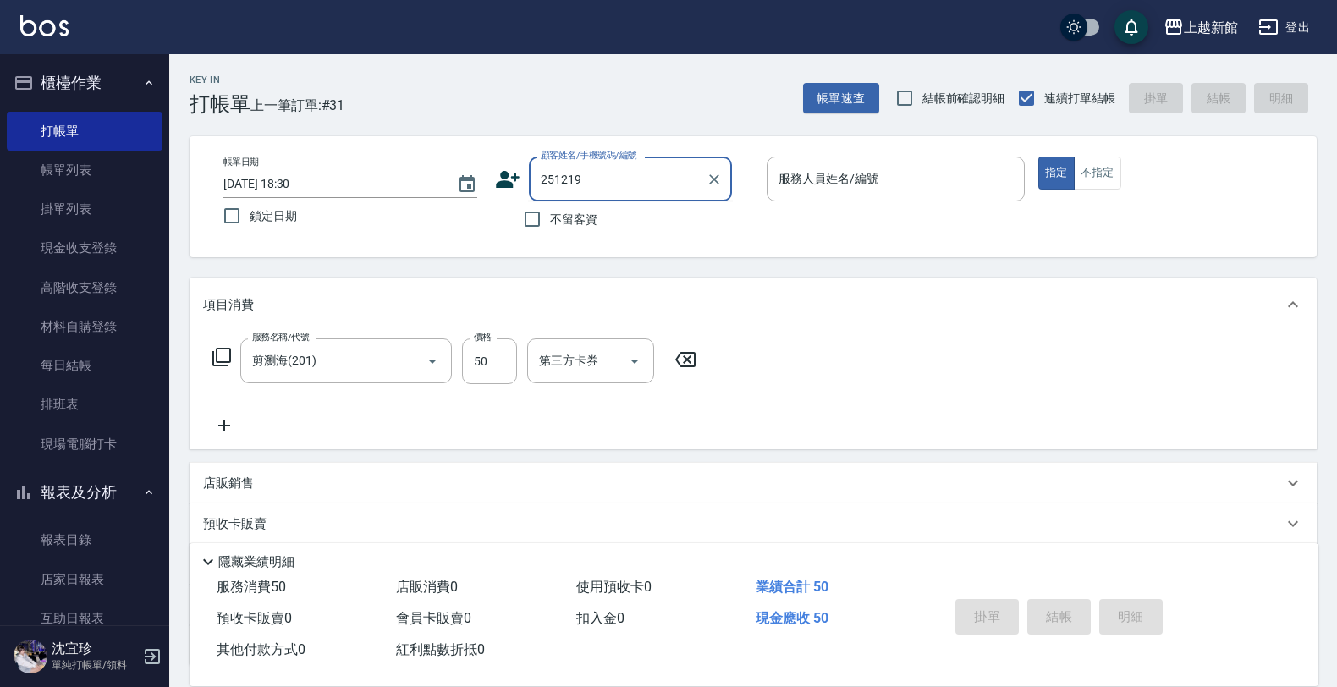
click at [624, 169] on input "251219" at bounding box center [617, 179] width 162 height 30
click at [603, 180] on input "251219" at bounding box center [617, 179] width 162 height 30
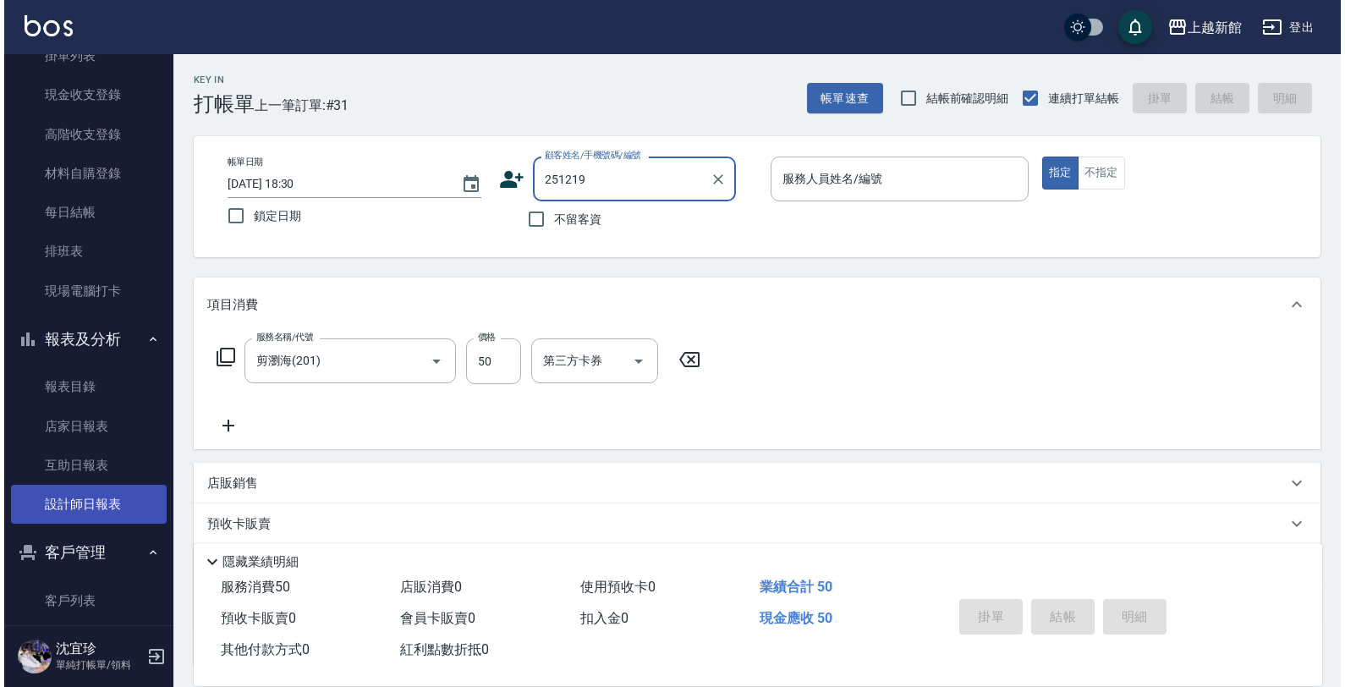
scroll to position [212, 0]
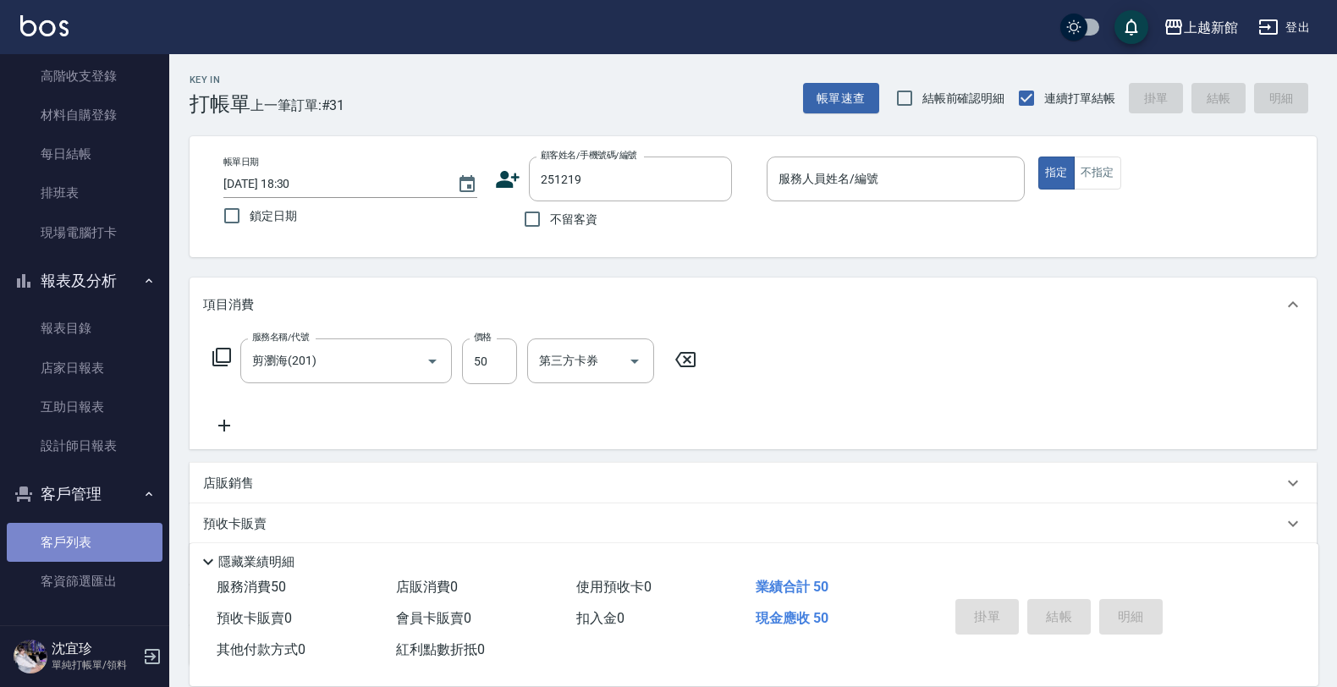
click at [102, 552] on link "客戶列表" at bounding box center [85, 542] width 156 height 39
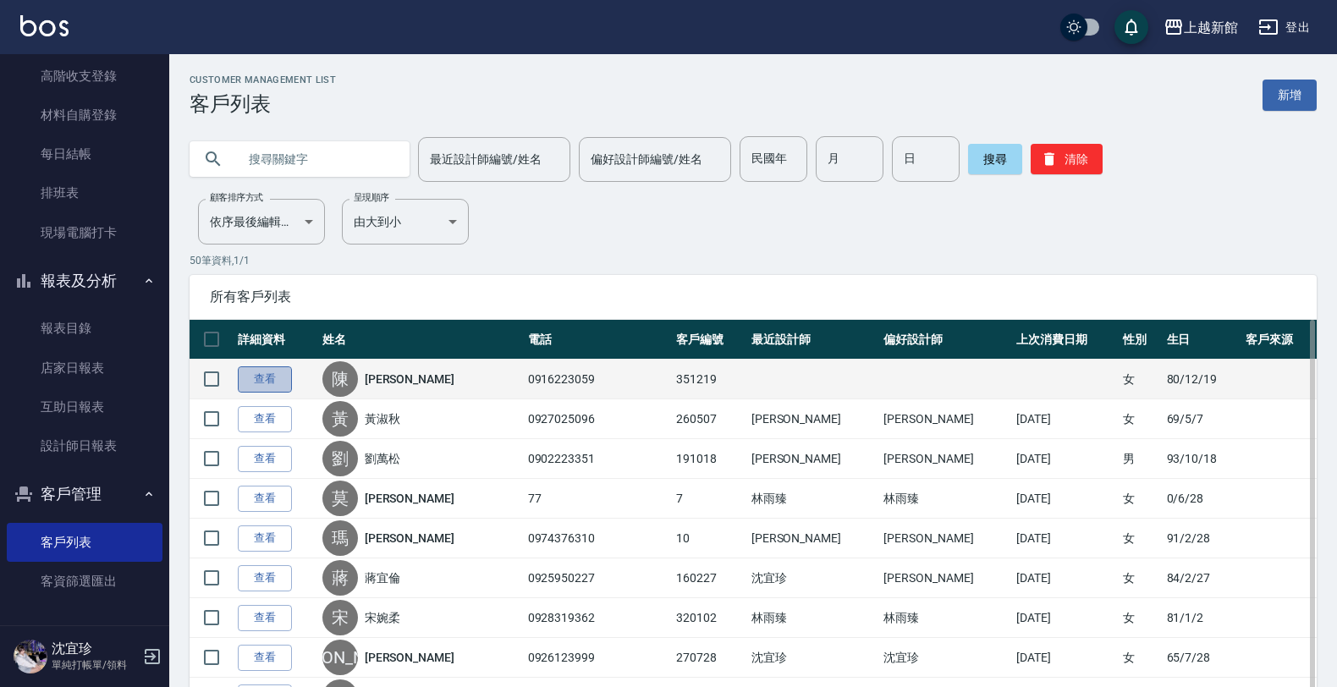
click at [278, 382] on link "查看" at bounding box center [265, 379] width 54 height 26
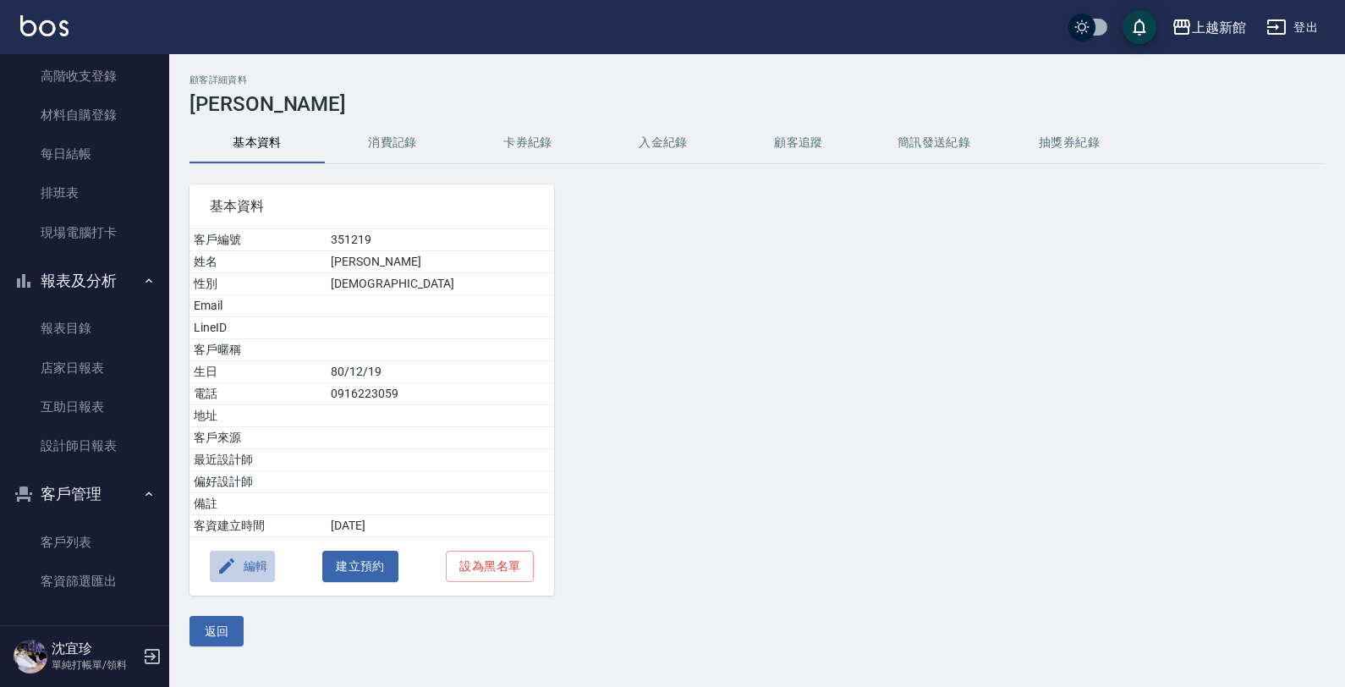
click at [225, 571] on icon "button" at bounding box center [226, 565] width 15 height 15
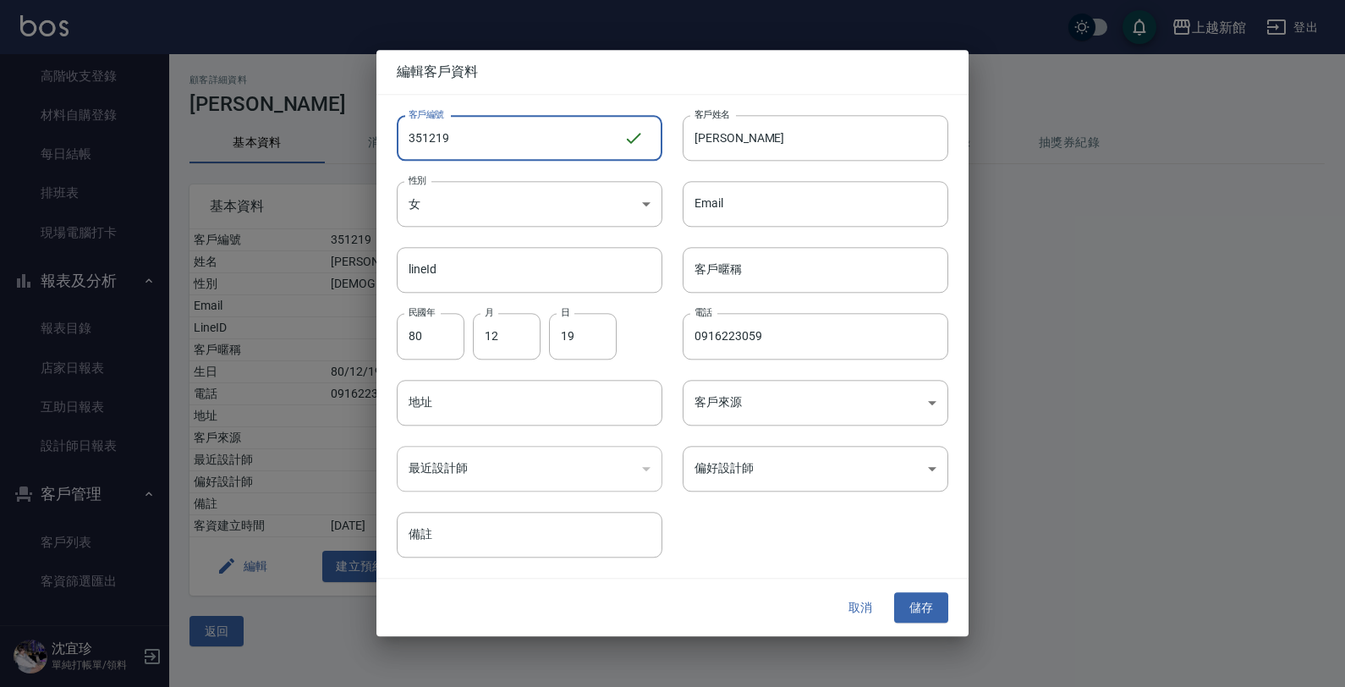
click at [421, 136] on input "351219" at bounding box center [510, 138] width 227 height 46
type input "251219"
click at [916, 614] on button "儲存" at bounding box center [921, 607] width 54 height 31
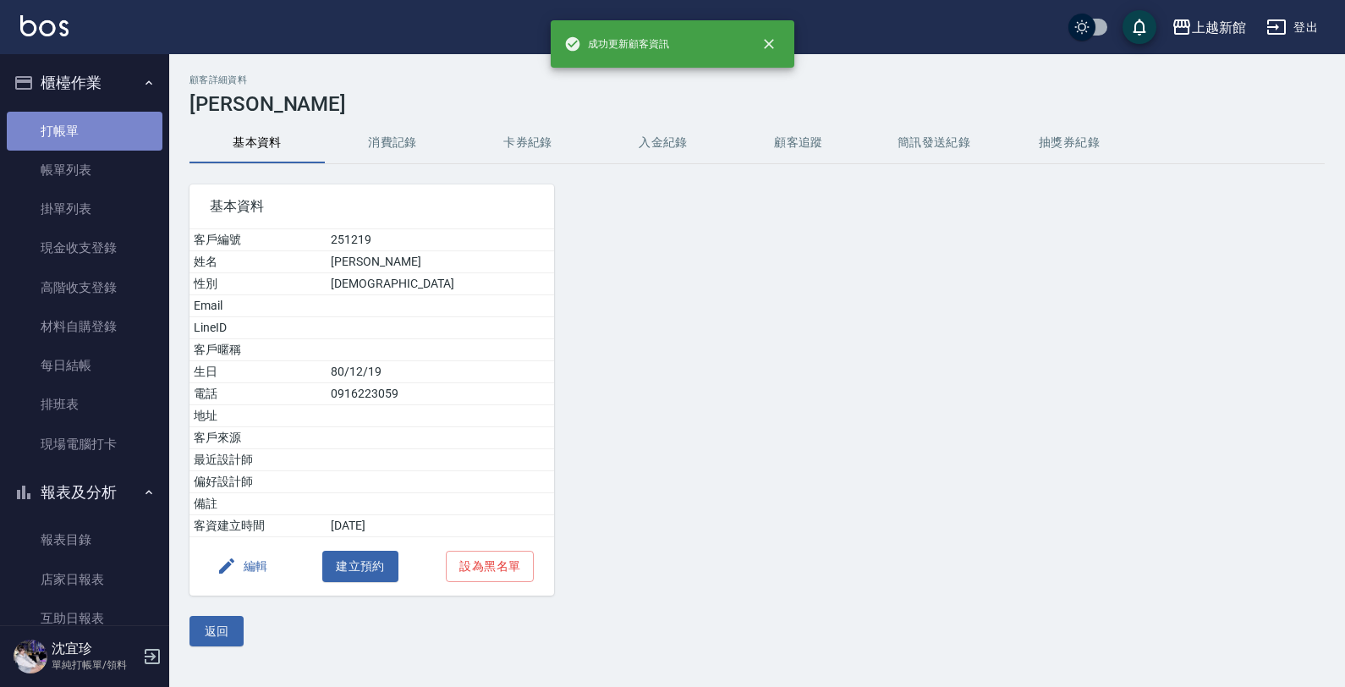
click at [86, 129] on link "打帳單" at bounding box center [85, 131] width 156 height 39
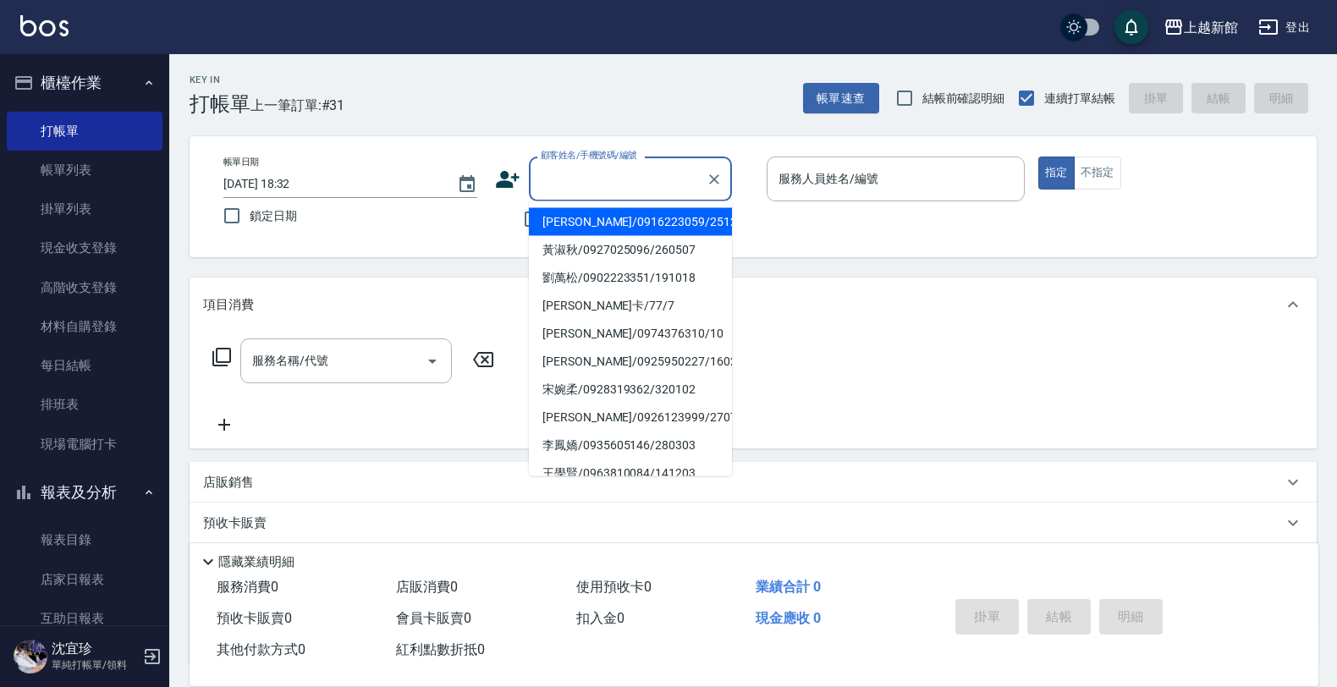
click at [648, 174] on input "顧客姓名/手機號碼/編號" at bounding box center [617, 179] width 162 height 30
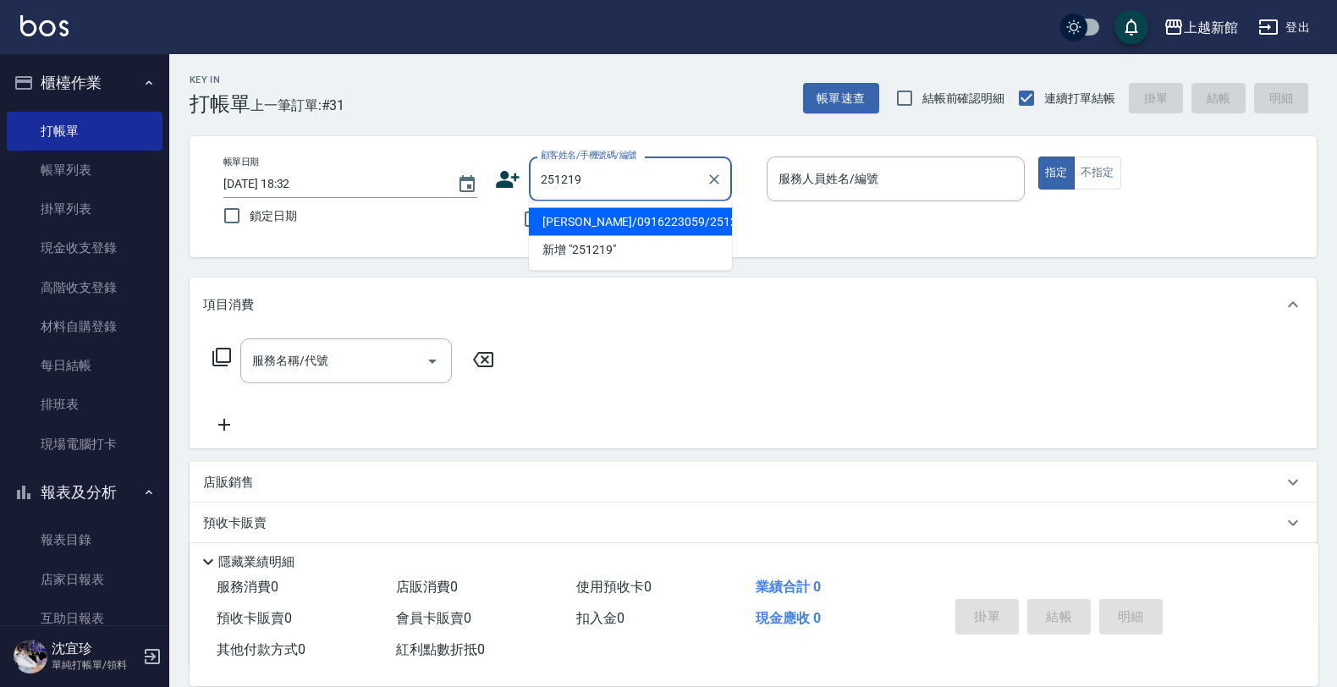
type input "[PERSON_NAME]/0916223059/251219"
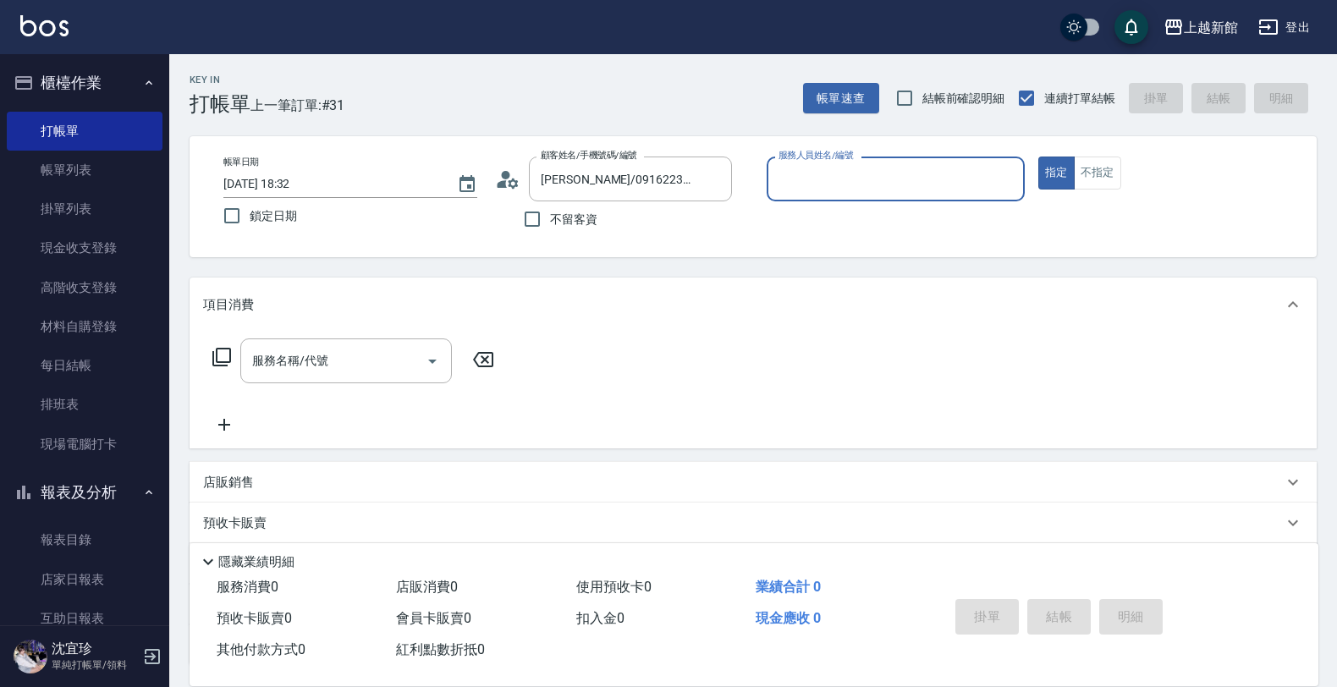
click at [1038, 157] on button "指定" at bounding box center [1056, 173] width 36 height 33
type button "true"
click at [810, 168] on div "服務人員姓名/編號 服務人員姓名/編號" at bounding box center [896, 179] width 258 height 45
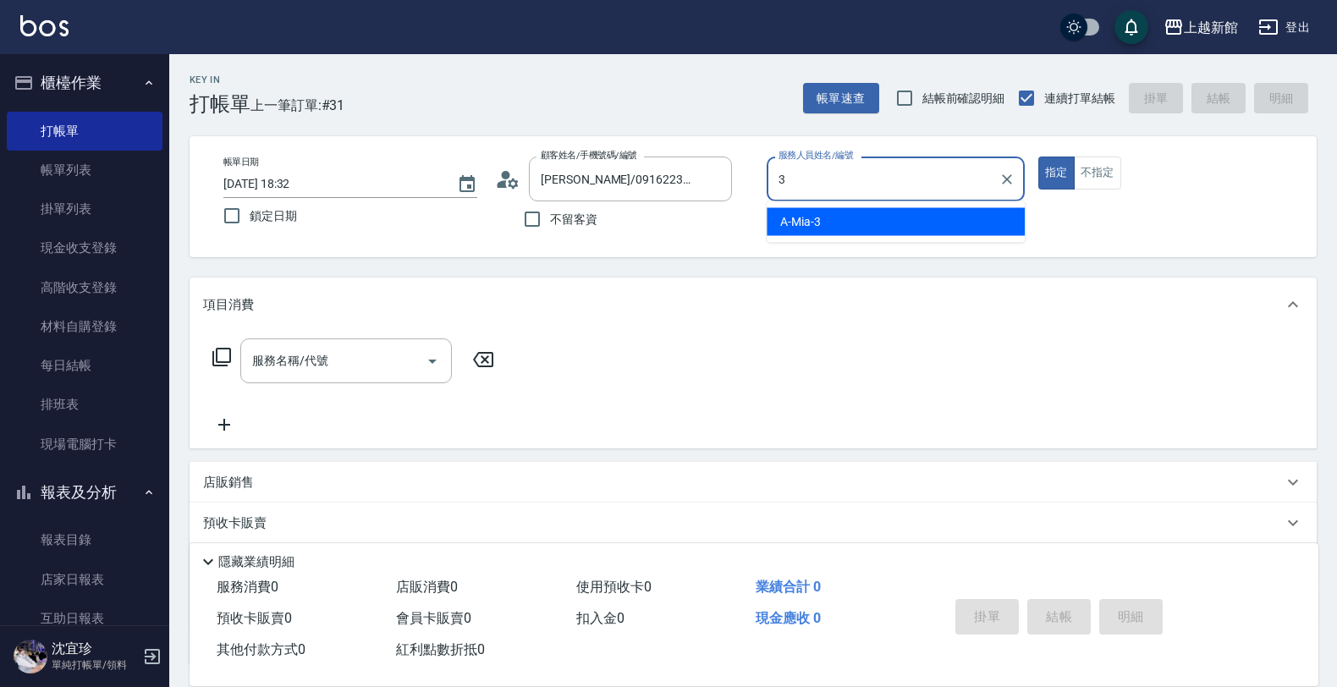
type input "A-Mia -3"
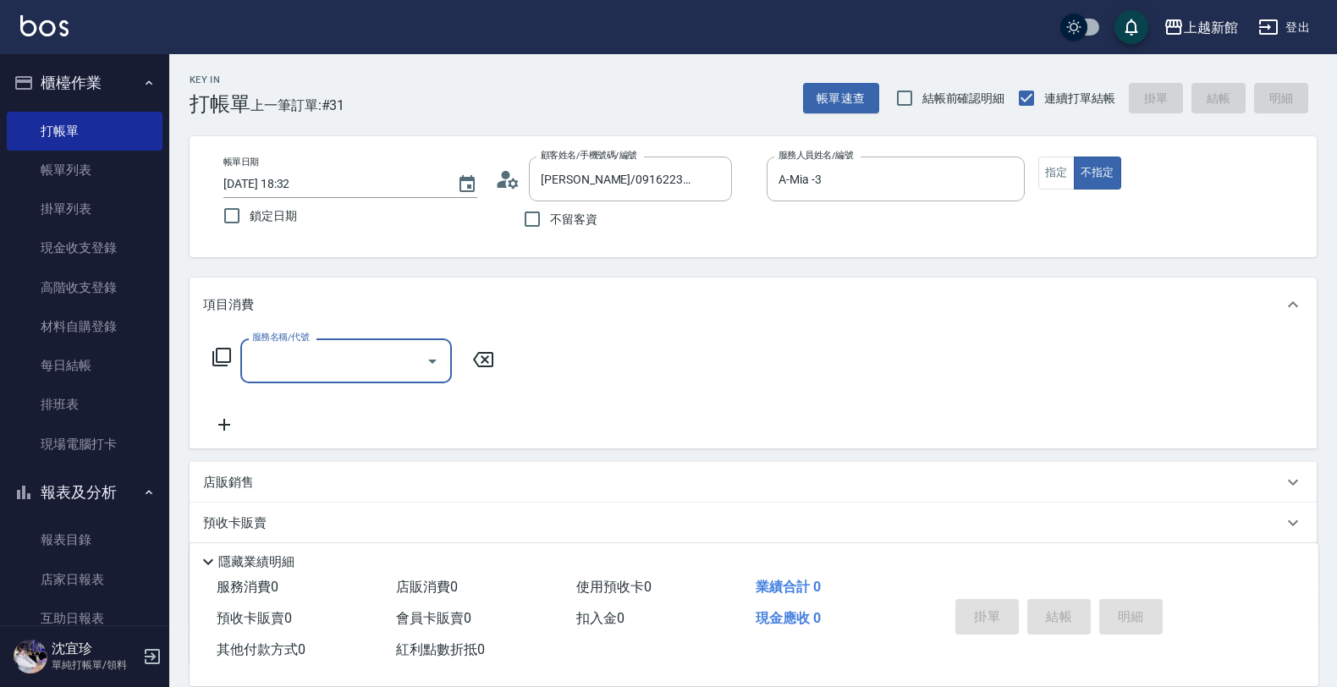
click at [349, 369] on input "服務名稱/代號" at bounding box center [333, 361] width 171 height 30
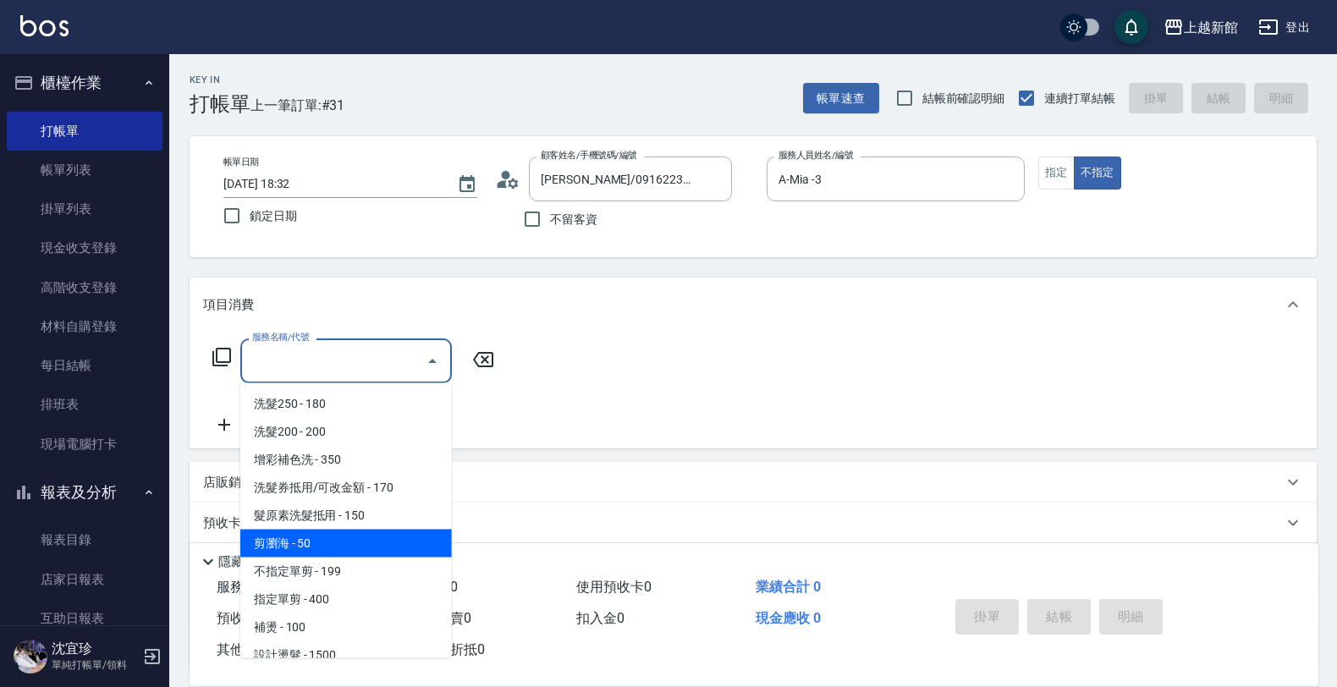
click at [339, 531] on span "剪瀏海 - 50" at bounding box center [346, 544] width 212 height 28
type input "剪瀏海(201)"
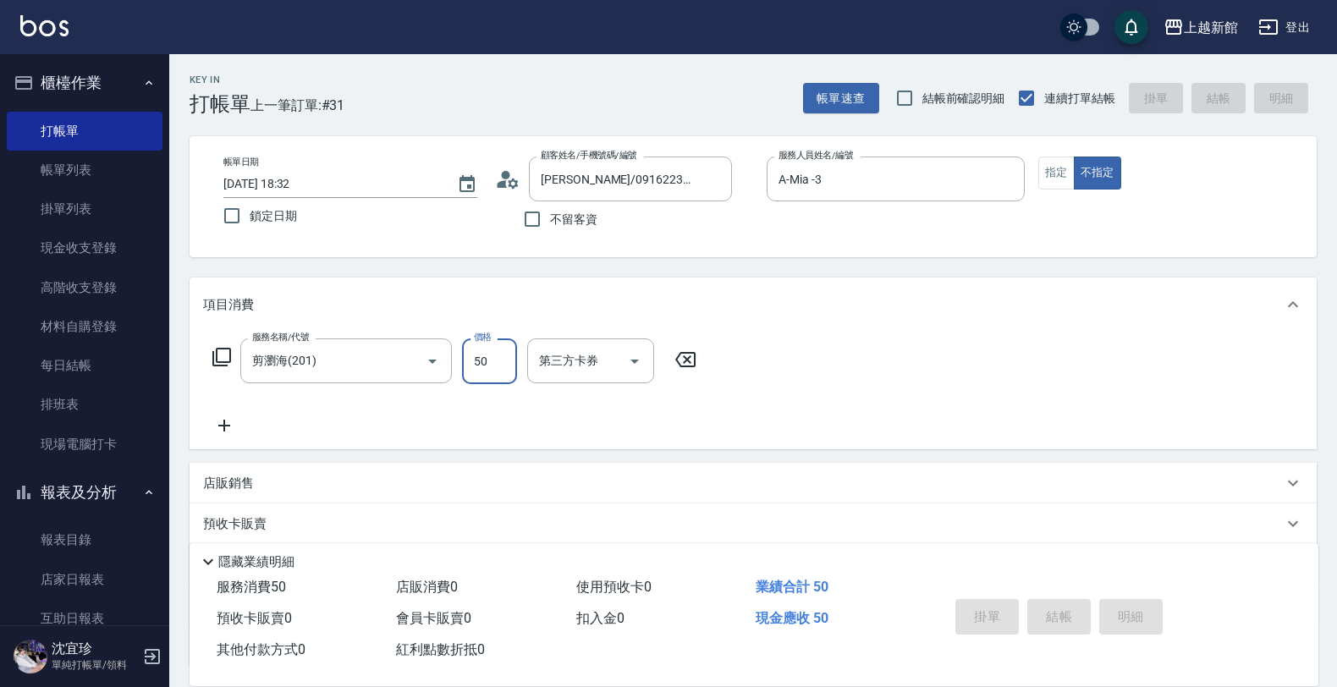
type input "2025/09/23 18:33"
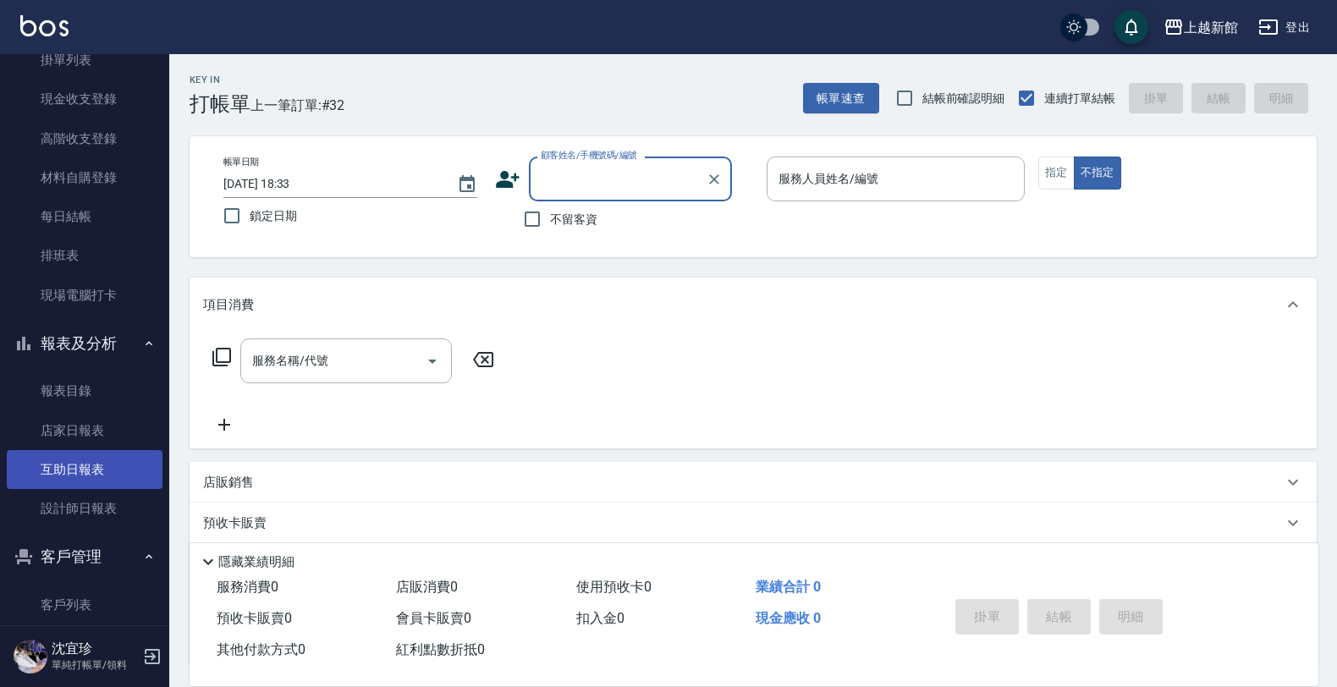
scroll to position [212, 0]
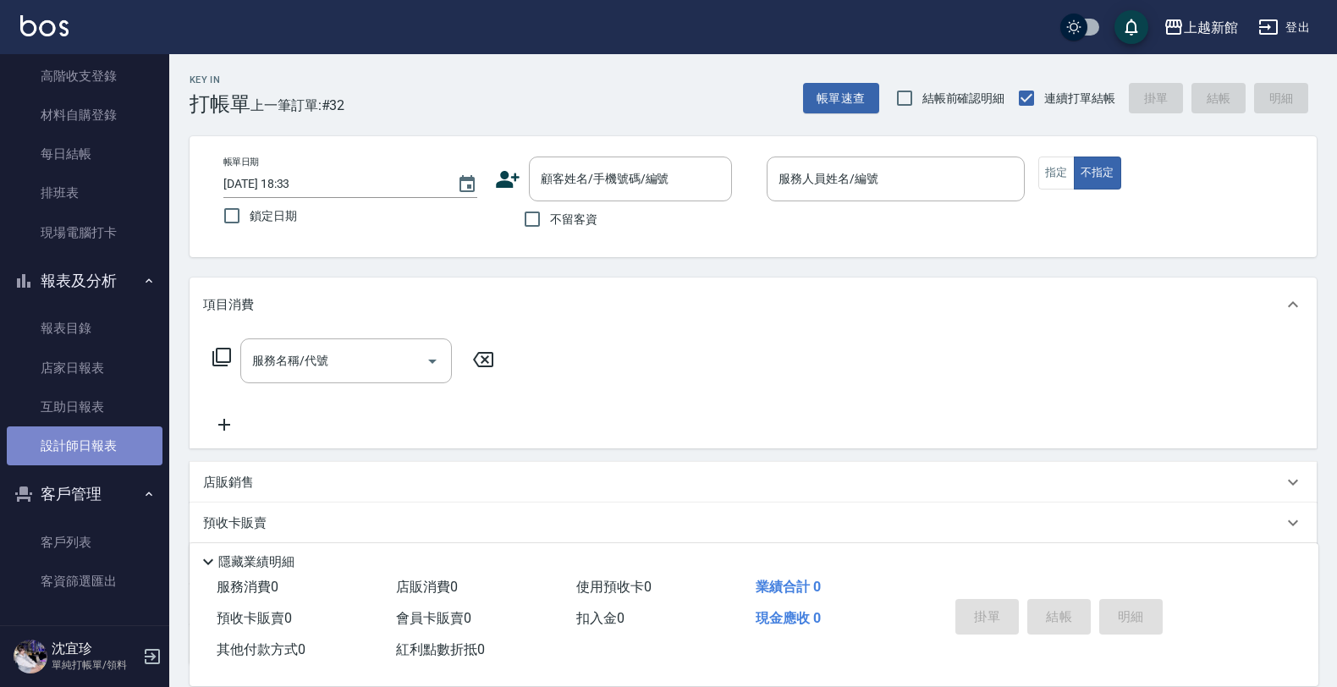
click at [102, 461] on link "設計師日報表" at bounding box center [85, 445] width 156 height 39
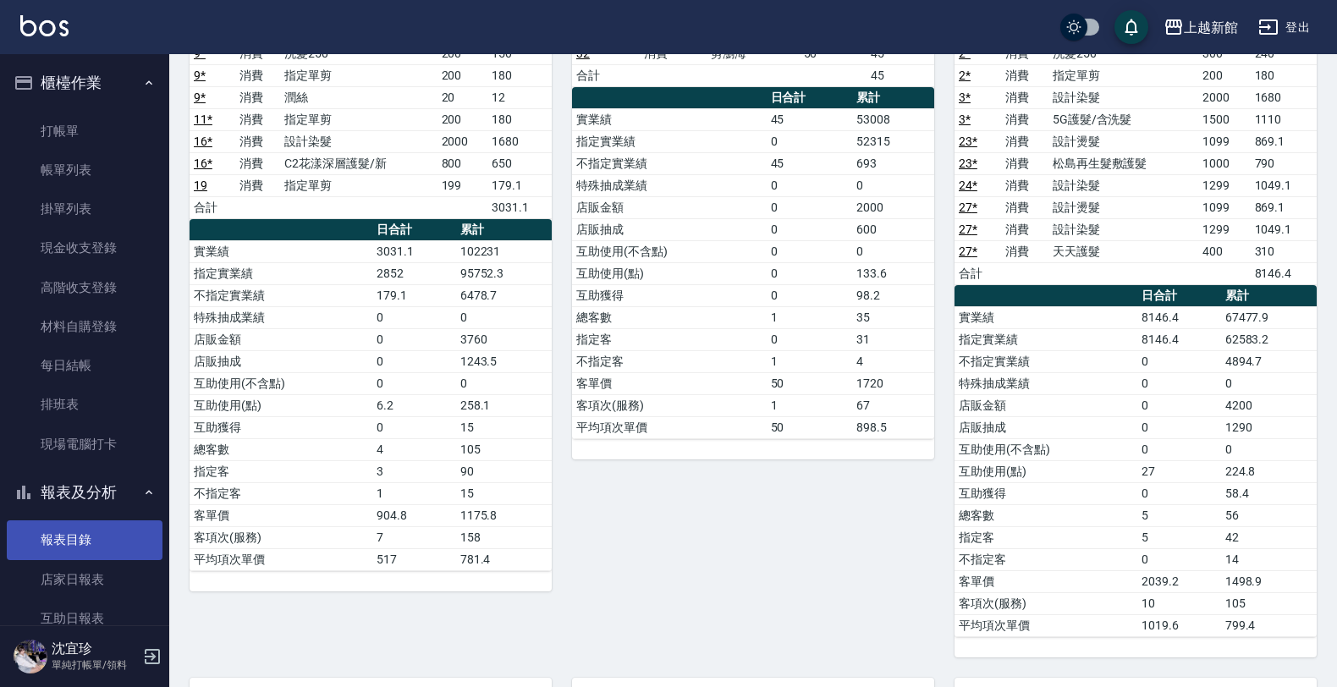
scroll to position [106, 0]
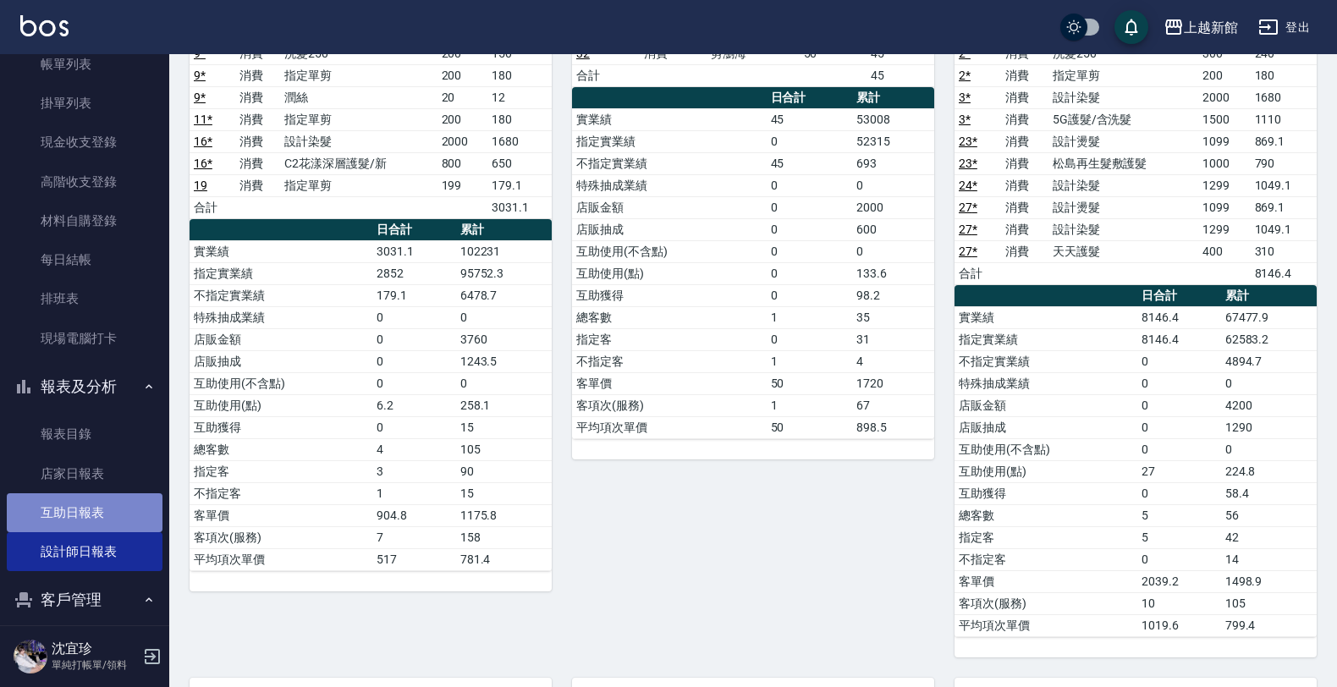
click at [89, 520] on link "互助日報表" at bounding box center [85, 512] width 156 height 39
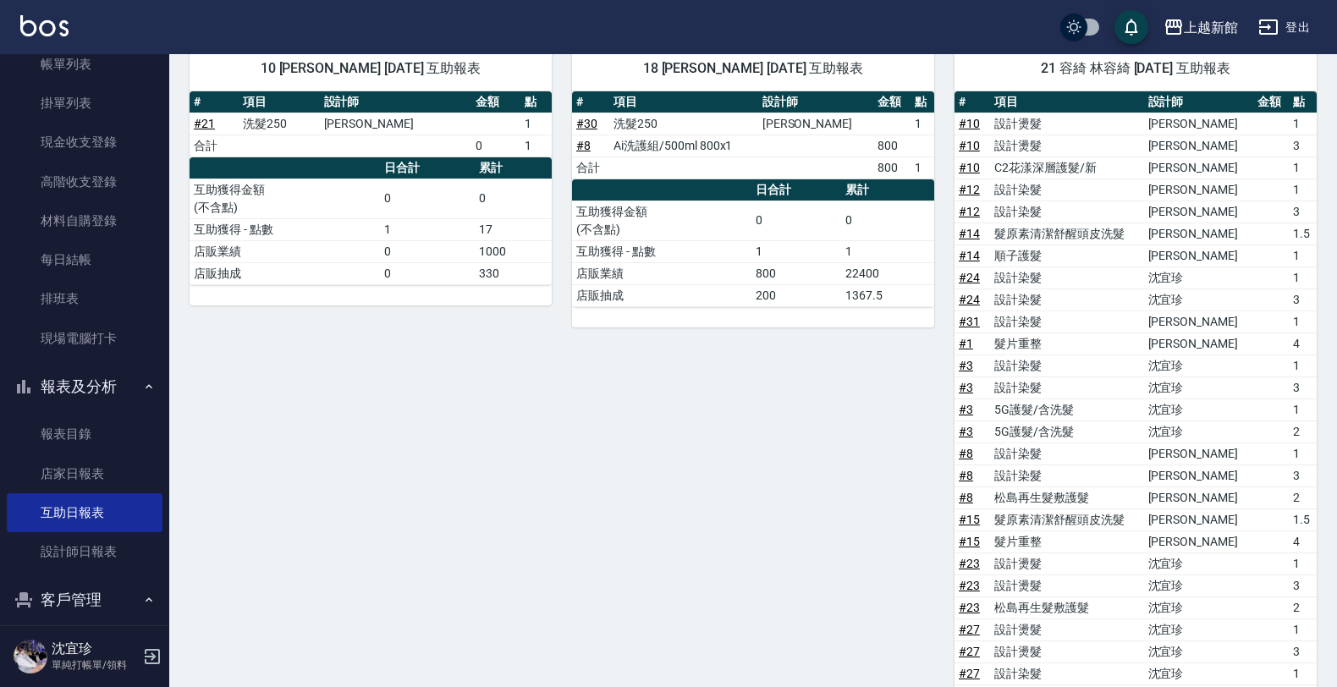
scroll to position [529, 0]
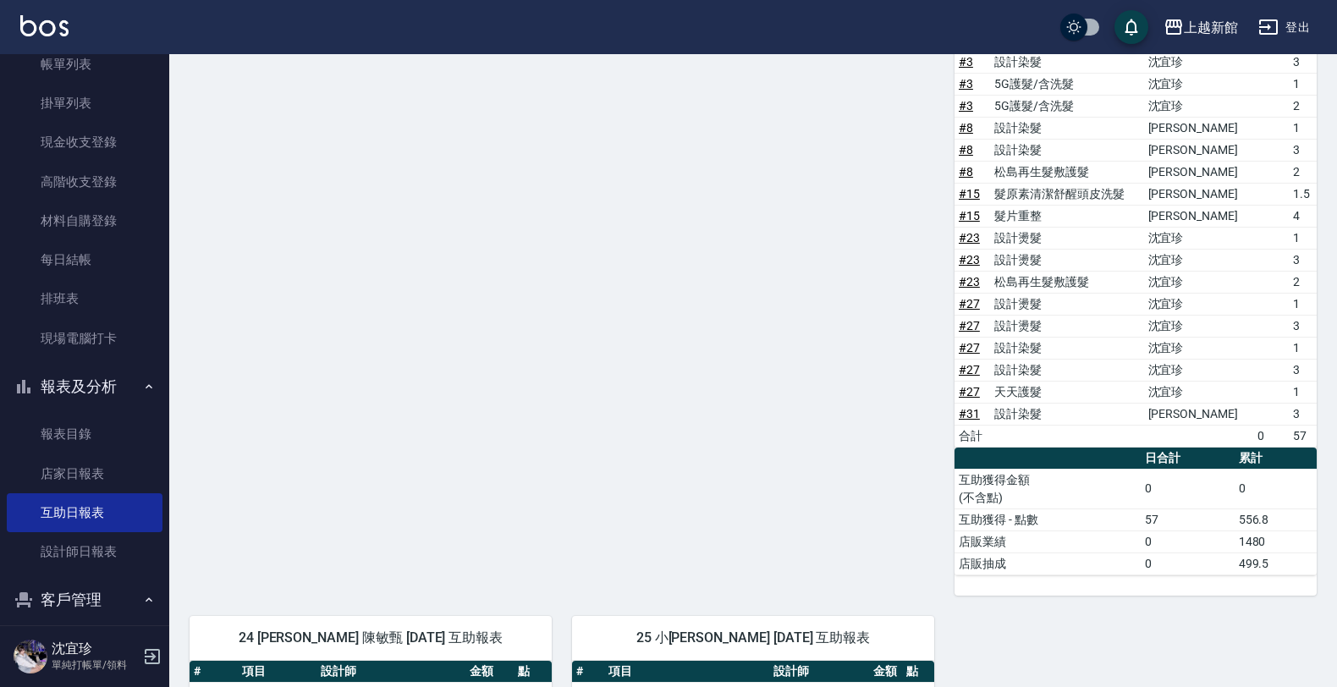
drag, startPoint x: 1344, startPoint y: 345, endPoint x: 348, endPoint y: 459, distance: 1002.4
click at [348, 459] on div "10 瑪沙 劉名儀 09/23/2025 互助報表 # 項目 設計師 金額 點 # 21 洗髮250 劉名儀 1 合計 0 1 日合計 累計 互助獲得金額 (…" at bounding box center [360, 147] width 382 height 895
click at [22, 561] on link "設計師日報表" at bounding box center [85, 551] width 156 height 39
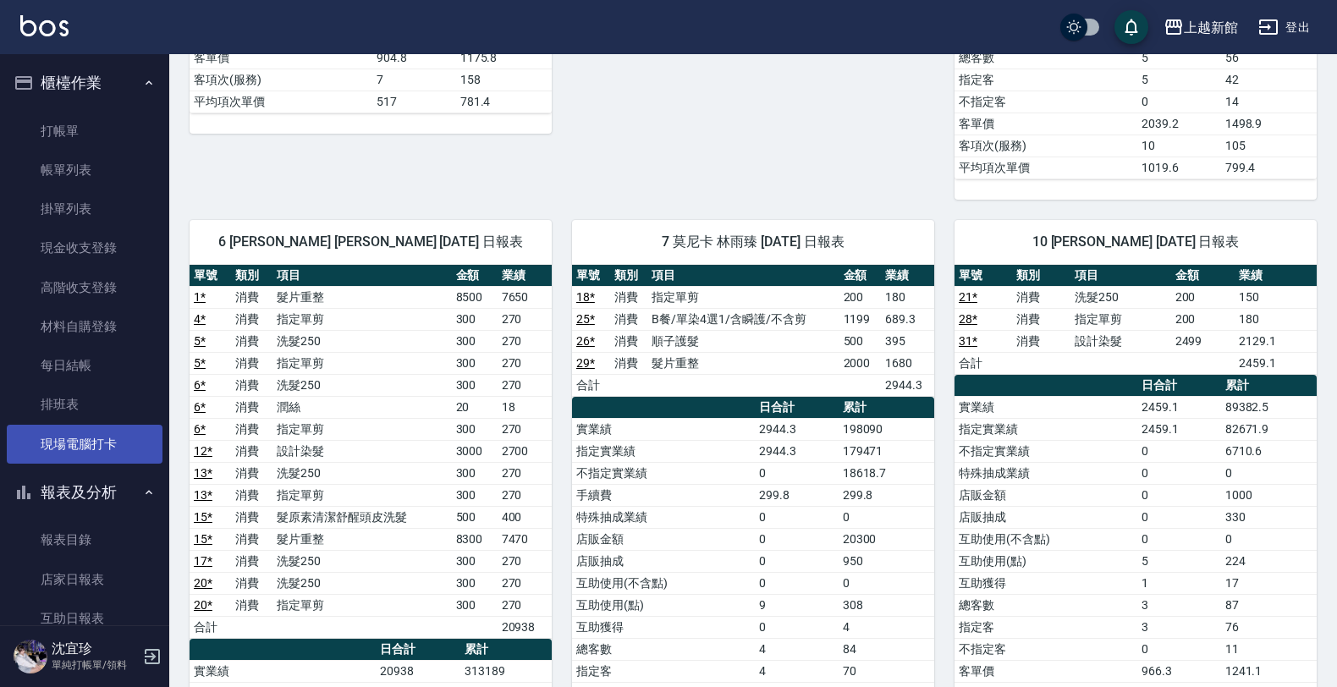
scroll to position [635, 0]
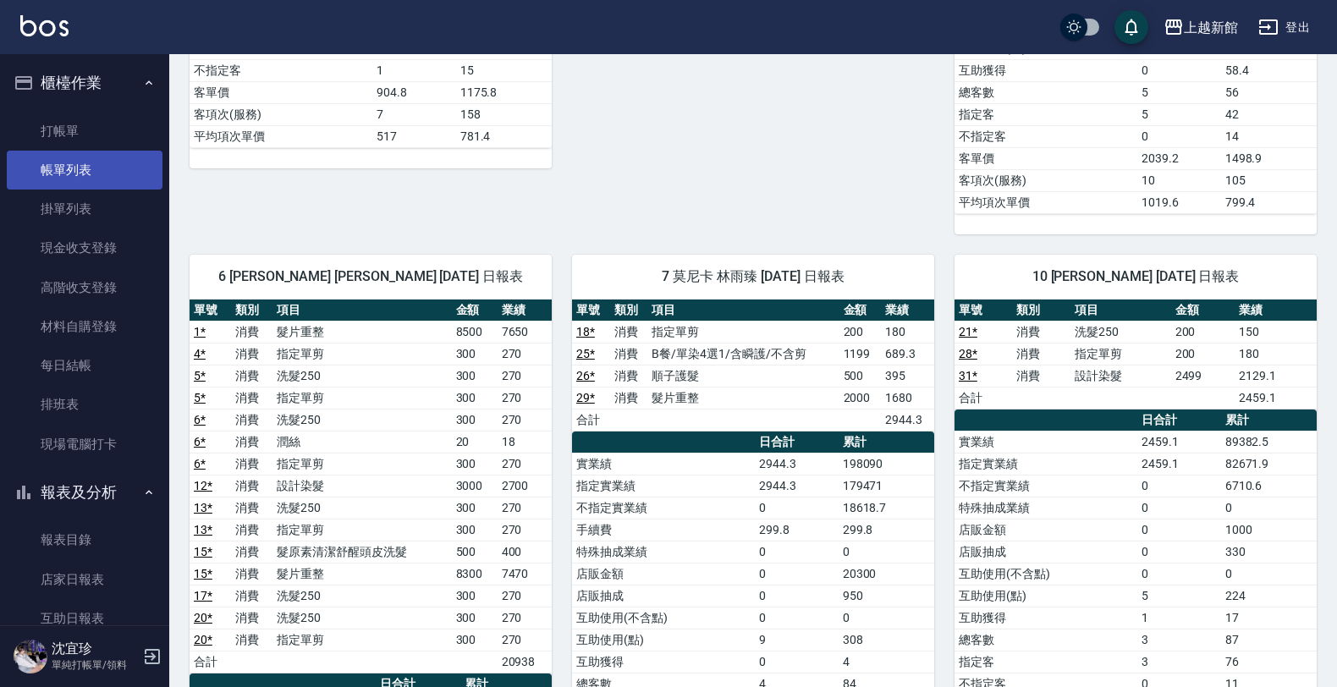
click at [87, 167] on link "帳單列表" at bounding box center [85, 170] width 156 height 39
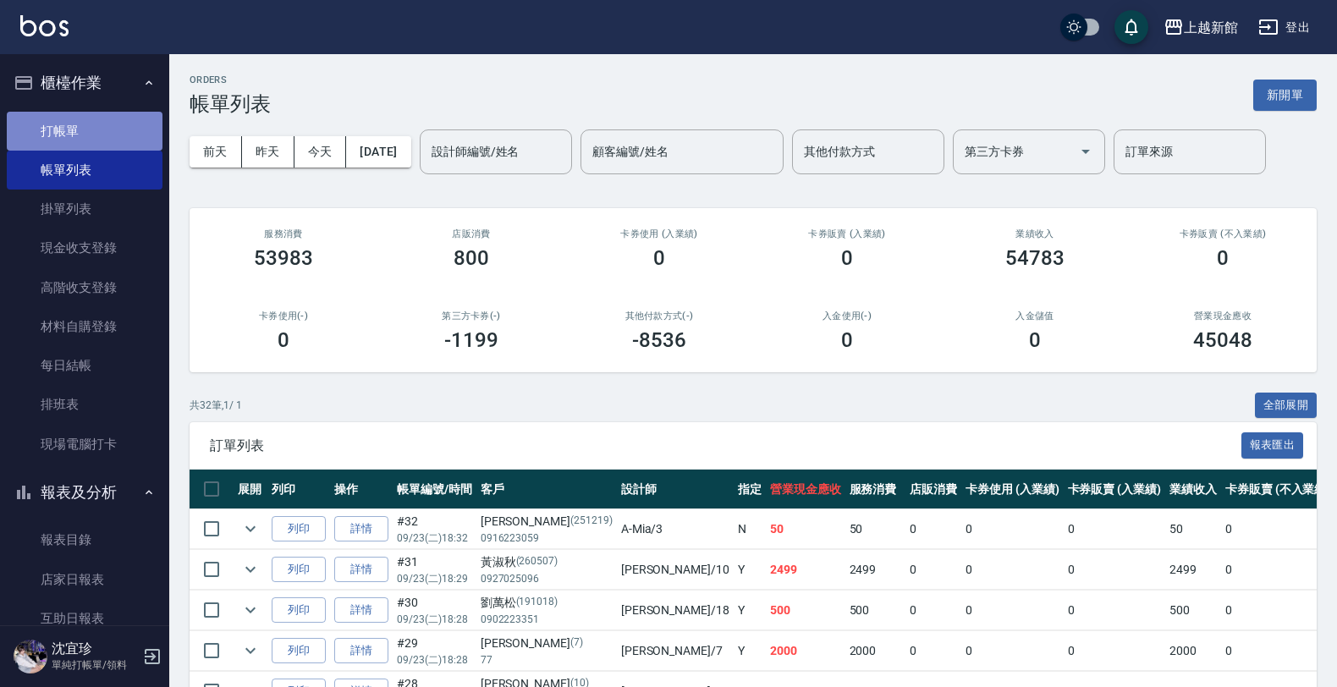
click at [104, 137] on link "打帳單" at bounding box center [85, 131] width 156 height 39
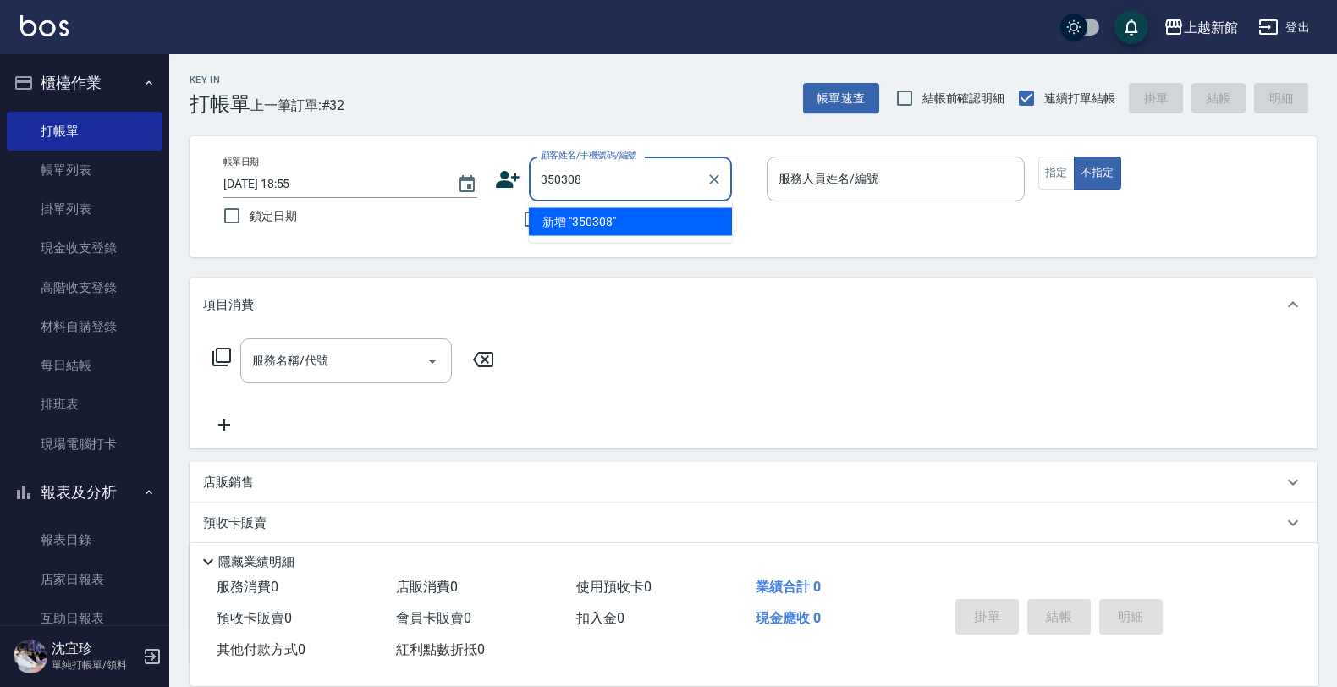
type input "350308"
drag, startPoint x: 576, startPoint y: 189, endPoint x: 476, endPoint y: 192, distance: 100.7
click at [476, 192] on div "帳單日期 2025/09/23 18:55 鎖定日期 顧客姓名/手機號碼/編號 350308 顧客姓名/手機號碼/編號 不留客資 服務人員姓名/編號 服務人員…" at bounding box center [753, 197] width 1086 height 80
type input "350308"
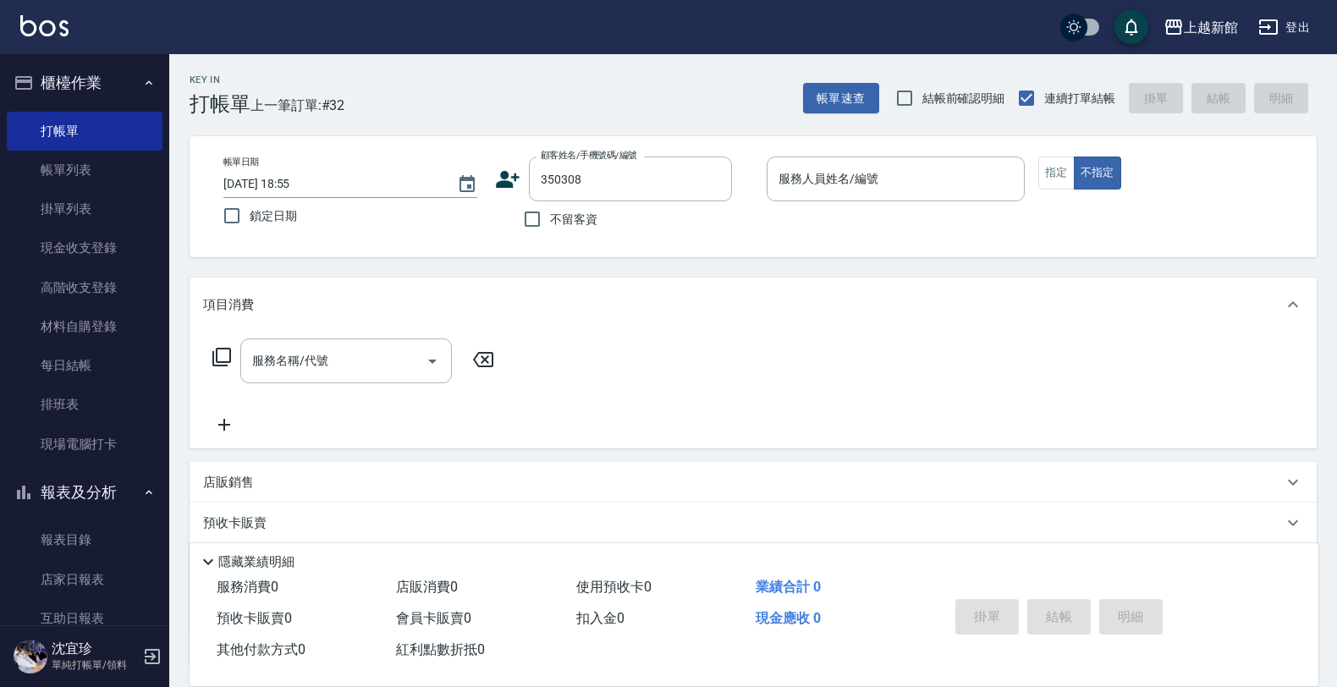
click at [504, 184] on icon at bounding box center [508, 179] width 24 height 17
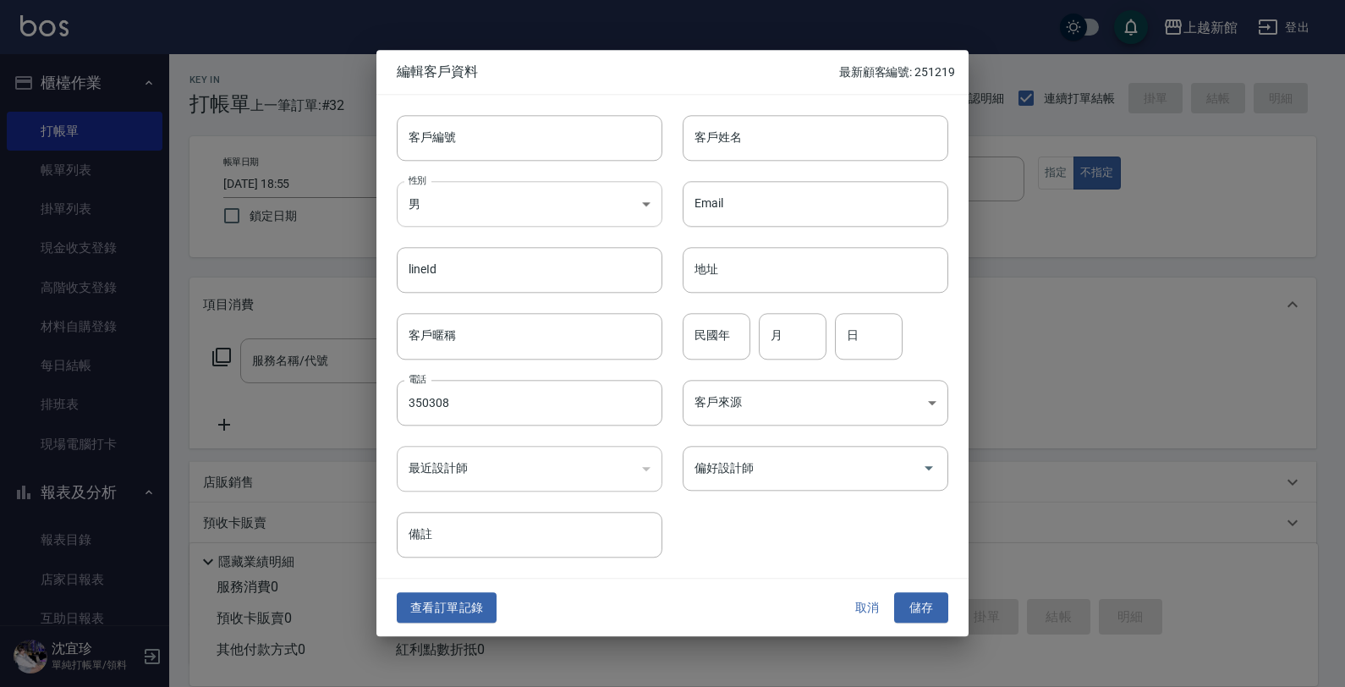
click at [506, 196] on body "上越新館 登出 櫃檯作業 打帳單 帳單列表 掛單列表 現金收支登錄 高階收支登錄 材料自購登錄 每日結帳 排班表 現場電腦打卡 報表及分析 報表目錄 店家日報…" at bounding box center [672, 413] width 1345 height 827
click at [444, 303] on li "女" at bounding box center [530, 304] width 266 height 28
type input "FEMALE"
click at [745, 151] on input "客戶姓名" at bounding box center [816, 138] width 266 height 46
type input "林湘庭"
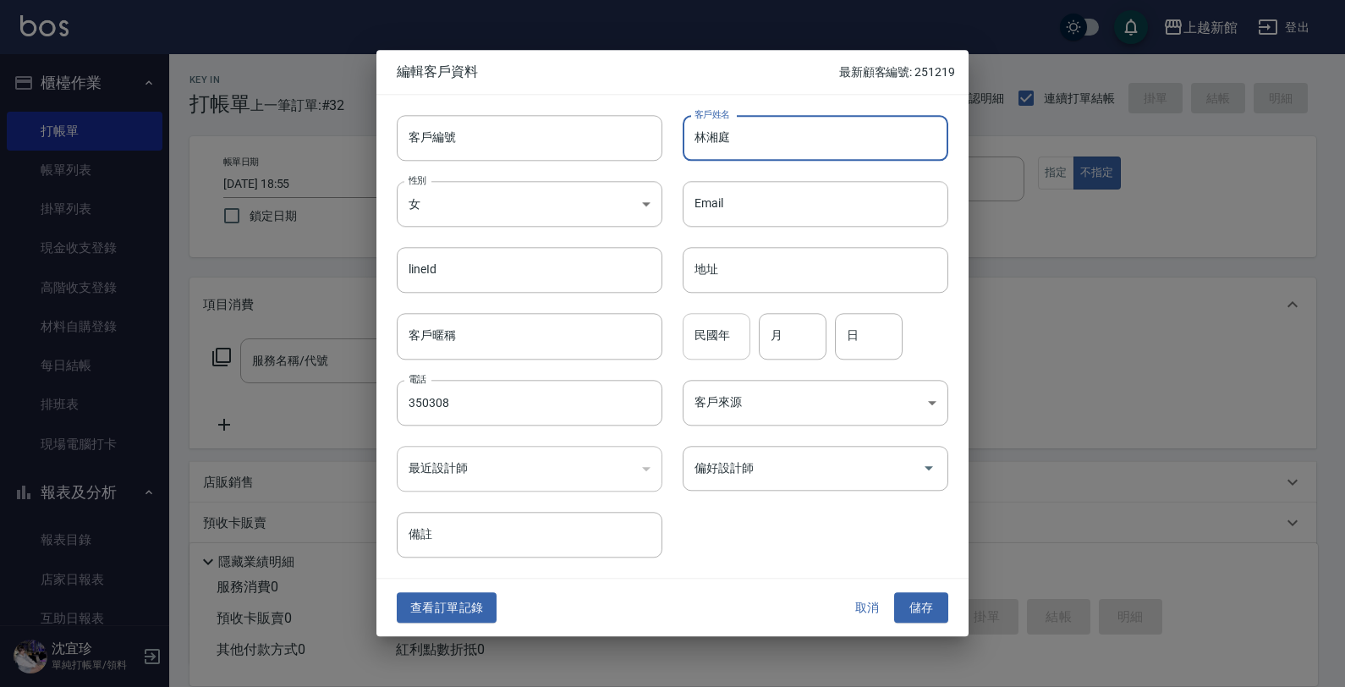
click at [723, 344] on input "民國年" at bounding box center [717, 337] width 68 height 46
click at [470, 148] on input "客戶編號" at bounding box center [530, 138] width 266 height 46
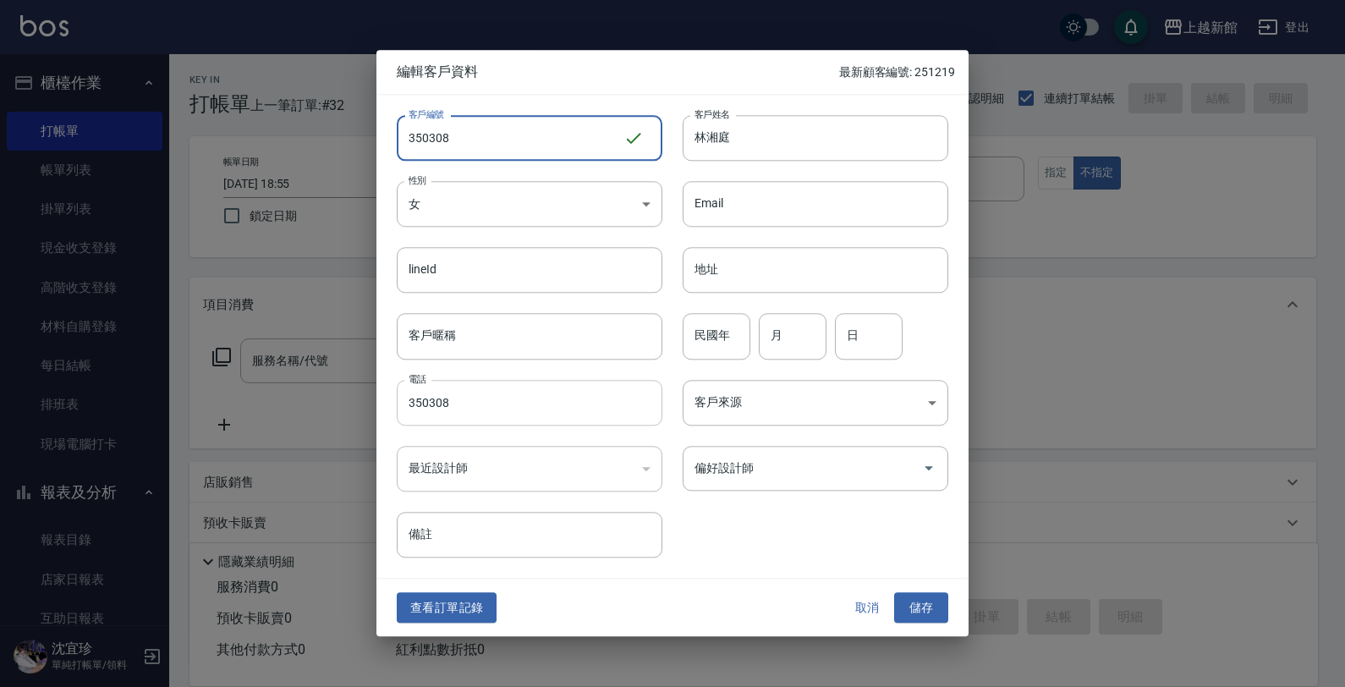
type input "350308"
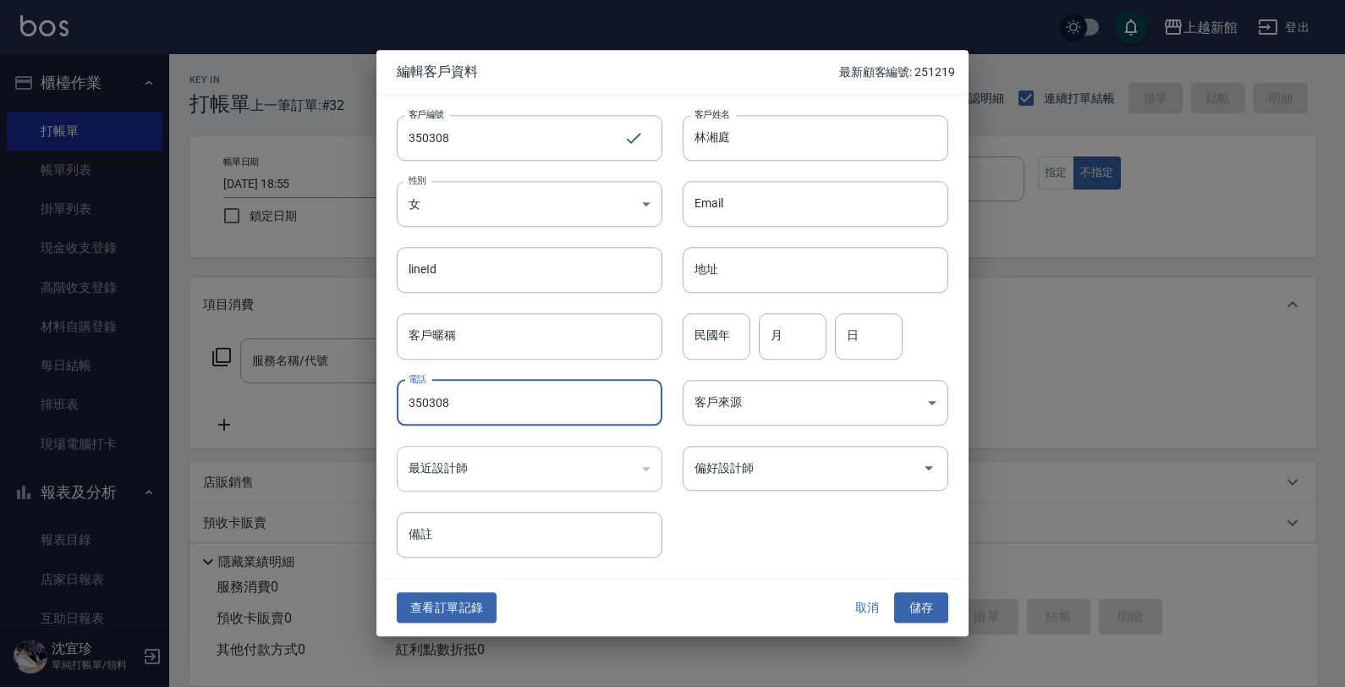
drag, startPoint x: 475, startPoint y: 389, endPoint x: 345, endPoint y: 415, distance: 131.9
click at [345, 415] on div "編輯客戶資料 最新顧客編號: 251219 客戶編號 350308 ​ 客戶編號 客戶姓名 林湘庭 客戶姓名 性別 女 FEMALE 性別 Email Ema…" at bounding box center [672, 343] width 1345 height 687
type input "0968139194"
click at [711, 328] on input "民國年" at bounding box center [717, 337] width 68 height 46
type input "86"
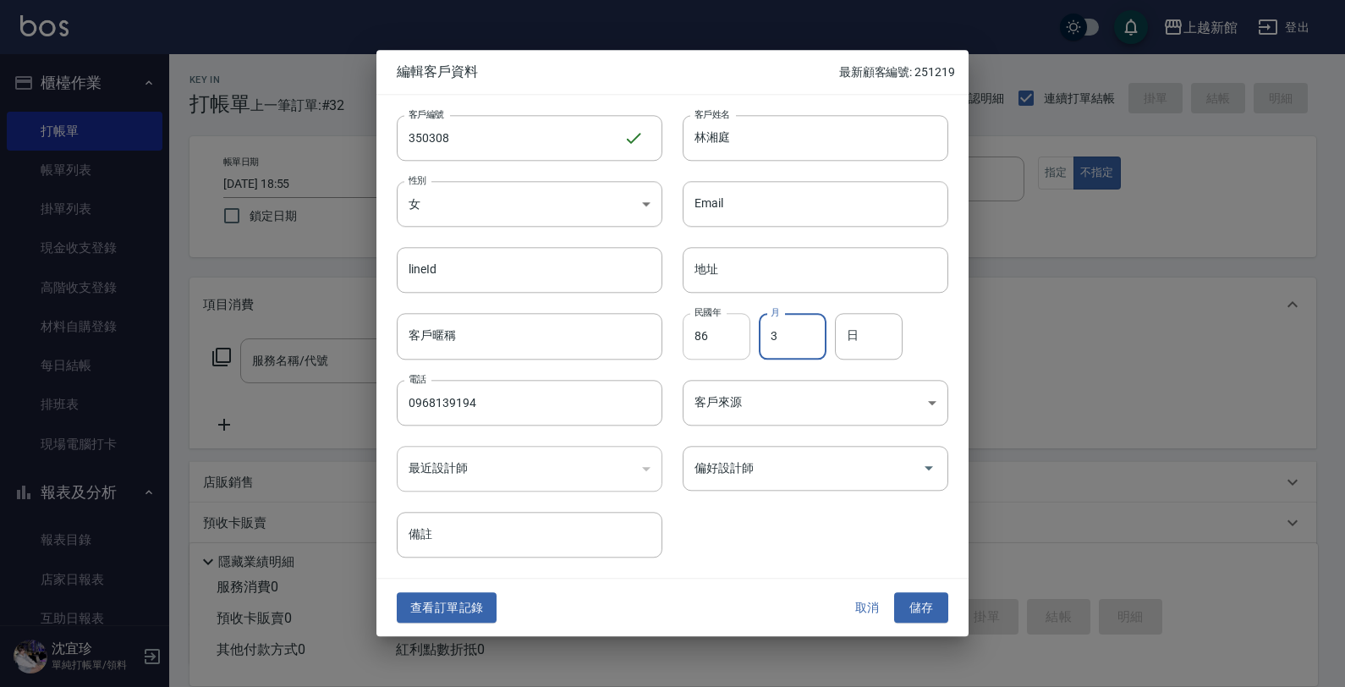
type input "3"
type input "8"
click at [713, 466] on input "偏好設計師" at bounding box center [802, 469] width 225 height 30
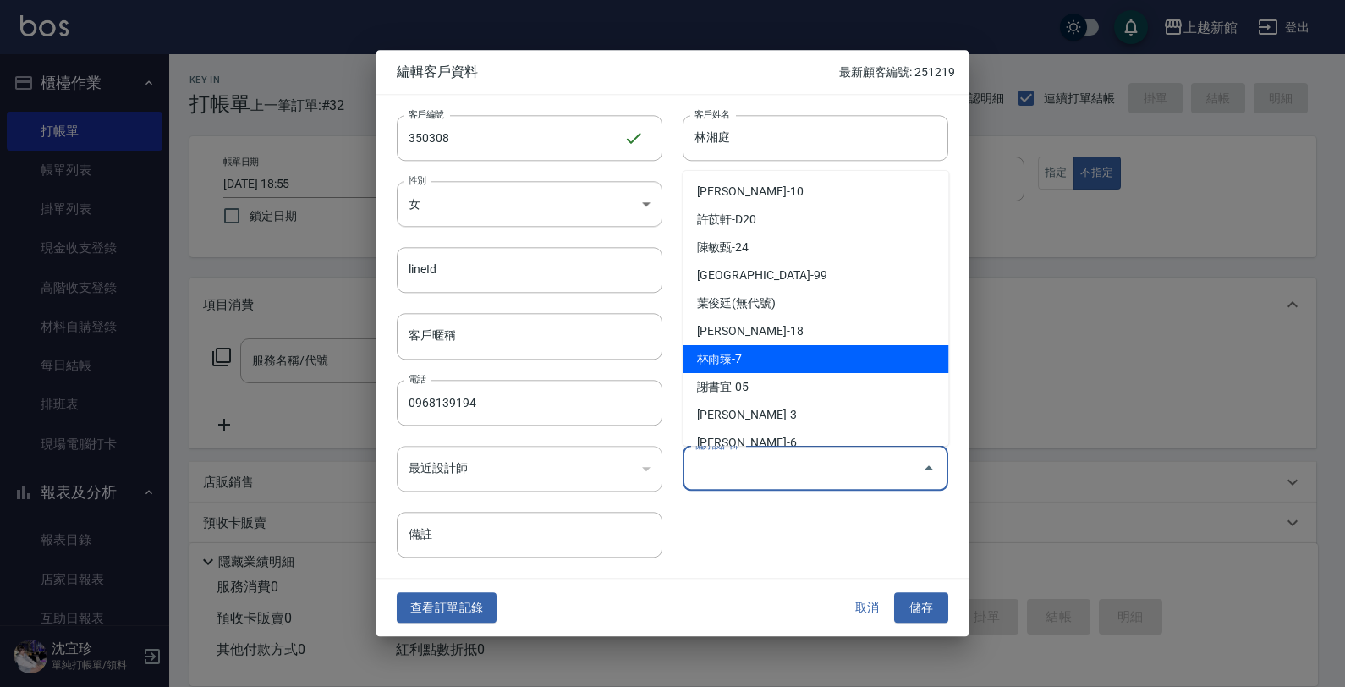
click at [729, 368] on li "林雨臻-7" at bounding box center [817, 359] width 266 height 28
type input "林雨臻"
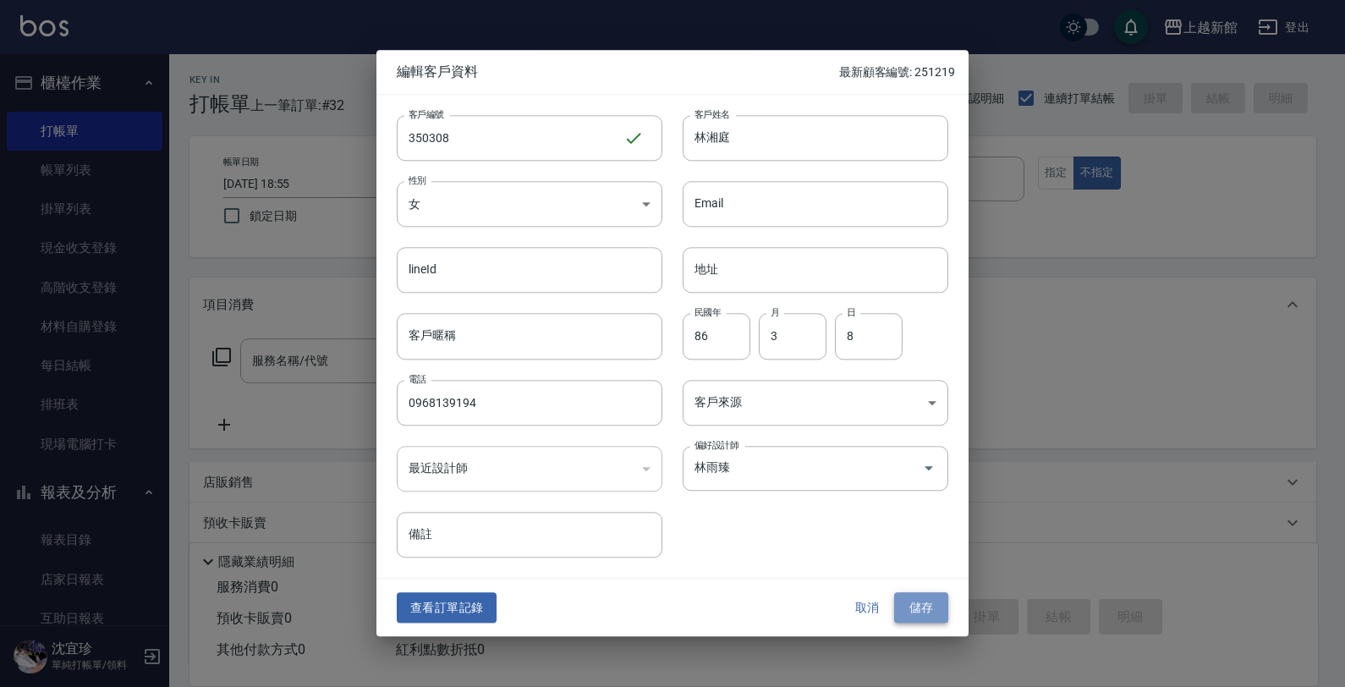
click at [911, 597] on button "儲存" at bounding box center [921, 607] width 54 height 31
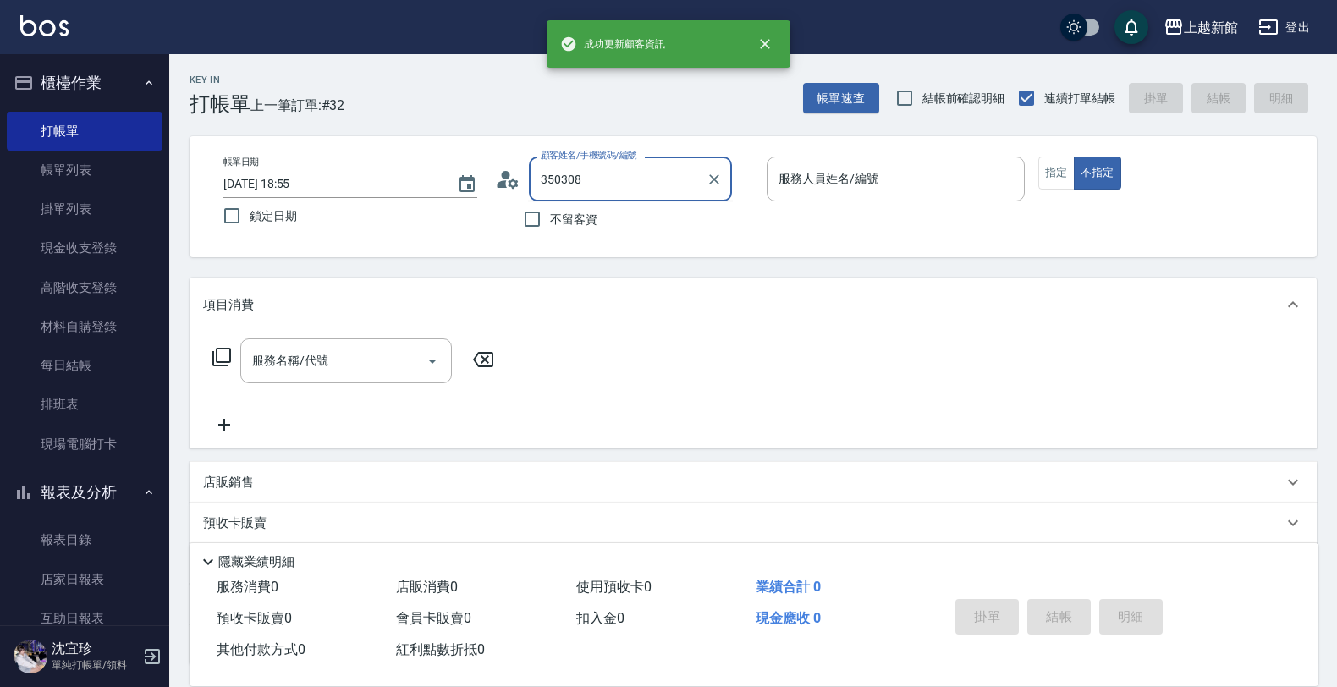
drag, startPoint x: 609, startPoint y: 186, endPoint x: 335, endPoint y: 180, distance: 274.2
click at [335, 180] on div "帳單日期 2025/09/23 18:55 鎖定日期 顧客姓名/手機號碼/編號 350308 顧客姓名/手機號碼/編號 不留客資 服務人員姓名/編號 服務人員…" at bounding box center [753, 197] width 1086 height 80
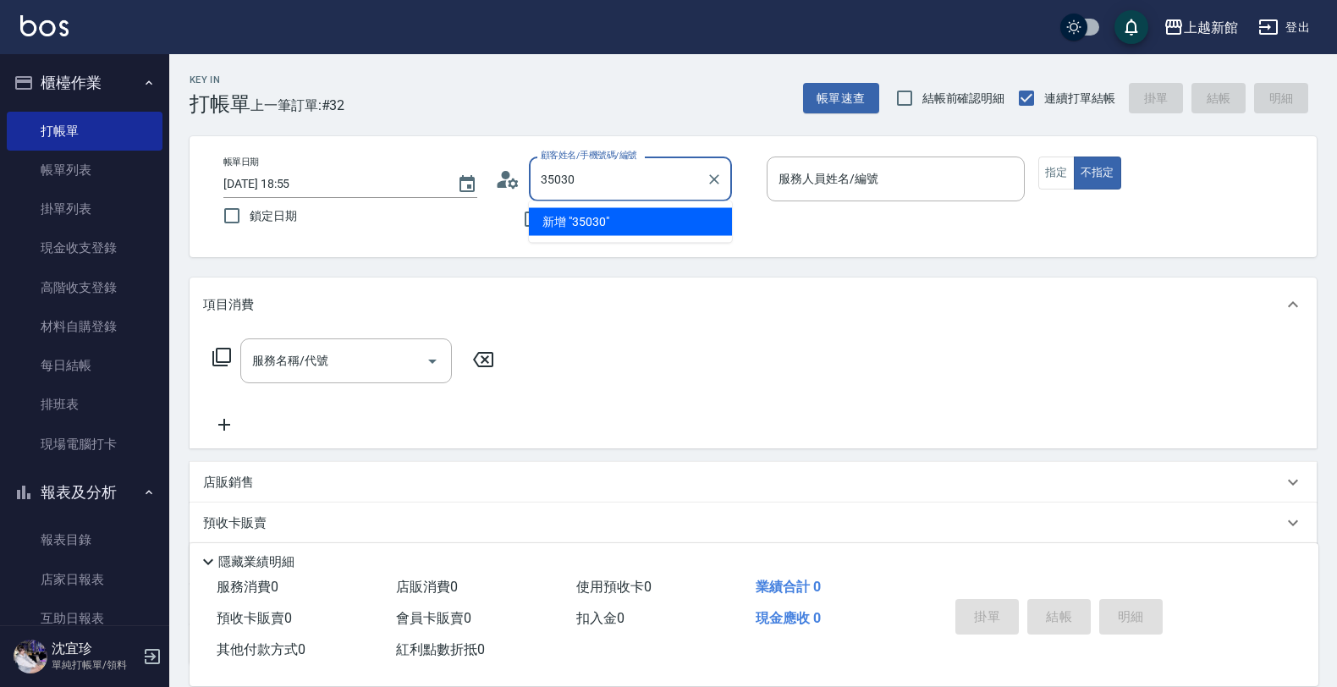
type input "350308"
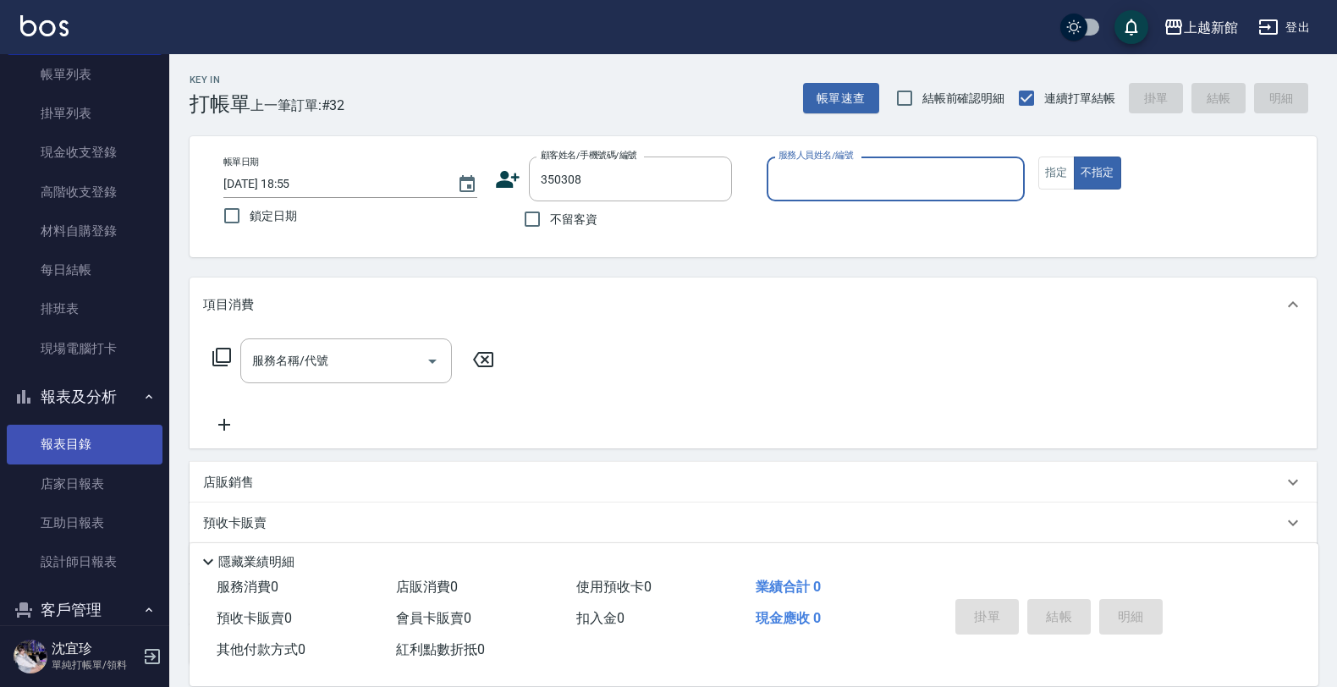
scroll to position [214, 0]
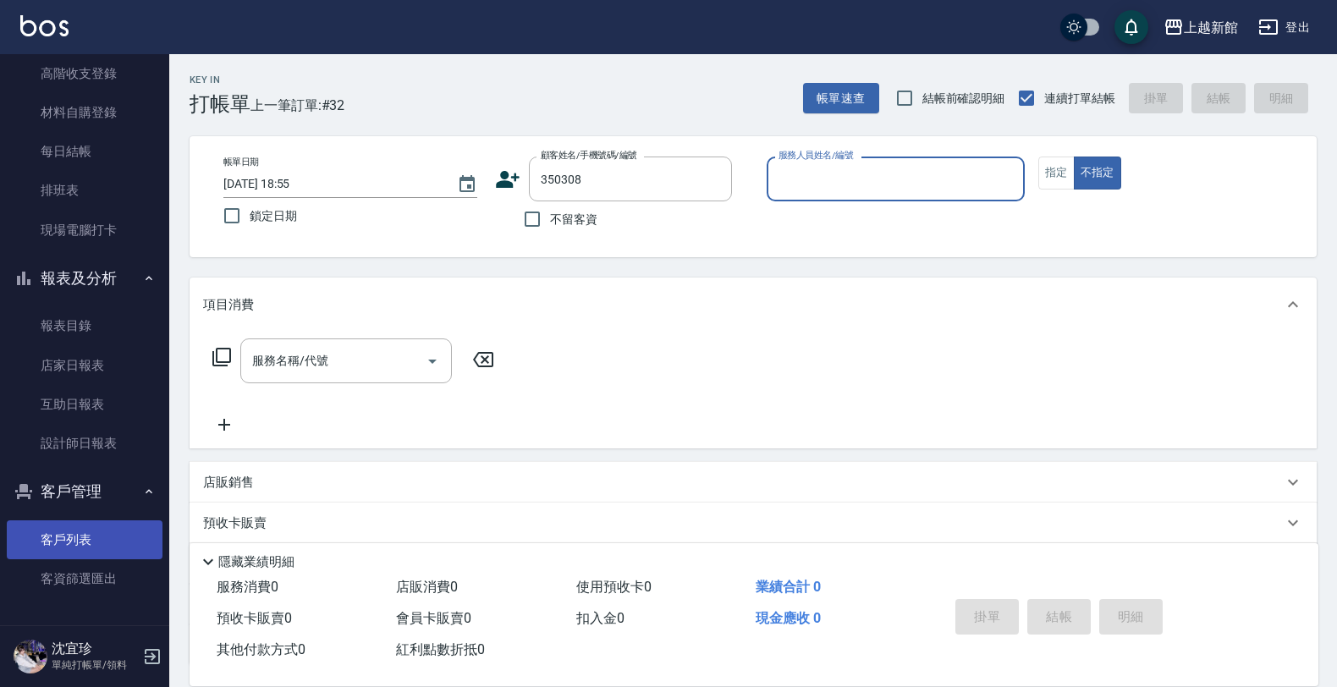
click at [73, 552] on link "客戶列表" at bounding box center [85, 539] width 156 height 39
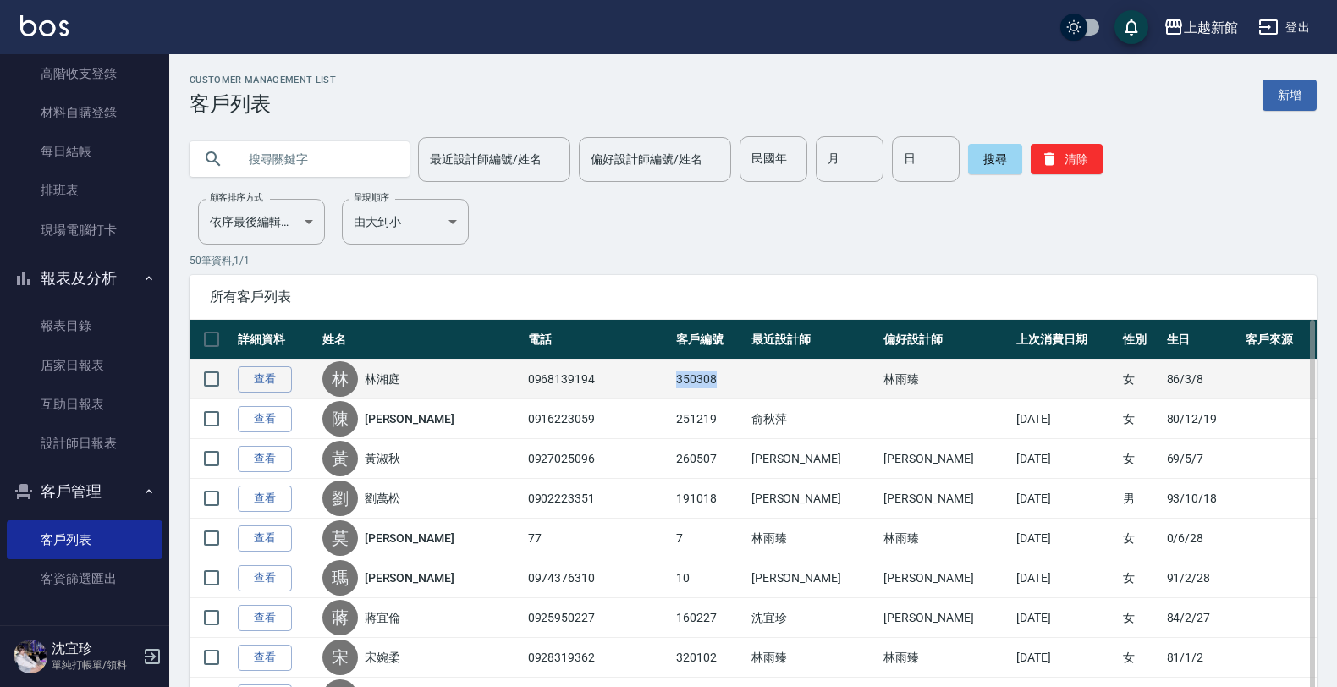
drag, startPoint x: 669, startPoint y: 379, endPoint x: 618, endPoint y: 377, distance: 51.6
click at [618, 377] on tr "查看 林 林湘庭 0968139194 350308 林雨臻 女 86/3/8" at bounding box center [753, 380] width 1127 height 40
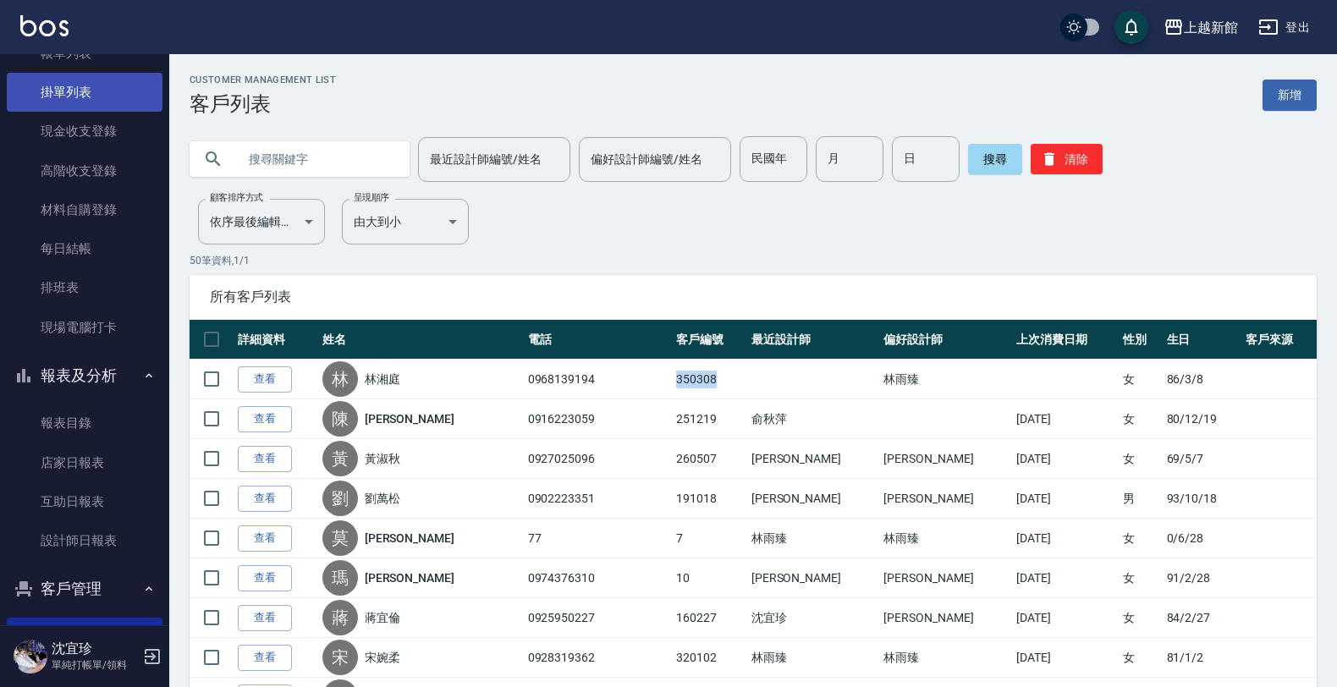
scroll to position [3, 0]
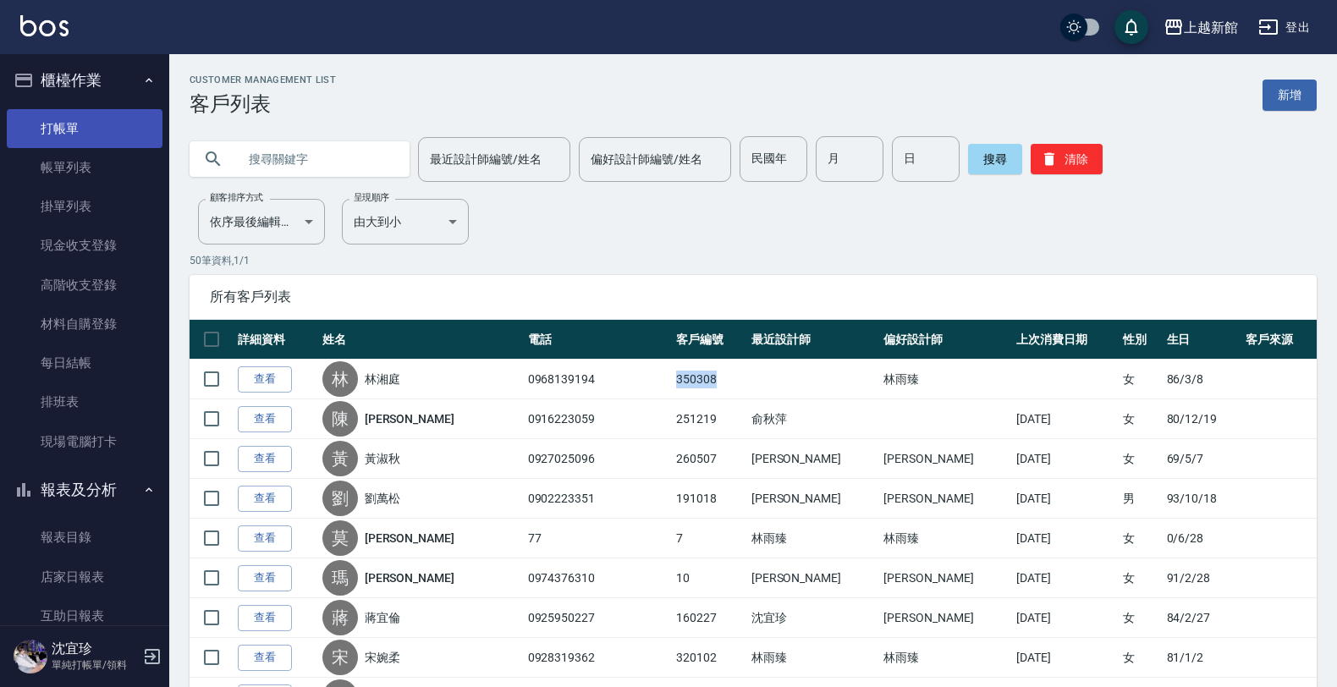
click at [103, 145] on link "打帳單" at bounding box center [85, 128] width 156 height 39
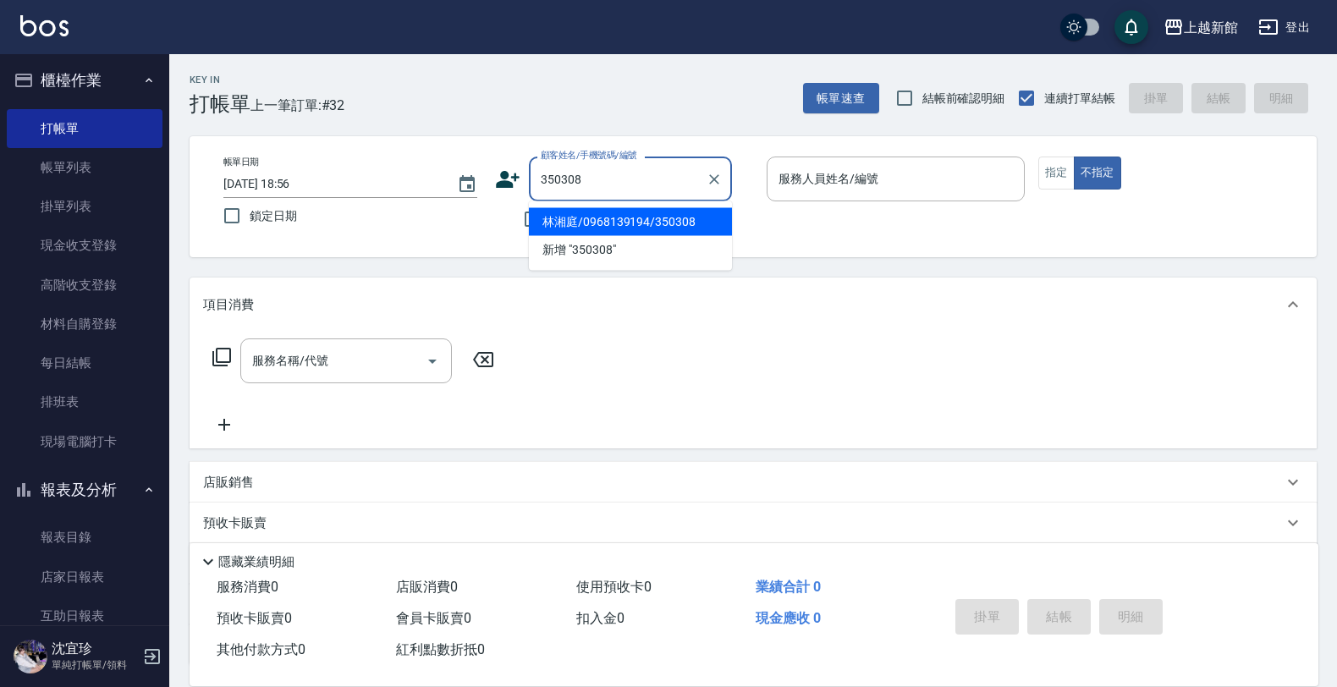
type input "林湘庭/0968139194/350308"
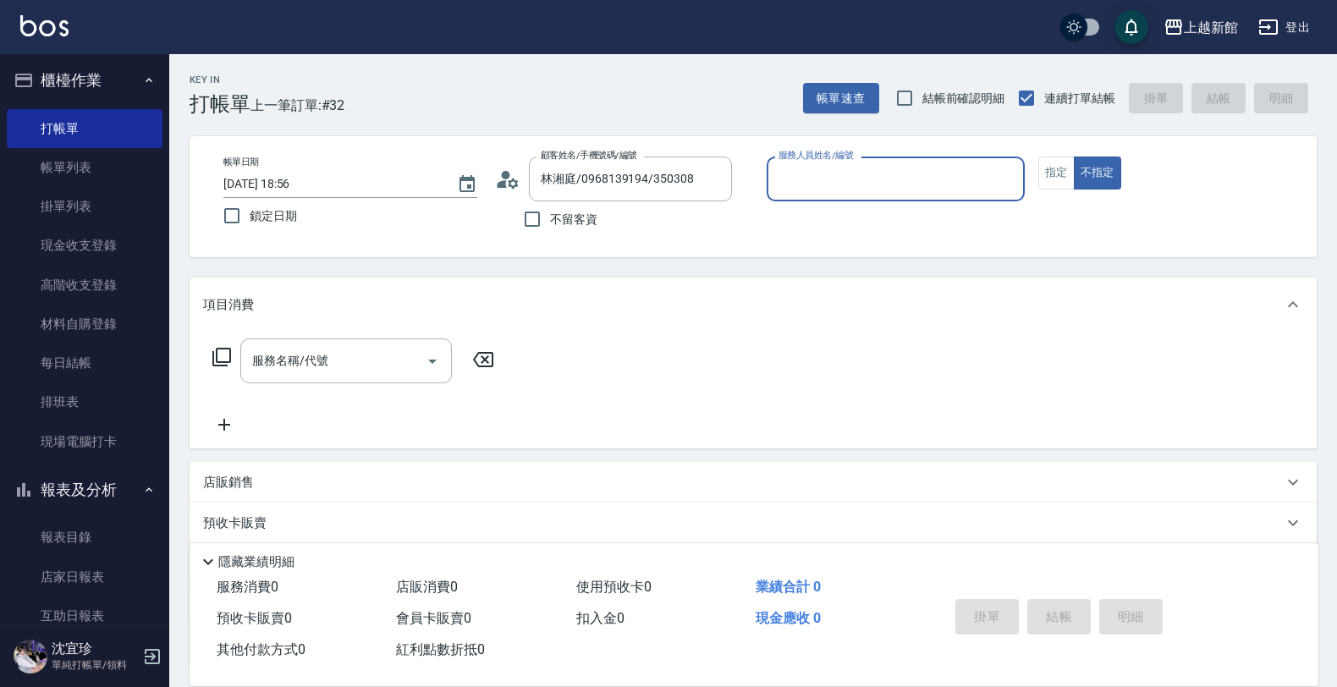
type input "莫尼卡-7"
click at [1074, 157] on button "不指定" at bounding box center [1097, 173] width 47 height 33
type button "false"
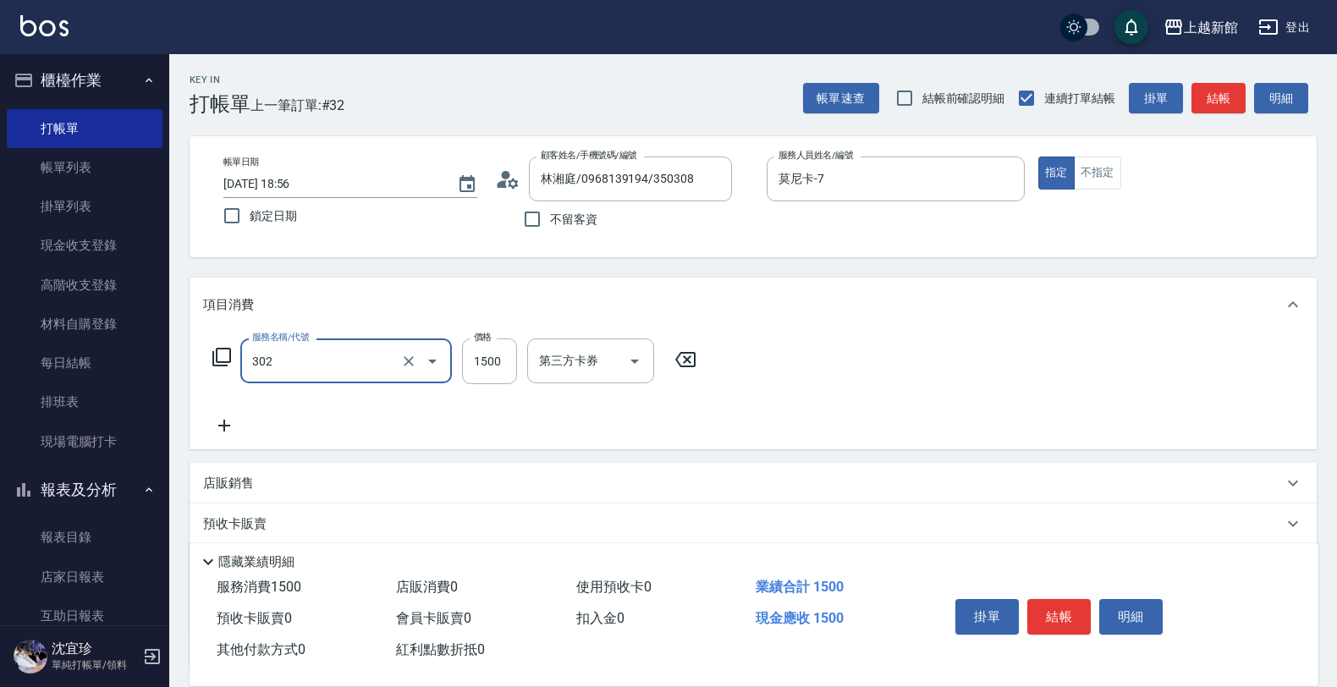
type input "設計燙髮(302)"
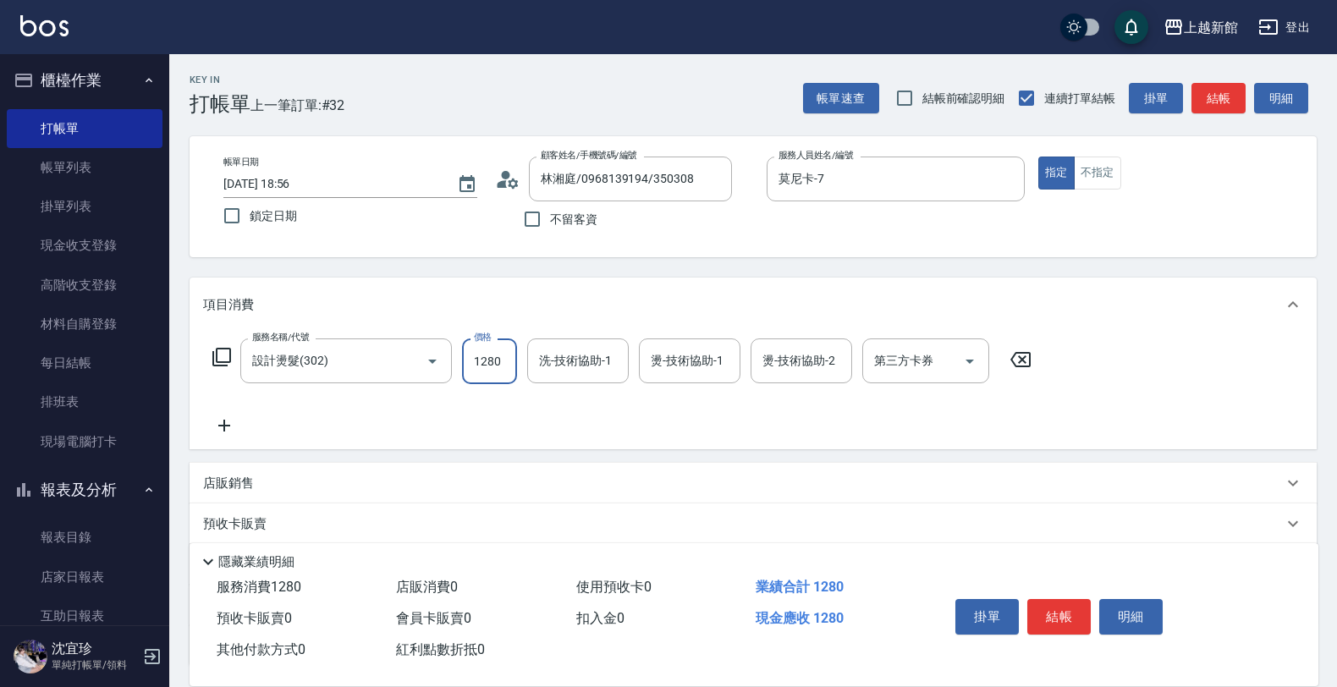
type input "1280"
type input "小邱-25"
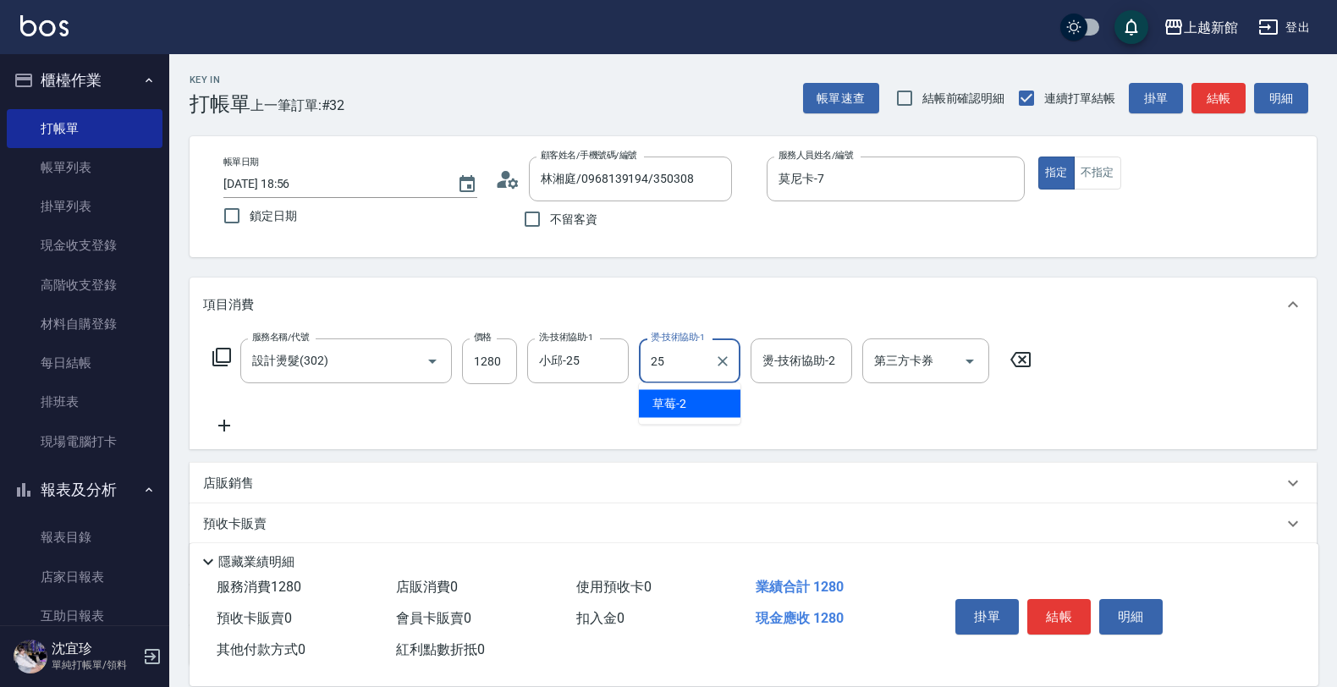
type input "小邱-25"
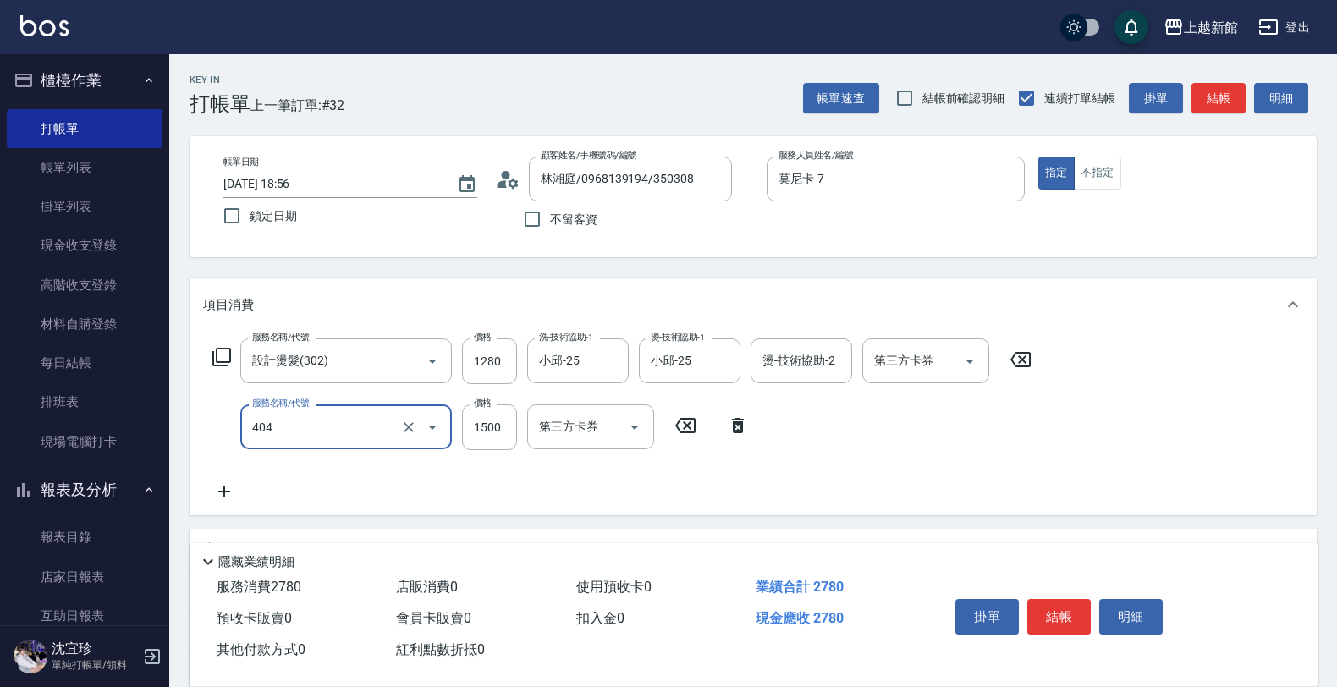
type input "設計染髮(404)"
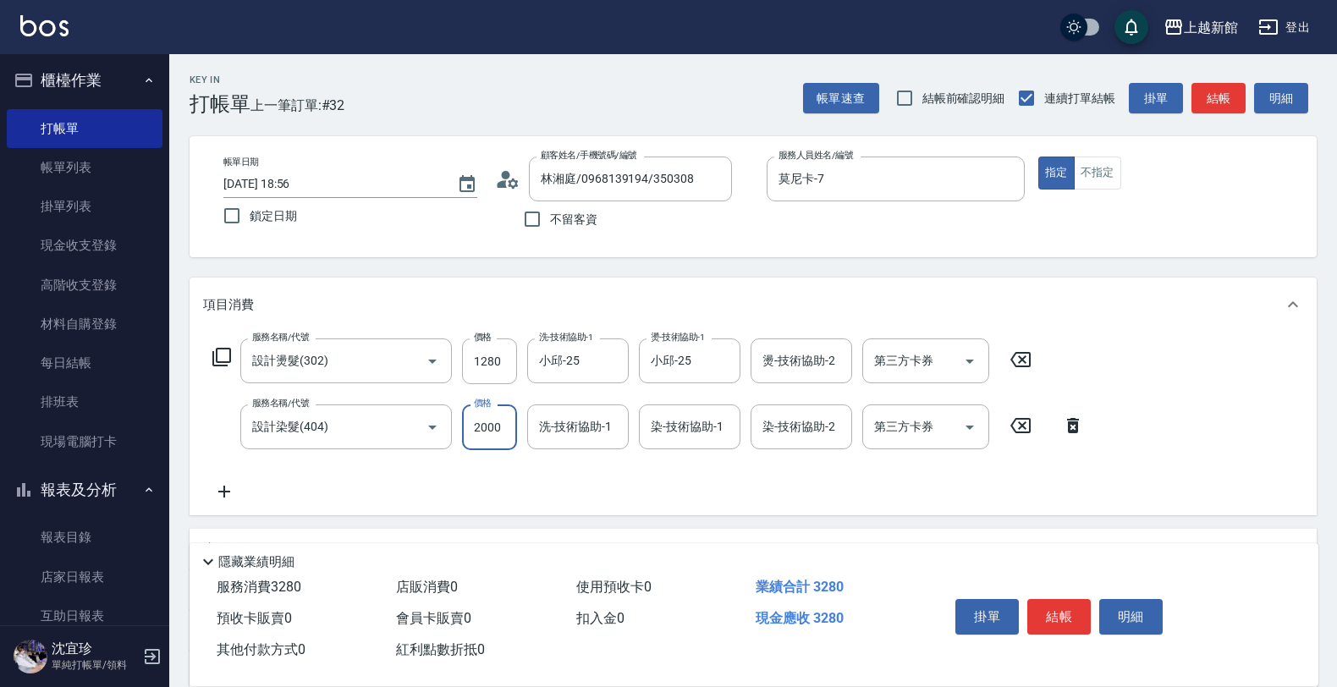
type input "2000"
type input "小邱-25"
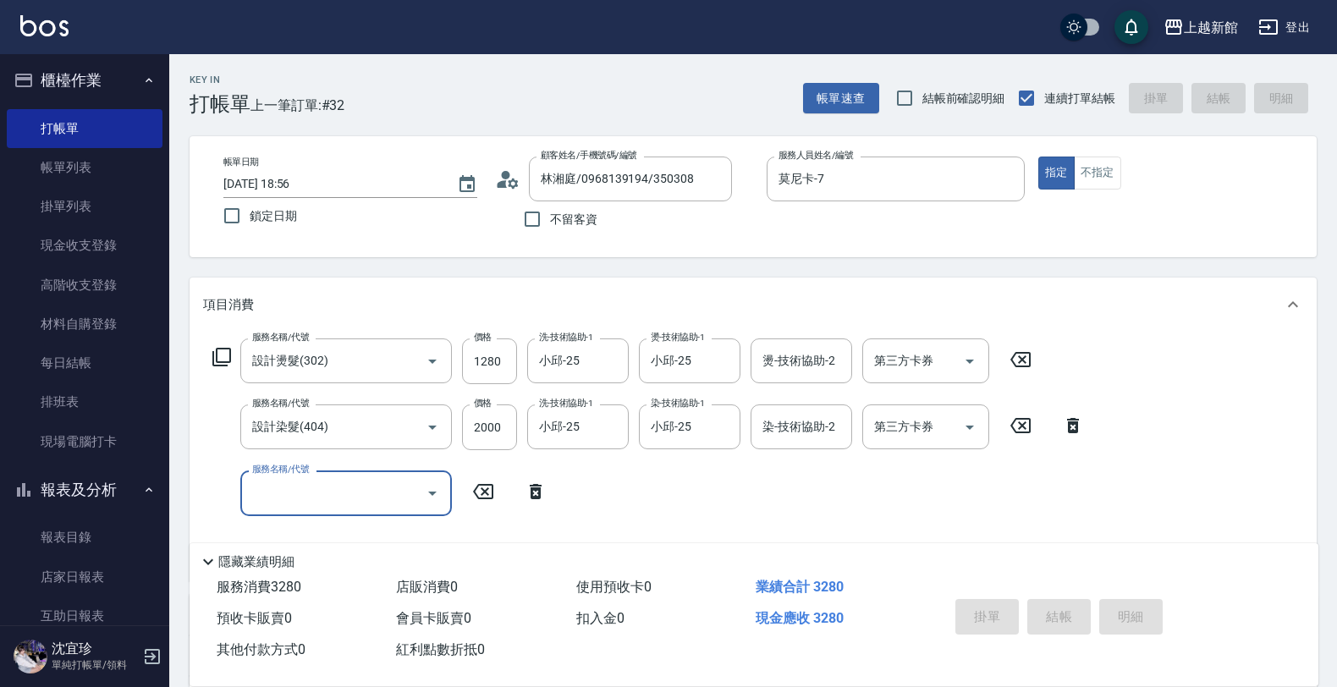
type input "2025/09/23 18:57"
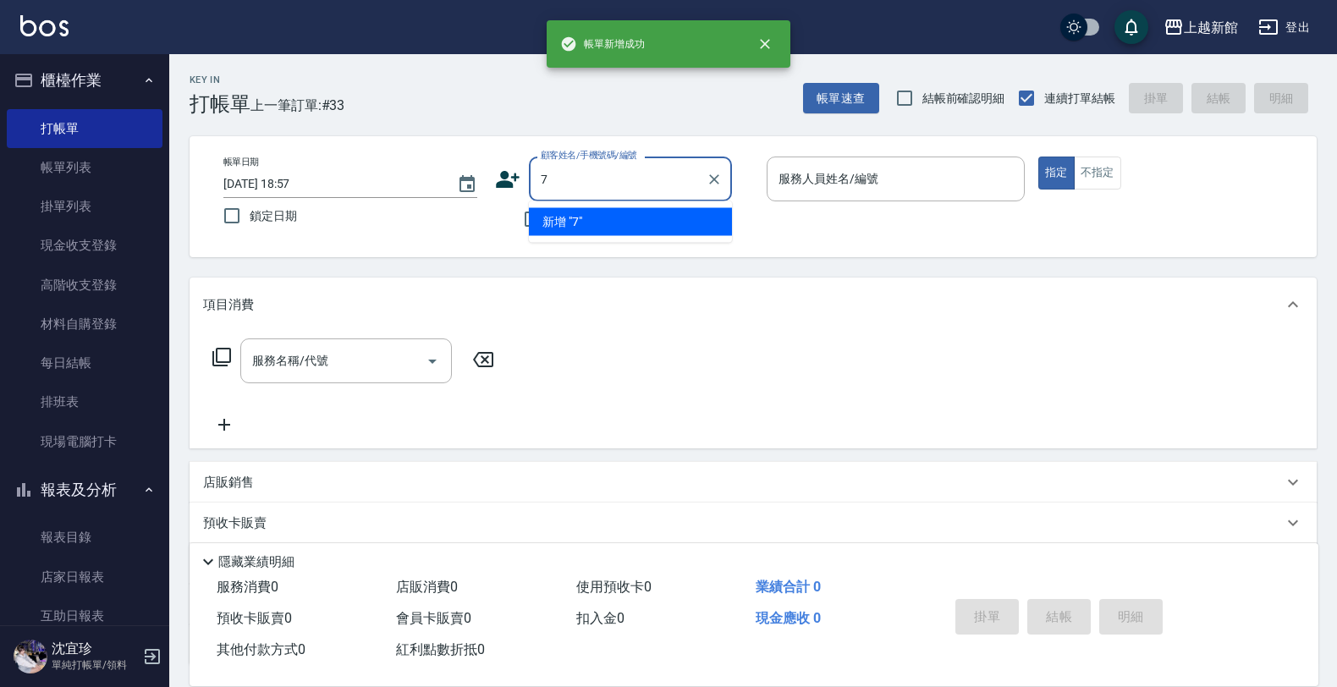
type input "7"
click at [1038, 157] on button "指定" at bounding box center [1056, 173] width 36 height 33
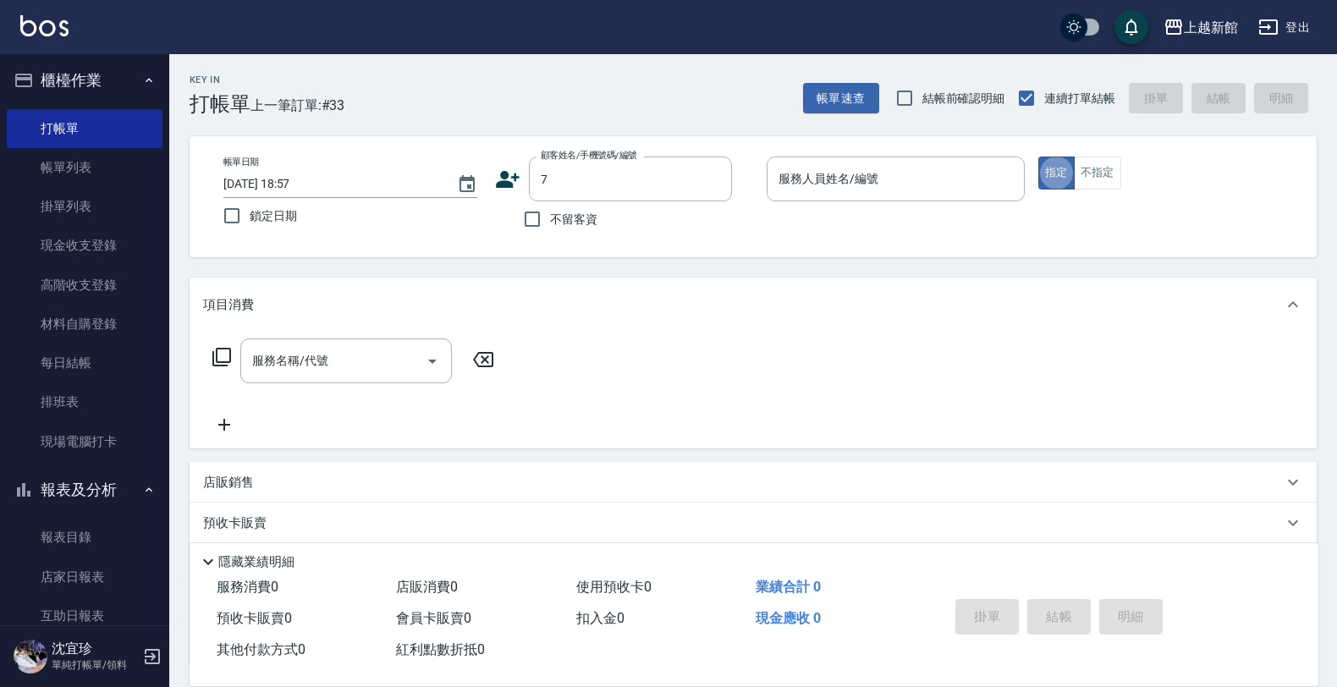
type button "true"
type input "莫尼卡/77/7"
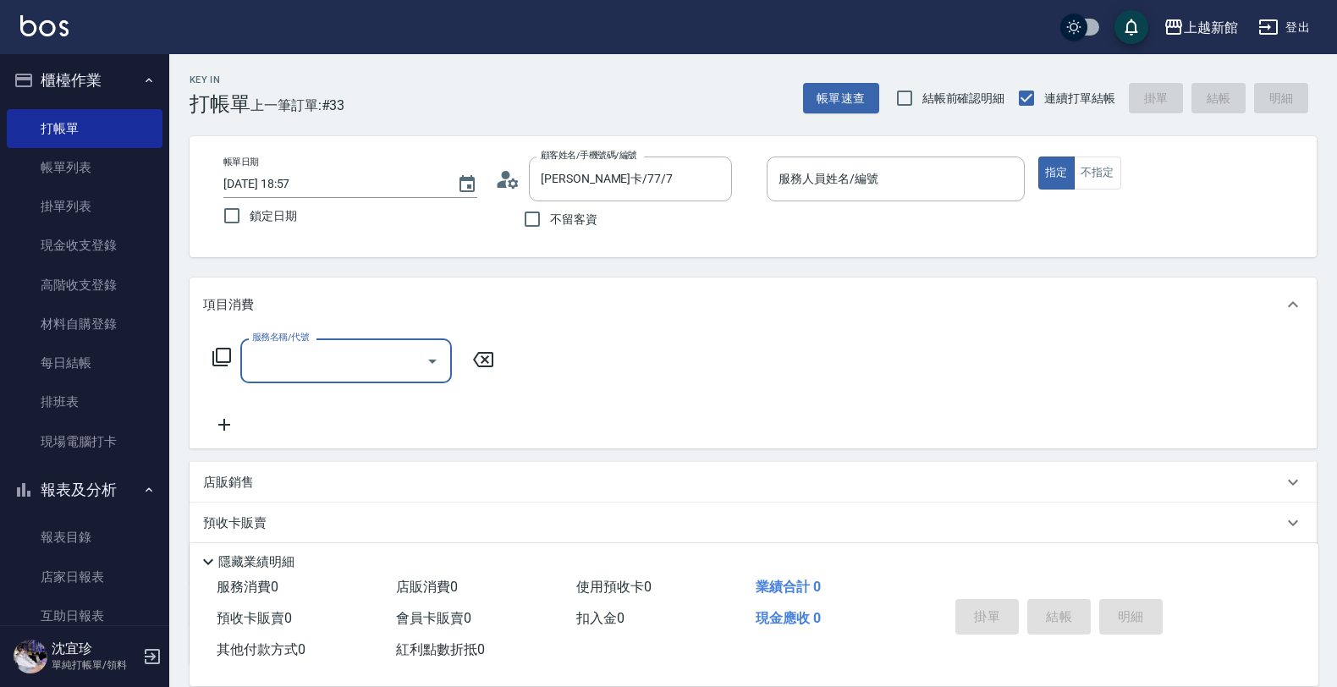
type input "莫尼卡-7"
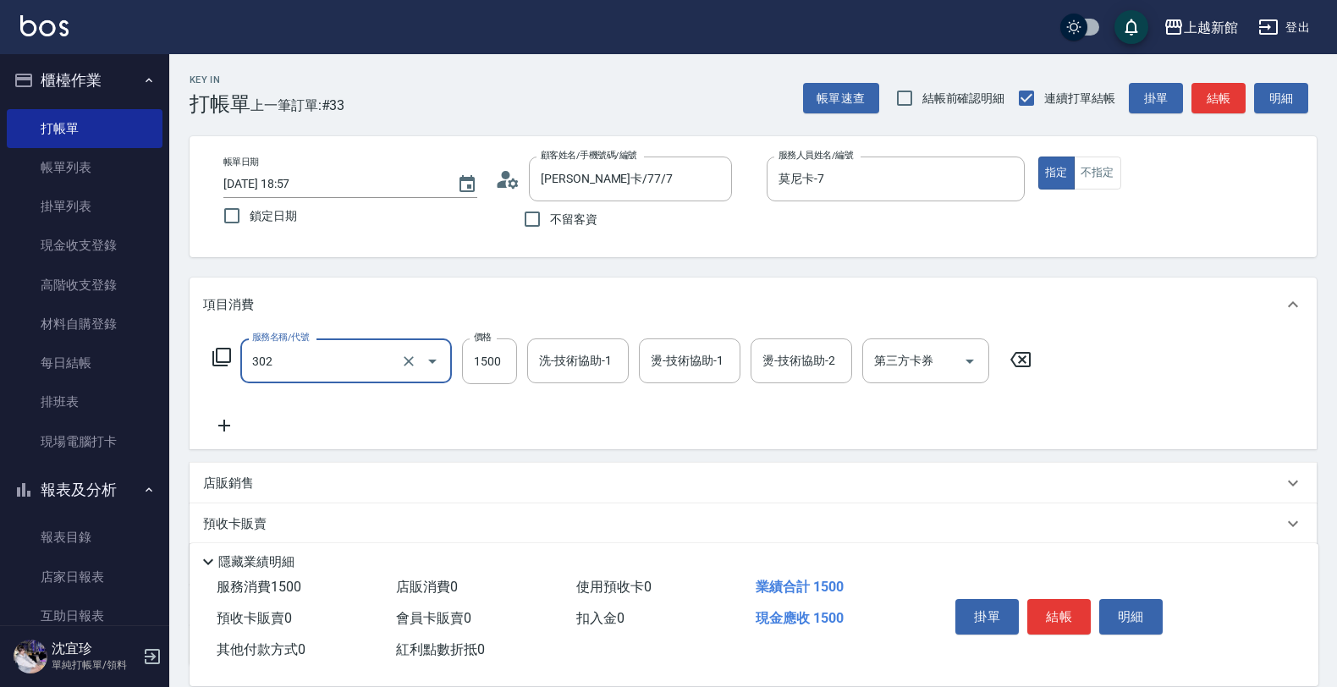
type input "設計燙髮(302)"
type input "1500"
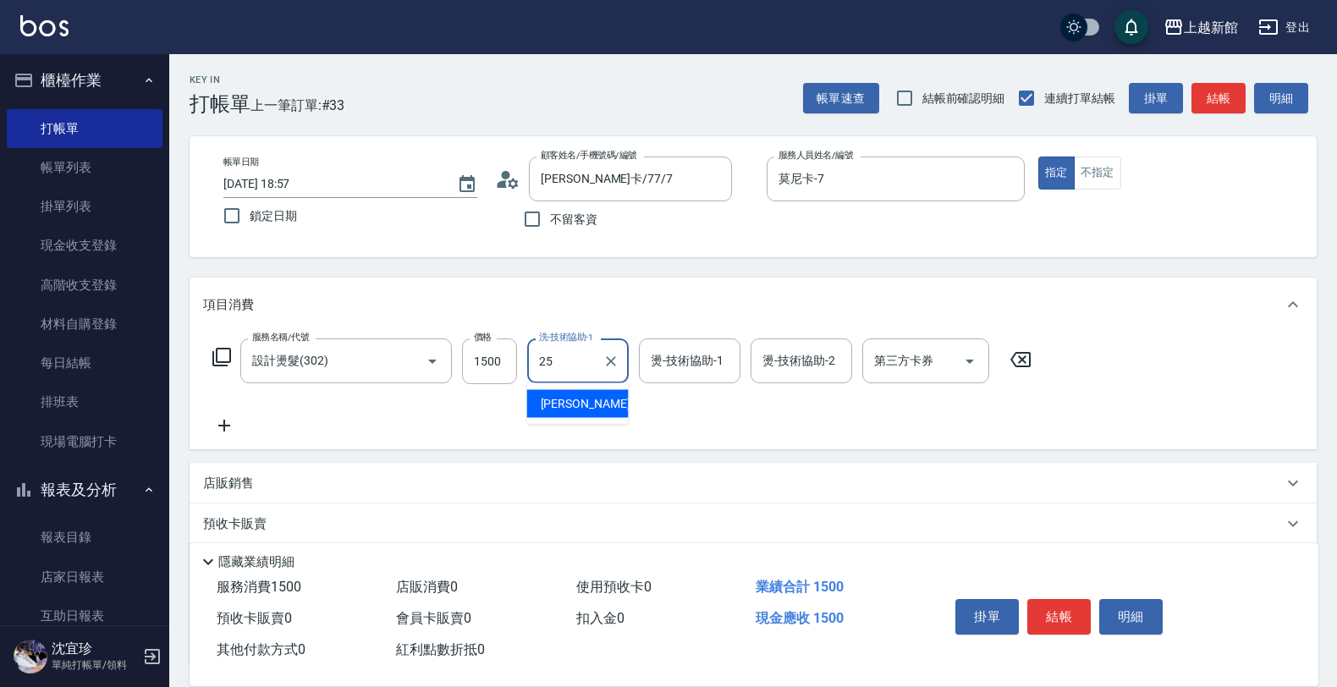
type input "小邱-25"
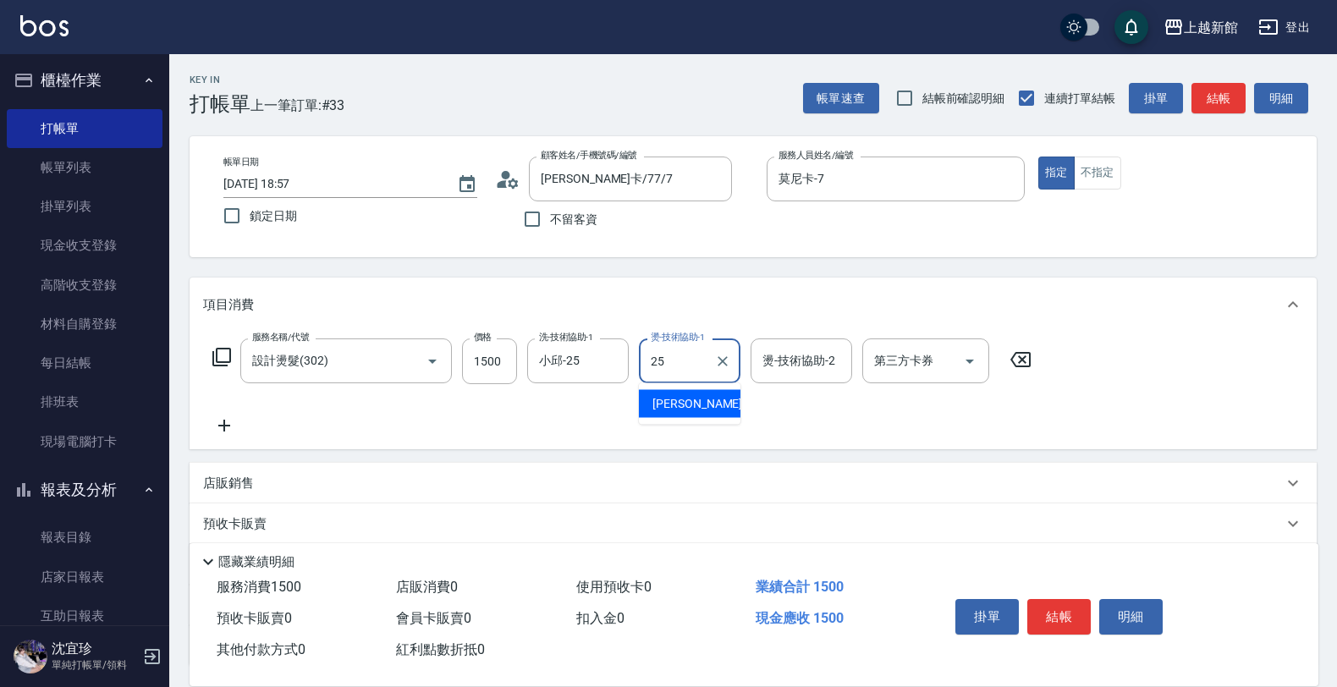
type input "小邱-25"
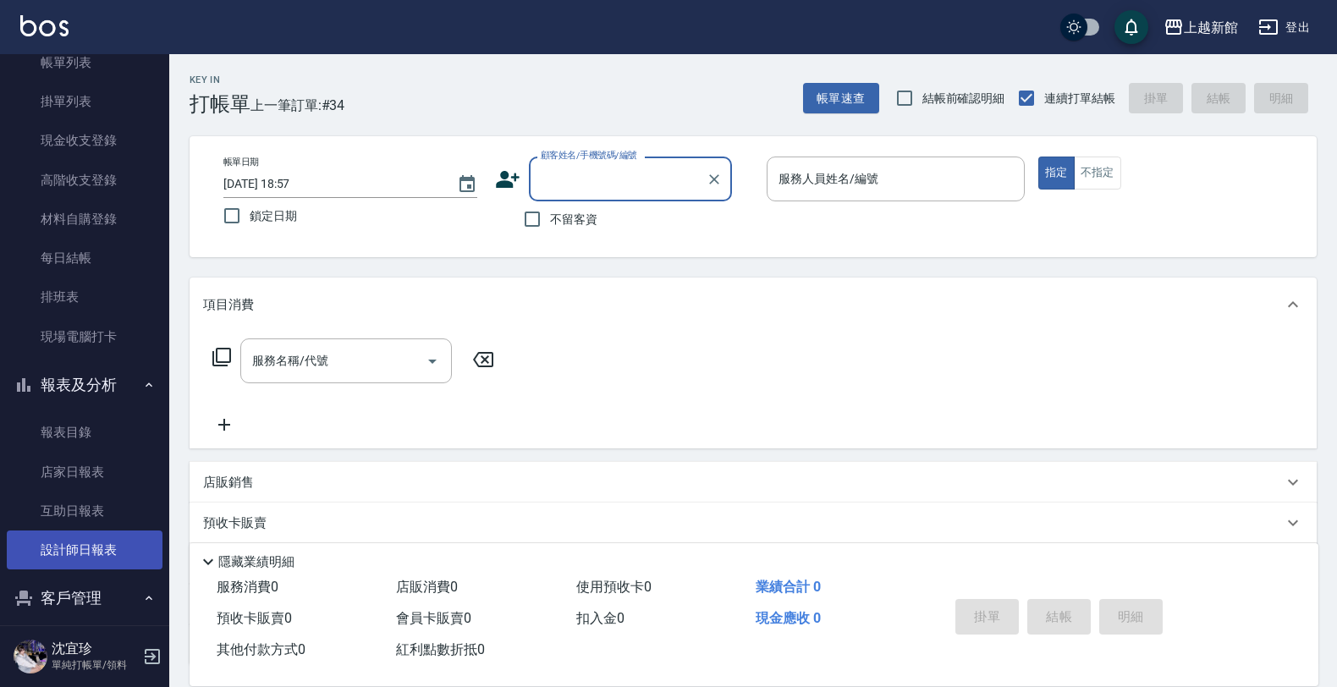
scroll to position [108, 0]
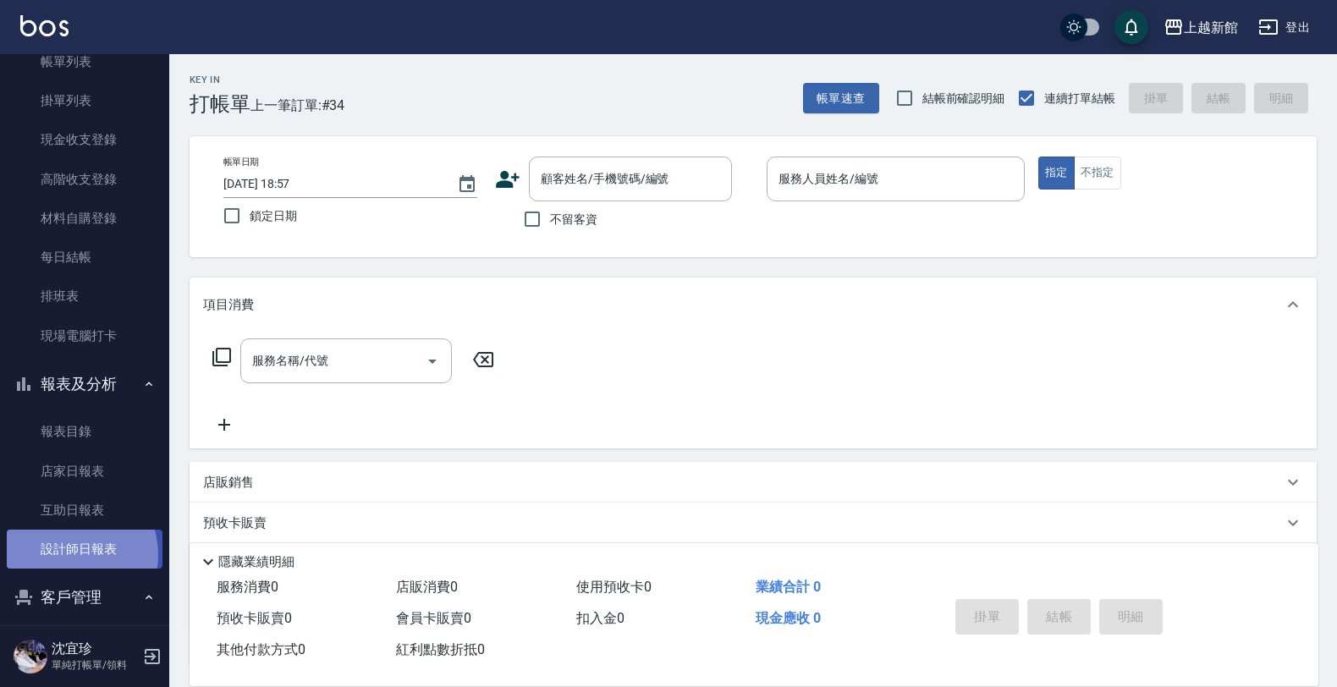
click at [65, 554] on link "設計師日報表" at bounding box center [85, 549] width 156 height 39
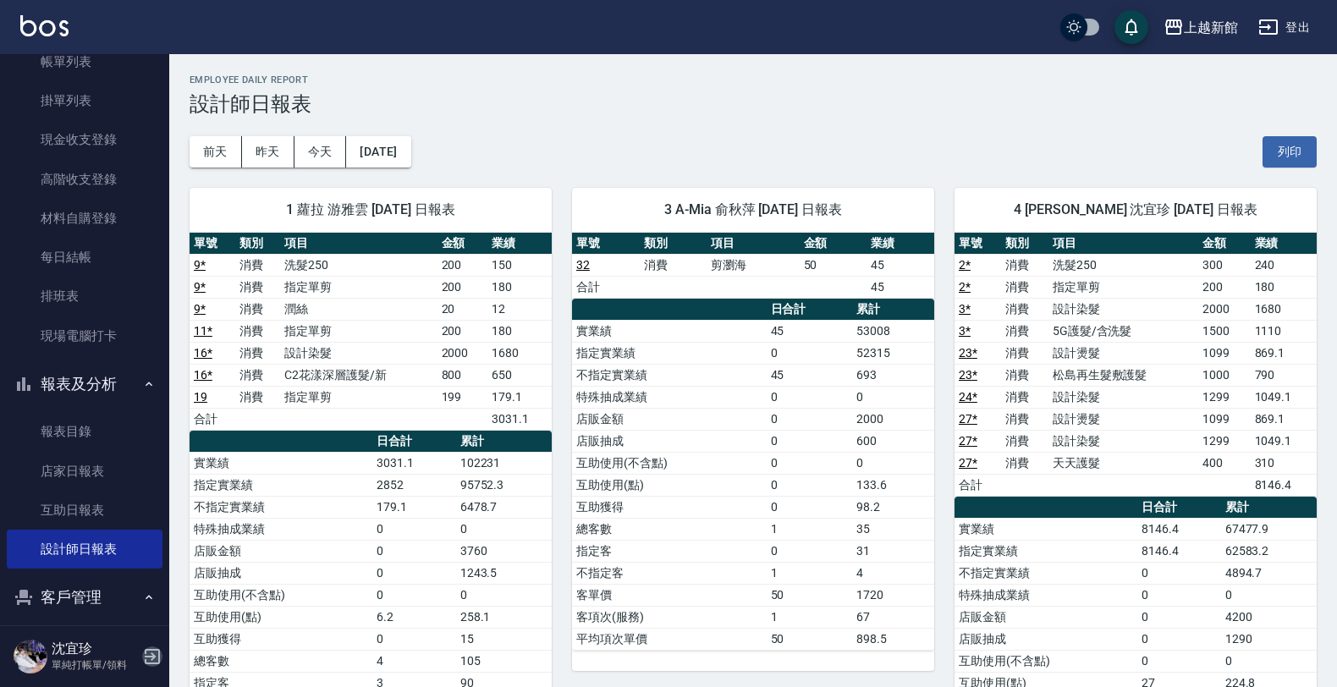
click at [159, 649] on icon "button" at bounding box center [152, 656] width 20 height 20
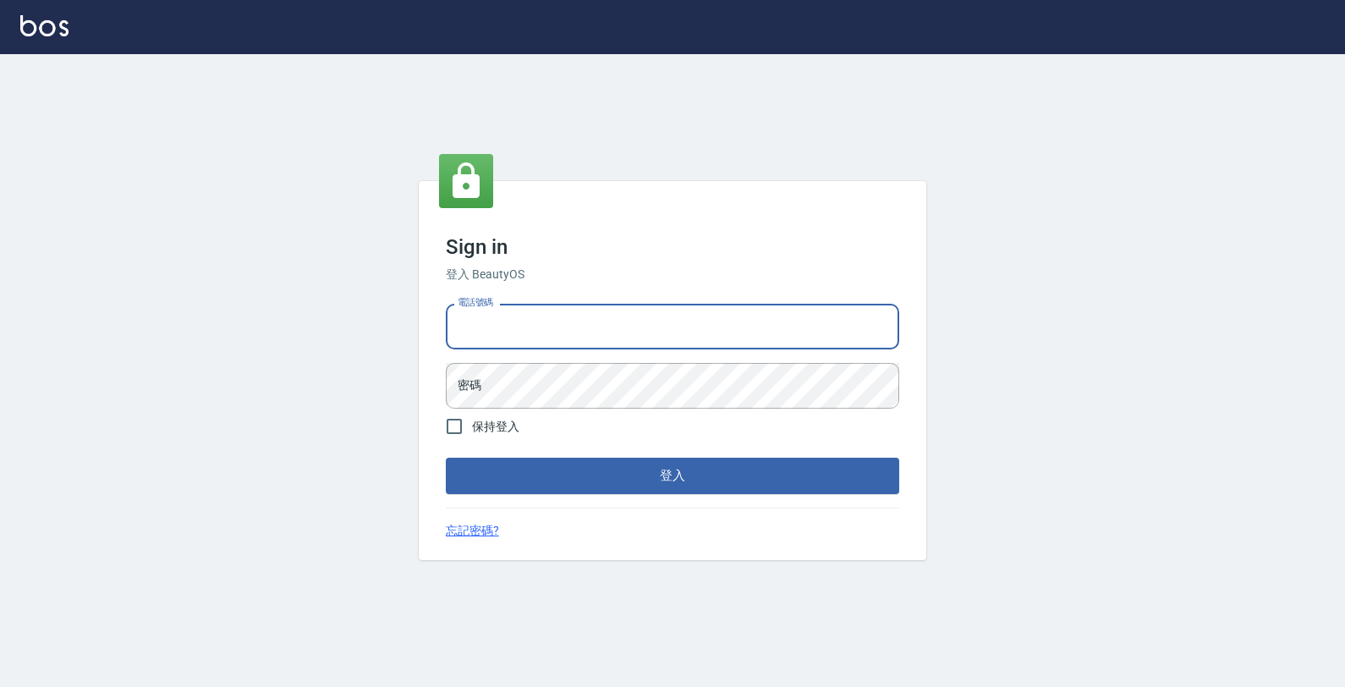
click at [591, 319] on input "電話號碼" at bounding box center [673, 327] width 454 height 46
type input "4265909"
click at [446, 458] on button "登入" at bounding box center [673, 476] width 454 height 36
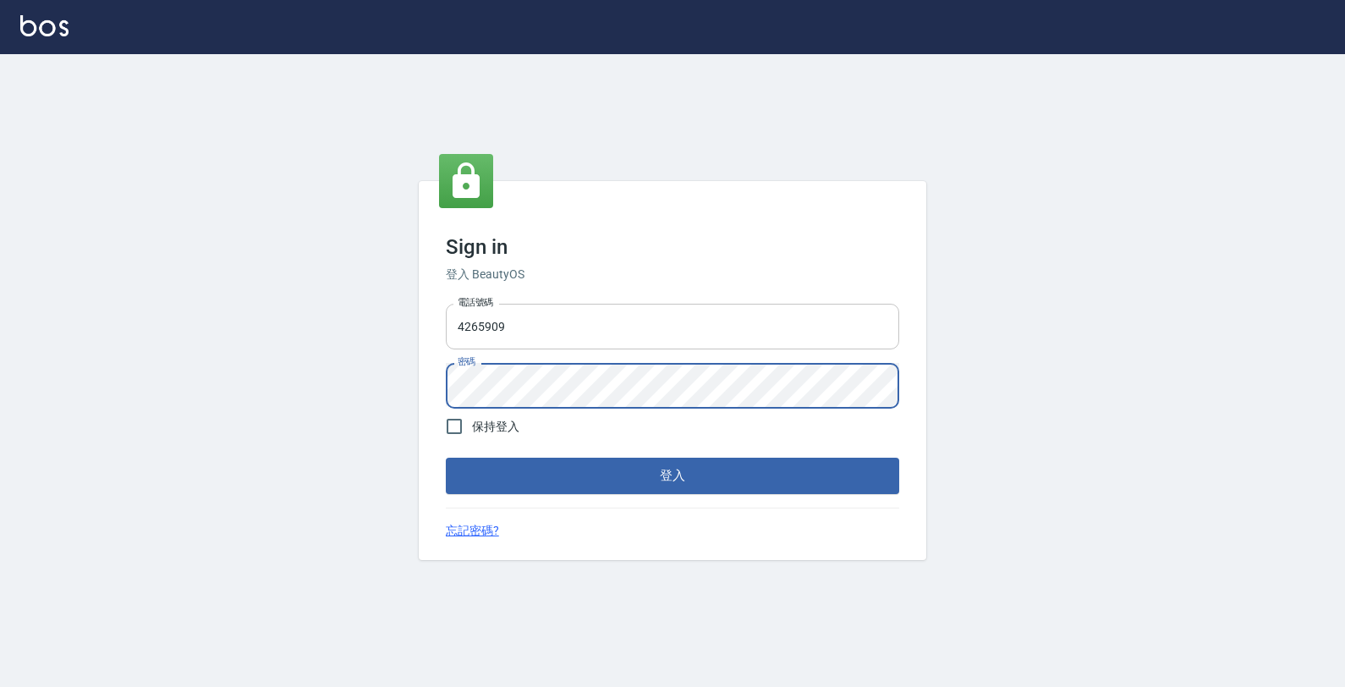
click at [446, 458] on button "登入" at bounding box center [673, 476] width 454 height 36
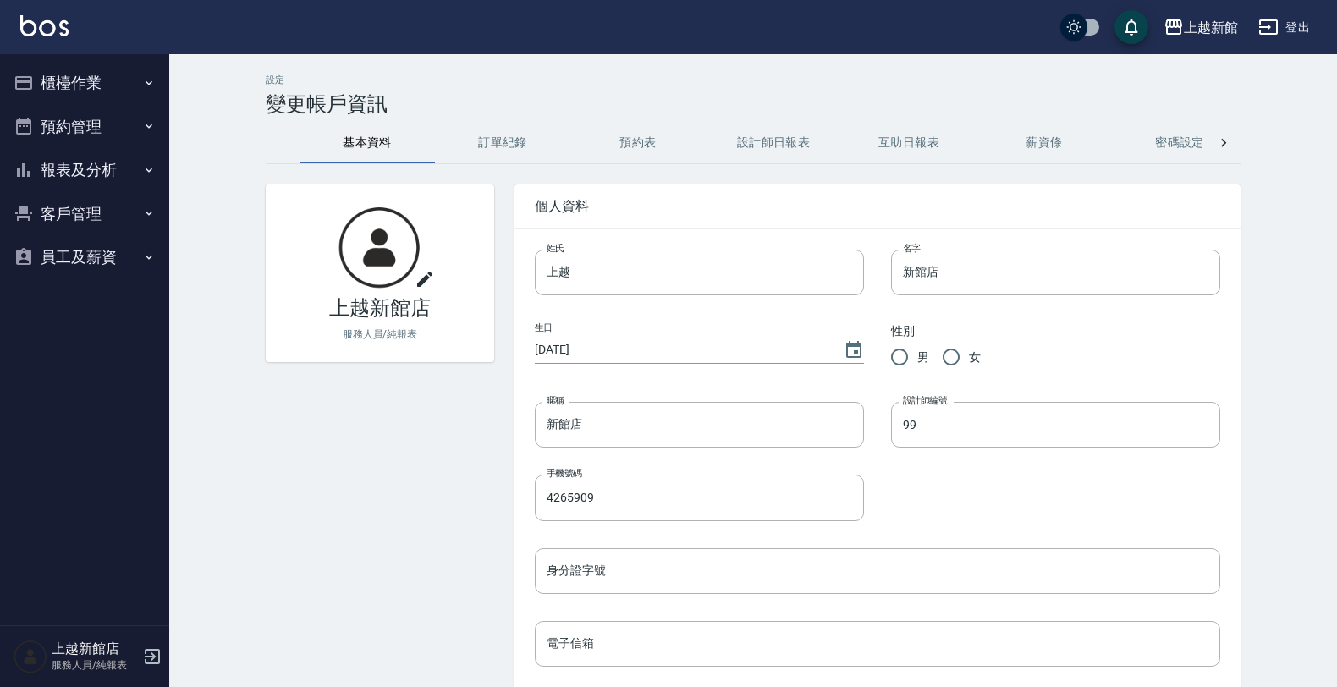
click at [47, 79] on button "櫃檯作業" at bounding box center [85, 83] width 156 height 44
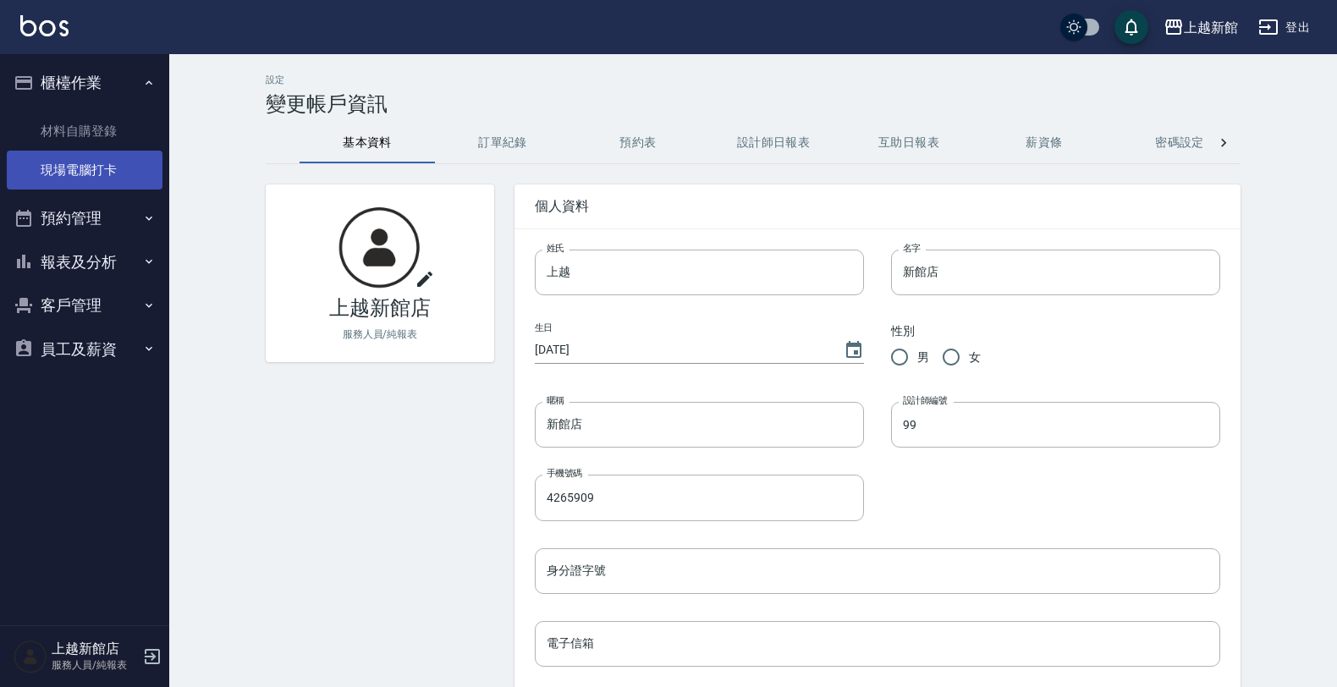
click at [74, 167] on link "現場電腦打卡" at bounding box center [85, 170] width 156 height 39
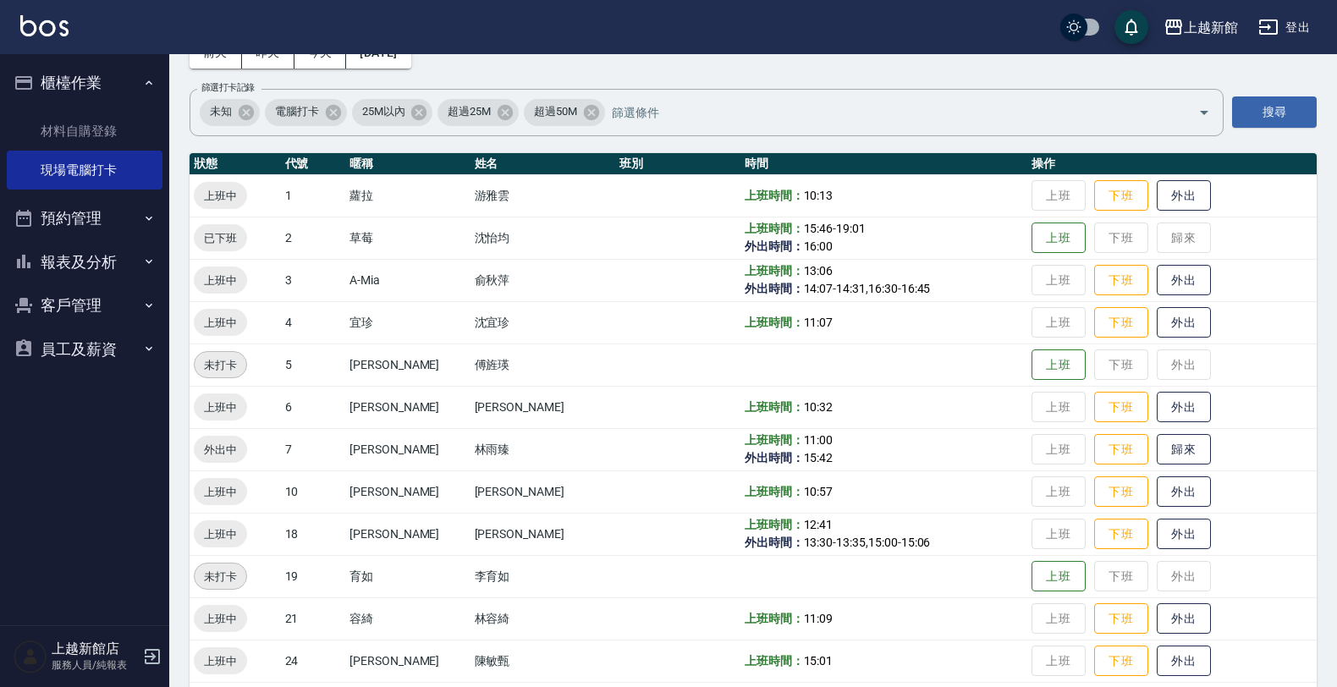
scroll to position [212, 0]
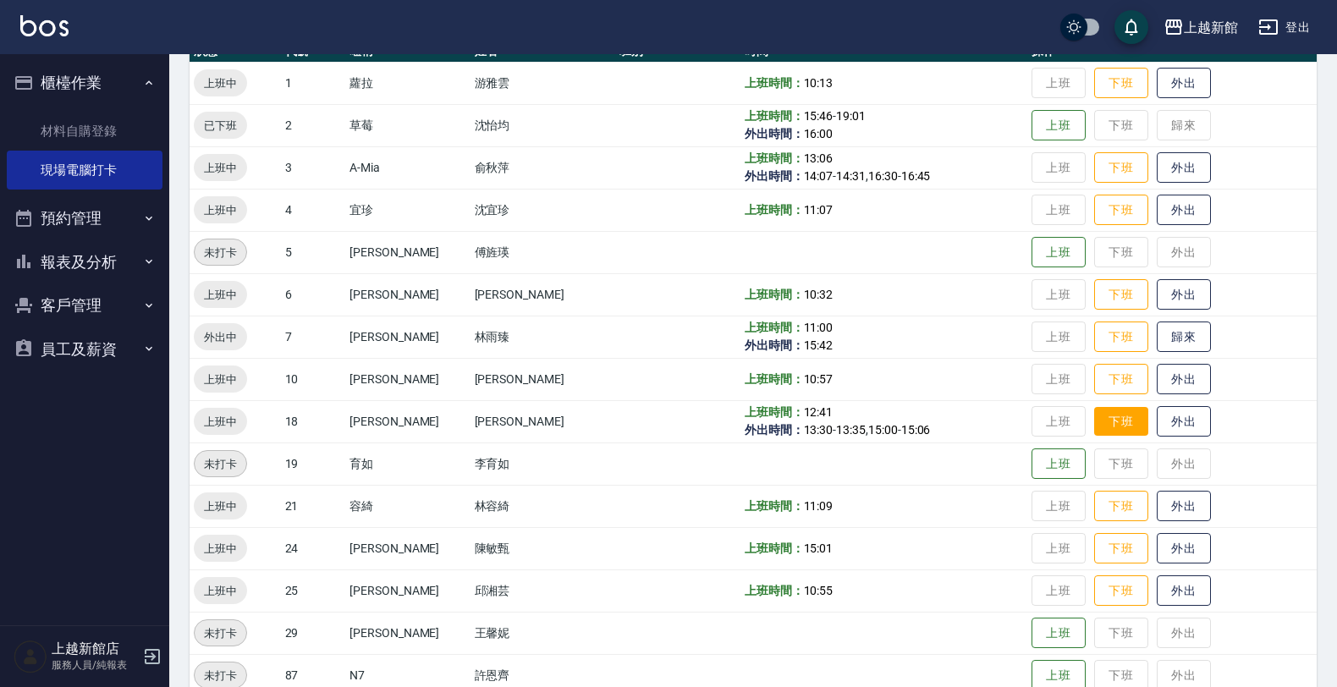
click at [1113, 423] on button "下班" at bounding box center [1121, 422] width 54 height 30
click at [1157, 373] on button "外出" at bounding box center [1184, 380] width 54 height 30
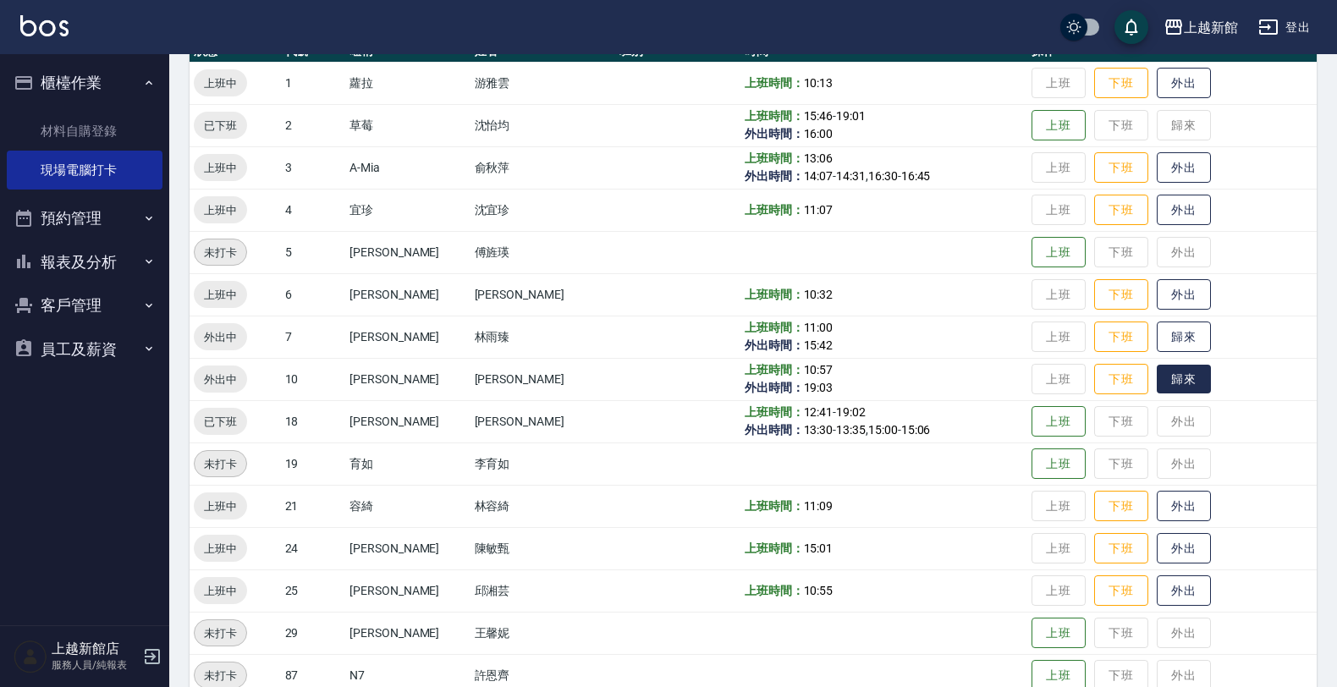
click at [1159, 377] on button "歸來" at bounding box center [1184, 380] width 54 height 30
click at [153, 647] on icon "button" at bounding box center [152, 656] width 20 height 20
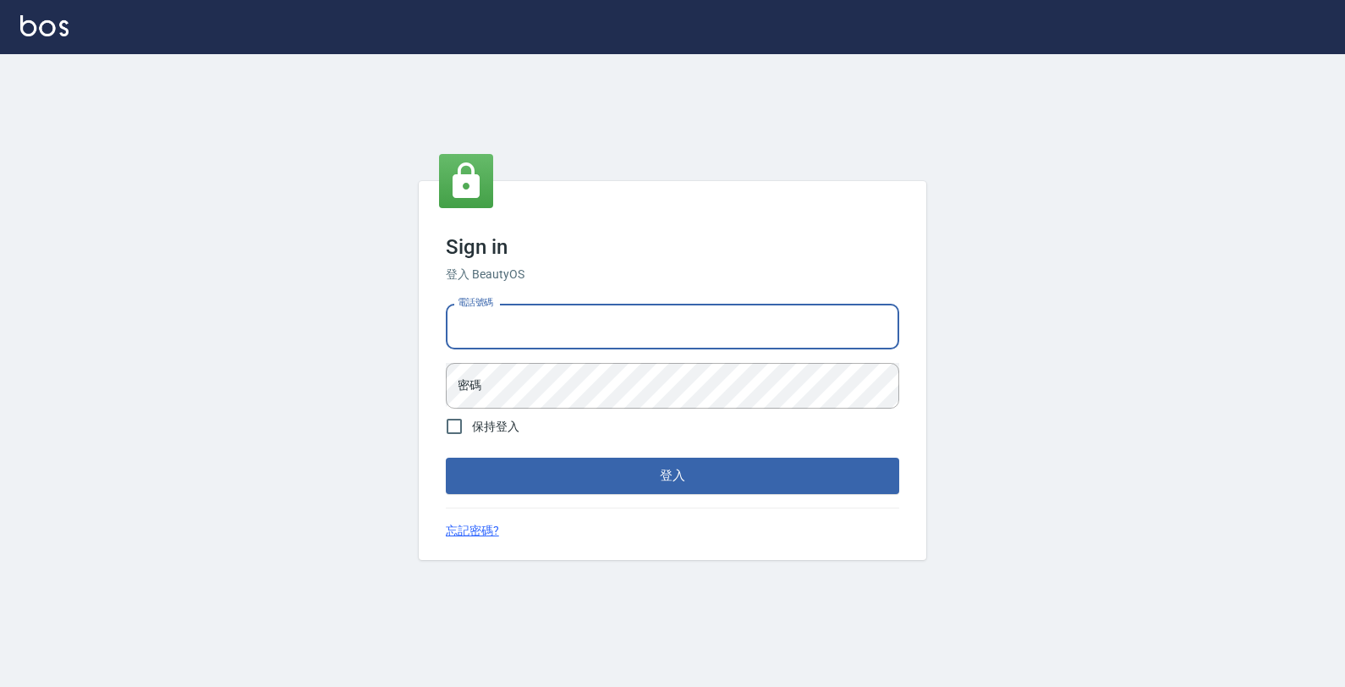
drag, startPoint x: 531, startPoint y: 323, endPoint x: 538, endPoint y: 330, distance: 9.6
click at [537, 330] on input "電話號碼" at bounding box center [673, 327] width 454 height 46
type input "0989043922"
click at [446, 458] on button "登入" at bounding box center [673, 476] width 454 height 36
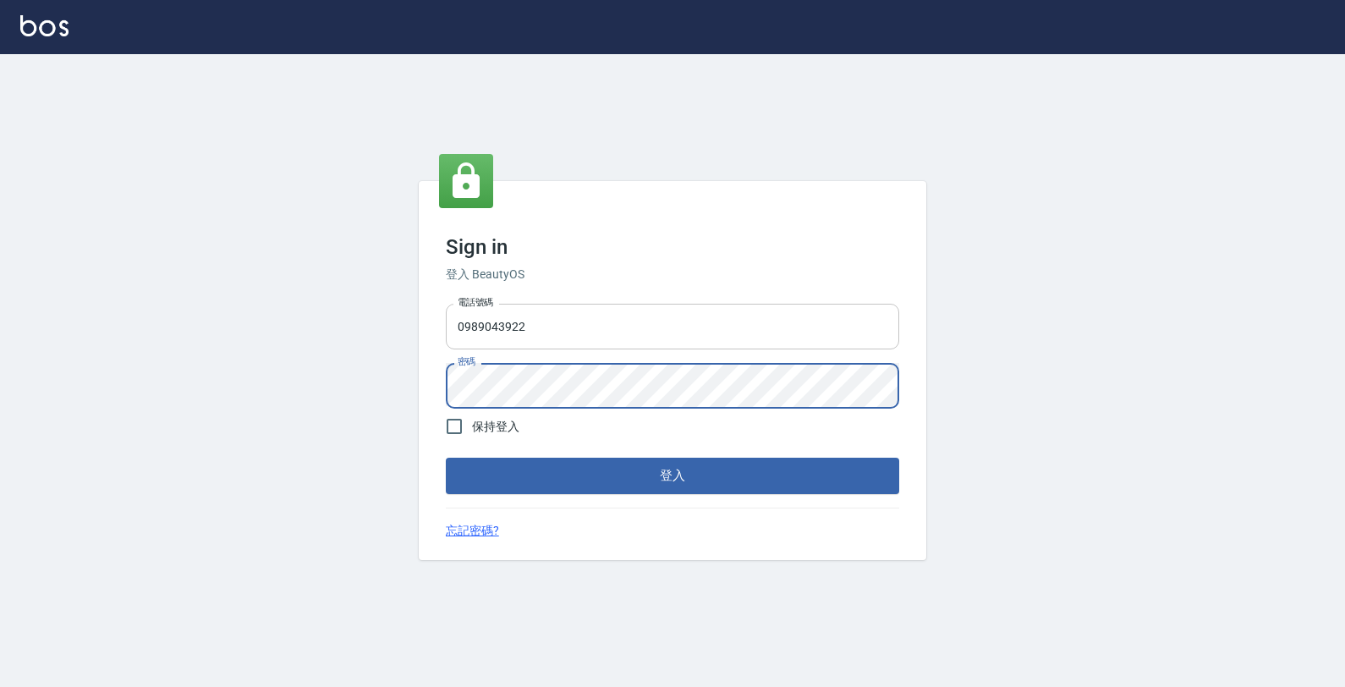
click at [446, 458] on button "登入" at bounding box center [673, 476] width 454 height 36
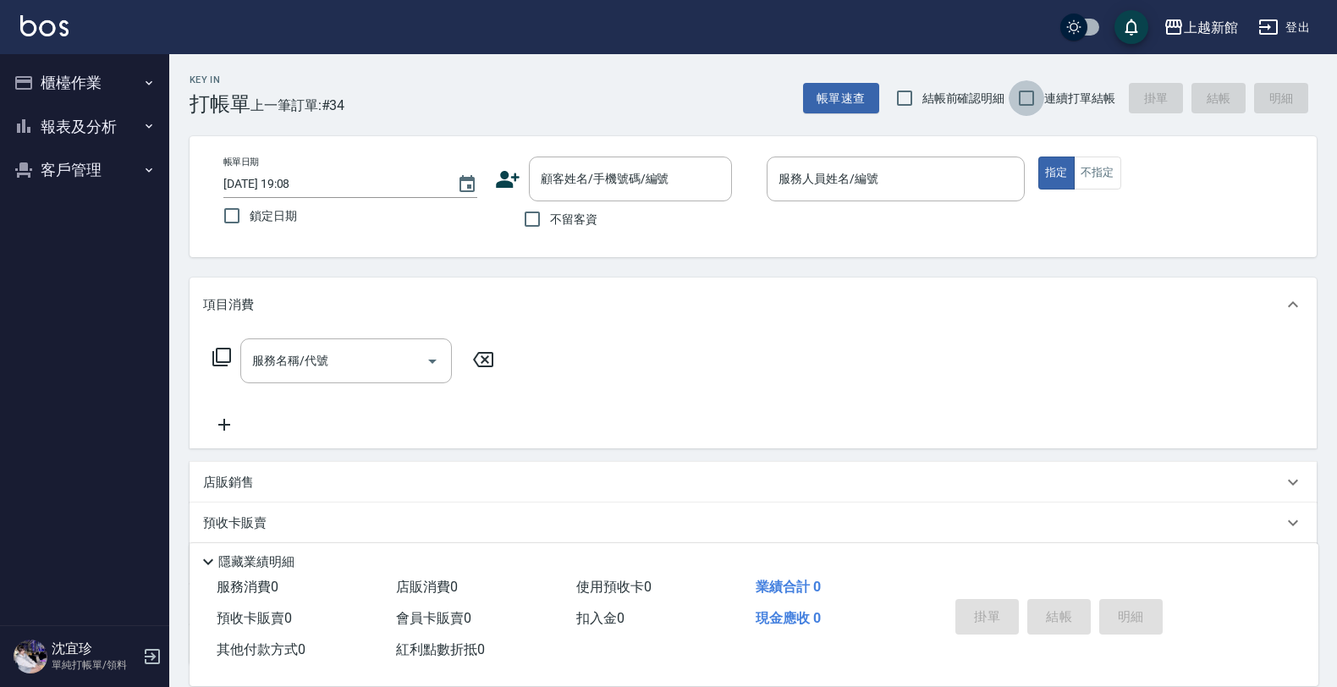
click at [1020, 103] on input "連續打單結帳" at bounding box center [1027, 98] width 36 height 36
checkbox input "true"
click at [73, 178] on button "客戶管理" at bounding box center [85, 170] width 156 height 44
click at [115, 238] on link "客資篩選匯出" at bounding box center [85, 257] width 156 height 39
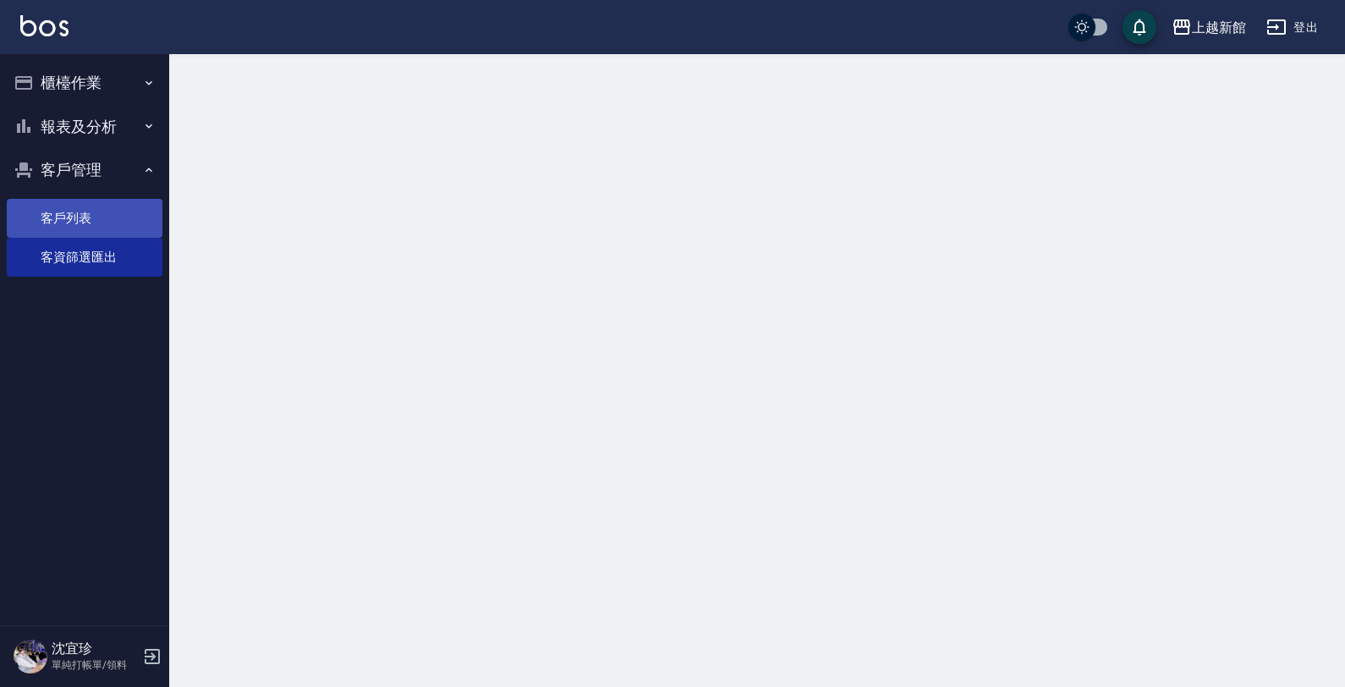
click at [125, 223] on link "客戶列表" at bounding box center [85, 218] width 156 height 39
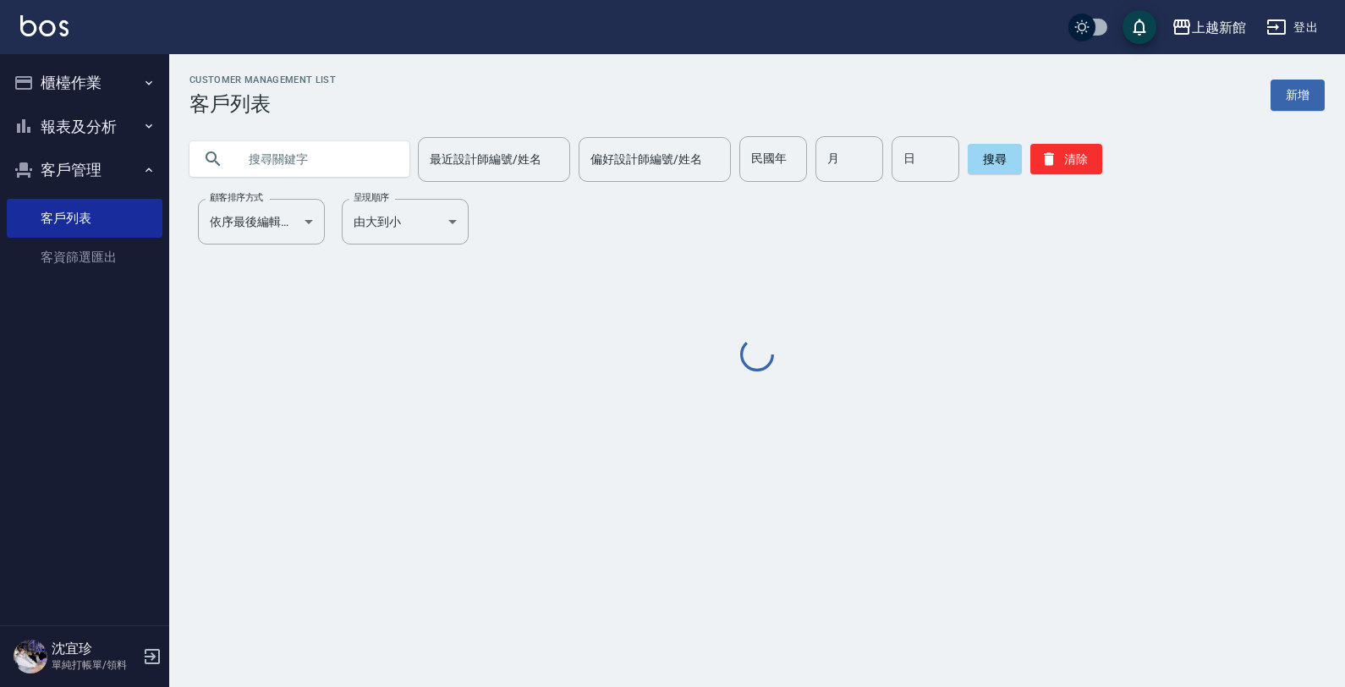
click at [283, 152] on input "text" at bounding box center [316, 159] width 159 height 46
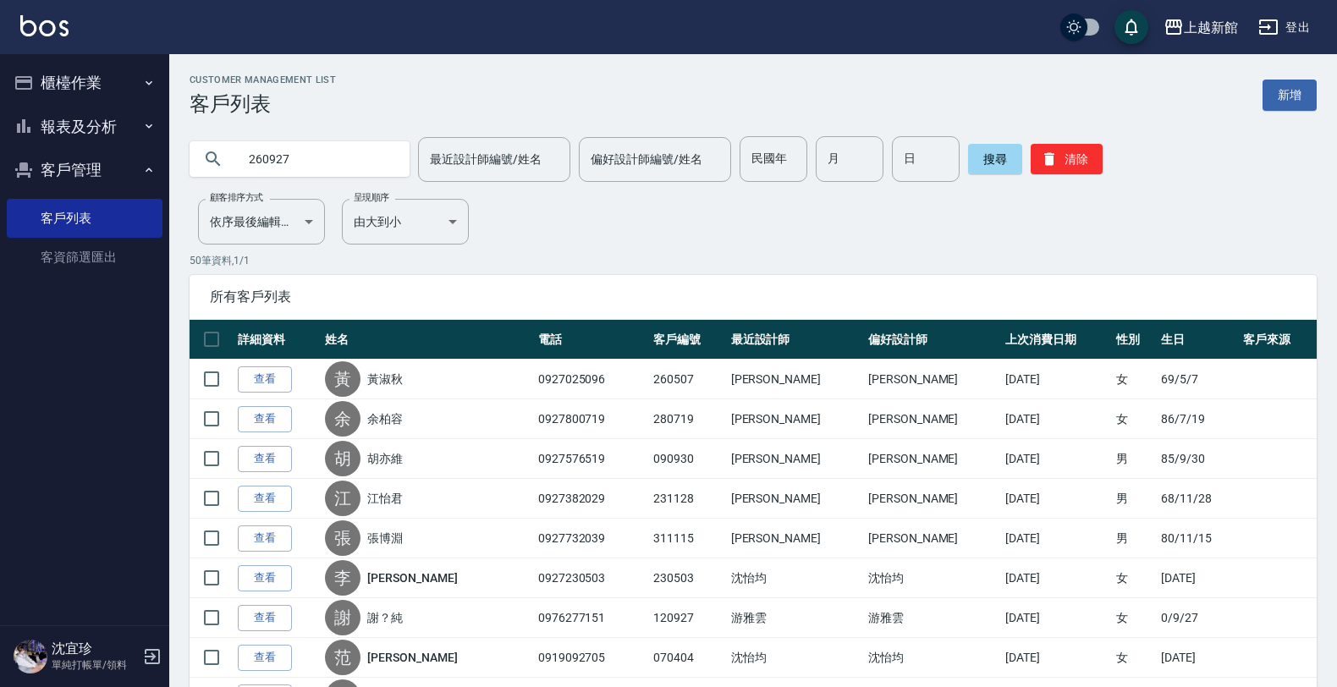
type input "260927"
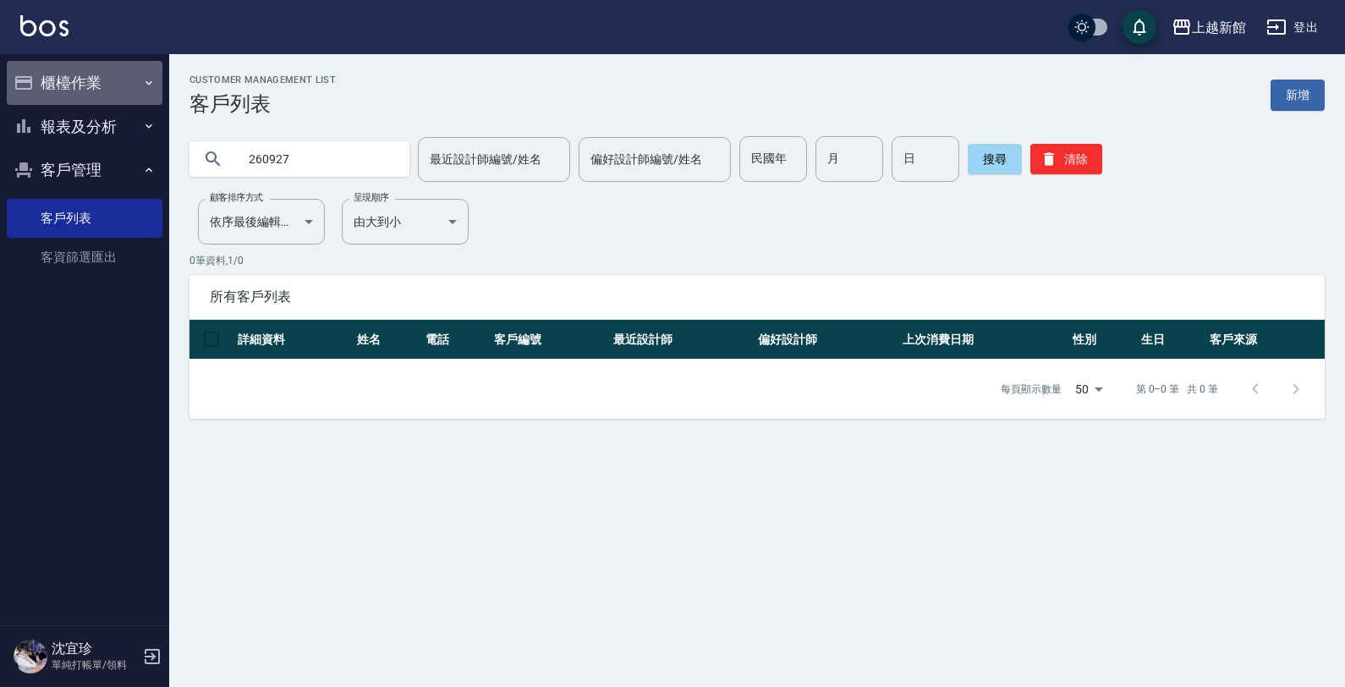
click at [87, 90] on button "櫃檯作業" at bounding box center [85, 83] width 156 height 44
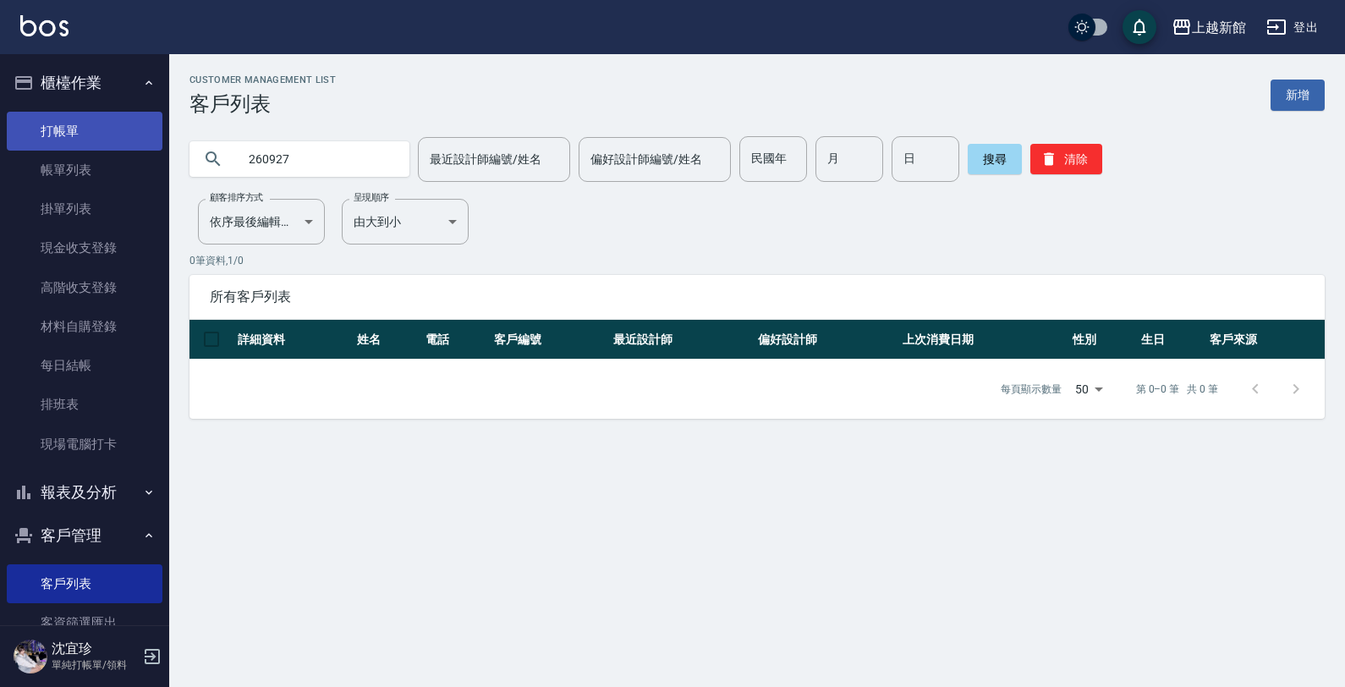
click at [103, 133] on link "打帳單" at bounding box center [85, 131] width 156 height 39
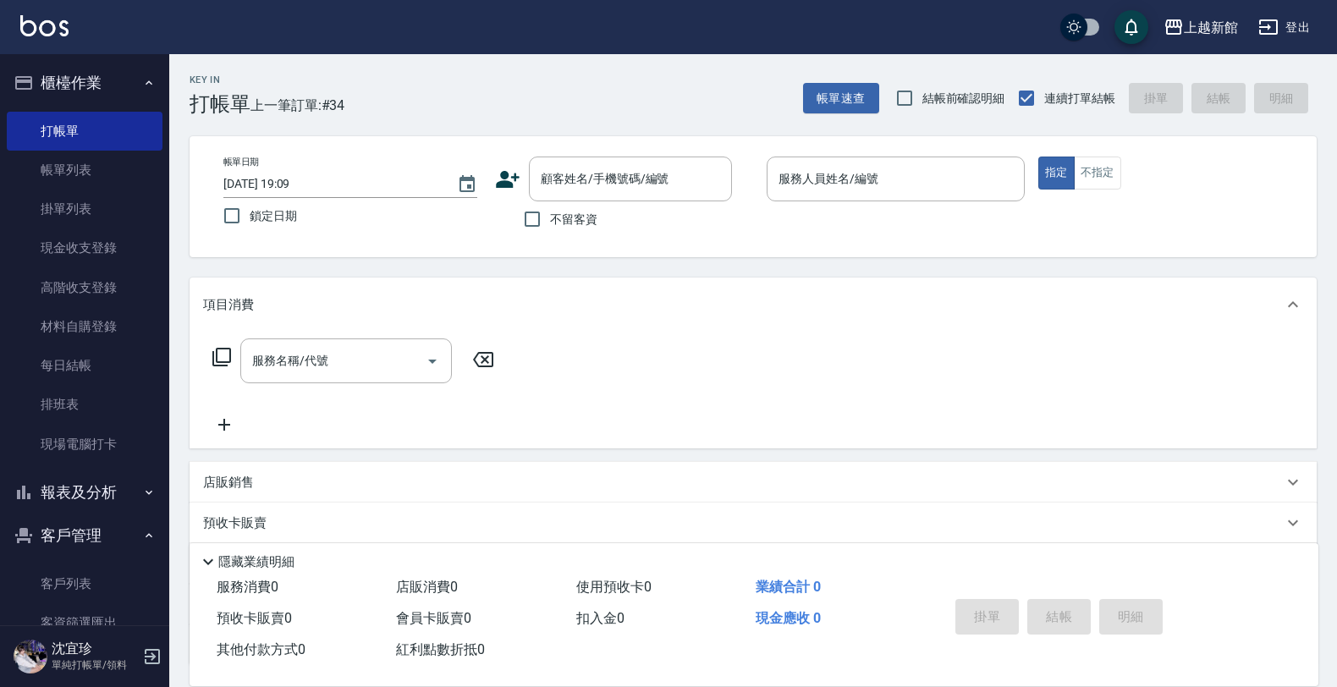
click at [497, 182] on icon at bounding box center [507, 179] width 25 height 25
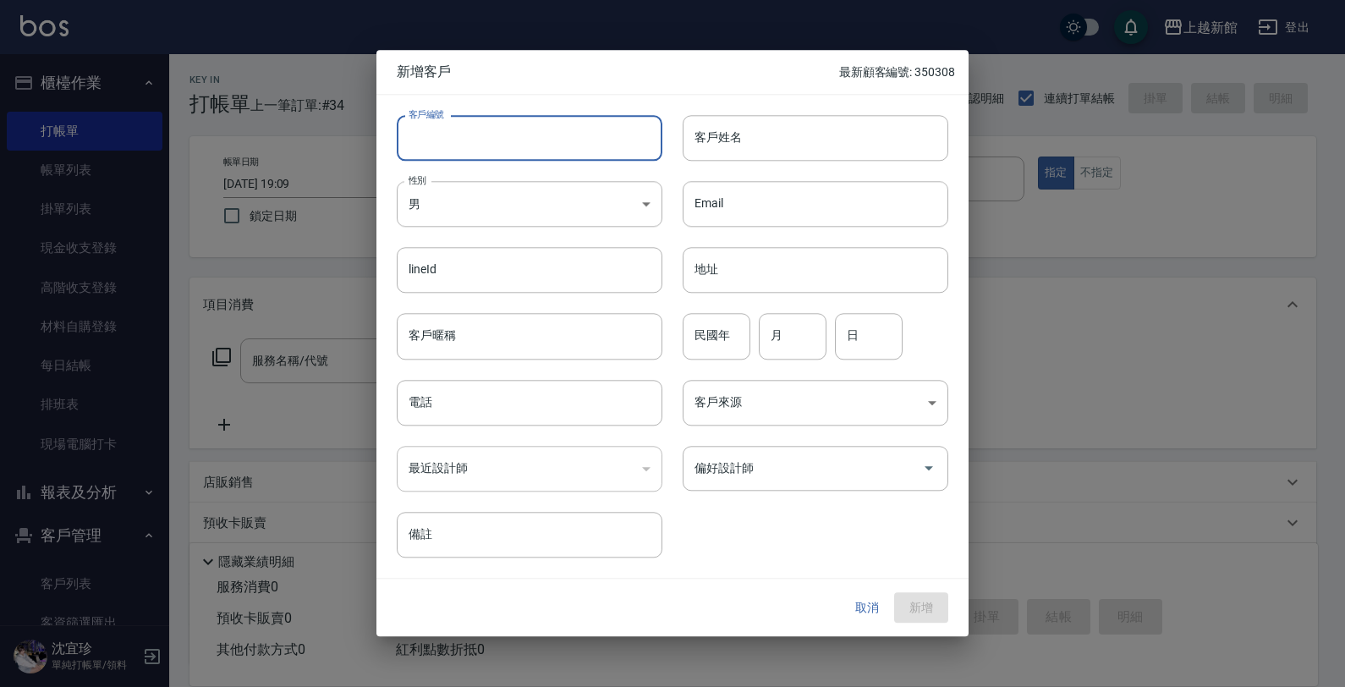
drag, startPoint x: 529, startPoint y: 129, endPoint x: 542, endPoint y: 121, distance: 15.3
click at [540, 124] on input "客戶編號" at bounding box center [530, 138] width 266 height 46
type input "260927"
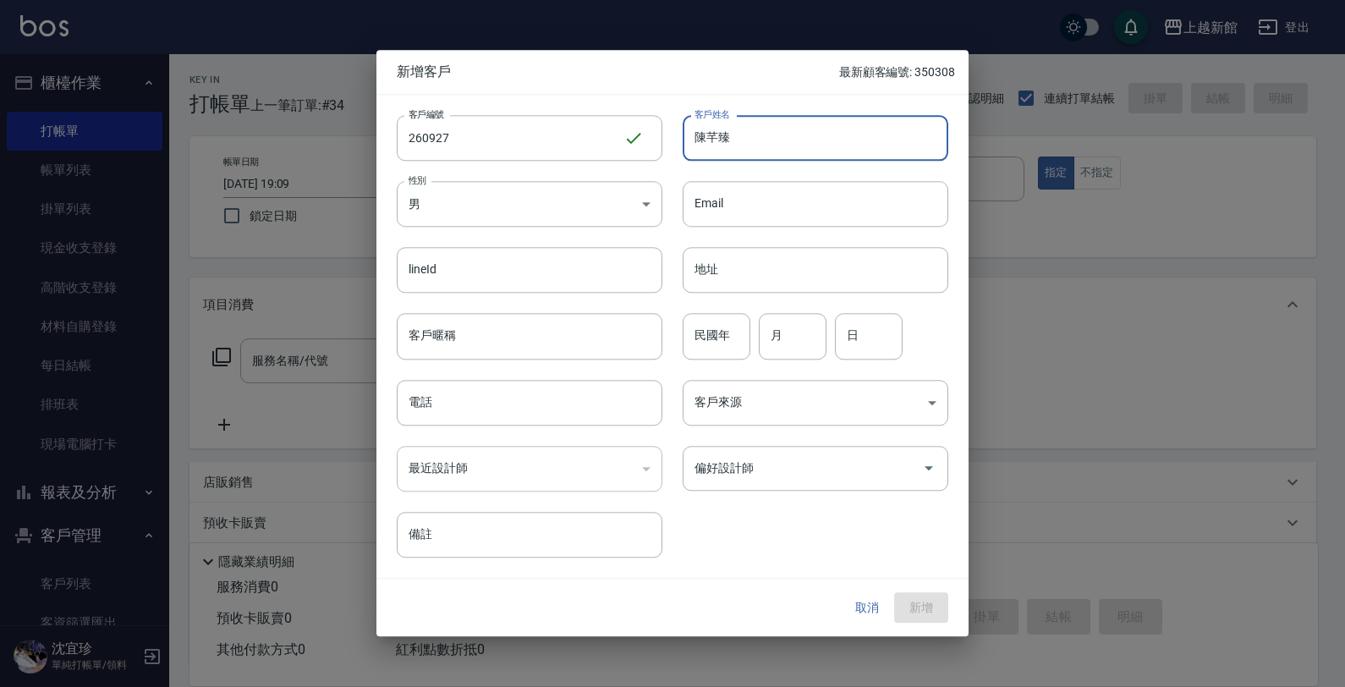
type input "陳芊臻"
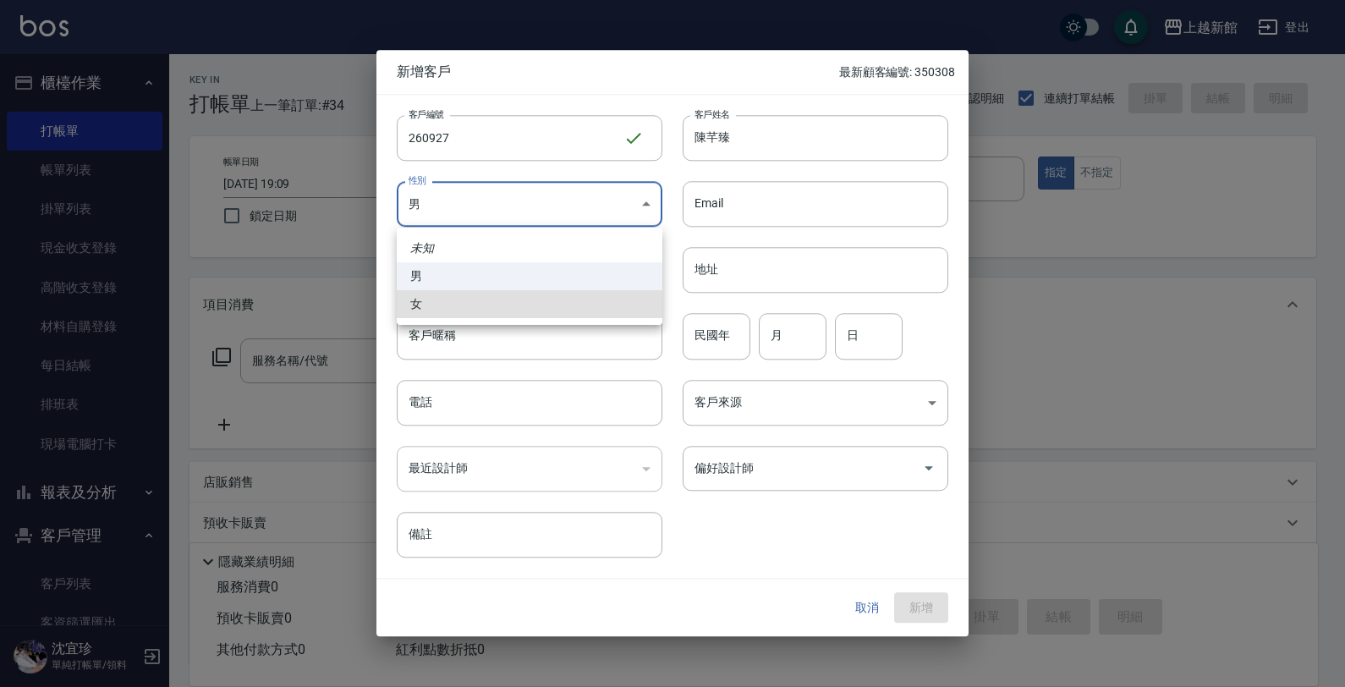
type input "[DEMOGRAPHIC_DATA]"
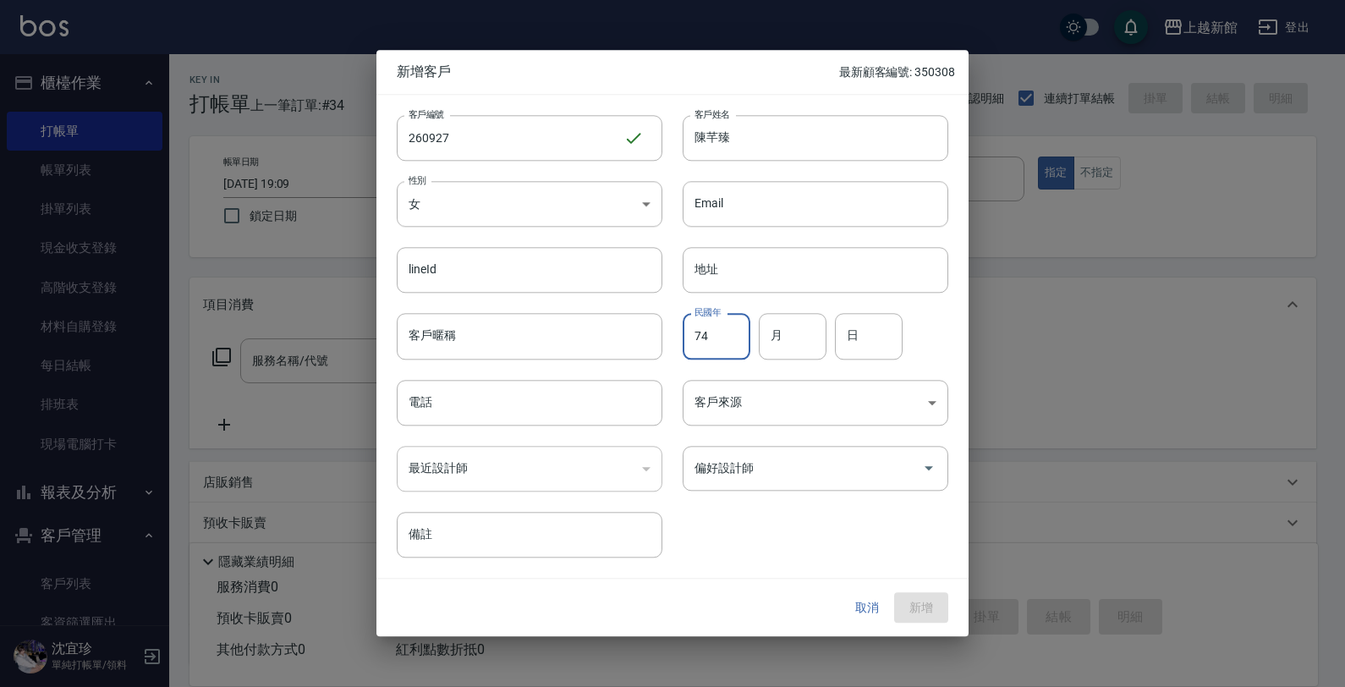
type input "74"
type input "09"
type input "27"
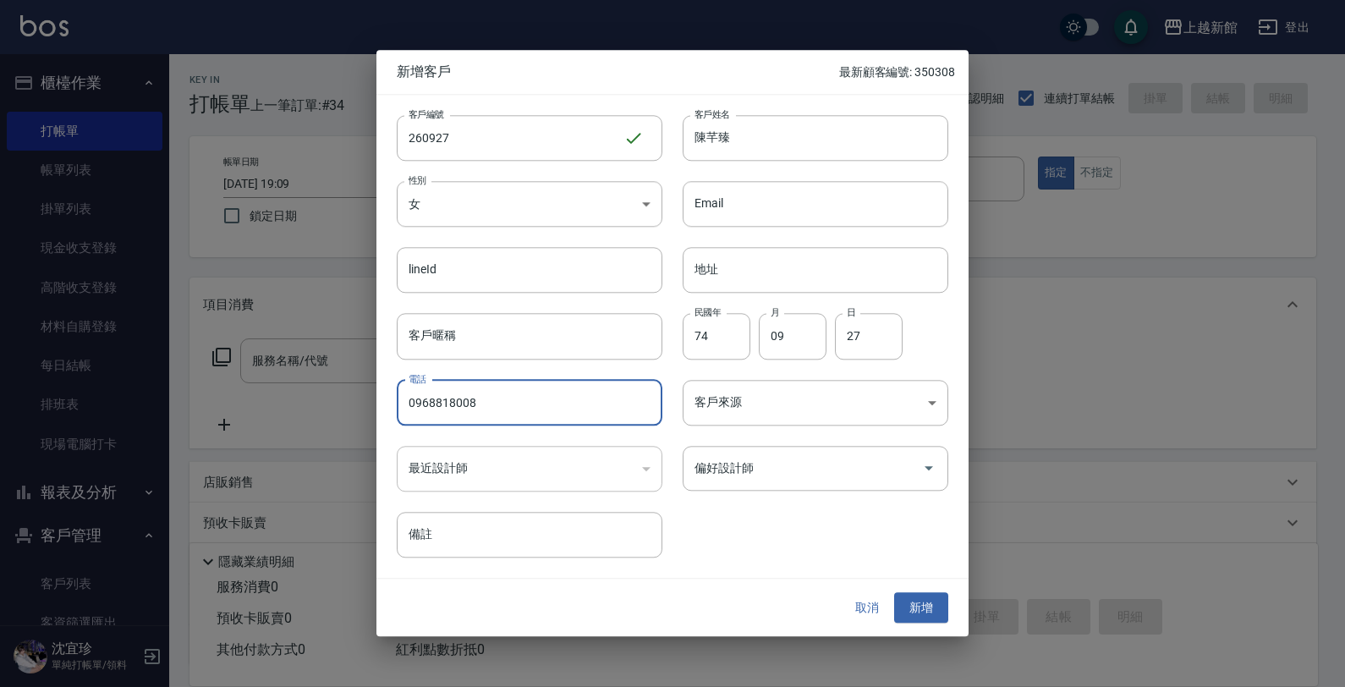
type input "0968818008"
click at [894, 592] on button "新增" at bounding box center [921, 607] width 54 height 31
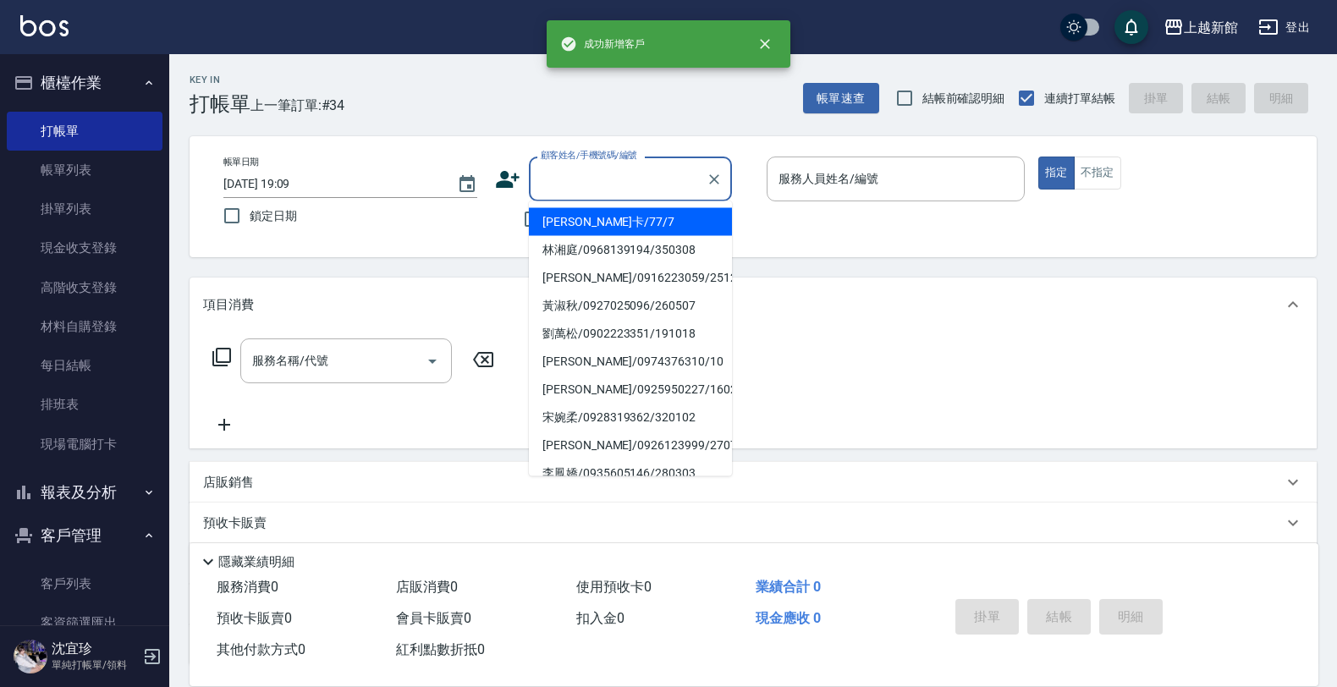
click at [631, 183] on input "顧客姓名/手機號碼/編號" at bounding box center [617, 179] width 162 height 30
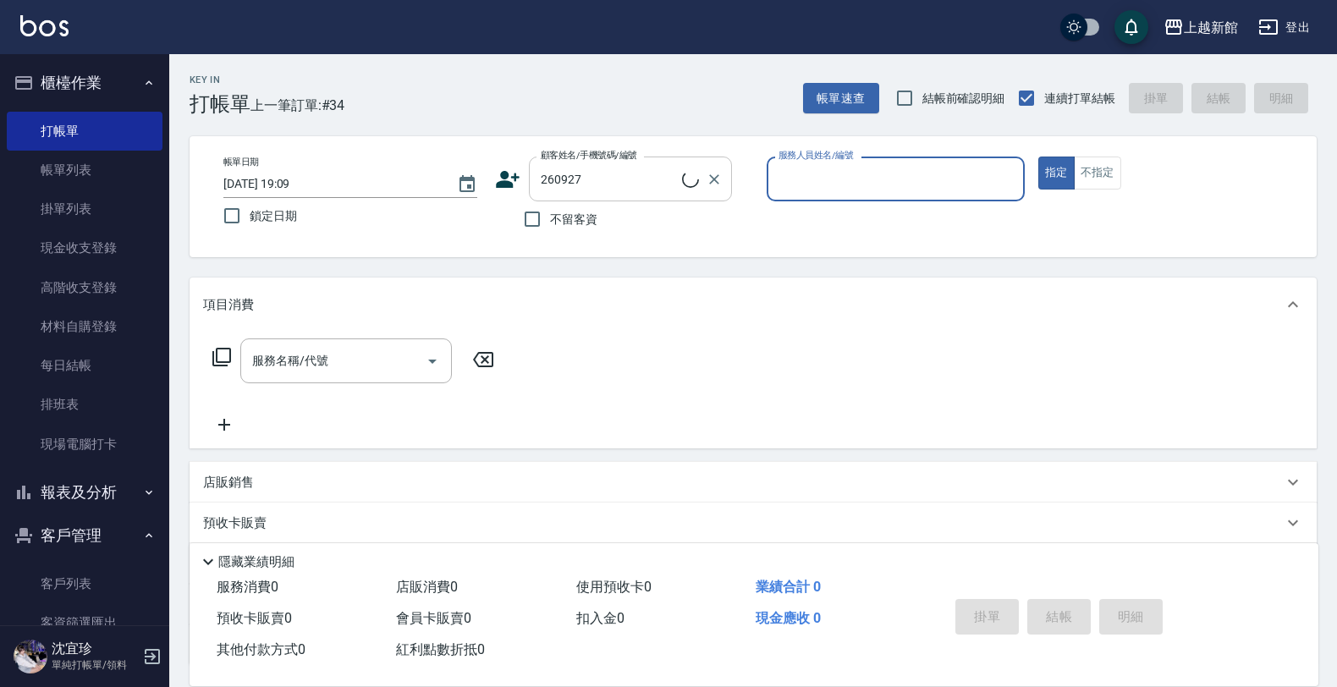
type input "陳芊臻/0968818008/260927"
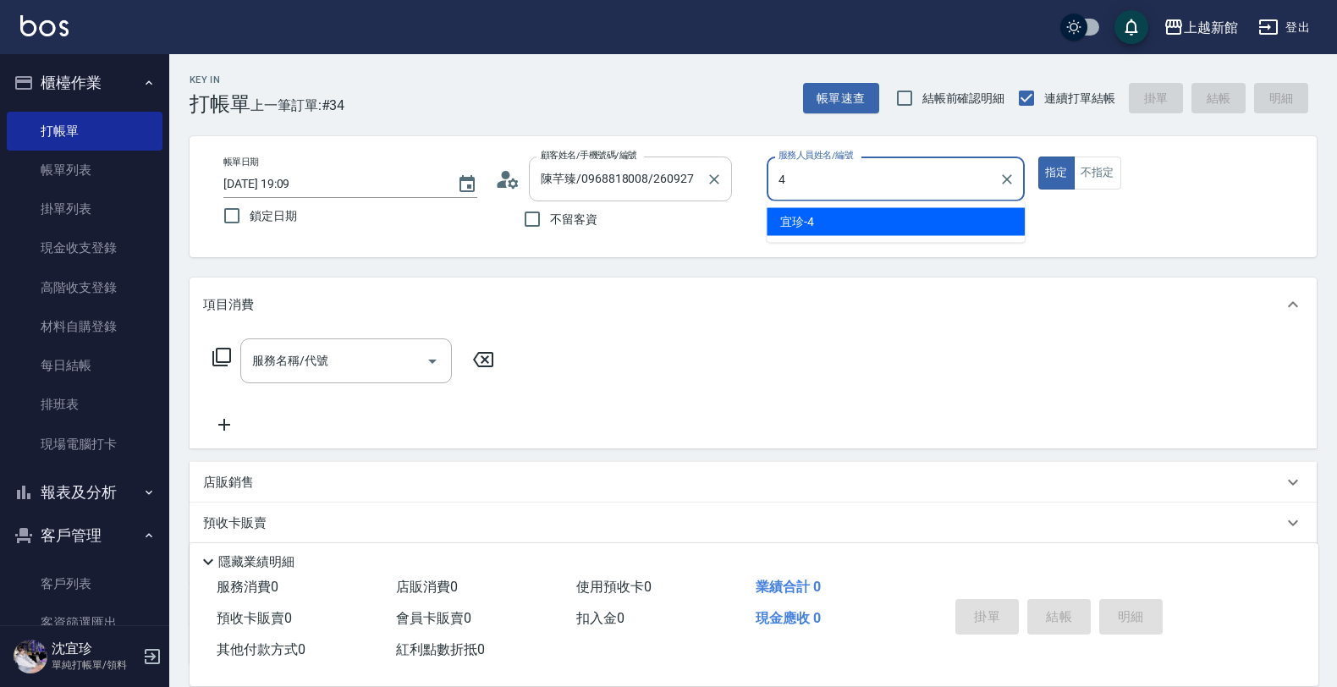
type input "宜珍-4"
type button "true"
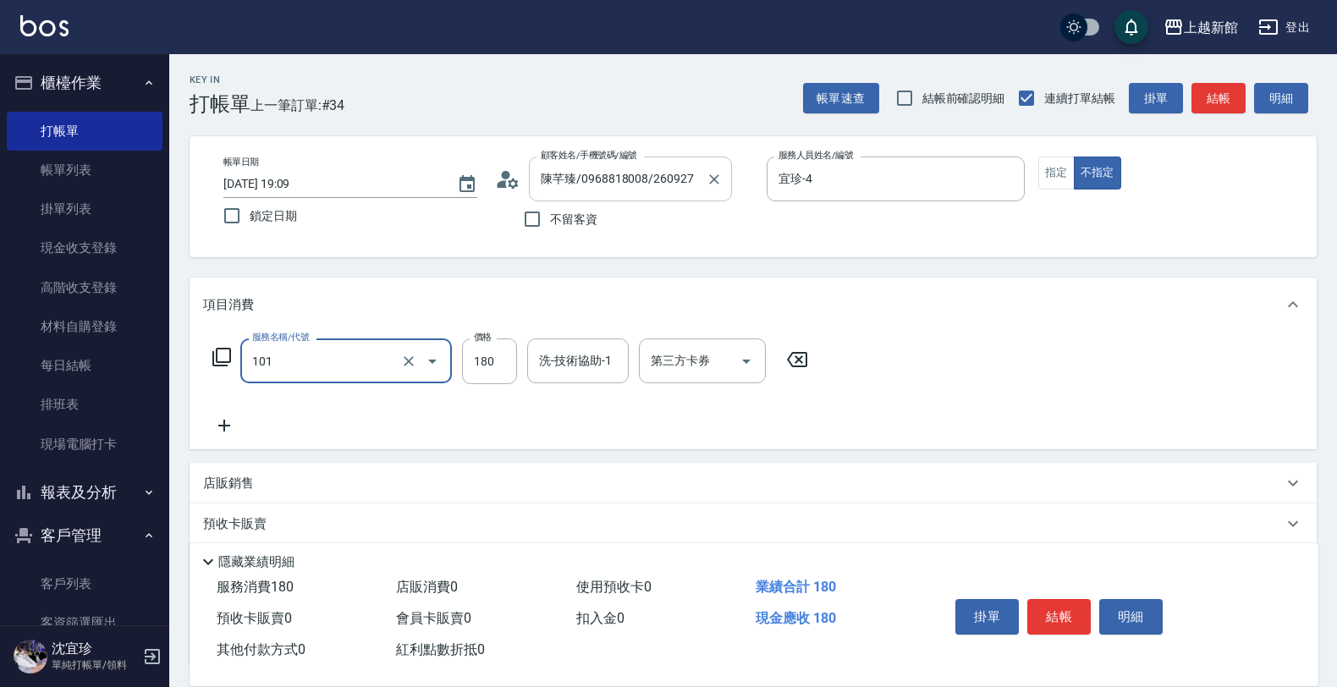
type input "洗髮250(101)"
type input "200"
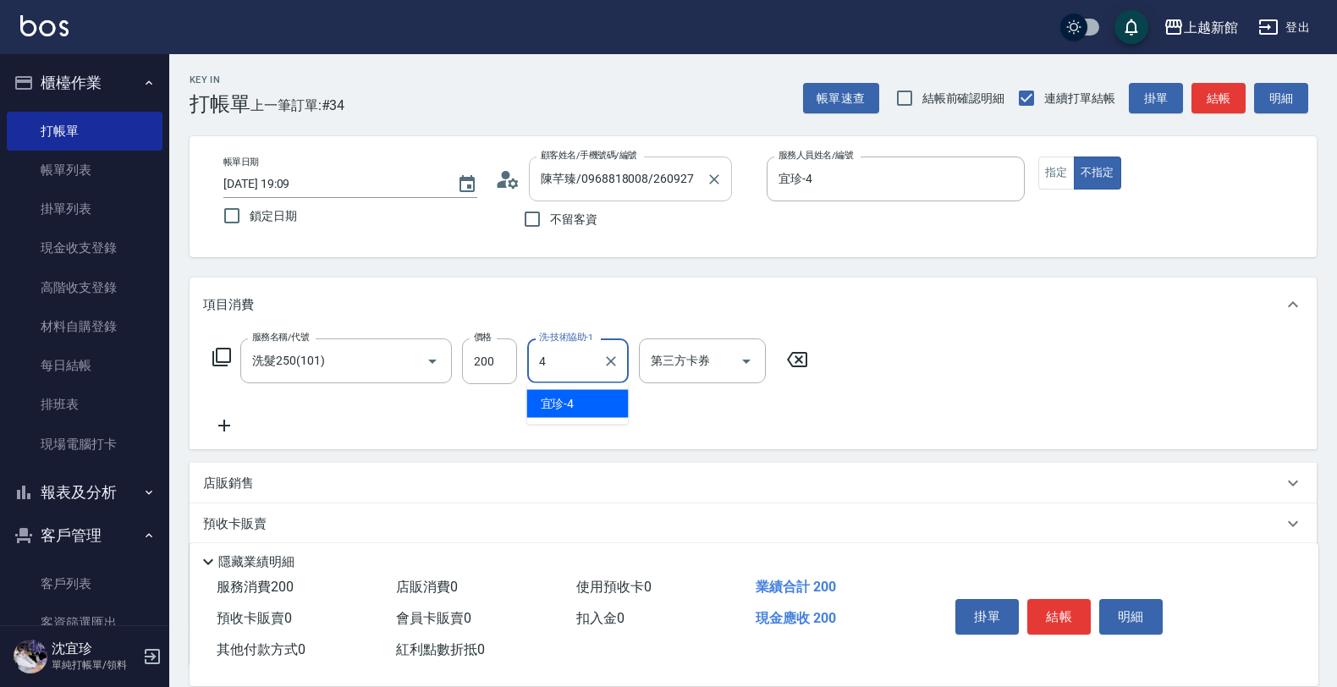
type input "宜珍-4"
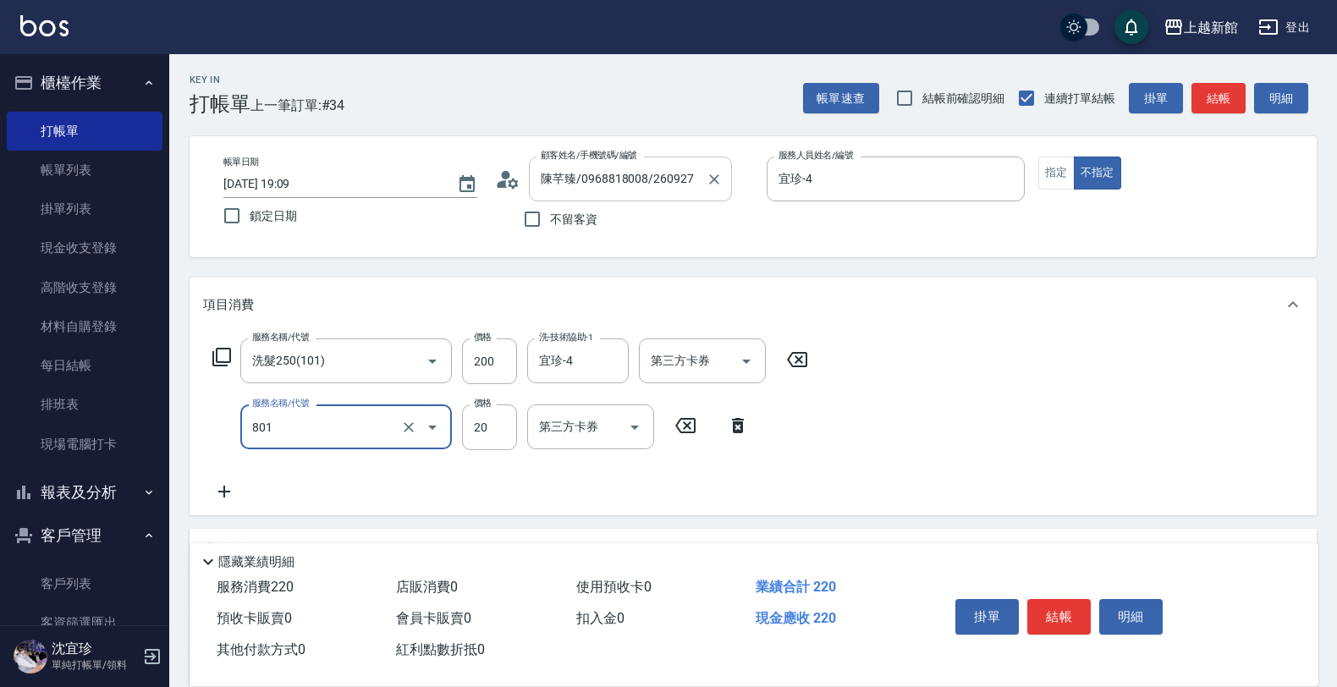
type input "潤絲(801)"
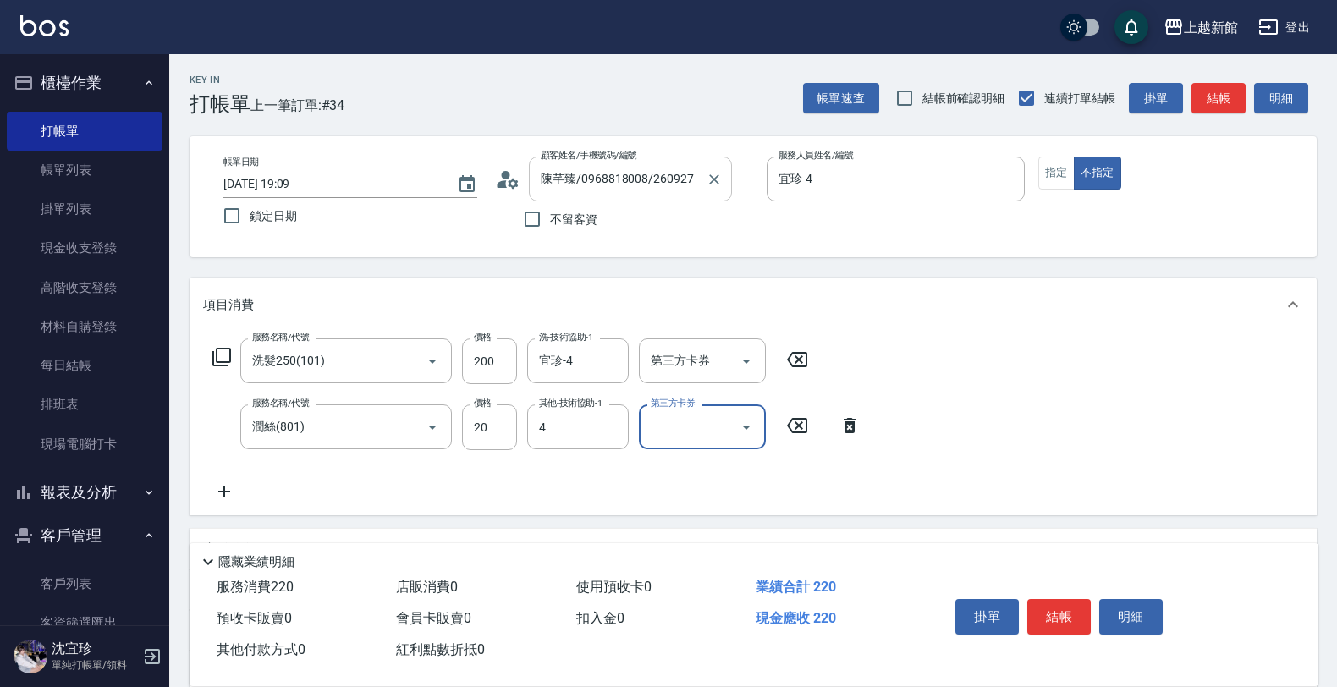
type input "宜珍-4"
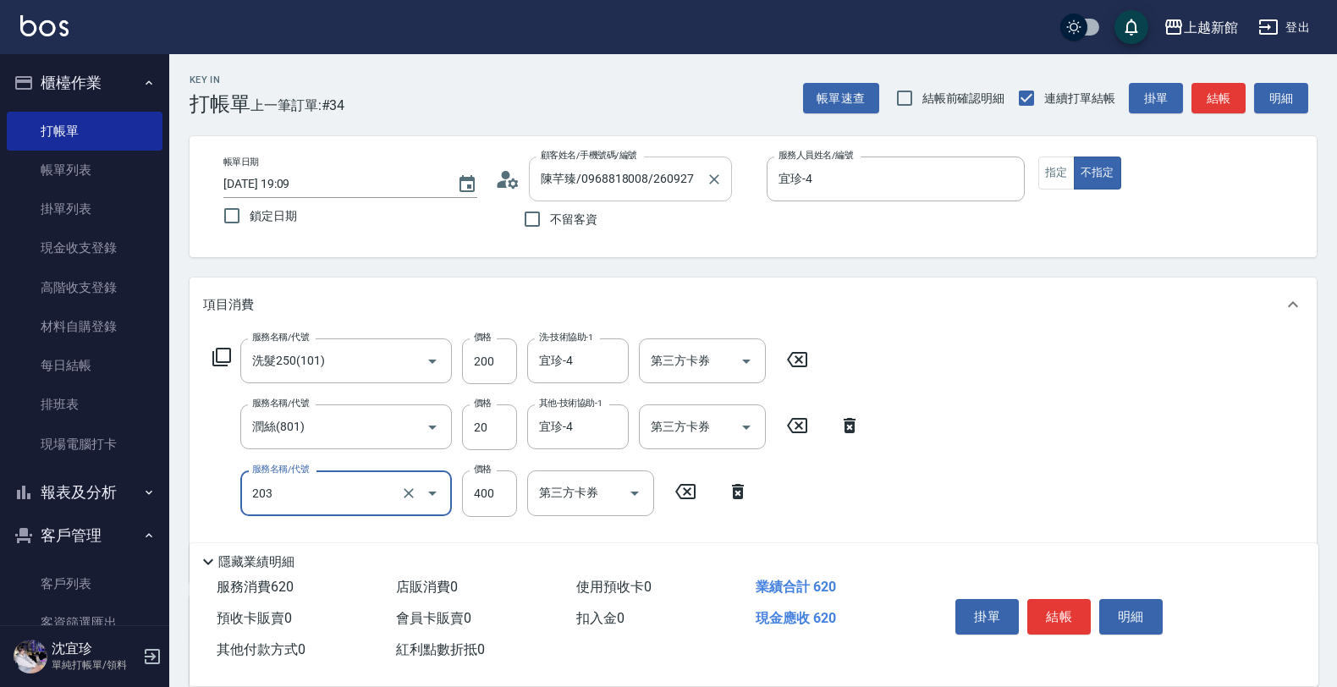
type input "指定單剪(203)"
type input "199"
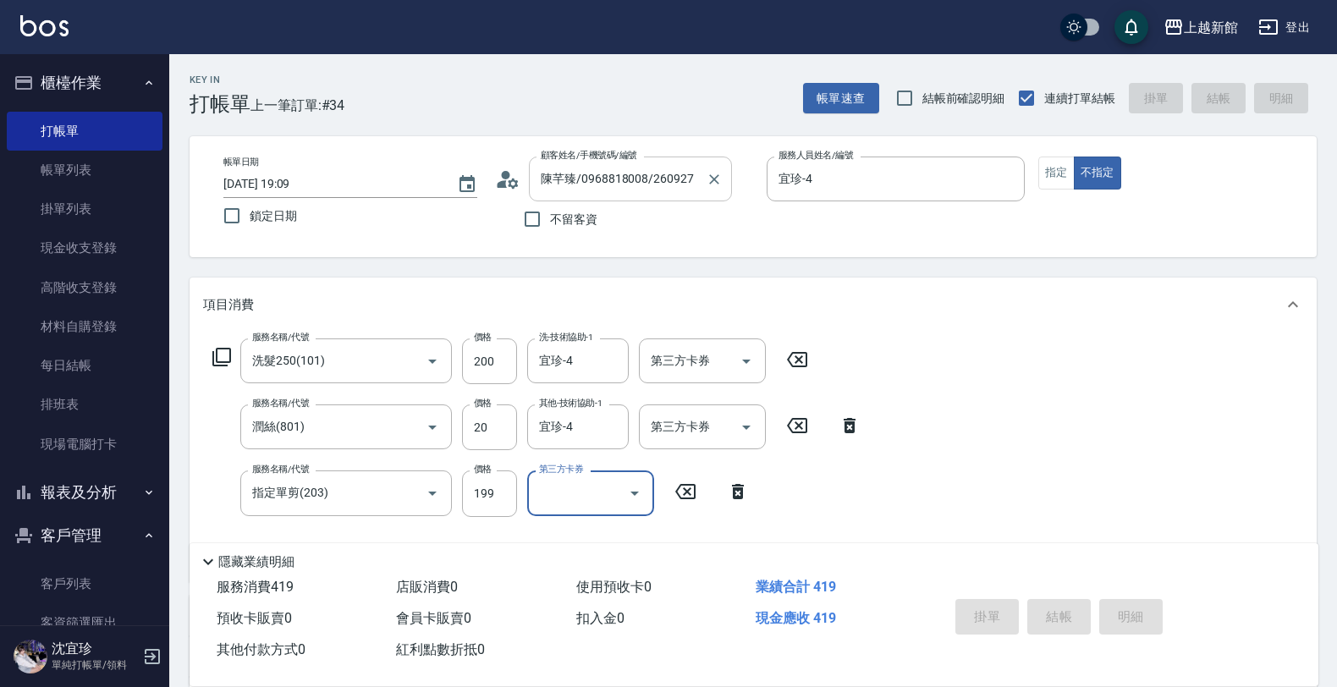
type input "2025/09/23 19:10"
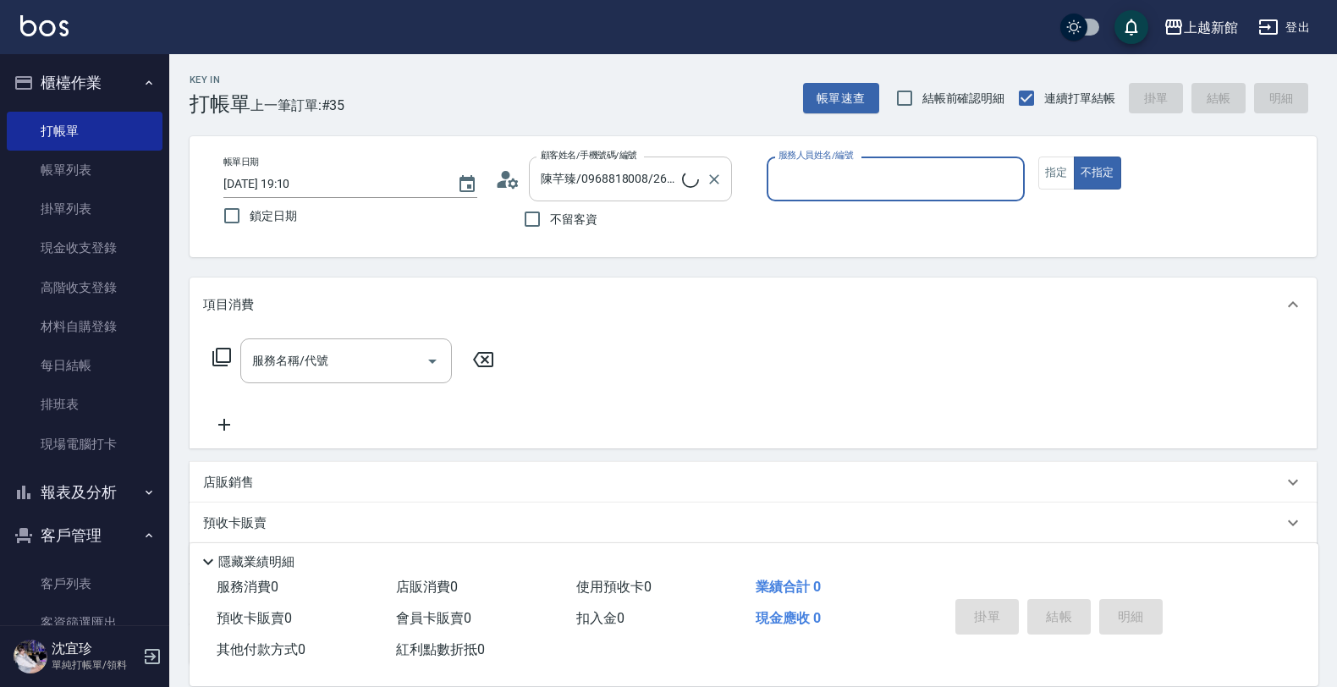
type input "黃婕寧/6_黃婕寧/6"
type input "黃婕寧-6"
click at [1074, 157] on button "不指定" at bounding box center [1097, 173] width 47 height 33
type button "false"
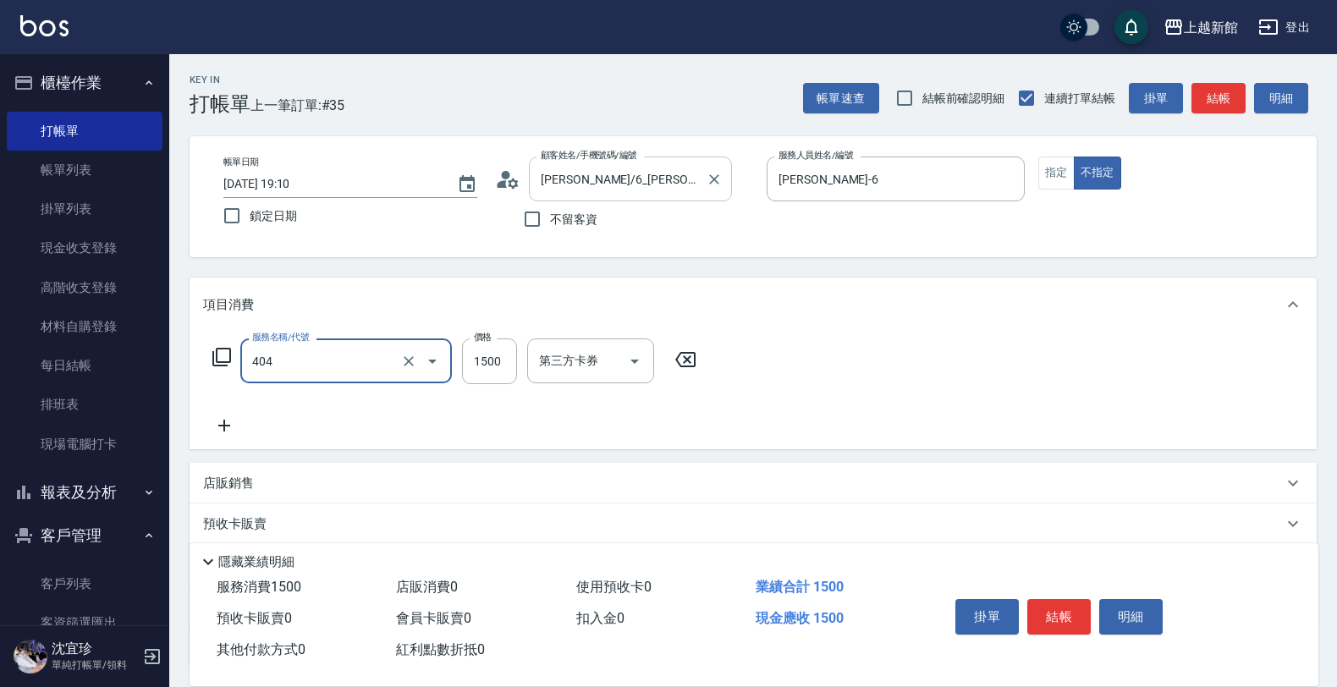
type input "設計染髮(404)"
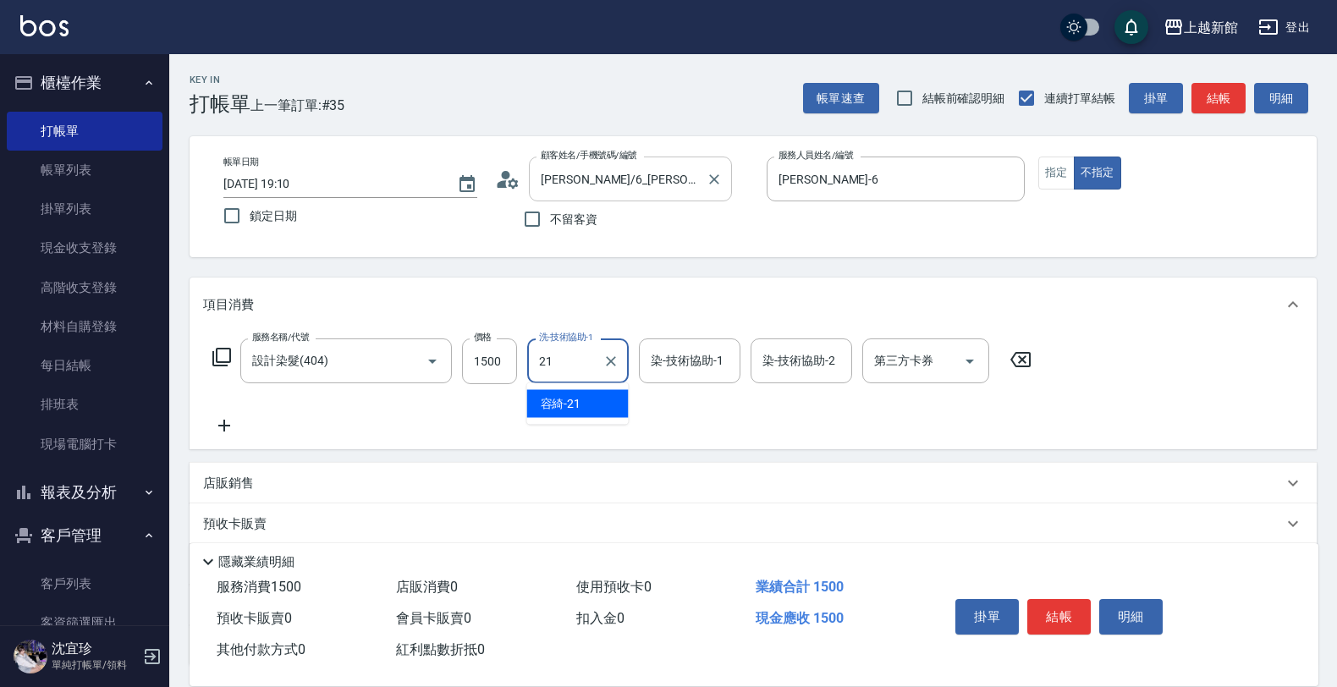
type input "容綺-21"
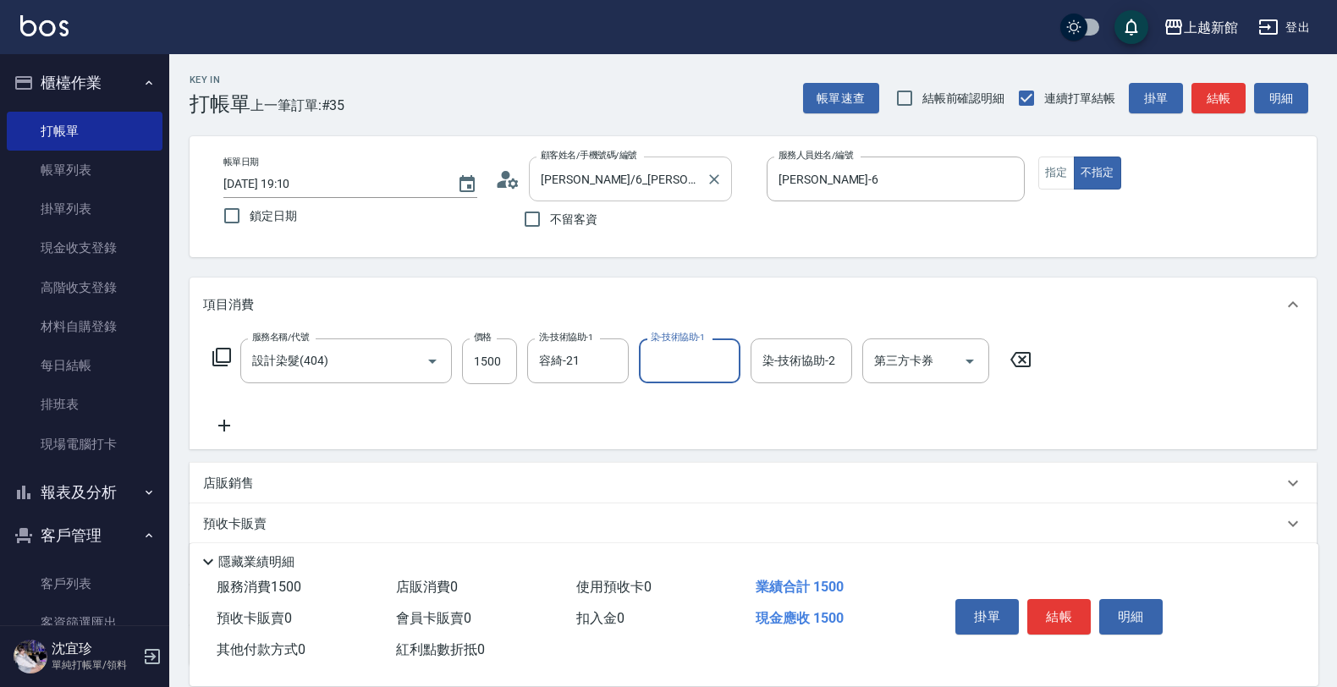
type input "1"
type input "容綺-21"
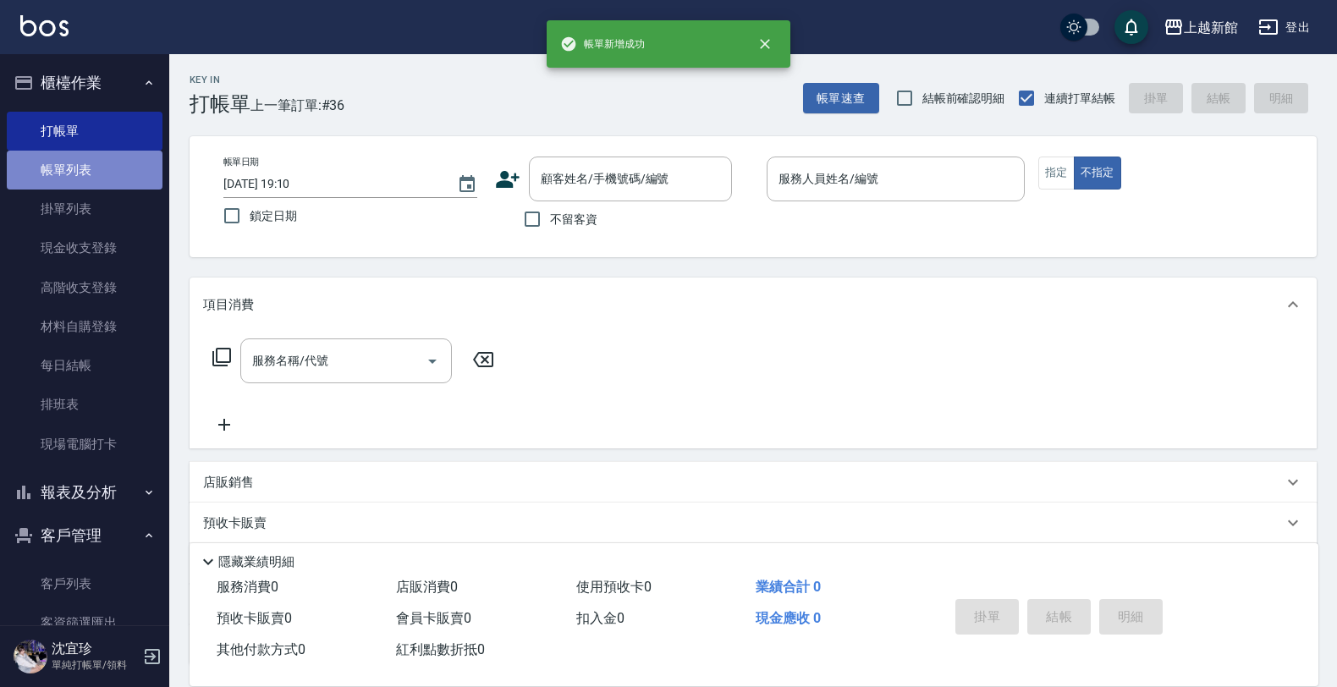
click at [123, 178] on link "帳單列表" at bounding box center [85, 170] width 156 height 39
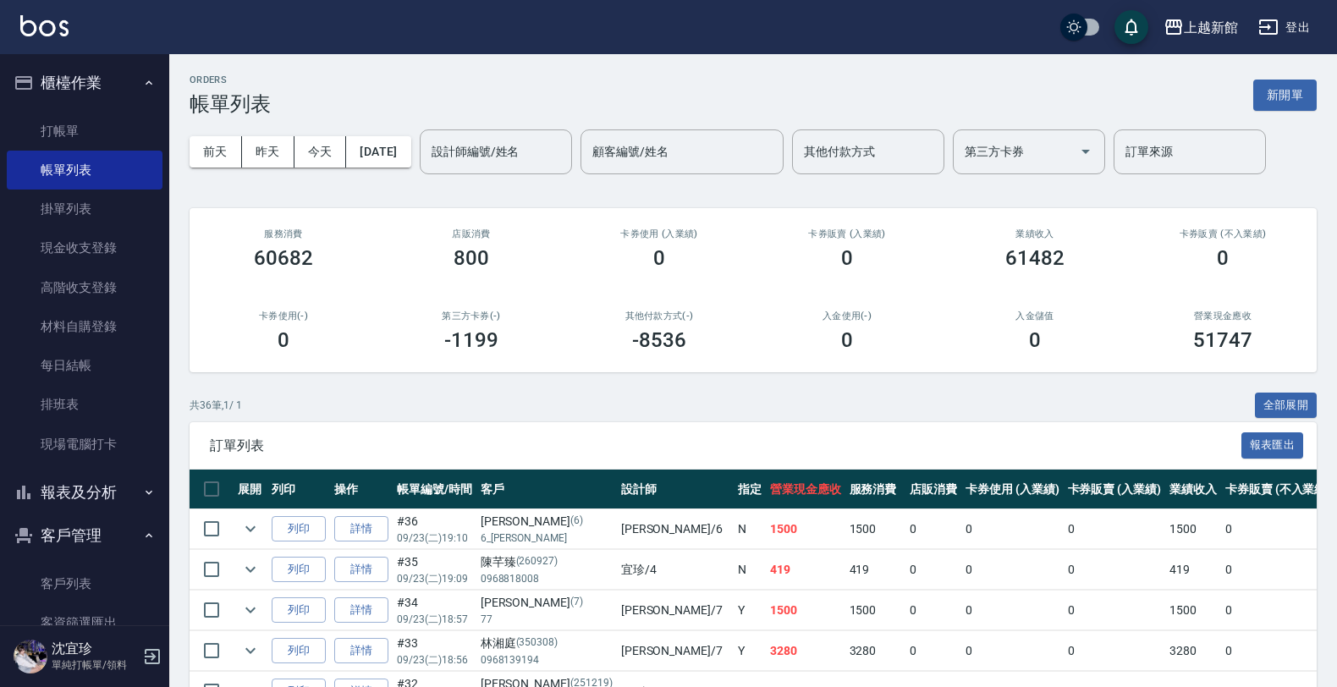
click at [360, 535] on link "詳情" at bounding box center [361, 529] width 54 height 26
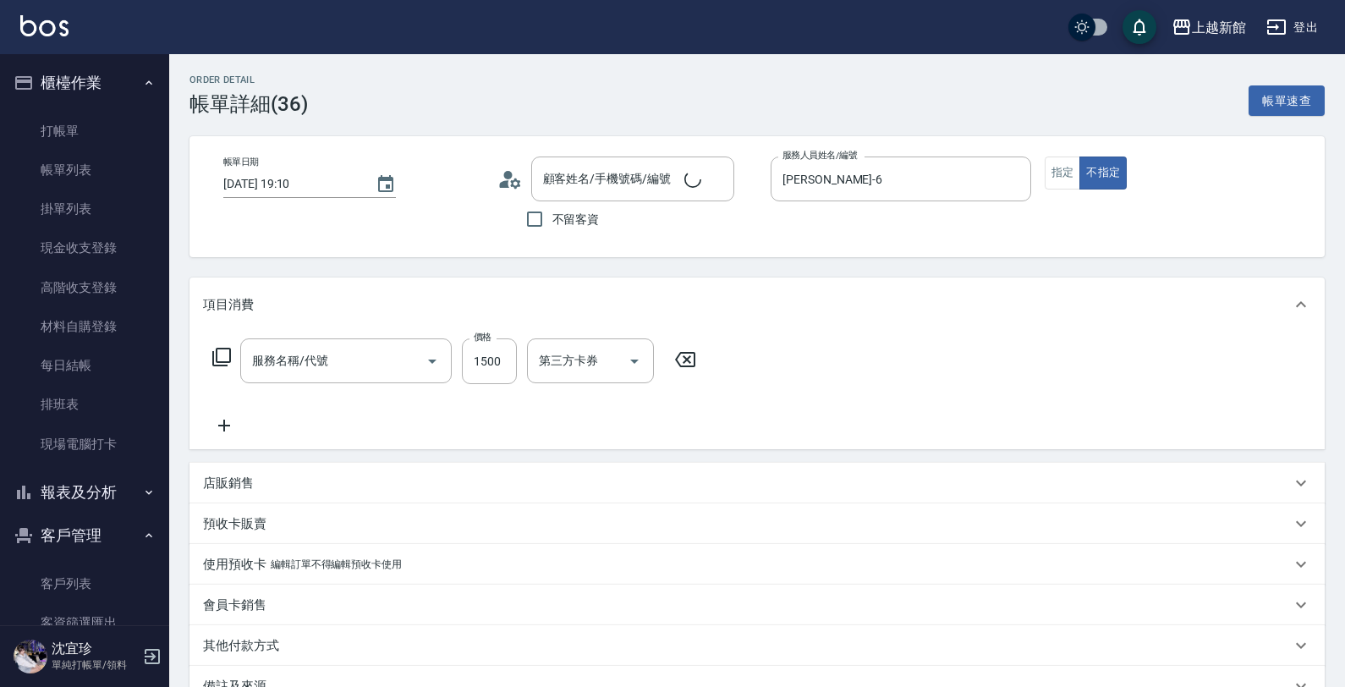
type input "2025/09/23 19:10"
type input "黃婕寧-6"
type input "設計染髮(404)"
type input "黃婕寧/6_黃婕寧/6"
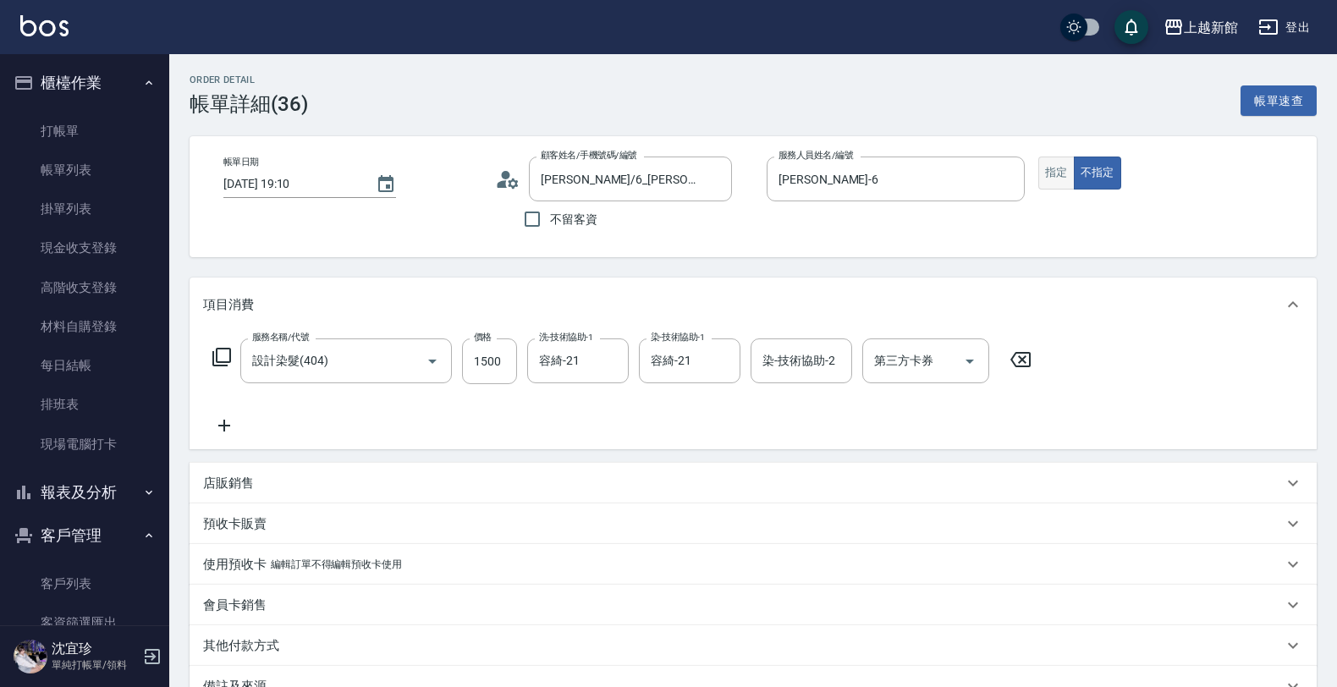
click at [1058, 174] on button "指定" at bounding box center [1056, 173] width 36 height 33
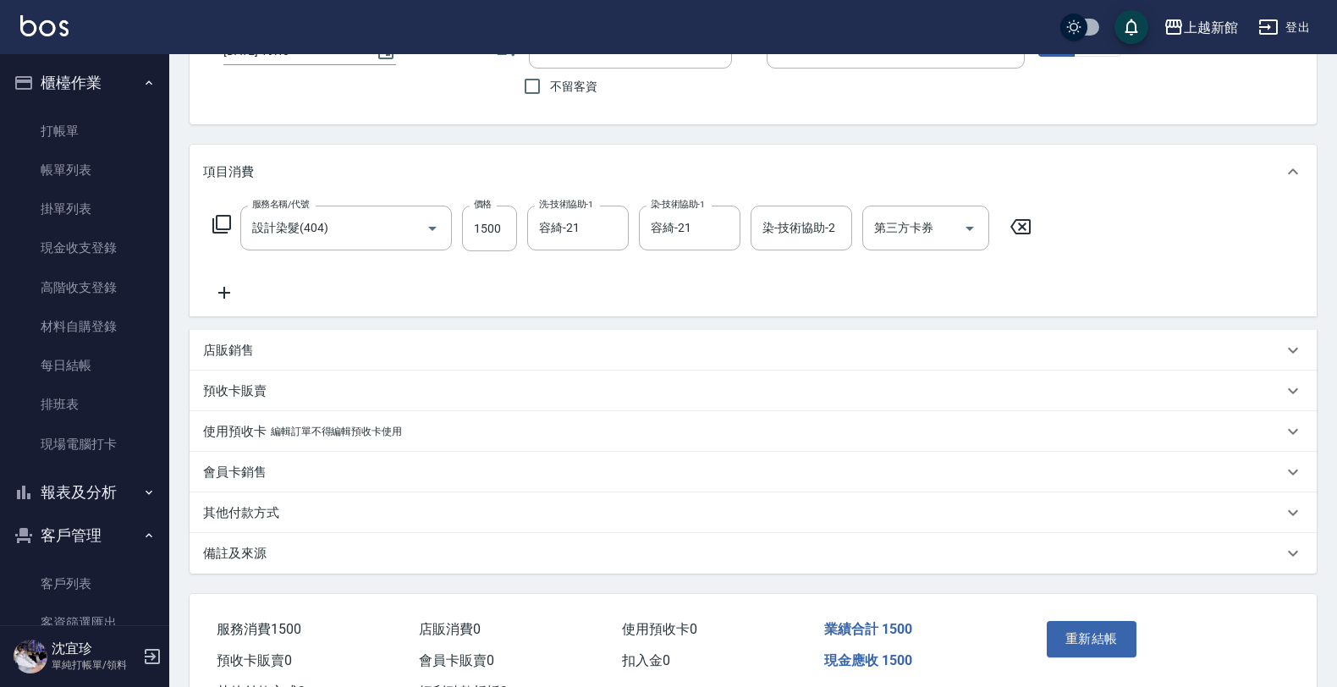
scroll to position [201, 0]
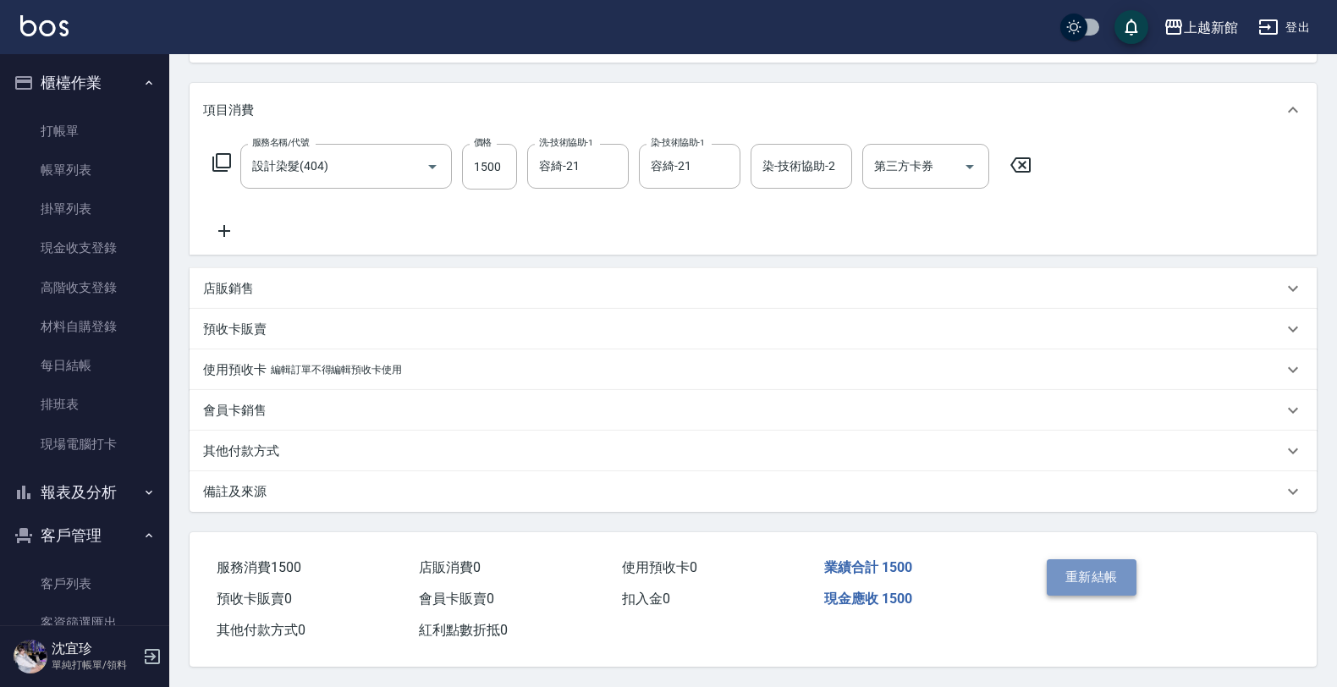
click at [1066, 564] on button "重新結帳" at bounding box center [1092, 577] width 90 height 36
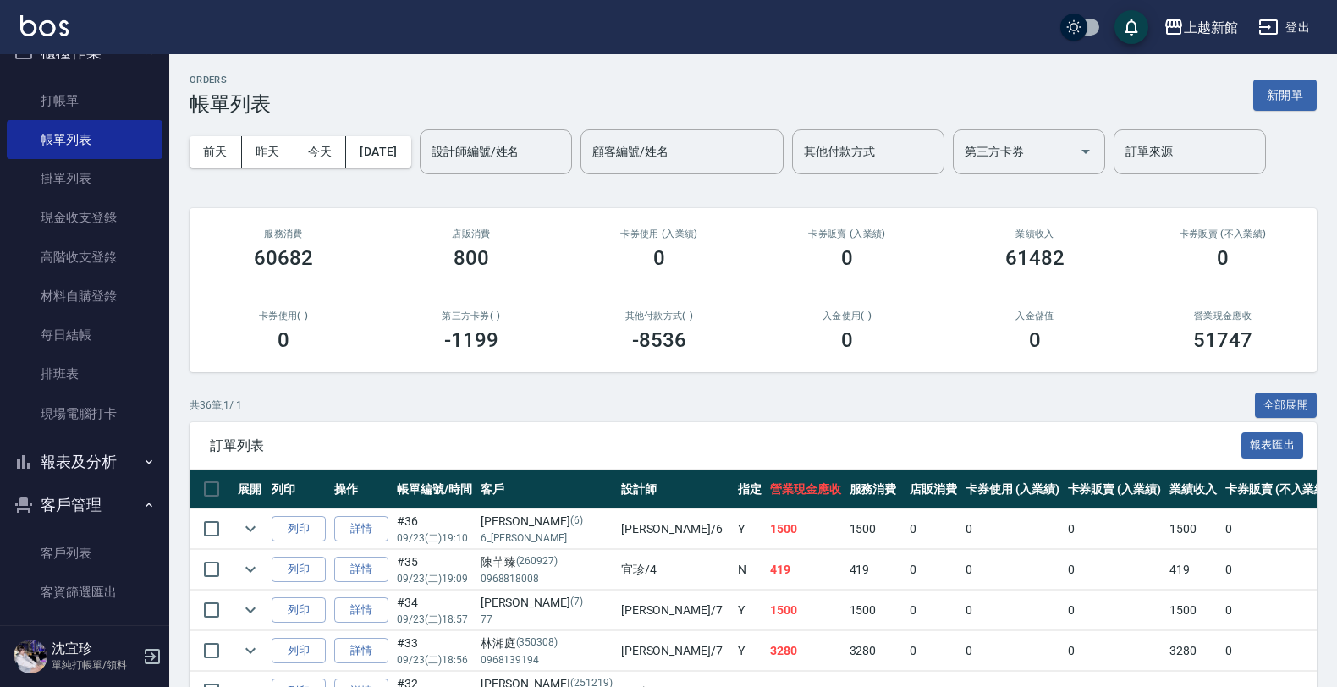
scroll to position [44, 0]
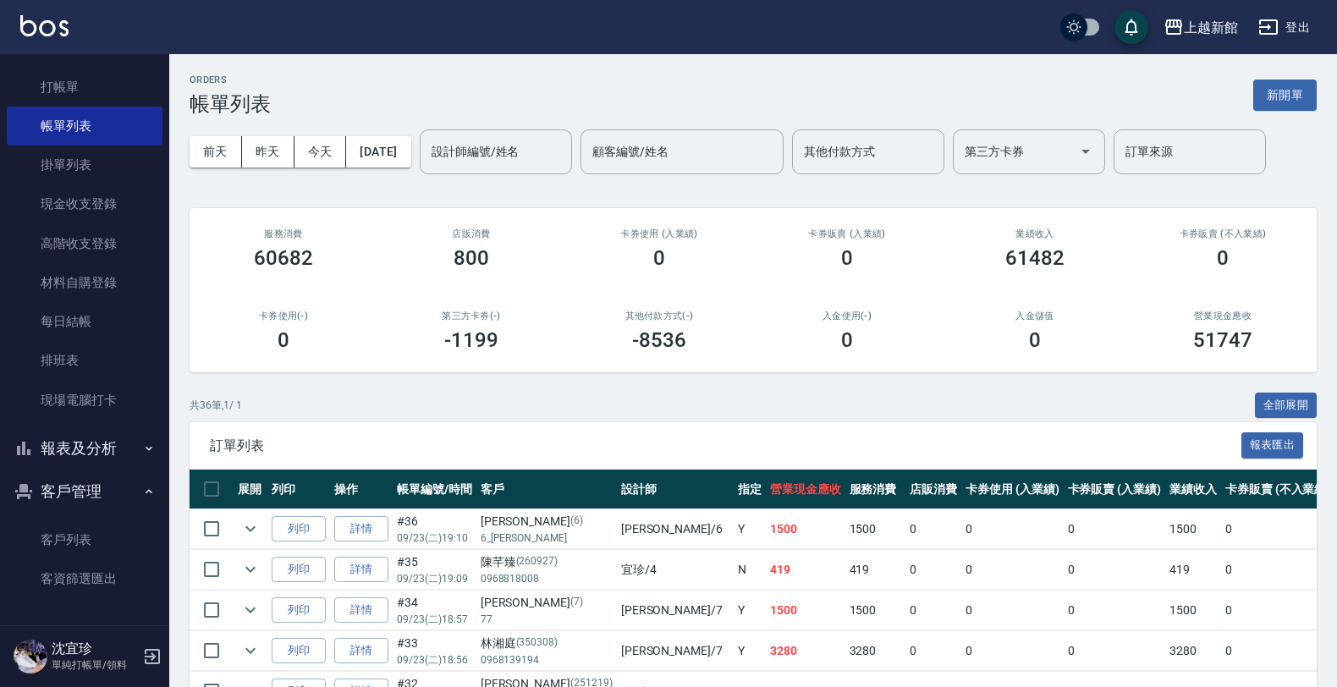
click at [94, 455] on button "報表及分析" at bounding box center [85, 448] width 156 height 44
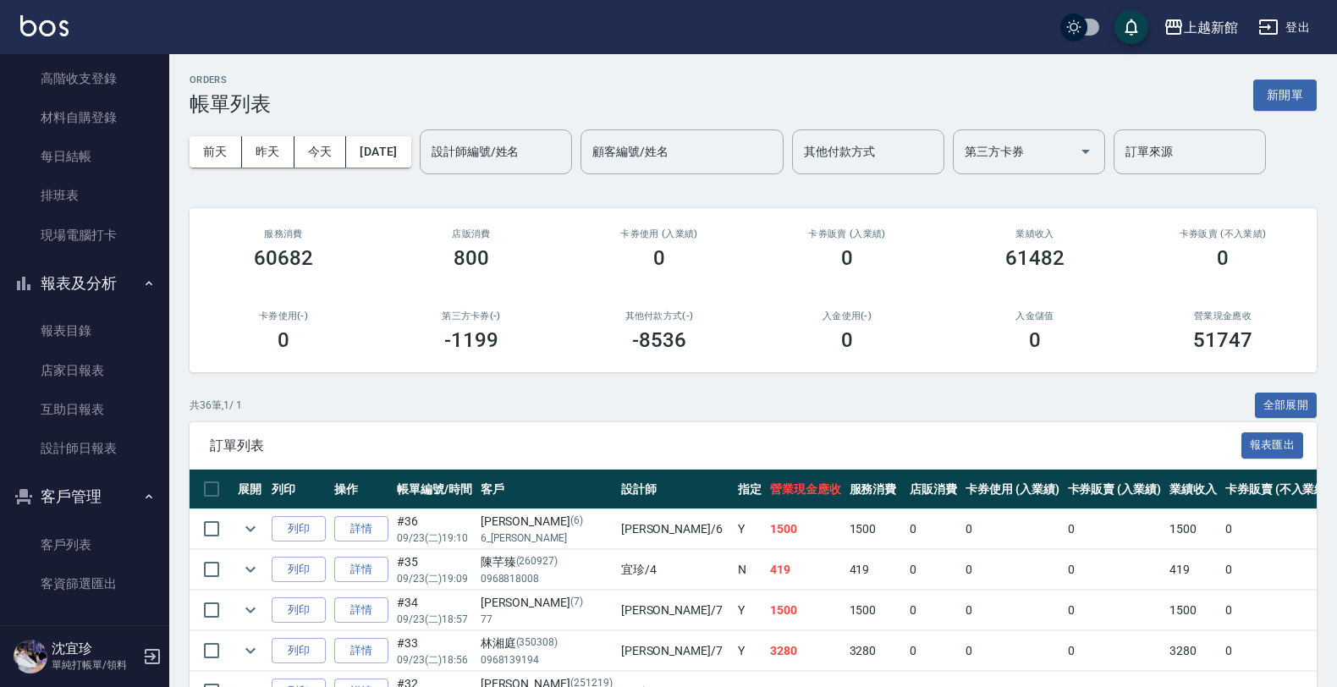
scroll to position [214, 0]
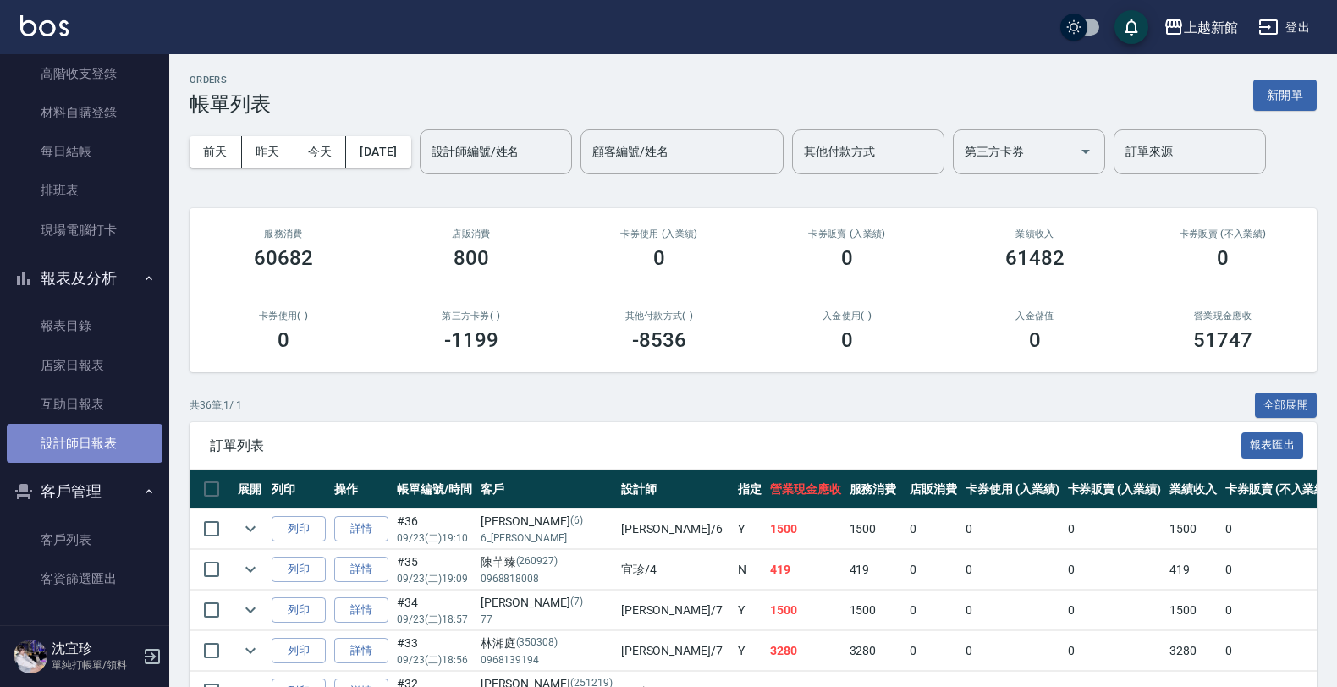
click at [110, 451] on link "設計師日報表" at bounding box center [85, 443] width 156 height 39
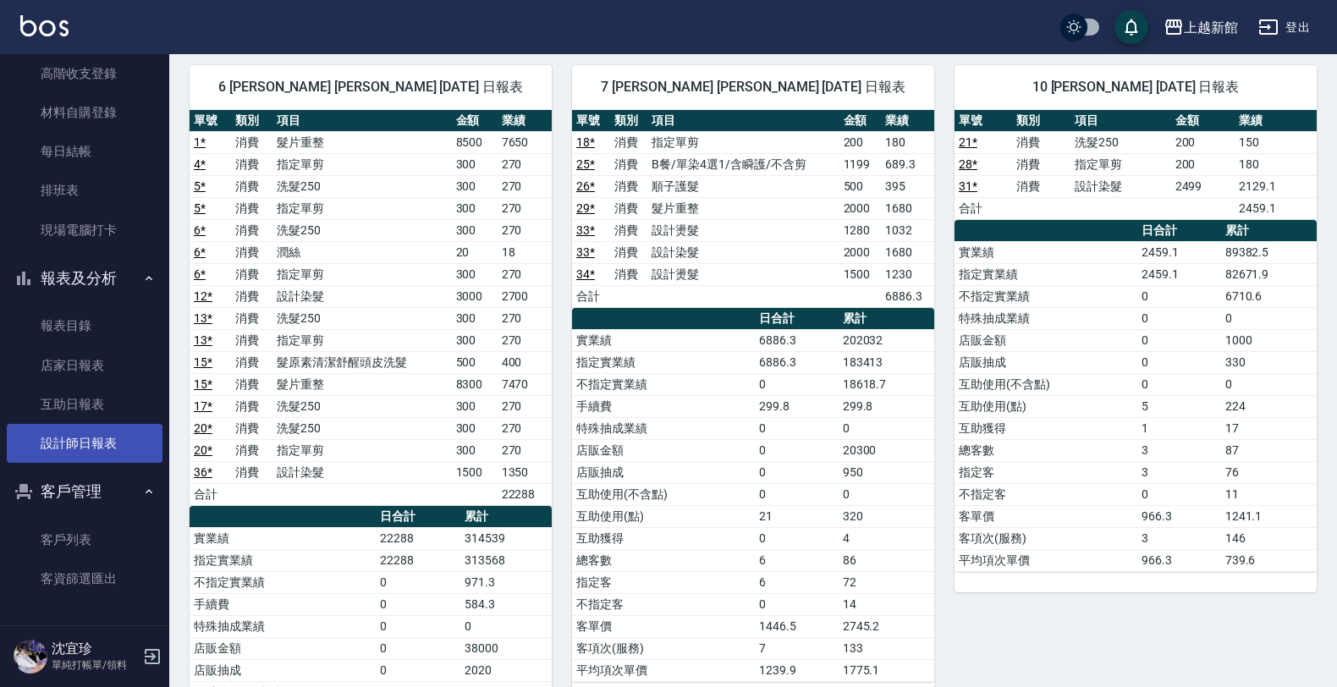
scroll to position [952, 0]
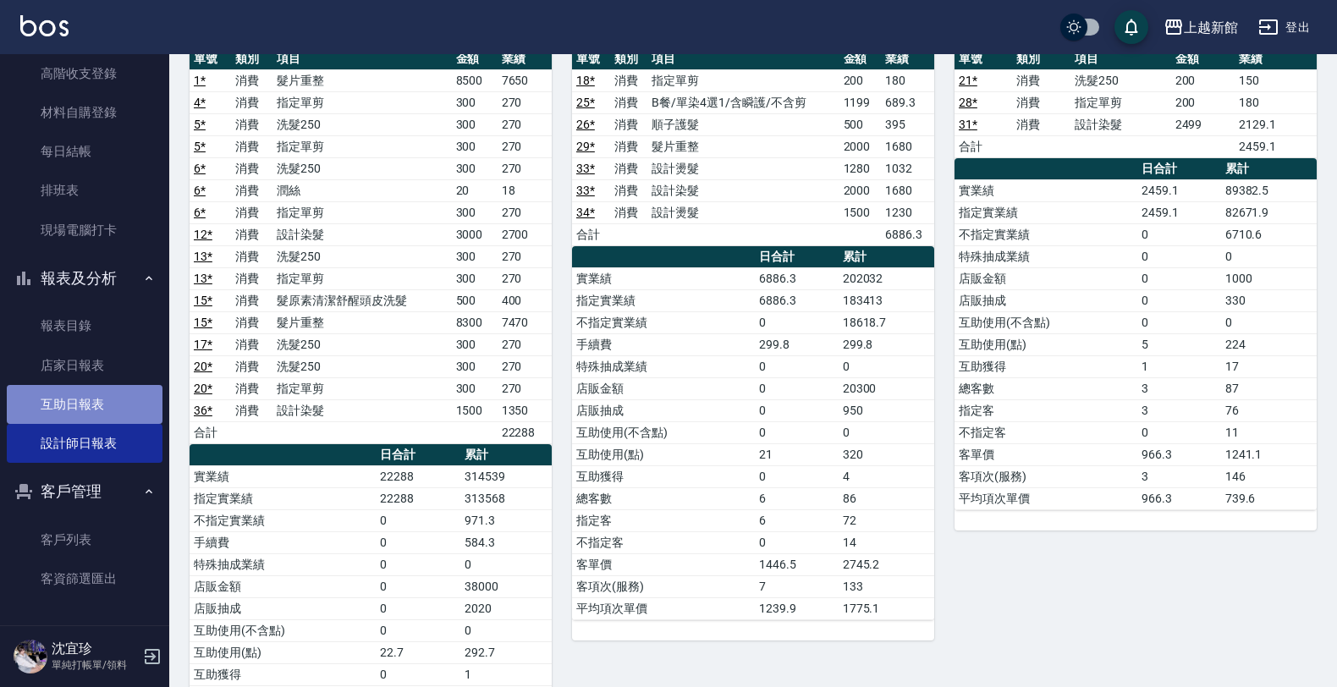
click at [116, 400] on link "互助日報表" at bounding box center [85, 404] width 156 height 39
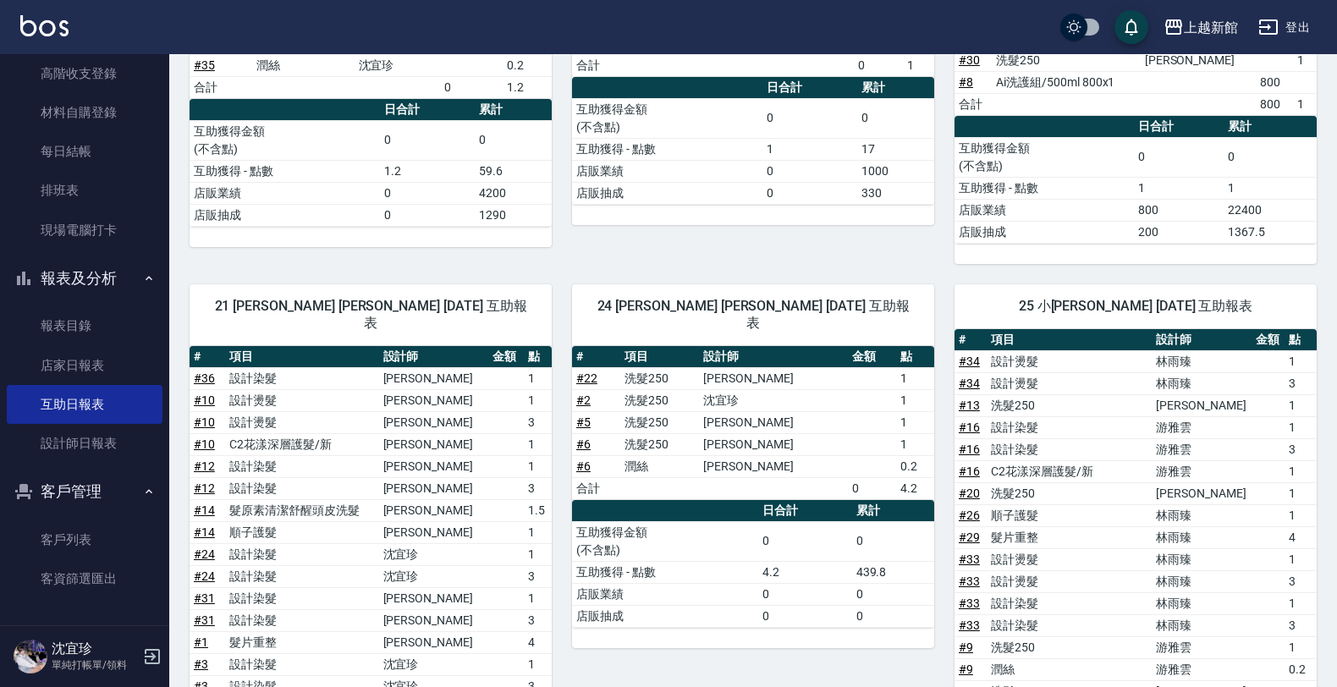
scroll to position [282, 0]
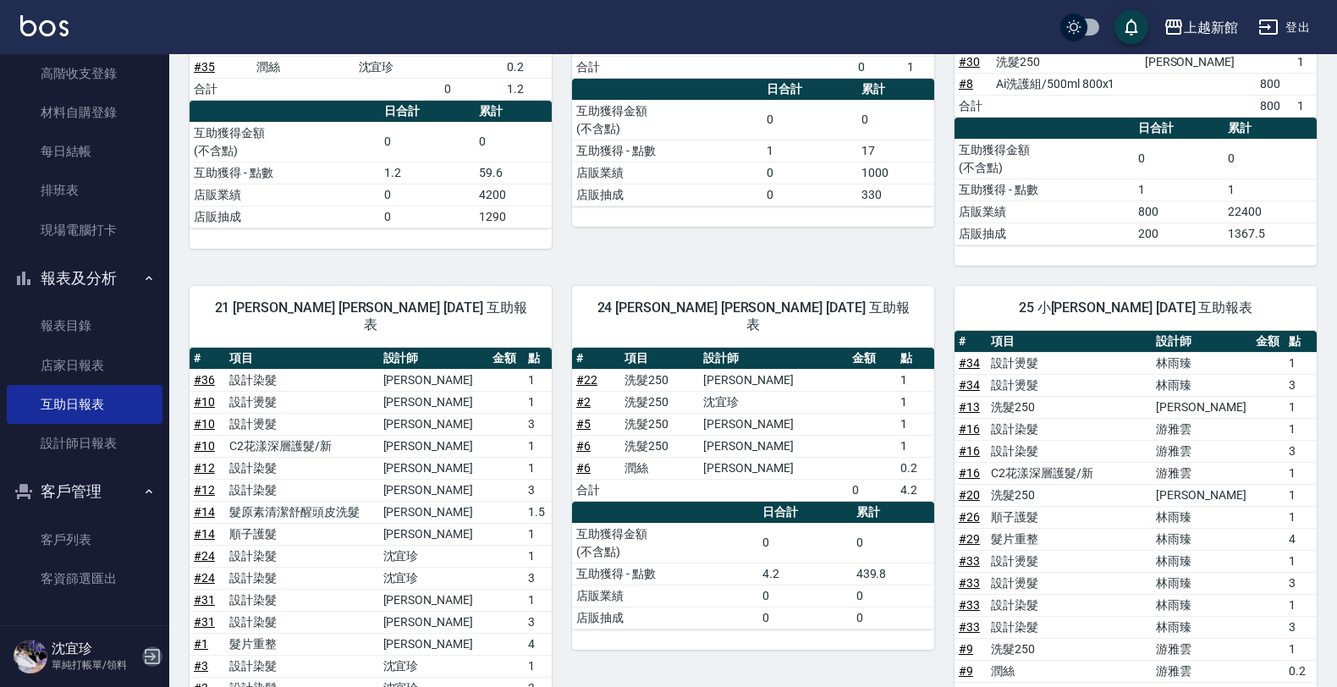
drag, startPoint x: 152, startPoint y: 648, endPoint x: 264, endPoint y: 550, distance: 148.7
click at [153, 647] on icon "button" at bounding box center [152, 656] width 20 height 20
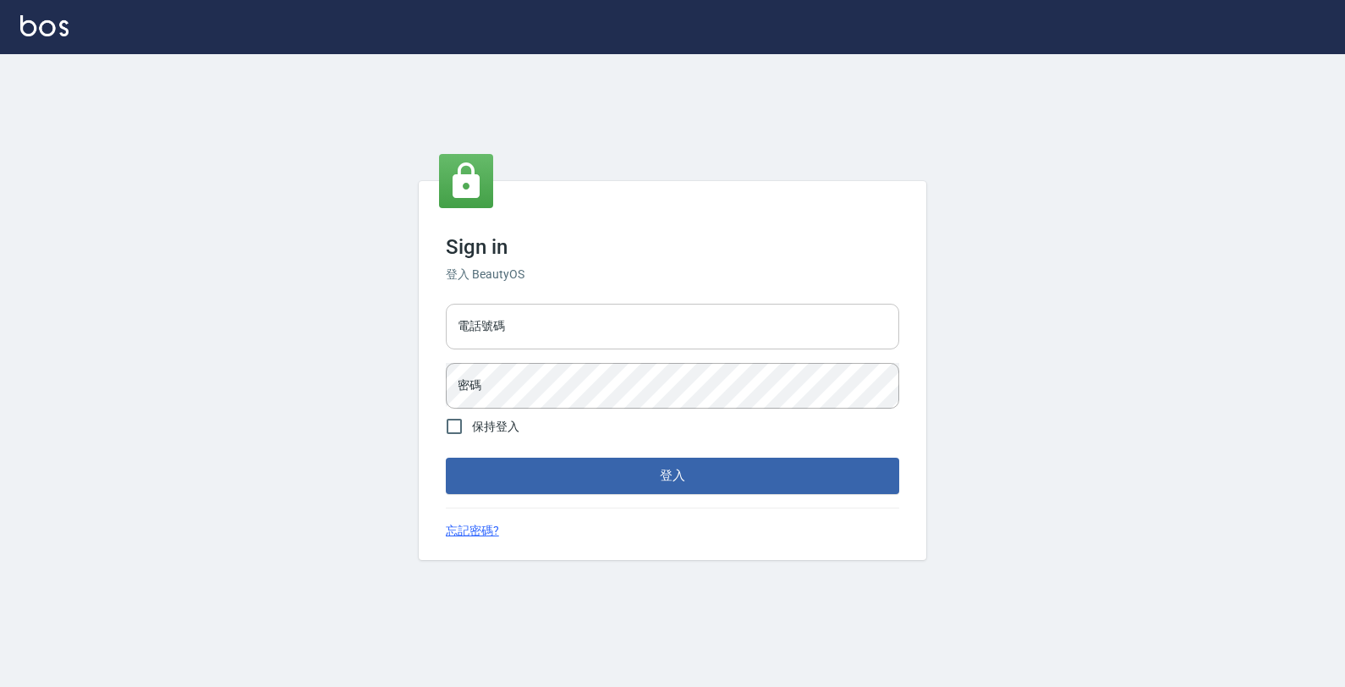
click at [687, 317] on input "電話號碼" at bounding box center [673, 327] width 454 height 46
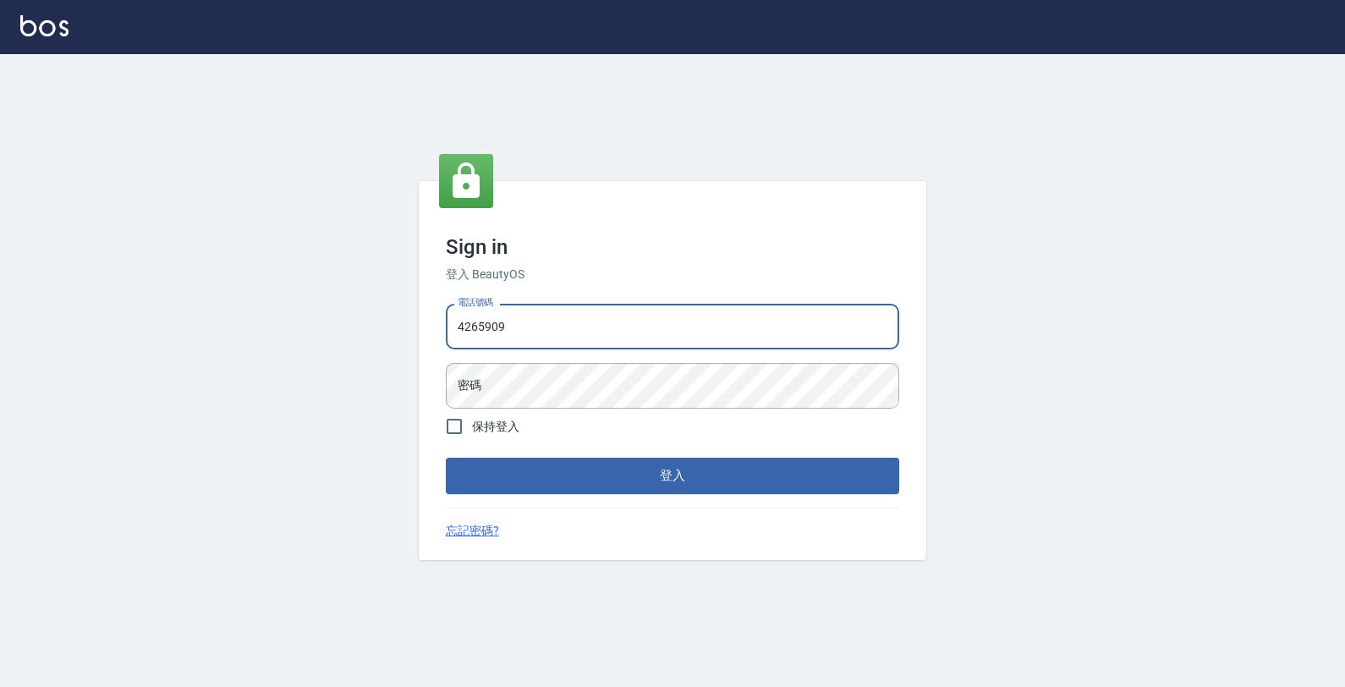
type input "4265909"
click at [446, 458] on button "登入" at bounding box center [673, 476] width 454 height 36
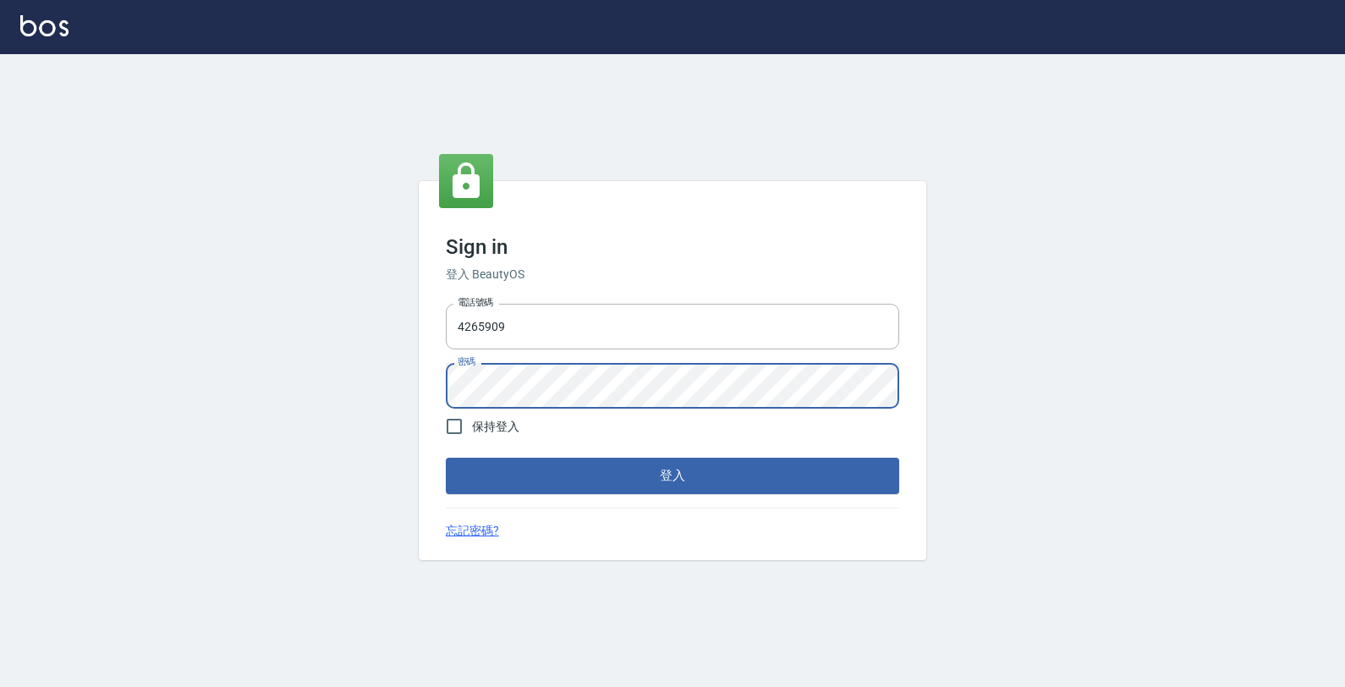
click at [581, 360] on div "電話號碼 [PHONE_NUMBER] 電話號碼 密碼 密碼" at bounding box center [672, 356] width 467 height 118
click at [446, 458] on button "登入" at bounding box center [673, 476] width 454 height 36
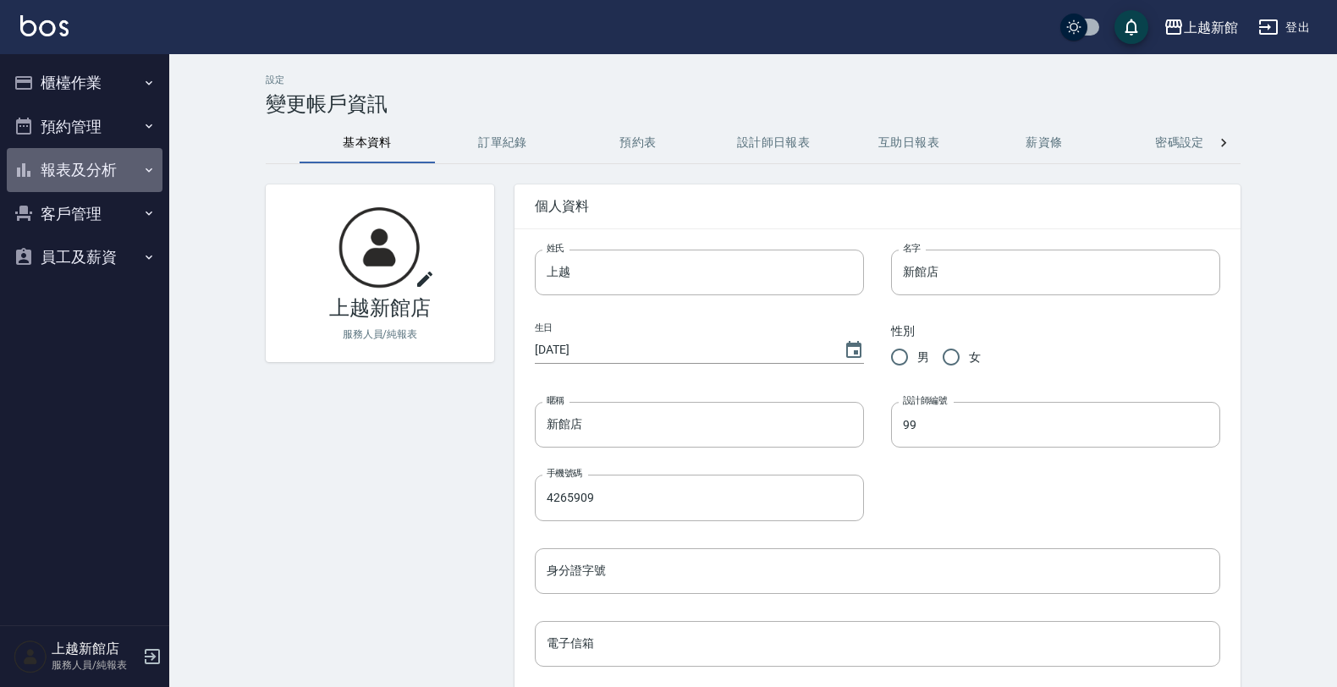
click at [93, 150] on button "報表及分析" at bounding box center [85, 170] width 156 height 44
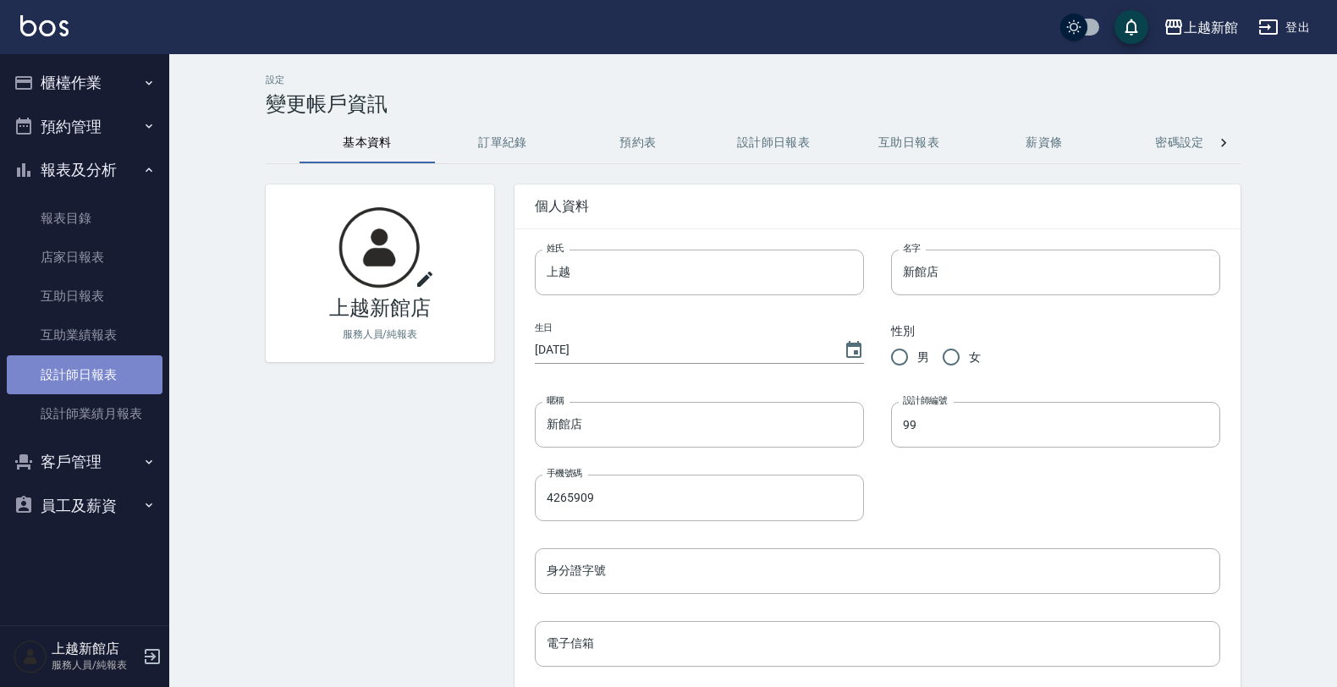
click at [118, 391] on link "設計師日報表" at bounding box center [85, 374] width 156 height 39
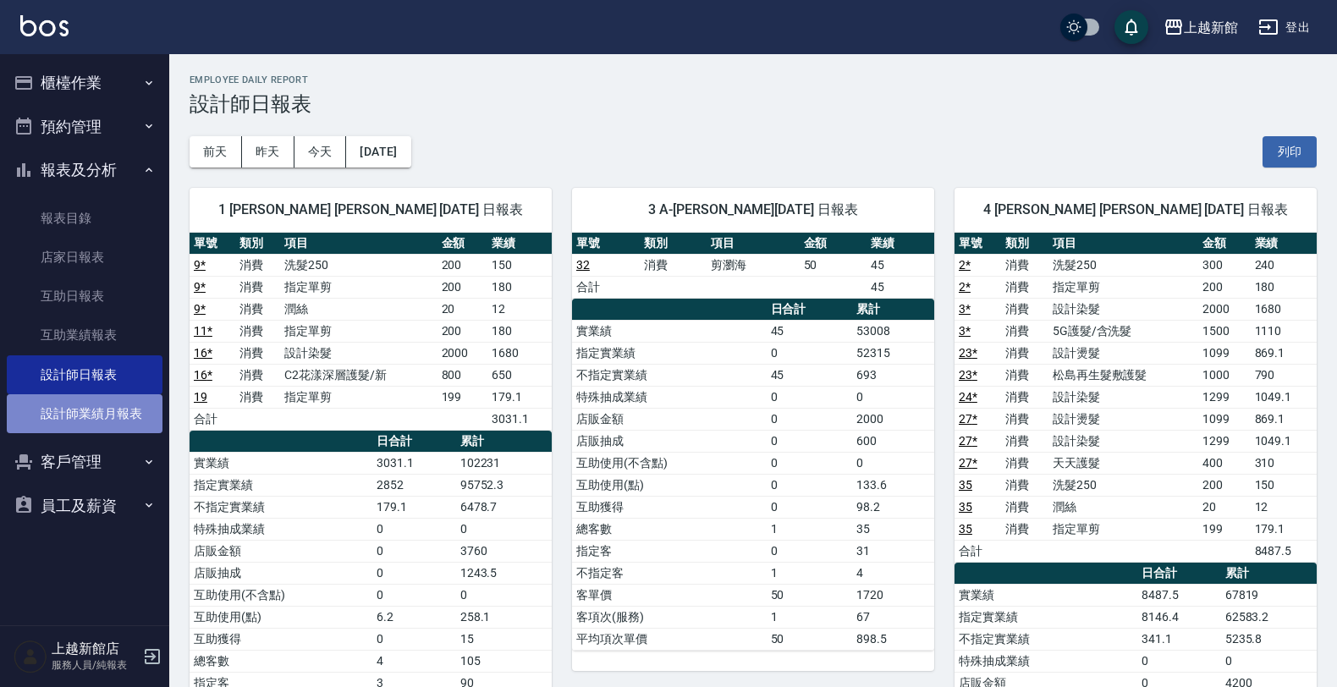
click at [100, 420] on link "設計師業績月報表" at bounding box center [85, 413] width 156 height 39
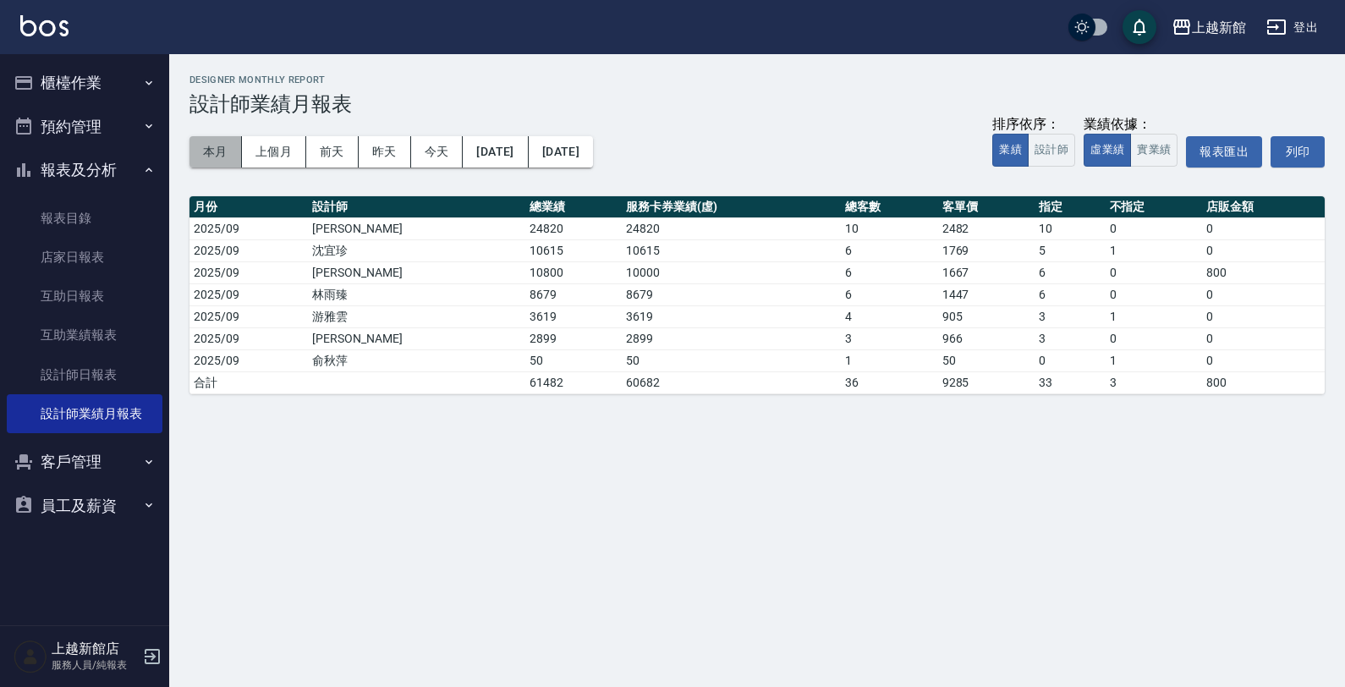
click at [233, 149] on button "本月" at bounding box center [216, 151] width 52 height 31
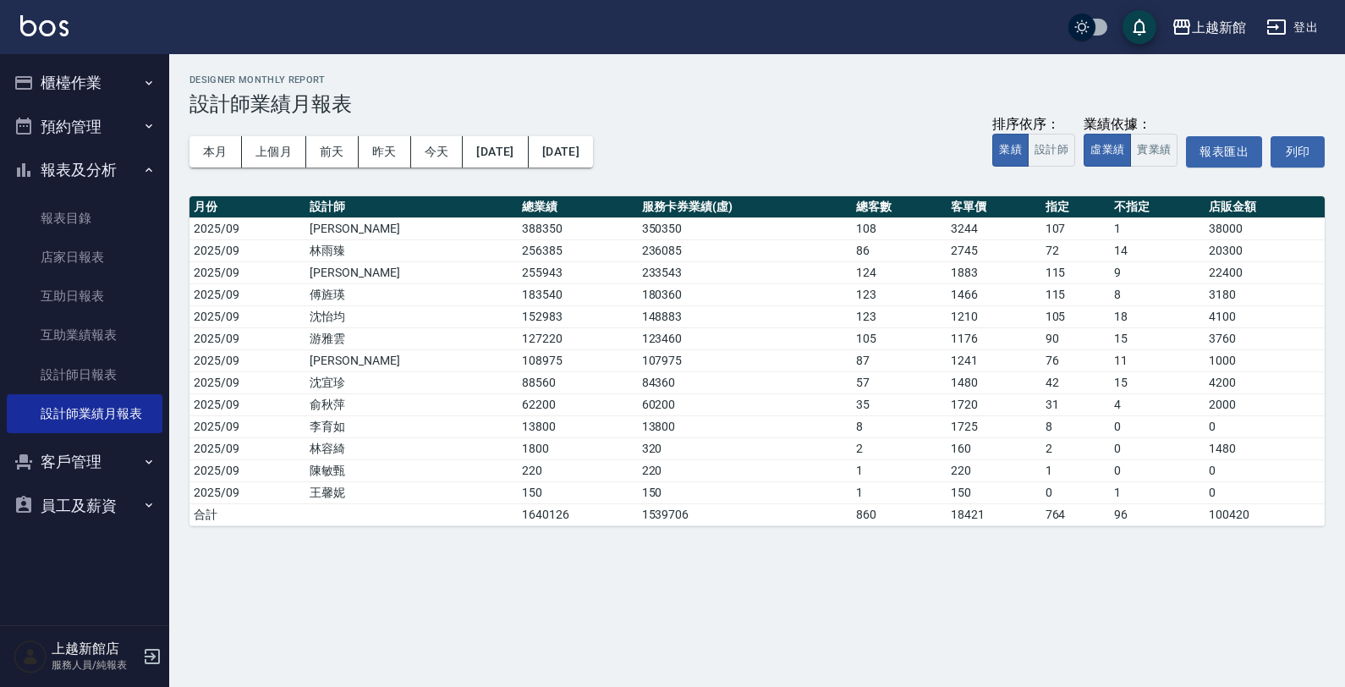
click at [98, 93] on button "櫃檯作業" at bounding box center [85, 83] width 156 height 44
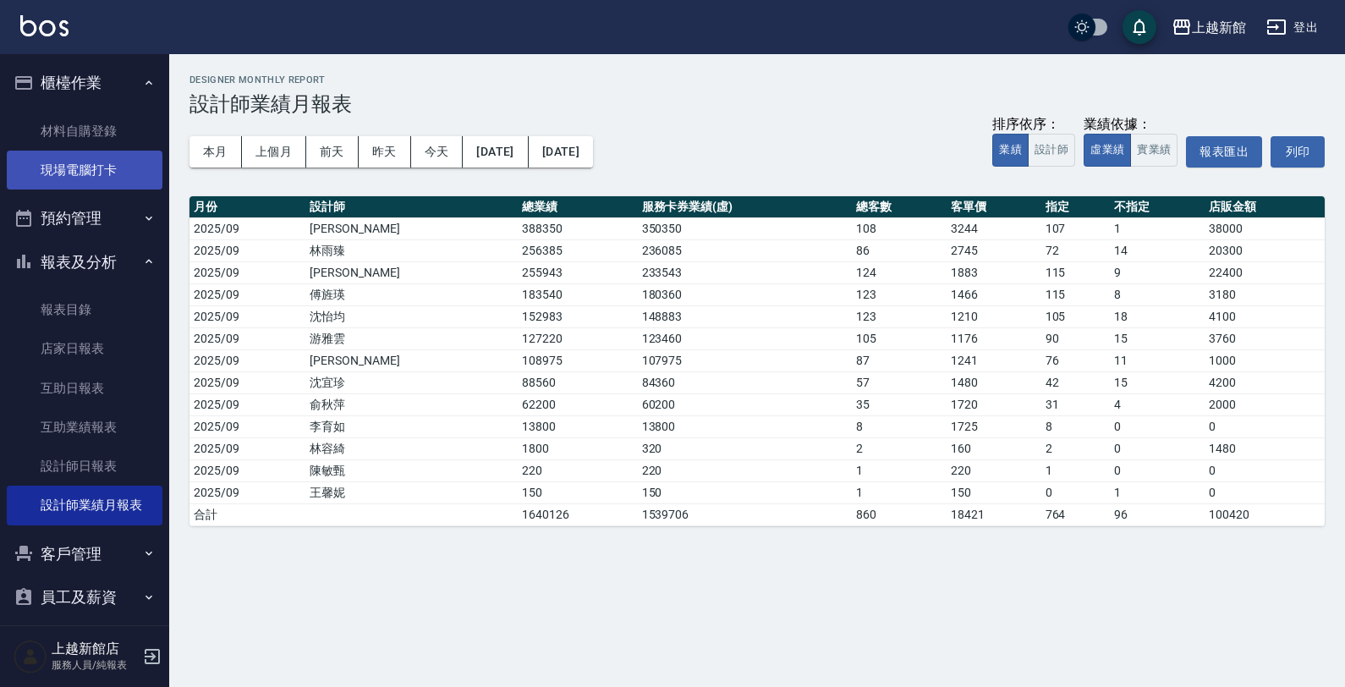
drag, startPoint x: 110, startPoint y: 171, endPoint x: 104, endPoint y: 187, distance: 17.1
click at [110, 172] on link "現場電腦打卡" at bounding box center [85, 170] width 156 height 39
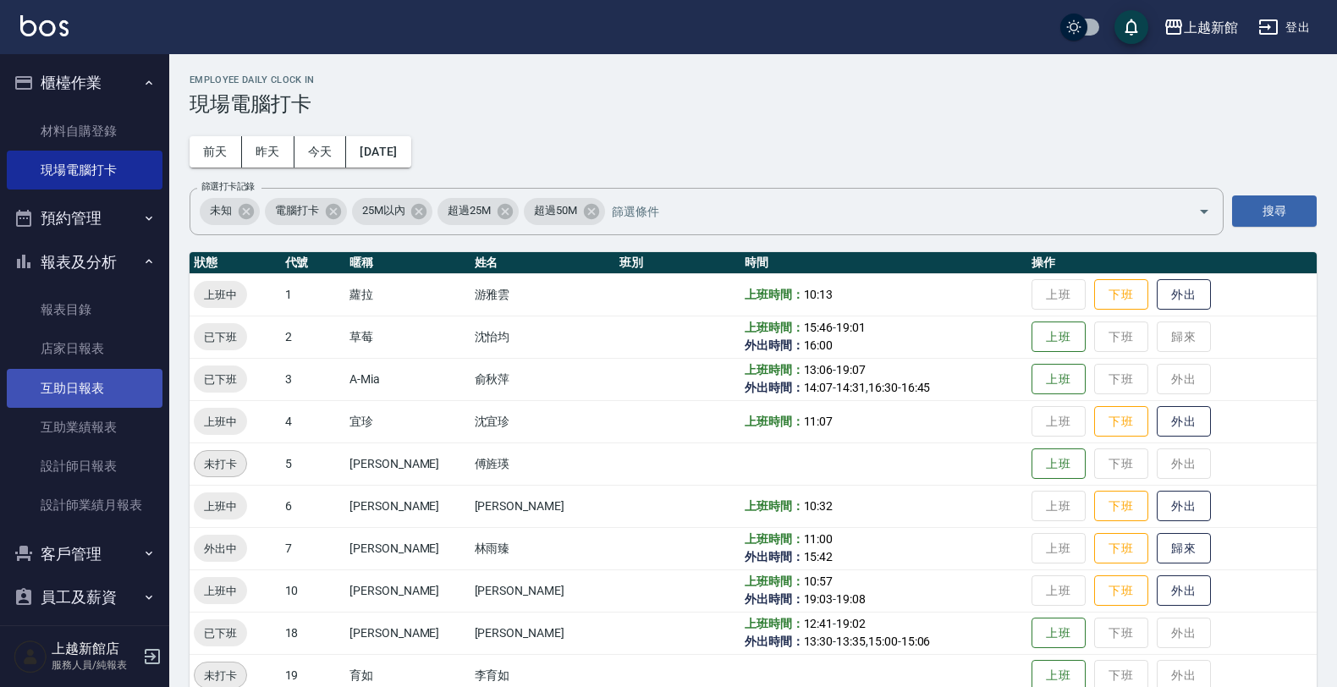
click at [107, 370] on link "互助日報表" at bounding box center [85, 388] width 156 height 39
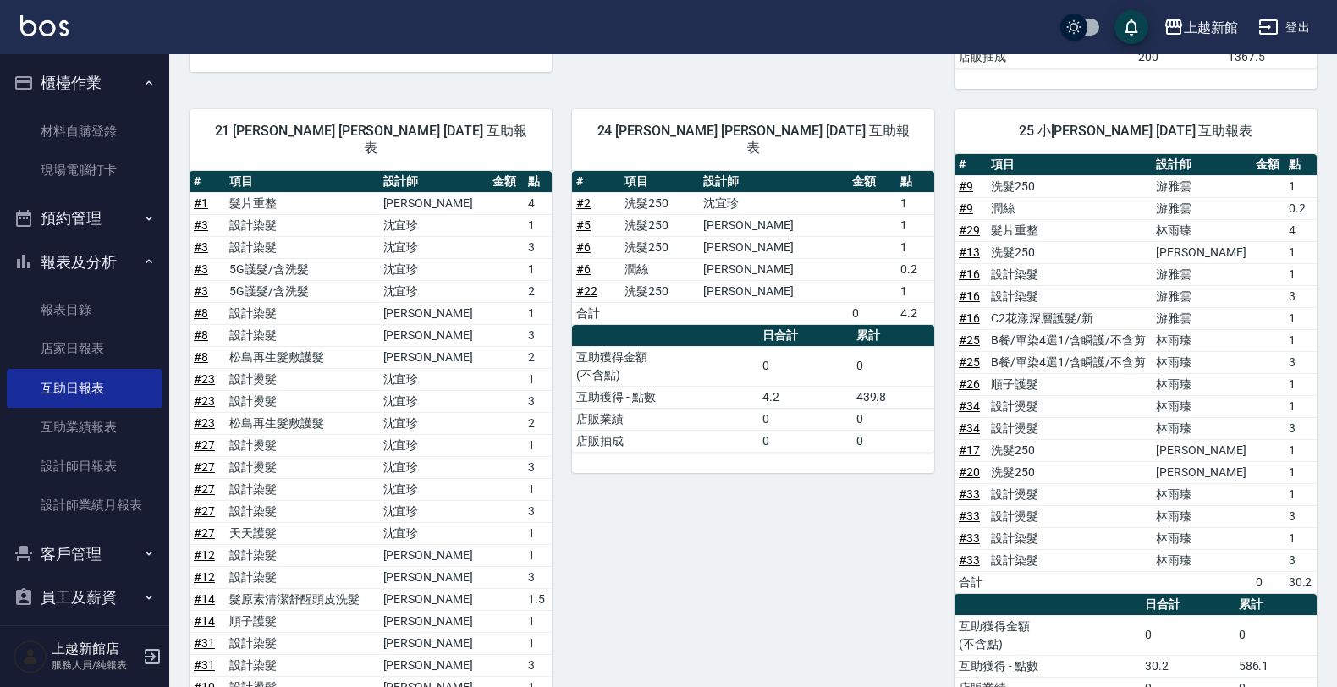
scroll to position [493, 0]
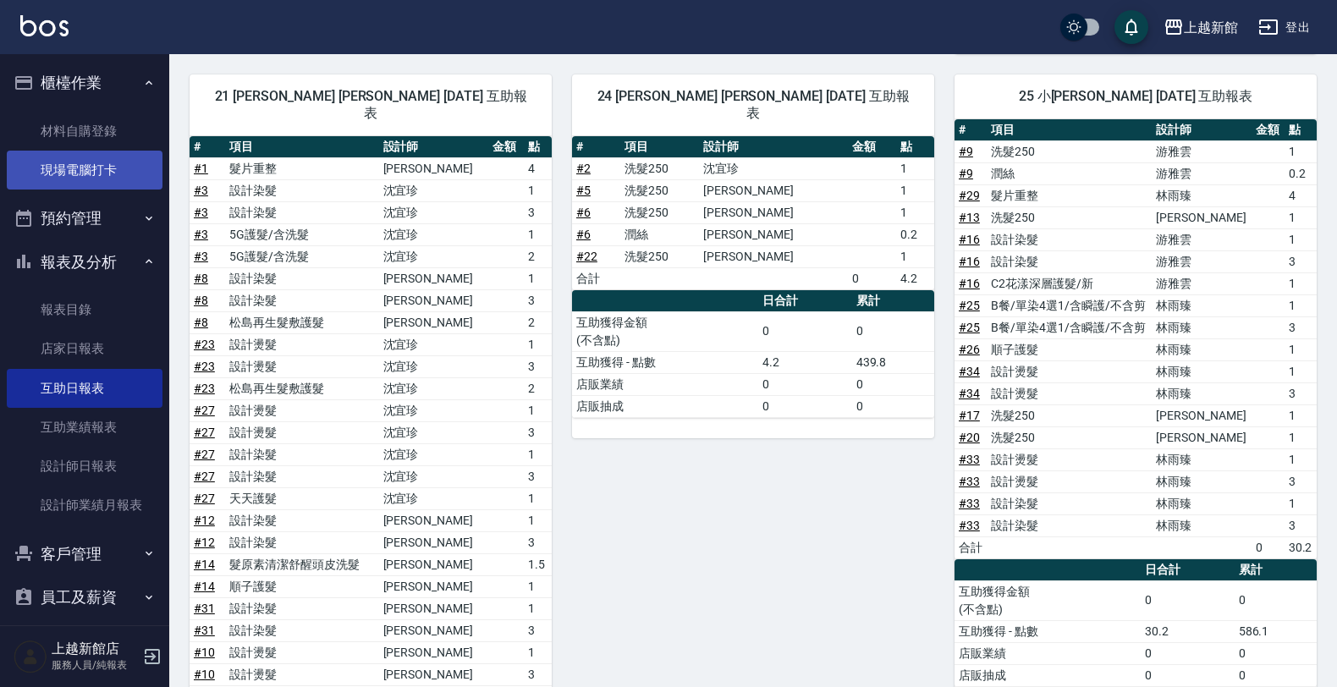
click at [95, 154] on link "現場電腦打卡" at bounding box center [85, 170] width 156 height 39
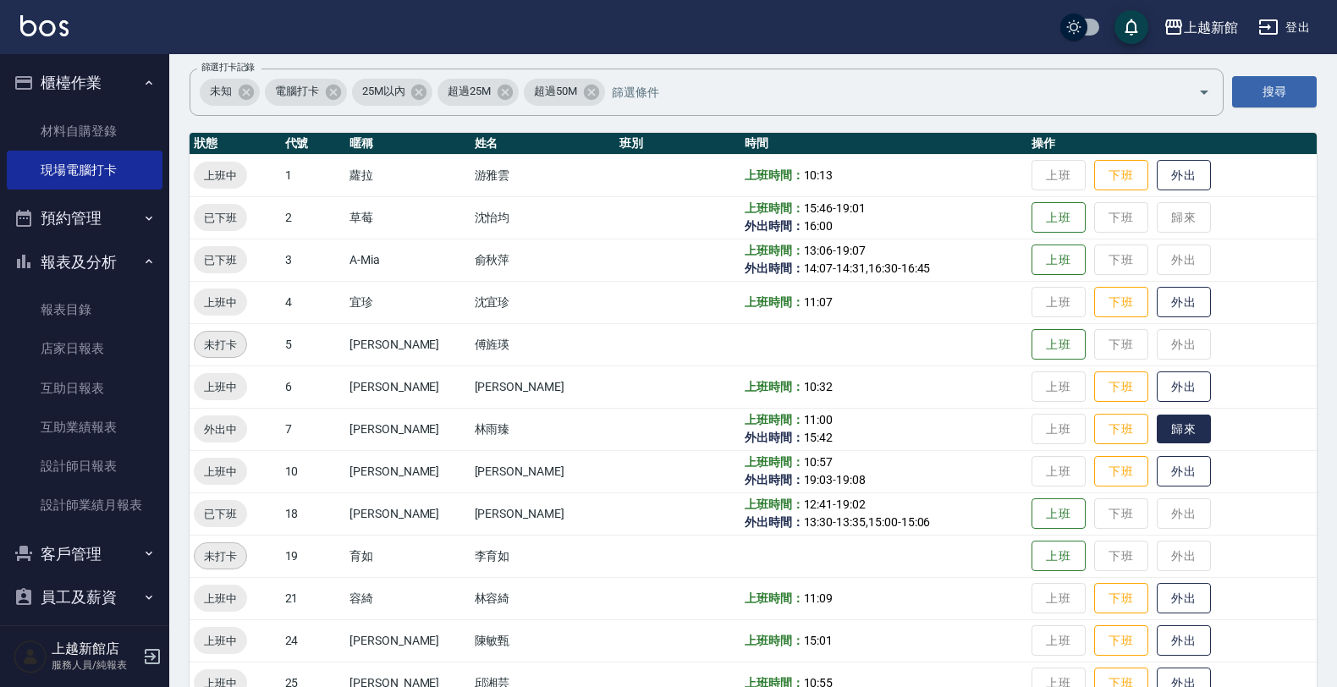
scroll to position [157, 0]
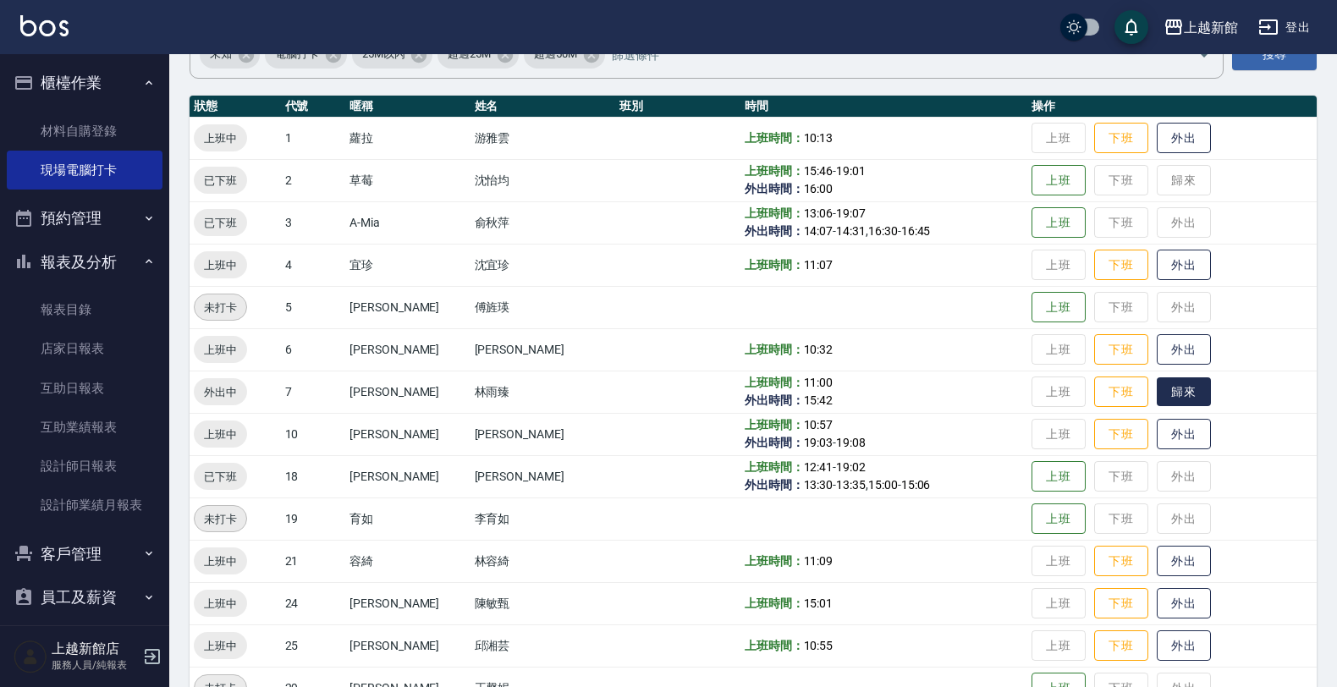
click at [1161, 388] on button "歸來" at bounding box center [1184, 392] width 54 height 30
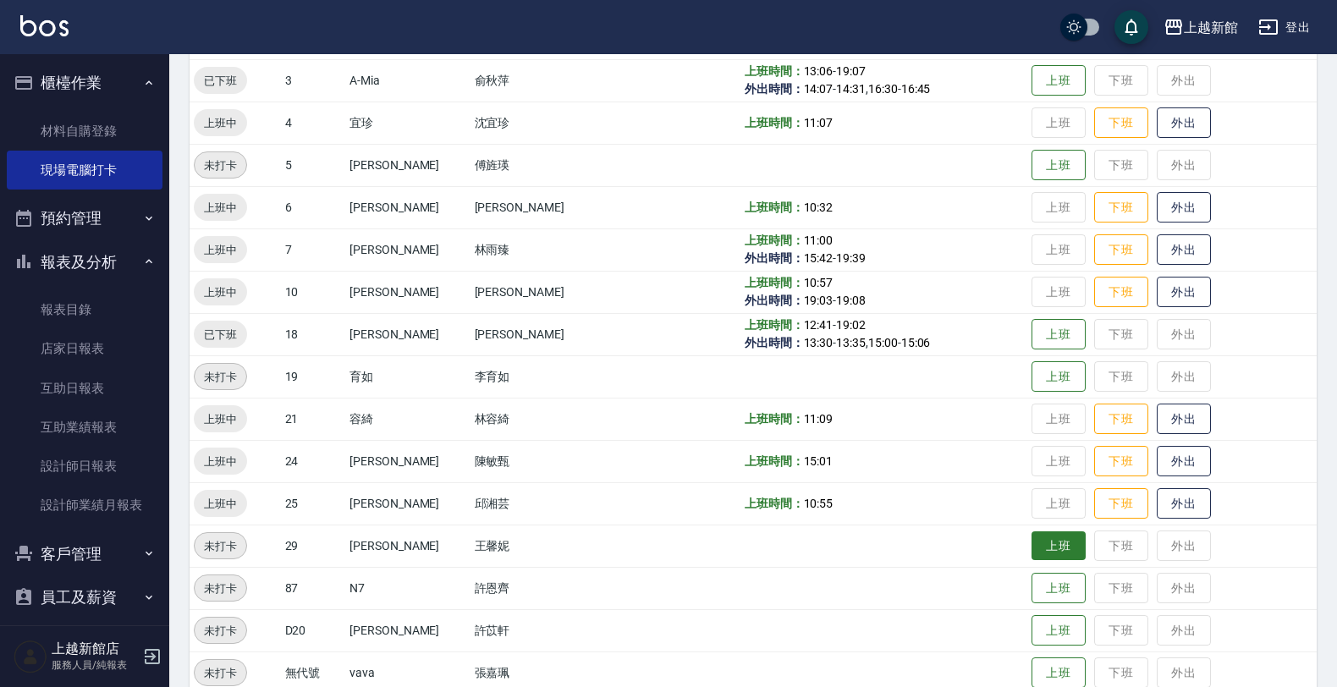
scroll to position [262, 0]
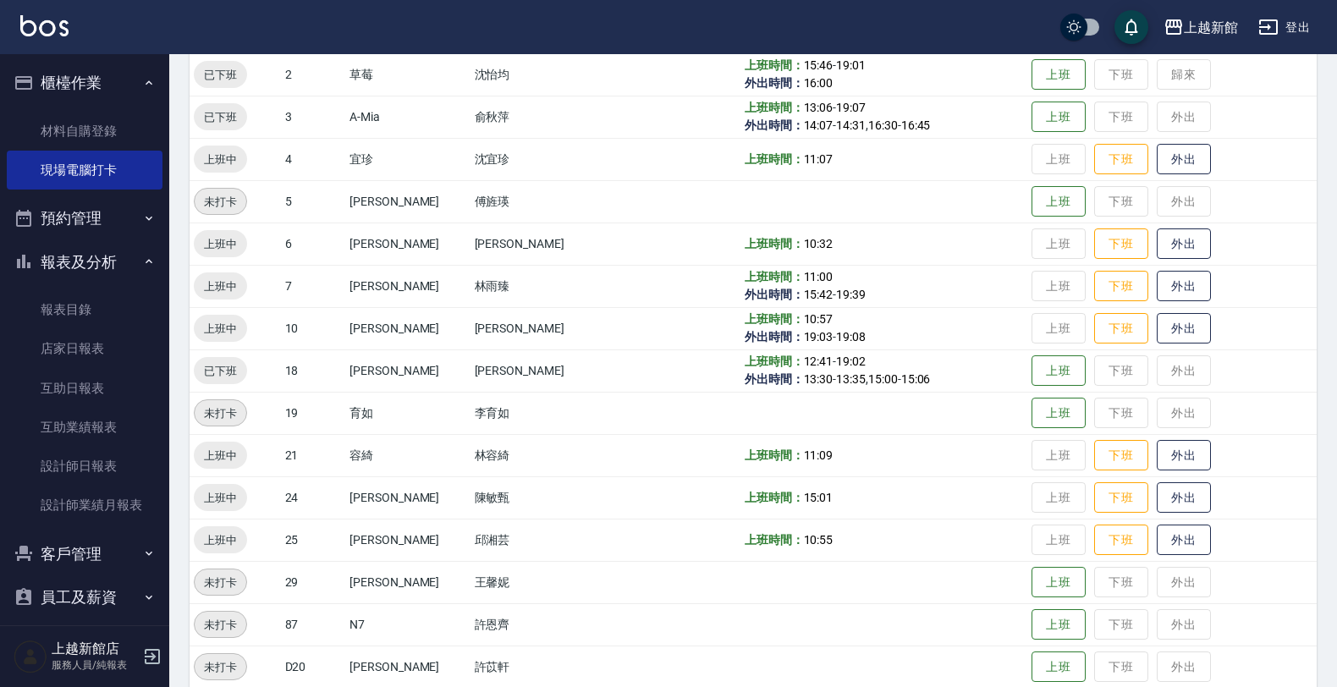
click at [1157, 271] on button "外出" at bounding box center [1184, 286] width 54 height 31
click at [146, 653] on icon "button" at bounding box center [152, 656] width 20 height 20
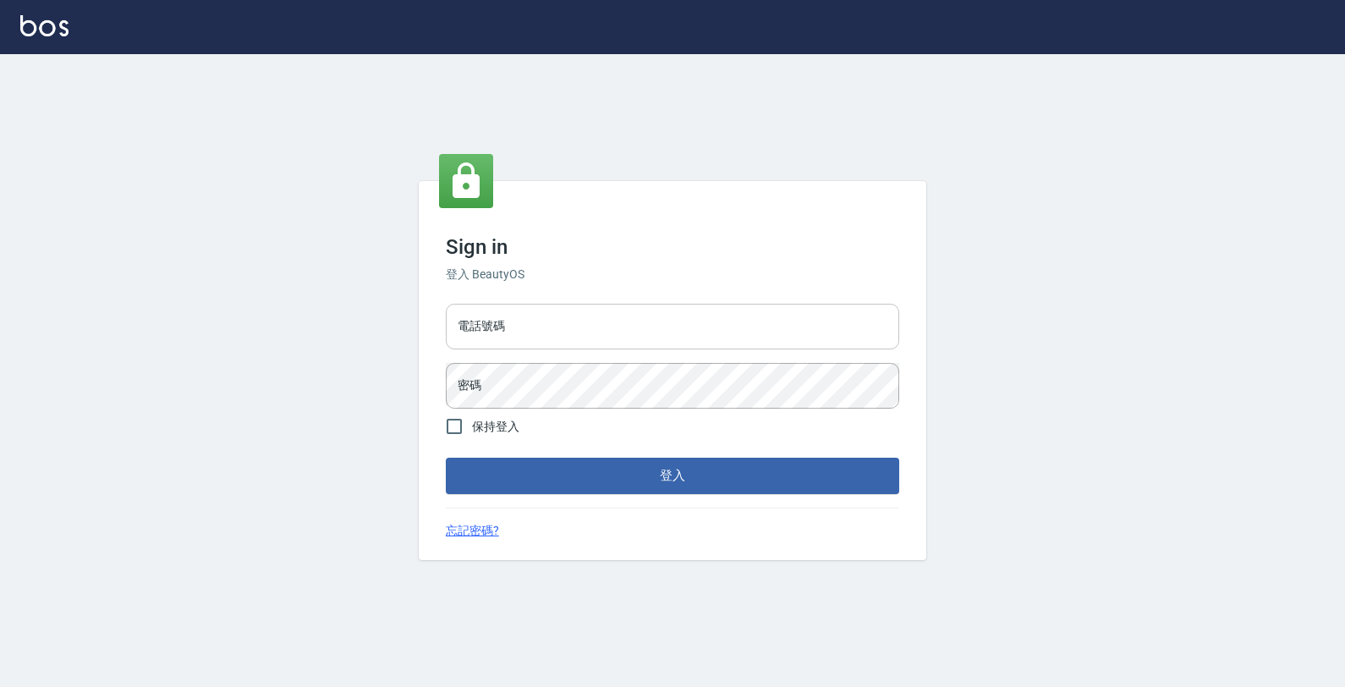
click at [492, 322] on input "電話號碼" at bounding box center [673, 327] width 454 height 46
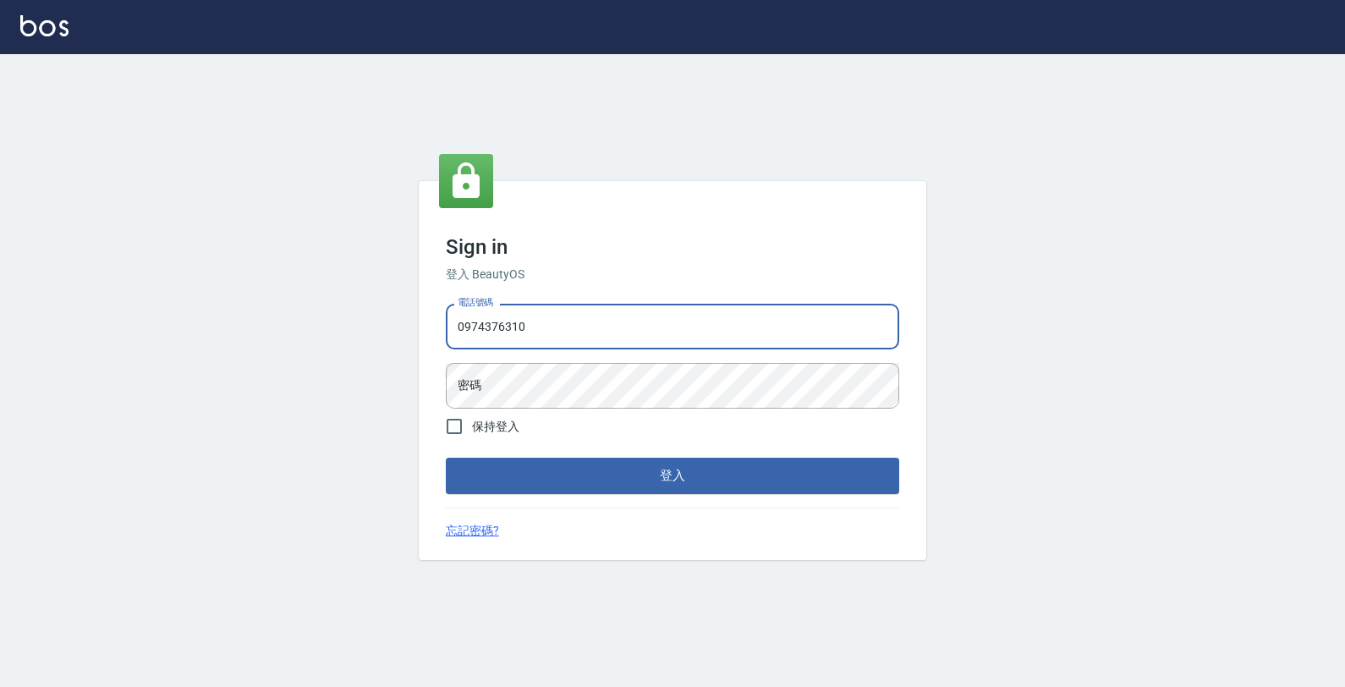
type input "0974376310"
click at [446, 458] on button "登入" at bounding box center [673, 476] width 454 height 36
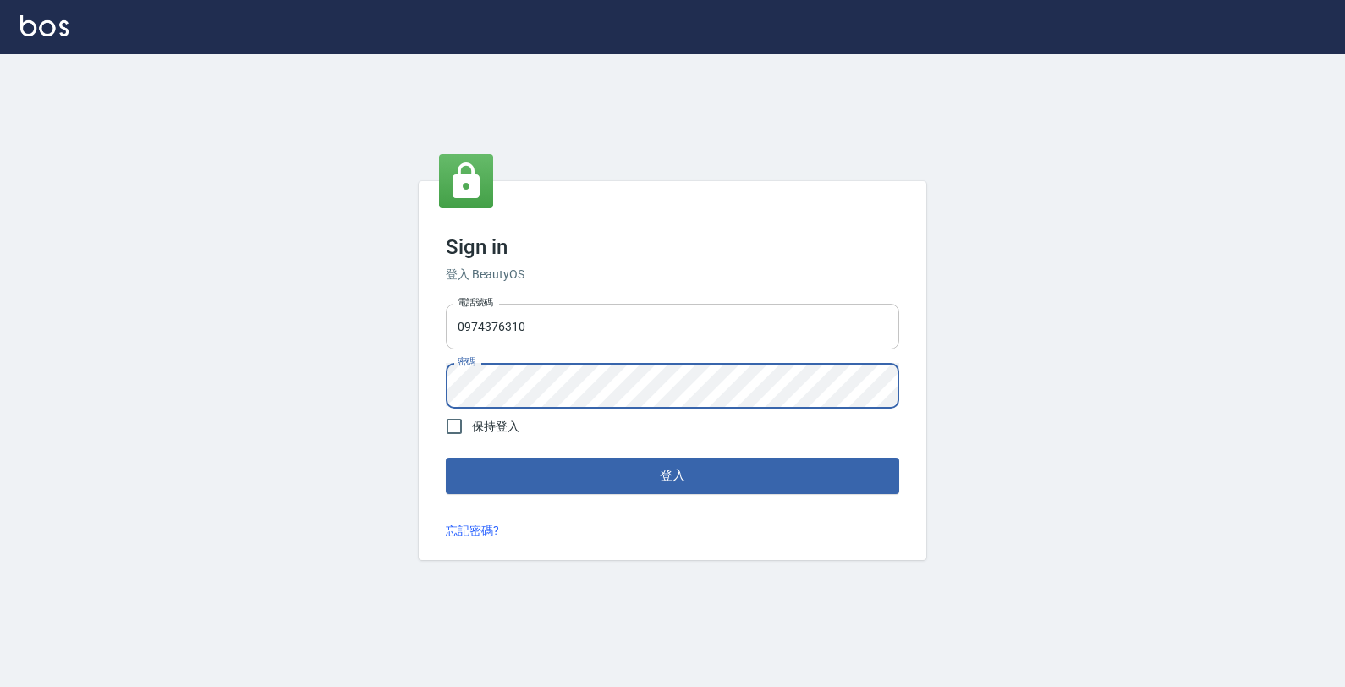
click at [446, 458] on button "登入" at bounding box center [673, 476] width 454 height 36
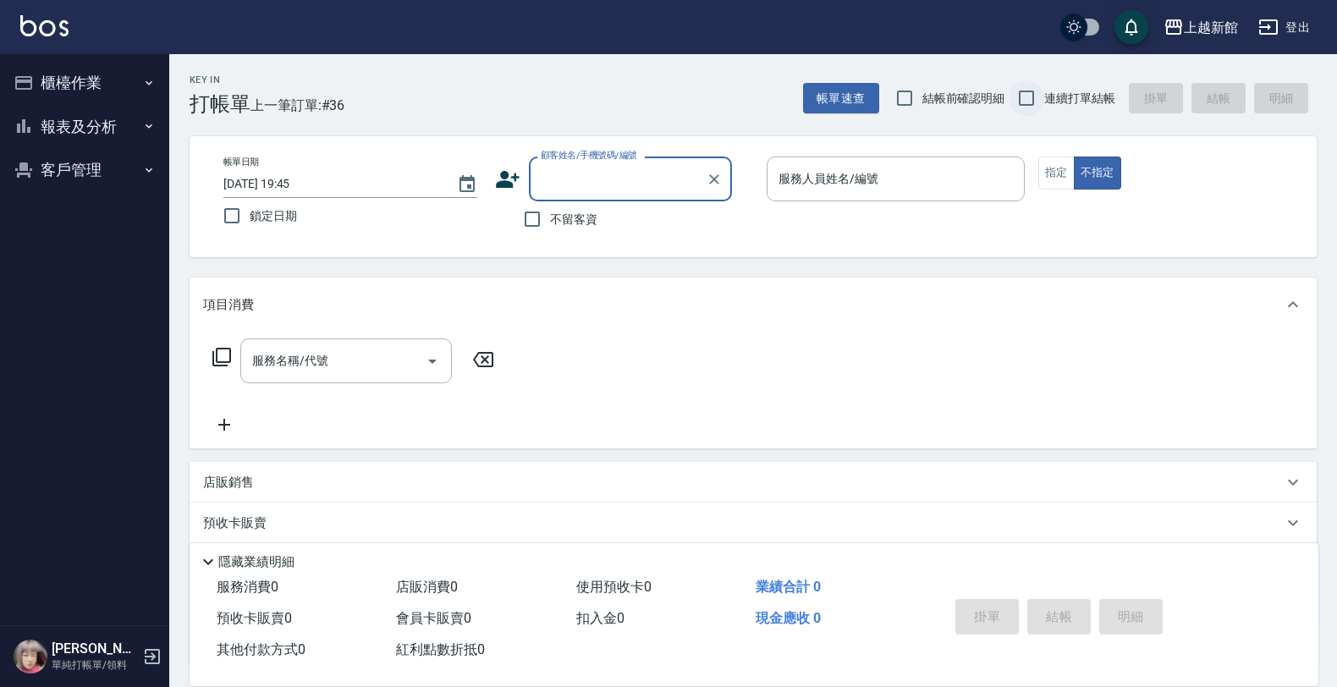
click at [1017, 103] on input "連續打單結帳" at bounding box center [1027, 98] width 36 height 36
checkbox input "true"
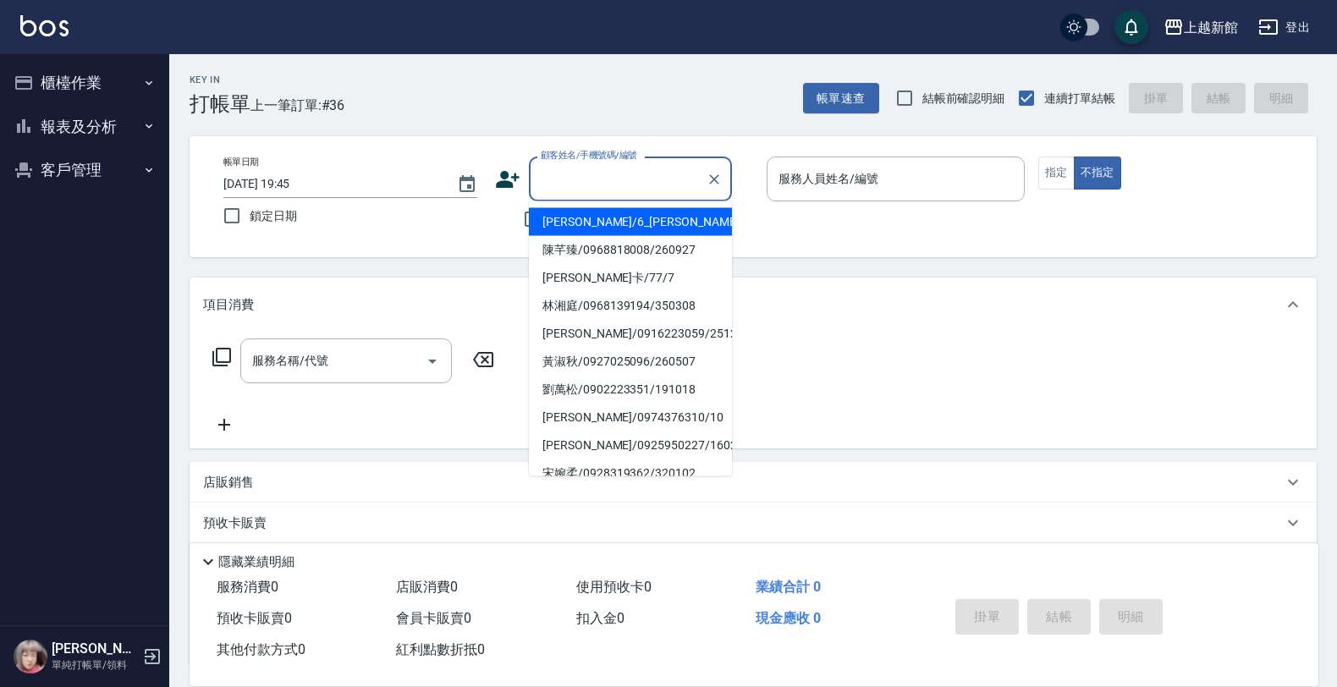
click at [619, 172] on input "顧客姓名/手機號碼/編號" at bounding box center [617, 179] width 162 height 30
type input "陳芊臻/0968818008/260927"
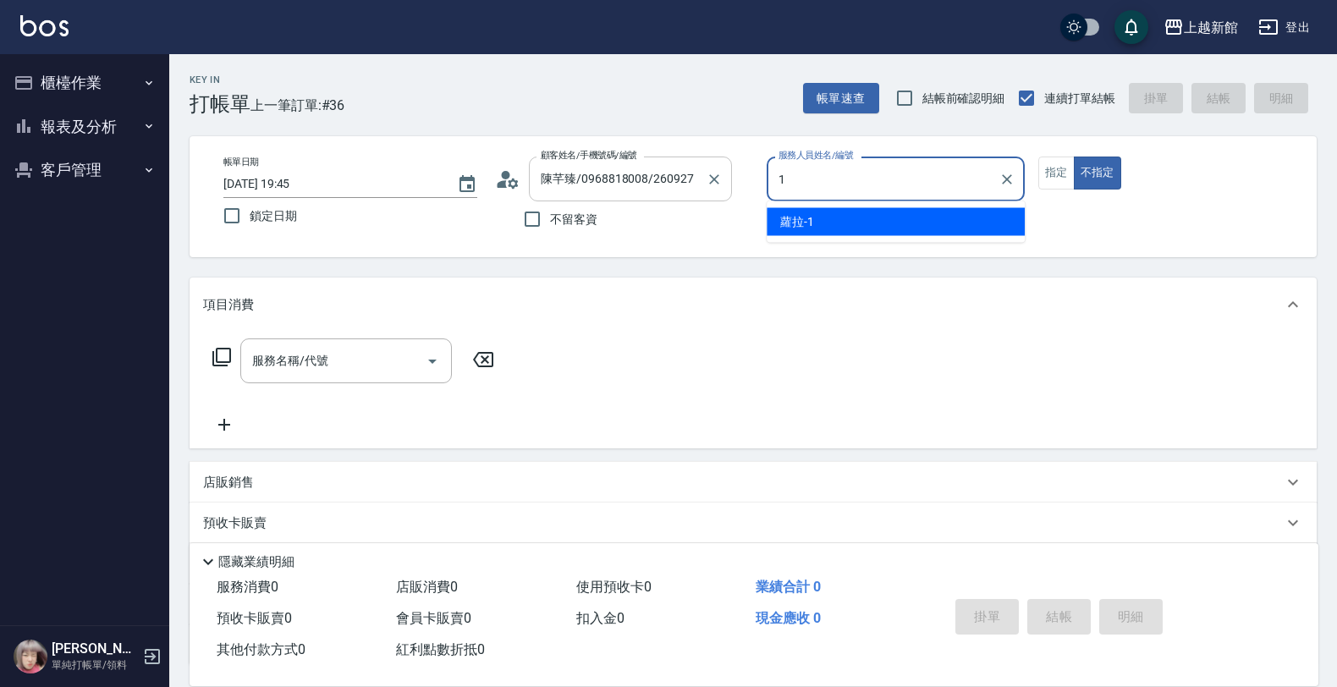
type input "蘿拉-1"
type button "false"
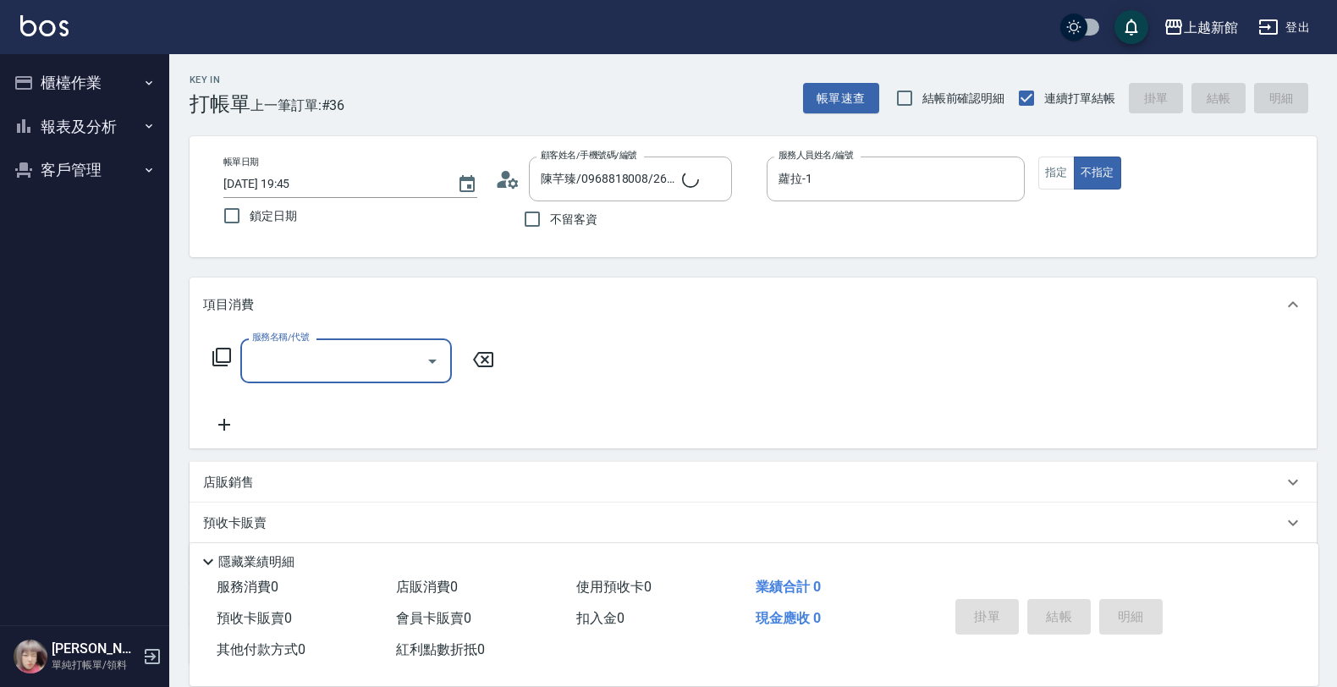
type input "Lora/0979395100/1"
click at [1047, 175] on button "指定" at bounding box center [1056, 173] width 36 height 33
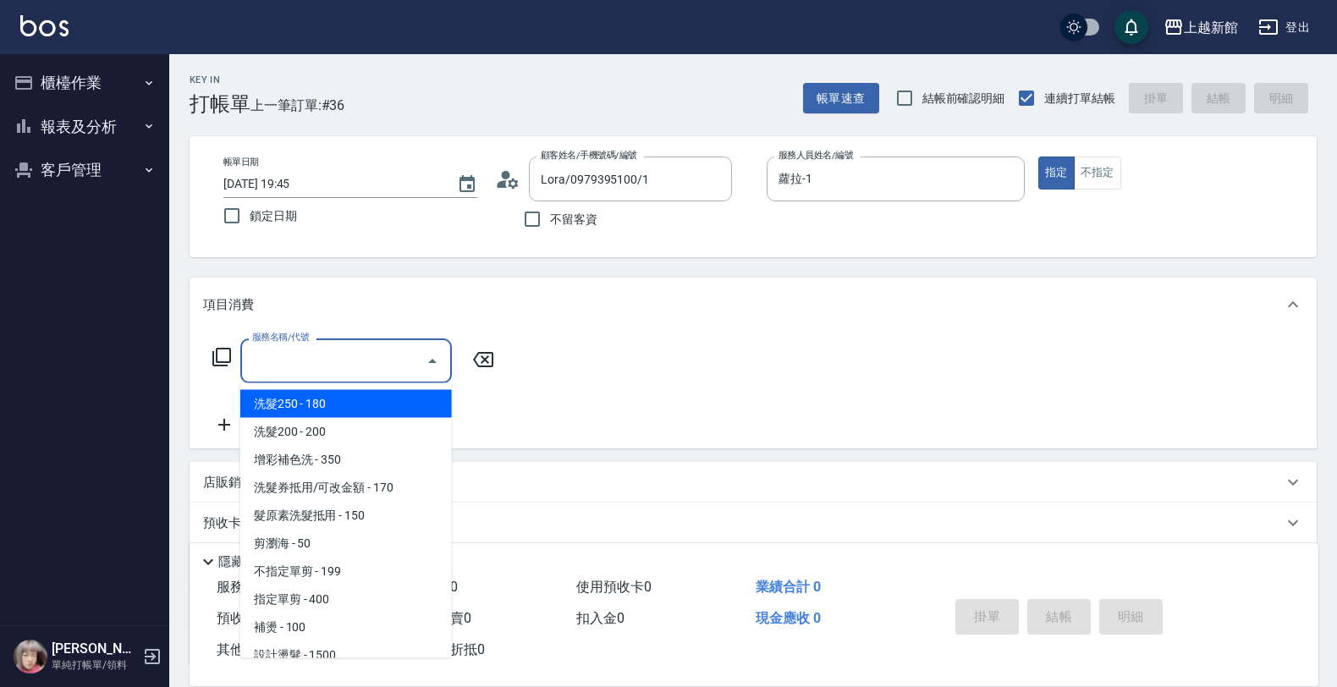
drag, startPoint x: 382, startPoint y: 362, endPoint x: 395, endPoint y: 366, distance: 13.4
click at [394, 366] on input "服務名稱/代號" at bounding box center [333, 361] width 171 height 30
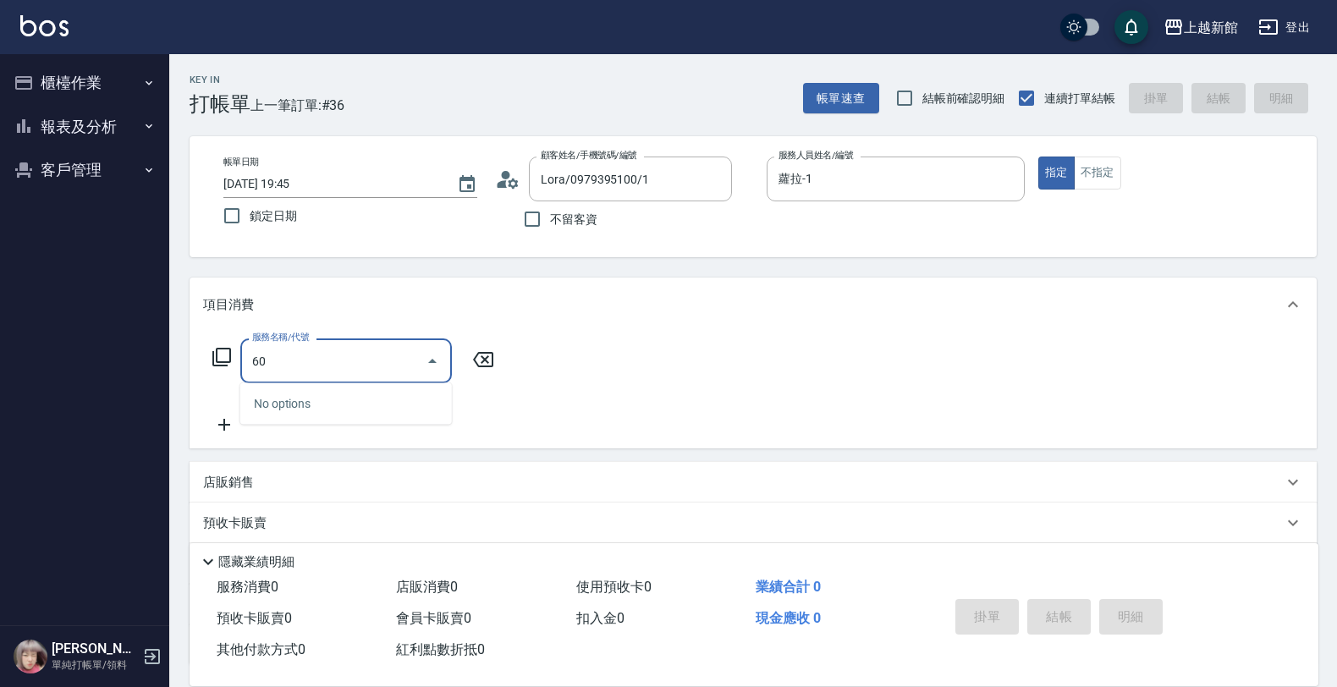
type input "6"
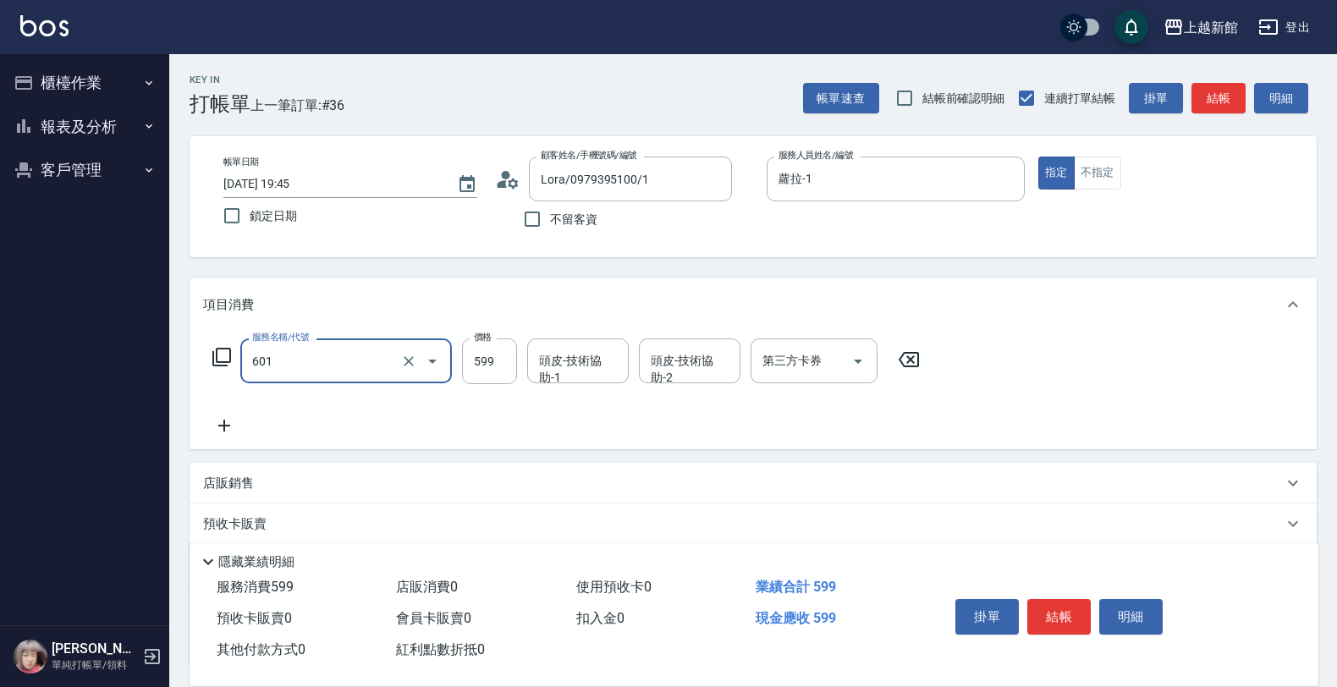
type input "仲夏頭皮冰鎮舒活洗髮(601)"
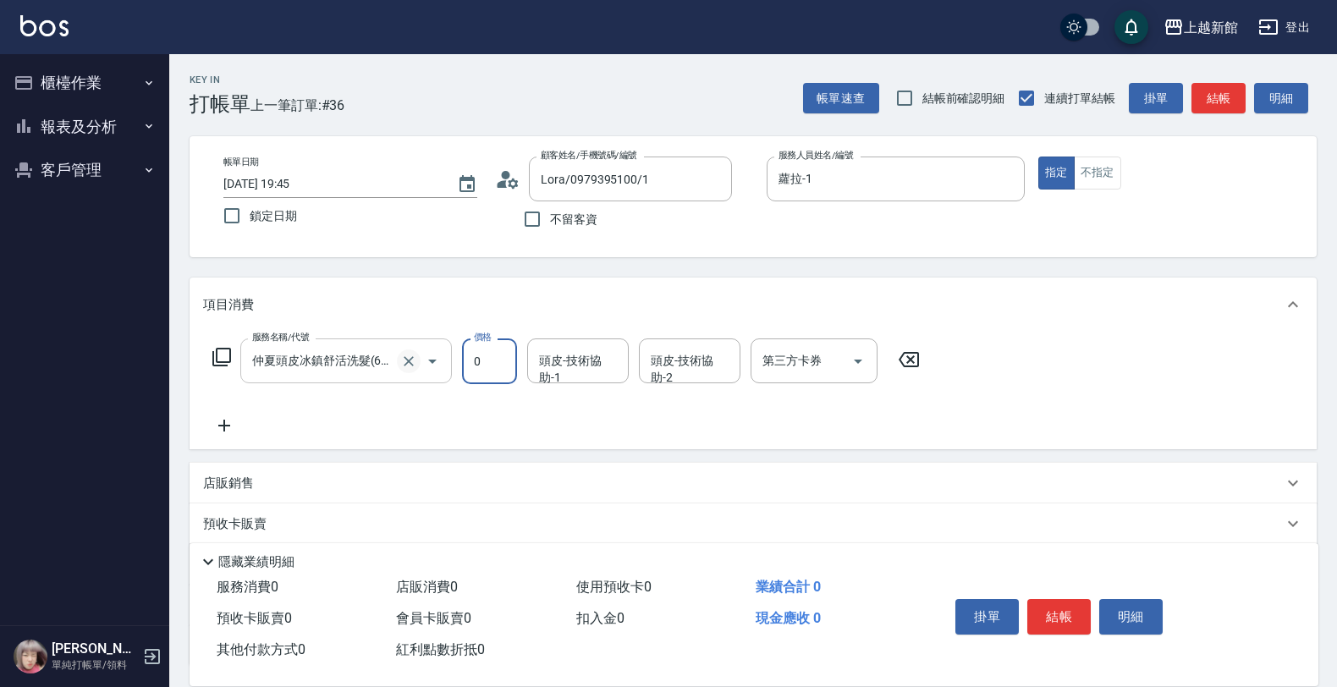
click at [404, 362] on icon "Clear" at bounding box center [408, 361] width 17 height 17
type input "0"
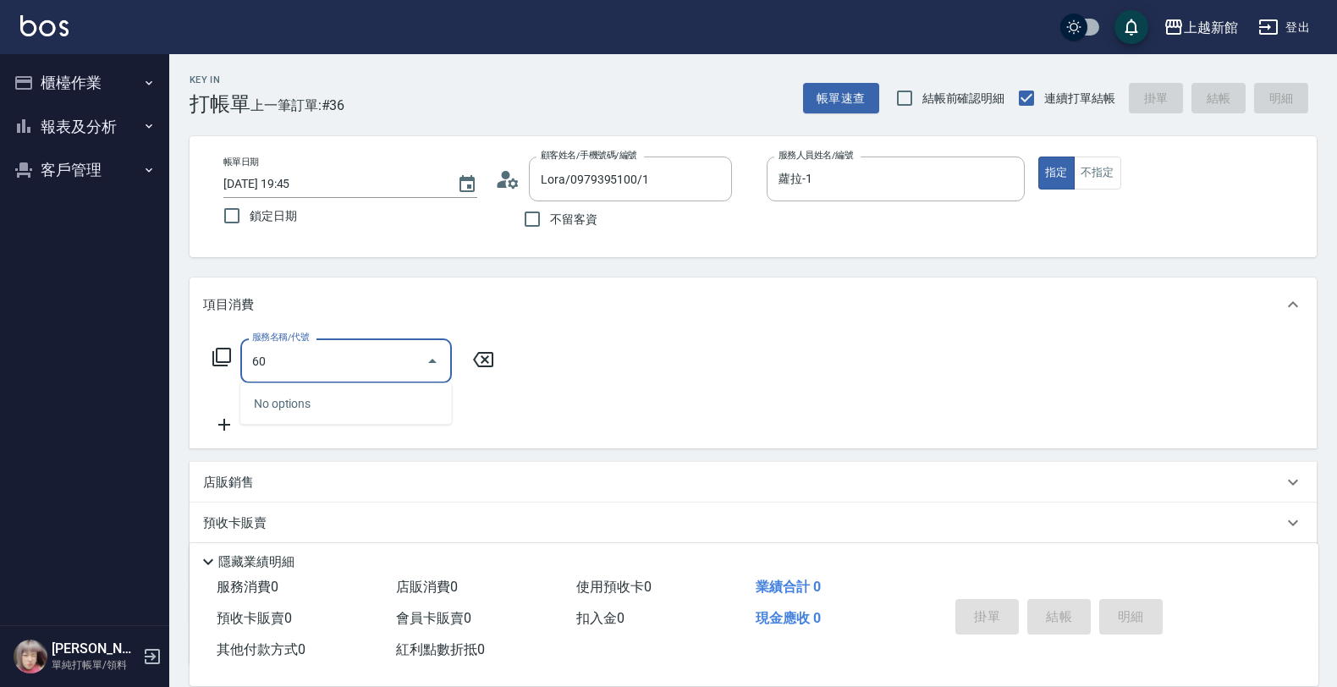
type input "604"
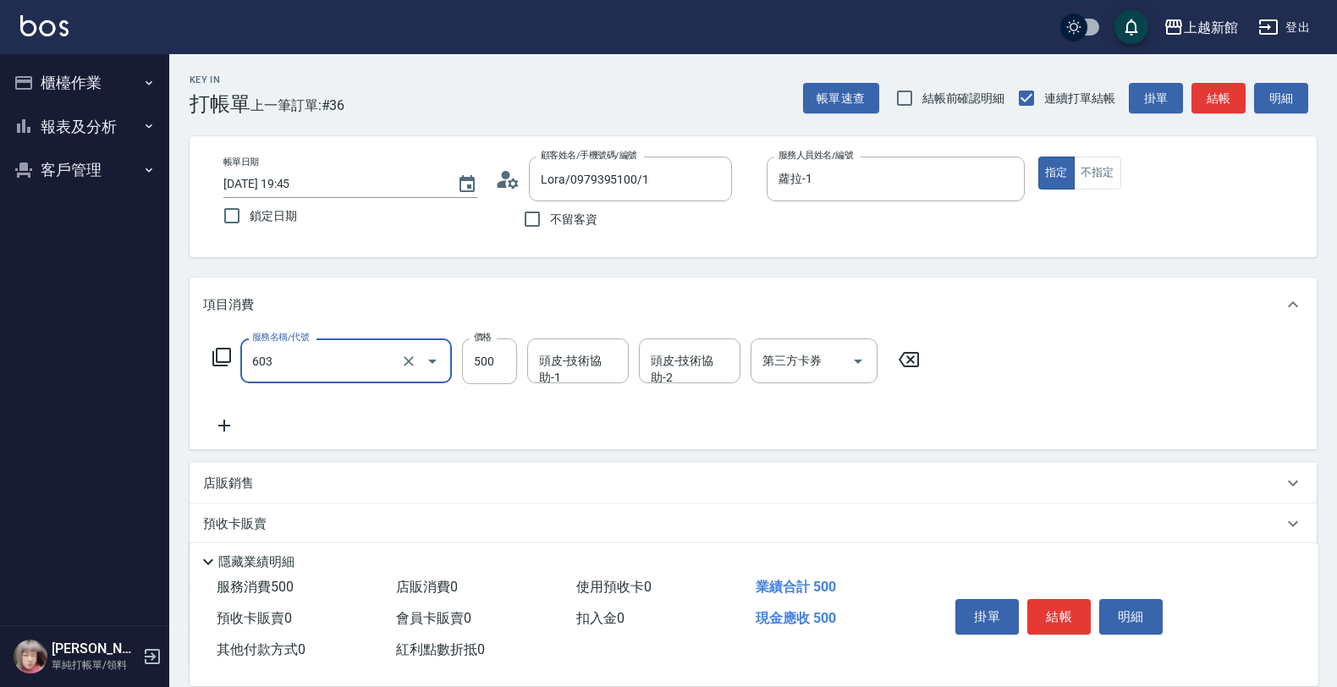
type input "髮原素清潔舒醒頭皮洗髮(603)"
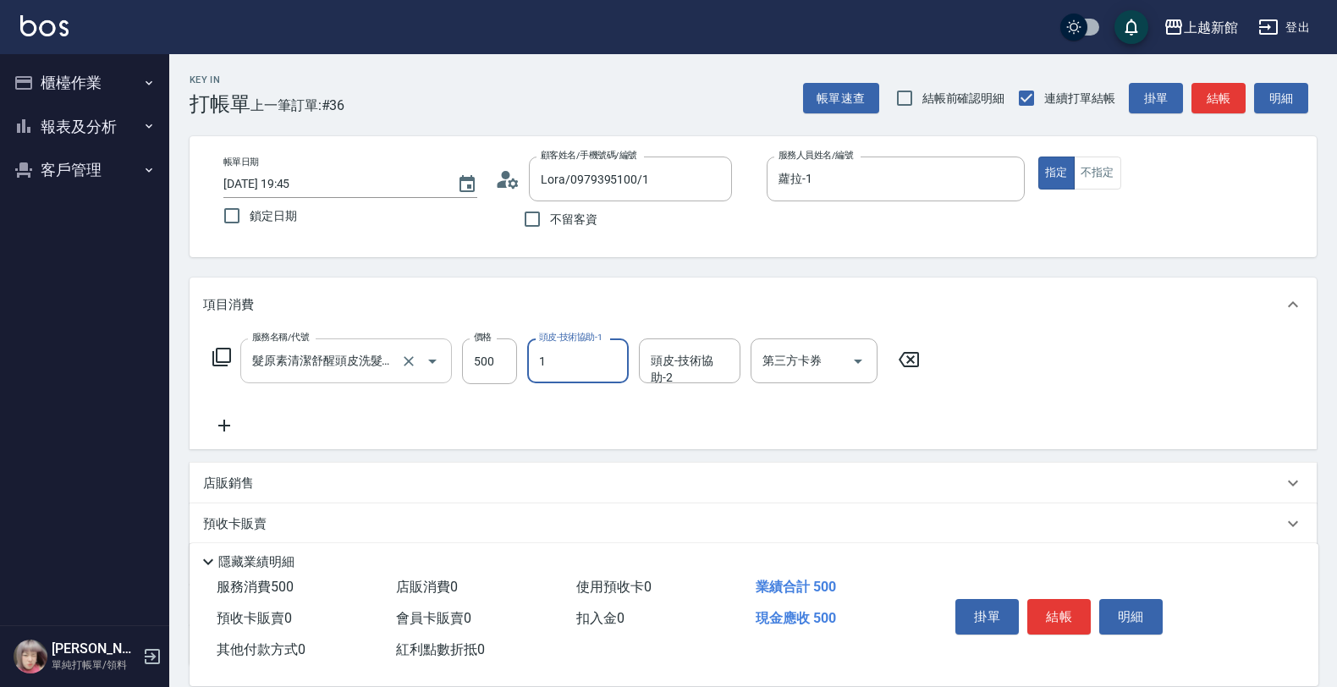
type input "蘿拉-1"
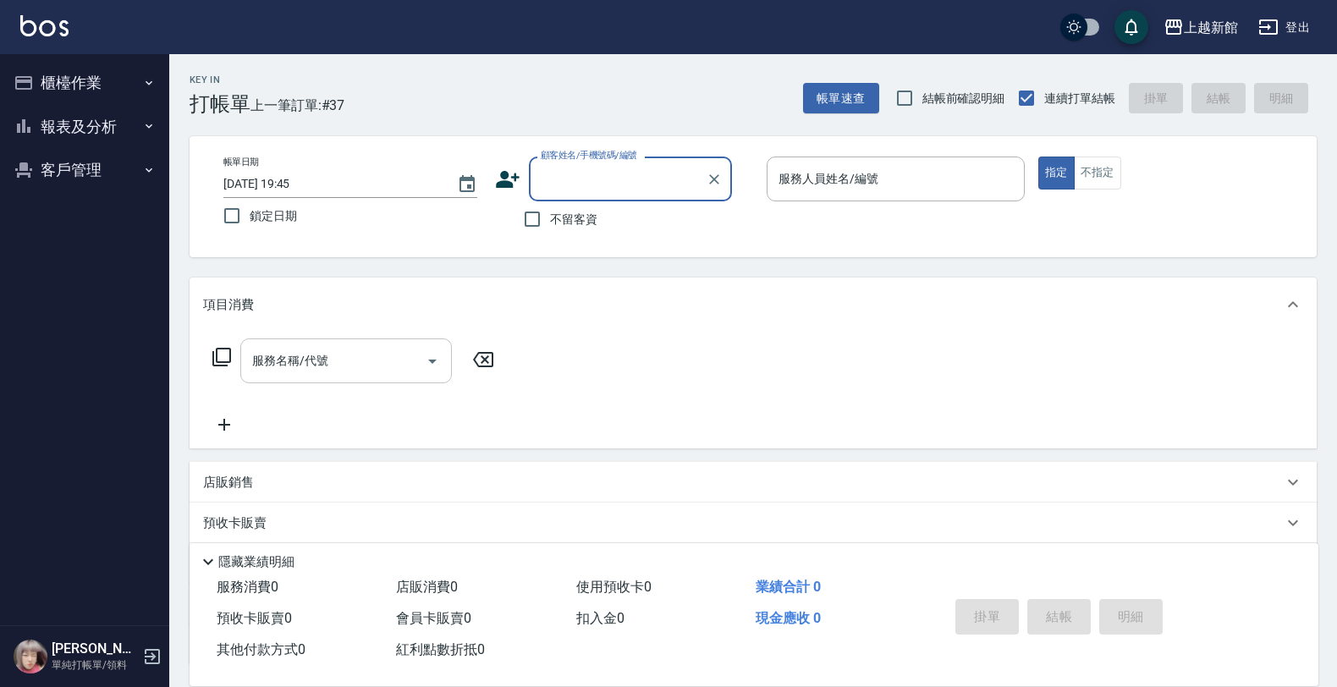
drag, startPoint x: 112, startPoint y: 150, endPoint x: 116, endPoint y: 141, distance: 9.5
click at [116, 141] on ul "櫃檯作業 打帳單 帳單列表 掛單列表 現金收支登錄 高階收支登錄 材料自購登錄 每日結帳 排班表 現場電腦打卡 報表及分析 報表目錄 店家日報表 互助日報表 …" at bounding box center [85, 126] width 156 height 145
click at [116, 142] on button "報表及分析" at bounding box center [85, 127] width 156 height 44
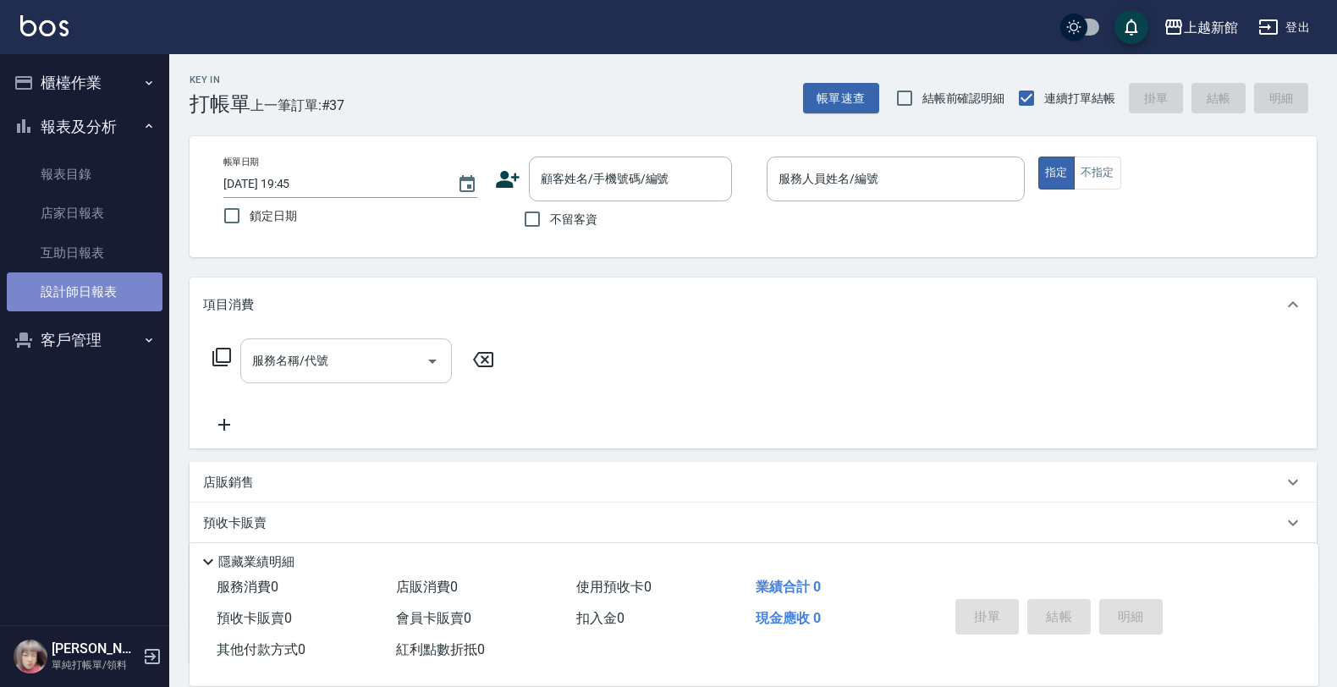
click at [87, 280] on link "設計師日報表" at bounding box center [85, 291] width 156 height 39
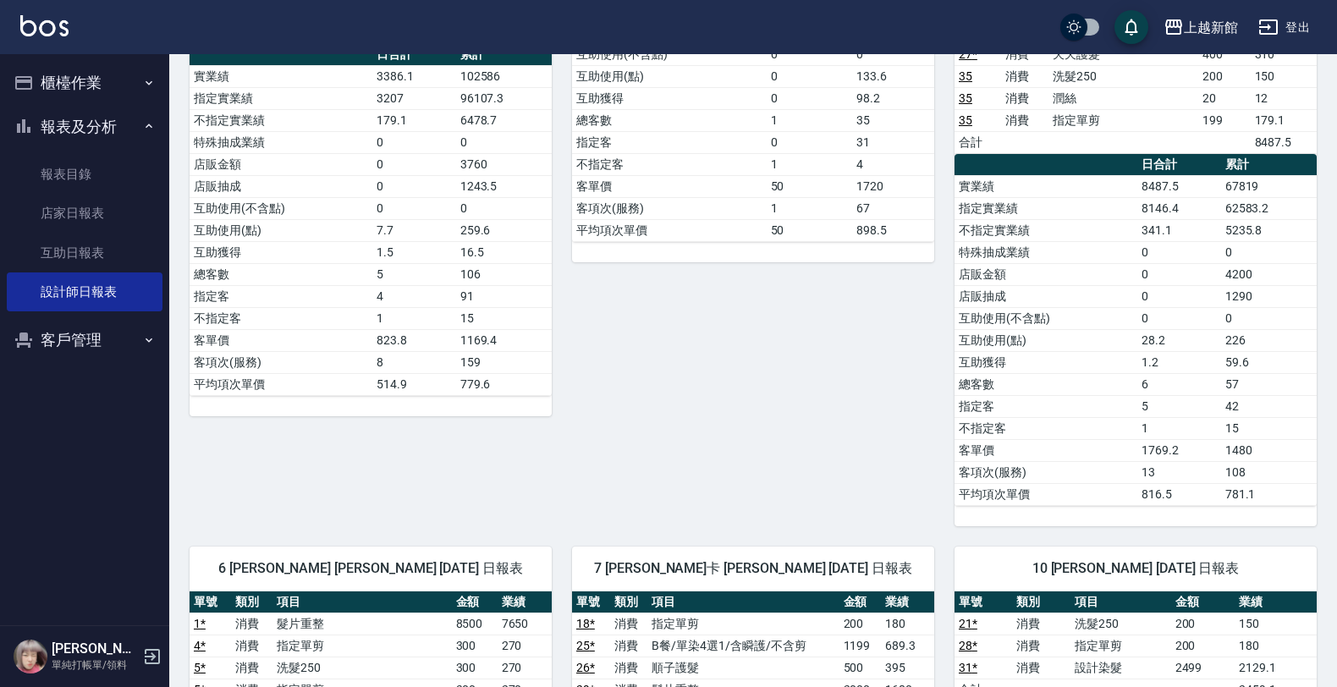
scroll to position [106, 0]
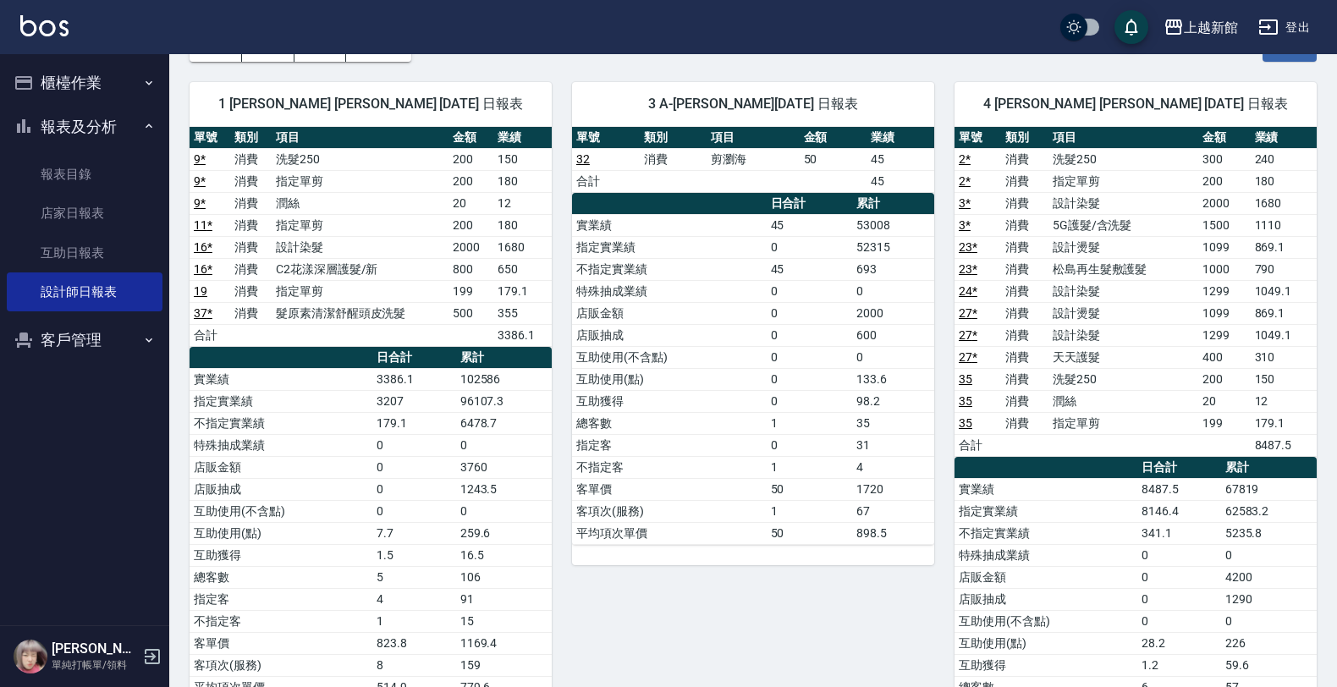
click at [87, 74] on button "櫃檯作業" at bounding box center [85, 83] width 156 height 44
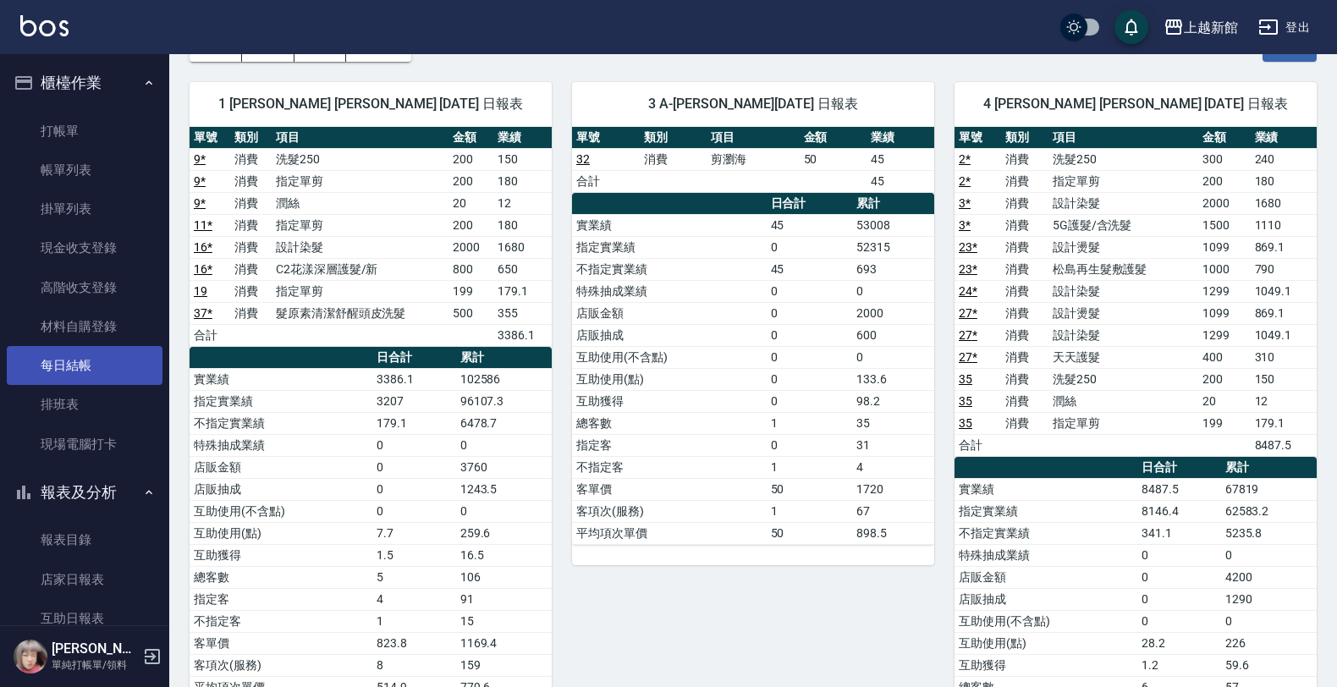
click at [56, 349] on link "每日結帳" at bounding box center [85, 365] width 156 height 39
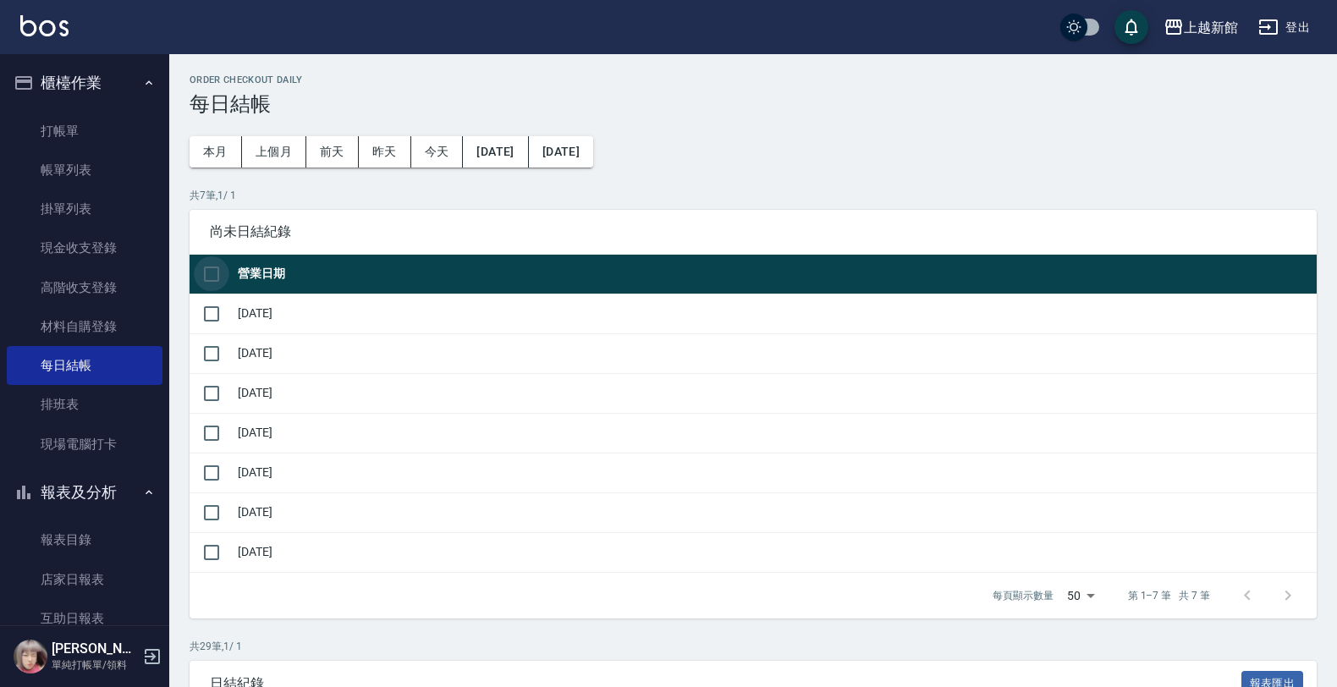
click at [218, 272] on input "checkbox" at bounding box center [212, 274] width 36 height 36
checkbox input "true"
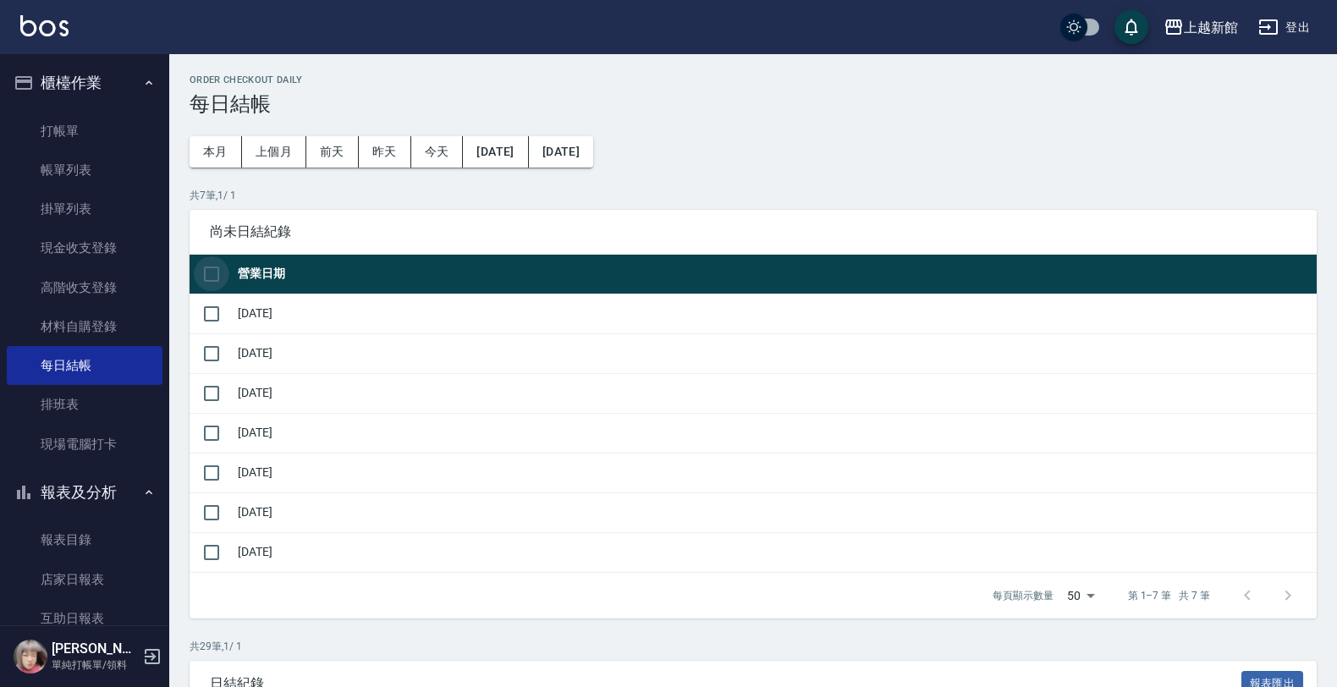
checkbox input "true"
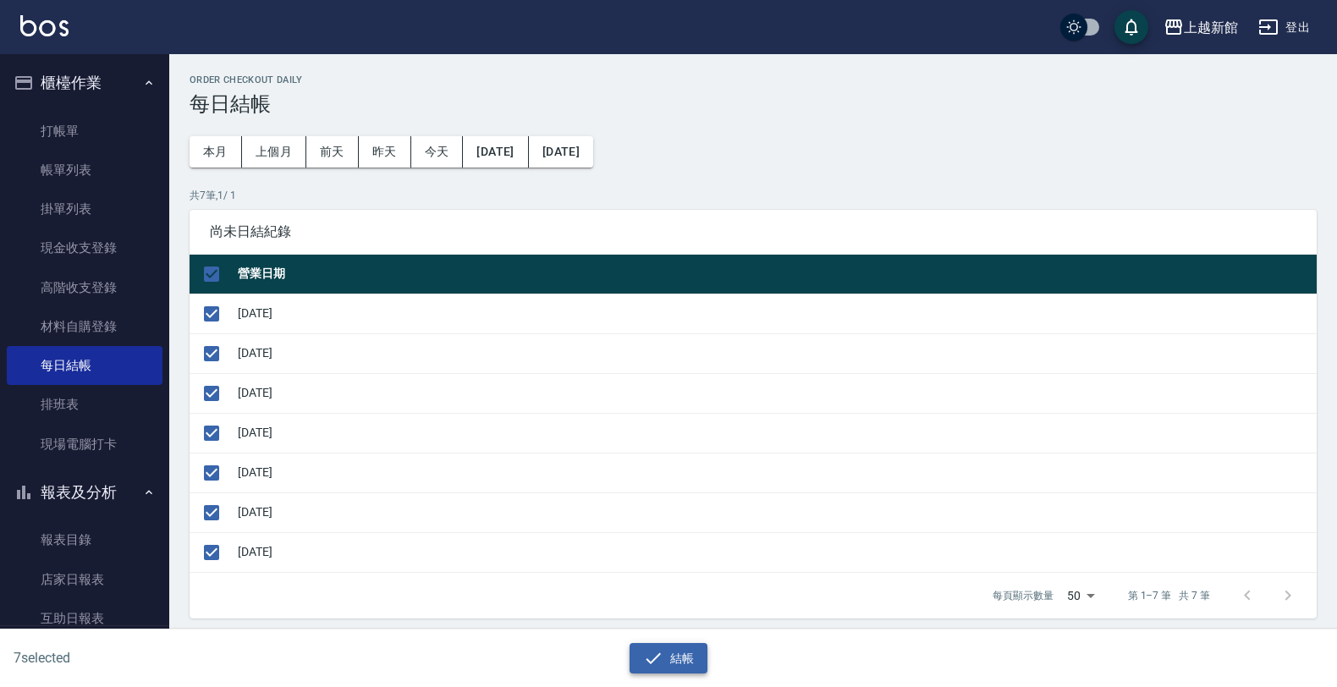
click at [636, 653] on button "結帳" at bounding box center [669, 658] width 79 height 31
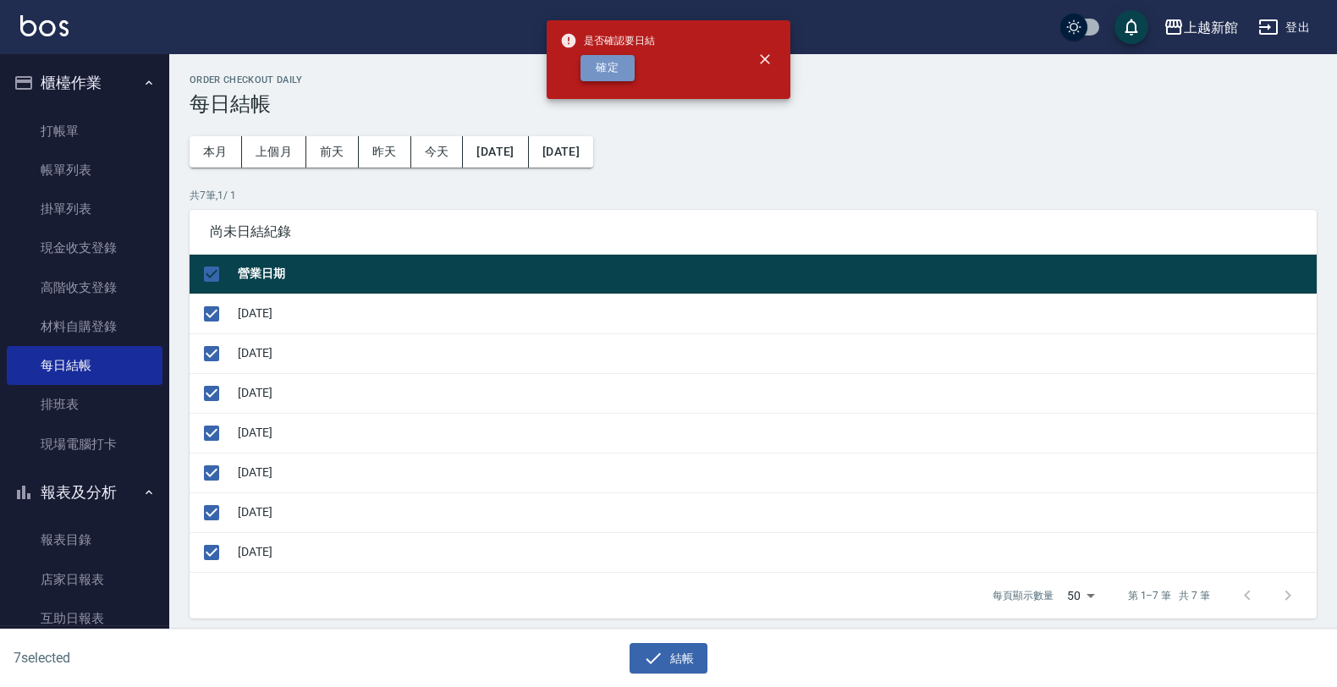
click at [615, 80] on button "確定" at bounding box center [607, 68] width 54 height 26
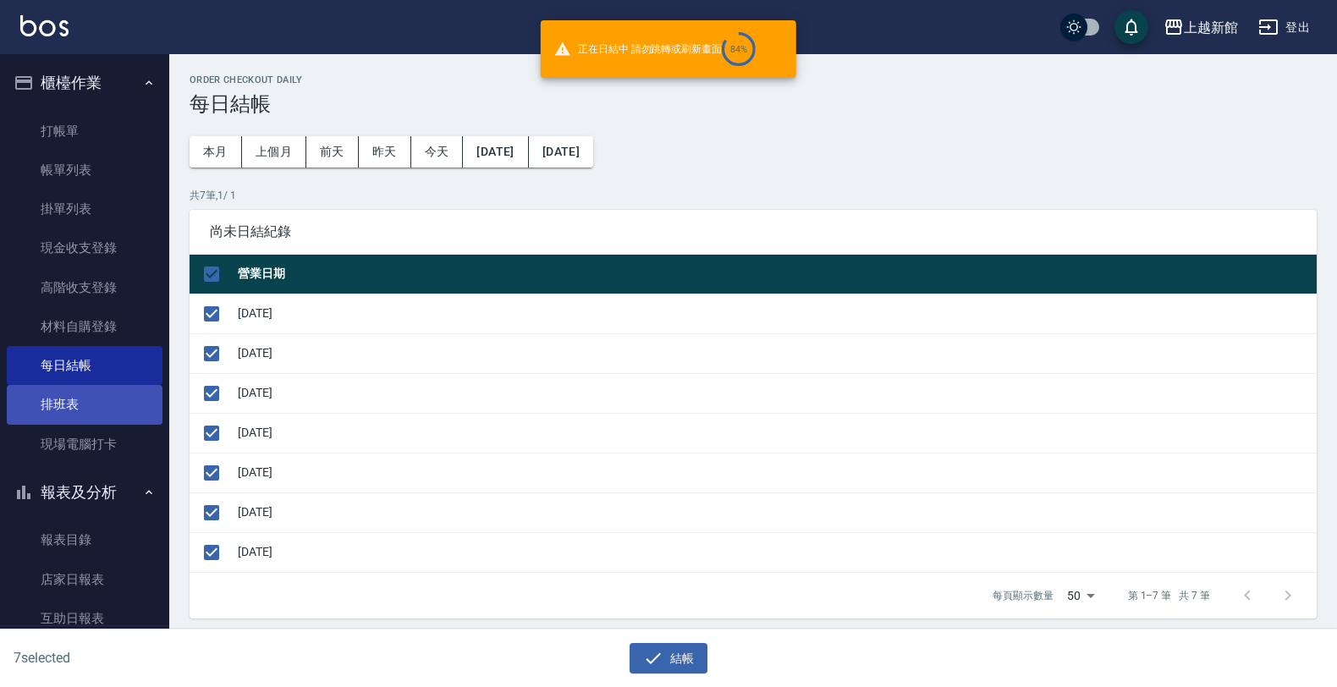
checkbox input "false"
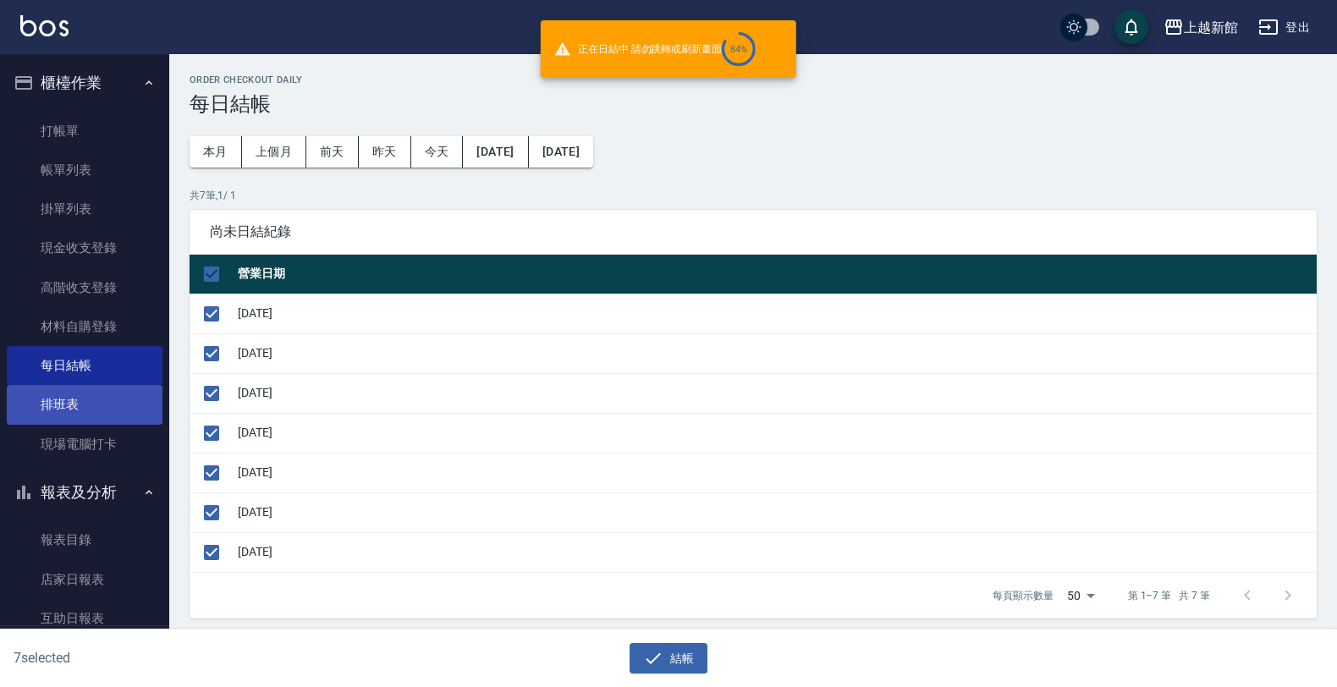
checkbox input "false"
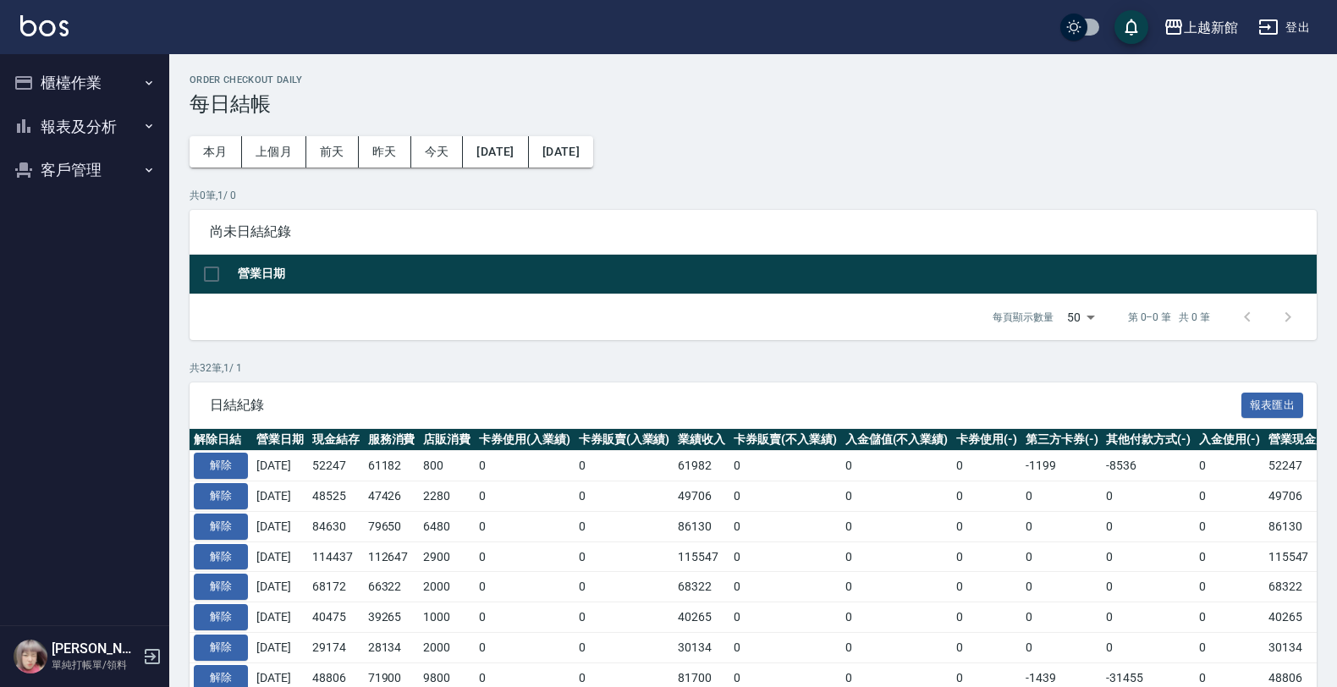
click at [24, 111] on button "報表及分析" at bounding box center [85, 127] width 156 height 44
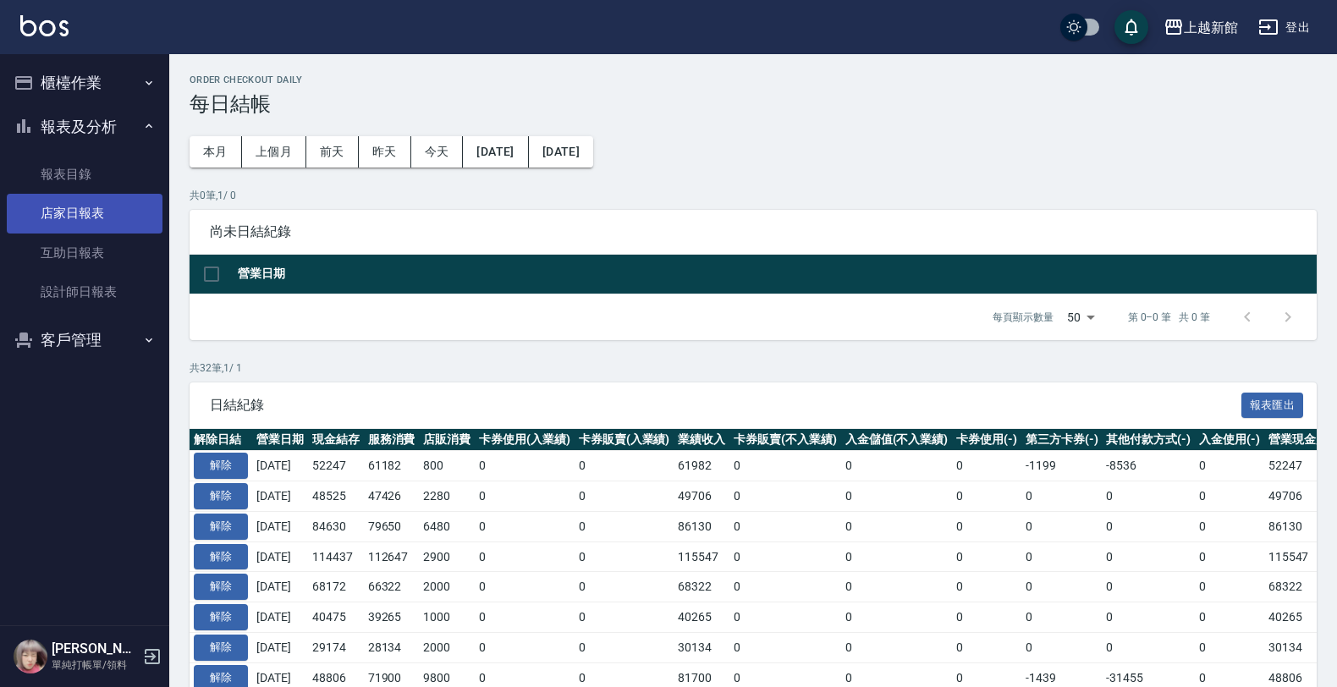
click at [48, 201] on link "店家日報表" at bounding box center [85, 213] width 156 height 39
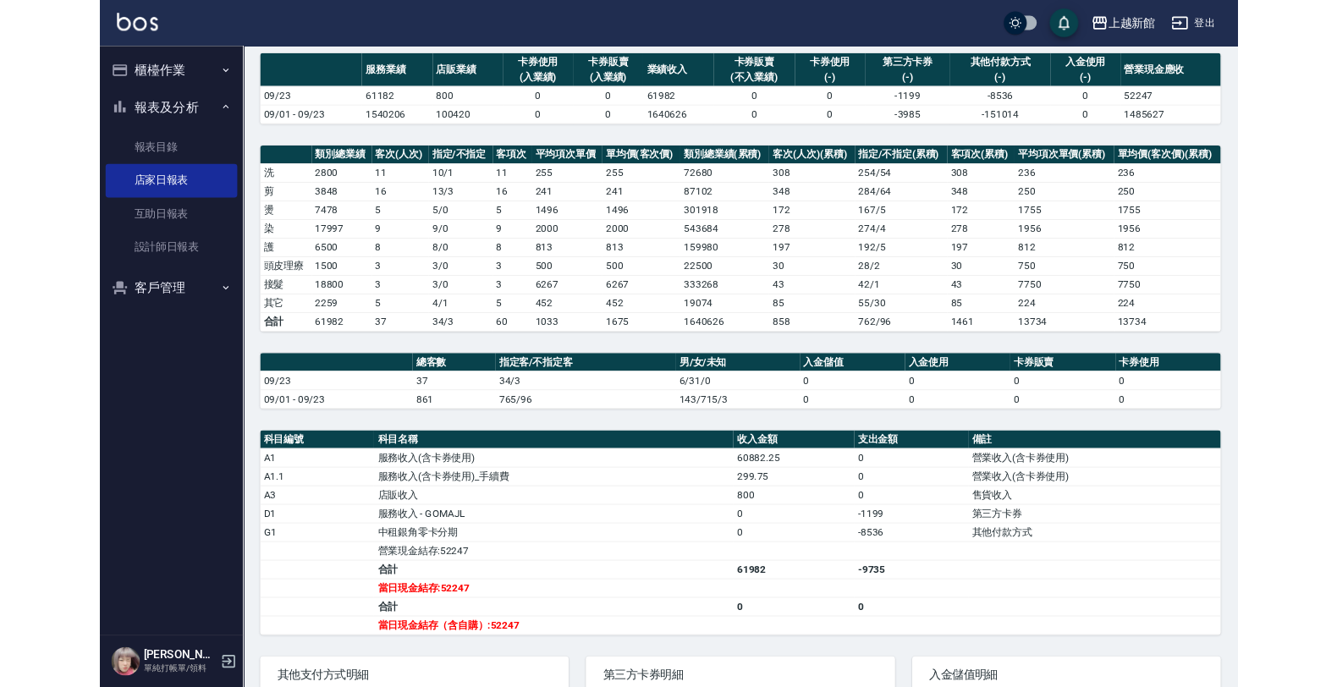
scroll to position [212, 0]
